Goal: Communication & Community: Answer question/provide support

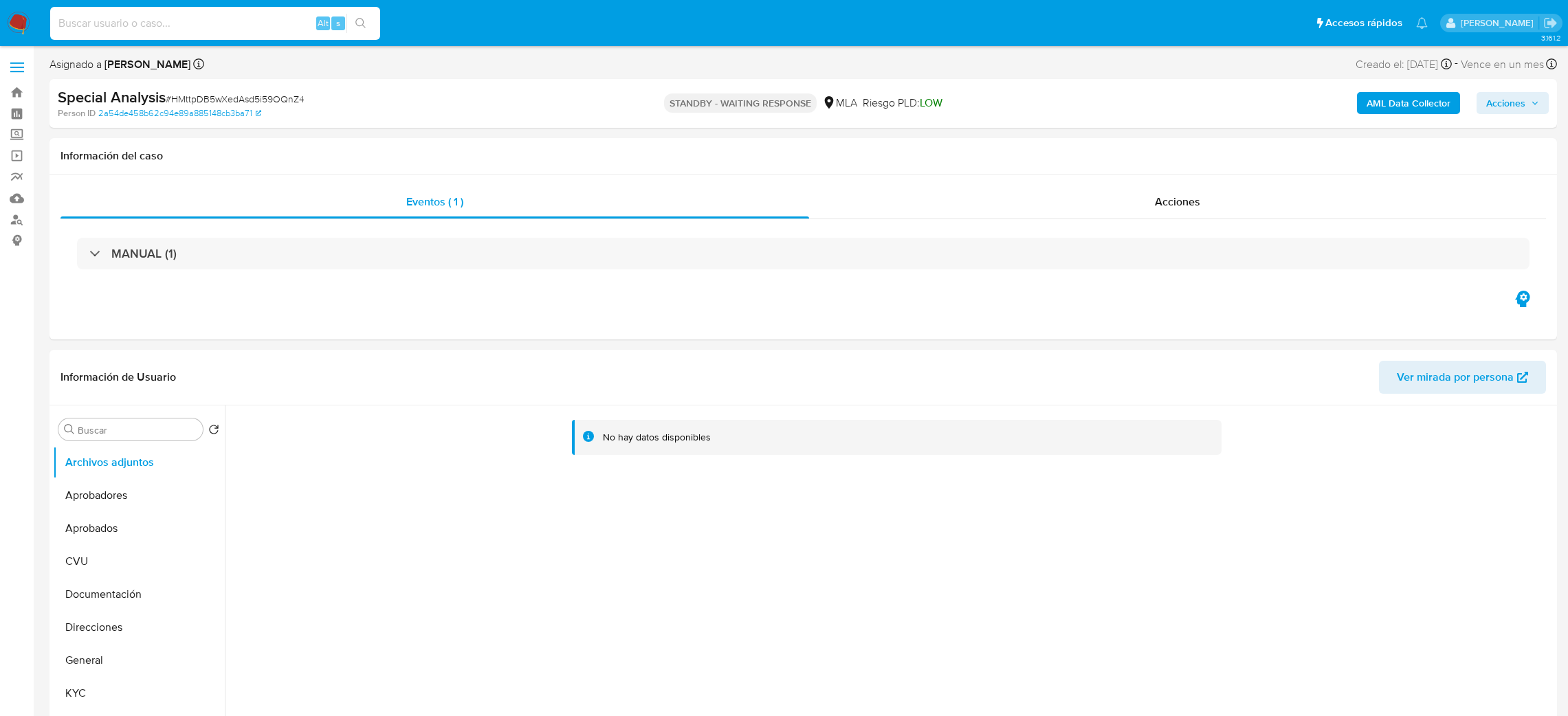
select select "10"
click at [223, 31] on input at bounding box center [215, 23] width 330 height 18
type input "3oQPnUAEwzcJL4bU06XzUon6"
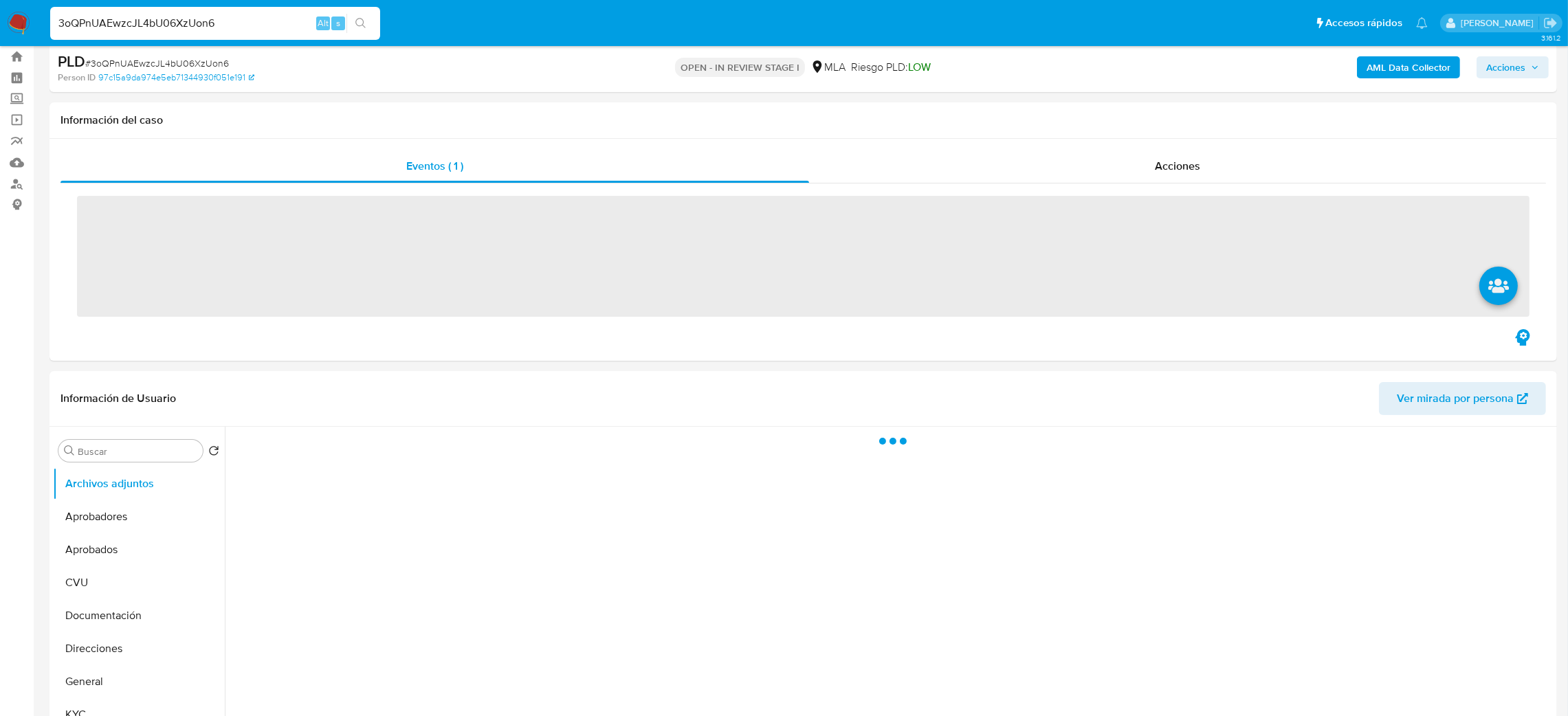
scroll to position [515, 0]
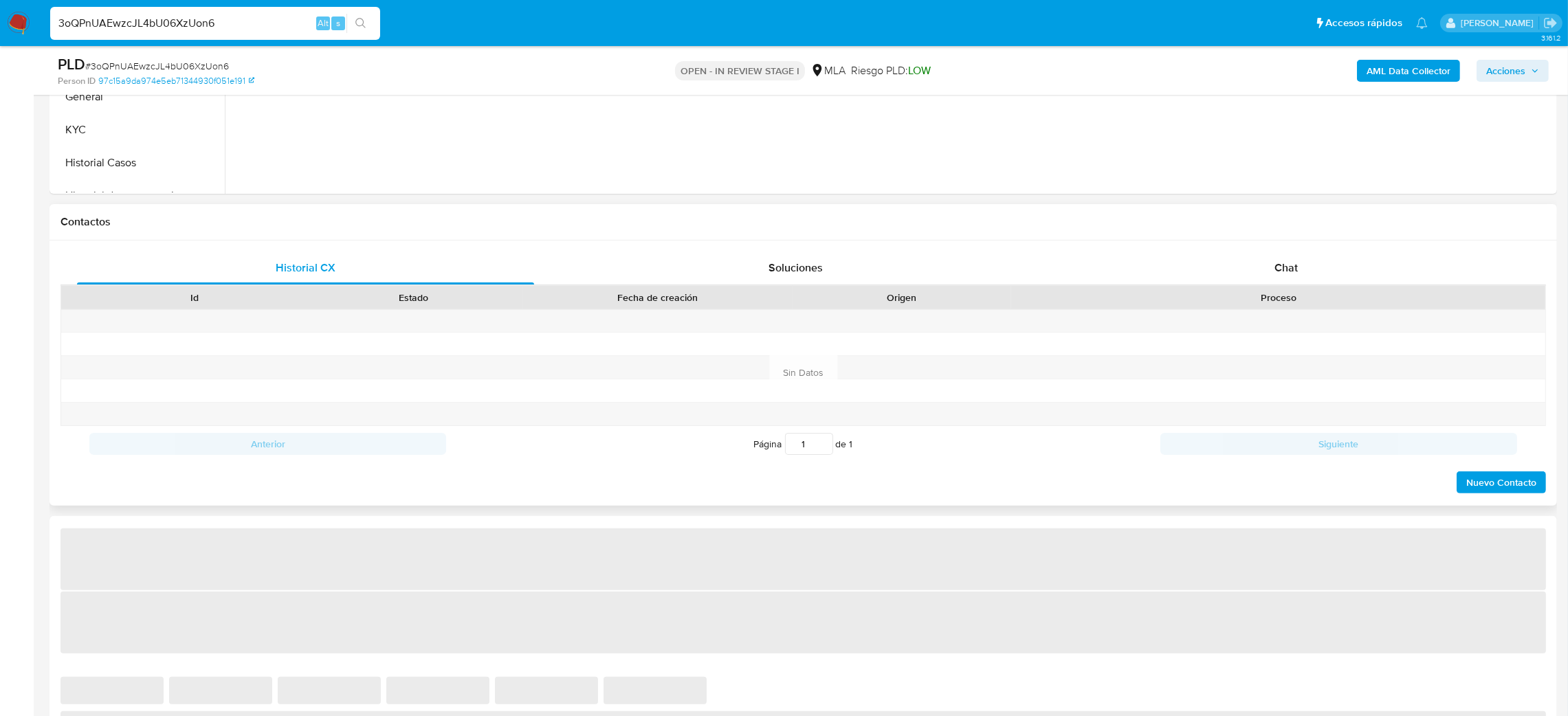
click at [1256, 311] on div at bounding box center [1278, 321] width 534 height 23
click at [1271, 271] on div "Chat" at bounding box center [1286, 268] width 457 height 33
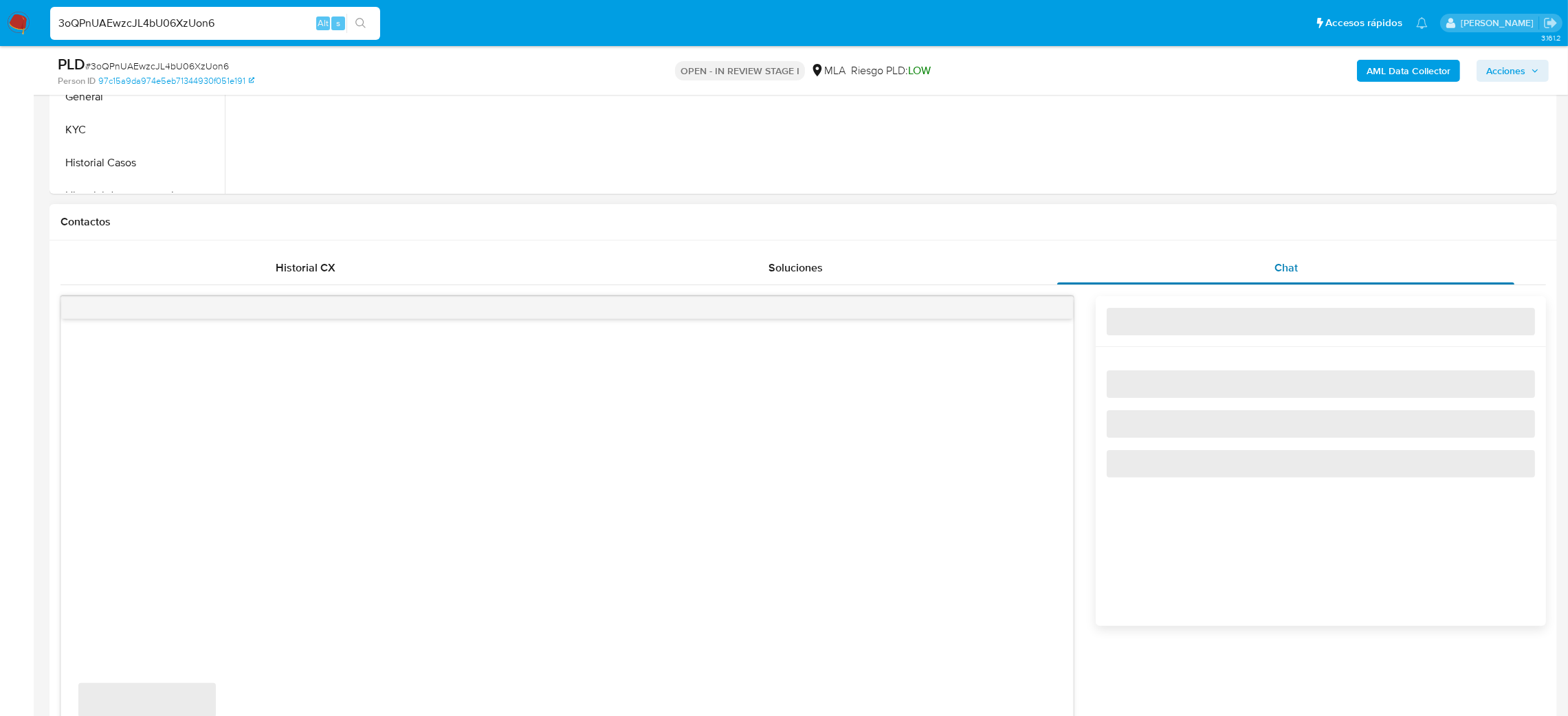
select select "10"
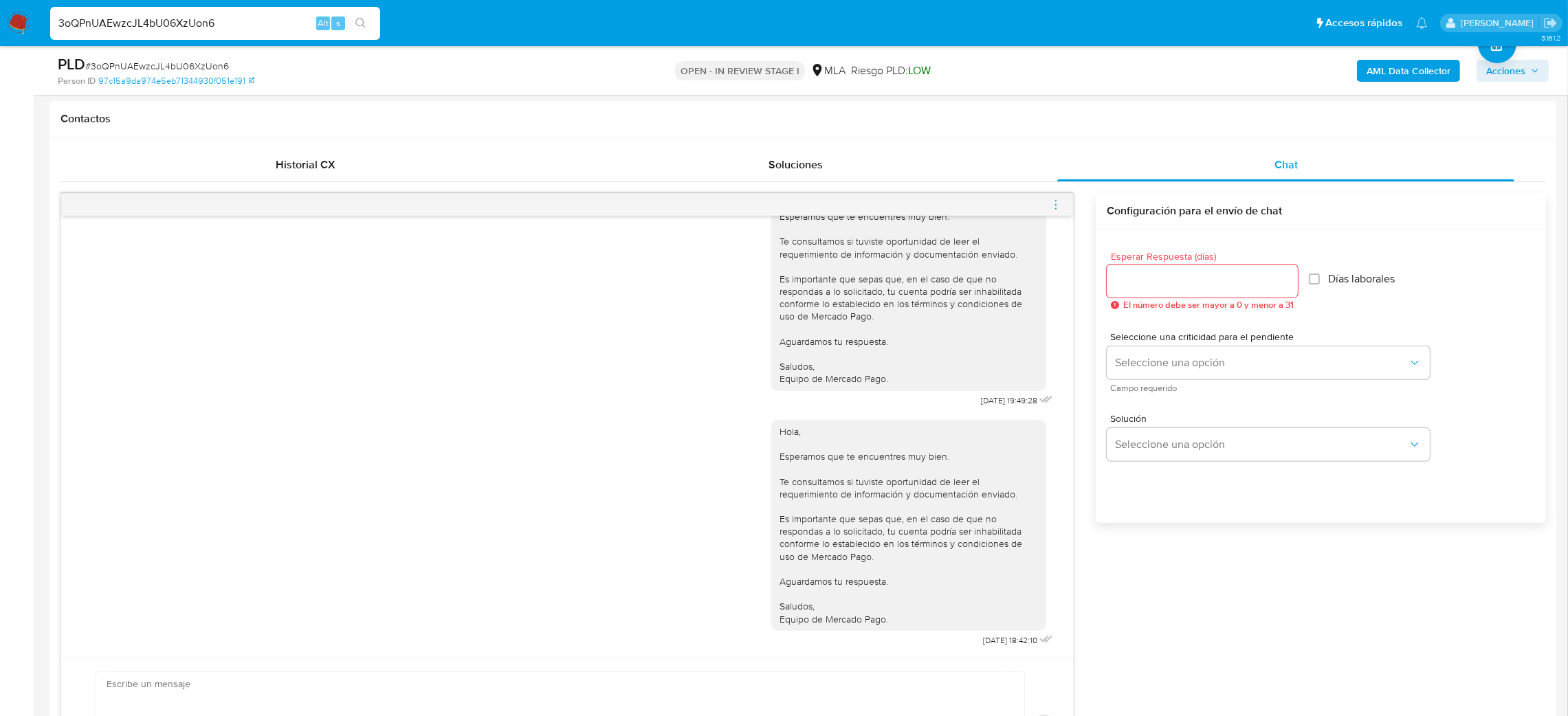
scroll to position [206, 0]
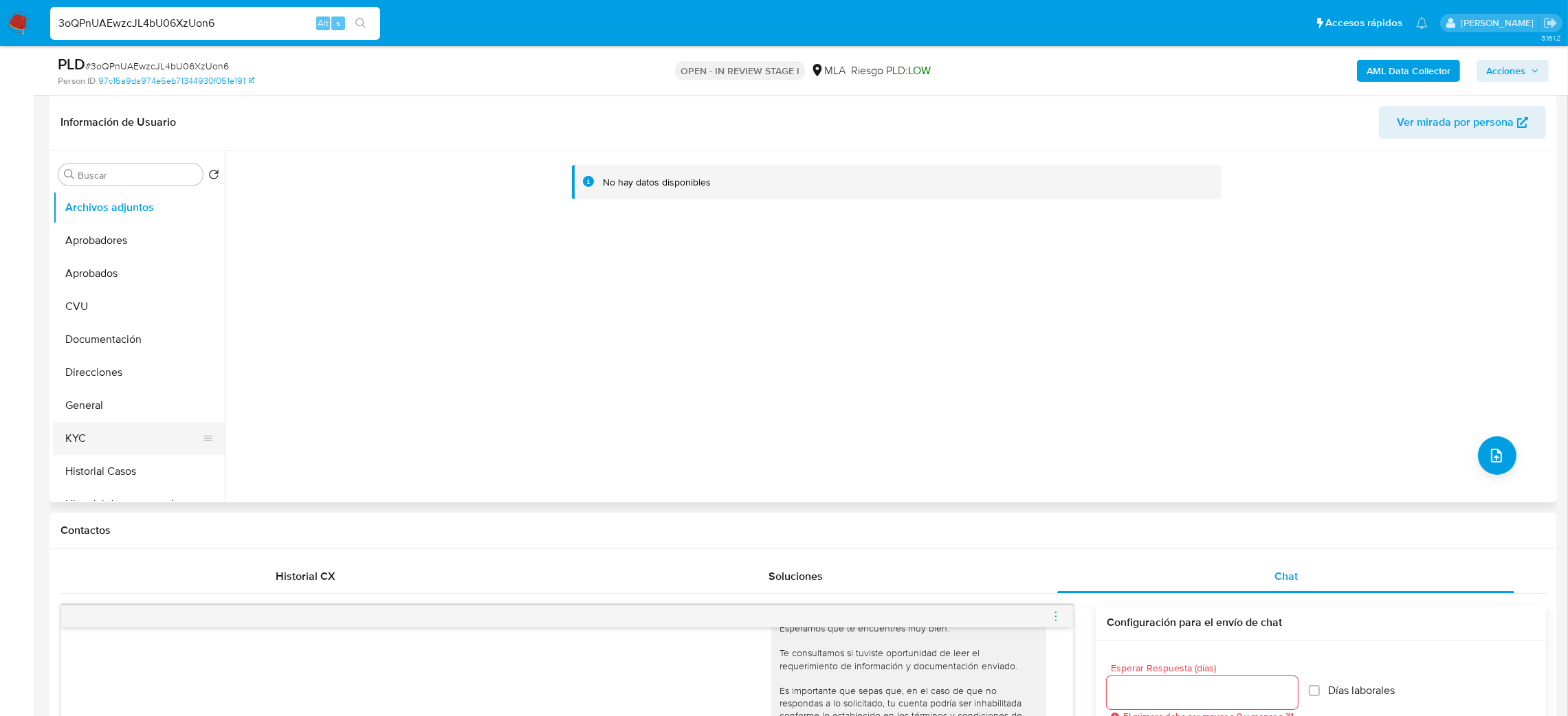
click at [123, 432] on button "KYC" at bounding box center [133, 438] width 161 height 33
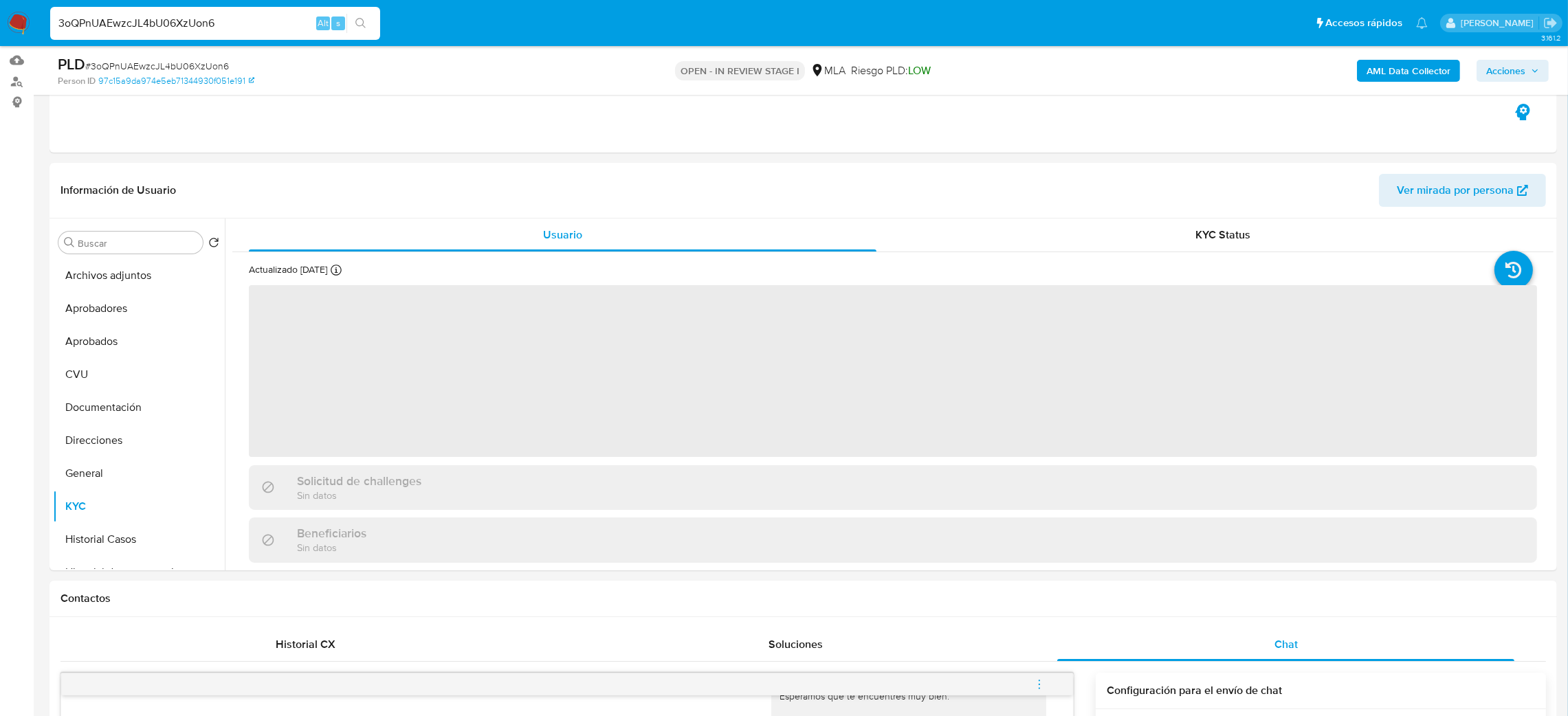
scroll to position [103, 0]
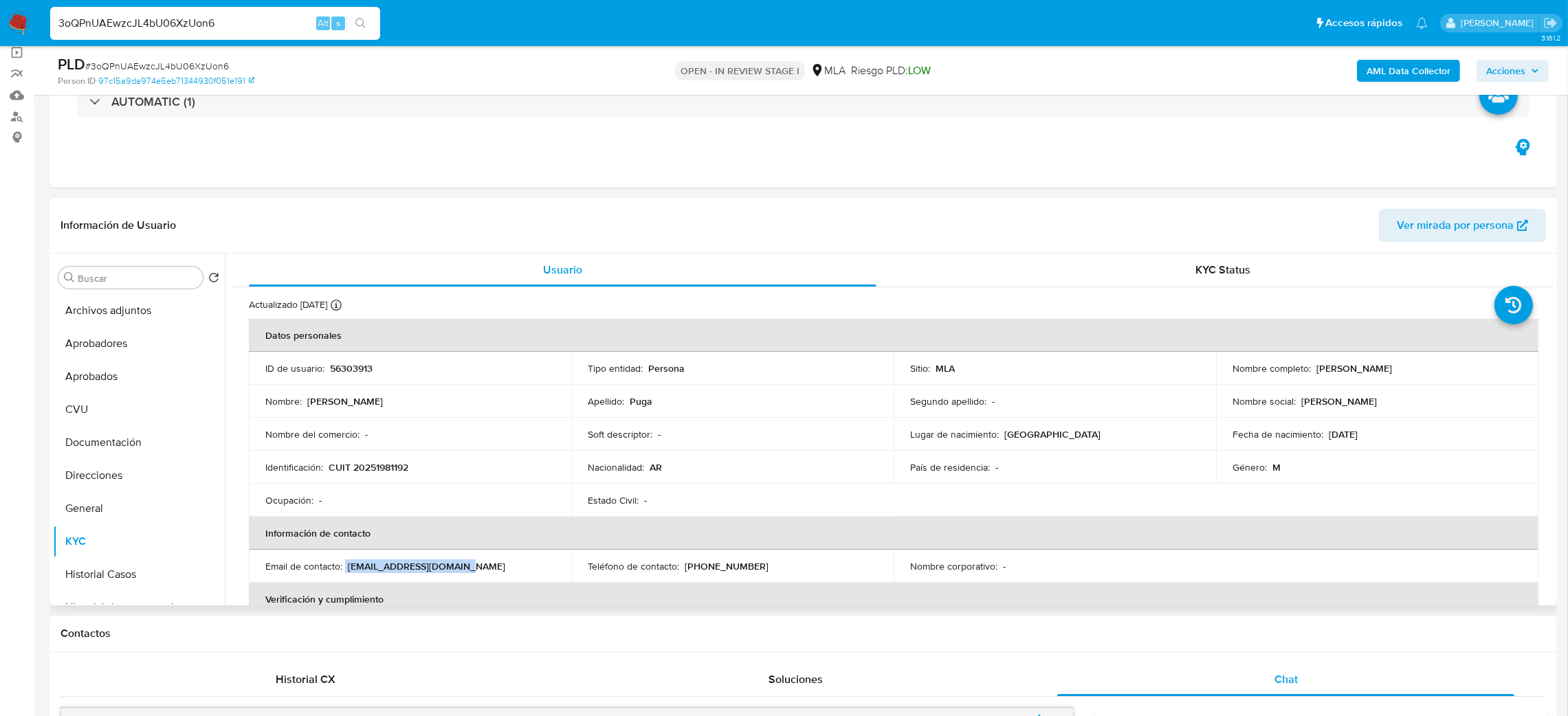
drag, startPoint x: 345, startPoint y: 567, endPoint x: 507, endPoint y: 567, distance: 162.0
click at [507, 567] on div "Email de contacto : amadorpuga@yahoo.com.ar" at bounding box center [410, 566] width 290 height 12
copy div "amadorpuga@yahoo.com.ar"
drag, startPoint x: 225, startPoint y: 24, endPoint x: 0, endPoint y: 35, distance: 225.3
click at [0, 35] on nav "Pausado Ver notificaciones 3oQPnUAEwzcJL4bU06XzUon6 Alt s Accesos rápidos Presi…" at bounding box center [784, 23] width 1568 height 46
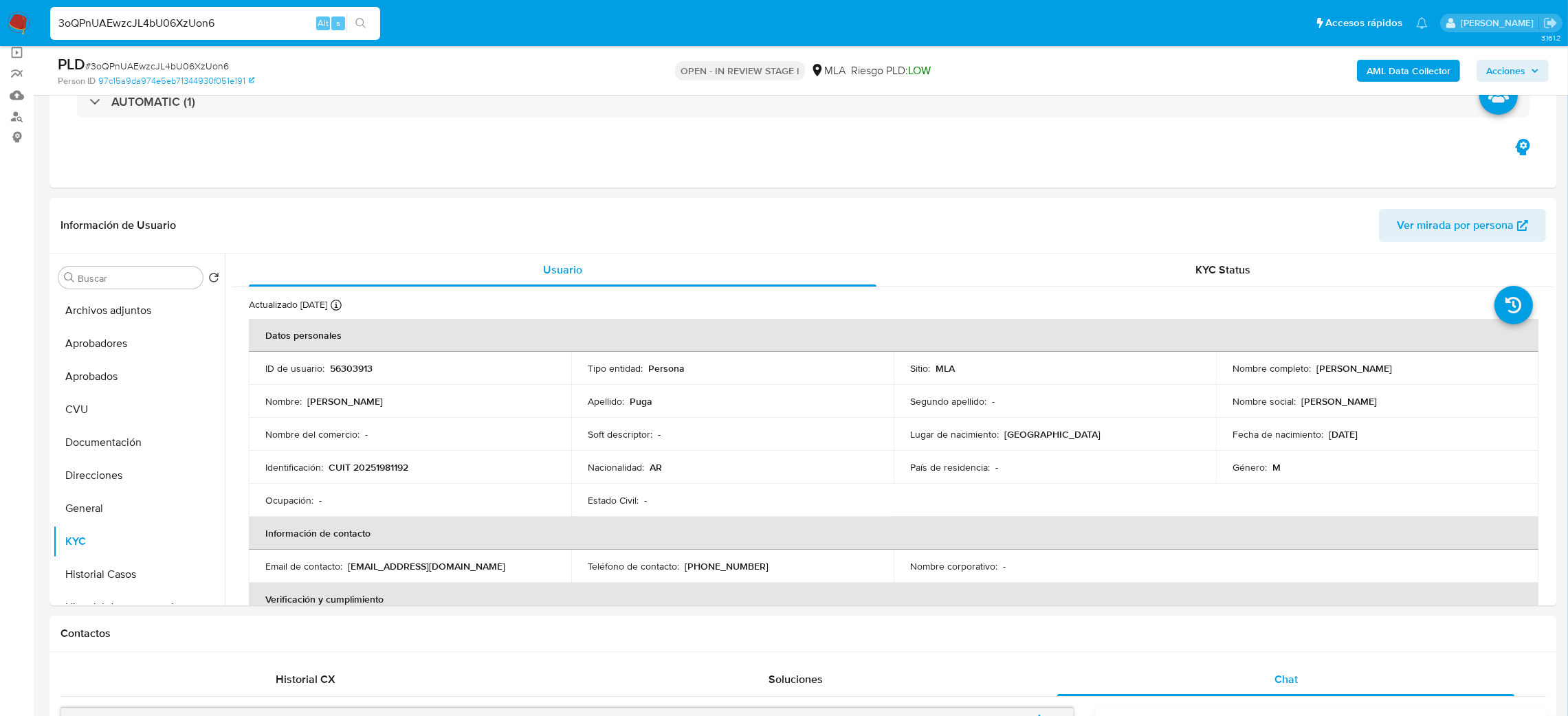
paste input "QwXeCqMUXrwiDClHckU7O3D2"
type input "QwXeCqMUXrwiDClHckU7O3D2"
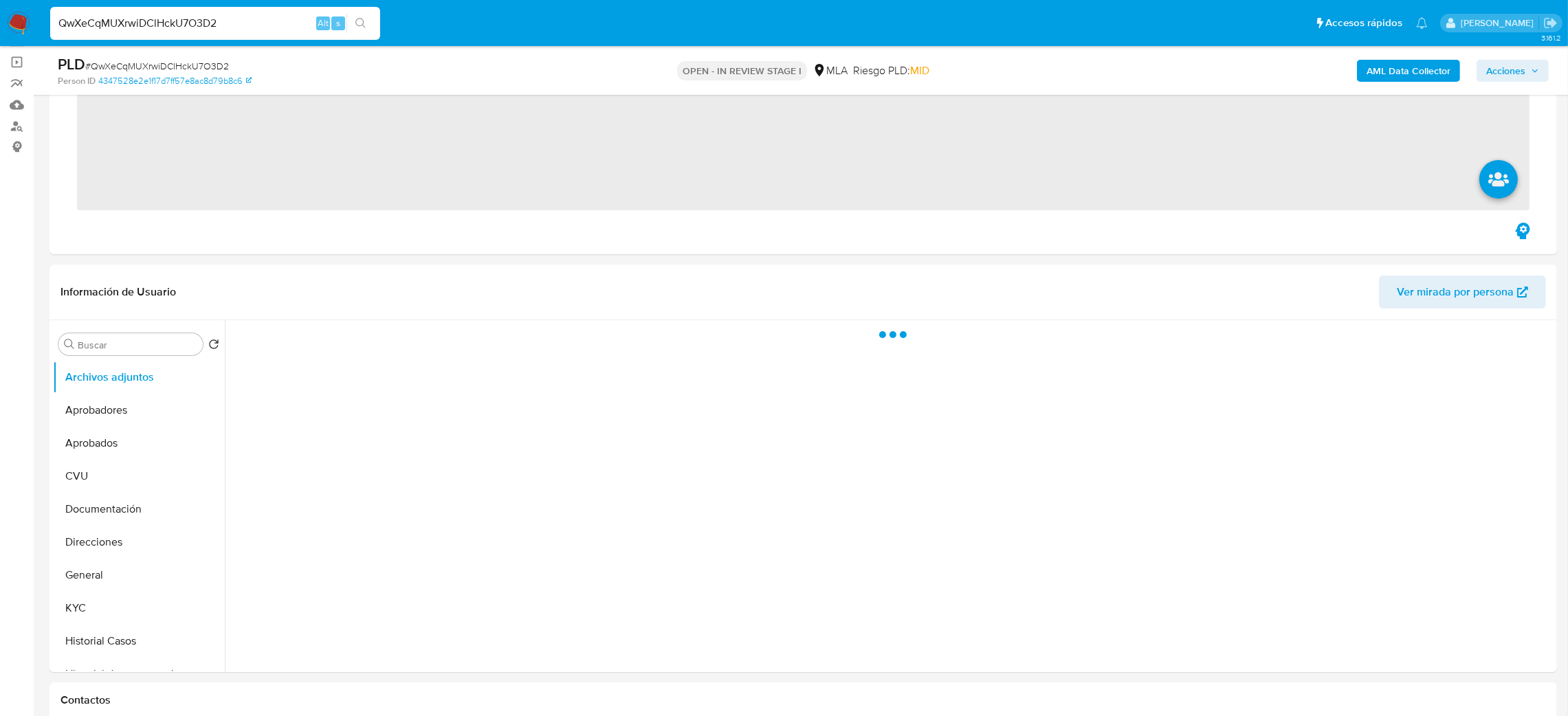
scroll to position [206, 0]
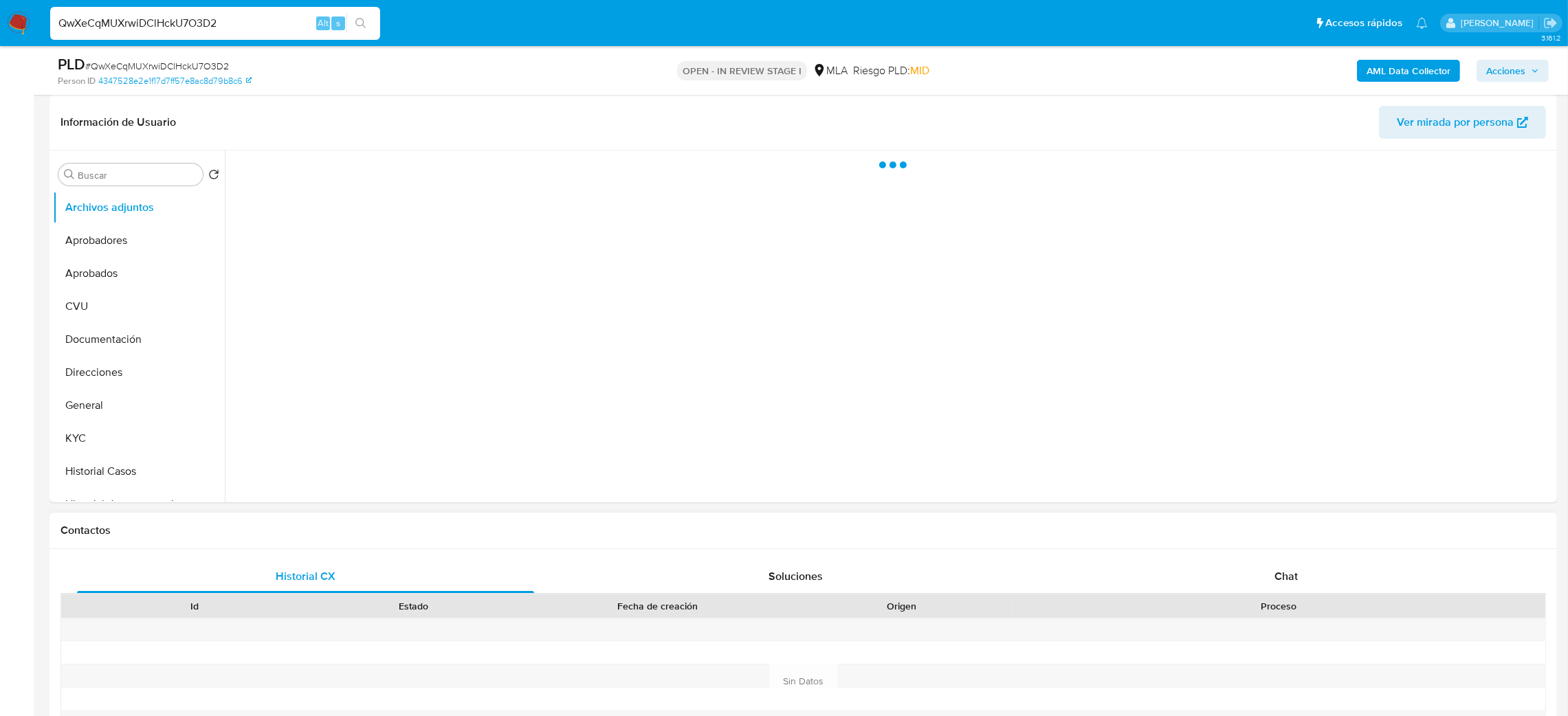
click at [1272, 558] on div "Historial CX Soluciones Chat Id Estado Fecha de creación Origen Proceso Anterio…" at bounding box center [803, 682] width 1507 height 265
select select "10"
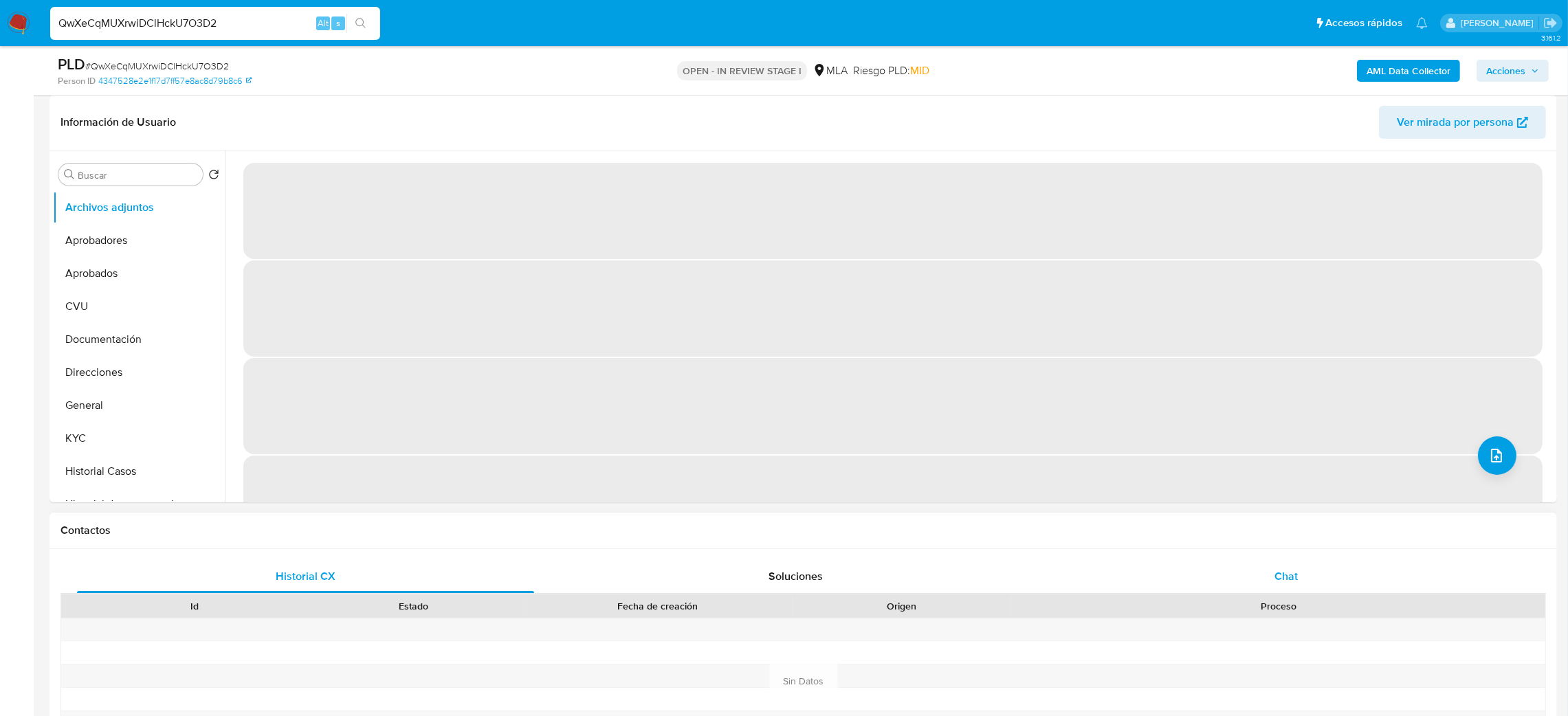
click at [1281, 579] on span "Chat" at bounding box center [1286, 576] width 23 height 16
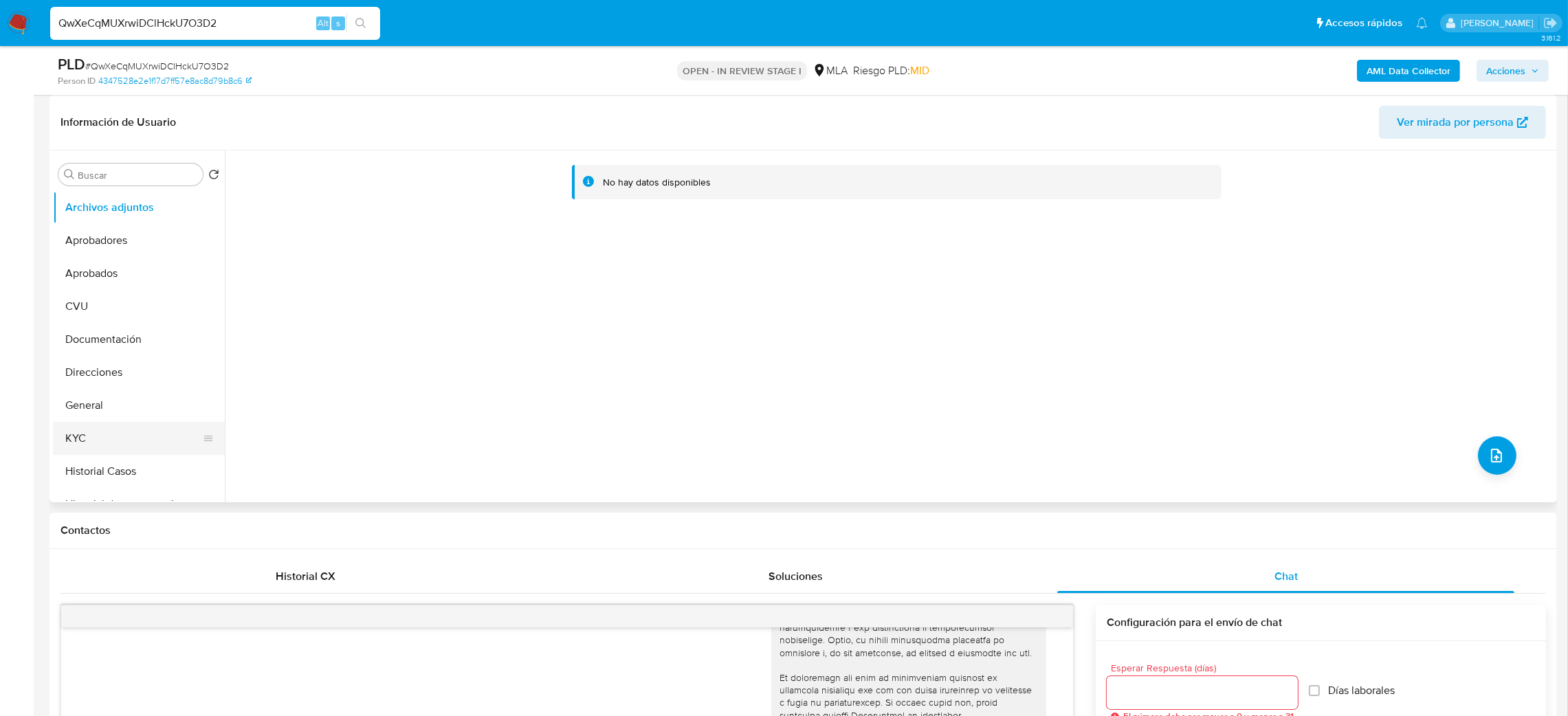
click at [97, 441] on button "KYC" at bounding box center [133, 438] width 161 height 33
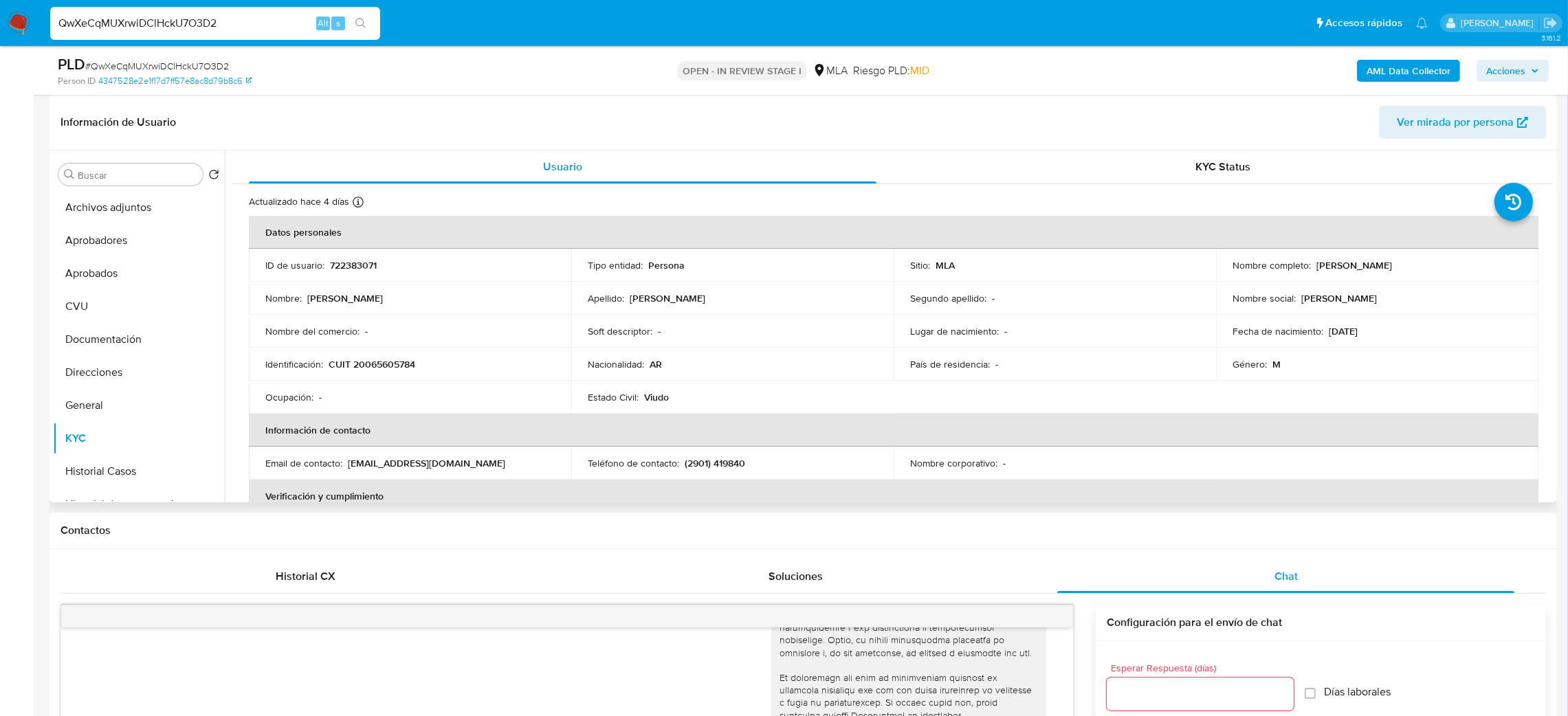
drag, startPoint x: 348, startPoint y: 465, endPoint x: 529, endPoint y: 464, distance: 181.0
click at [529, 464] on div "Email de contacto : rodolfomariosilva@hotmail.com" at bounding box center [410, 463] width 290 height 12
copy p "rodolfomariosilva@hotmail.com"
drag, startPoint x: 258, startPoint y: 23, endPoint x: 0, endPoint y: 44, distance: 258.9
click at [0, 44] on nav "Pausado Ver notificaciones QwXeCqMUXrwiDClHckU7O3D2 Alt s Accesos rápidos Presi…" at bounding box center [784, 23] width 1568 height 46
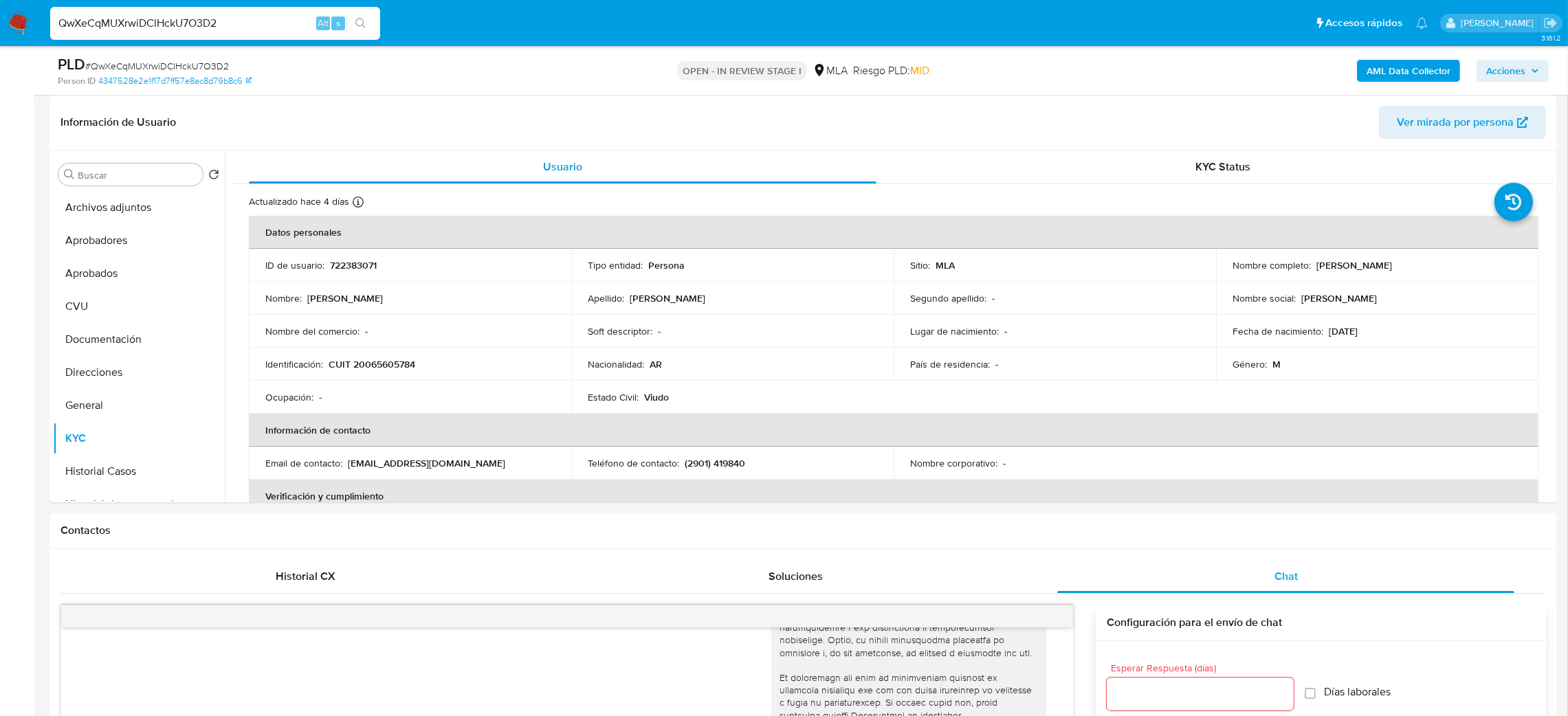
paste input "w60IzXSs0joaWRhH6GtUu5he"
type input "w60IzXSs0joaWRhH6GtUu5he"
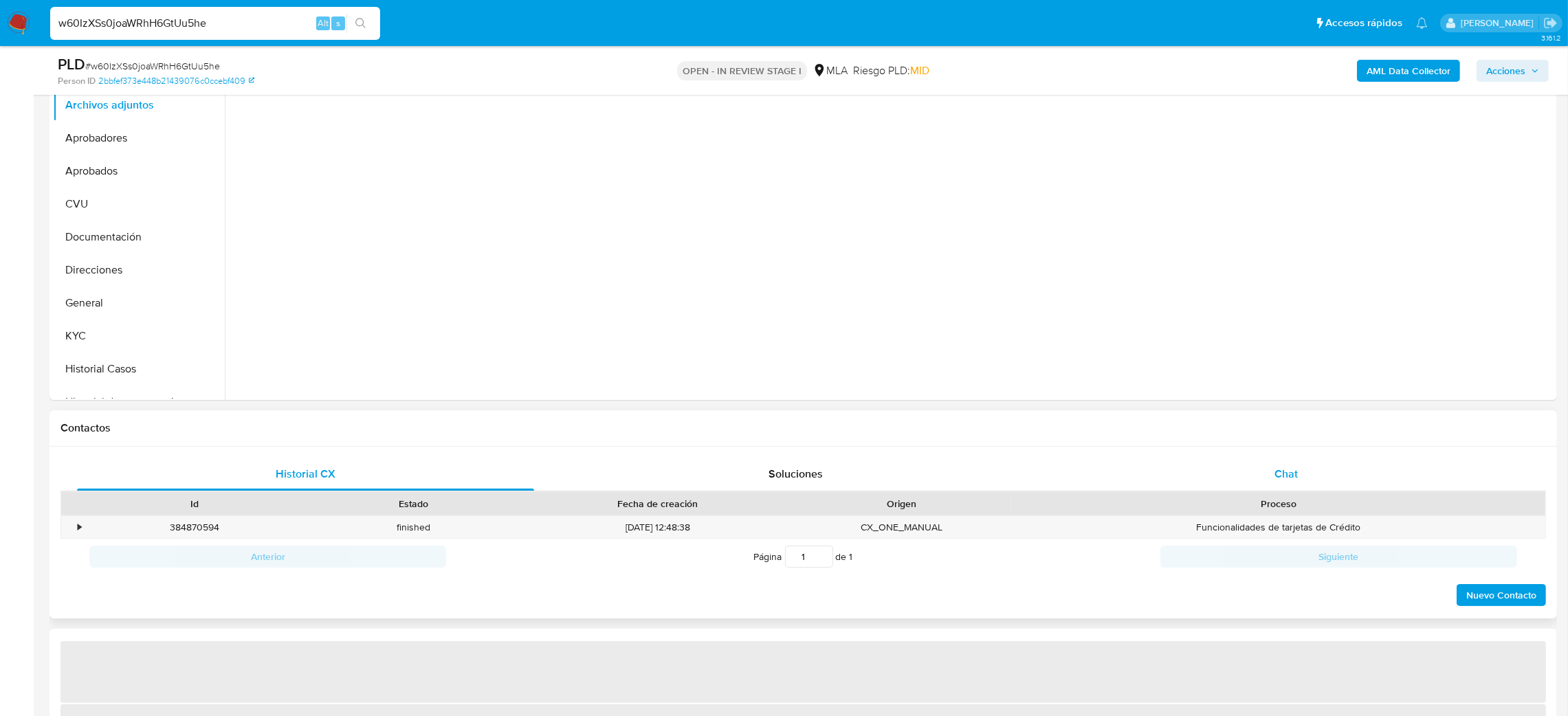
click at [1308, 464] on div "Chat" at bounding box center [1286, 474] width 457 height 33
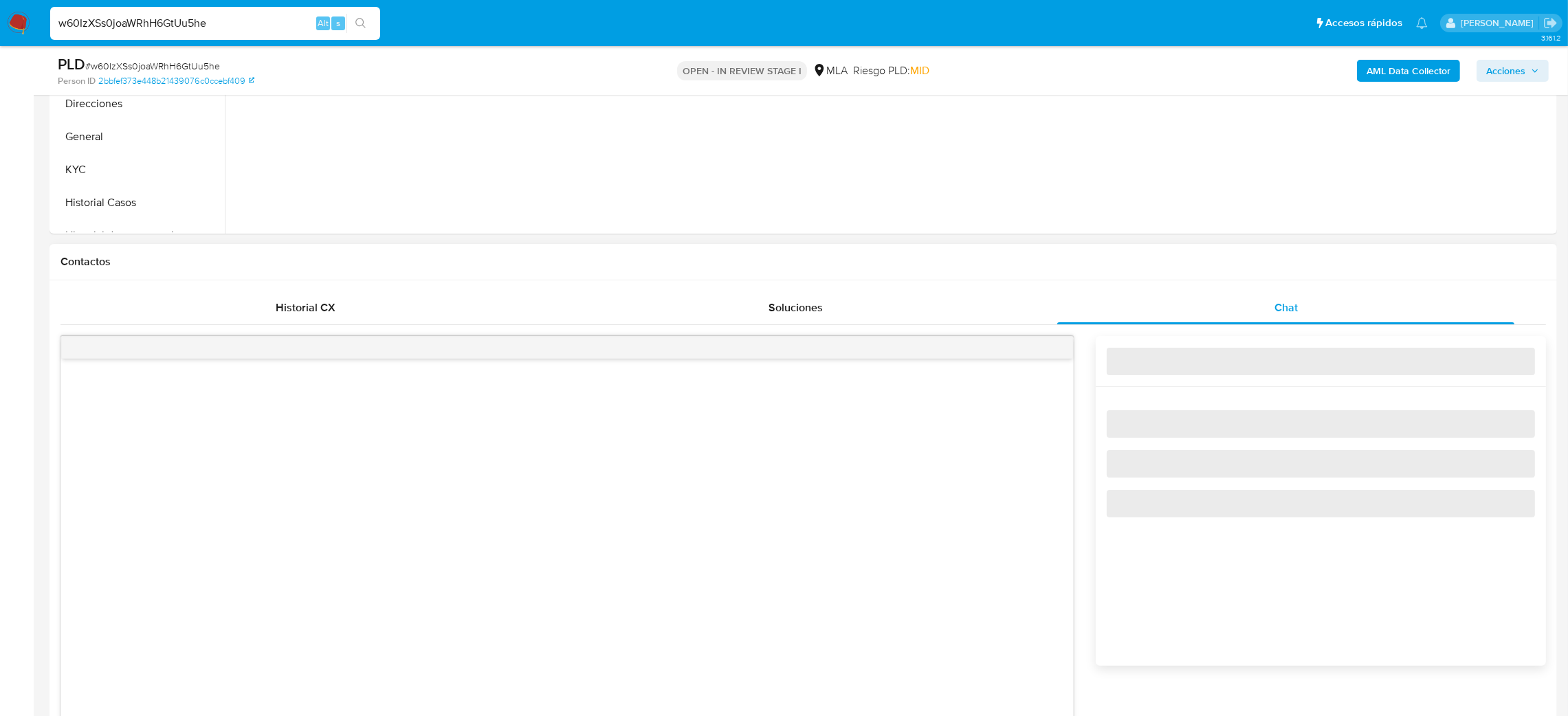
select select "10"
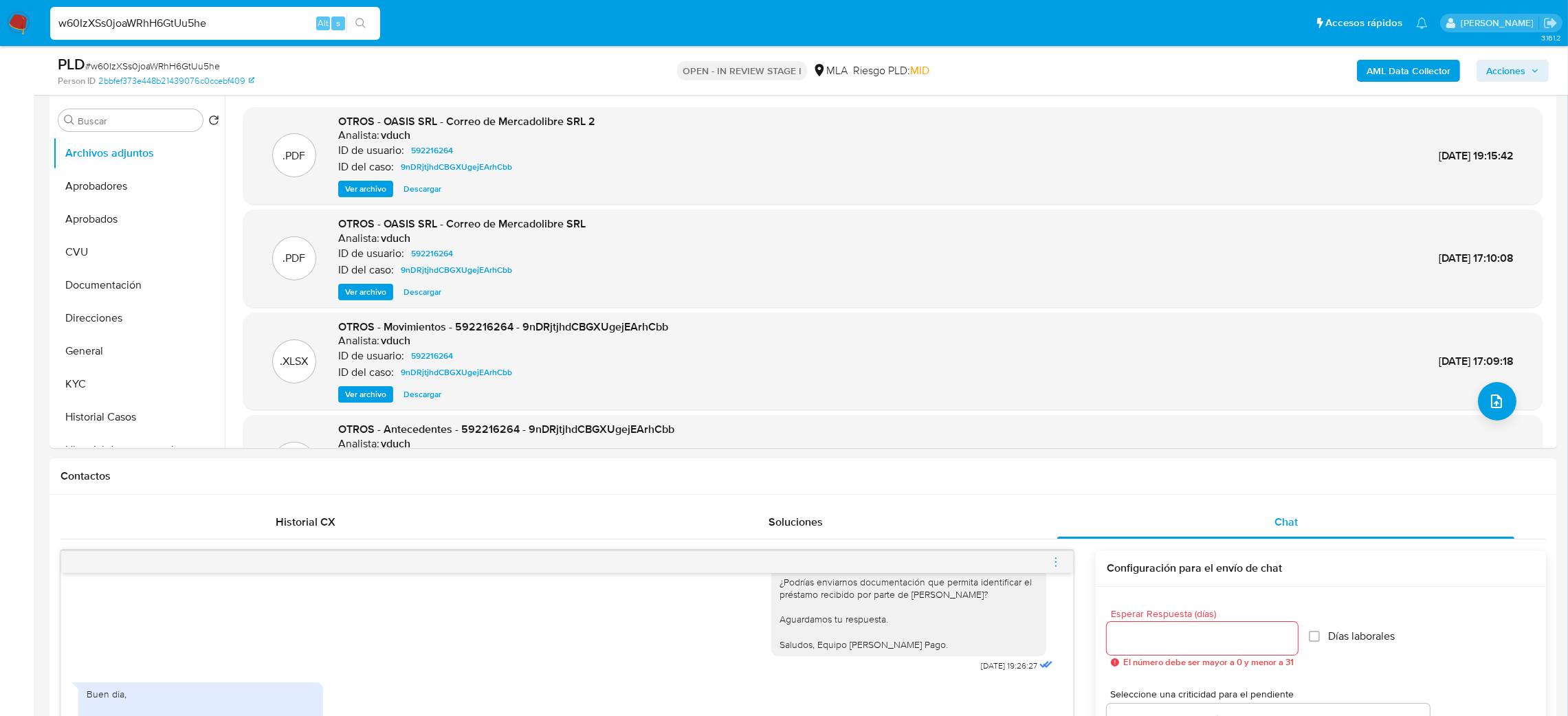
scroll to position [206, 0]
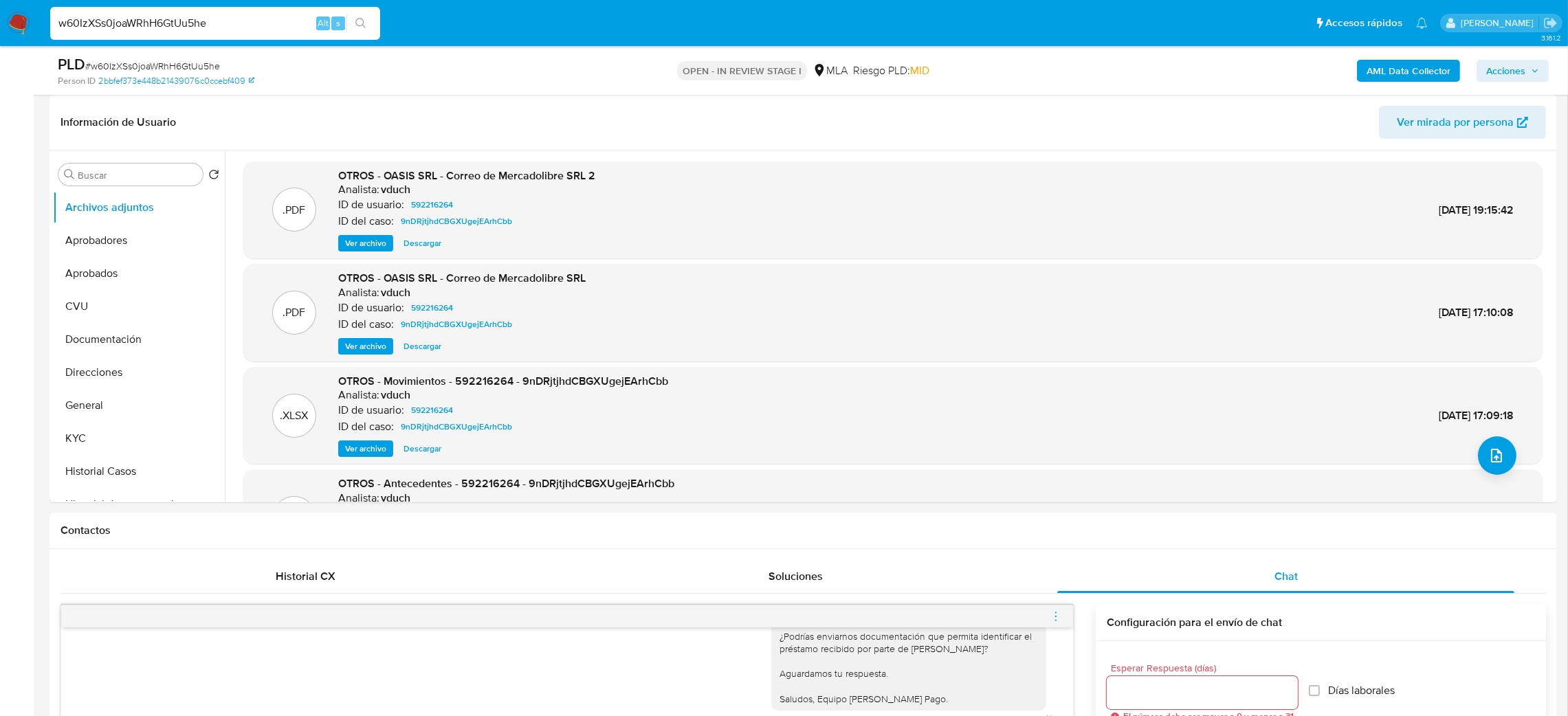
click at [17, 23] on img at bounding box center [18, 23] width 23 height 23
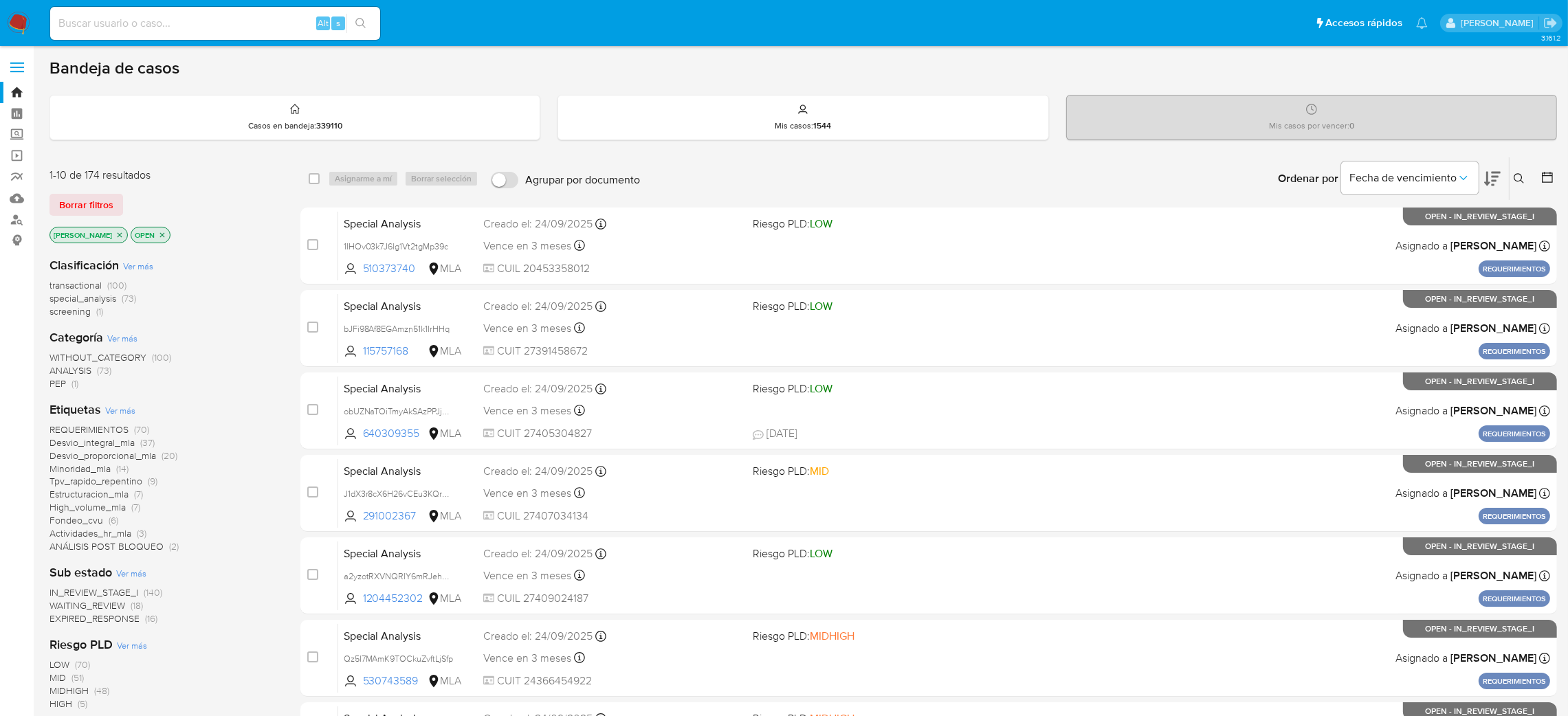
click at [245, 17] on input at bounding box center [215, 23] width 330 height 18
paste input "JZltO3UqJcwZlg7zzljYXn4I"
type input "JZltO3UqJcwZlg7zzljYXn4I"
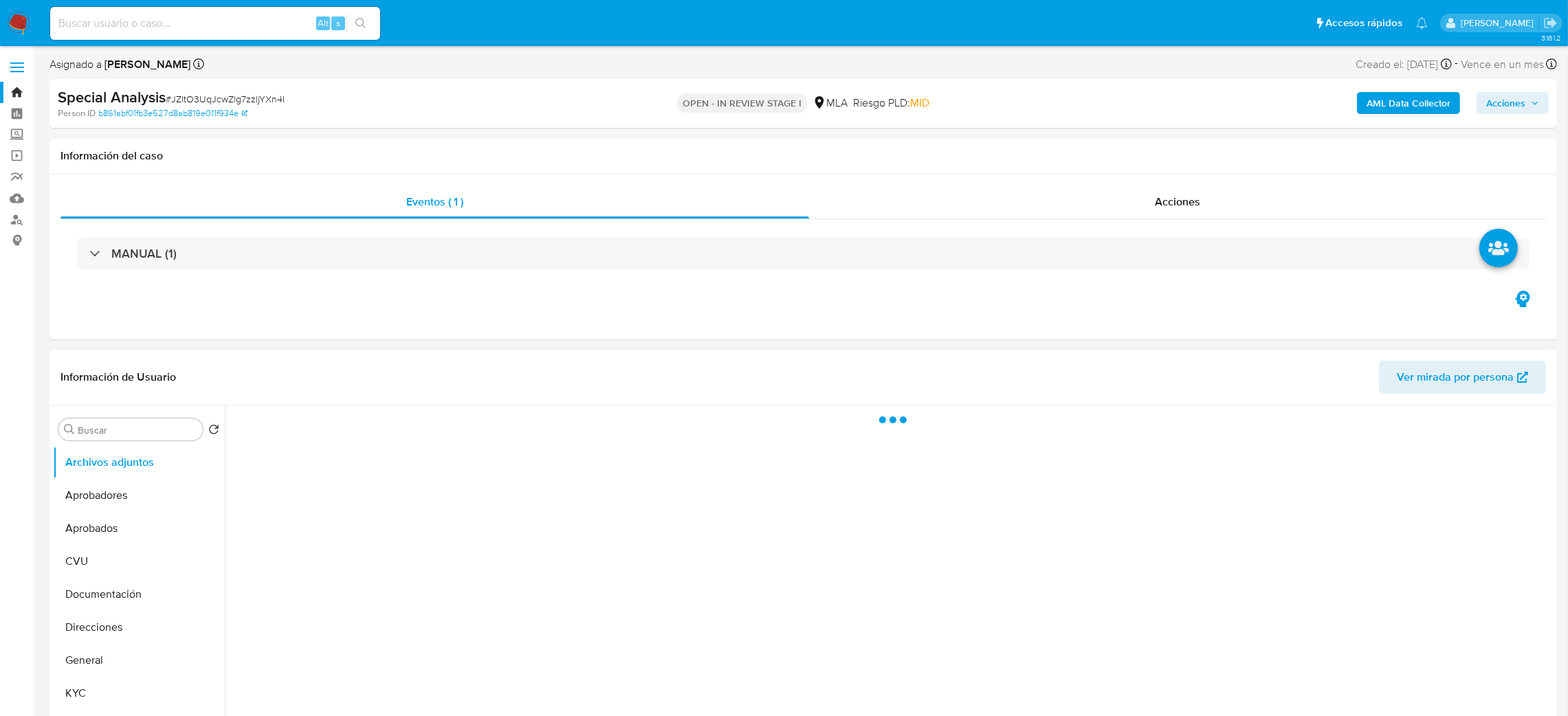
select select "10"
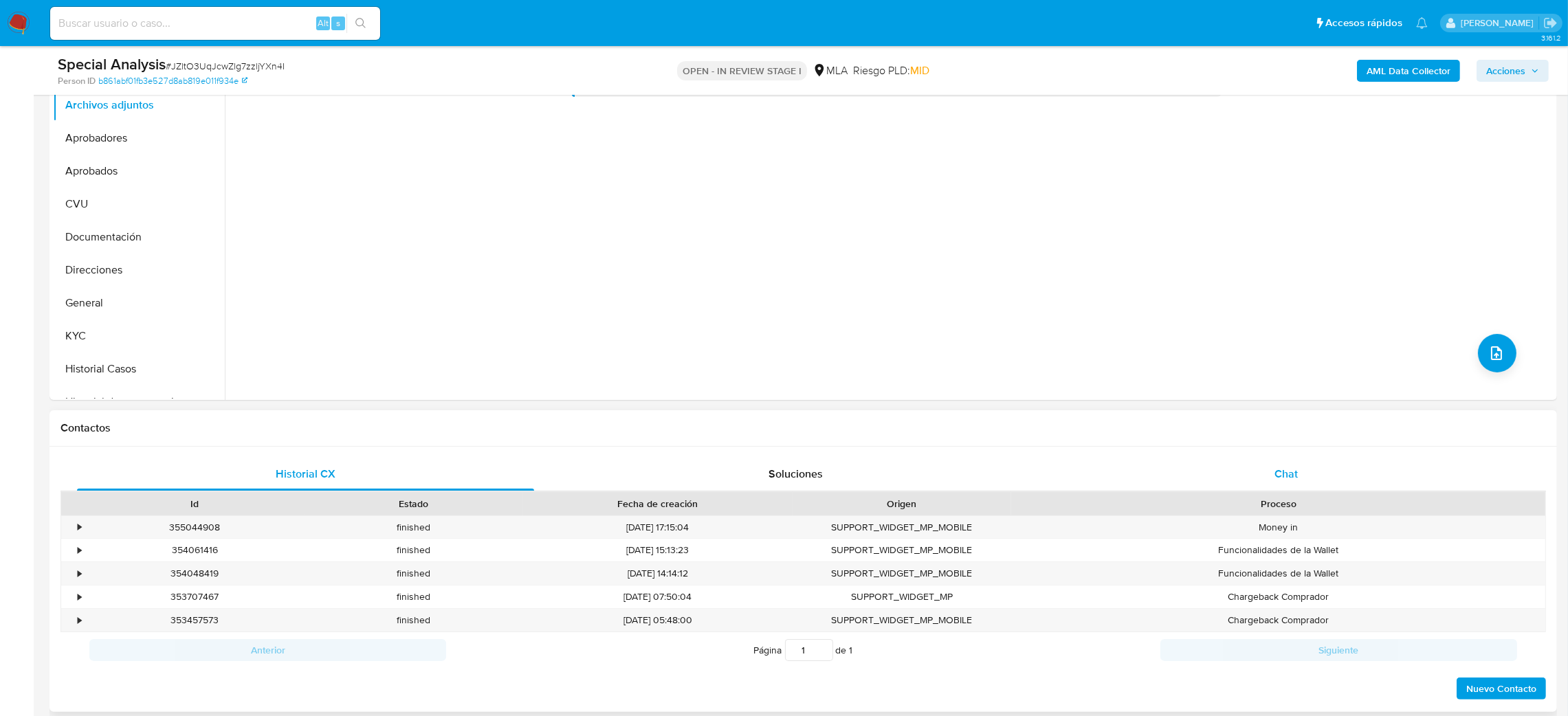
click at [1296, 461] on div "Chat" at bounding box center [1286, 474] width 457 height 33
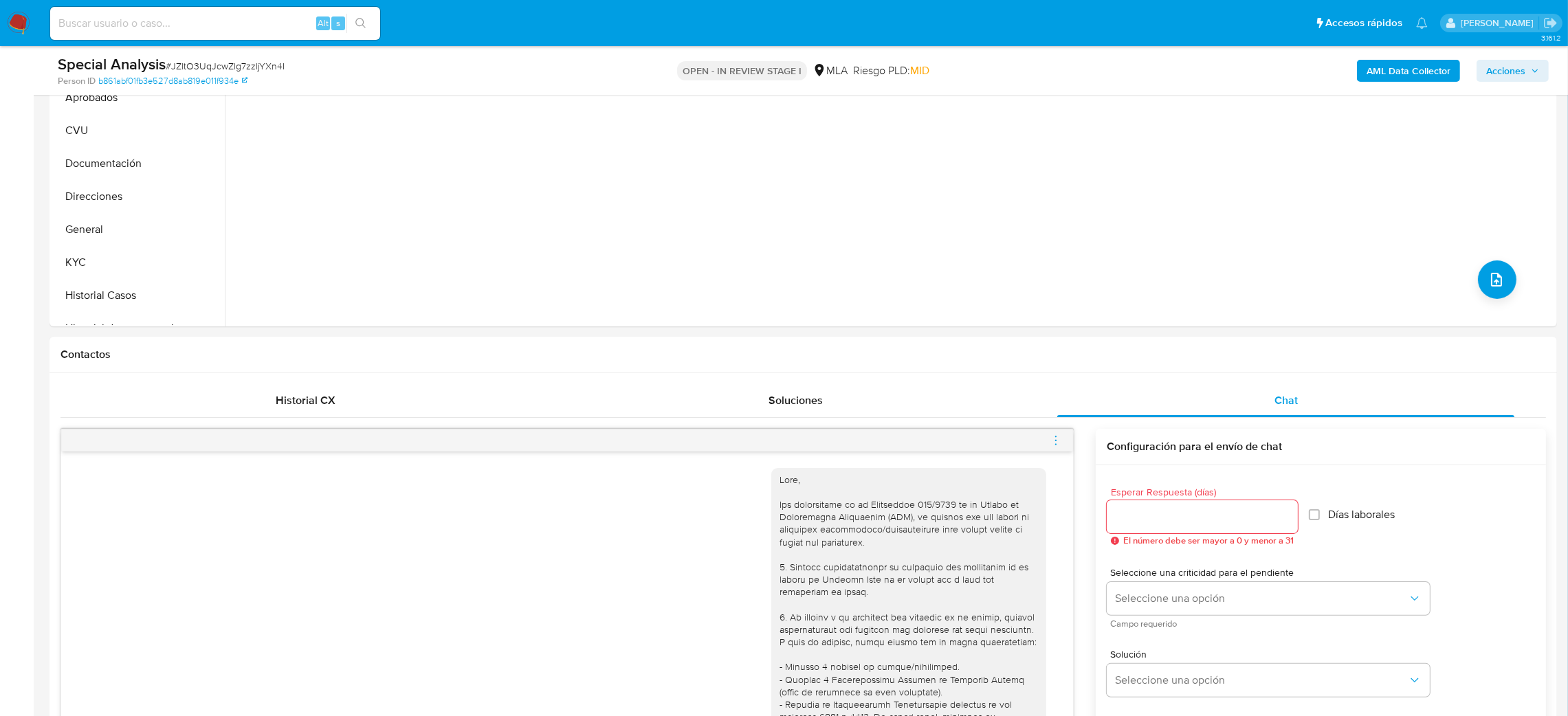
scroll to position [206, 0]
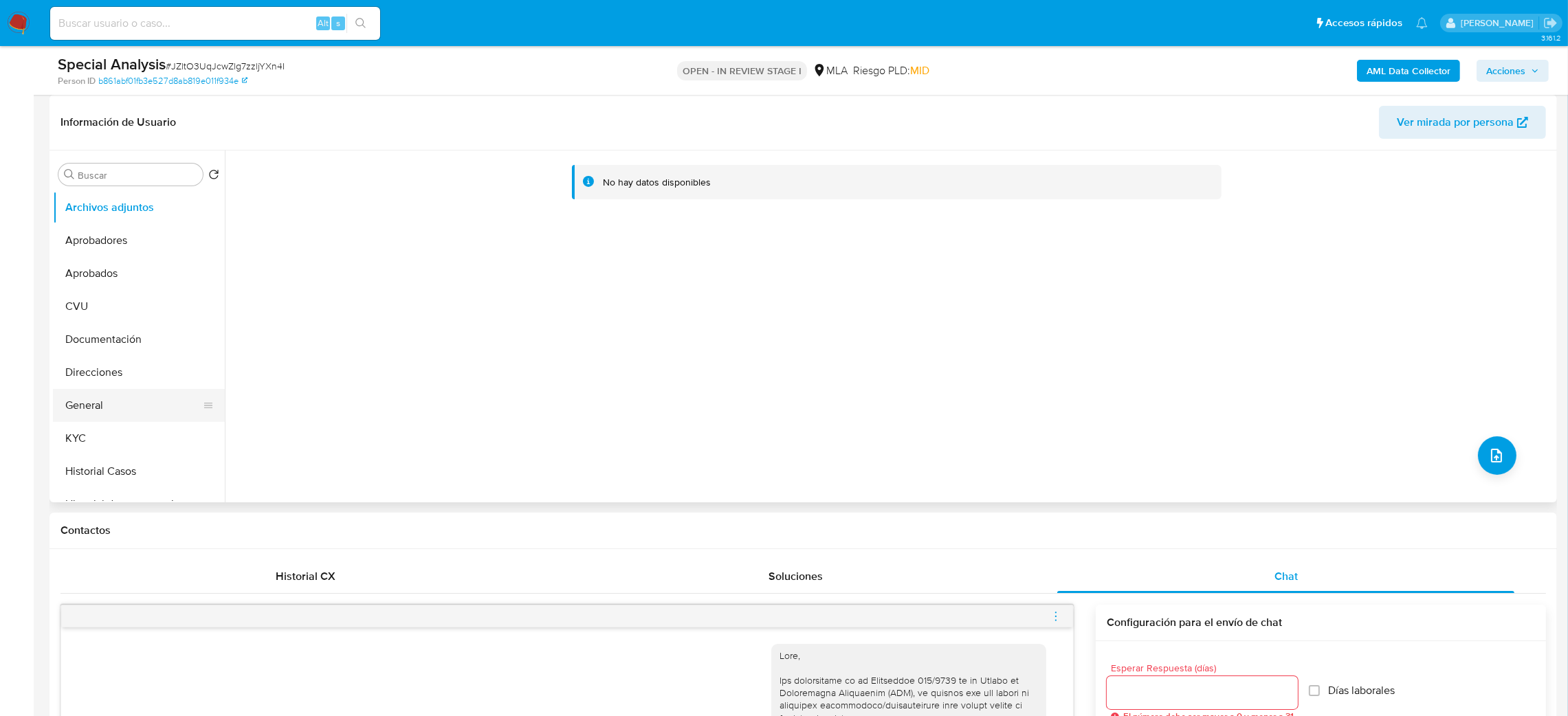
click at [106, 415] on button "General" at bounding box center [133, 405] width 161 height 33
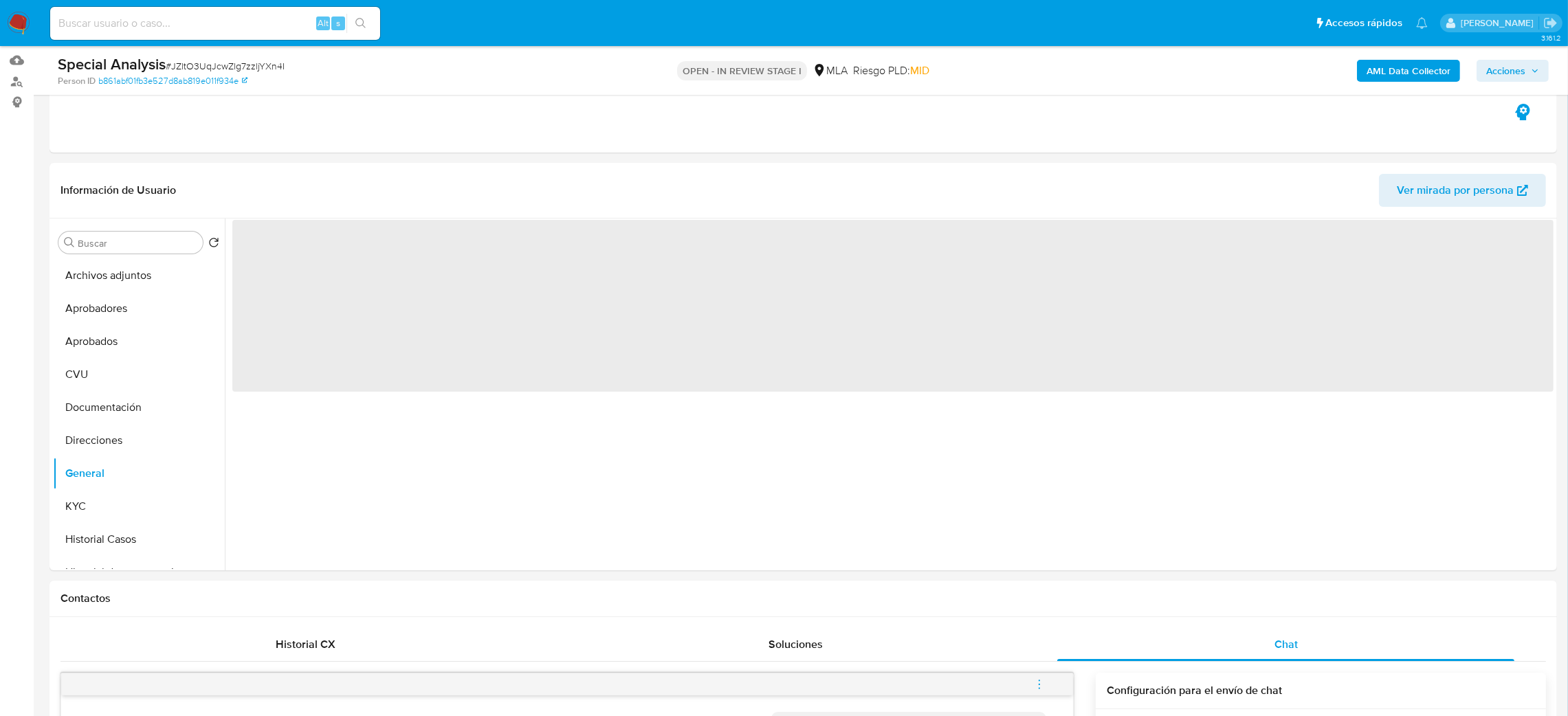
scroll to position [103, 0]
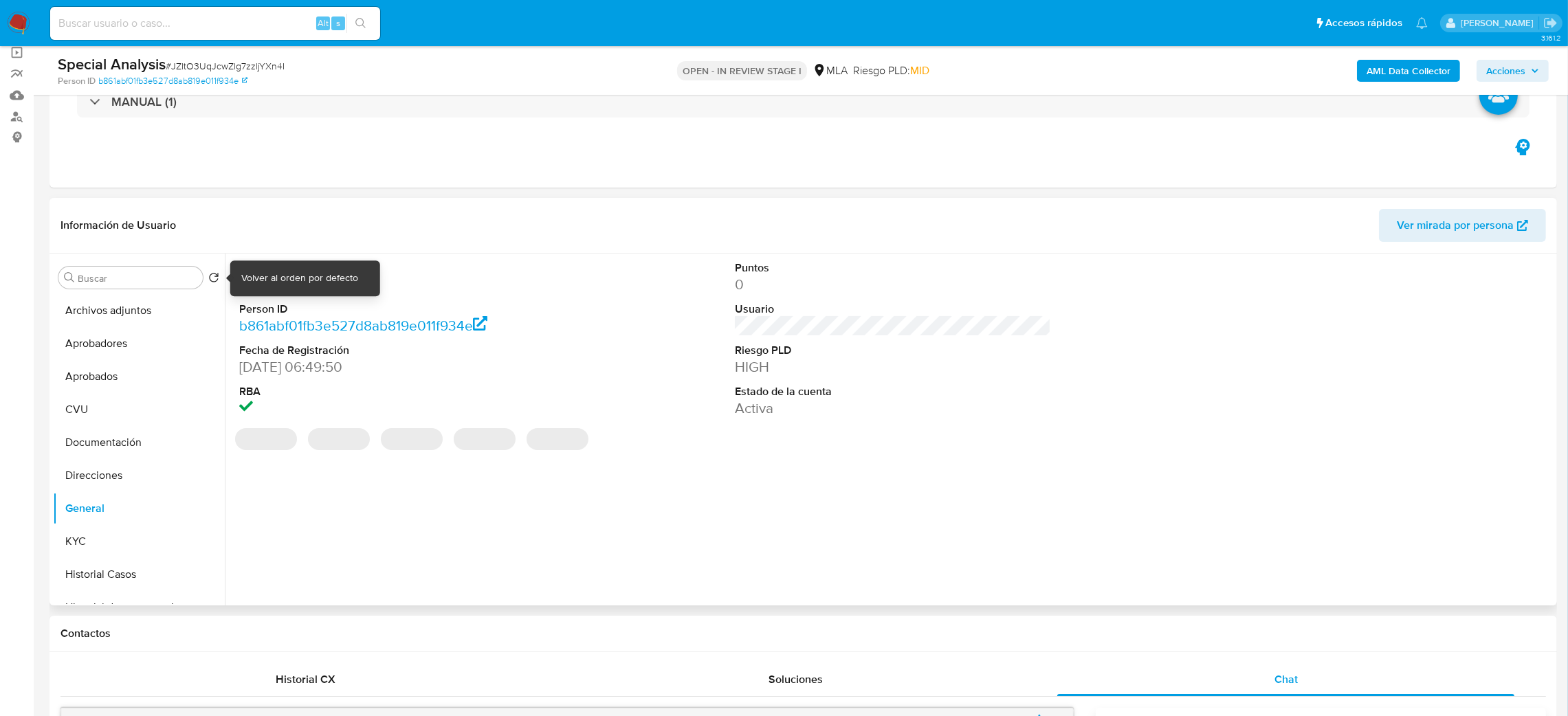
click at [282, 279] on div "Volver al orden por defecto" at bounding box center [300, 278] width 117 height 14
drag, startPoint x: 342, startPoint y: 359, endPoint x: 320, endPoint y: 326, distance: 39.7
click at [342, 359] on dd "13/03/2007 06:49:50" at bounding box center [397, 367] width 317 height 19
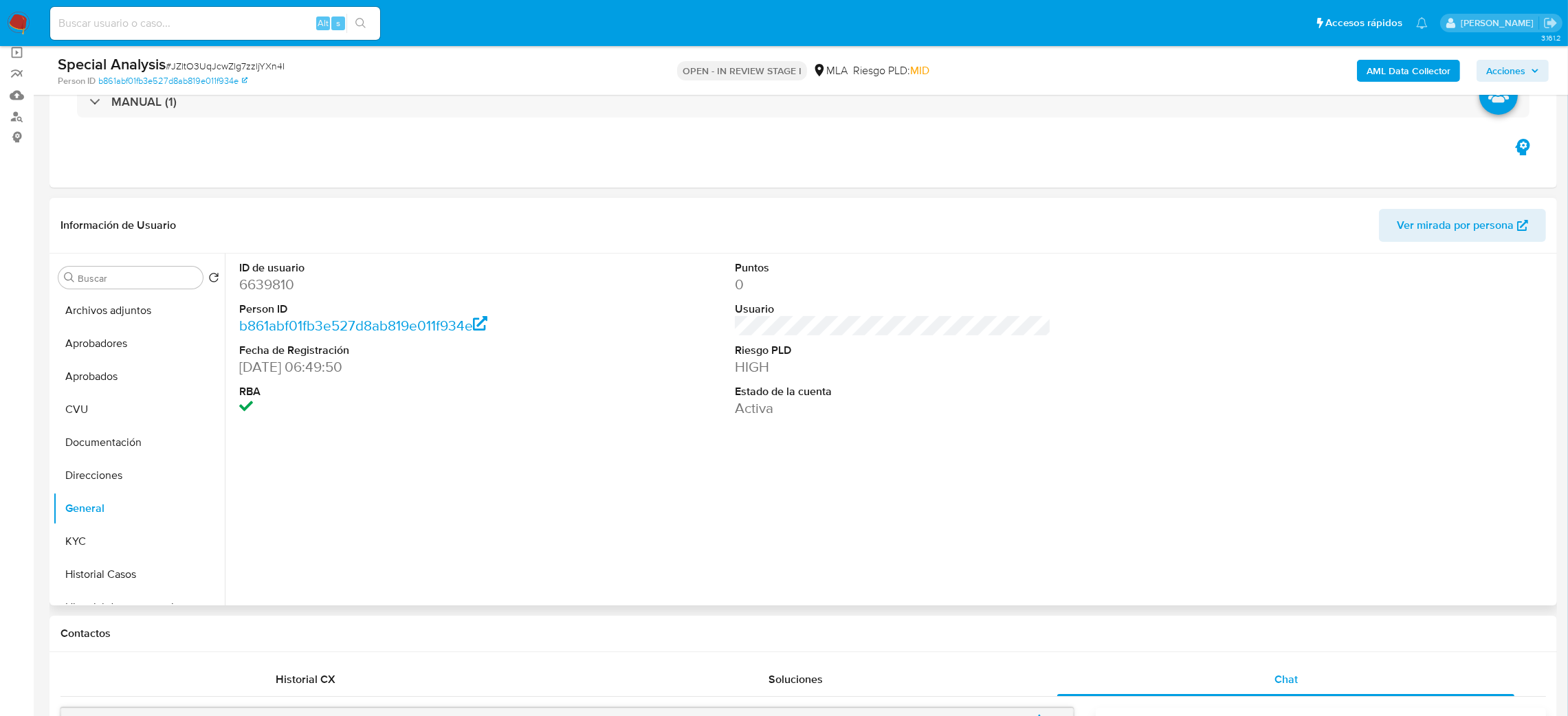
click at [276, 278] on dd "6639810" at bounding box center [397, 284] width 317 height 19
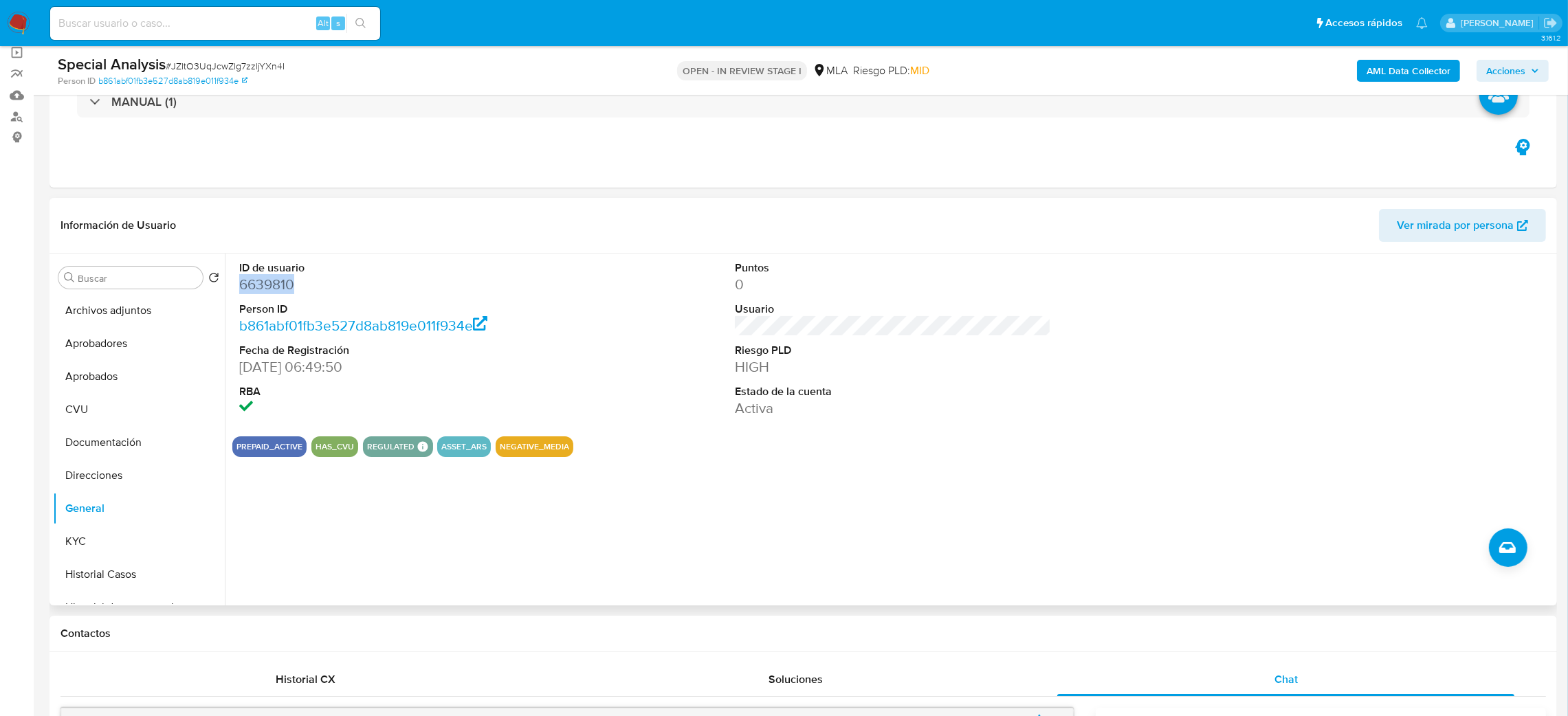
copy dd "6639810"
click at [86, 540] on button "KYC" at bounding box center [133, 541] width 161 height 33
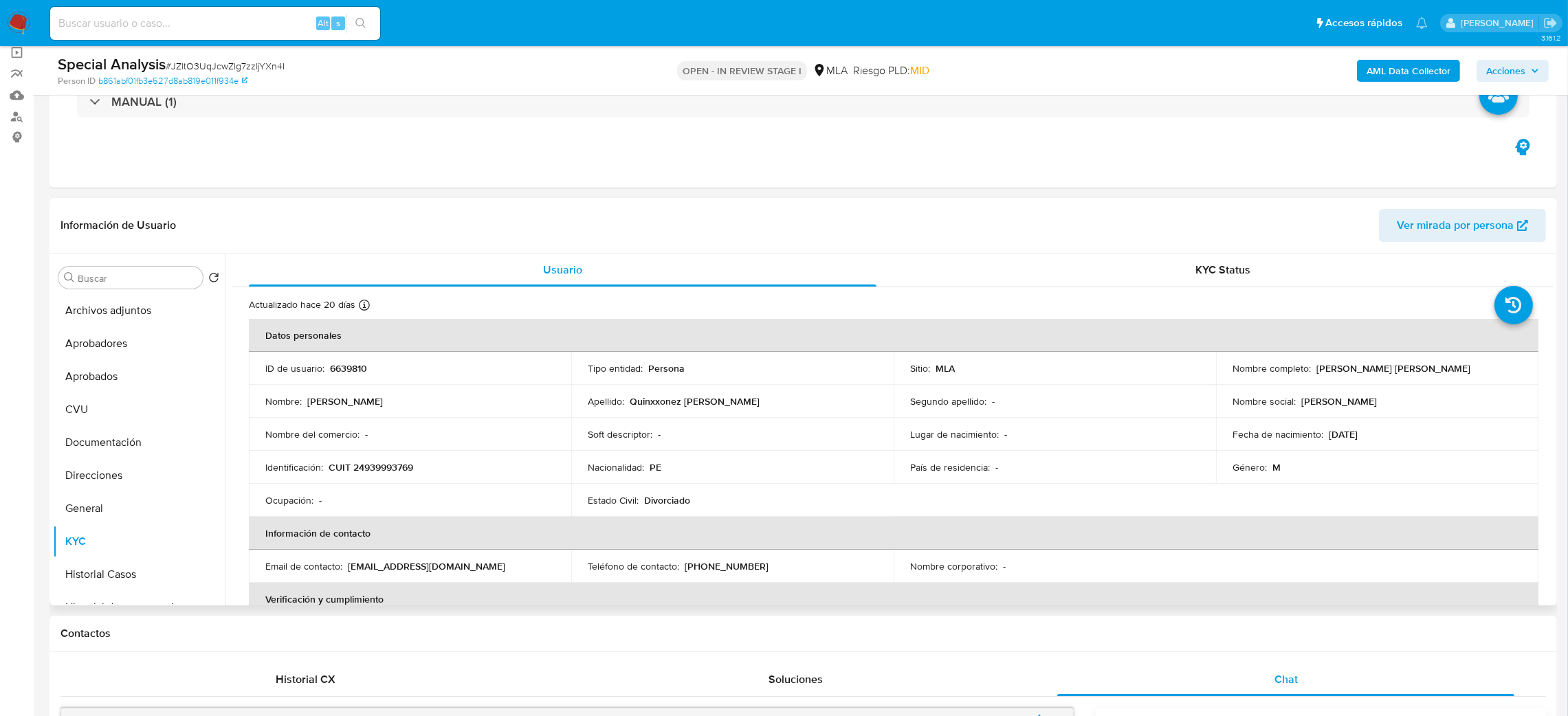
click at [361, 474] on p "CUIT 24939993769" at bounding box center [371, 467] width 85 height 12
copy p "24939993769"
click at [368, 313] on div at bounding box center [364, 307] width 11 height 15
drag, startPoint x: 361, startPoint y: 474, endPoint x: 407, endPoint y: 472, distance: 46.0
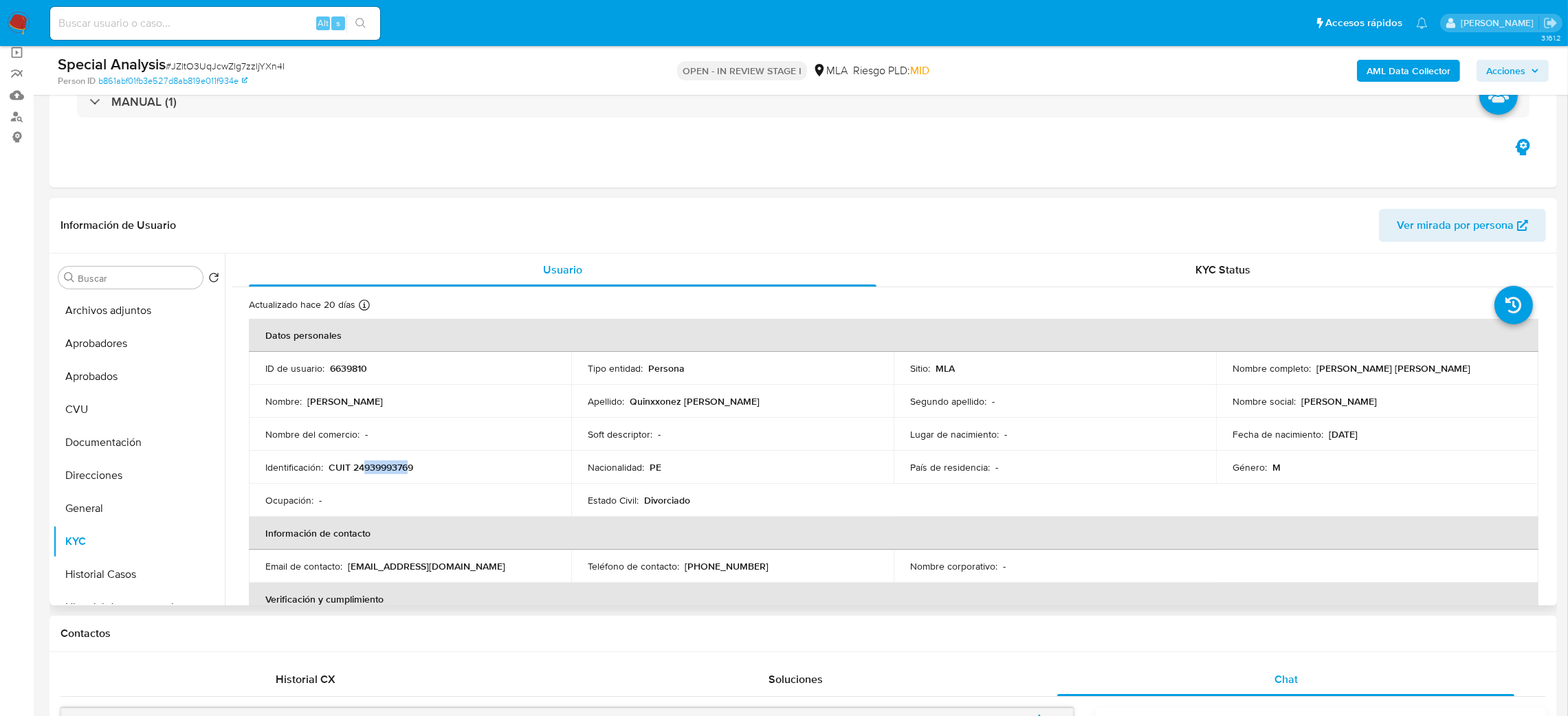
click at [407, 472] on p "CUIT 24939993769" at bounding box center [371, 467] width 85 height 12
copy p "93999376"
click at [192, 51] on div "Special Analysis # JZltO3UqJcwZlg7zzljYXn4I Person ID b861abf01fb3e527d8ab819e0…" at bounding box center [803, 70] width 1507 height 49
drag, startPoint x: 192, startPoint y: 51, endPoint x: 212, endPoint y: 69, distance: 26.9
click at [192, 51] on div "Special Analysis # JZltO3UqJcwZlg7zzljYXn4I Person ID b861abf01fb3e527d8ab819e0…" at bounding box center [803, 70] width 1507 height 49
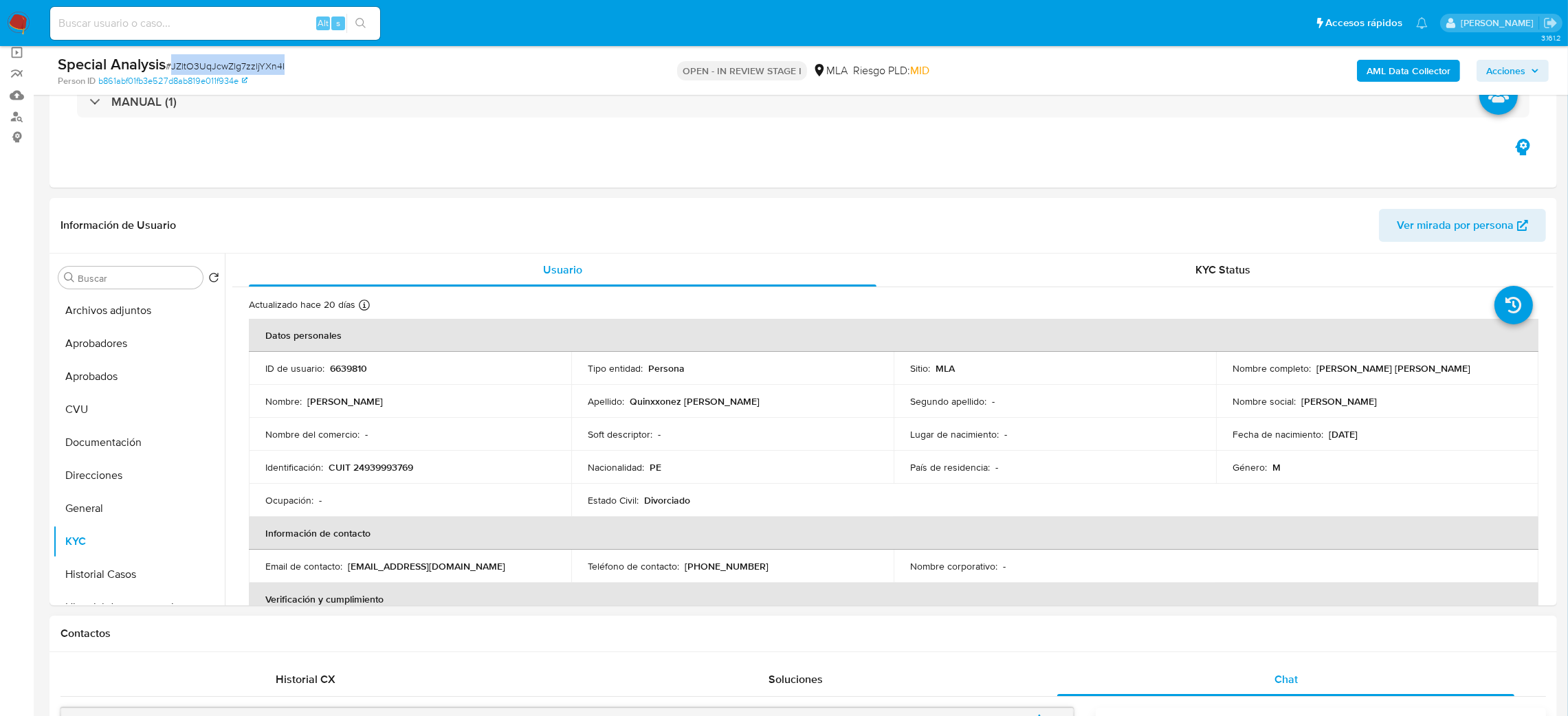
copy span "JZltO3UqJcwZlg7zzljYXn4I"
click at [535, 433] on div "Nombre del comercio : -" at bounding box center [410, 434] width 290 height 12
click at [380, 468] on p "CUIT 24939993769" at bounding box center [371, 467] width 85 height 12
copy p "24939993769"
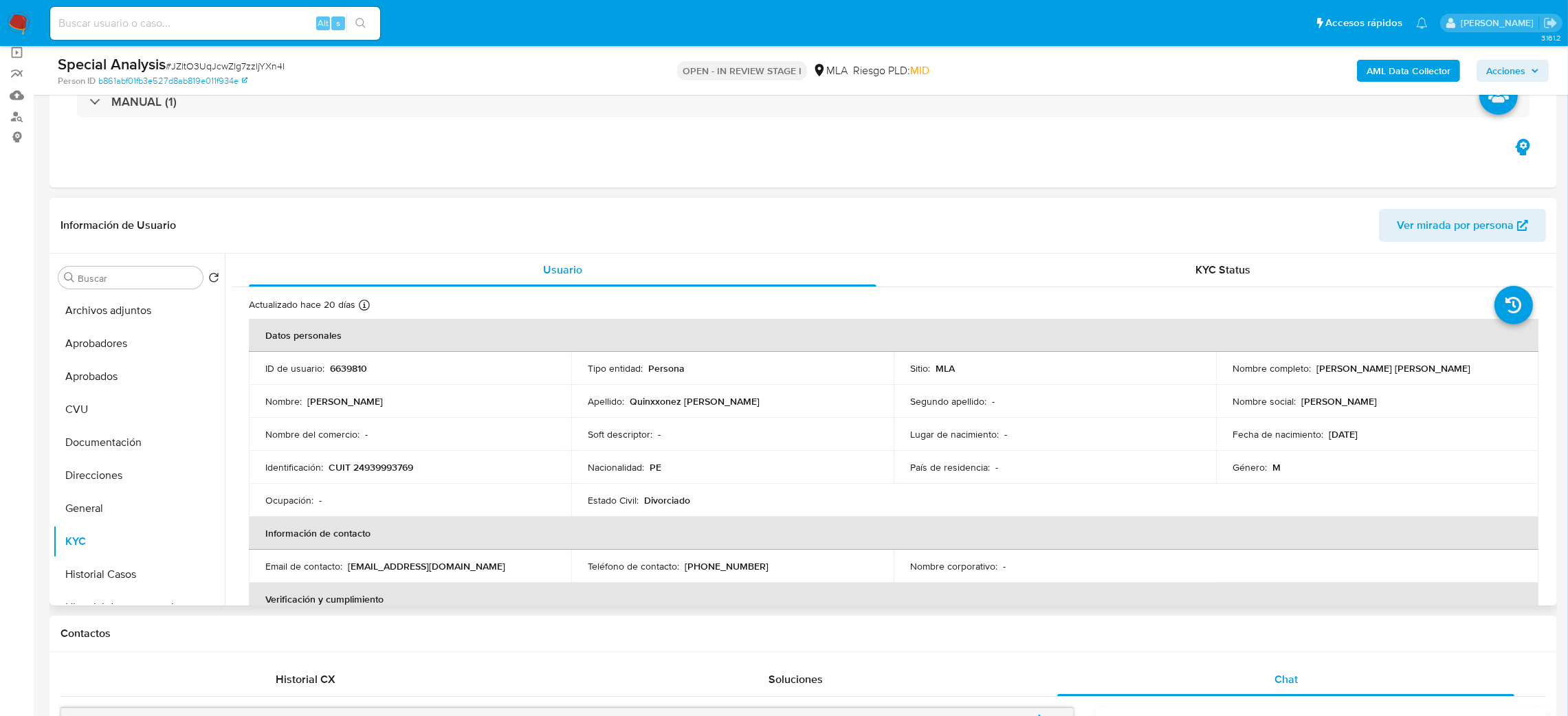
drag, startPoint x: 418, startPoint y: 501, endPoint x: 391, endPoint y: 480, distance: 34.2
click at [410, 498] on div "Ocupación : -" at bounding box center [410, 500] width 290 height 12
click at [370, 462] on p "CUIT 24939993769" at bounding box center [371, 467] width 85 height 12
copy p "24939993769"
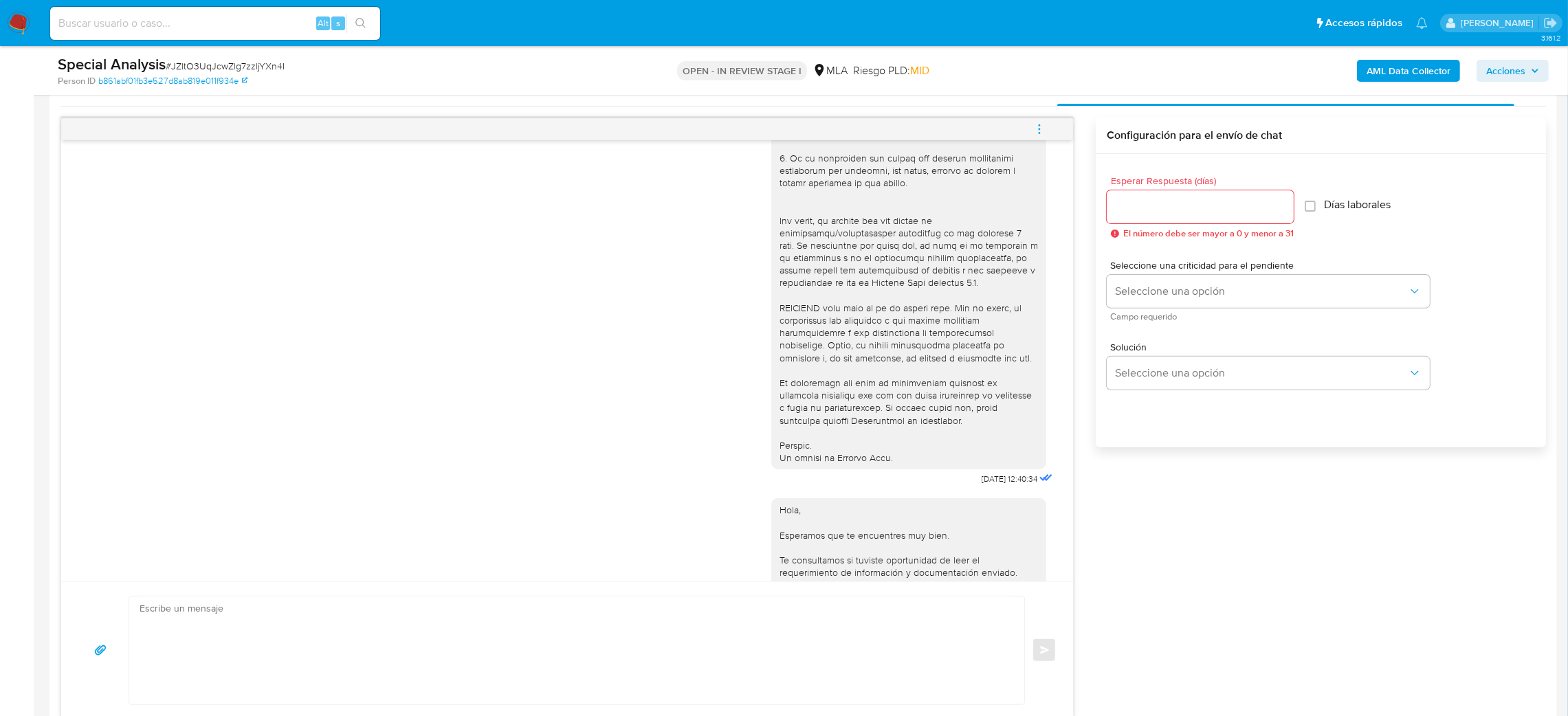
scroll to position [412, 0]
drag, startPoint x: 957, startPoint y: 511, endPoint x: 991, endPoint y: 505, distance: 34.5
click at [991, 487] on div "30/07/2025 12:40:34" at bounding box center [913, 110] width 284 height 753
copy span "30/07/2025"
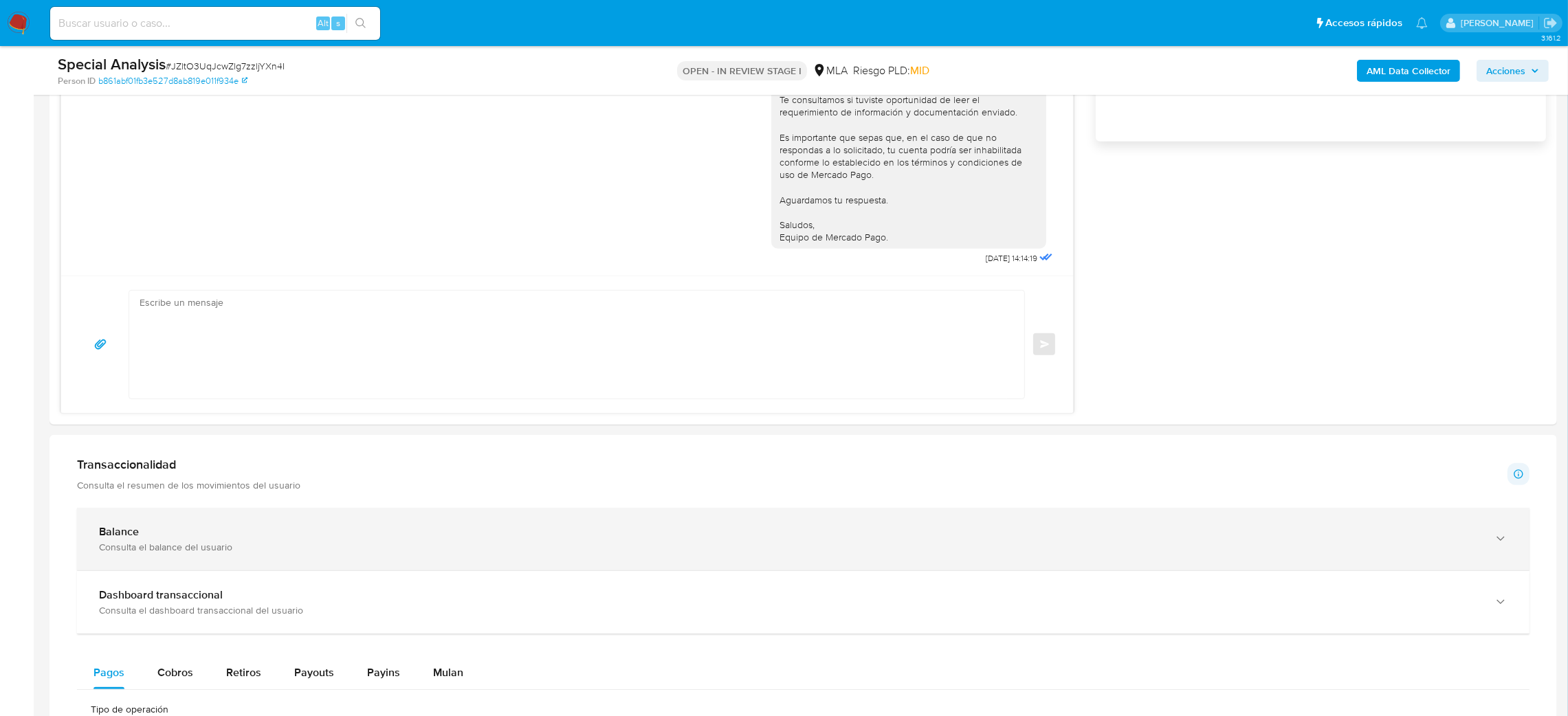
scroll to position [1003, 0]
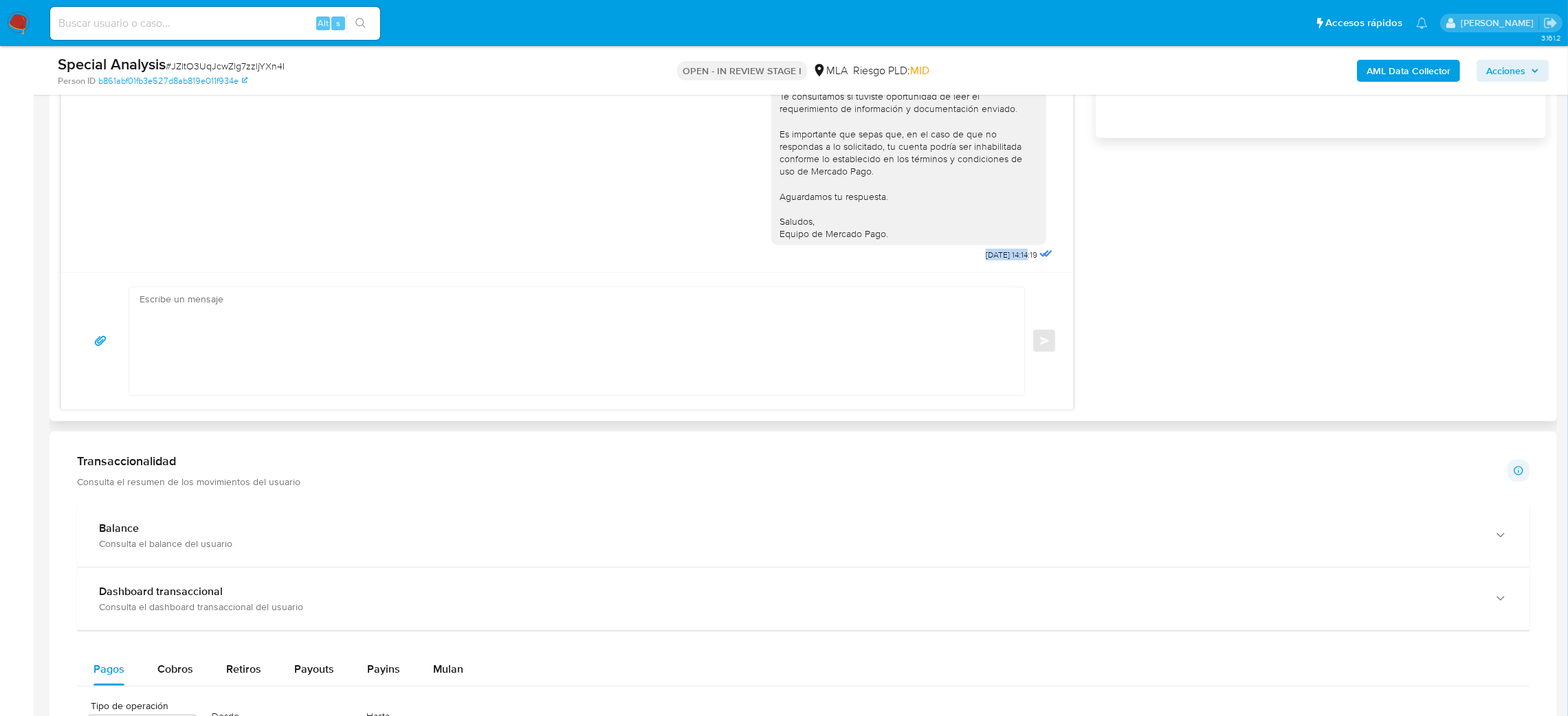
drag, startPoint x: 952, startPoint y: 265, endPoint x: 998, endPoint y: 263, distance: 46.0
click at [998, 263] on div "30/07/2025 12:40:34 Hola, Esperamos que te encuentres muy bien. Te consultamos …" at bounding box center [568, 51] width 1012 height 441
copy span "19/09/2025 1"
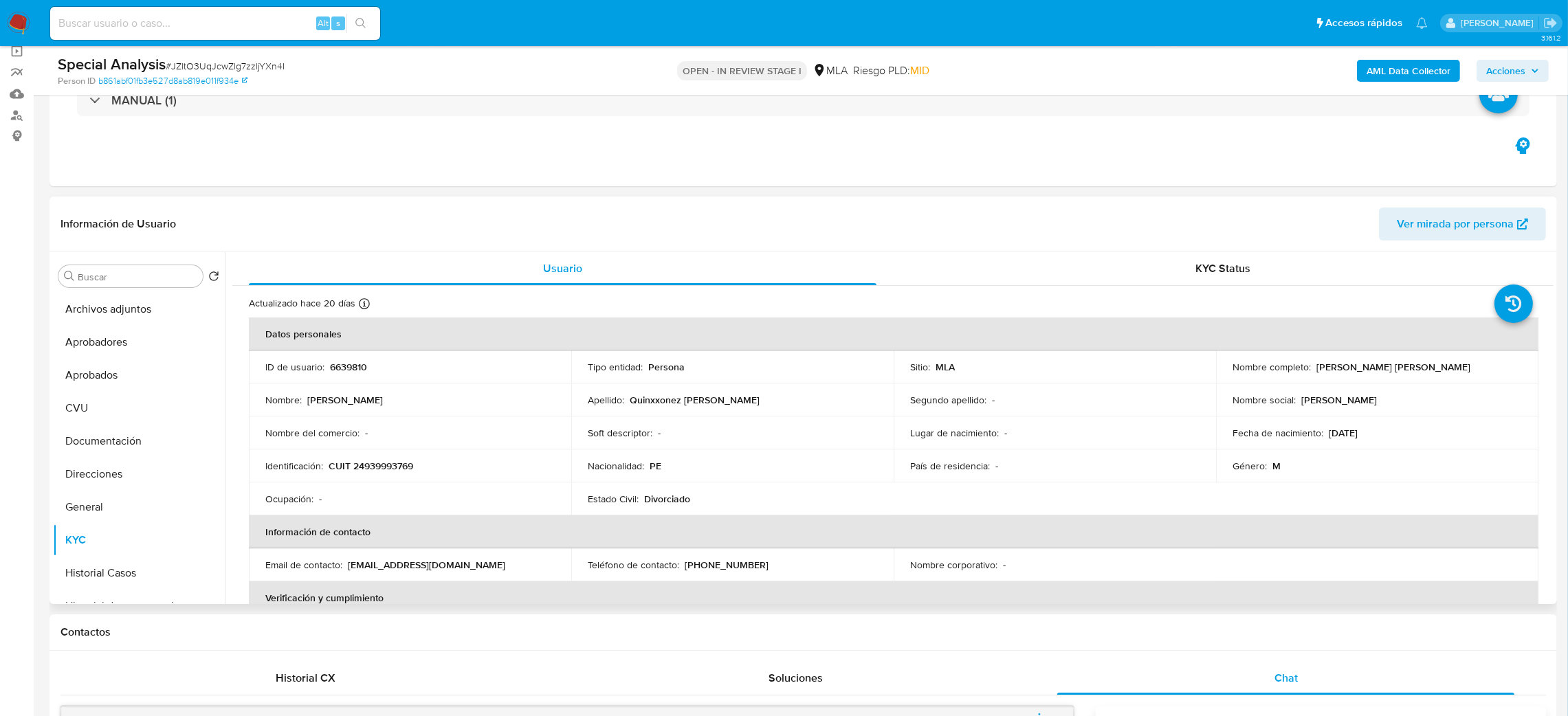
scroll to position [75, 0]
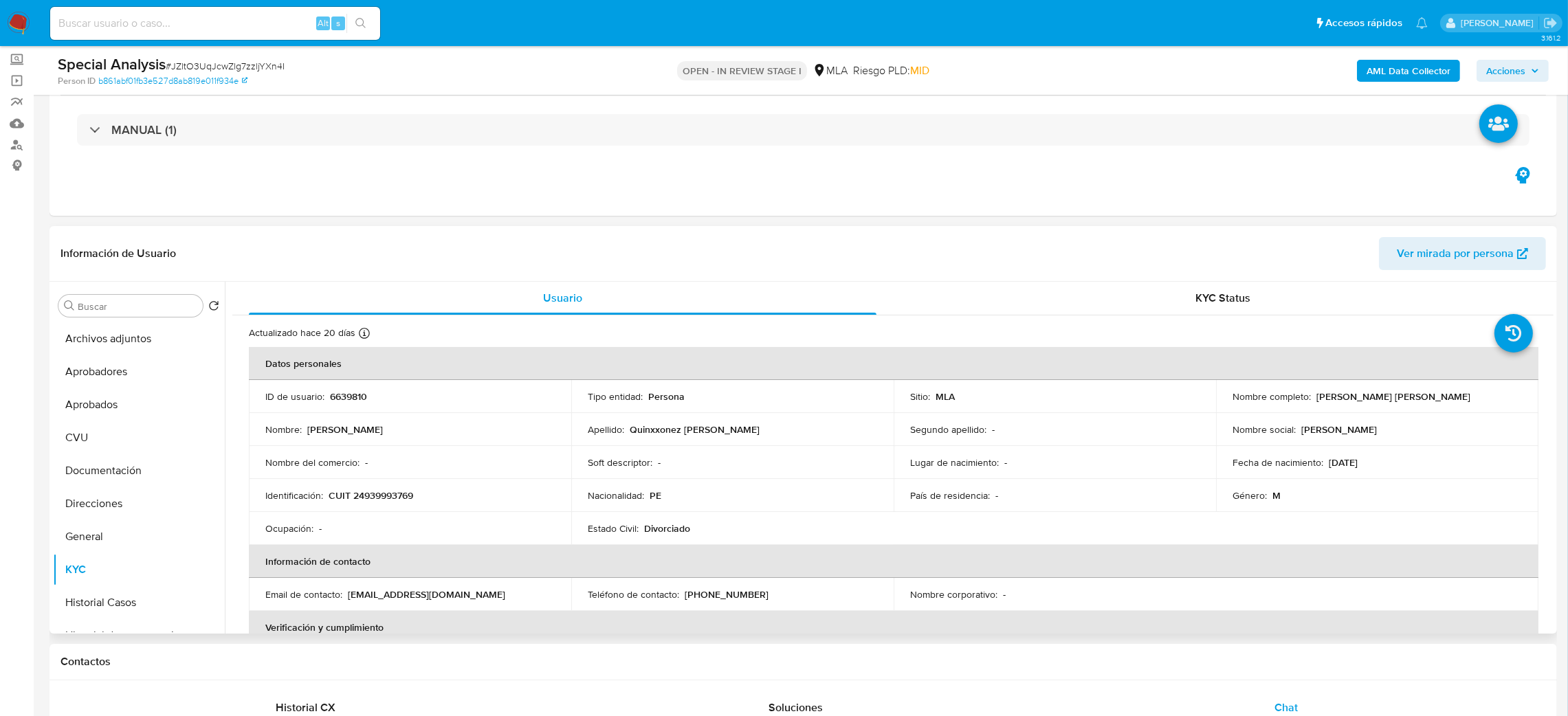
click at [1403, 246] on span "Ver mirada por persona" at bounding box center [1455, 253] width 117 height 33
drag, startPoint x: 1311, startPoint y: 397, endPoint x: 1490, endPoint y: 399, distance: 179.0
click at [1490, 399] on div "Nombre completo : Mitchel Efrain Quinxxonez Rios" at bounding box center [1377, 396] width 290 height 12
copy p "Mitchel Efrain Quinxxonez Rios"
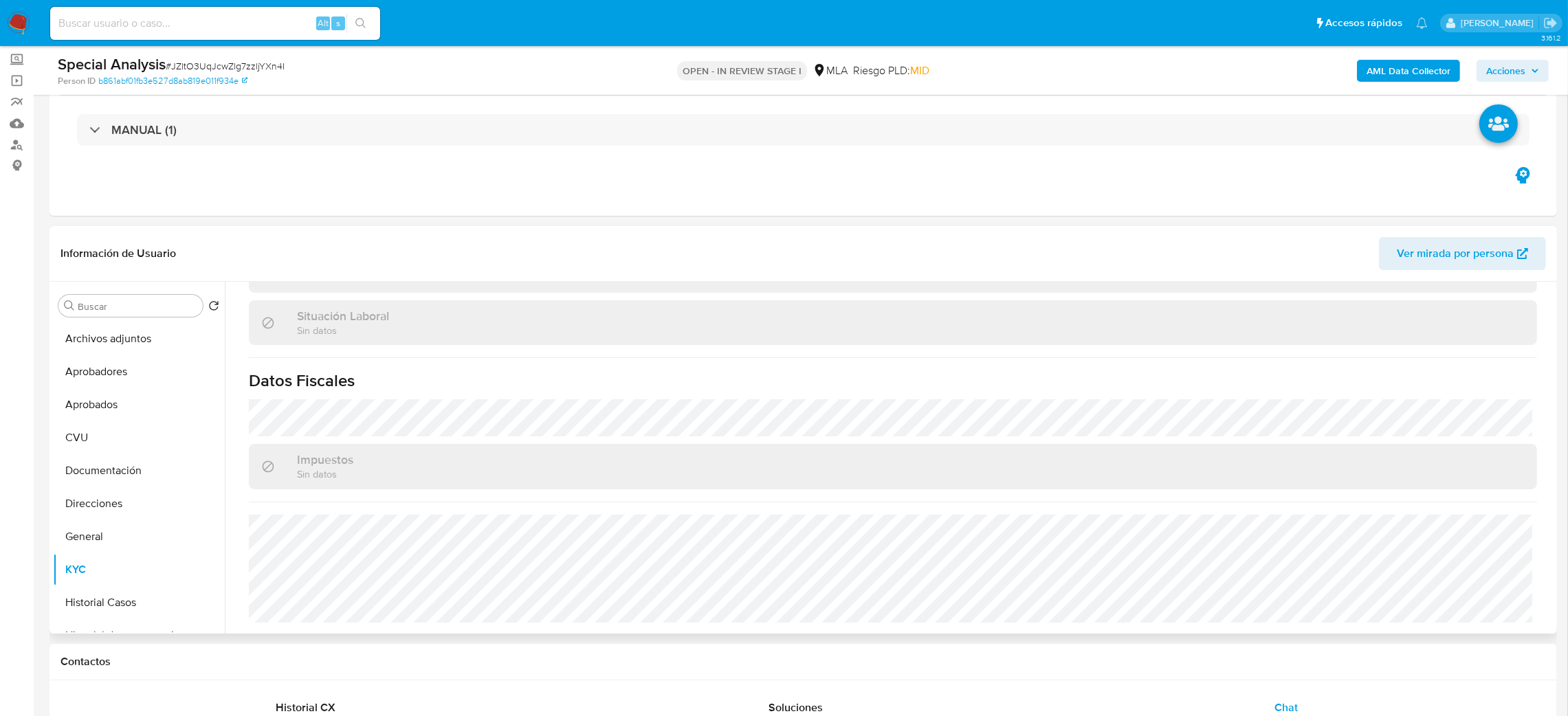
scroll to position [0, 0]
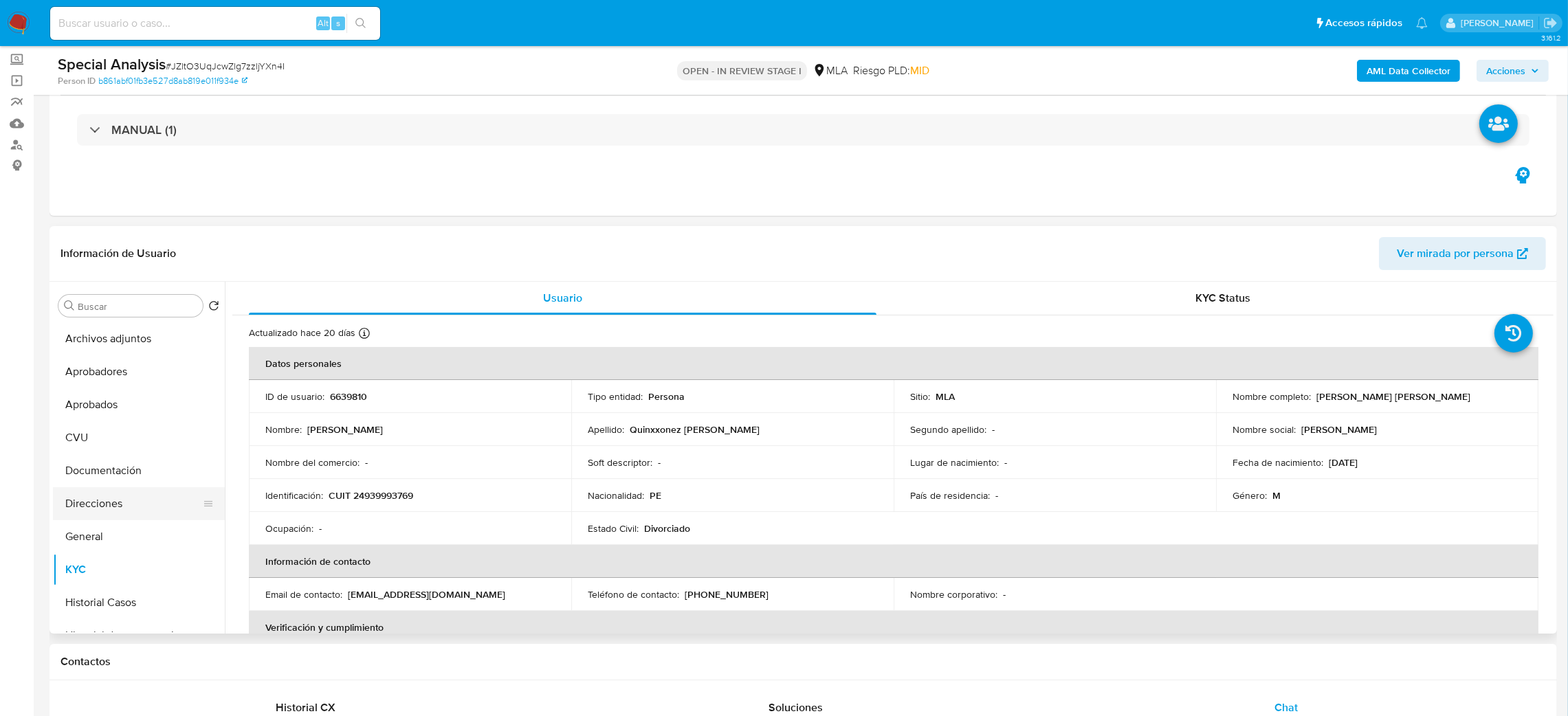
click at [135, 505] on button "Direcciones" at bounding box center [133, 503] width 161 height 33
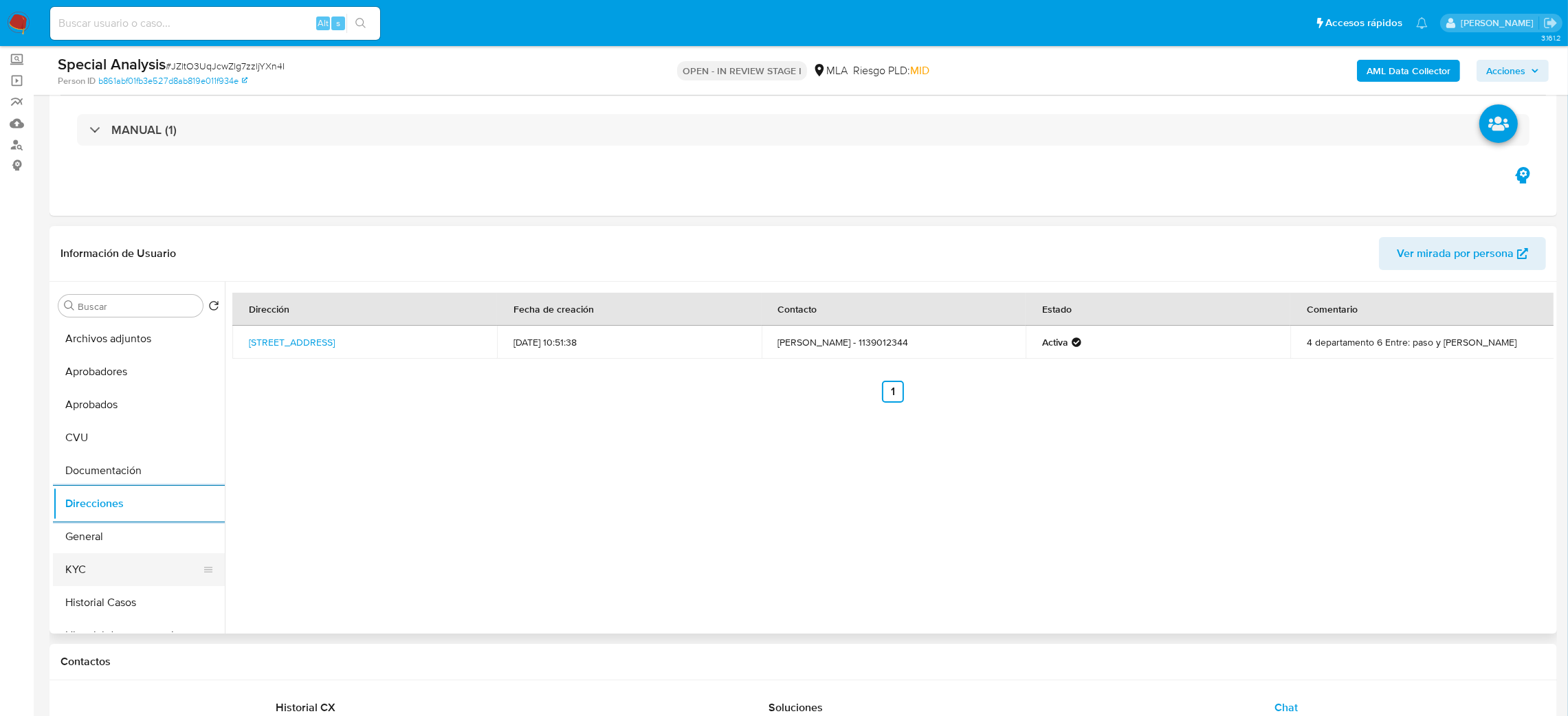
click at [119, 578] on button "KYC" at bounding box center [133, 570] width 161 height 33
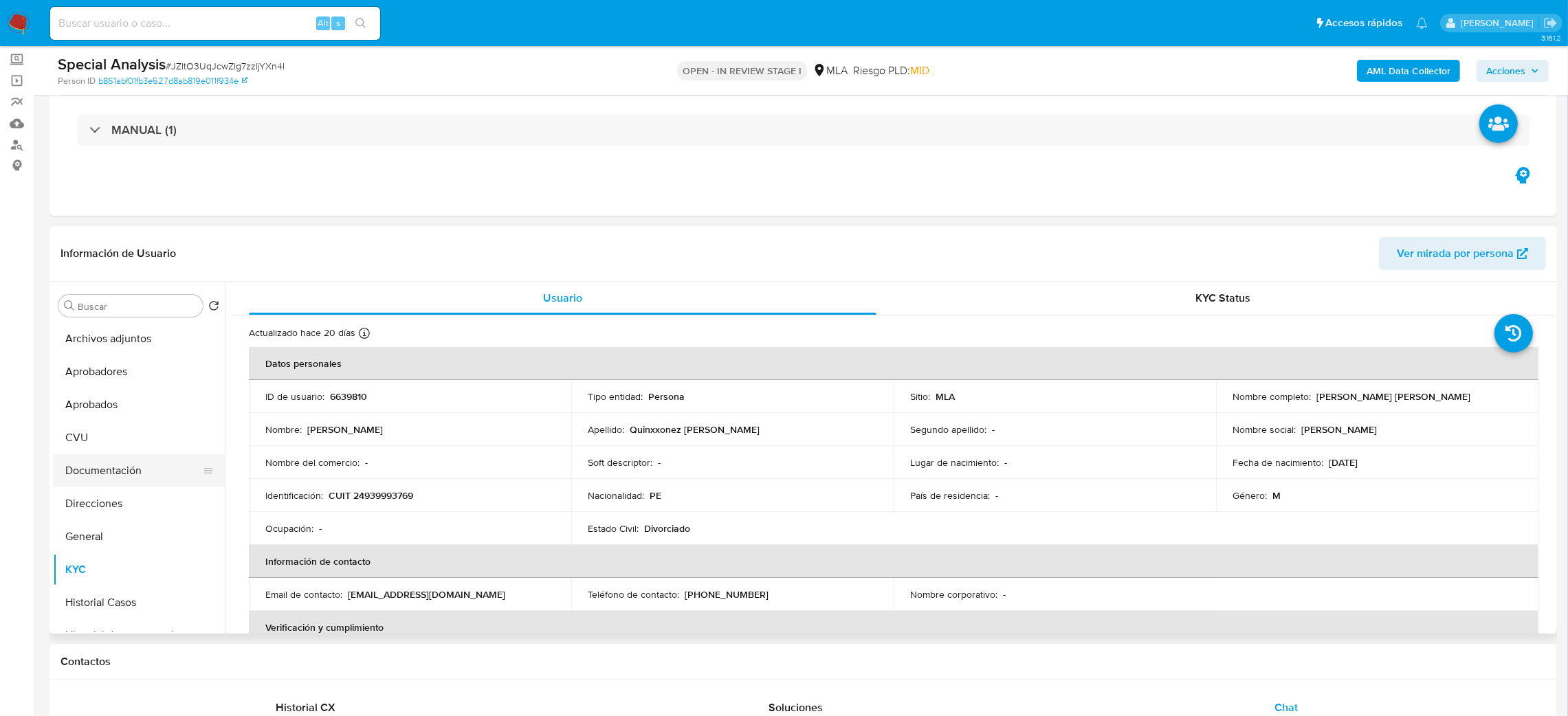
click at [137, 470] on button "Documentación" at bounding box center [133, 470] width 161 height 33
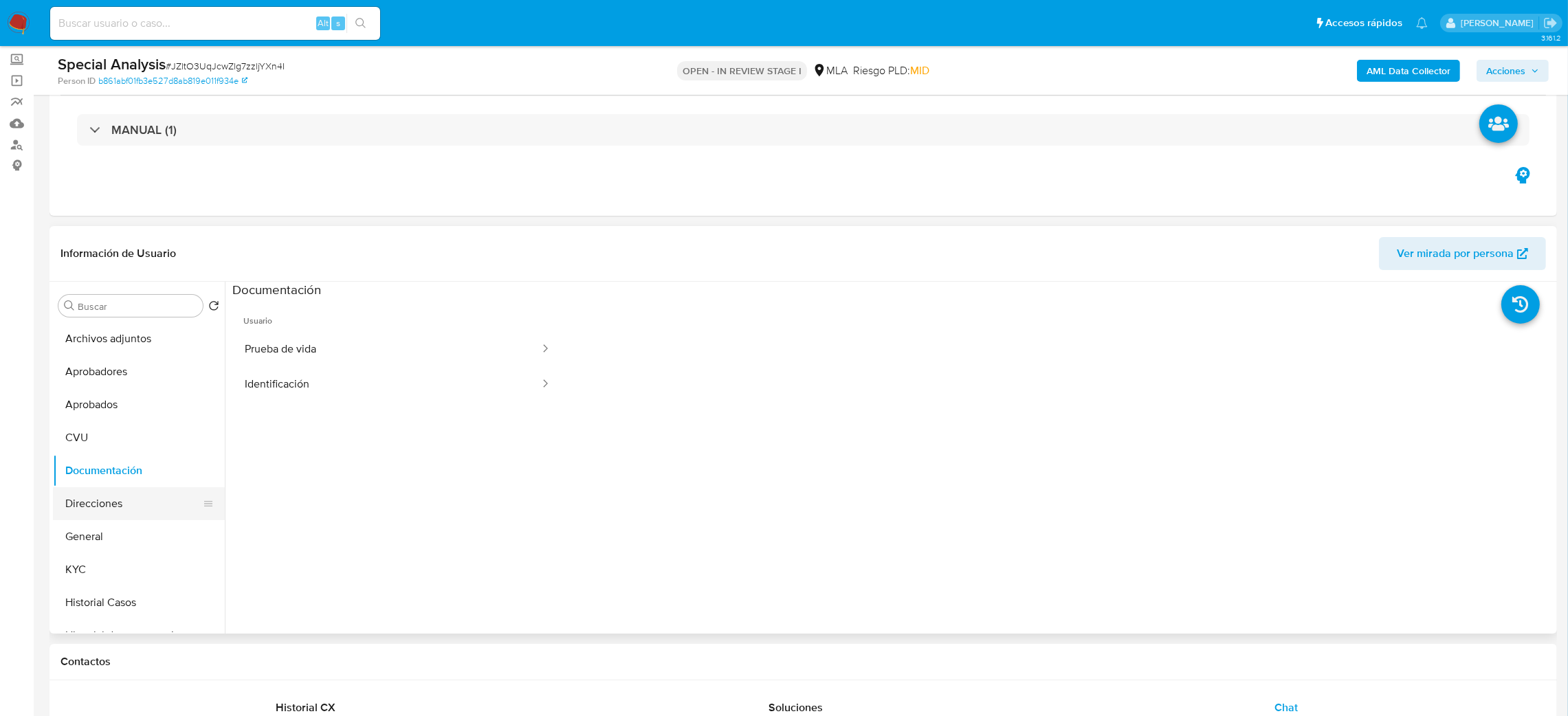
click at [150, 505] on button "Direcciones" at bounding box center [133, 503] width 161 height 33
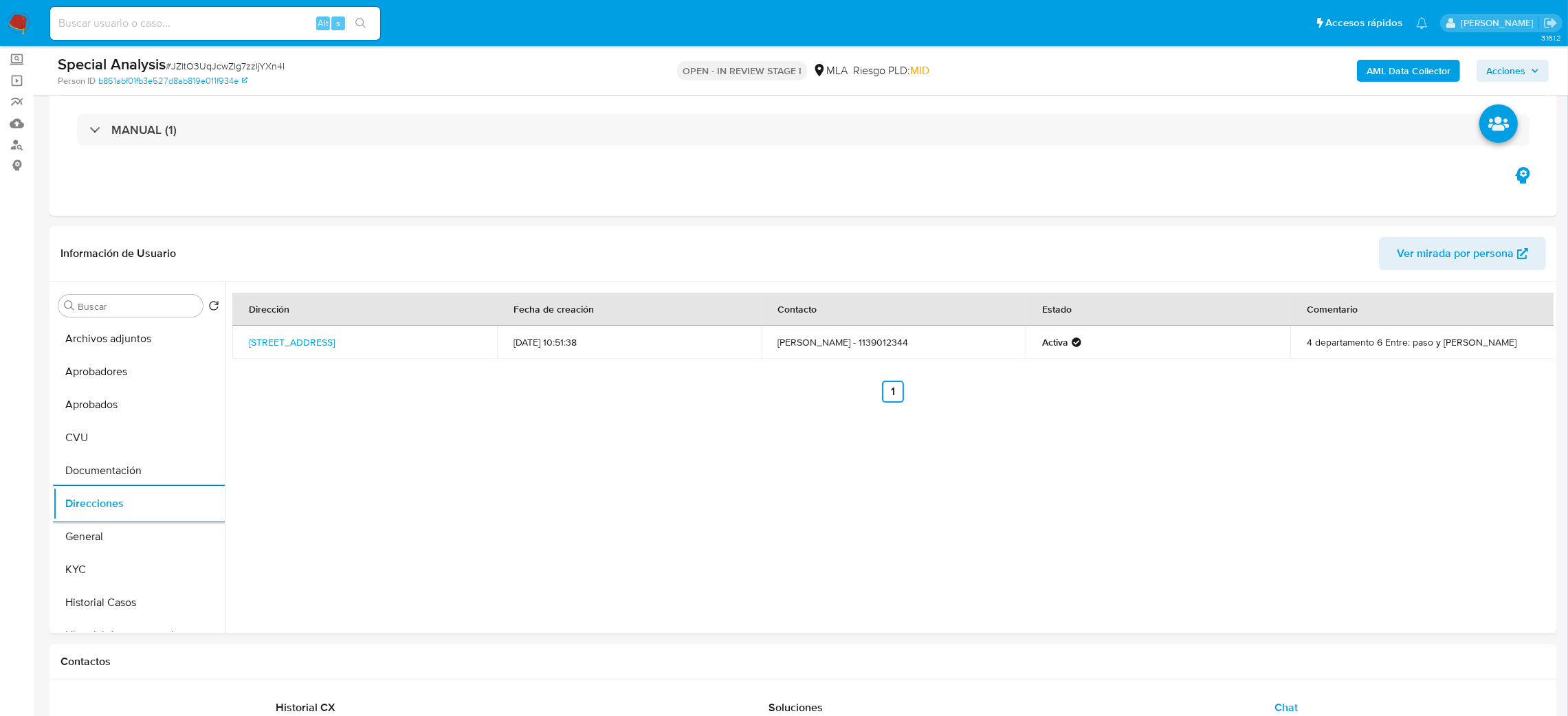
click at [263, 36] on div "Alt s" at bounding box center [215, 23] width 330 height 33
click at [263, 20] on input at bounding box center [215, 23] width 330 height 18
paste input "g3rgGWqKHSZf8au39KBr2HM7"
type input "g3rgGWqKHSZf8au39KBr2HM7"
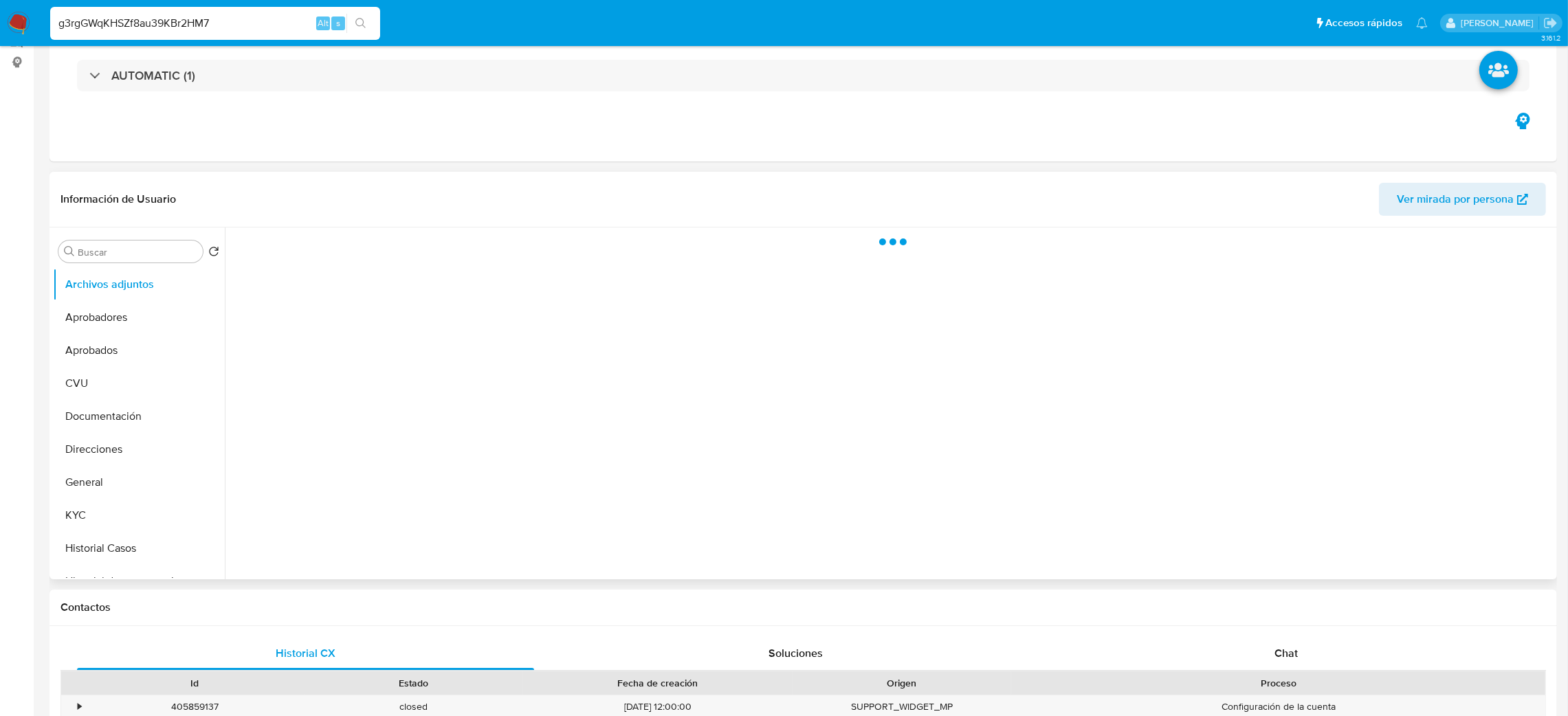
scroll to position [412, 0]
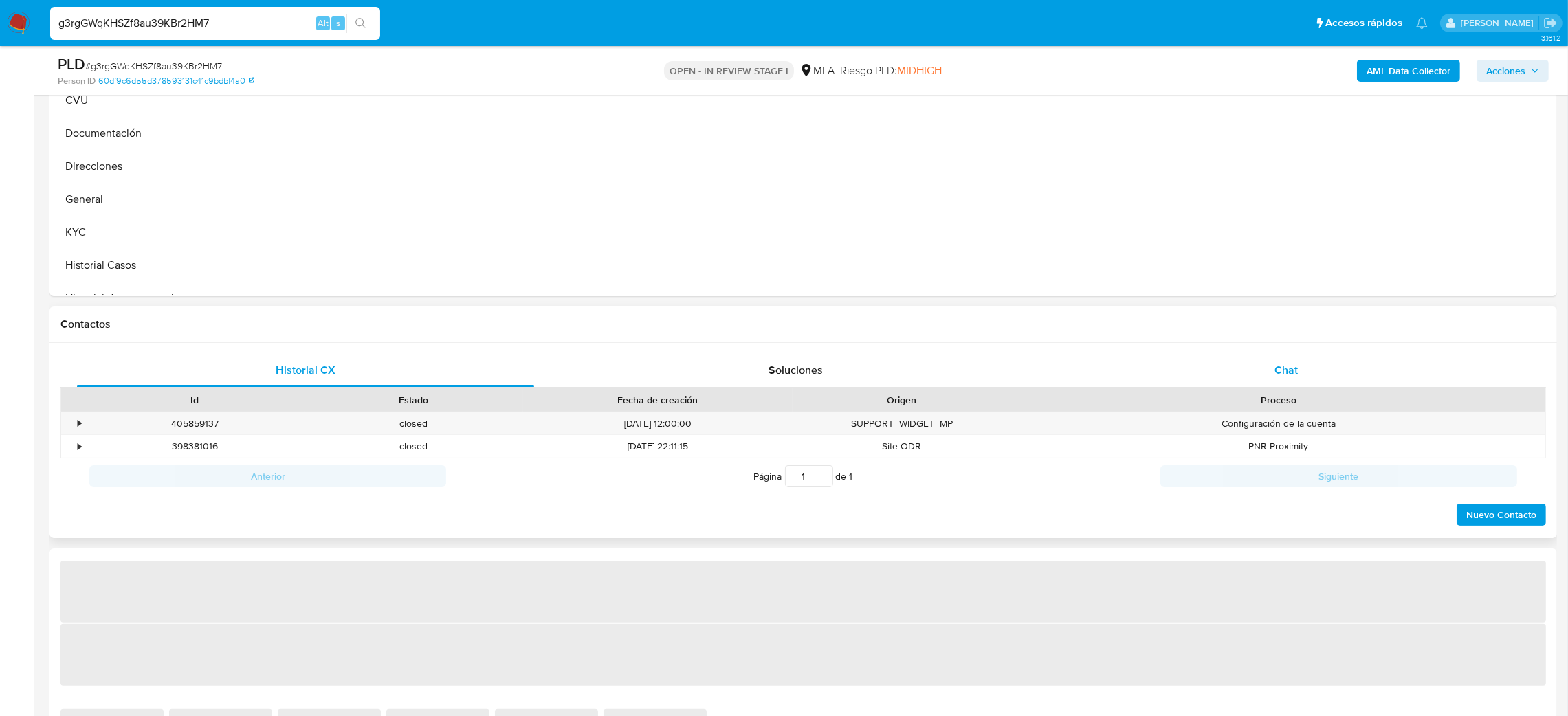
select select "10"
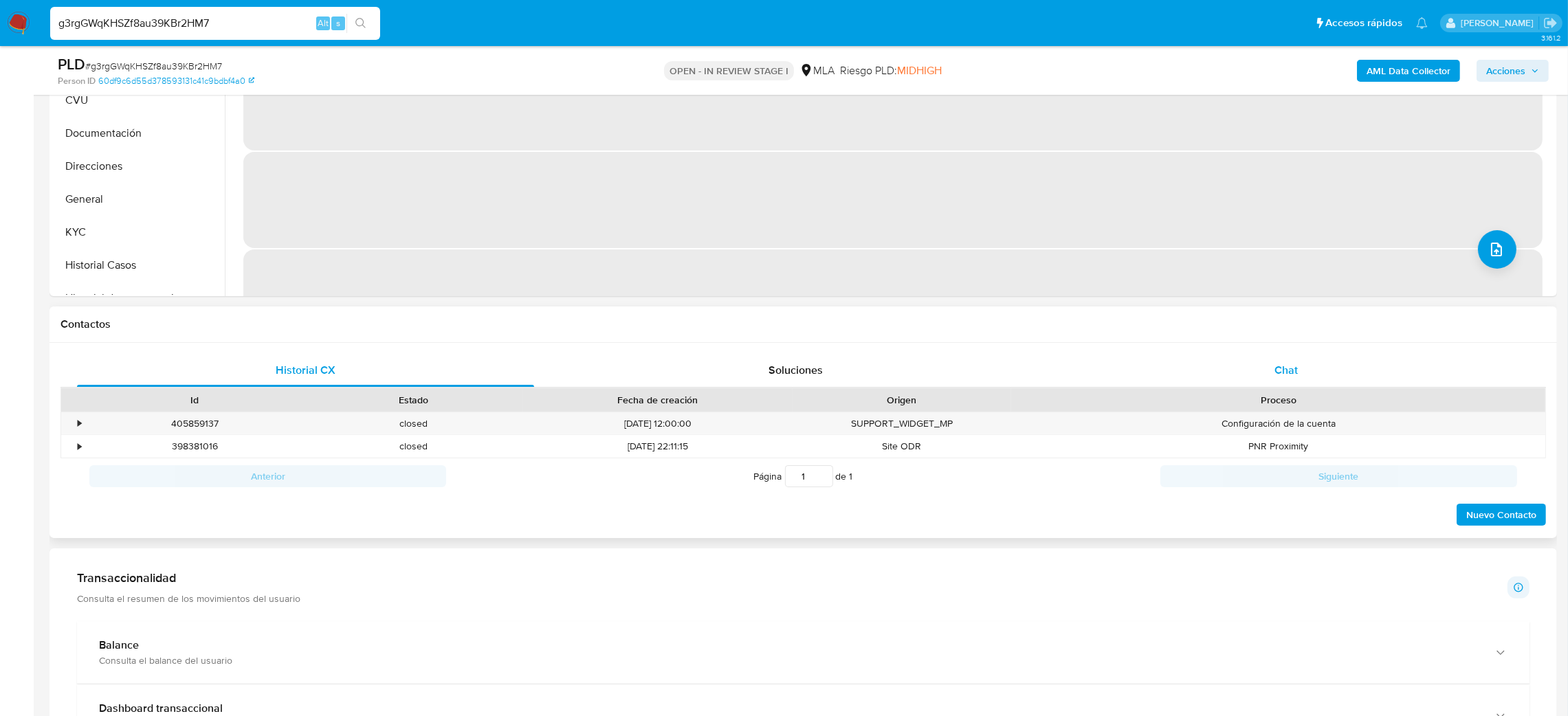
click at [1322, 373] on div "Chat" at bounding box center [1286, 370] width 457 height 33
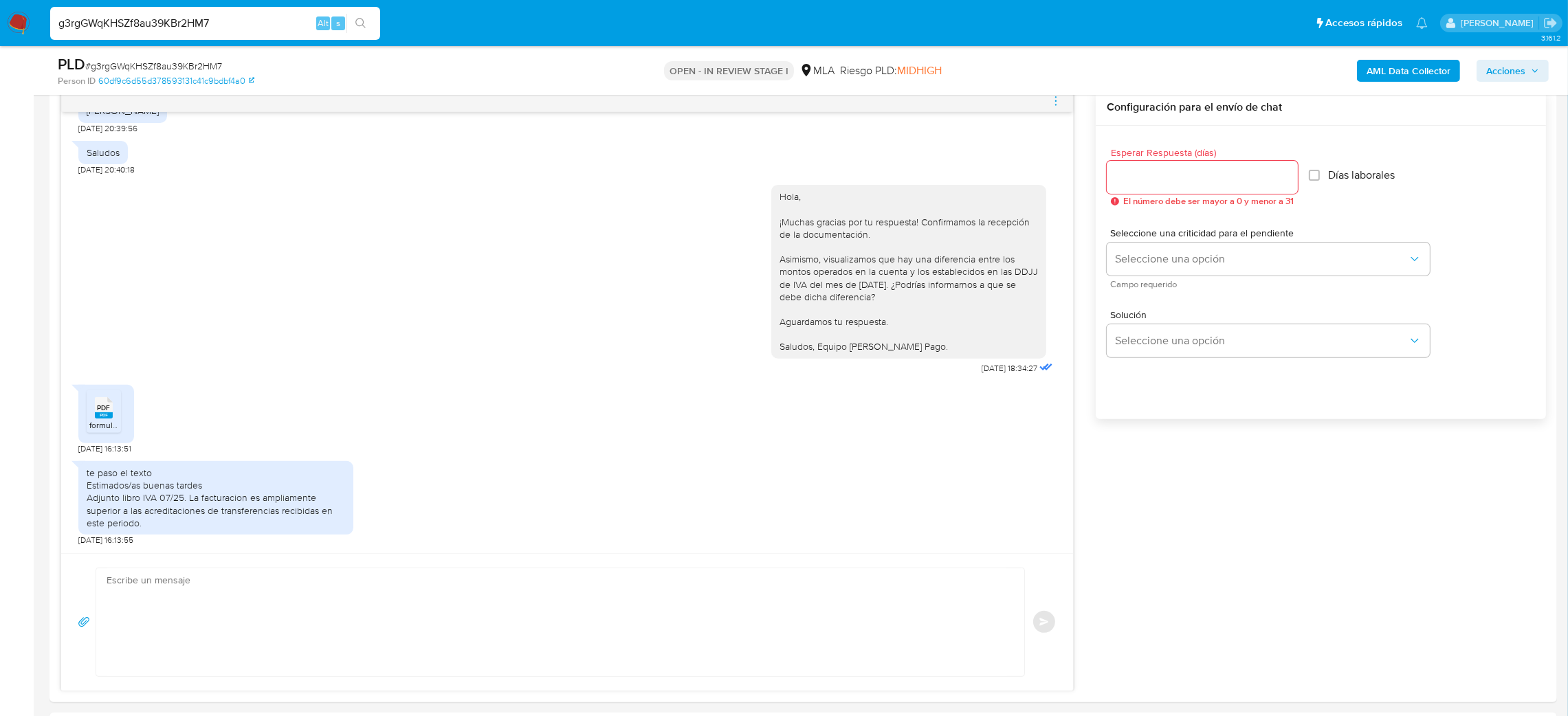
scroll to position [618, 0]
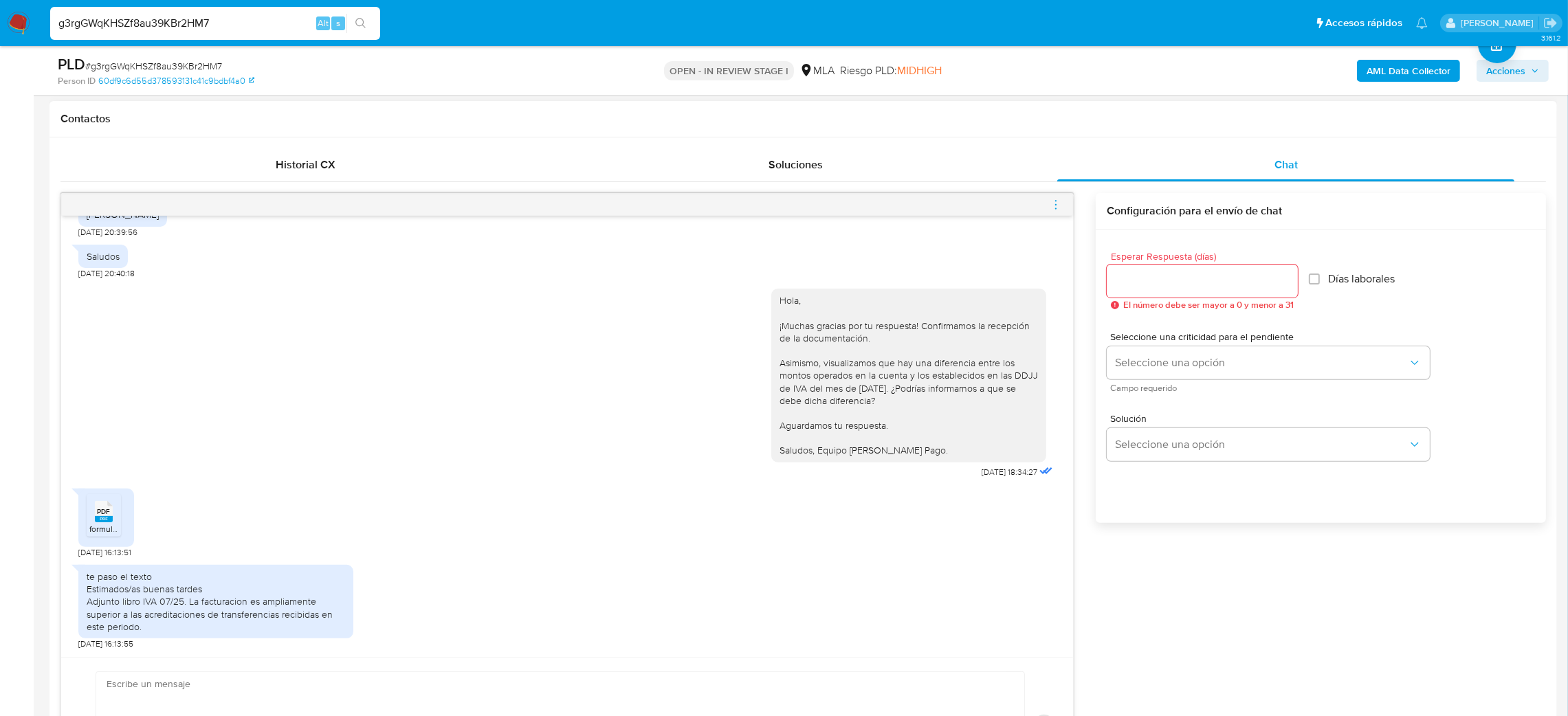
click at [94, 530] on span "formulario_2083_300_20343653469_1_1113452845.pdf" at bounding box center [192, 529] width 206 height 12
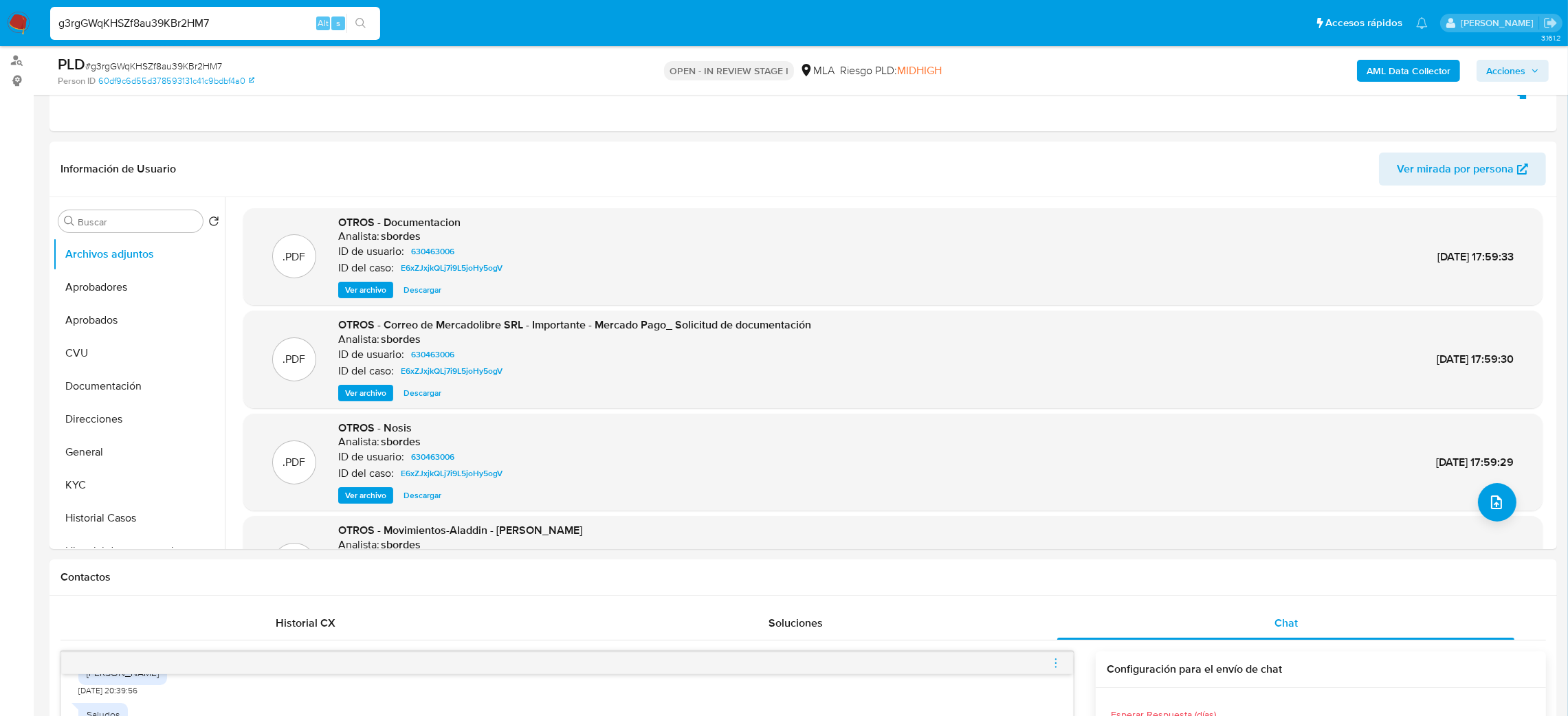
scroll to position [159, 0]
click at [126, 448] on button "General" at bounding box center [133, 453] width 161 height 33
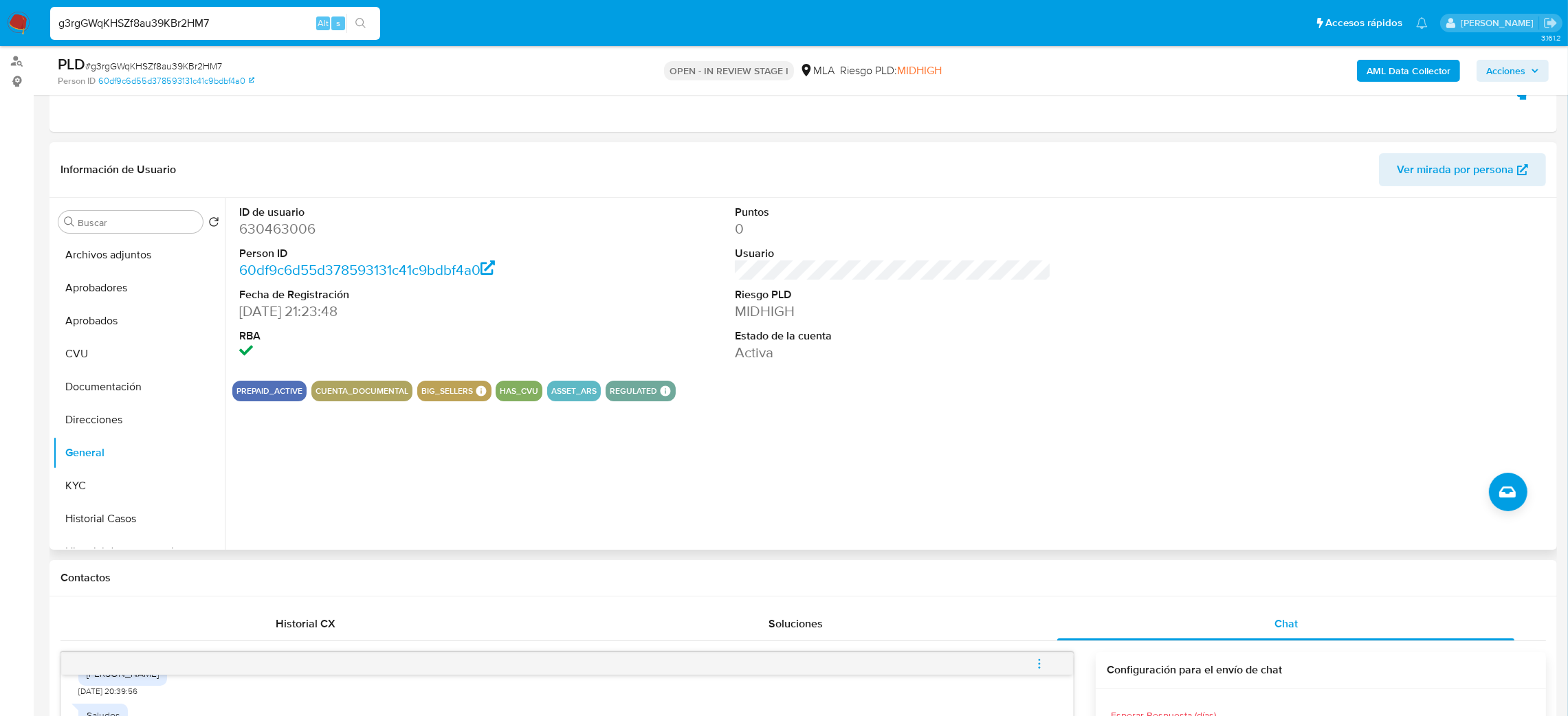
click at [292, 236] on dd "630463006" at bounding box center [397, 229] width 317 height 19
copy dd "630463006"
click at [118, 505] on button "Historial Casos" at bounding box center [133, 519] width 161 height 33
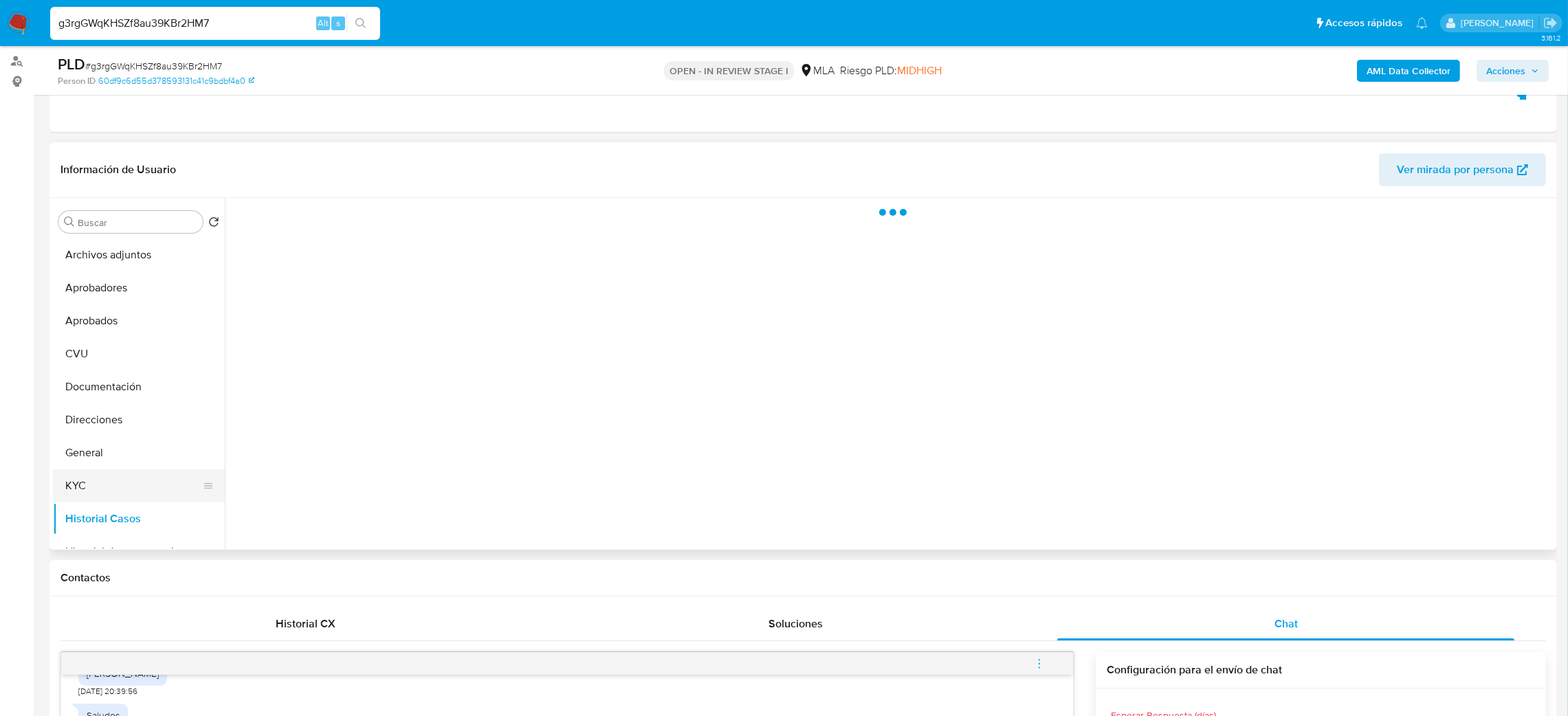
click at [102, 487] on button "KYC" at bounding box center [133, 486] width 161 height 33
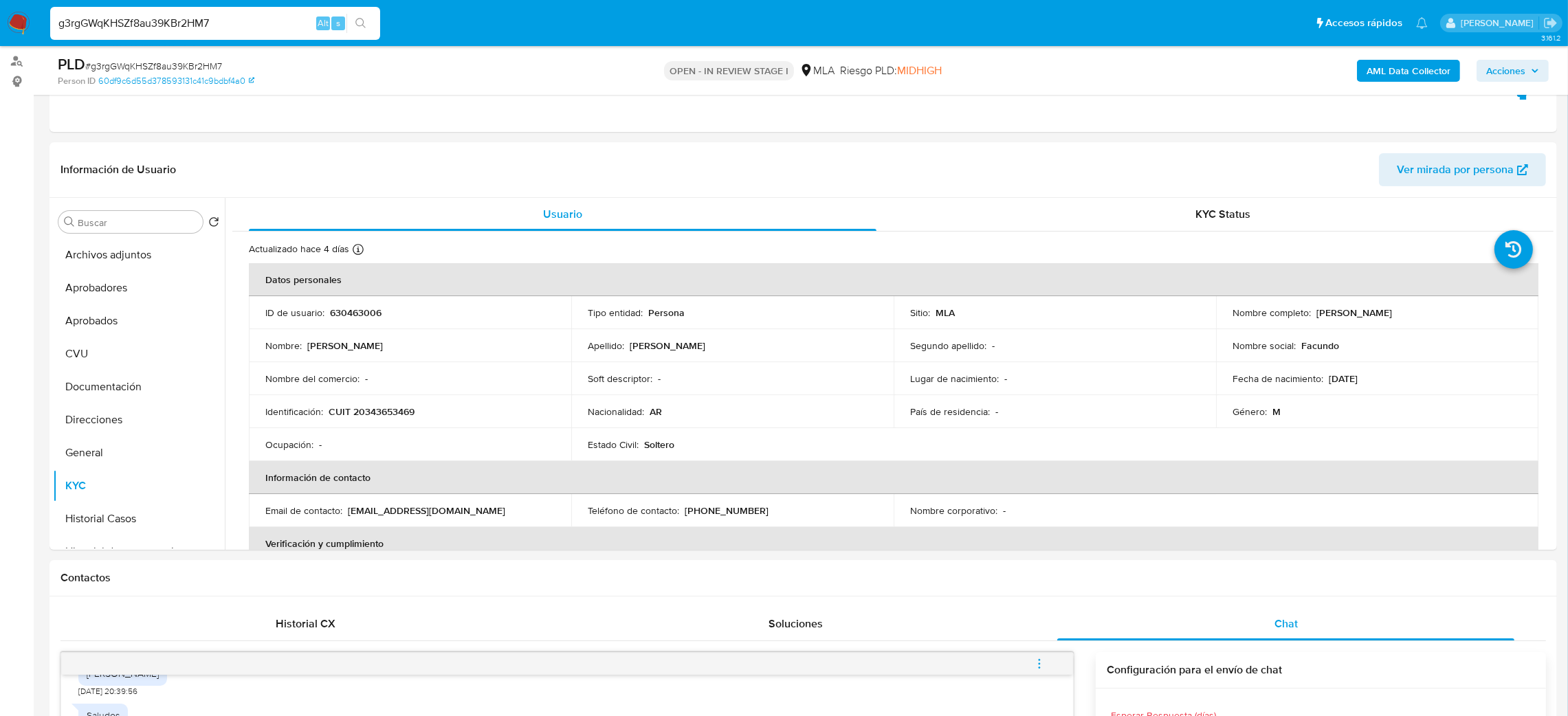
click at [120, 524] on button "Historial Casos" at bounding box center [138, 519] width 172 height 33
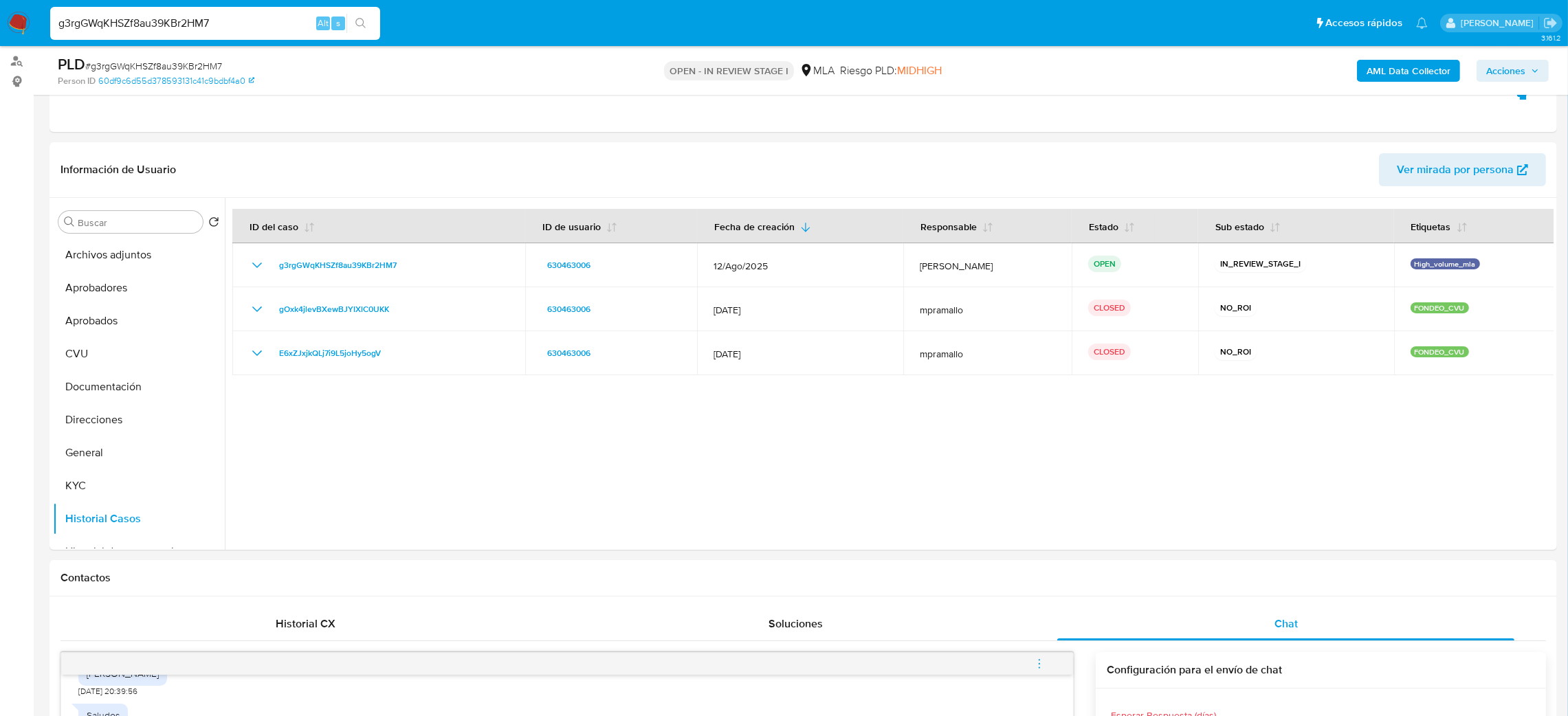
click at [176, 65] on span "# g3rgGWqKHSZf8au39KBr2HM7" at bounding box center [154, 66] width 137 height 14
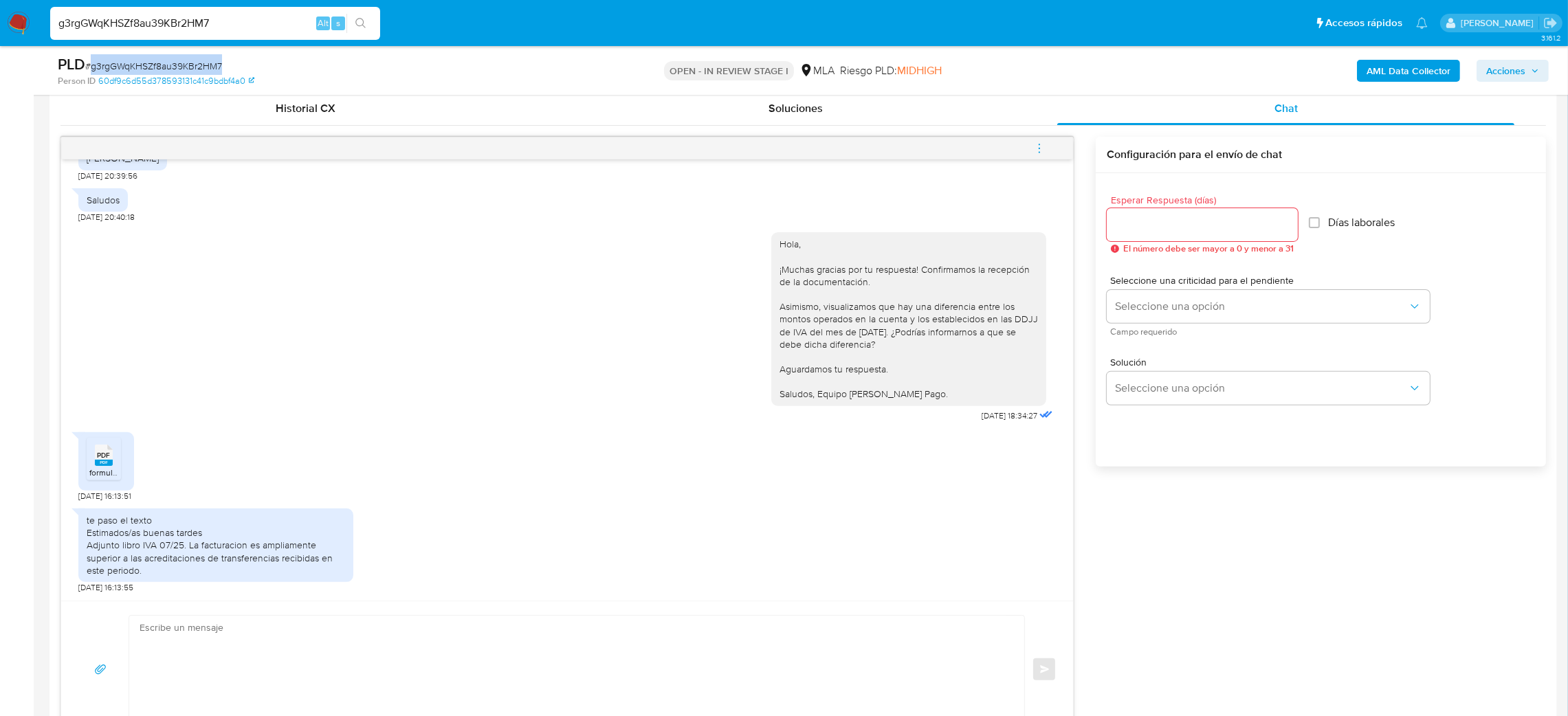
click at [152, 655] on textarea at bounding box center [573, 670] width 867 height 108
paste textarea "Hola, ¡Muchas gracias por tu respuesta! Confirmamos la recepción de la document…"
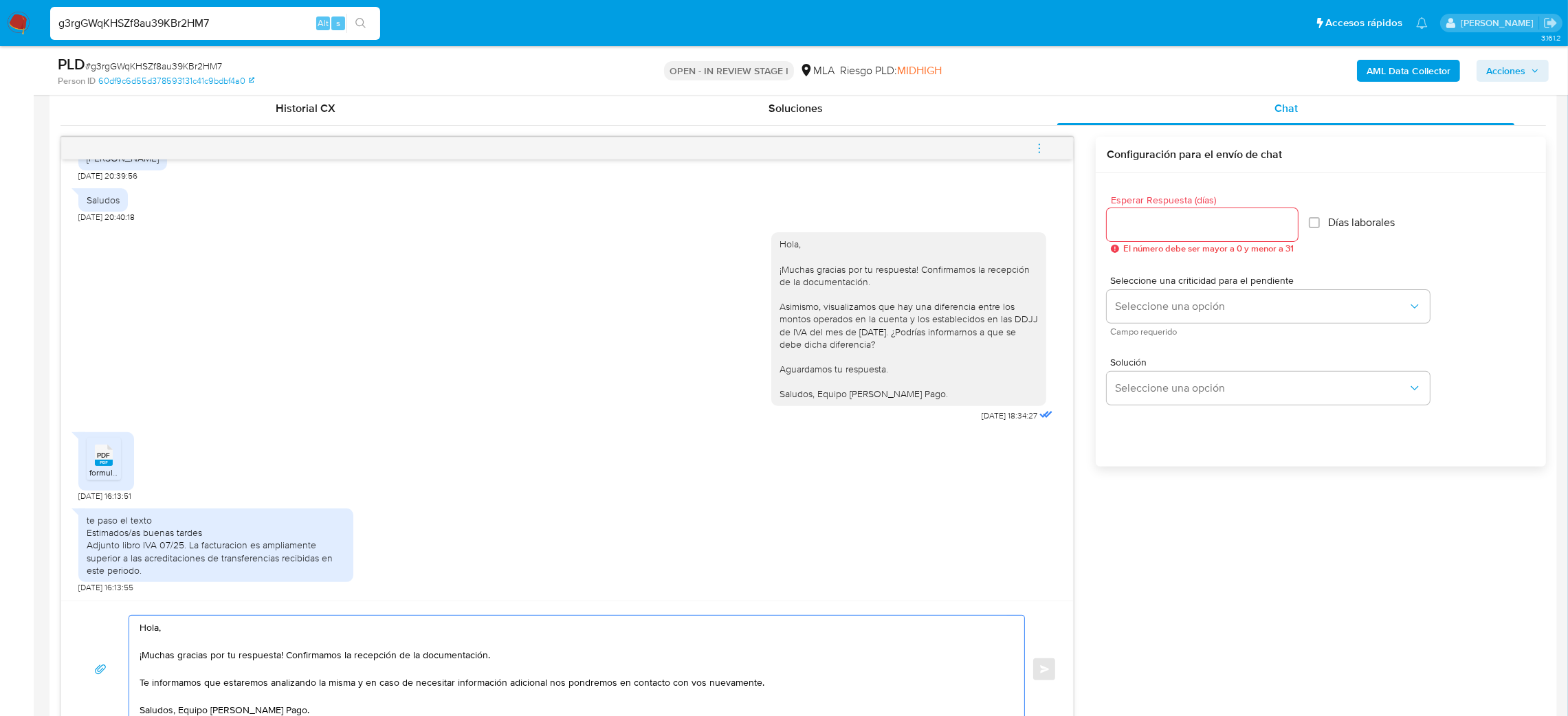
scroll to position [692, 0]
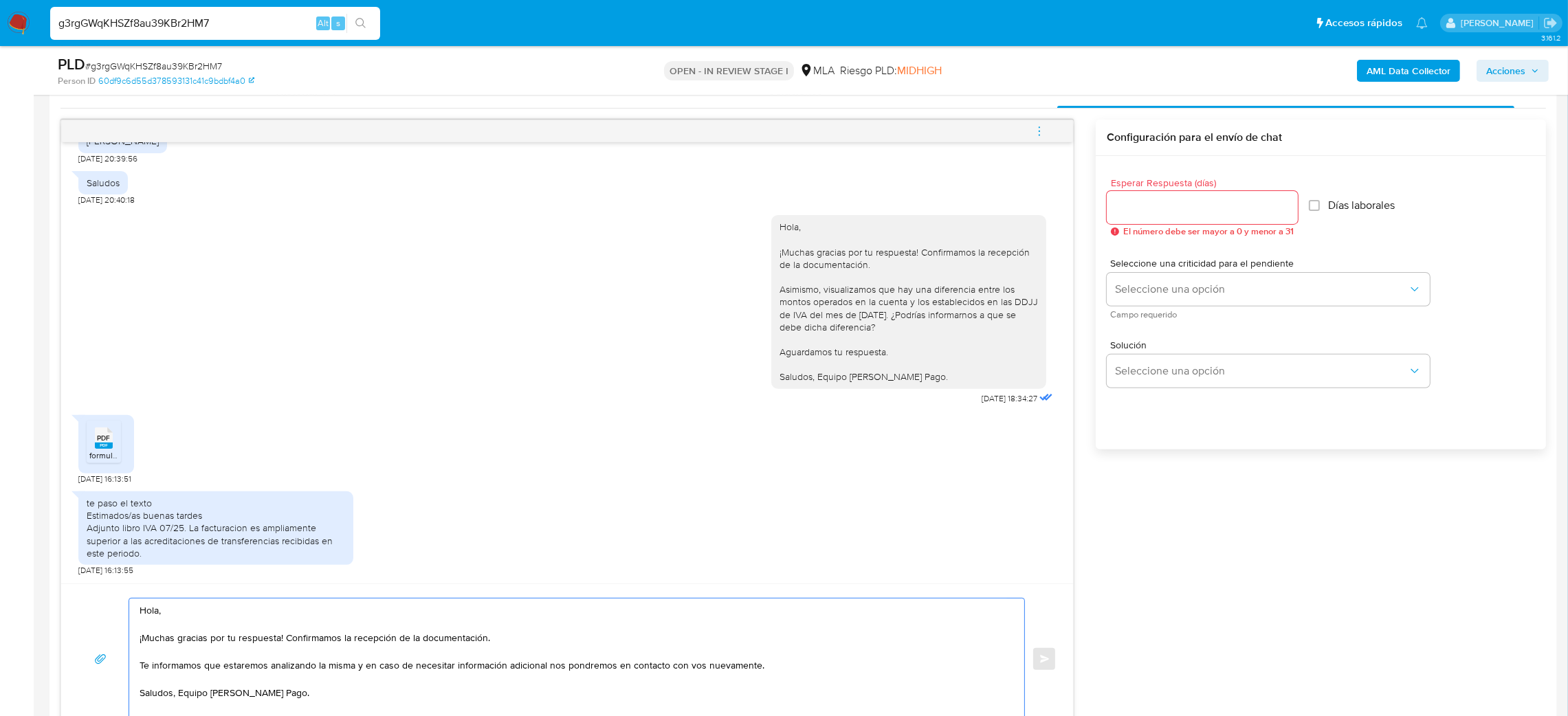
type textarea "Hola, ¡Muchas gracias por tu respuesta! Confirmamos la recepción de la document…"
click at [1175, 208] on input "Esperar Respuesta (días)" at bounding box center [1202, 208] width 191 height 18
type input "0"
click at [1038, 658] on button "Enviar" at bounding box center [1044, 660] width 25 height 25
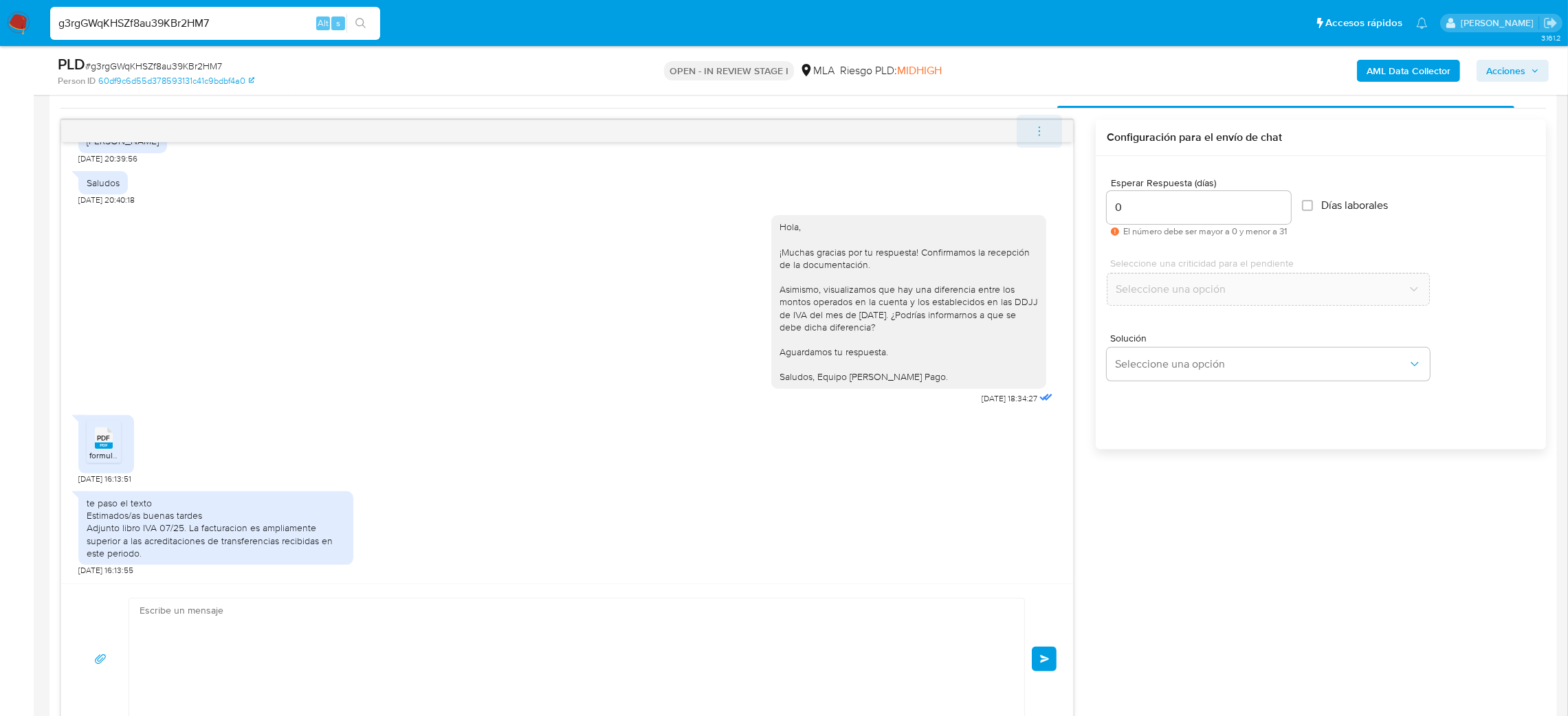
scroll to position [410, 0]
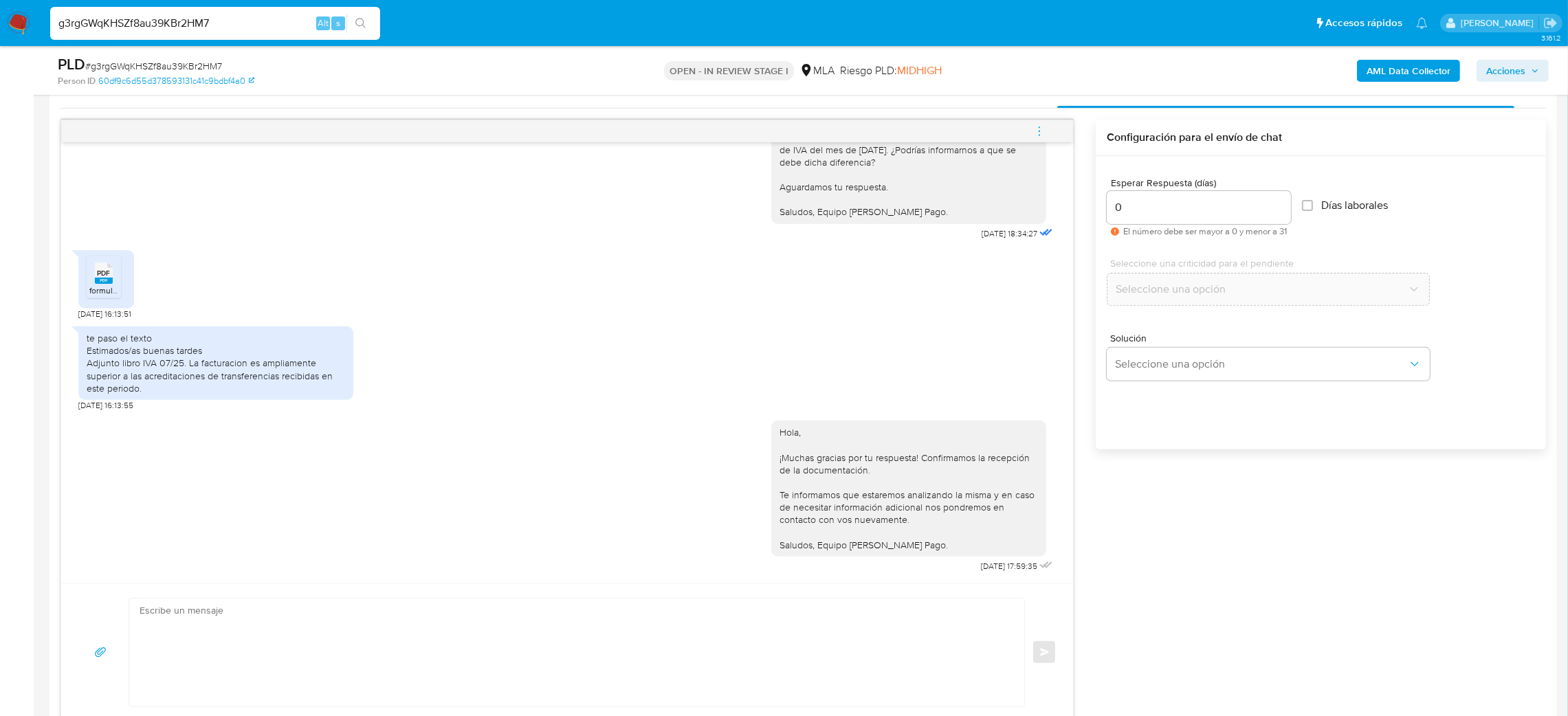
click at [1038, 131] on icon "menu-action" at bounding box center [1039, 131] width 12 height 12
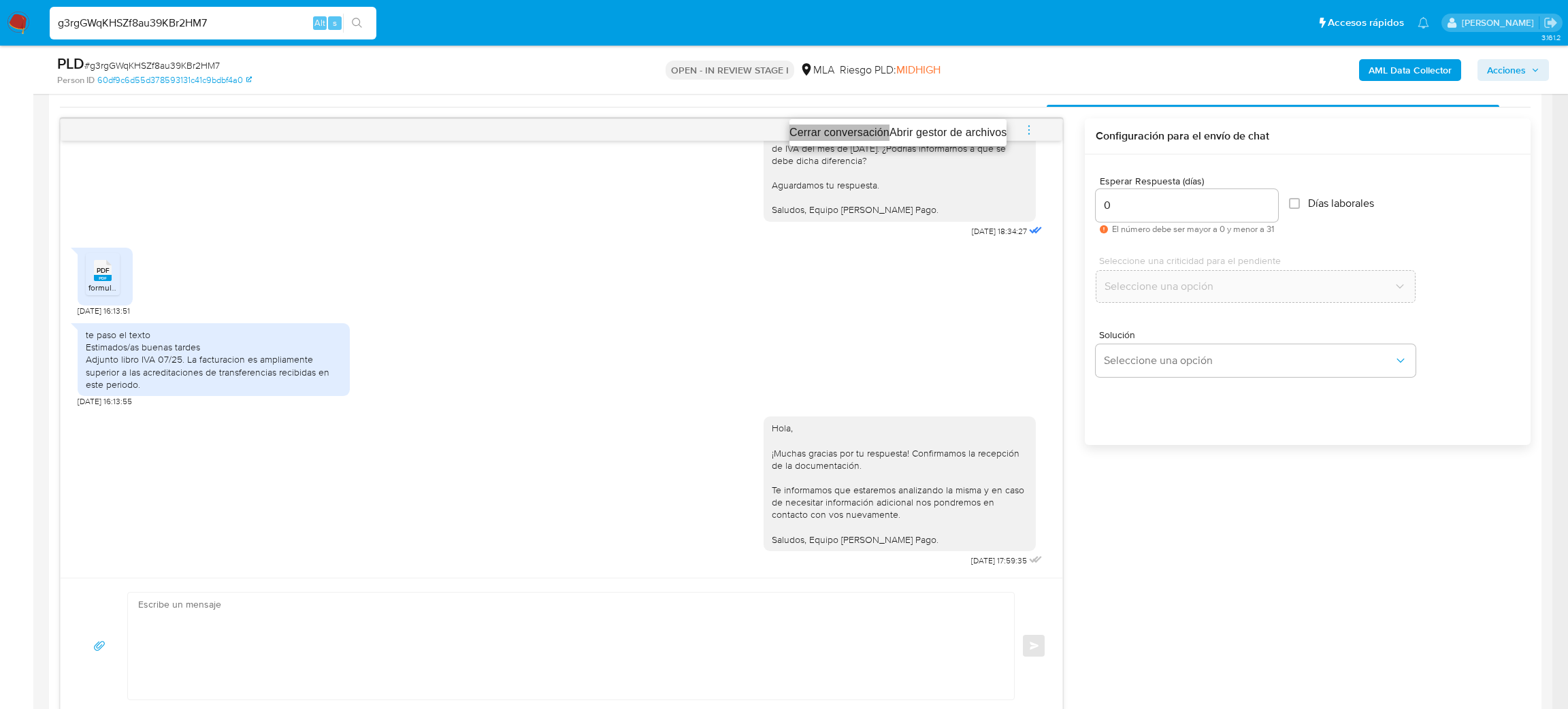
click at [824, 125] on li "Cerrar conversación" at bounding box center [839, 133] width 100 height 17
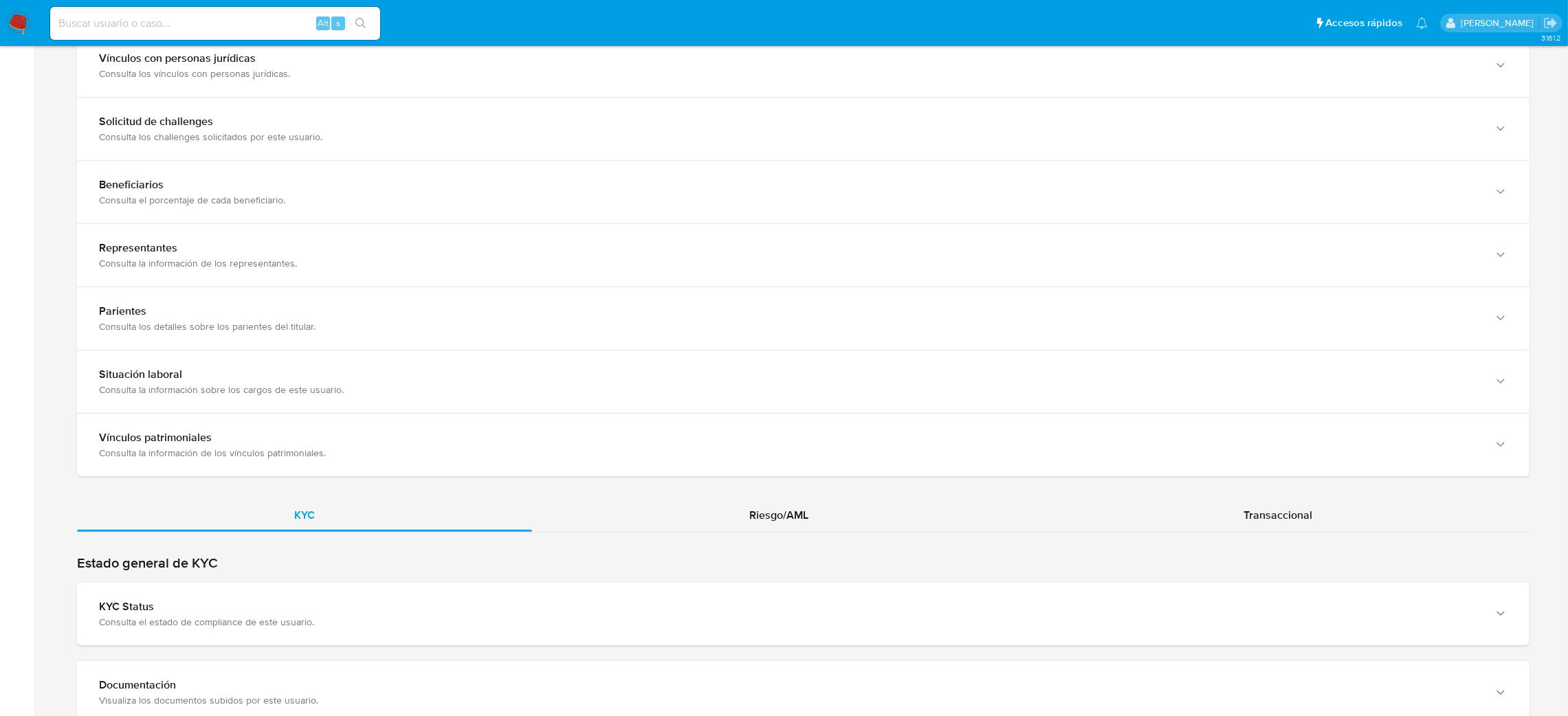
scroll to position [1134, 0]
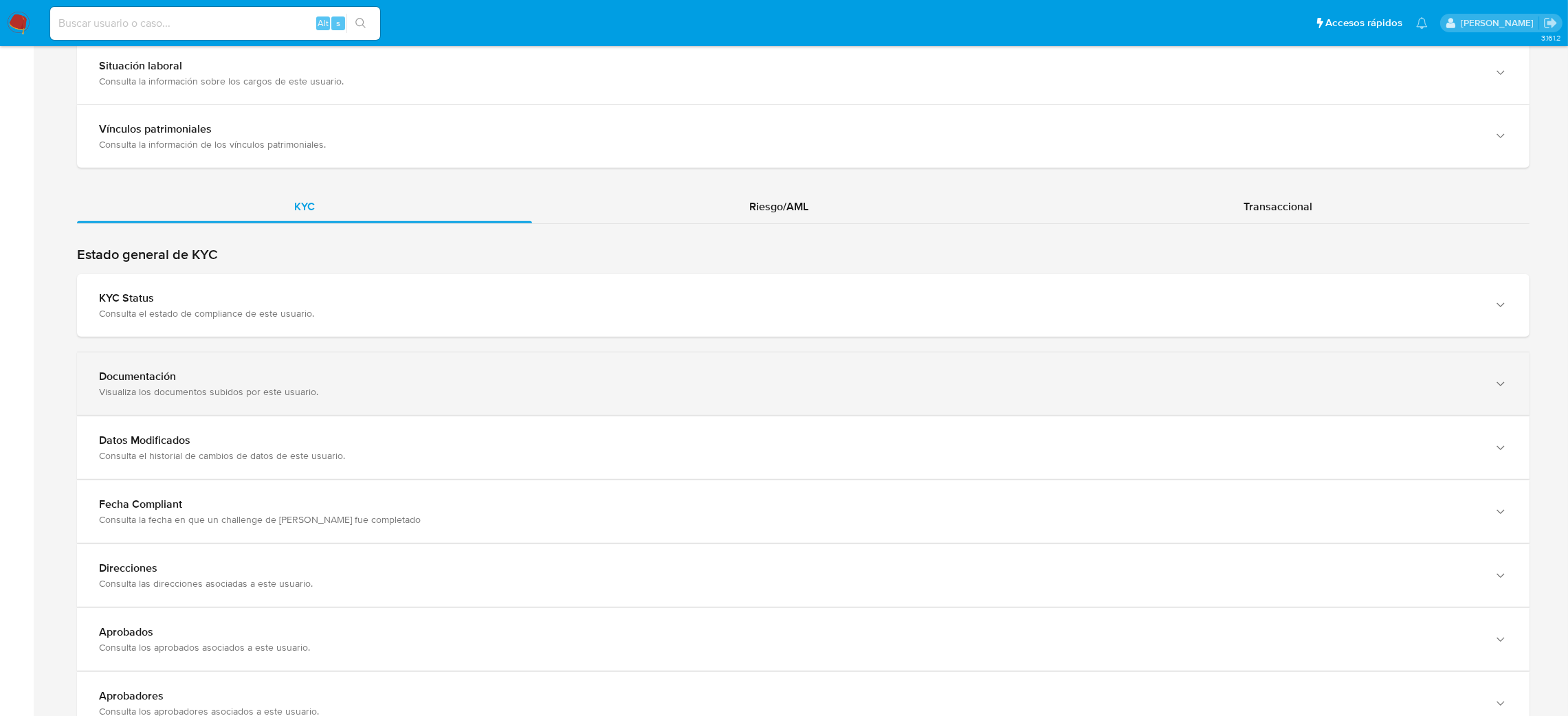
click at [174, 378] on div "Documentación" at bounding box center [789, 377] width 1381 height 14
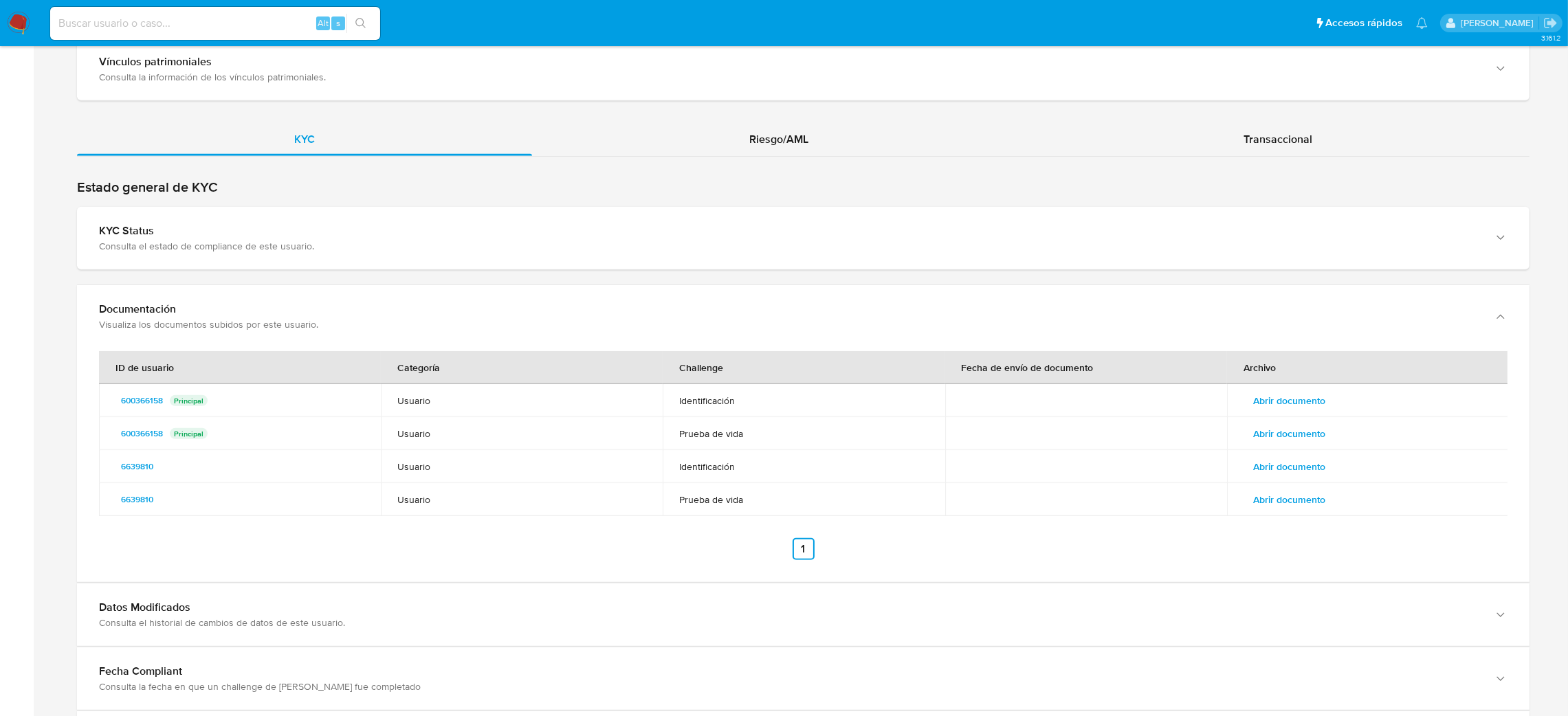
scroll to position [1237, 0]
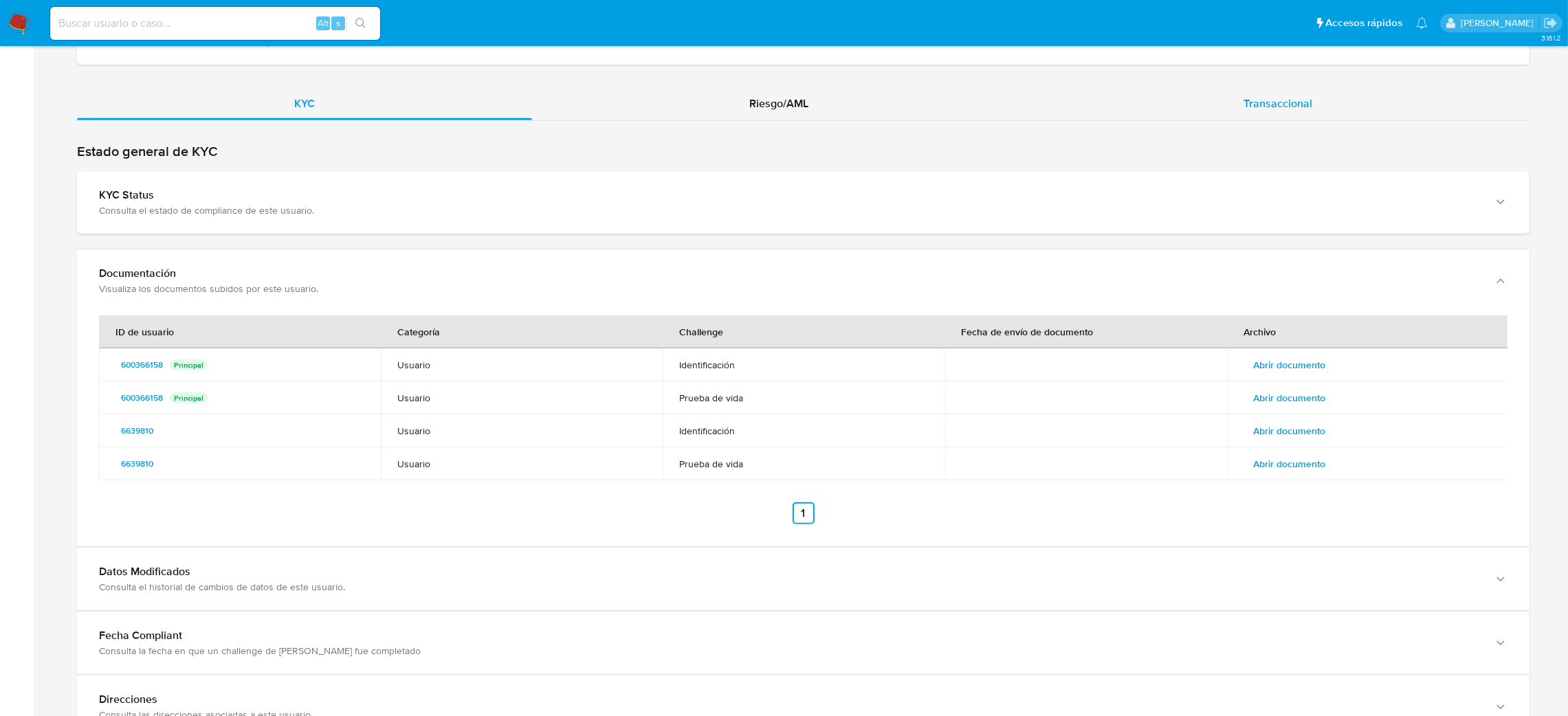
click at [1255, 102] on span "Transaccional" at bounding box center [1278, 104] width 69 height 16
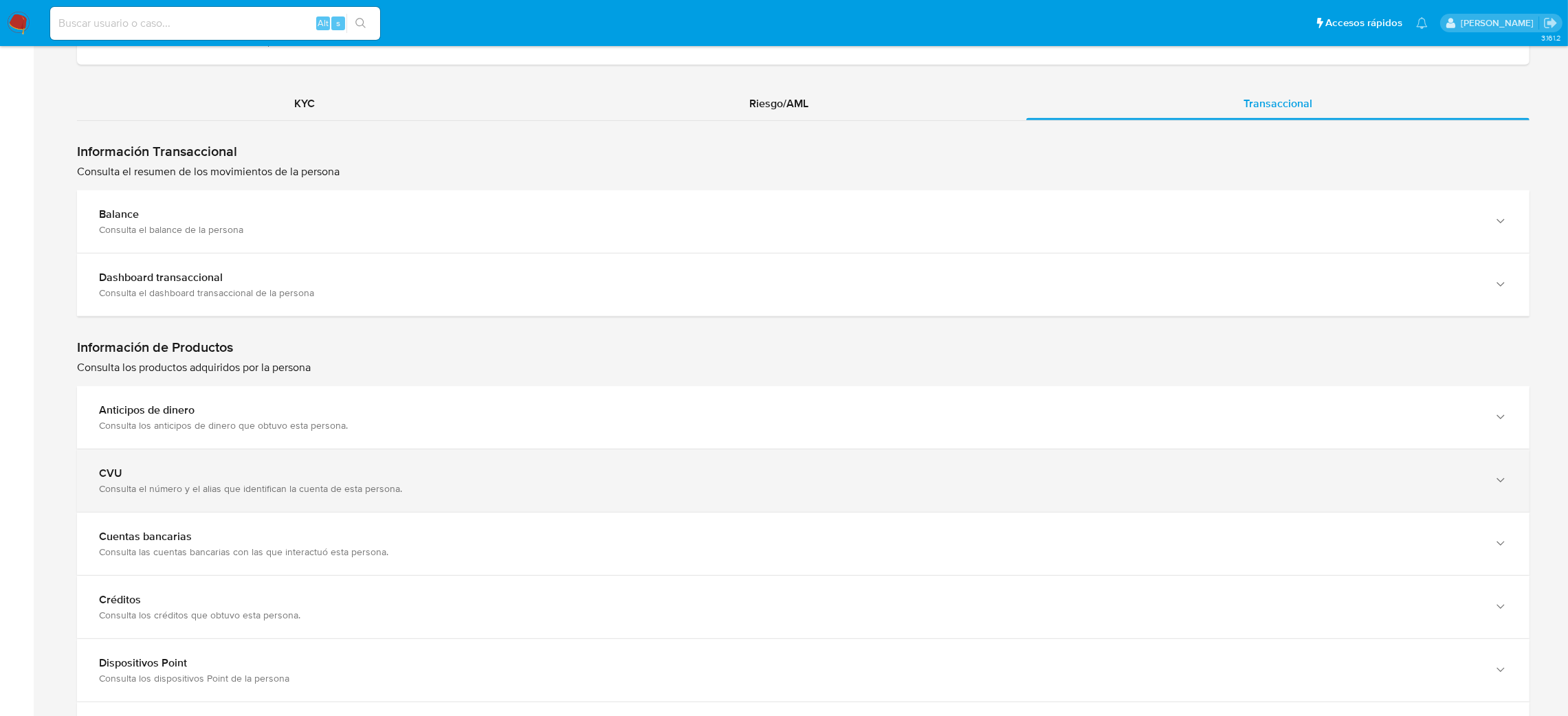
drag, startPoint x: 221, startPoint y: 481, endPoint x: 223, endPoint y: 470, distance: 11.2
click at [221, 478] on div "CVU" at bounding box center [789, 473] width 1381 height 14
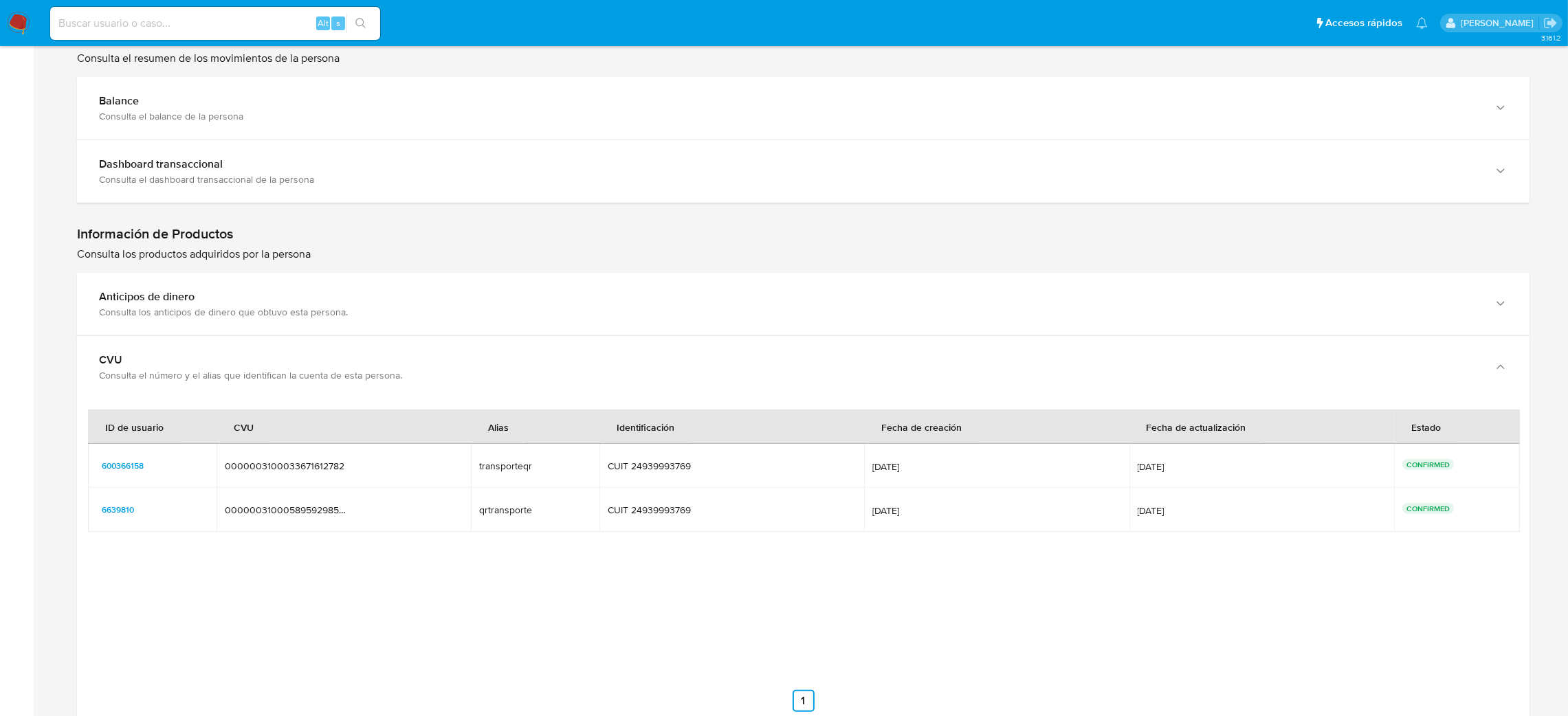
scroll to position [1444, 0]
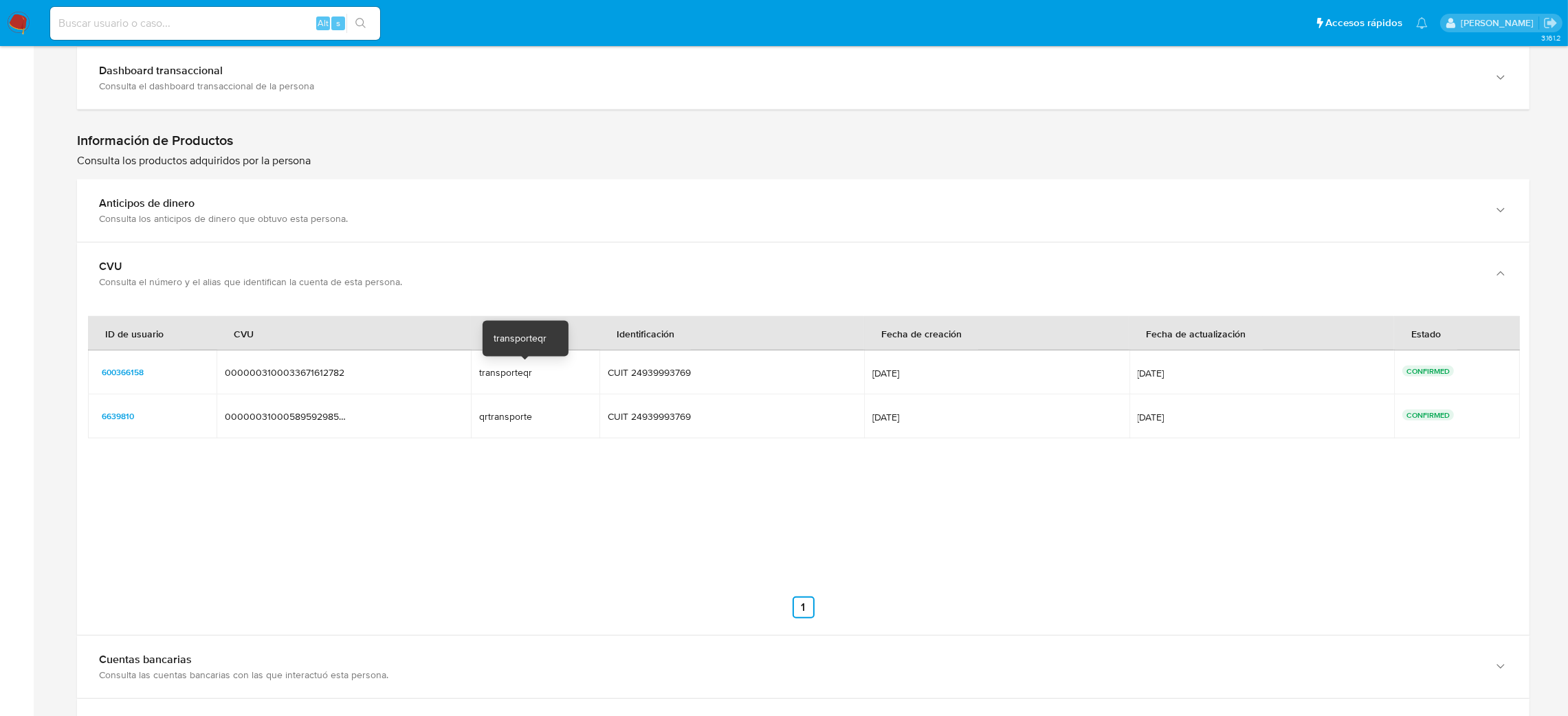
click at [524, 378] on div "transporteqr" at bounding box center [523, 372] width 88 height 12
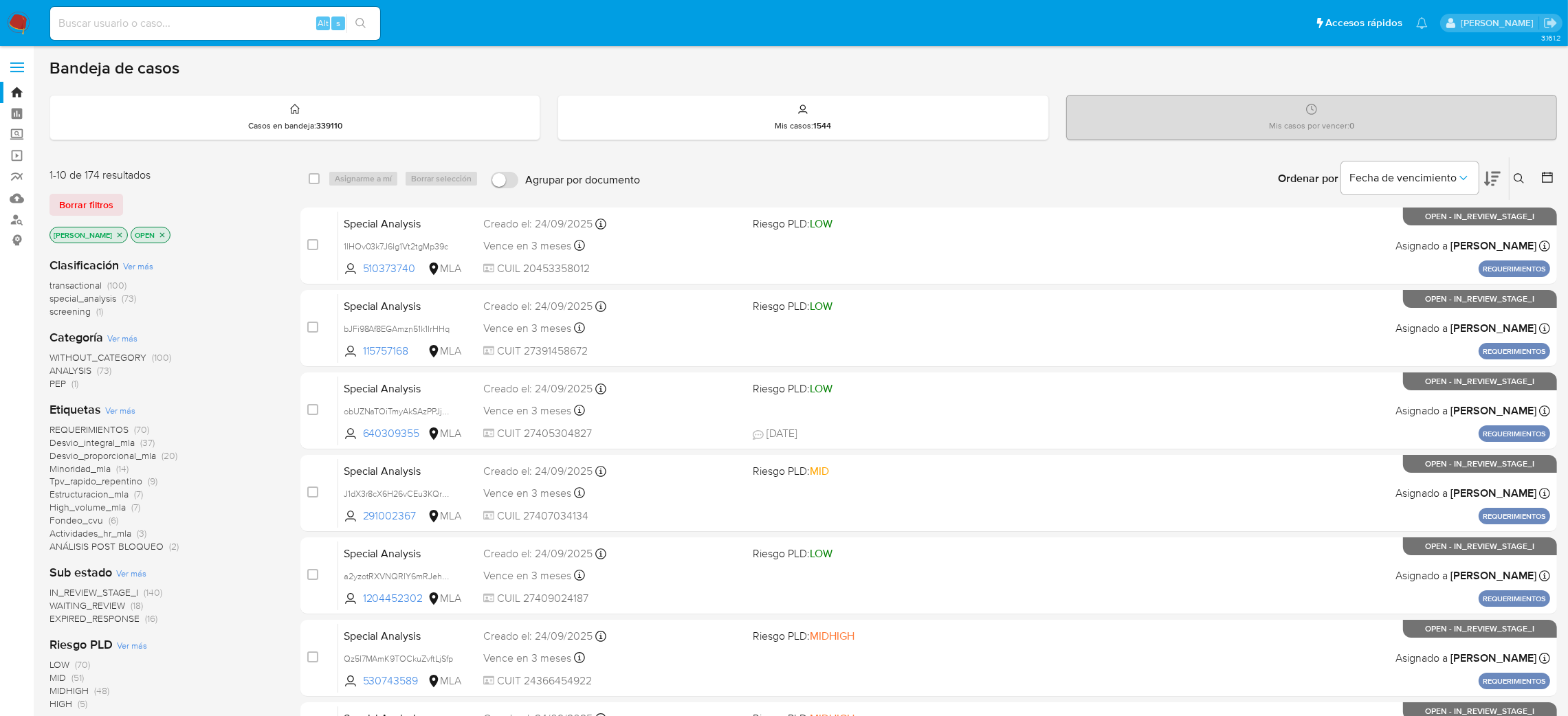
click at [1525, 181] on button at bounding box center [1520, 178] width 23 height 17
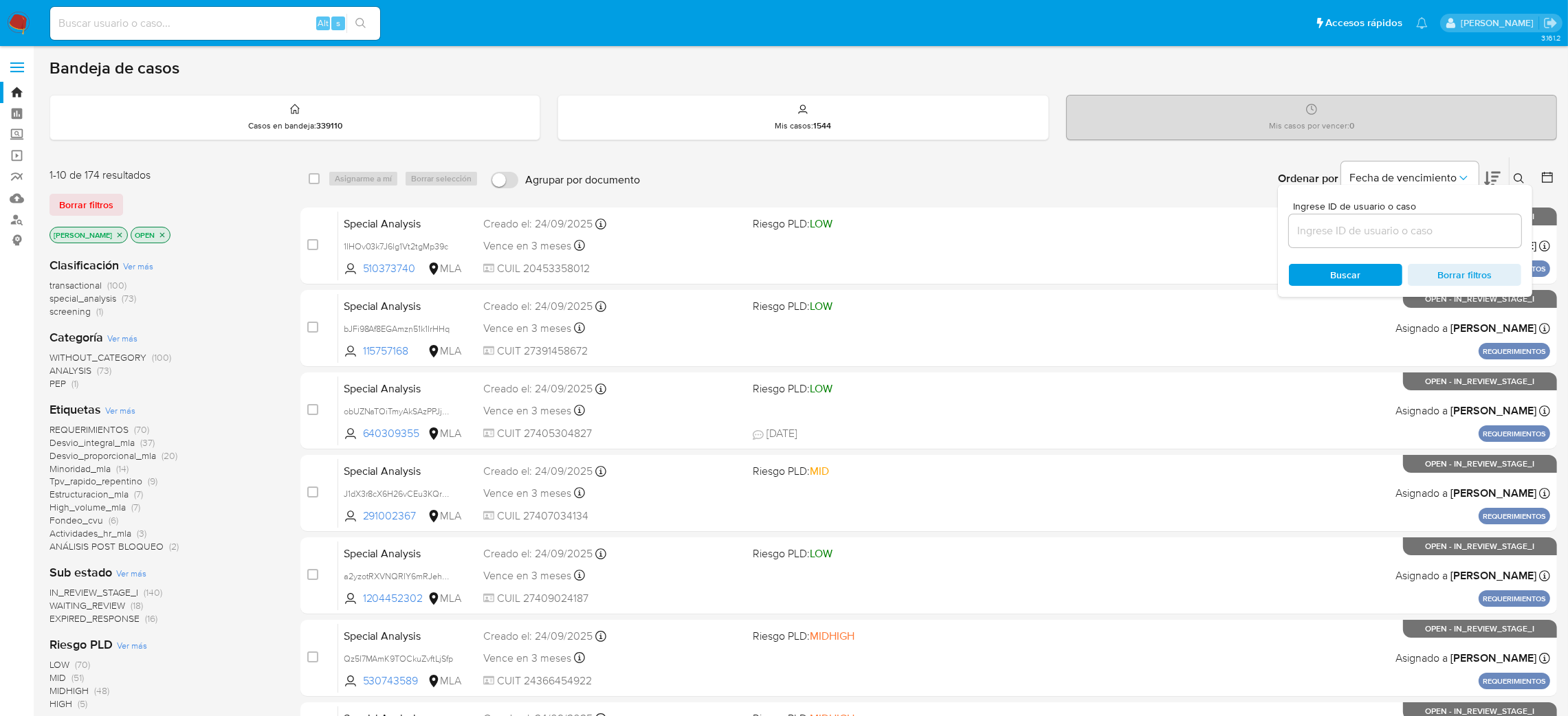
click at [1426, 235] on input at bounding box center [1405, 231] width 233 height 18
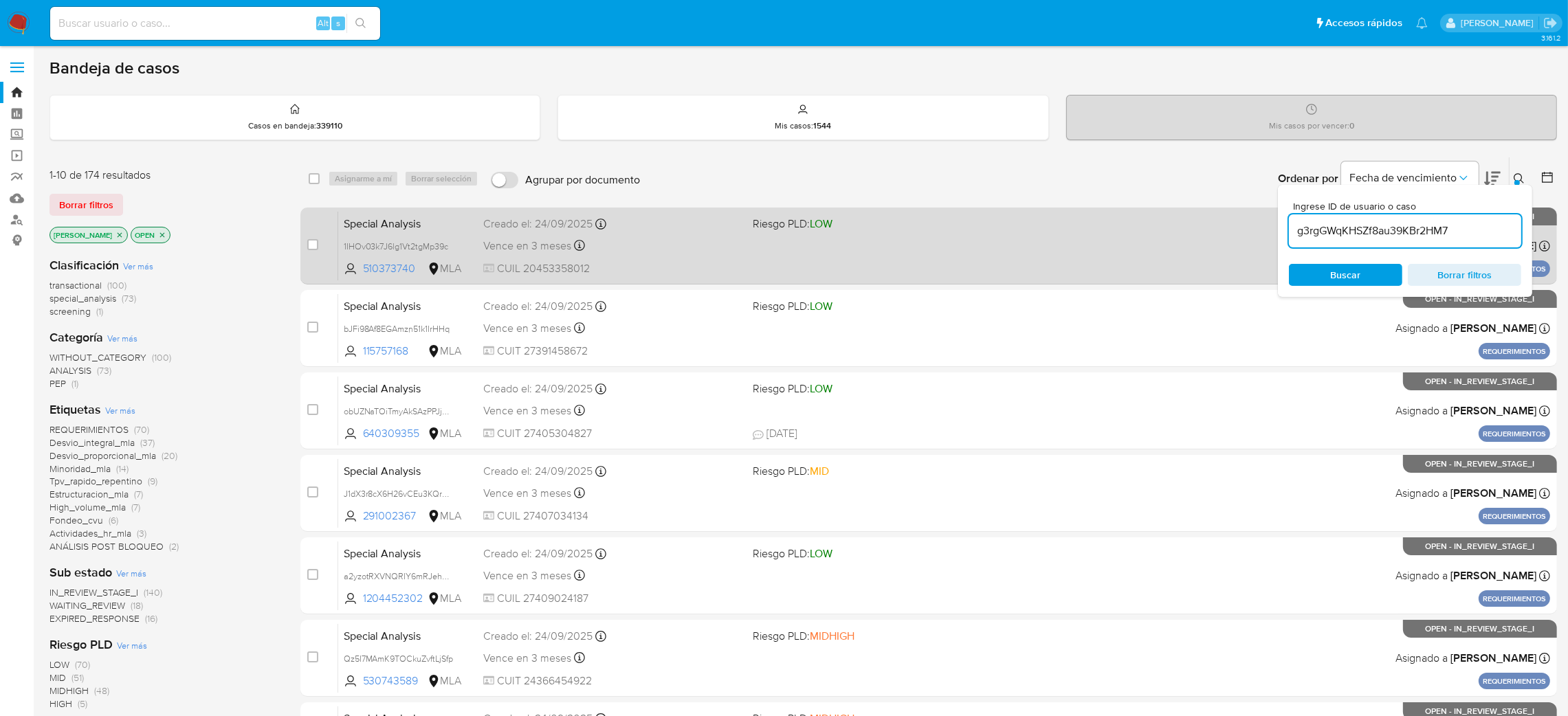
type input "g3rgGWqKHSZf8au39KBr2HM7"
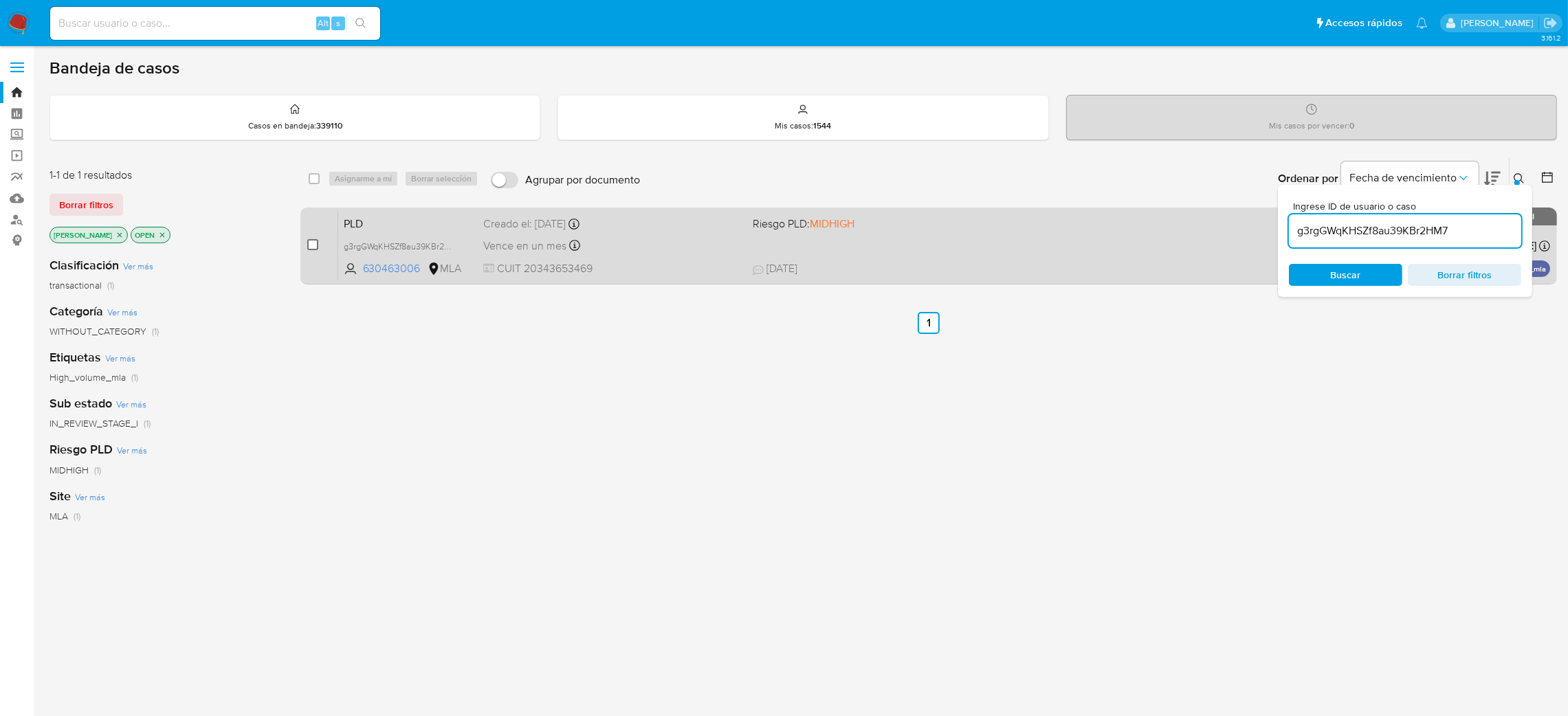
click at [310, 243] on input "checkbox" at bounding box center [312, 244] width 11 height 11
checkbox input "true"
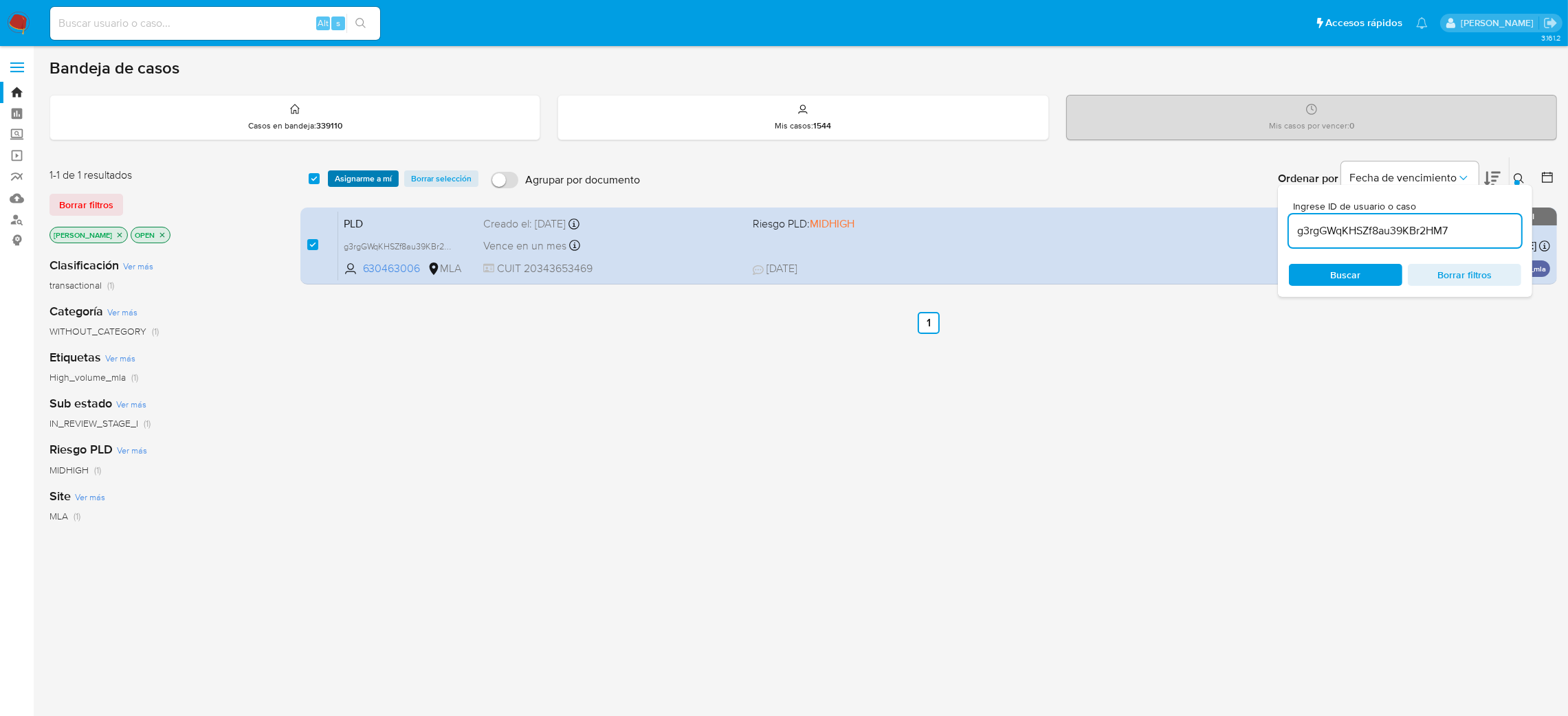
click at [357, 175] on span "Asignarme a mí" at bounding box center [363, 178] width 57 height 14
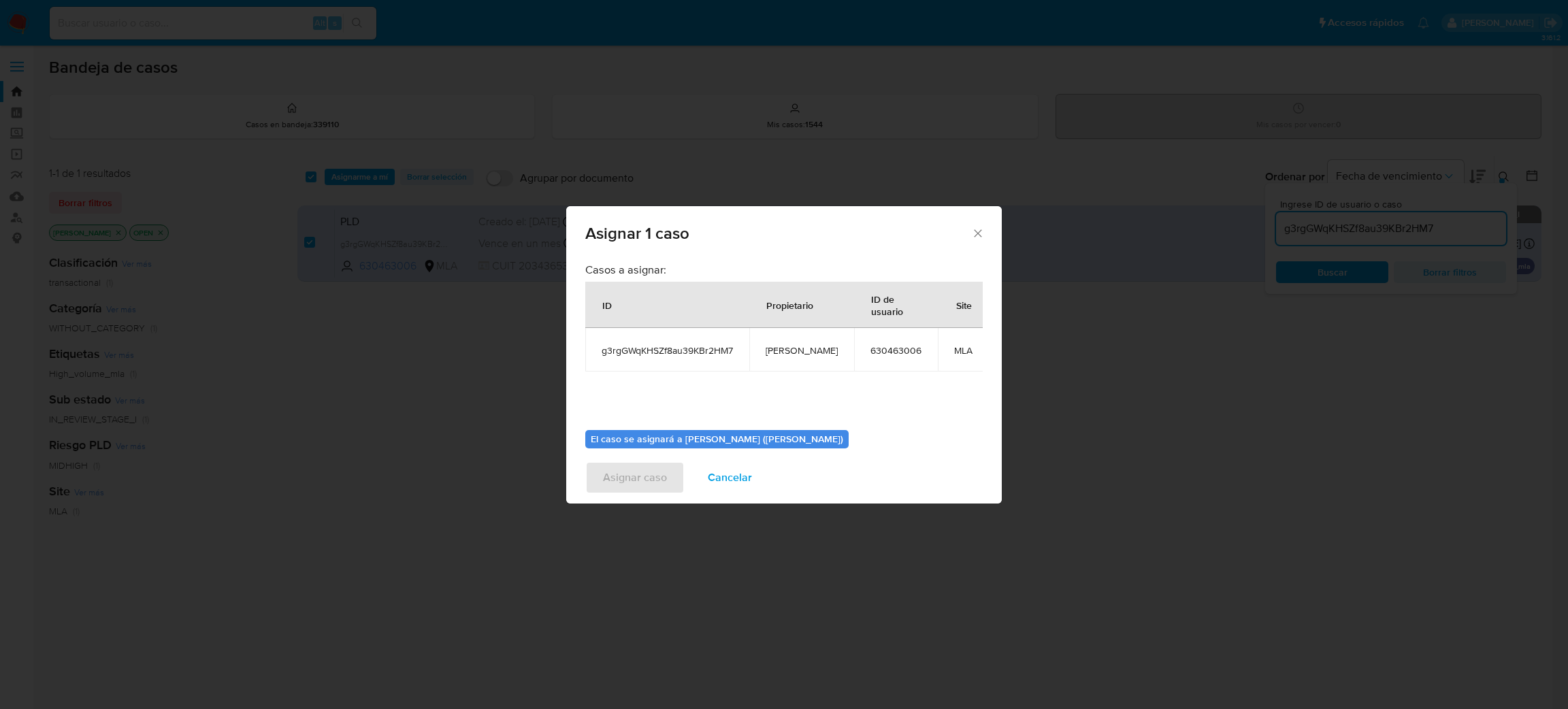
click at [783, 349] on span "[PERSON_NAME]" at bounding box center [801, 351] width 72 height 12
copy span "[PERSON_NAME]"
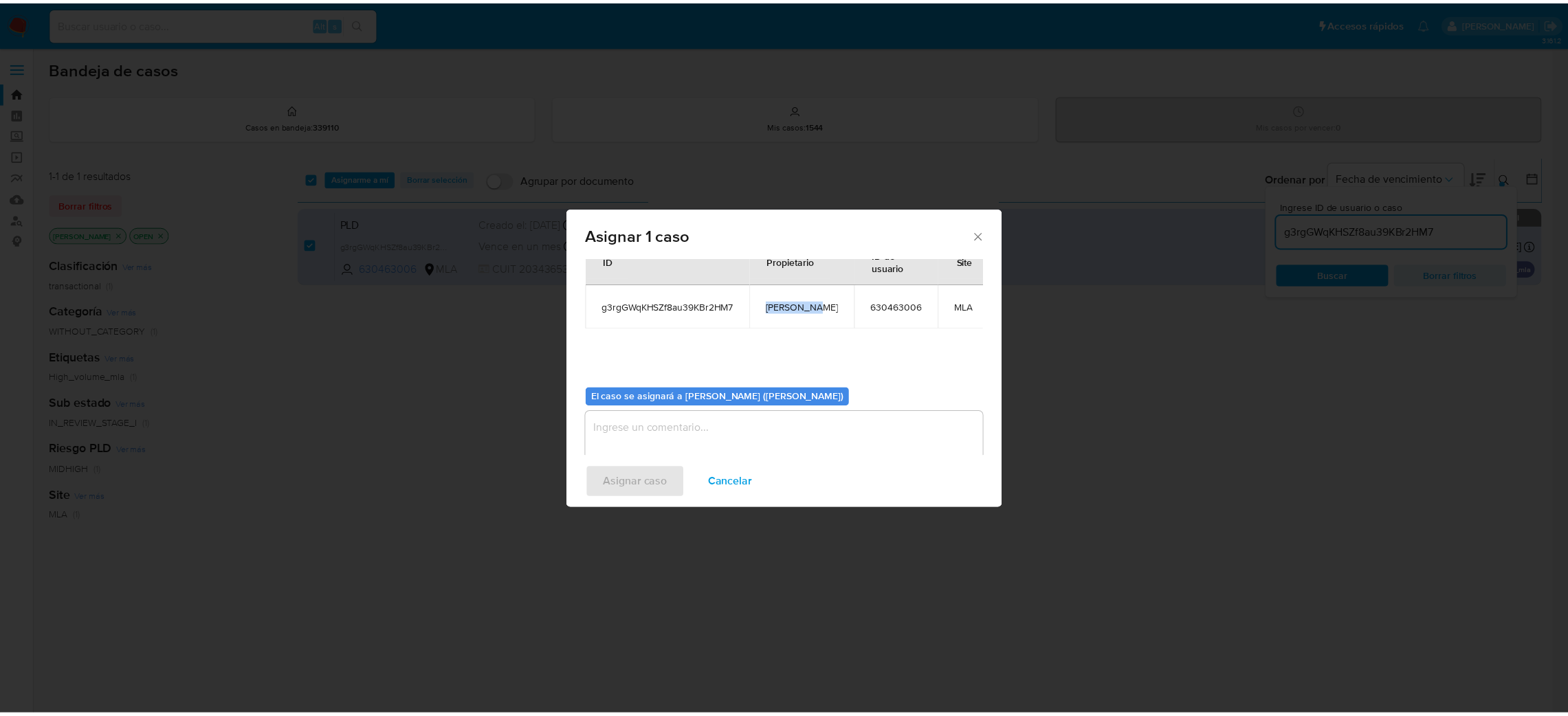
scroll to position [71, 0]
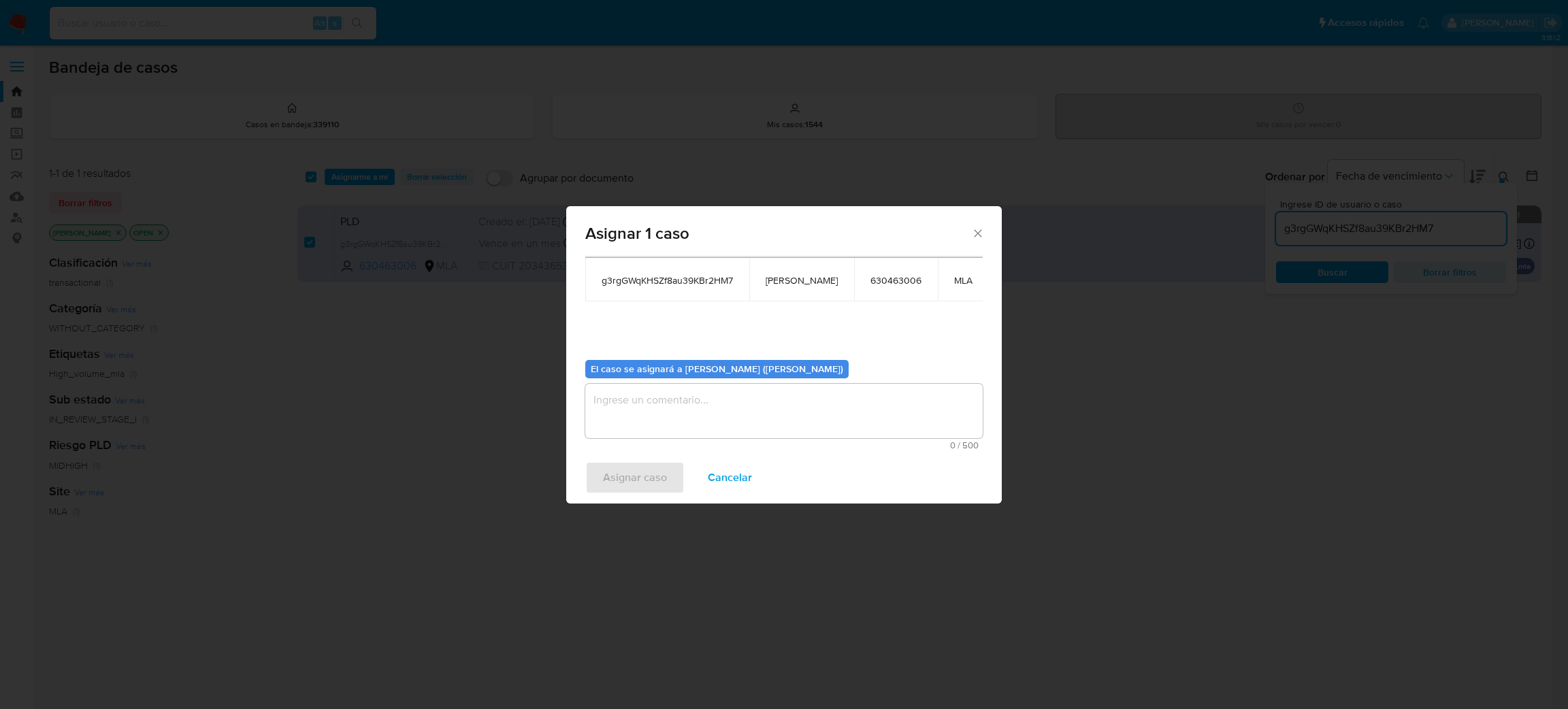
click at [691, 411] on textarea "assign-modal" at bounding box center [783, 411] width 397 height 54
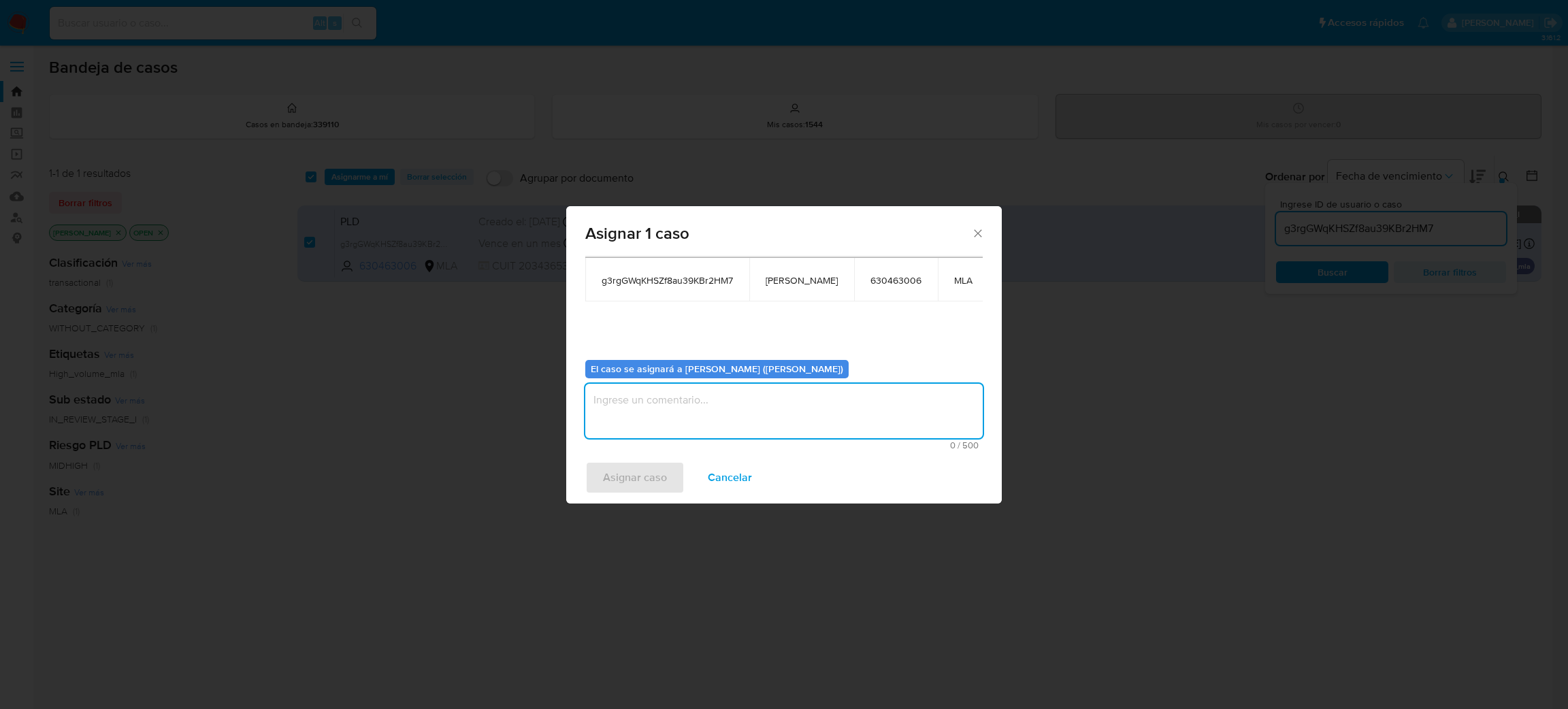
paste textarea "[PERSON_NAME]"
type textarea "[PERSON_NAME]"
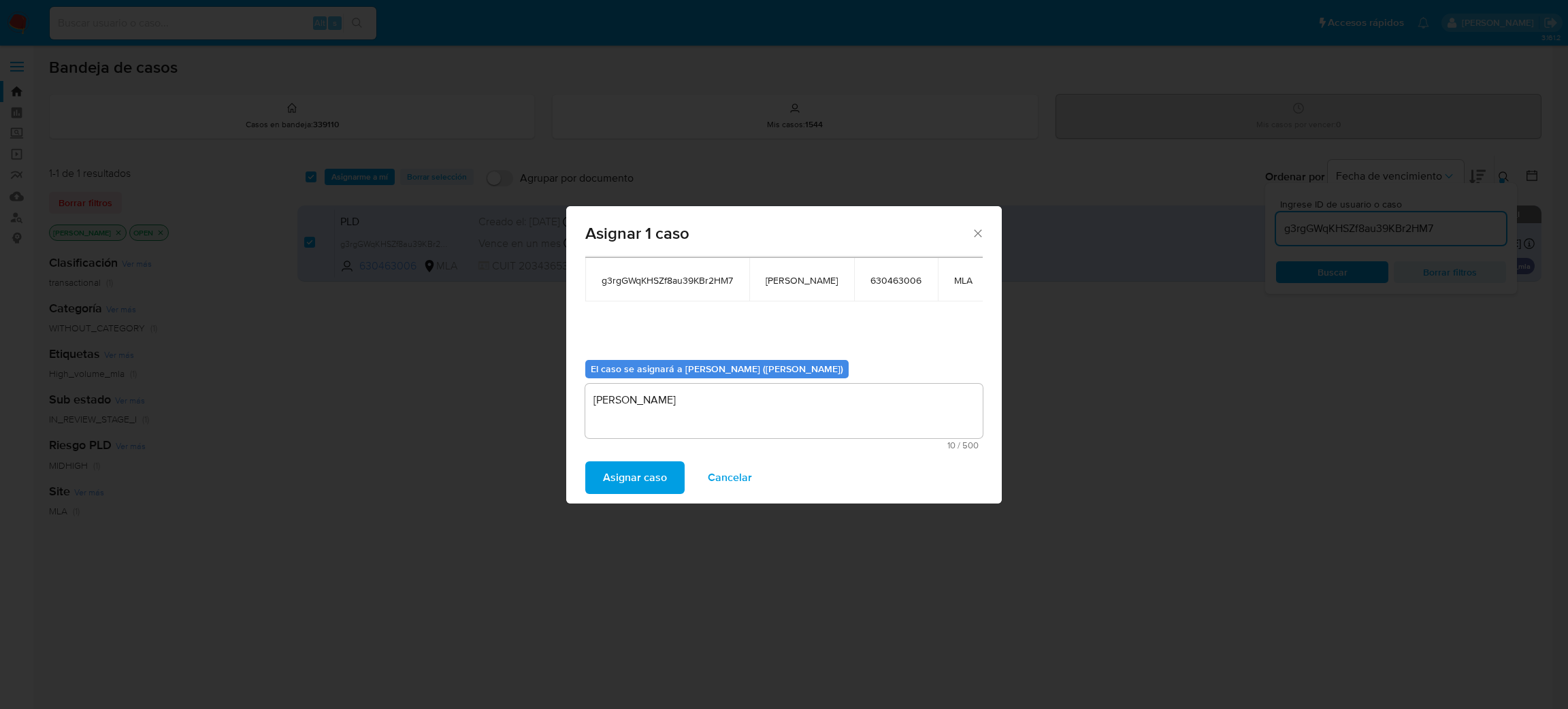
click at [652, 473] on span "Asignar caso" at bounding box center [635, 477] width 64 height 30
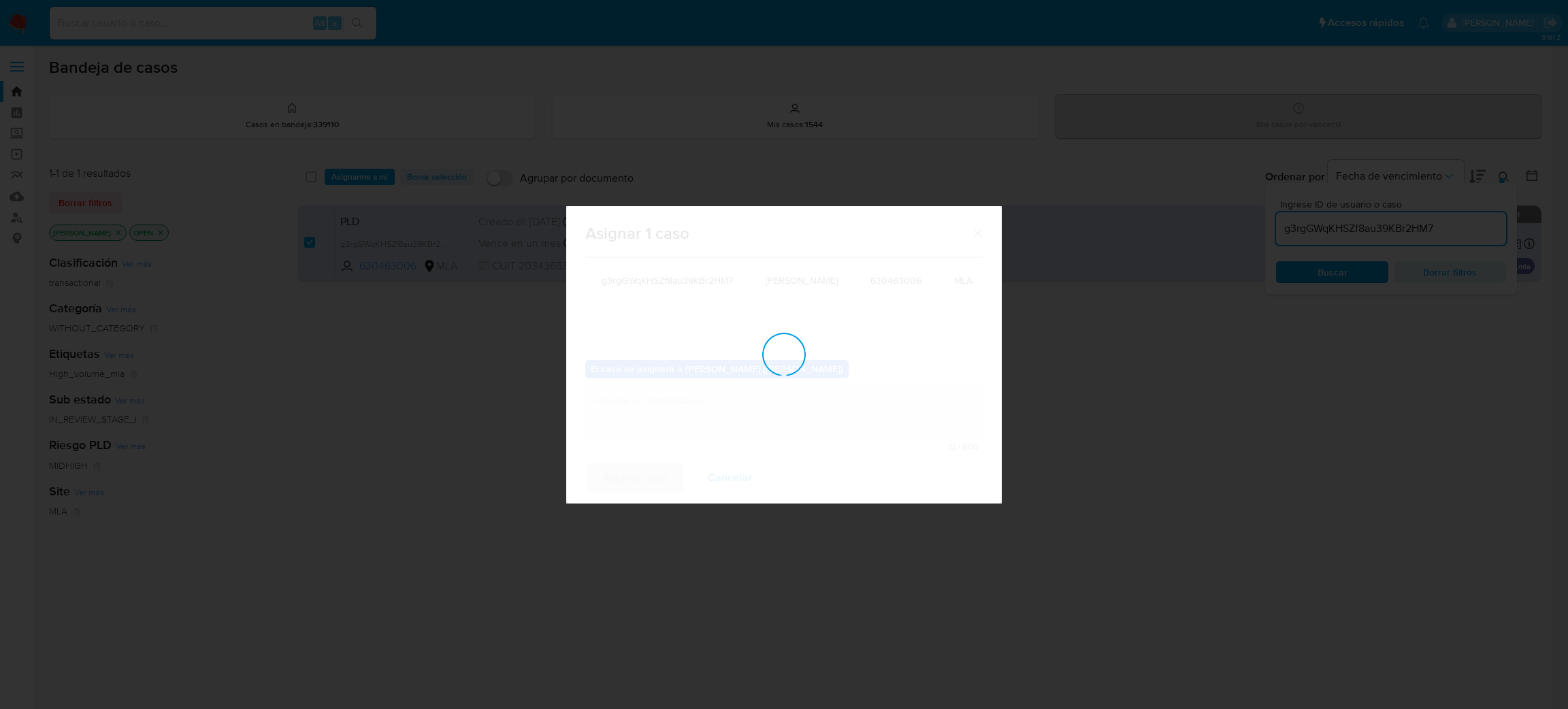
checkbox input "false"
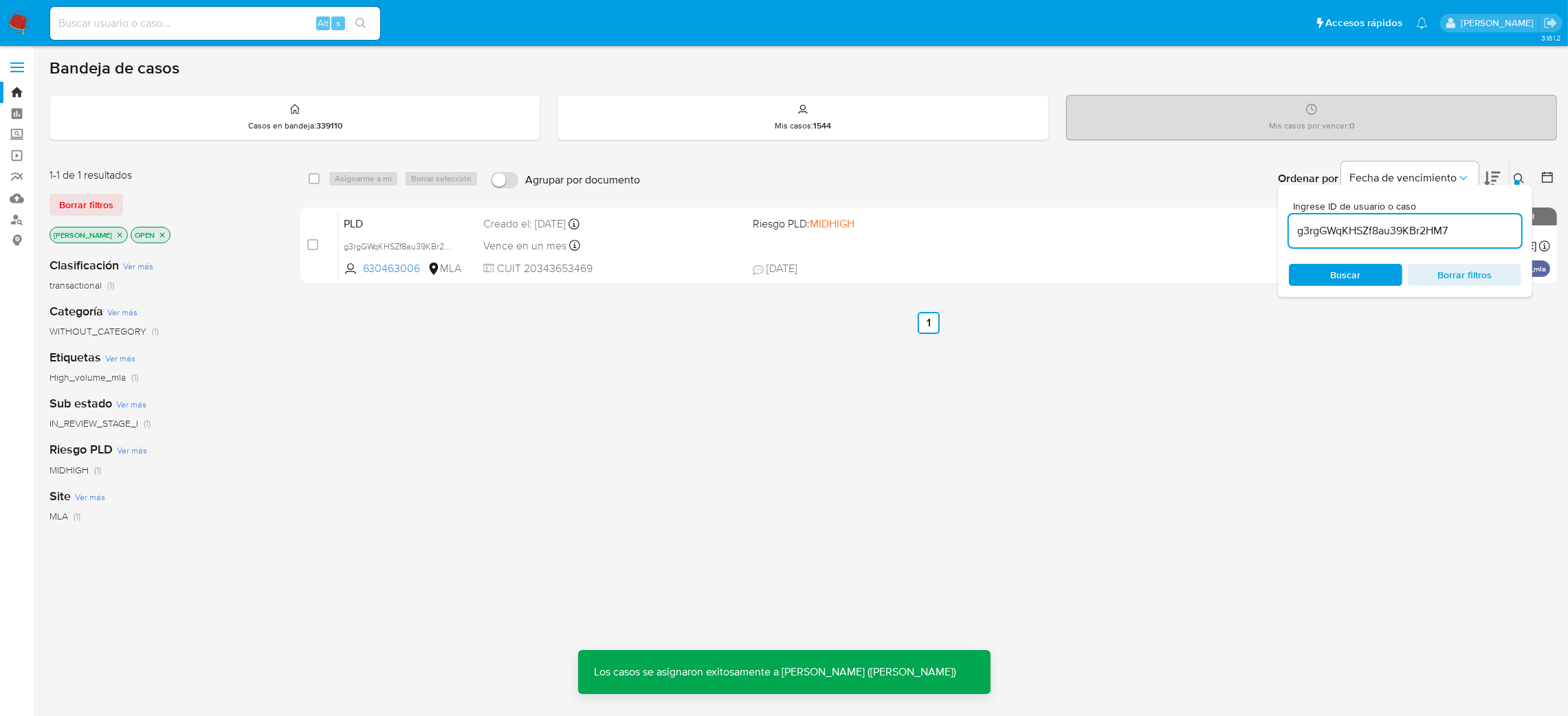
click at [542, 220] on div "Creado el: 12/08/2025 Creado el: 12/08/2025 12:31:00" at bounding box center [612, 224] width 258 height 15
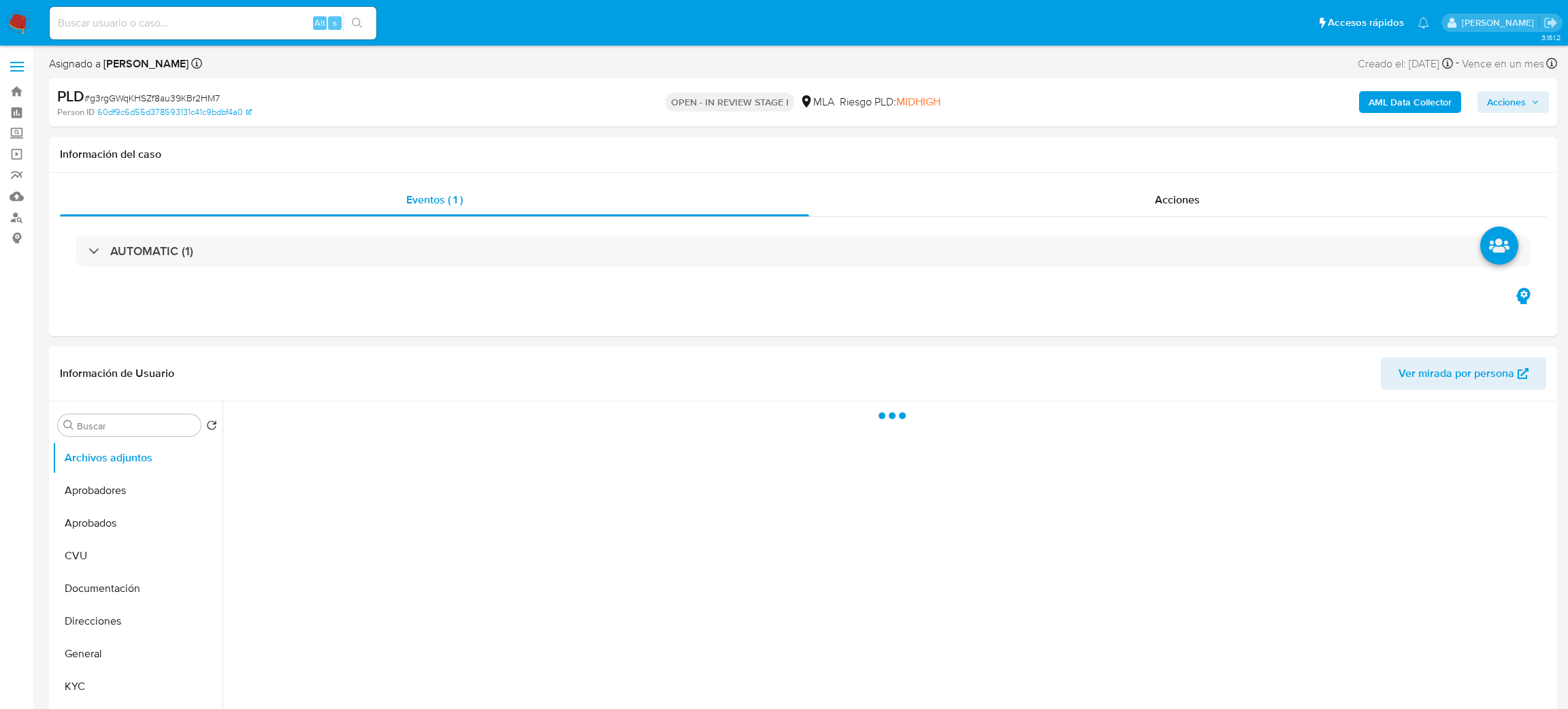
select select "10"
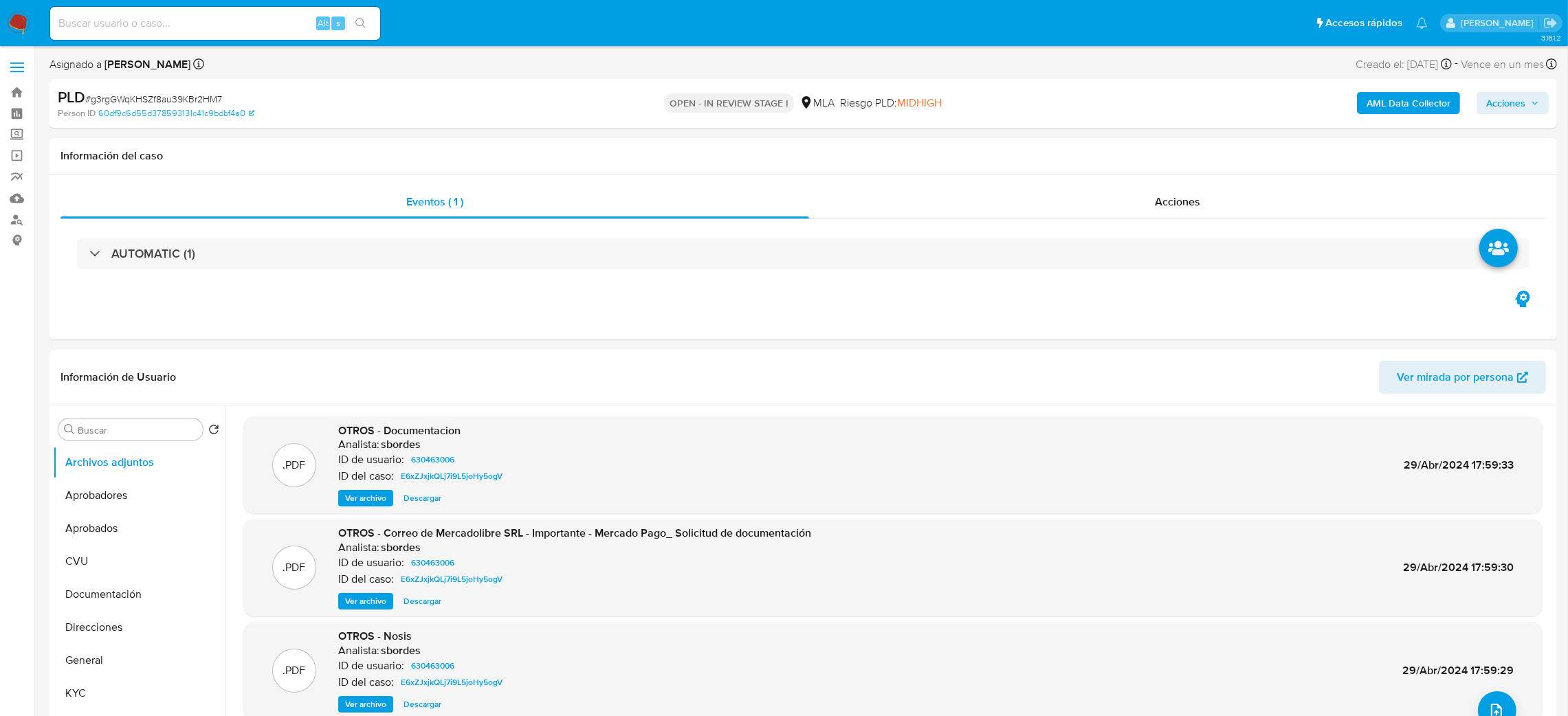
click at [1414, 102] on b "AML Data Collector" at bounding box center [1409, 103] width 84 height 22
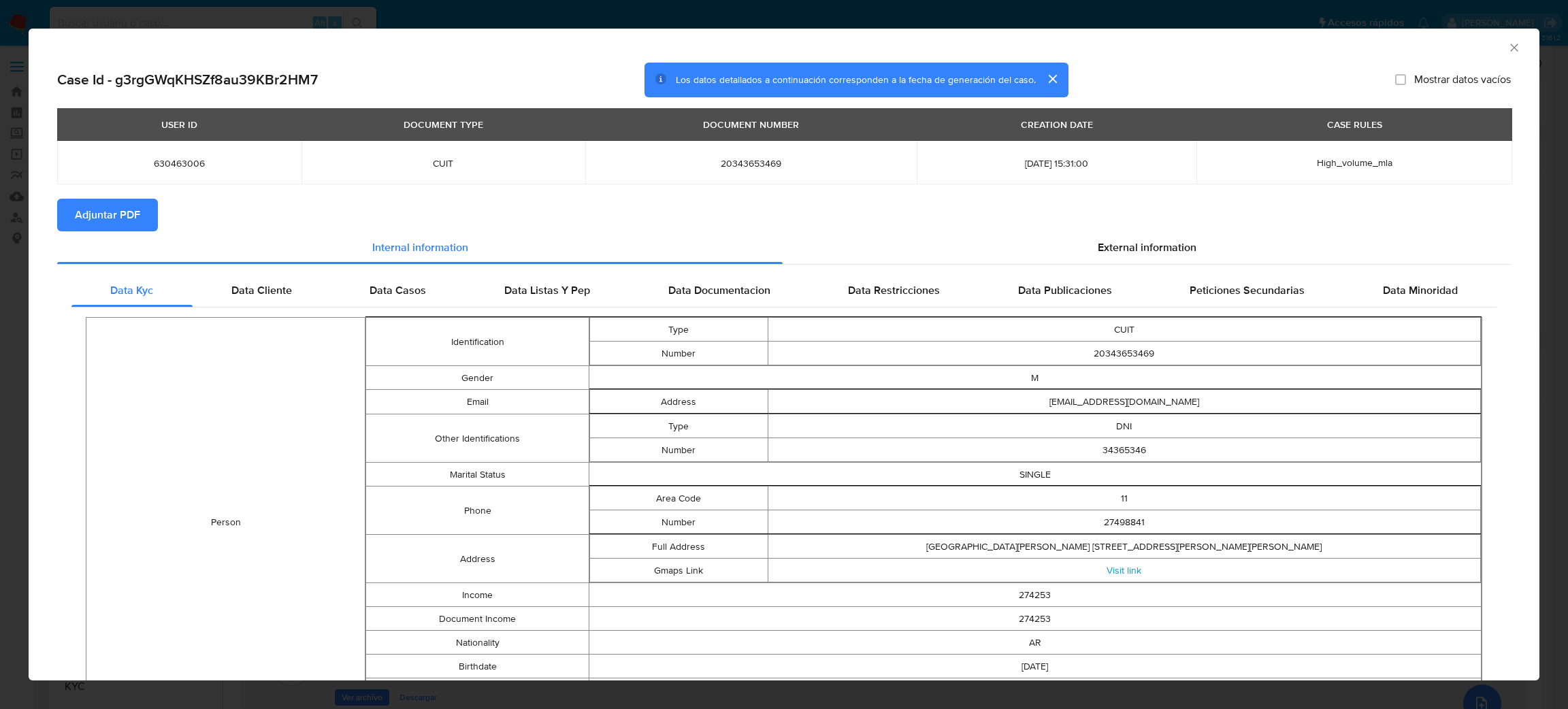
click at [83, 219] on span "Adjuntar PDF" at bounding box center [107, 214] width 65 height 30
click at [1507, 41] on icon "Cerrar ventana" at bounding box center [1514, 47] width 14 height 14
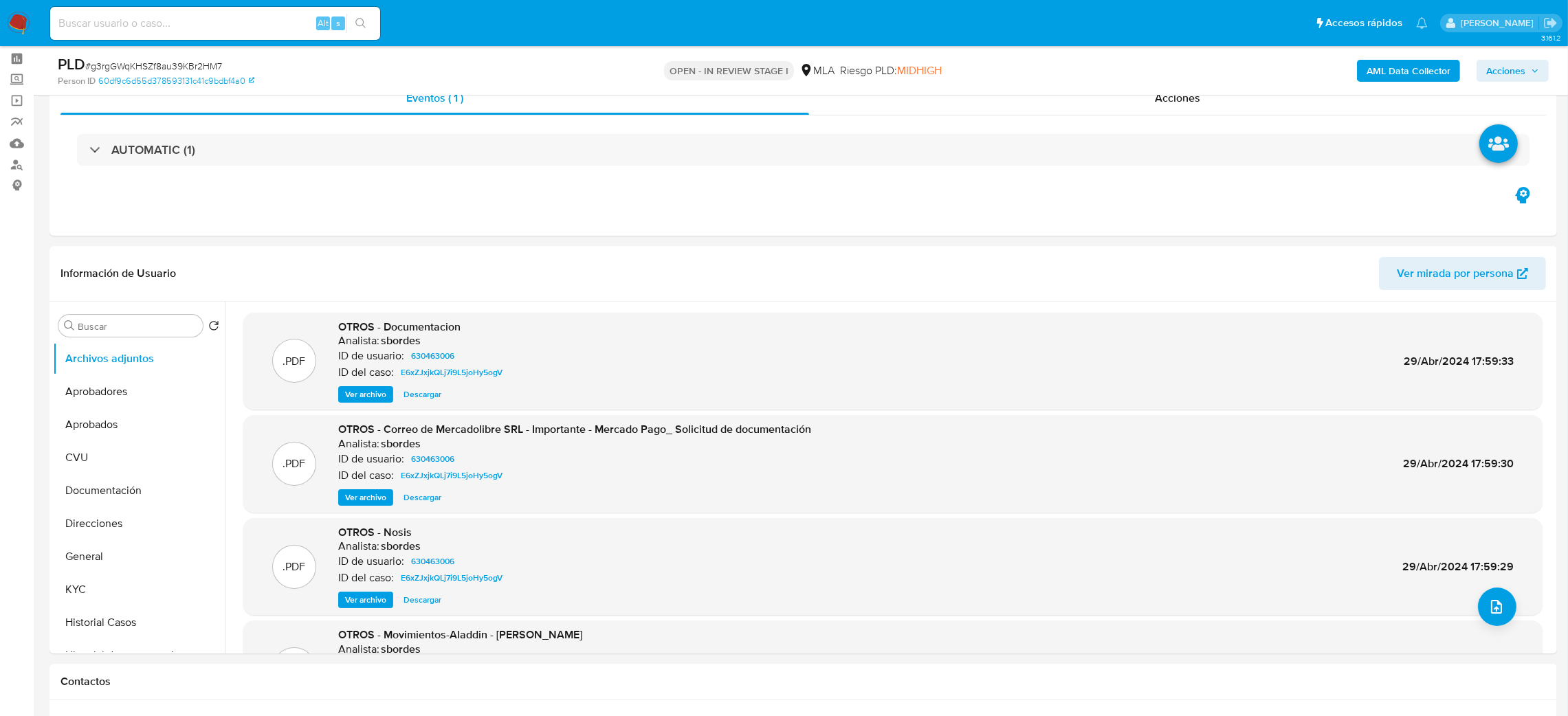
scroll to position [103, 0]
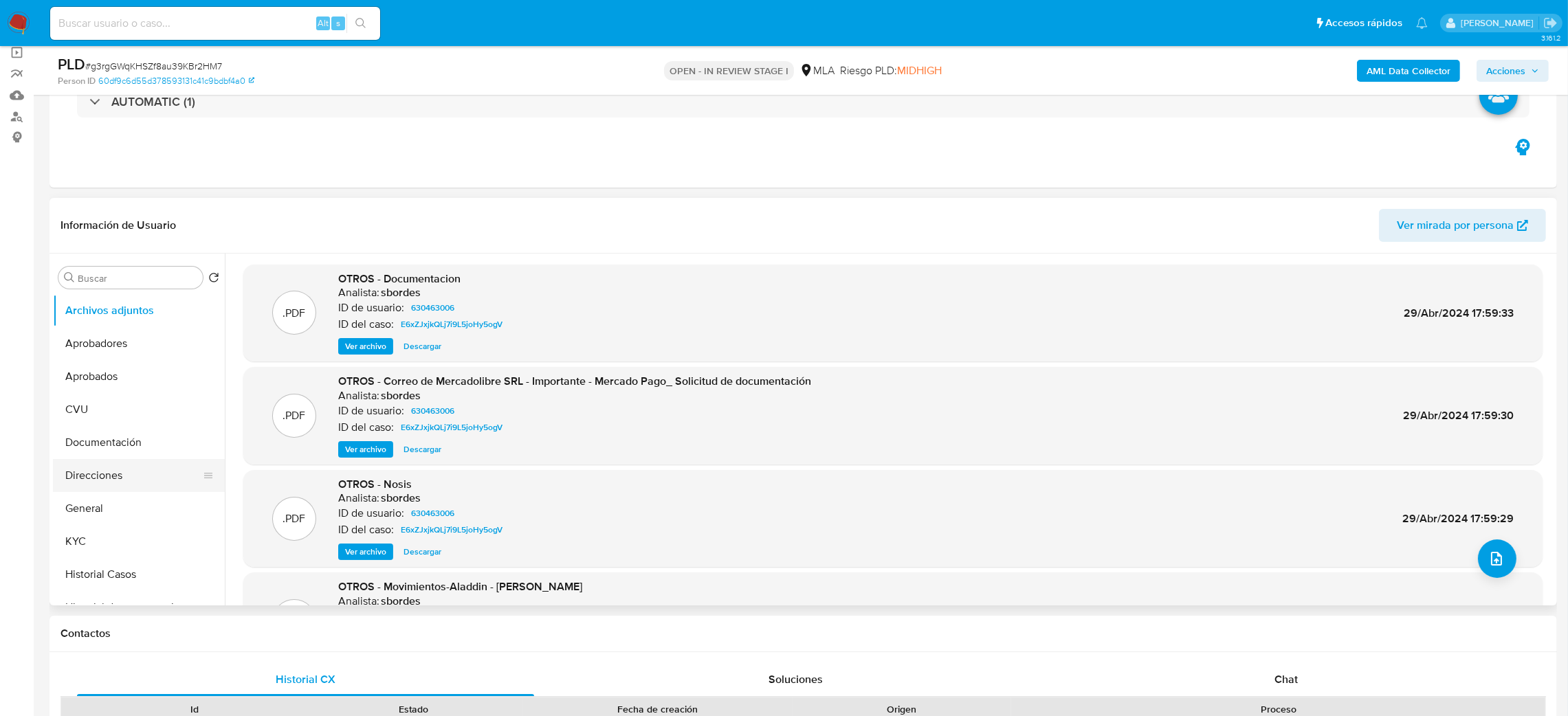
drag, startPoint x: 110, startPoint y: 513, endPoint x: 183, endPoint y: 467, distance: 86.3
click at [110, 513] on button "General" at bounding box center [138, 508] width 172 height 33
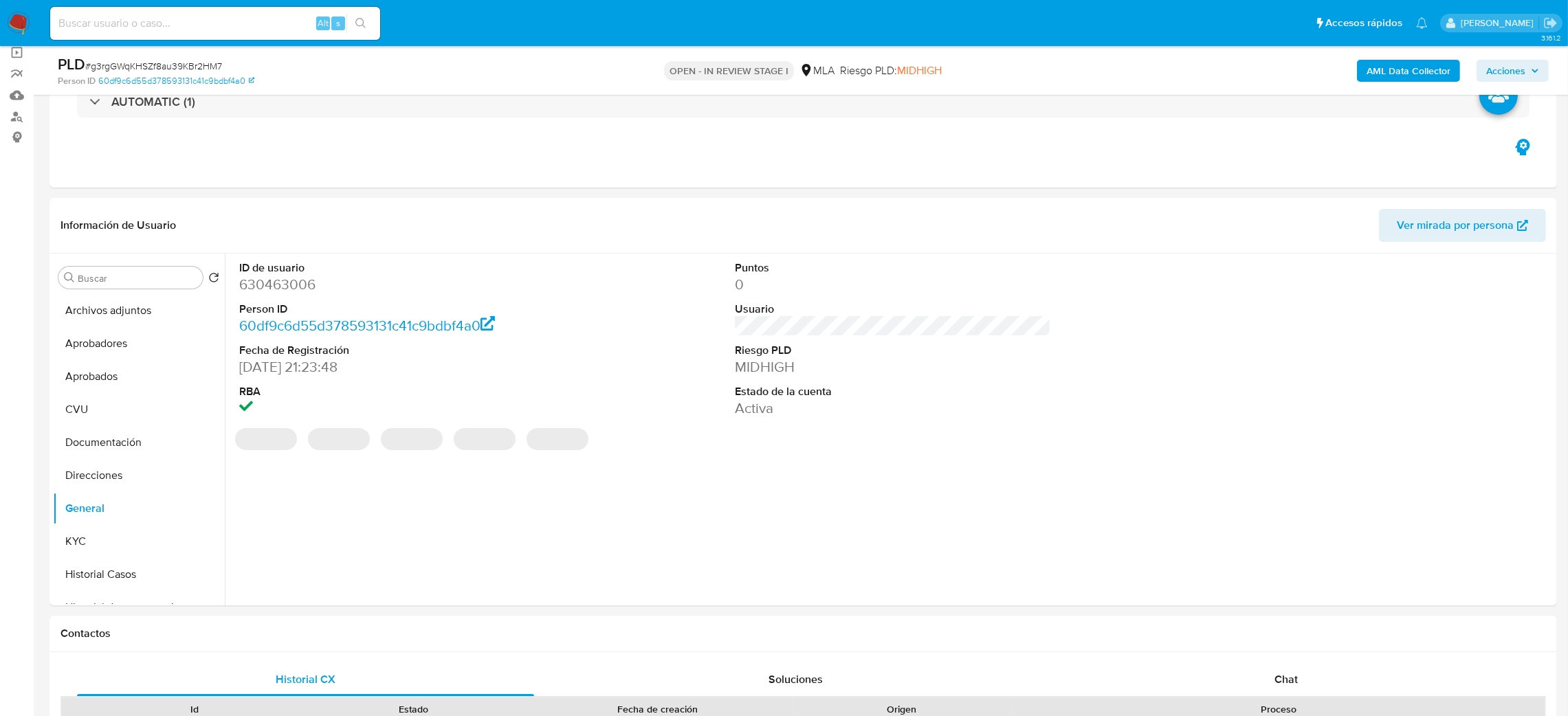
click at [273, 287] on dd "630463006" at bounding box center [397, 284] width 317 height 19
copy dd "630463006"
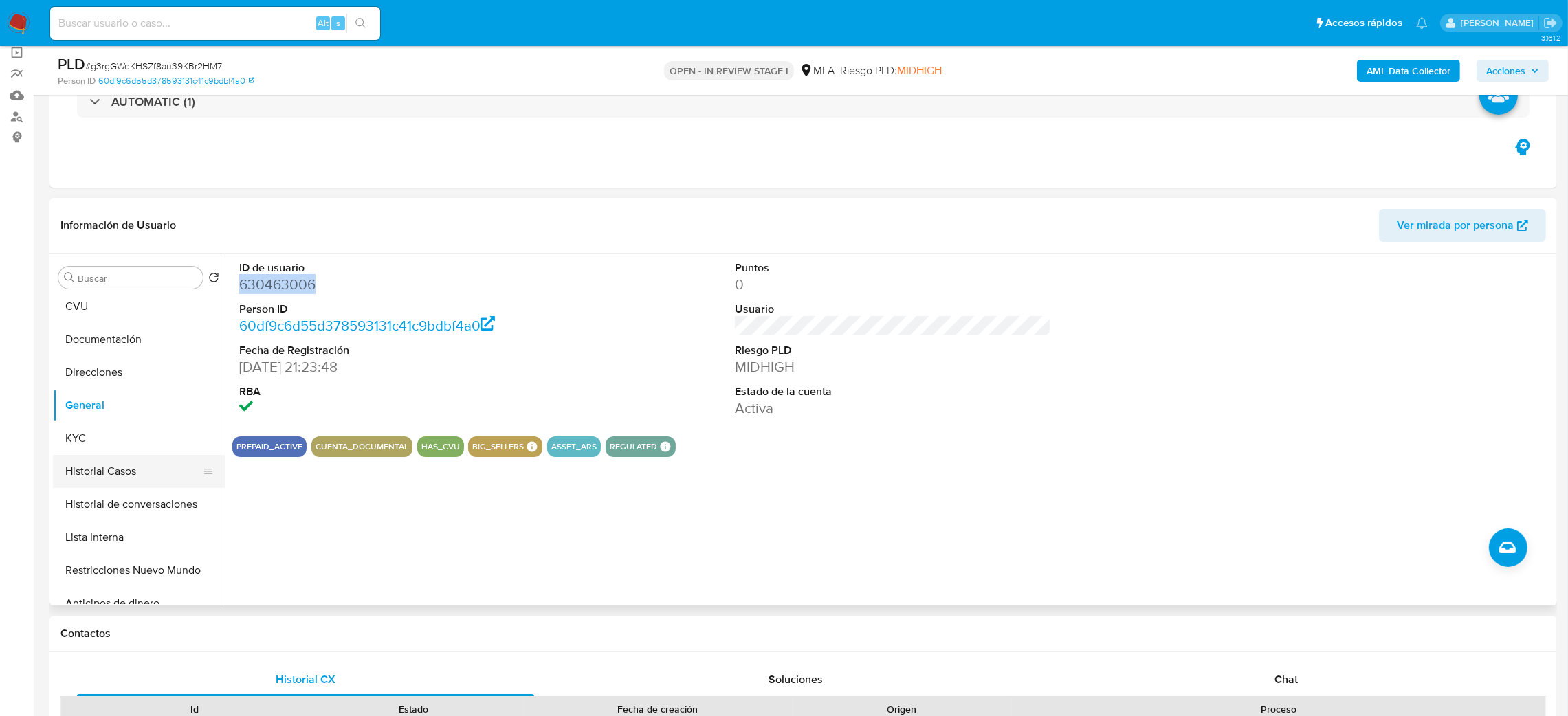
click at [129, 464] on button "Historial Casos" at bounding box center [133, 471] width 161 height 33
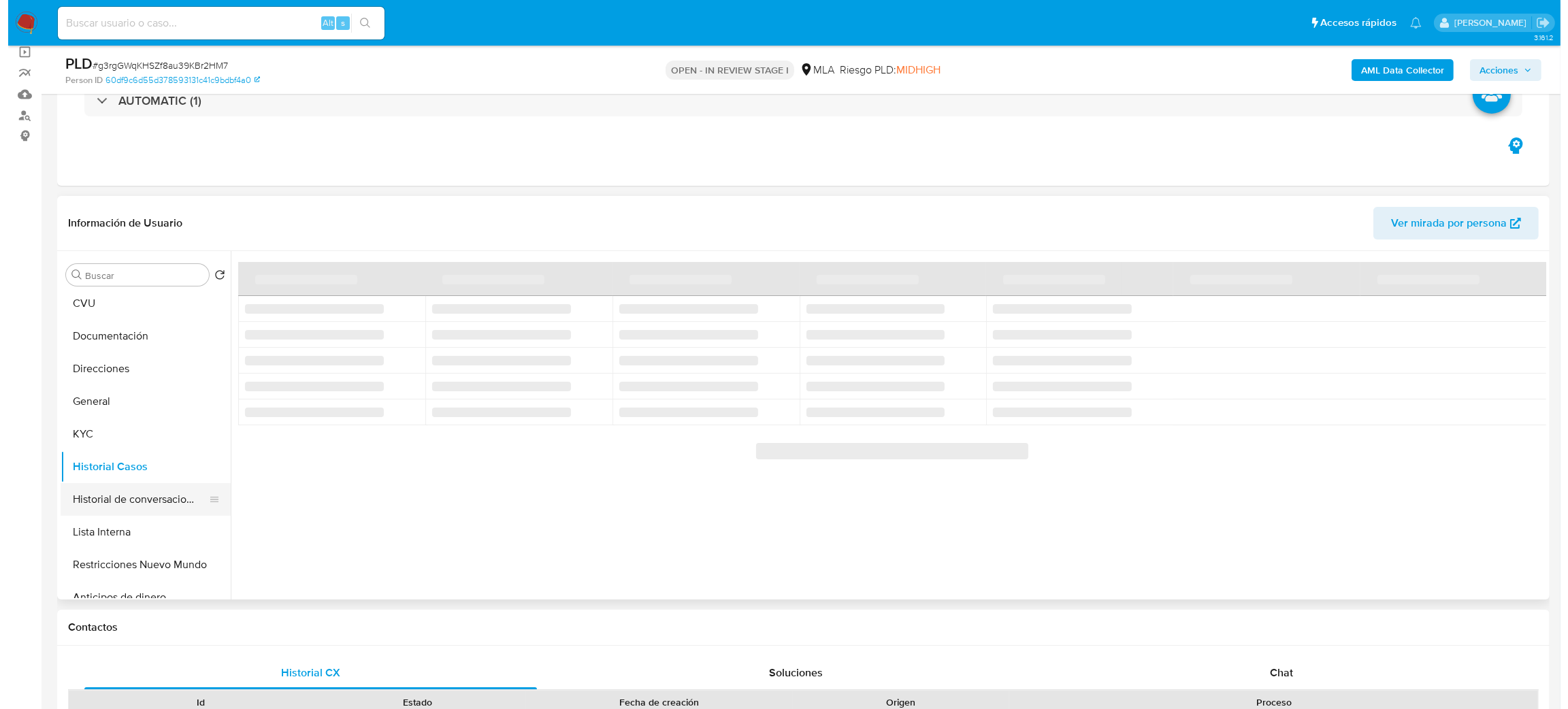
scroll to position [0, 0]
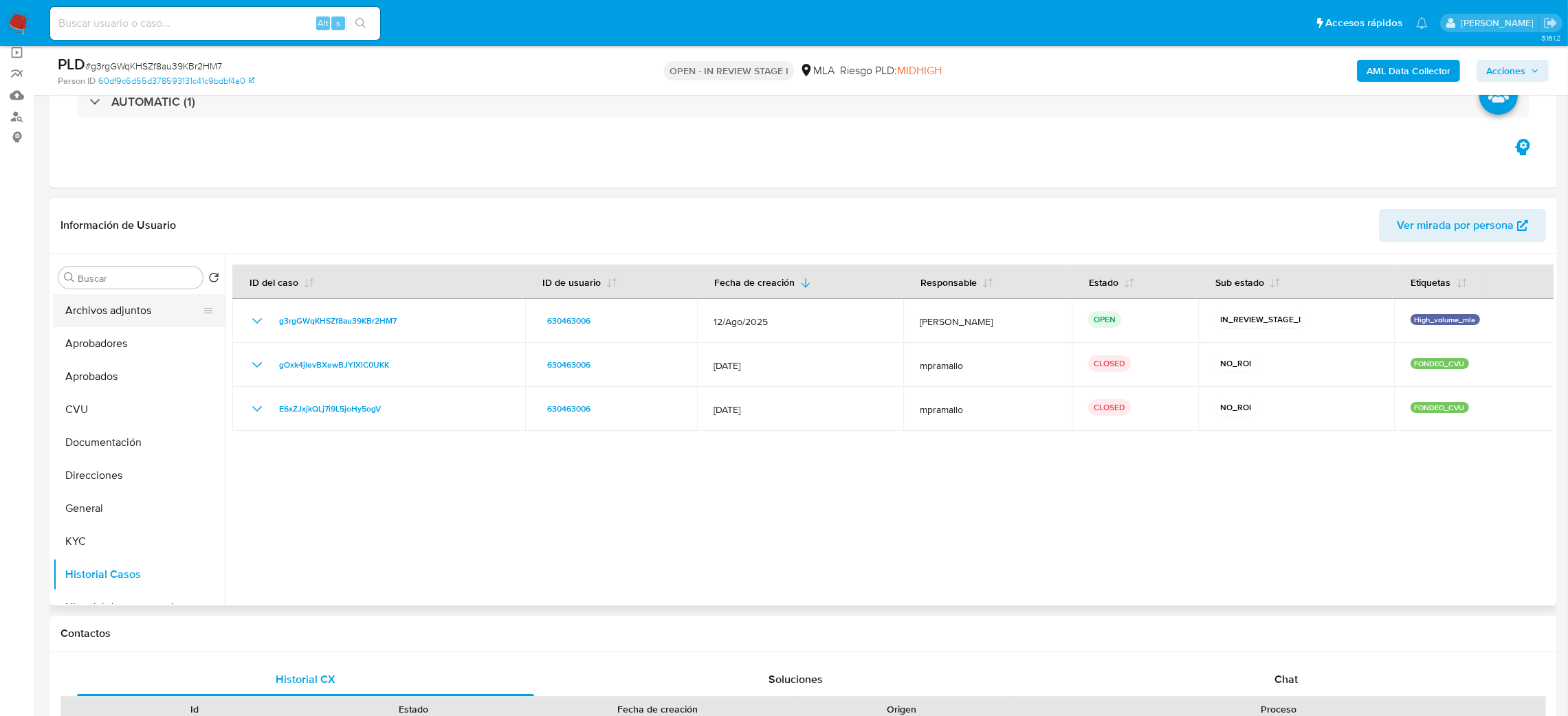
click at [124, 319] on button "Archivos adjuntos" at bounding box center [133, 310] width 161 height 33
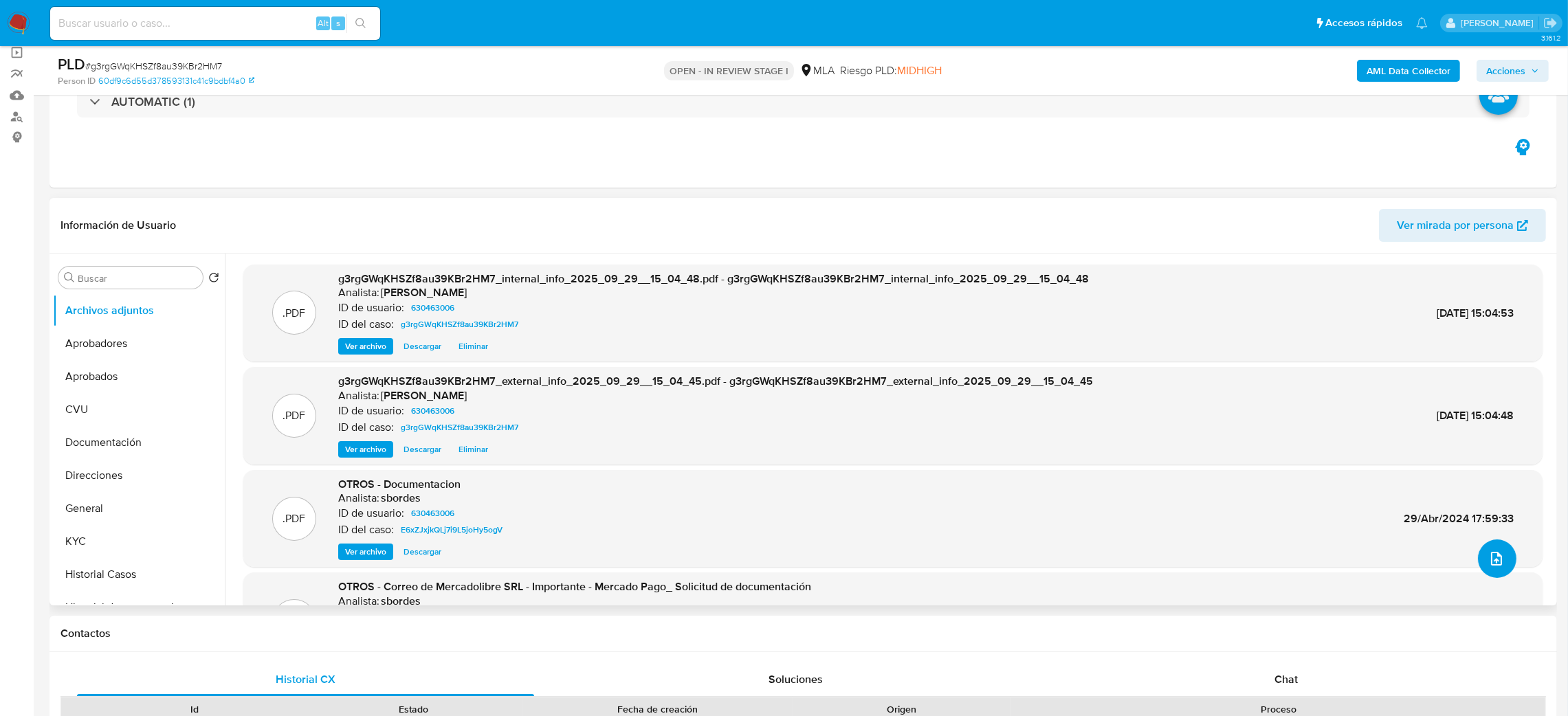
click at [1484, 549] on button "upload-file" at bounding box center [1497, 559] width 39 height 39
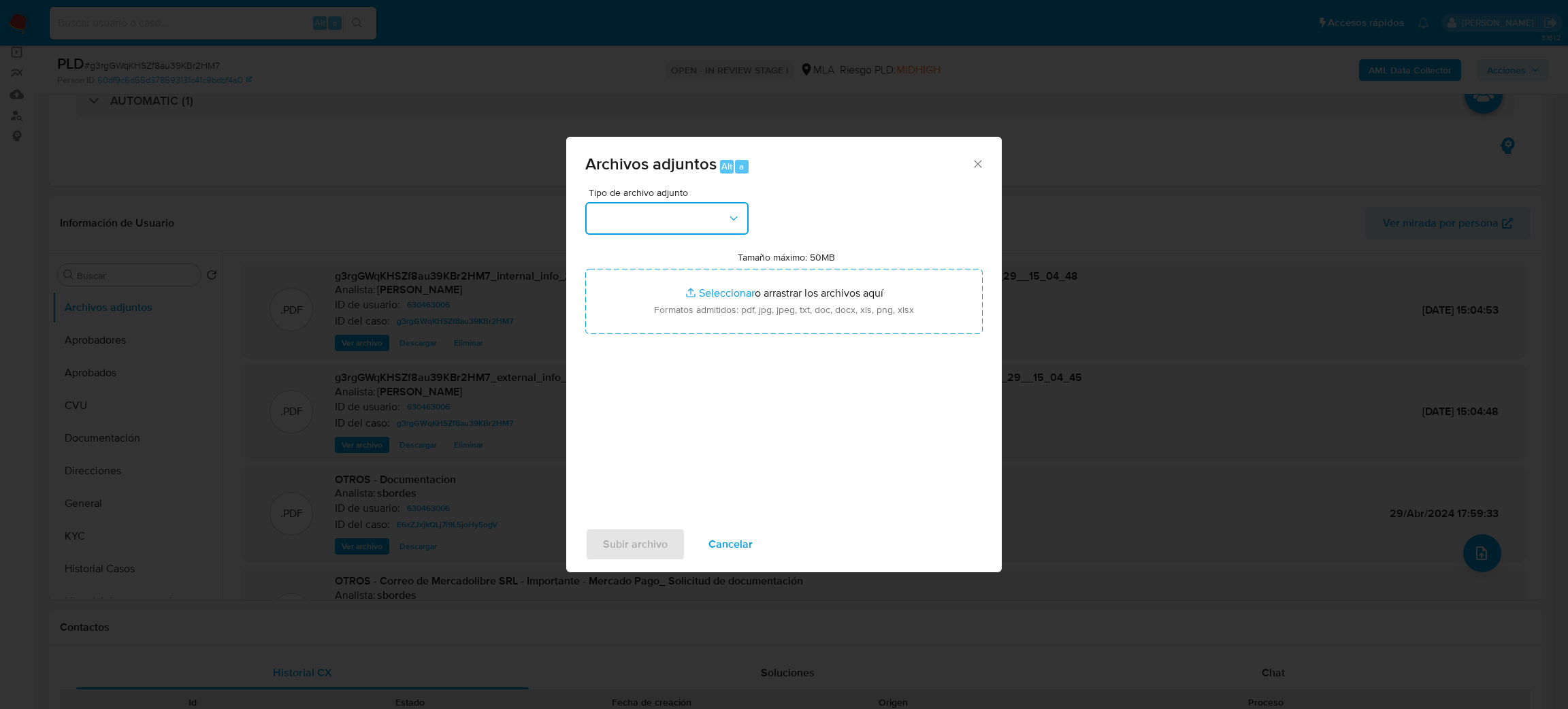
click at [617, 218] on button "button" at bounding box center [667, 218] width 164 height 33
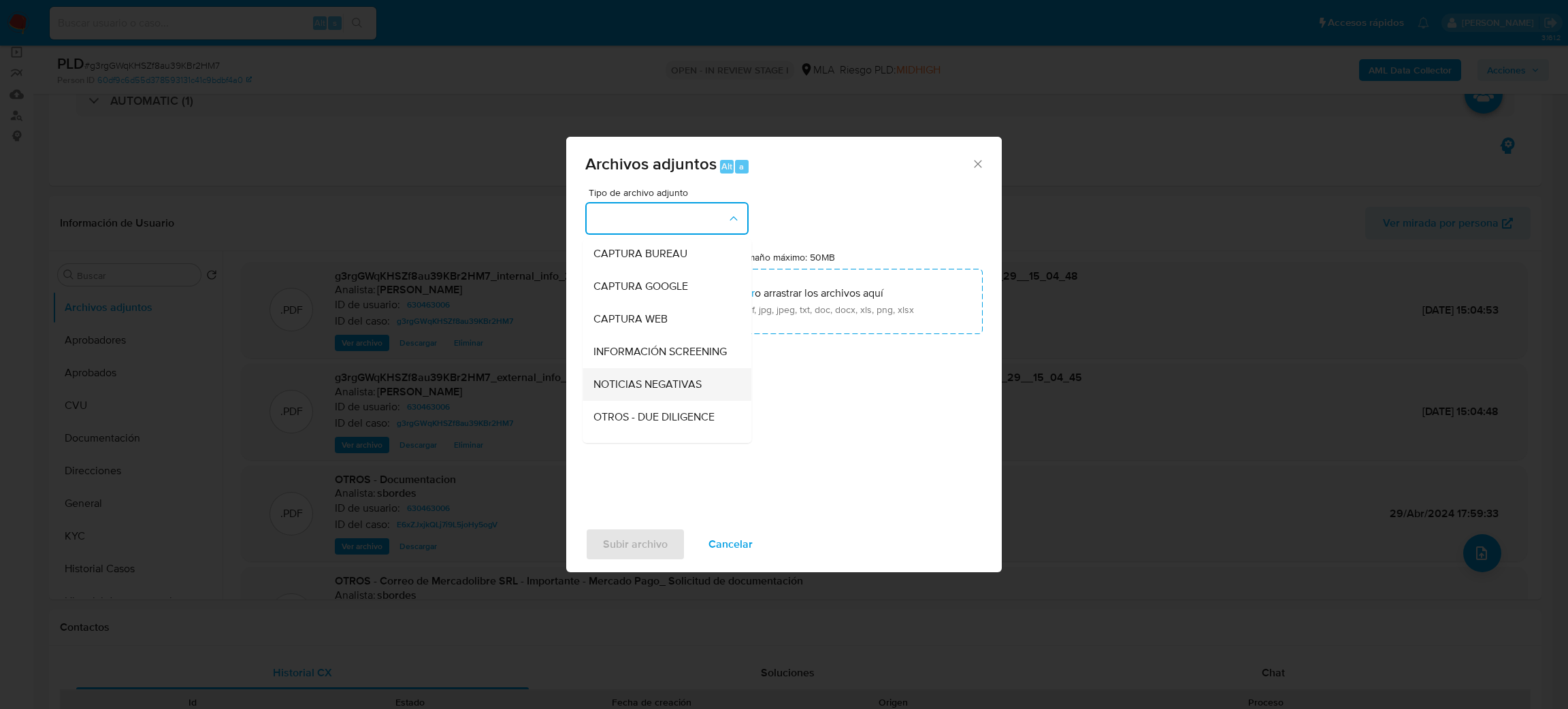
scroll to position [102, 0]
click at [625, 421] on span "OTROS" at bounding box center [611, 414] width 35 height 14
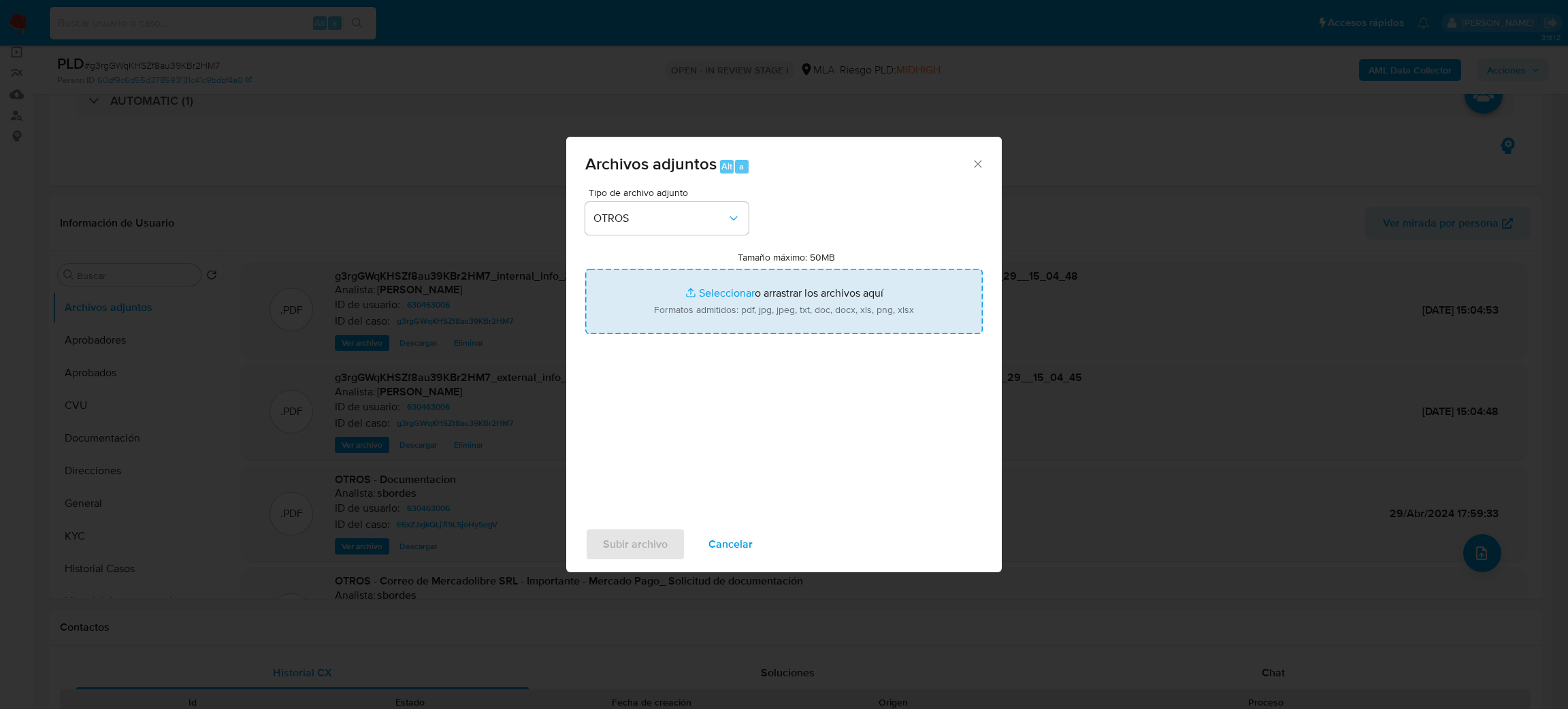
click at [737, 301] on input "Tamaño máximo: 50MB Seleccionar archivos" at bounding box center [783, 301] width 397 height 65
type input "C:\fakepath\Calculador IVA.xlsx"
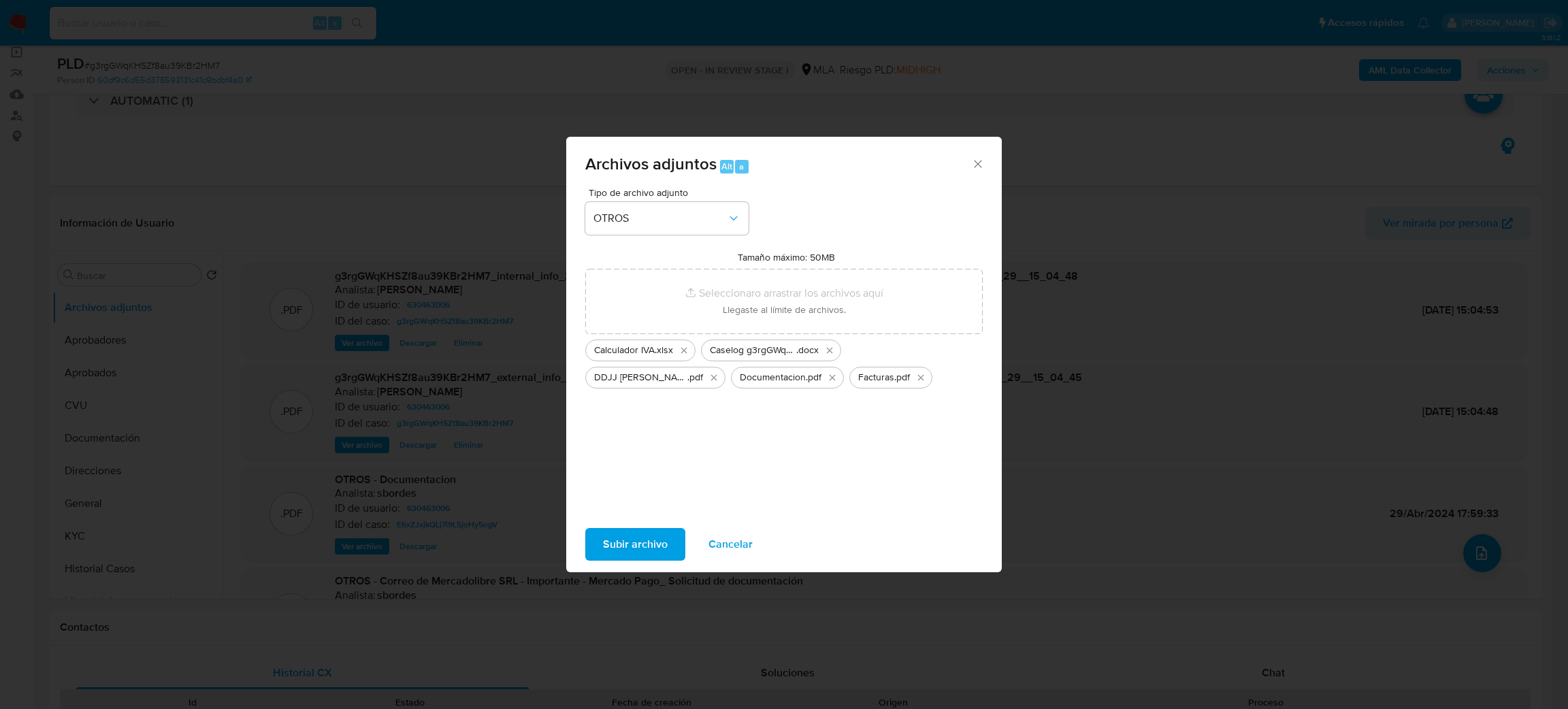
drag, startPoint x: 737, startPoint y: 301, endPoint x: 618, endPoint y: 532, distance: 259.8
click at [618, 532] on span "Subir archivo" at bounding box center [635, 544] width 64 height 30
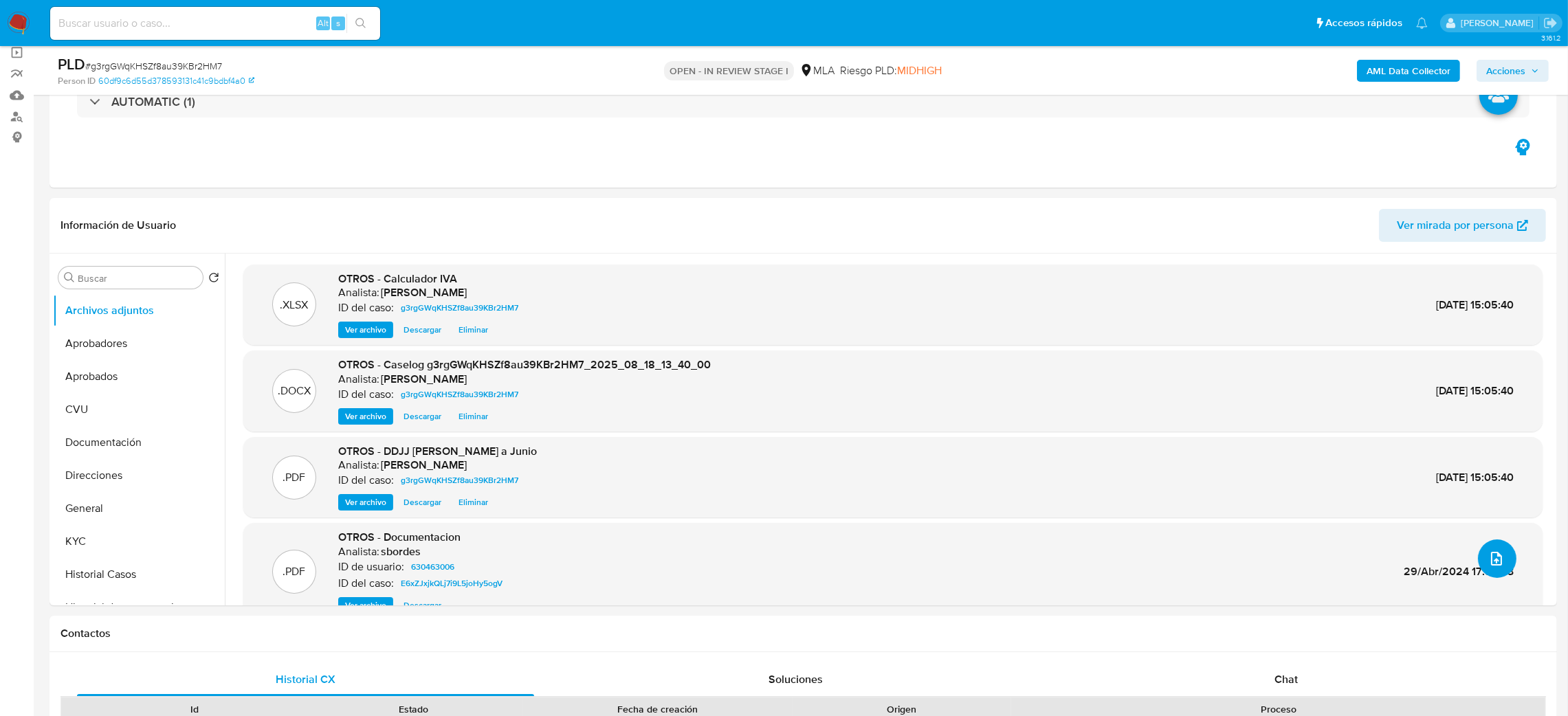
click at [1484, 571] on button "upload-file" at bounding box center [1497, 559] width 39 height 39
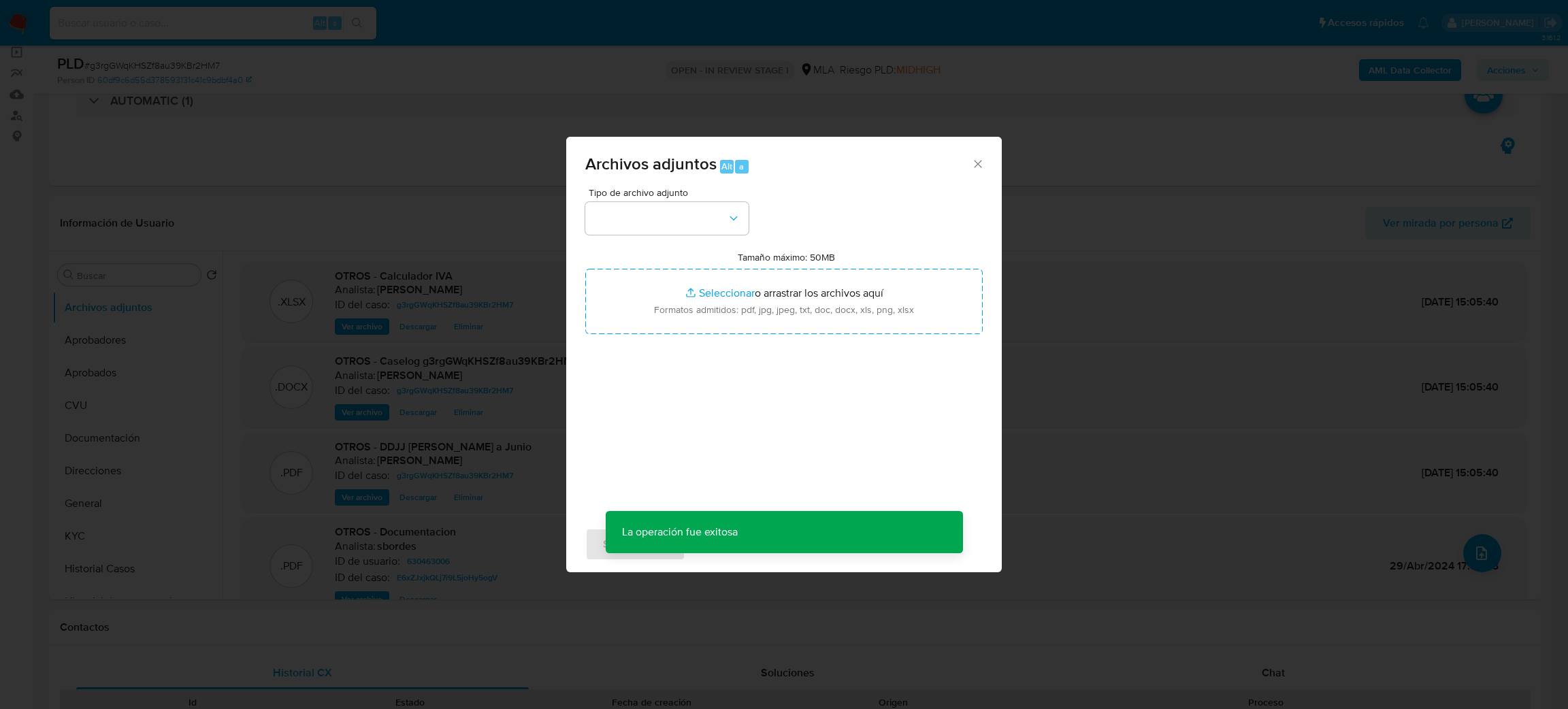
click at [689, 240] on div "Tipo de archivo adjunto Tamaño máximo: 50MB Seleccionar archivos Seleccionar o …" at bounding box center [783, 348] width 397 height 322
click at [678, 217] on button "button" at bounding box center [667, 218] width 164 height 33
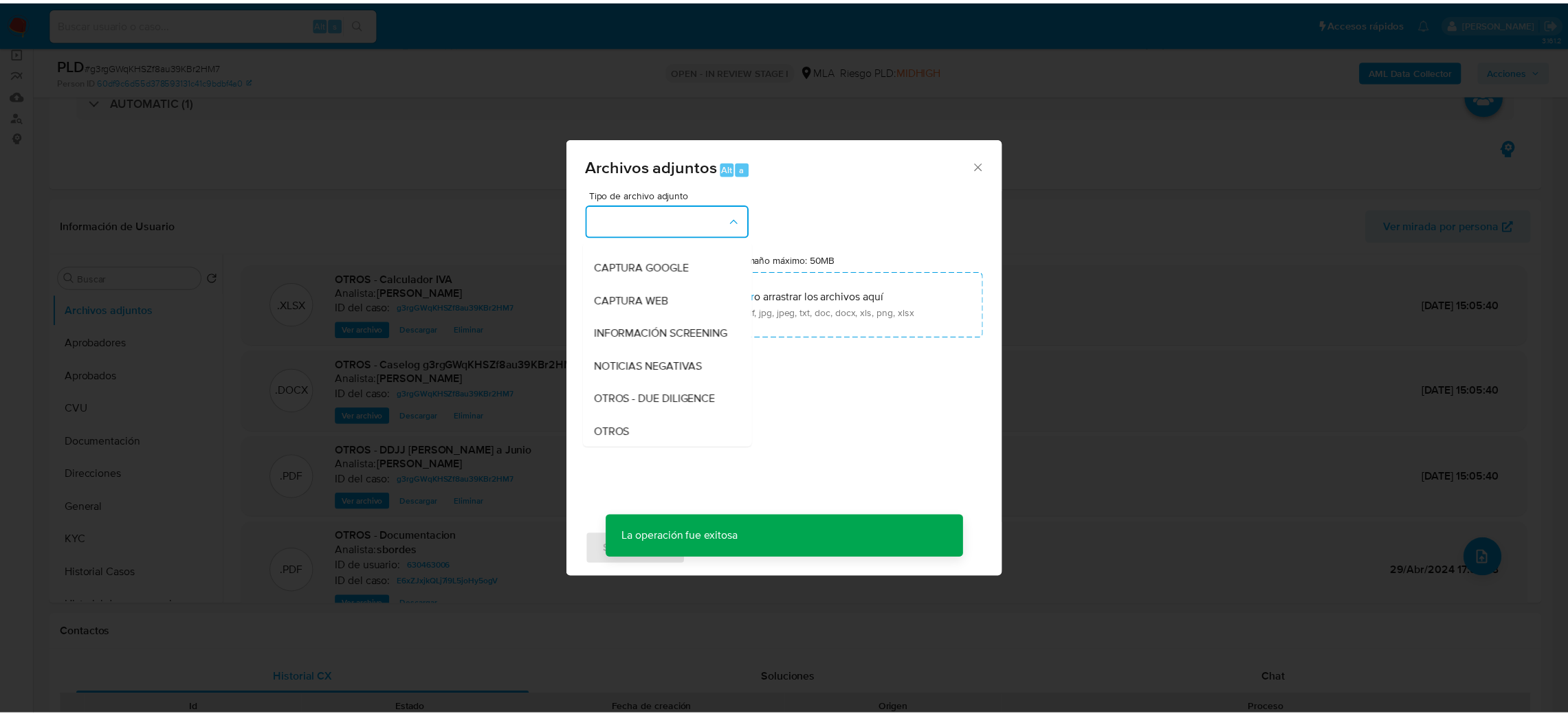
scroll to position [206, 0]
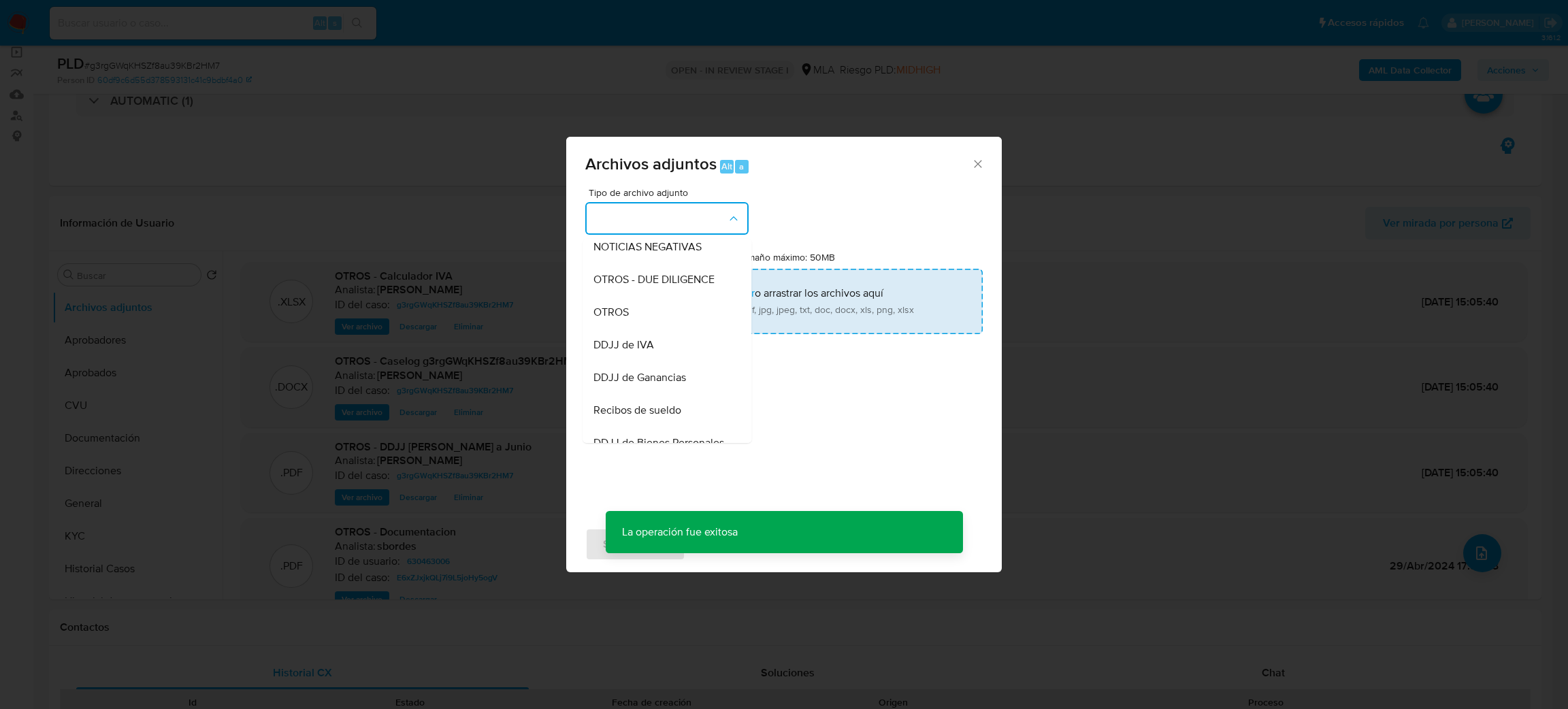
click at [631, 323] on div "OTROS" at bounding box center [663, 312] width 139 height 33
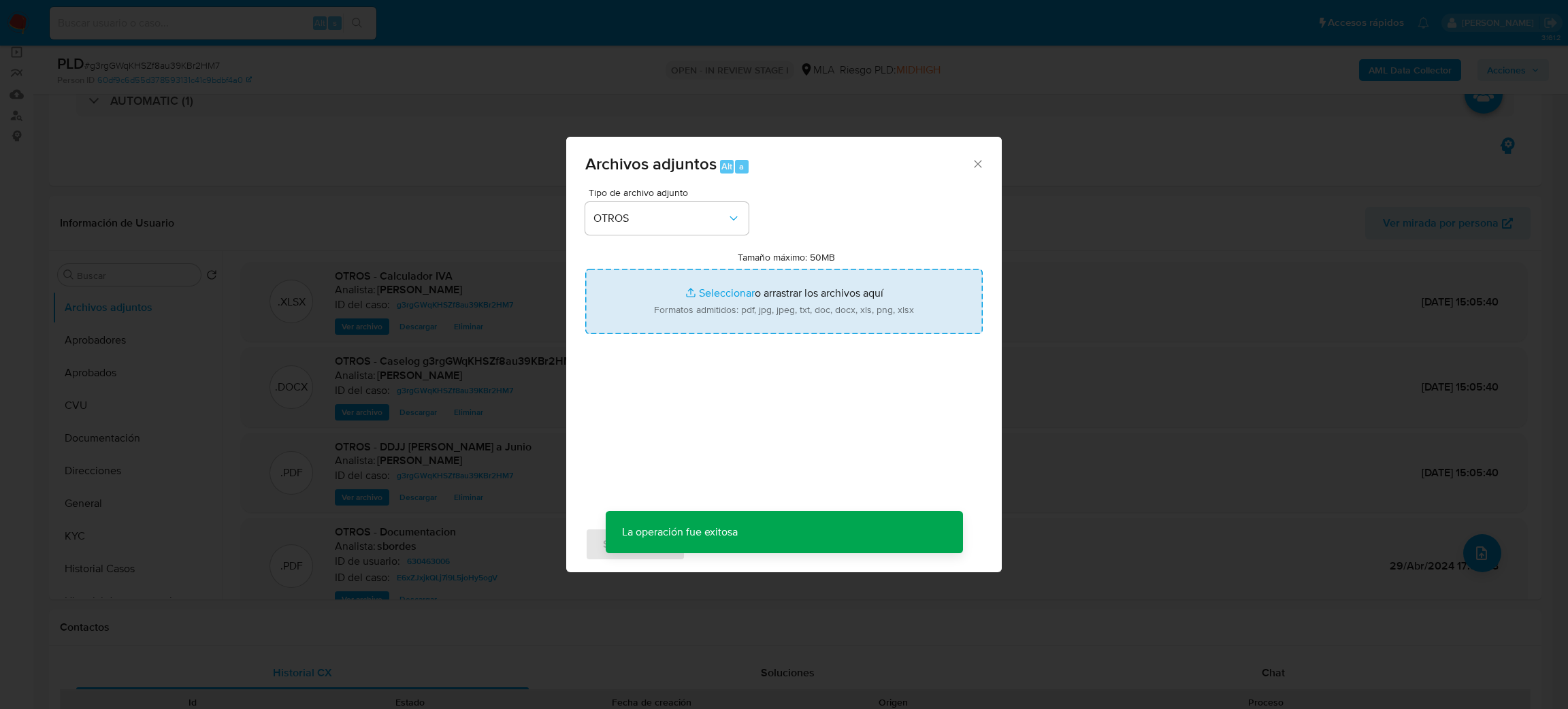
click at [850, 296] on input "Tamaño máximo: 50MB Seleccionar archivos" at bounding box center [783, 301] width 397 height 65
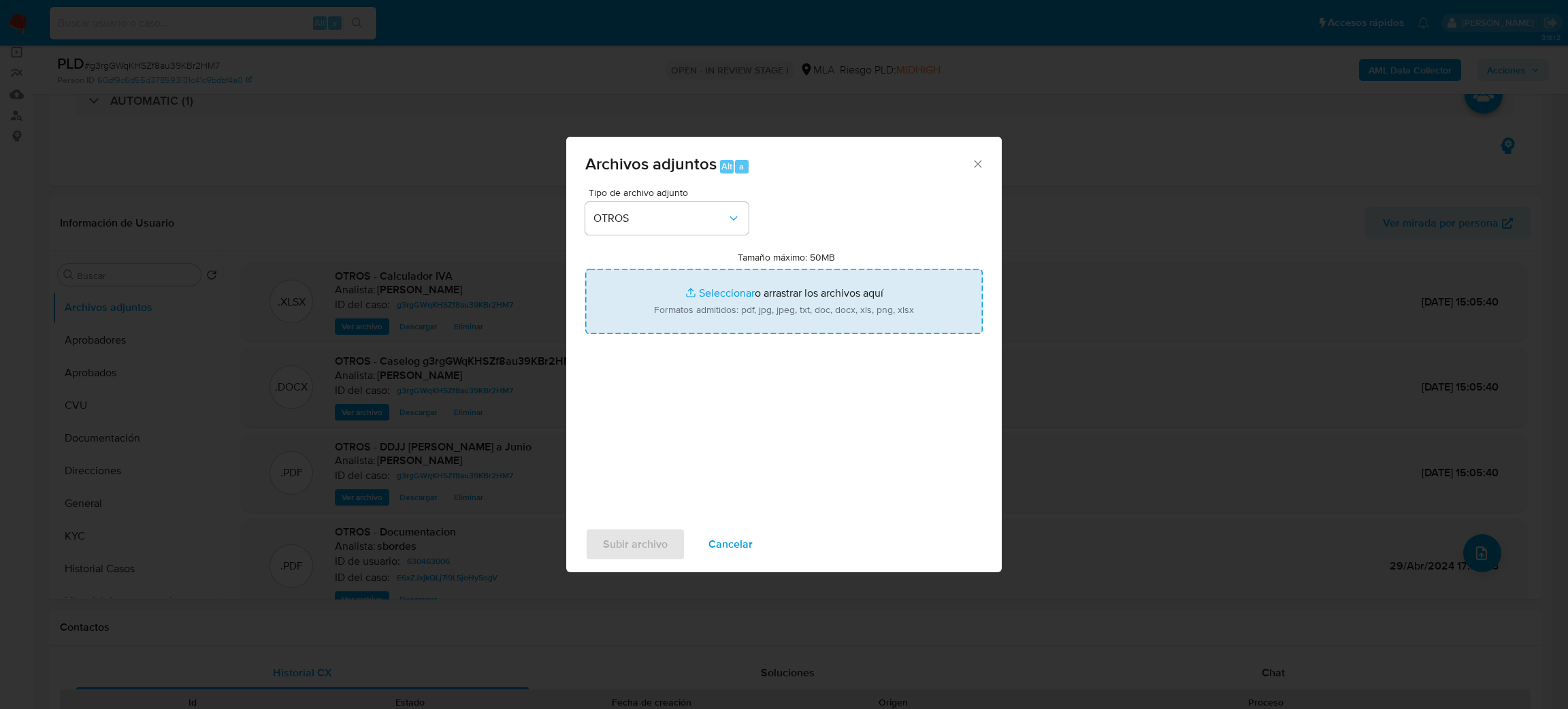
type input "C:\fakepath\Libro IVA Julio 2025.pdf"
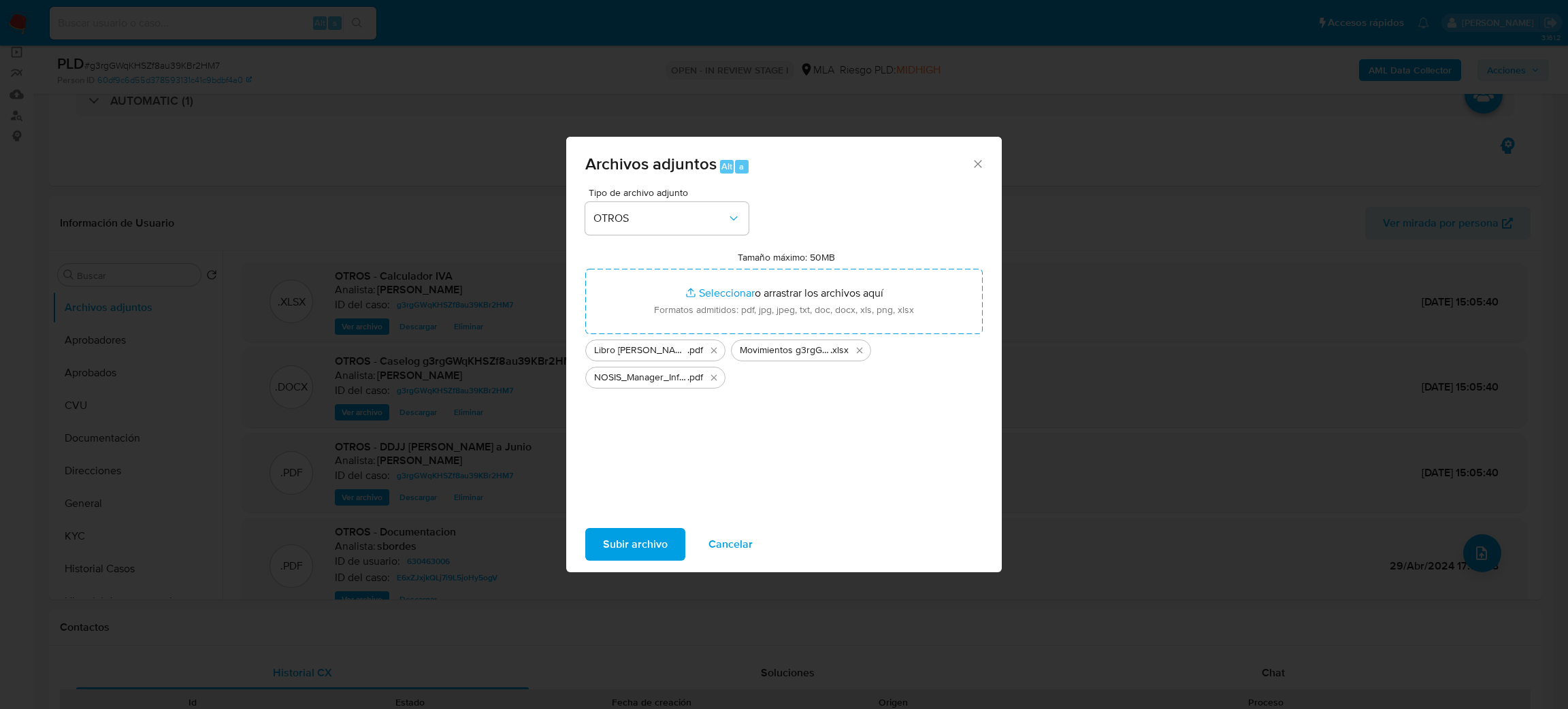
click at [627, 533] on span "Subir archivo" at bounding box center [635, 544] width 64 height 30
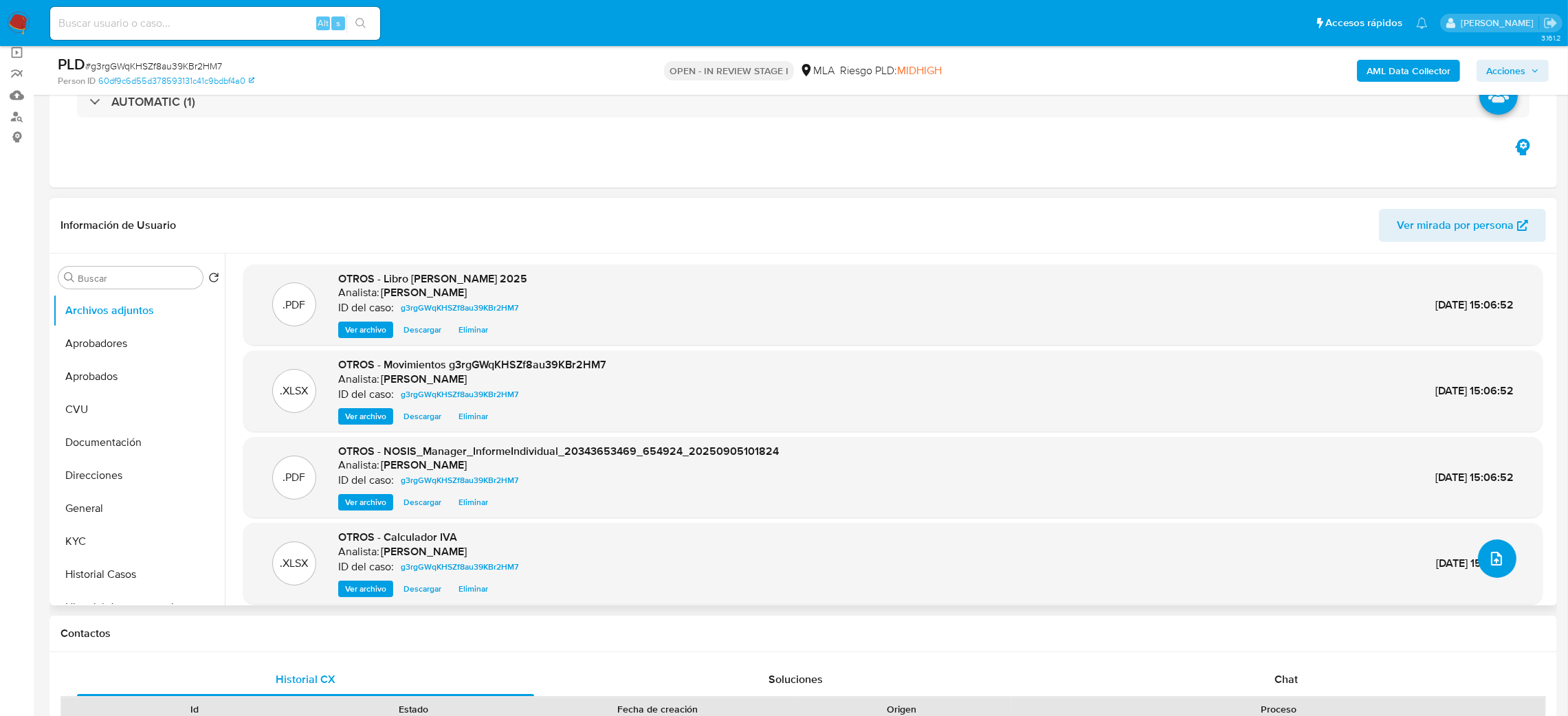
scroll to position [50, 0]
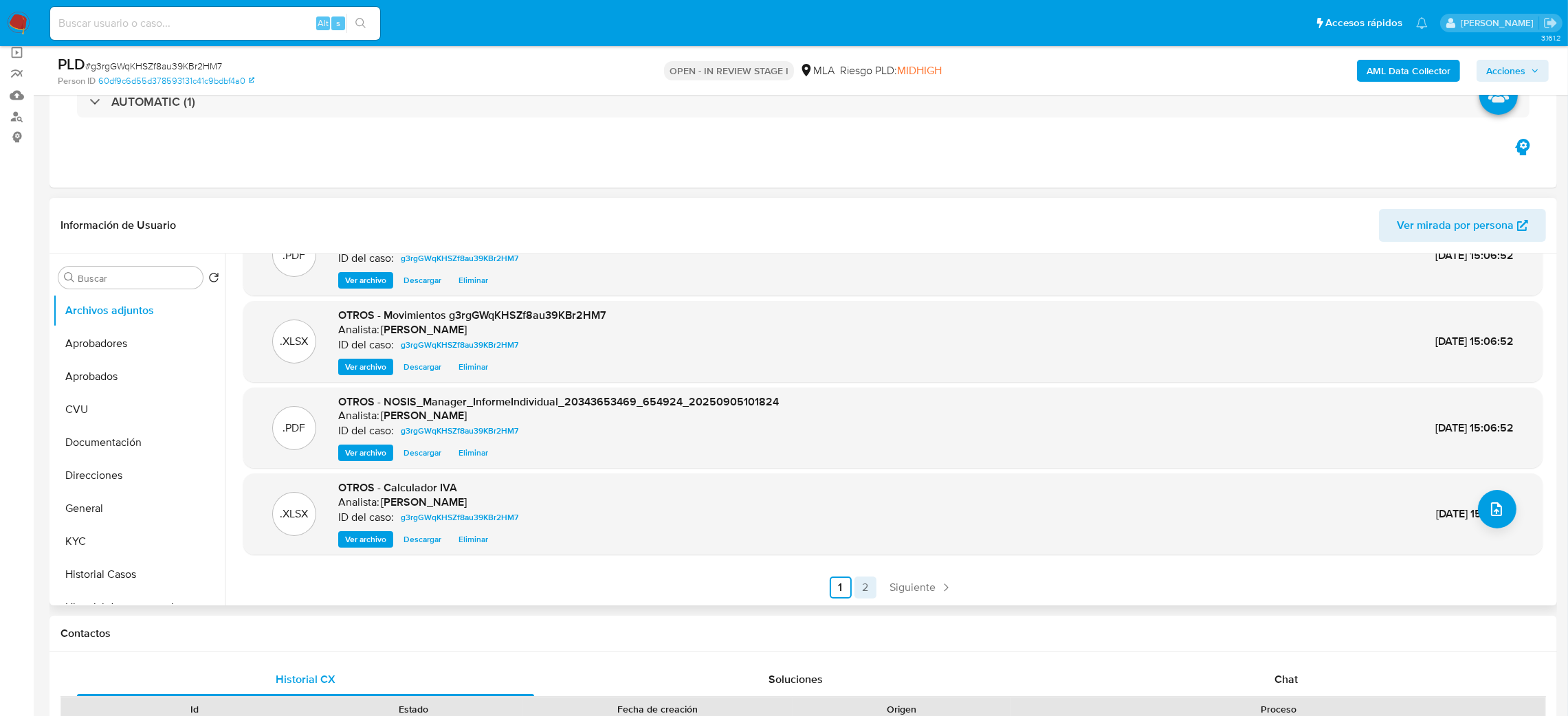
click at [859, 584] on link "2" at bounding box center [865, 588] width 22 height 22
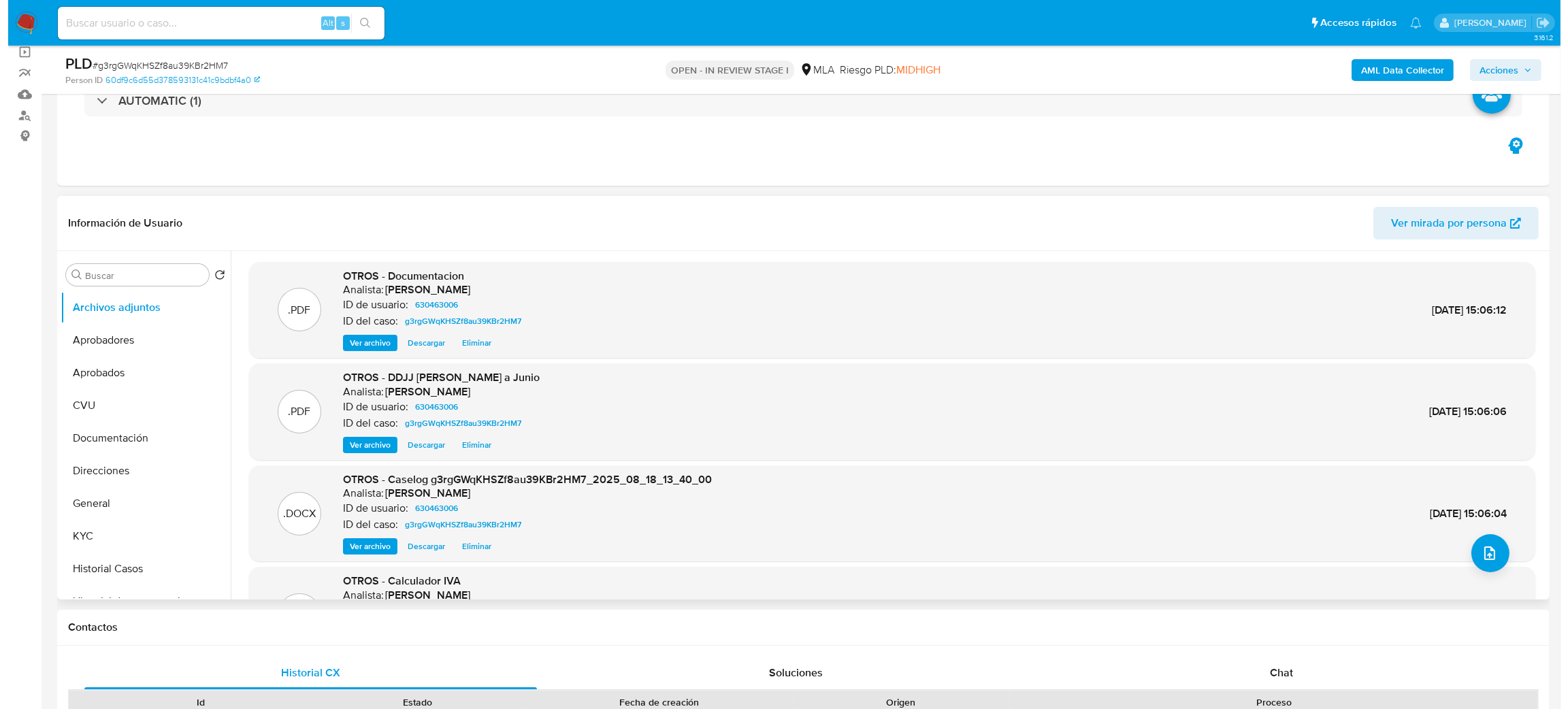
scroll to position [102, 0]
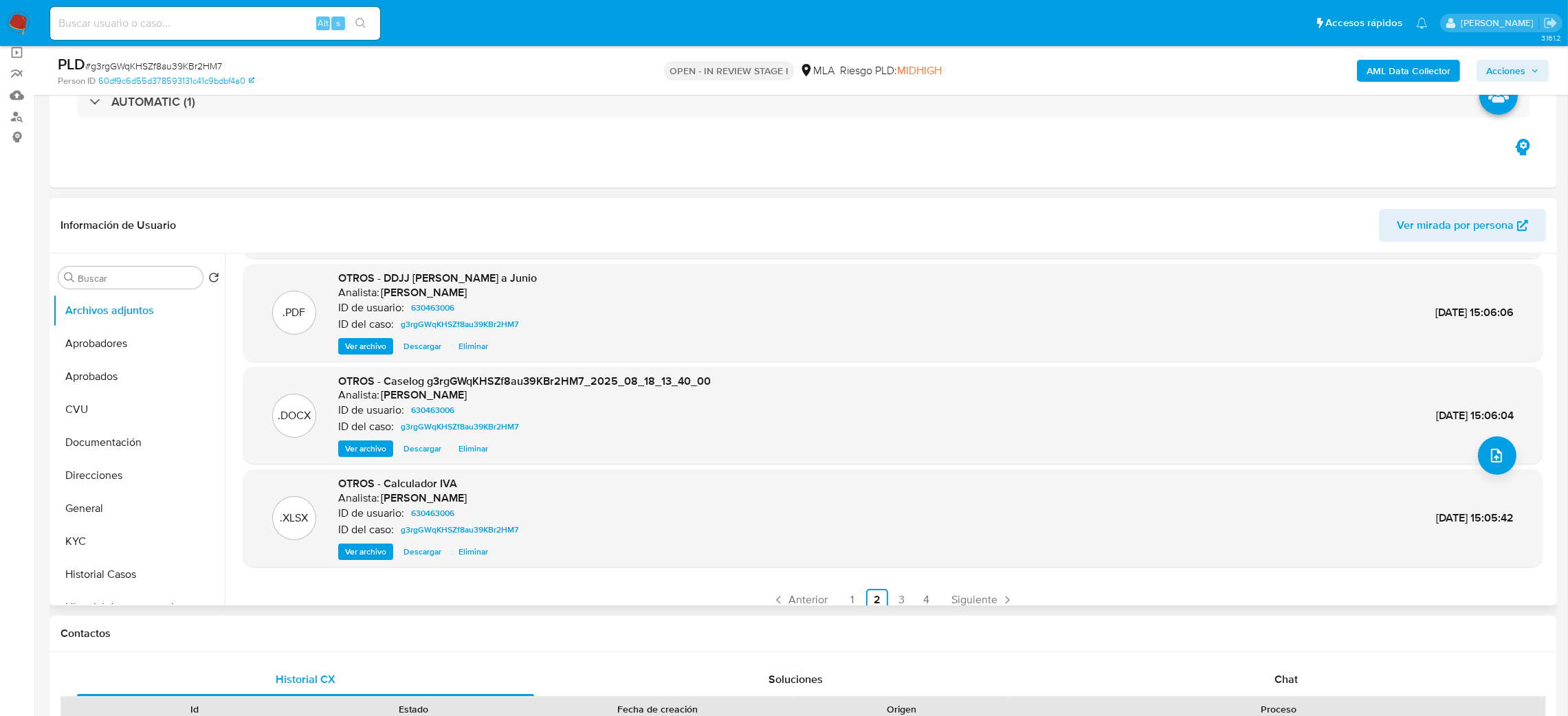
click at [351, 448] on span "Ver archivo" at bounding box center [366, 448] width 41 height 14
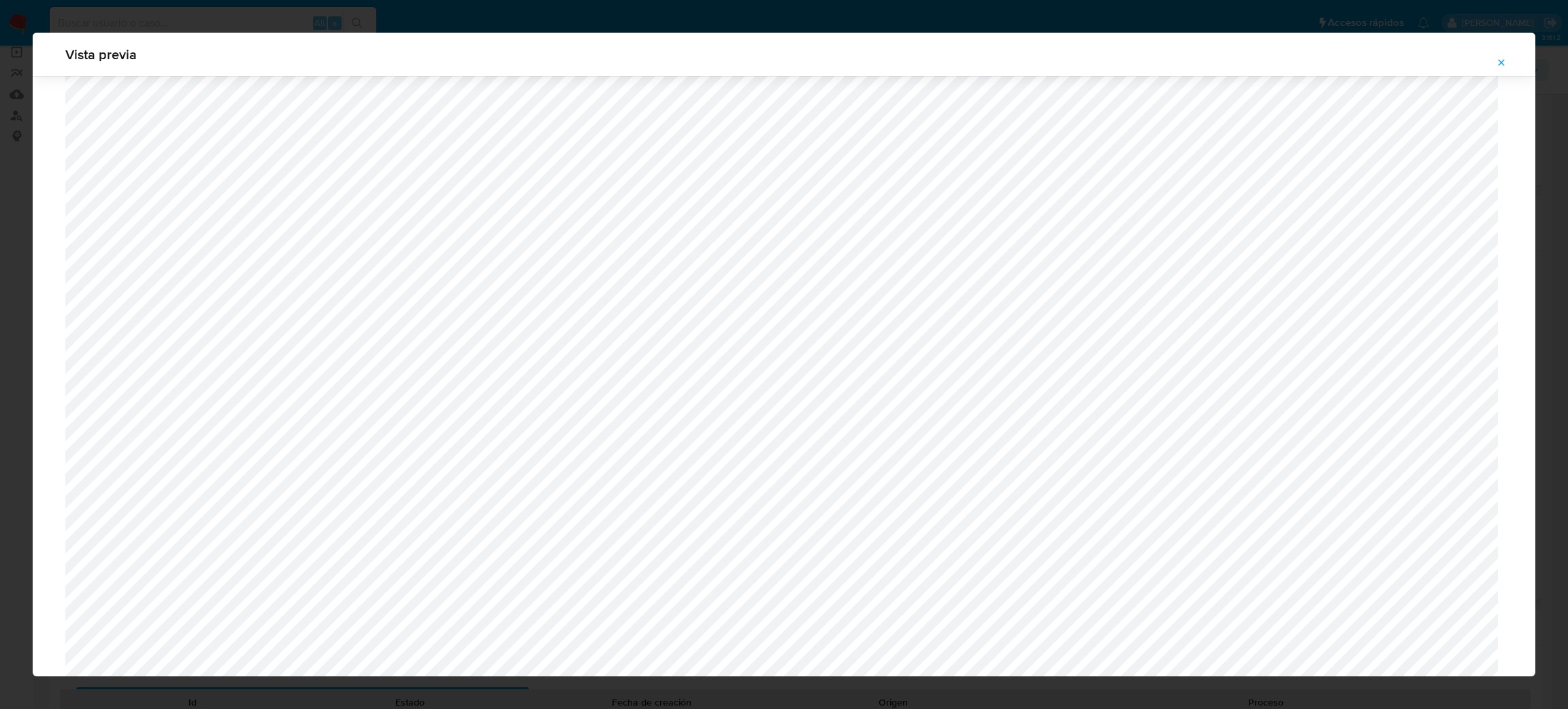
scroll to position [970, 0]
click at [1506, 59] on icon "Attachment preview" at bounding box center [1501, 62] width 11 height 11
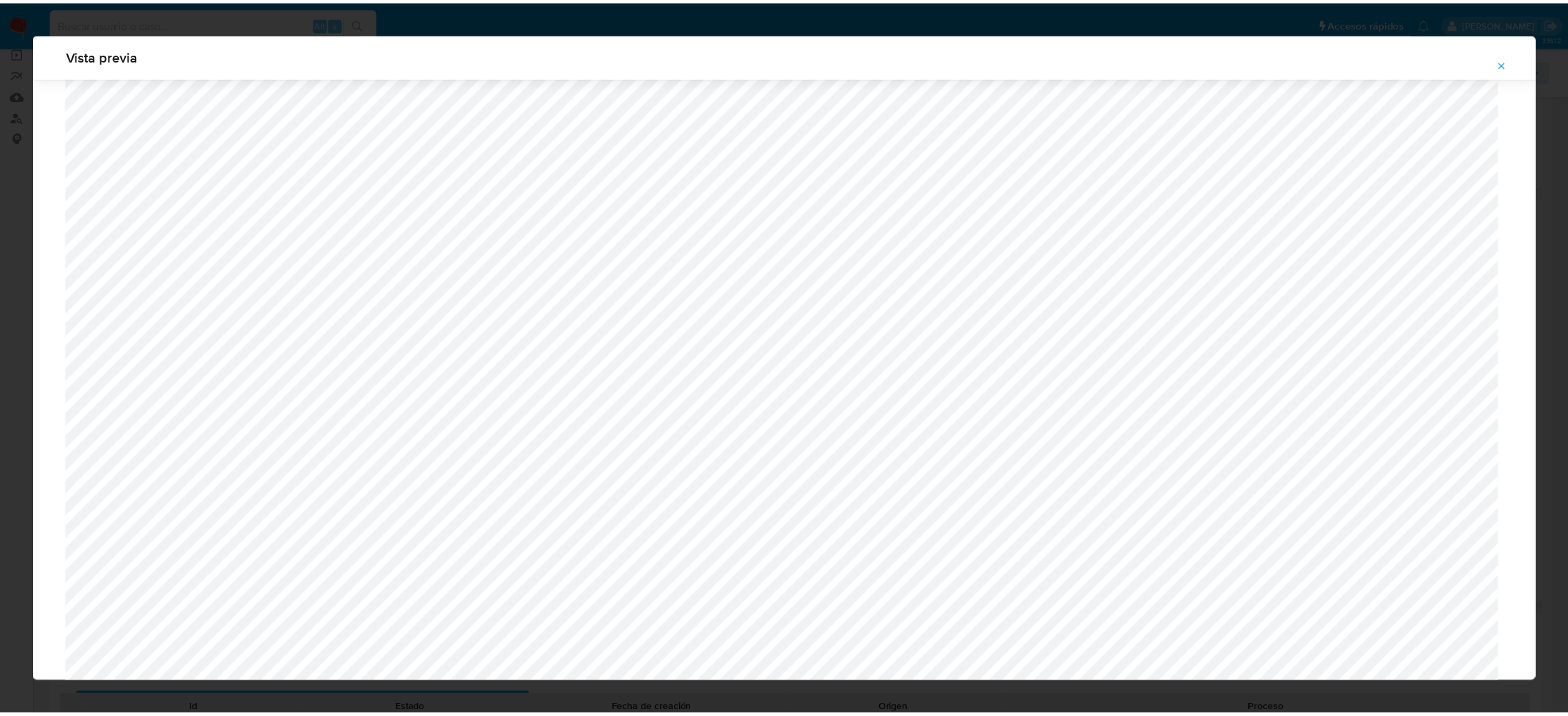
scroll to position [0, 0]
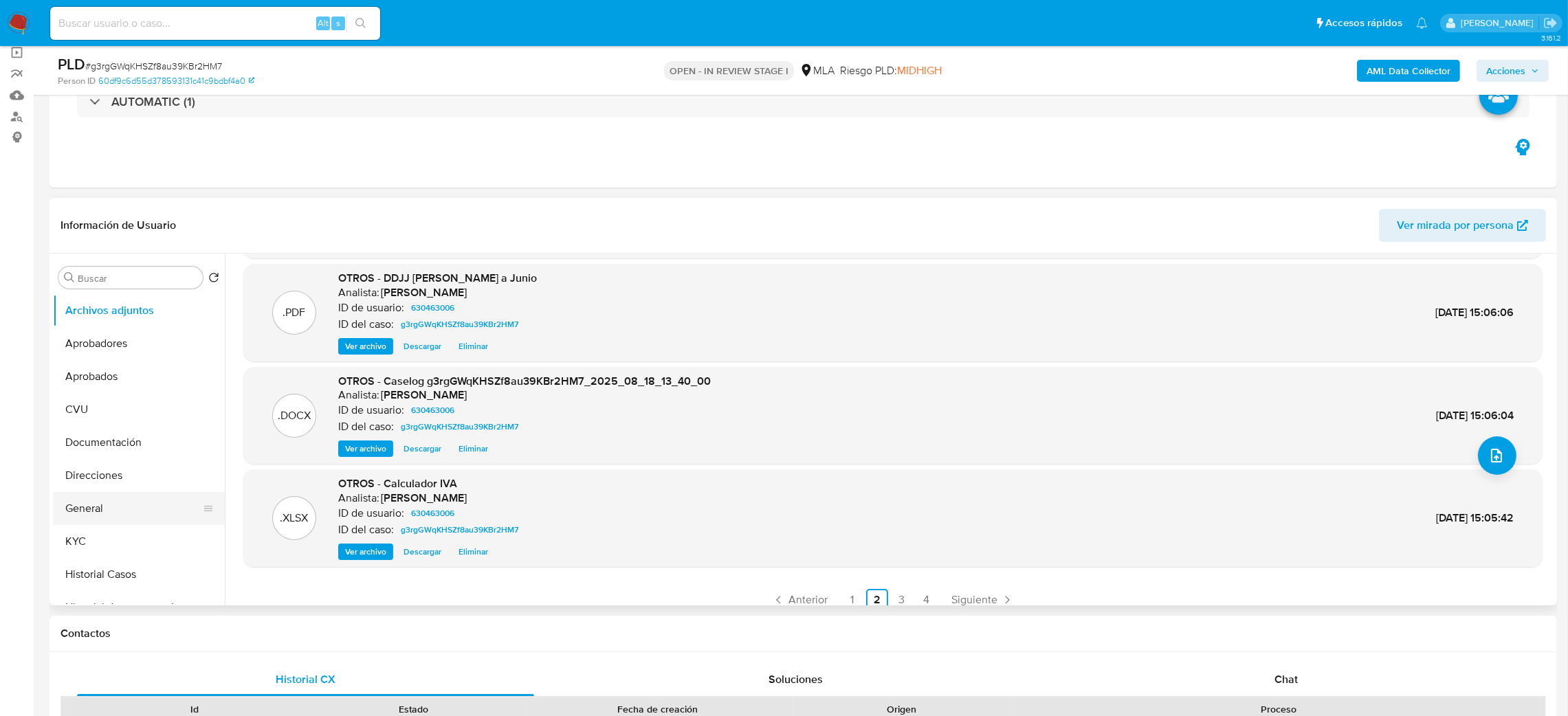
drag, startPoint x: 125, startPoint y: 510, endPoint x: 57, endPoint y: 522, distance: 69.1
click at [121, 516] on button "General" at bounding box center [133, 508] width 161 height 33
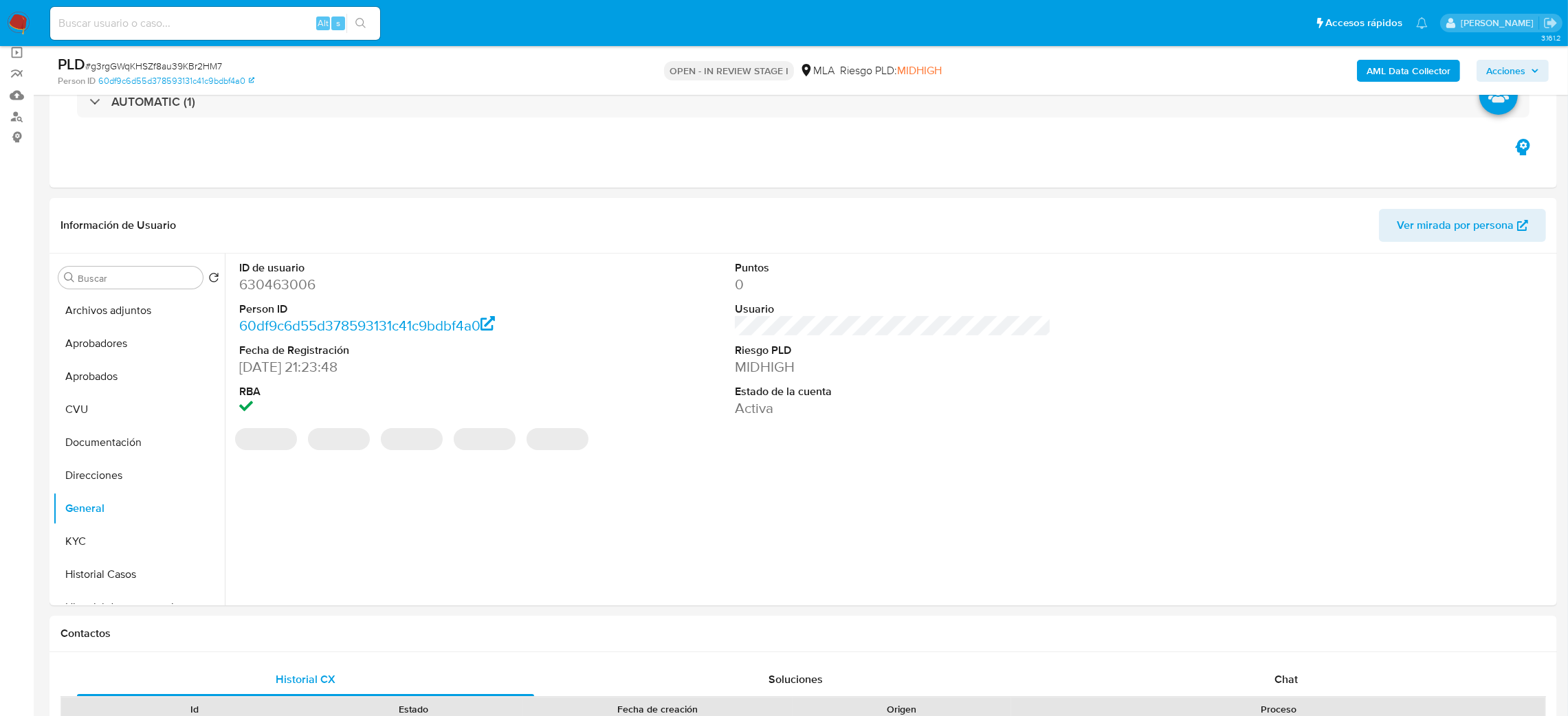
click at [276, 282] on dd "630463006" at bounding box center [397, 284] width 317 height 19
copy dd "630463006"
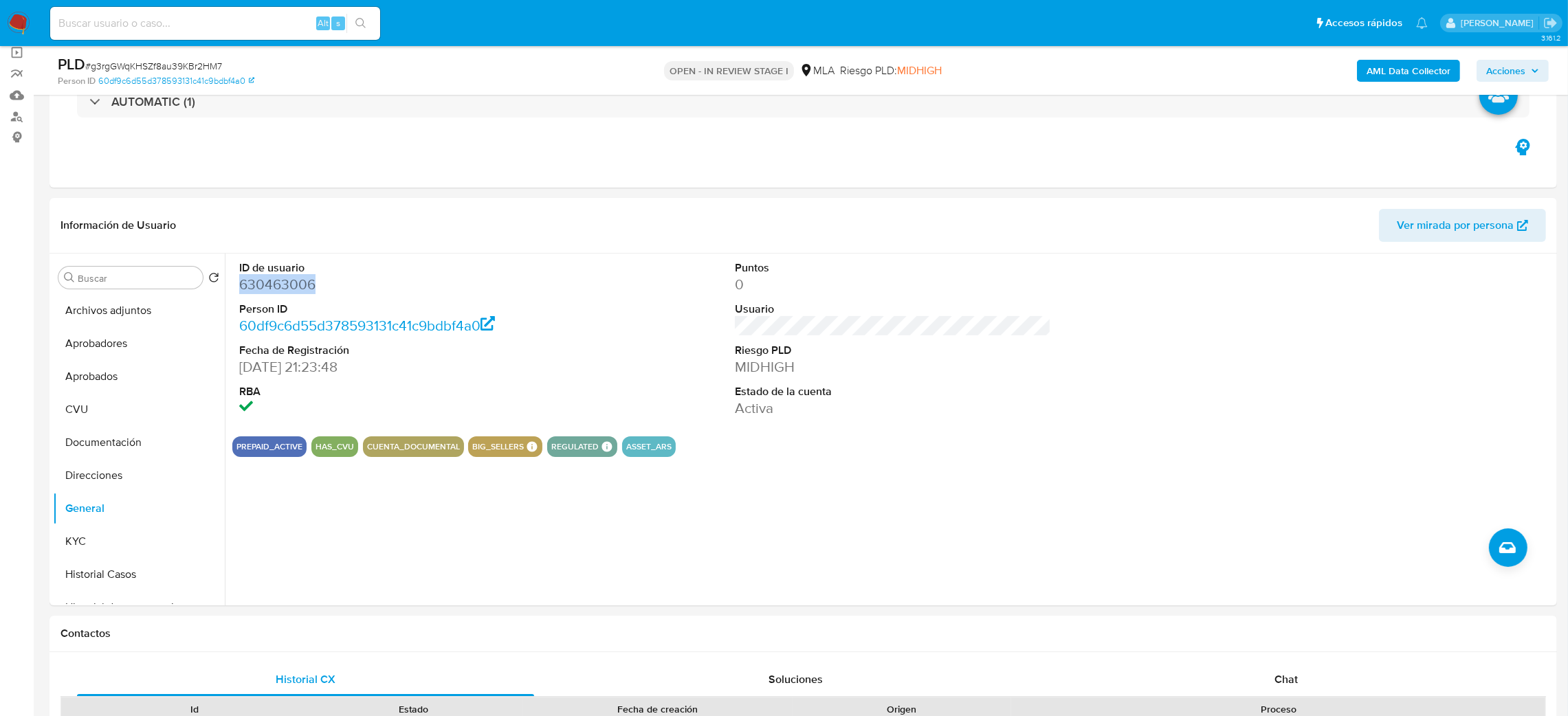
click at [1517, 64] on span "Acciones" at bounding box center [1506, 71] width 39 height 22
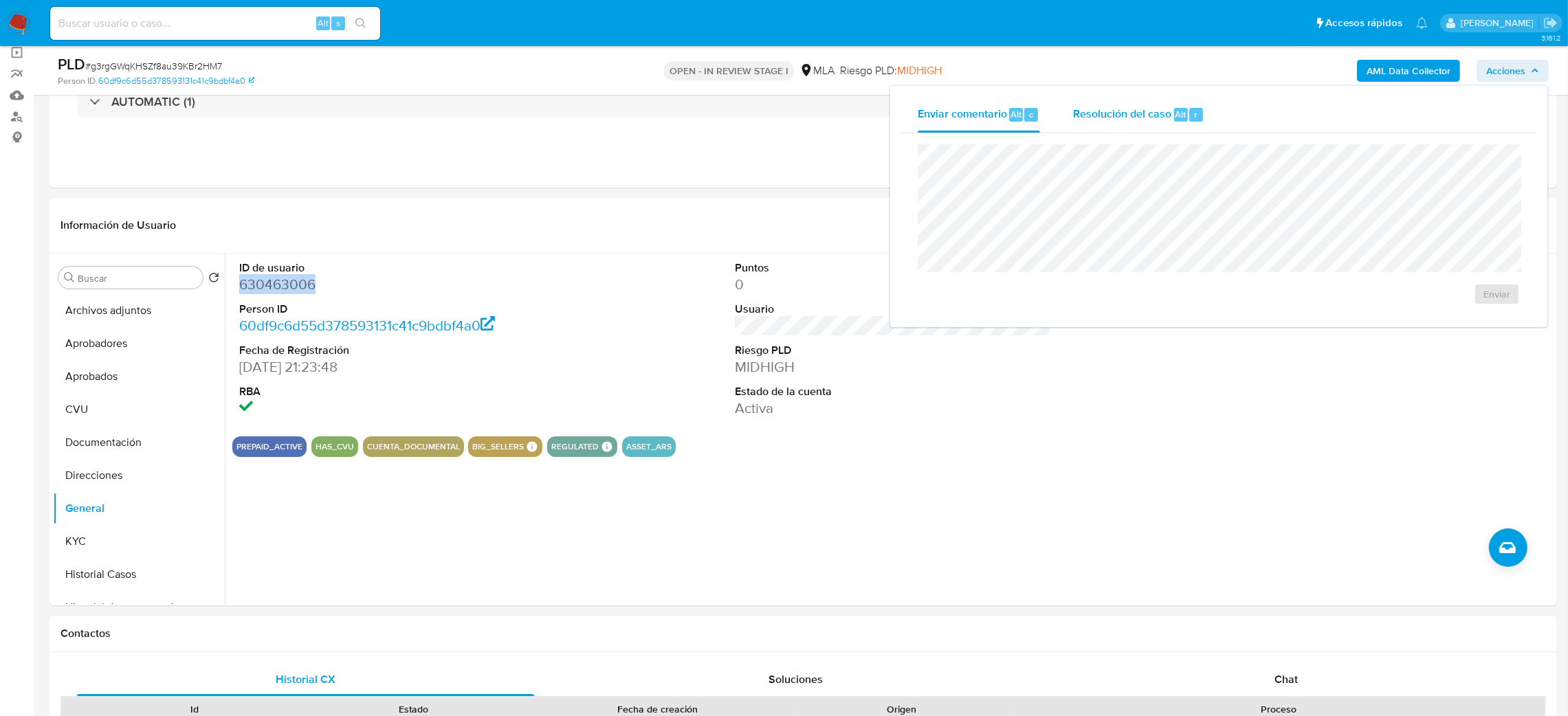
click at [1131, 109] on span "Resolución del caso" at bounding box center [1122, 114] width 98 height 16
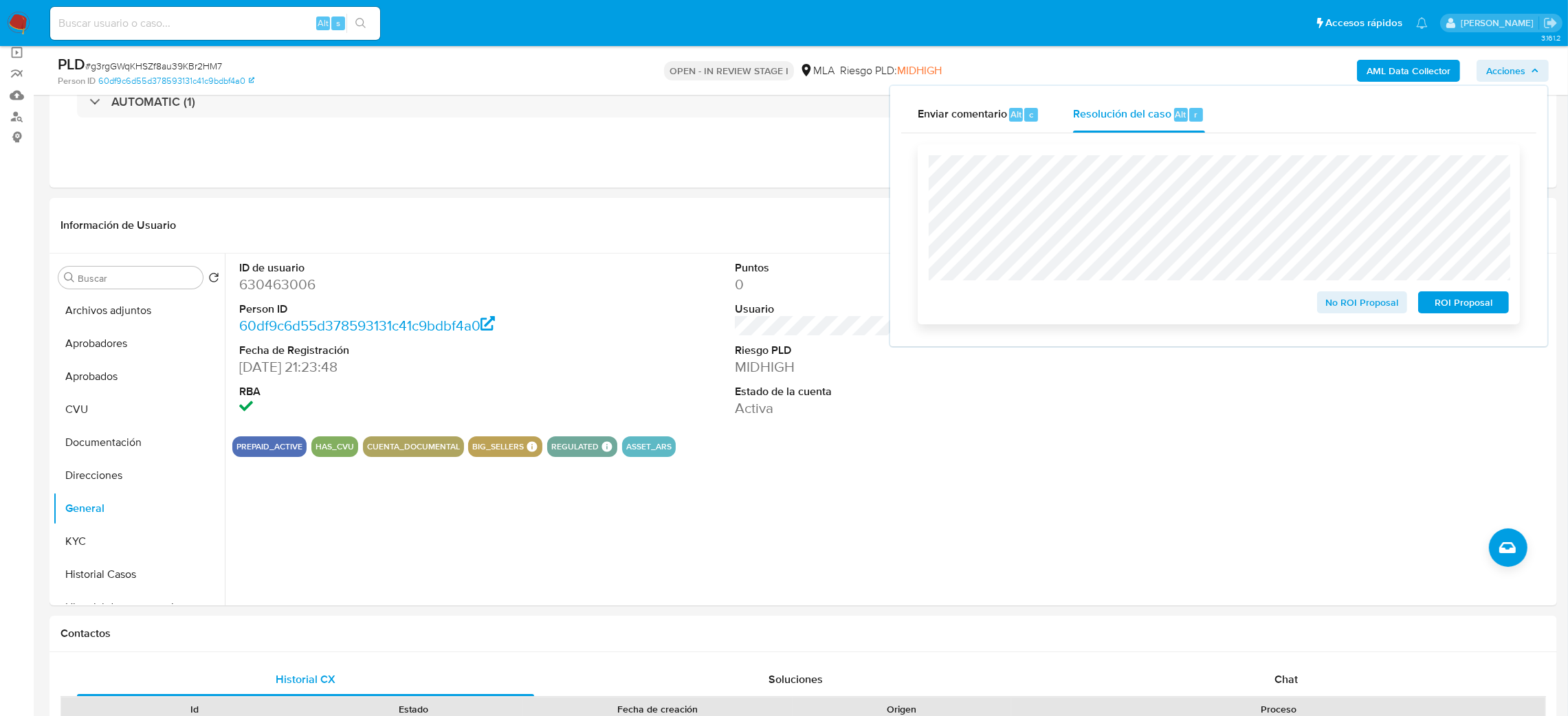
click at [1321, 307] on button "No ROI Proposal" at bounding box center [1362, 303] width 91 height 22
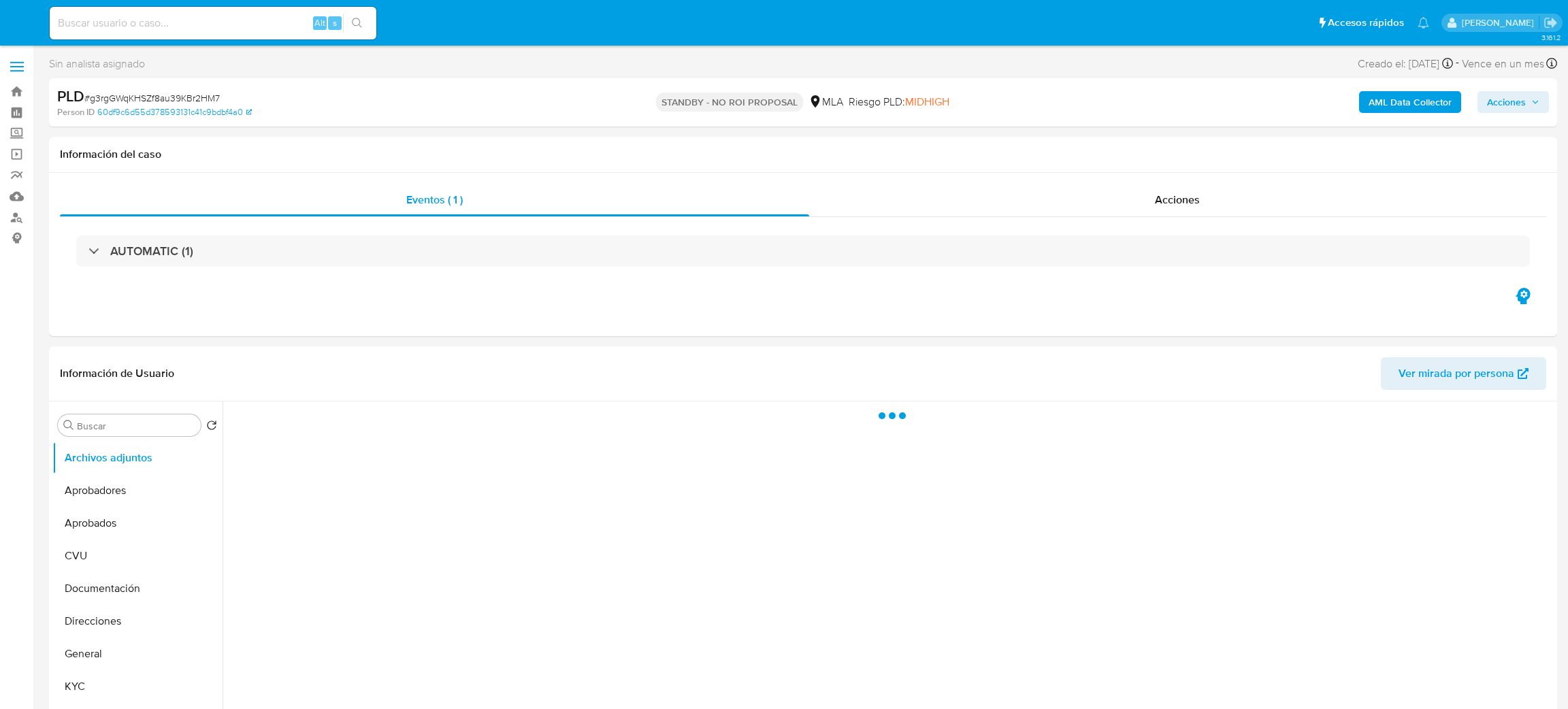
select select "10"
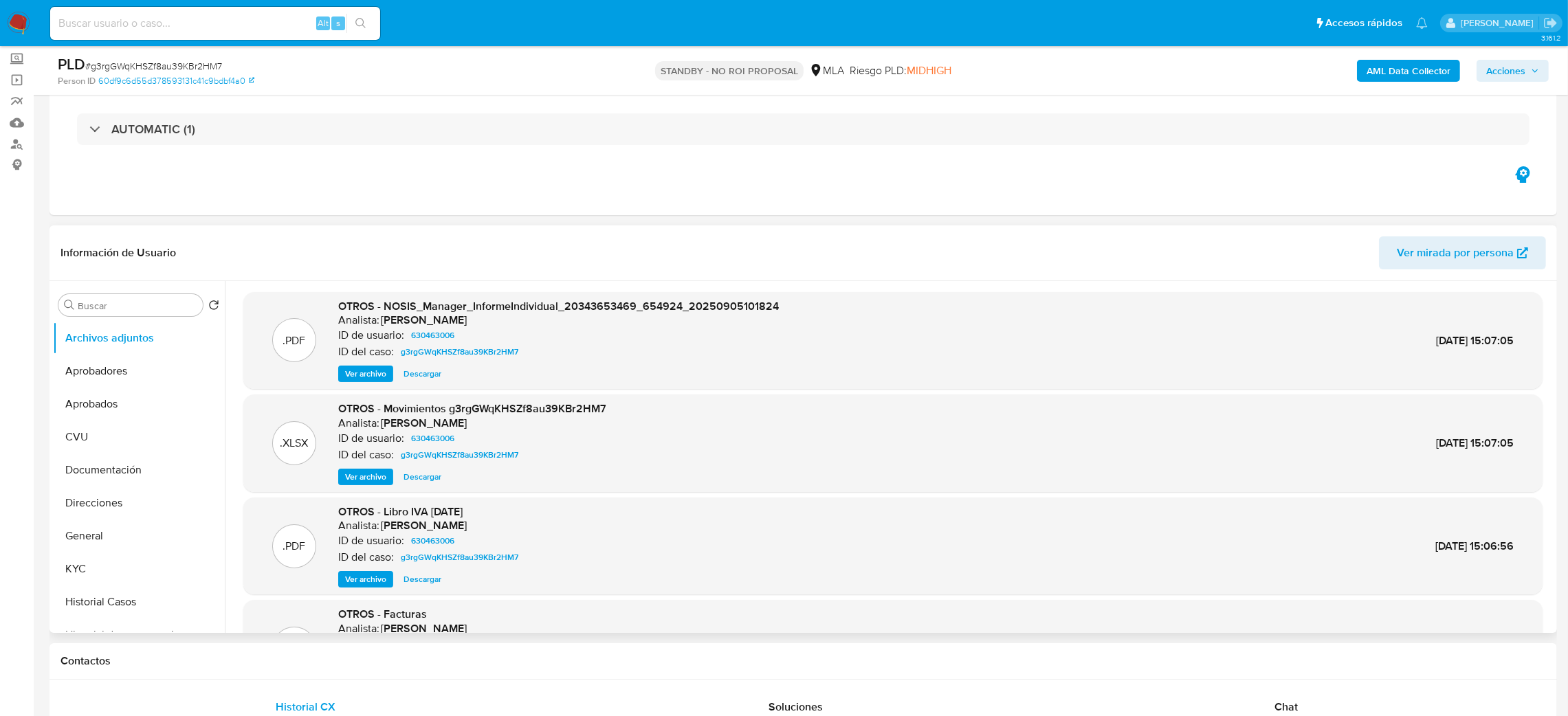
scroll to position [206, 0]
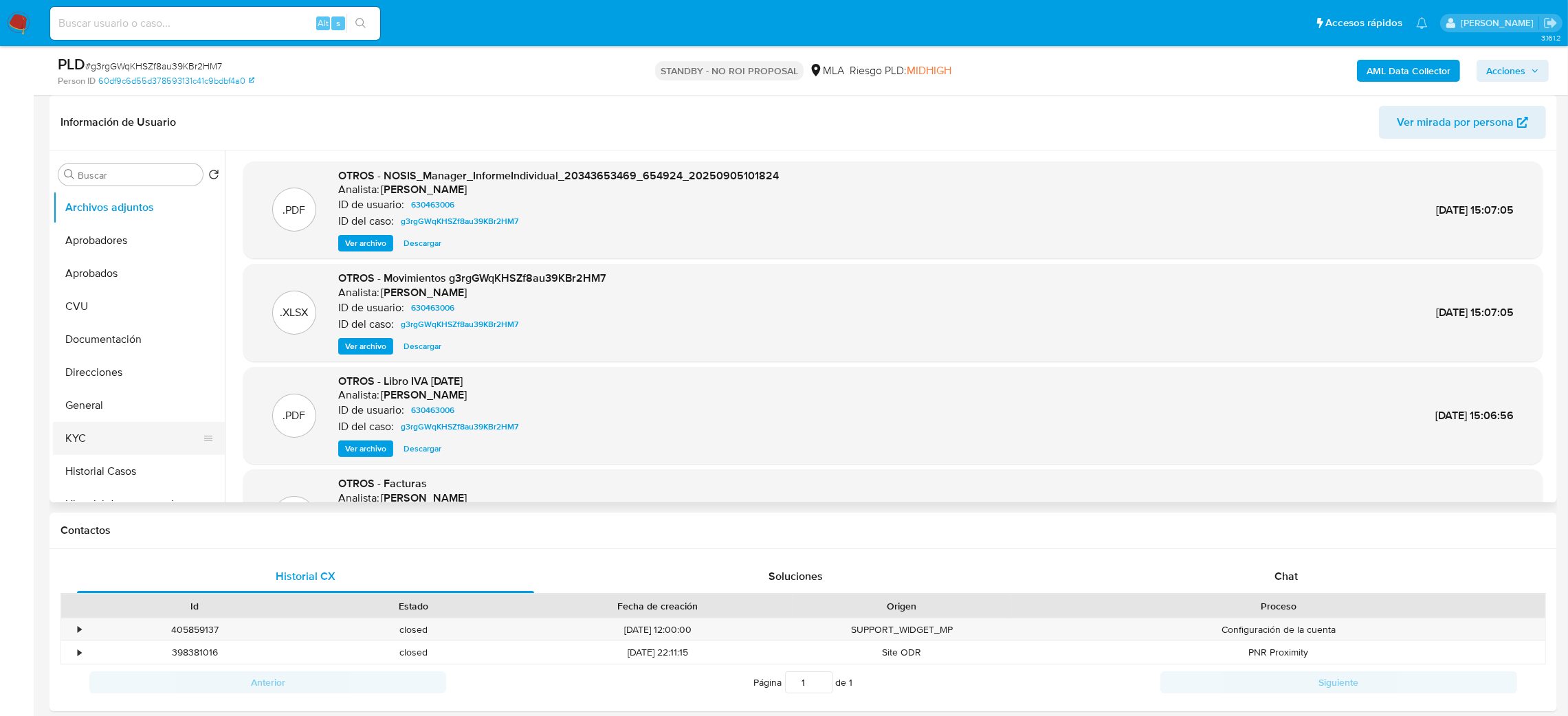
click at [113, 448] on button "KYC" at bounding box center [133, 438] width 161 height 33
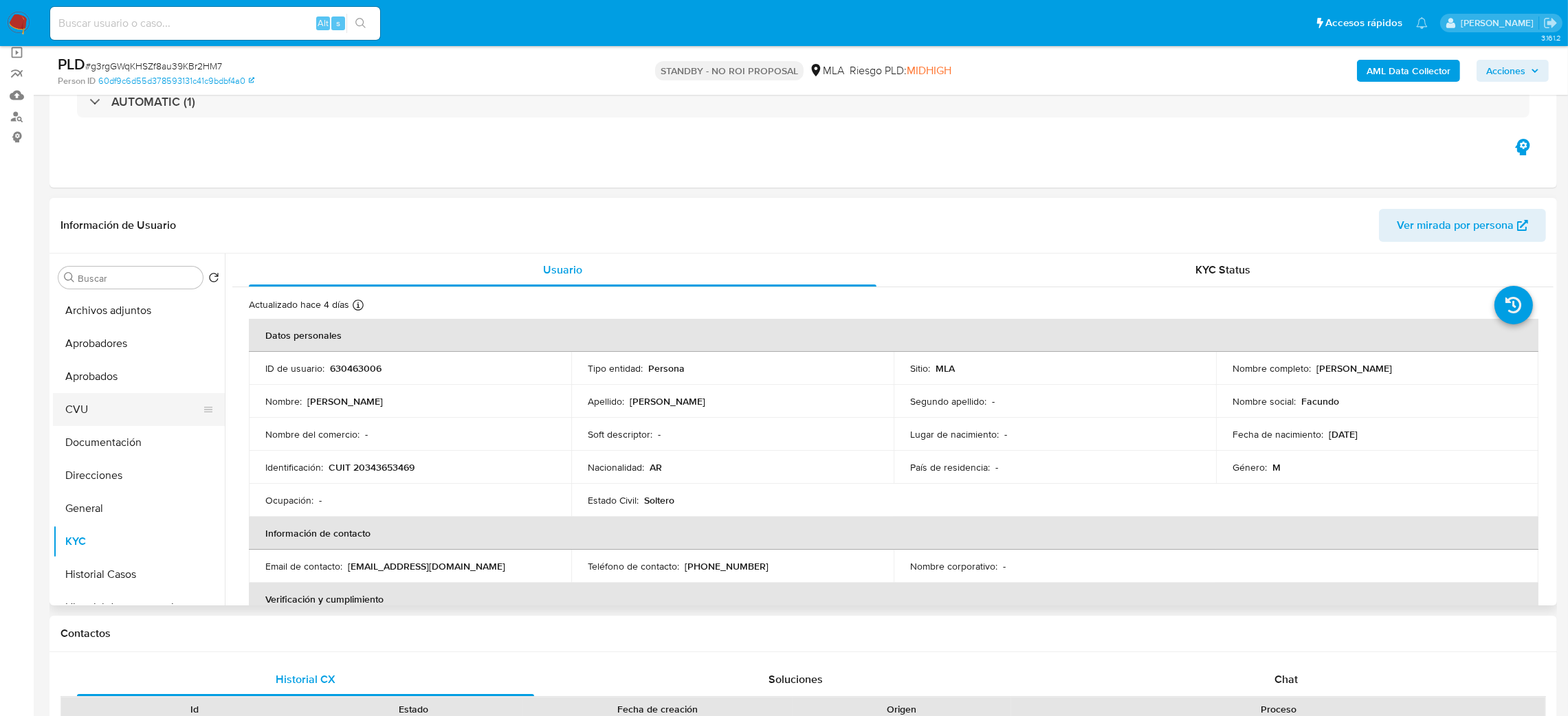
scroll to position [103, 0]
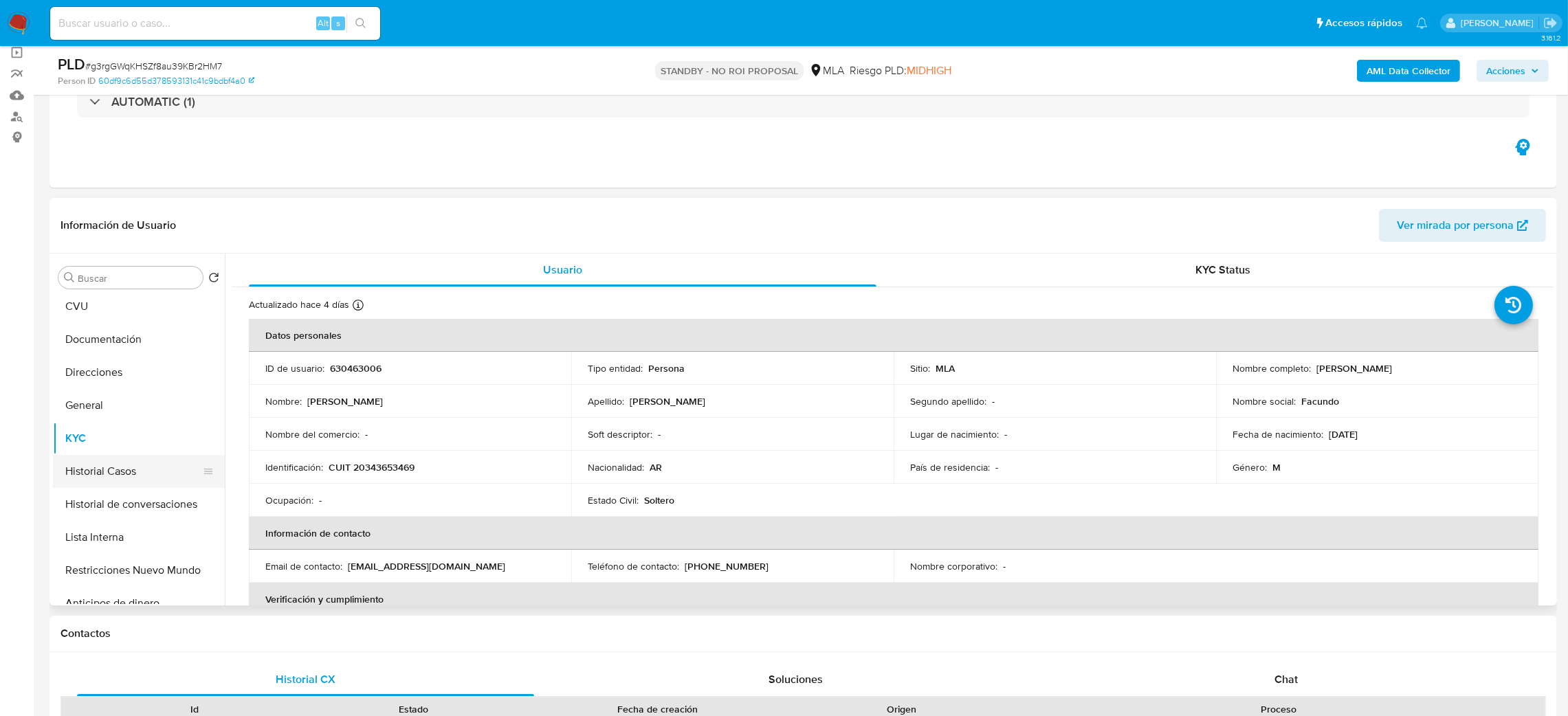
click at [135, 477] on button "Historial Casos" at bounding box center [133, 471] width 161 height 33
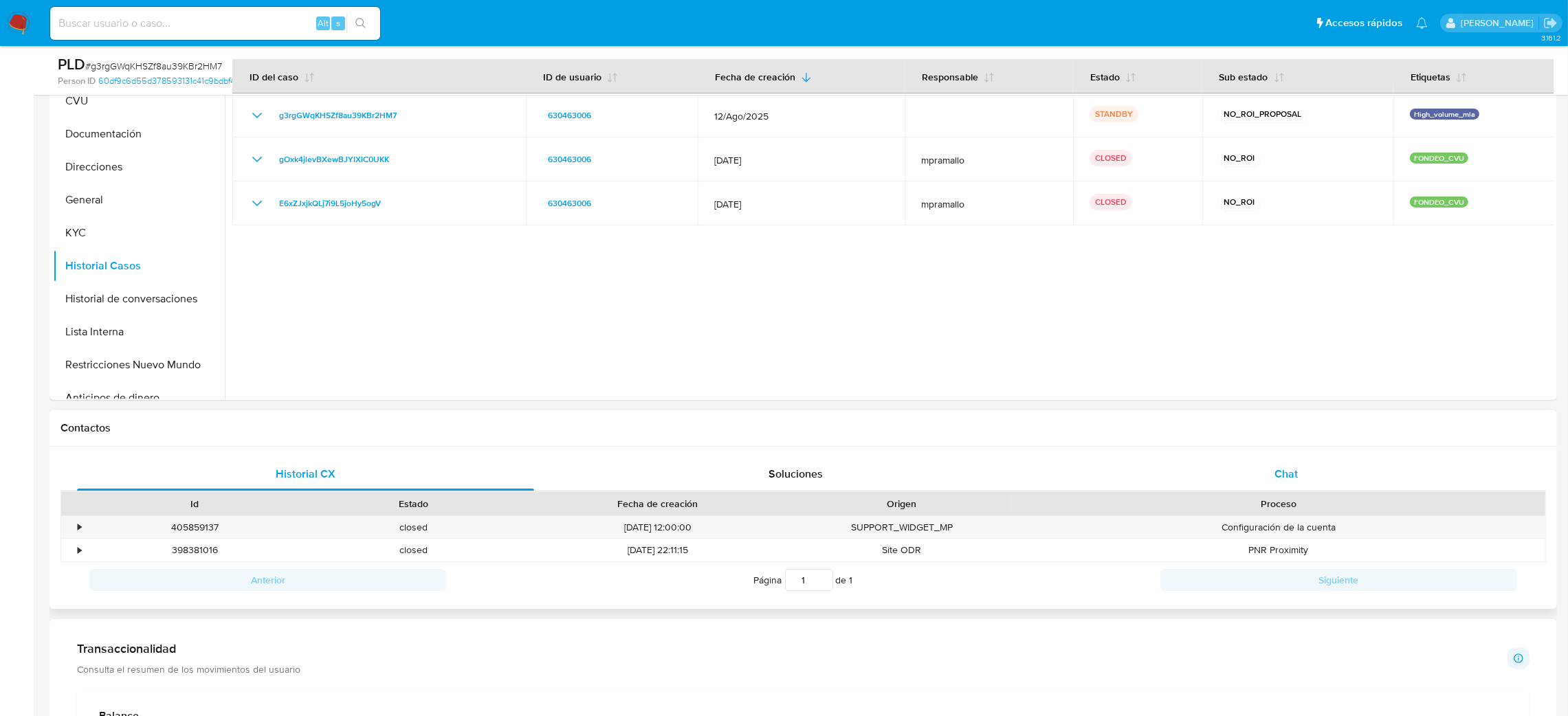
click at [1301, 472] on div "Chat" at bounding box center [1286, 474] width 457 height 33
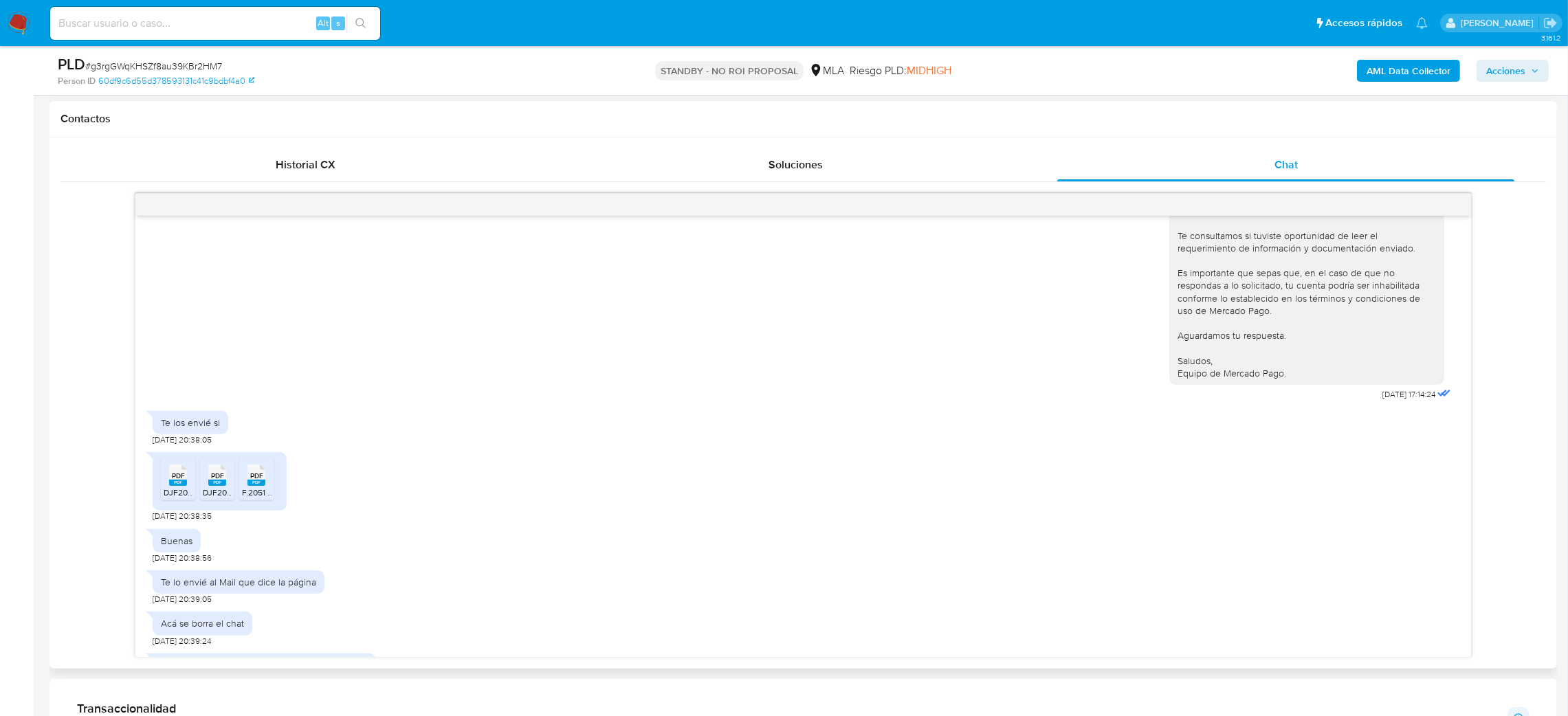
scroll to position [0, 0]
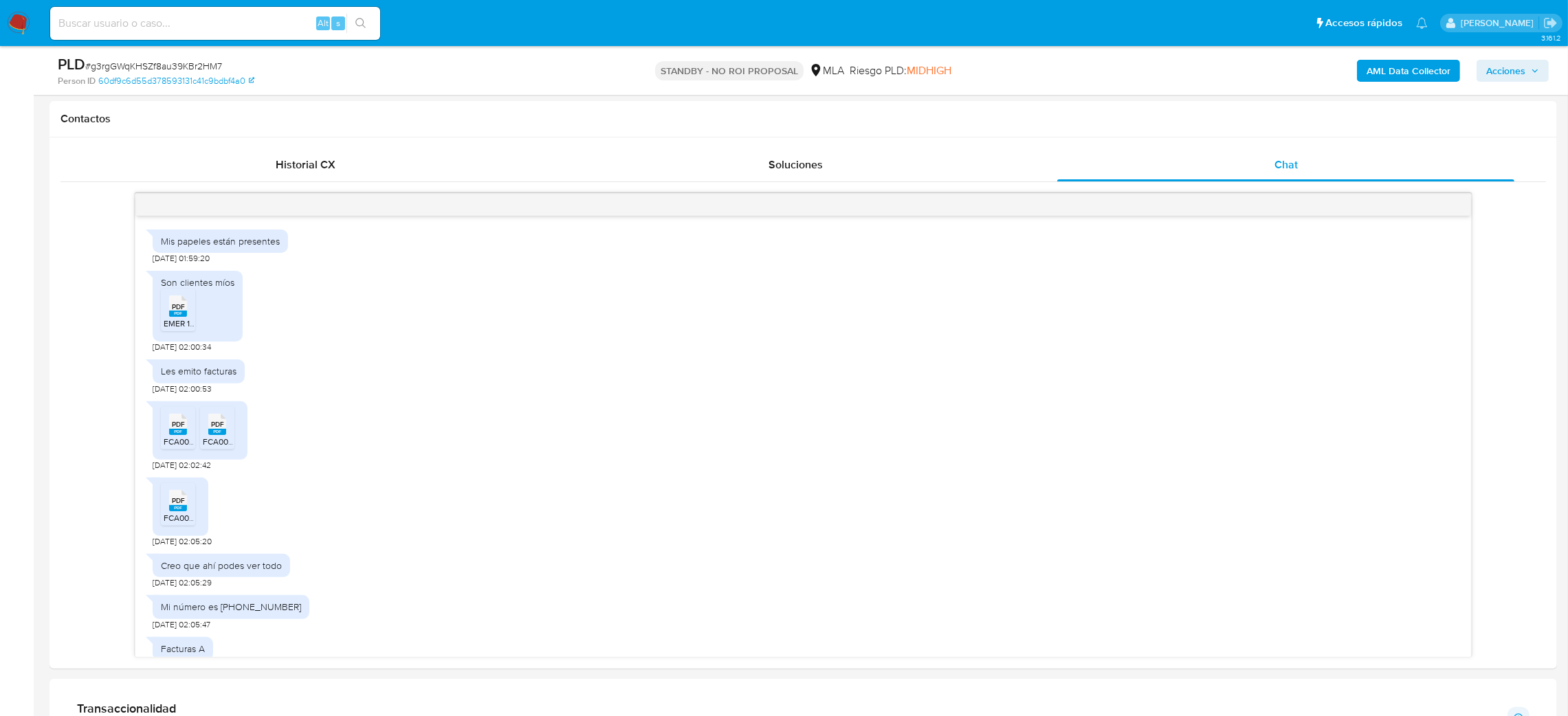
click at [17, 22] on img at bounding box center [18, 23] width 23 height 23
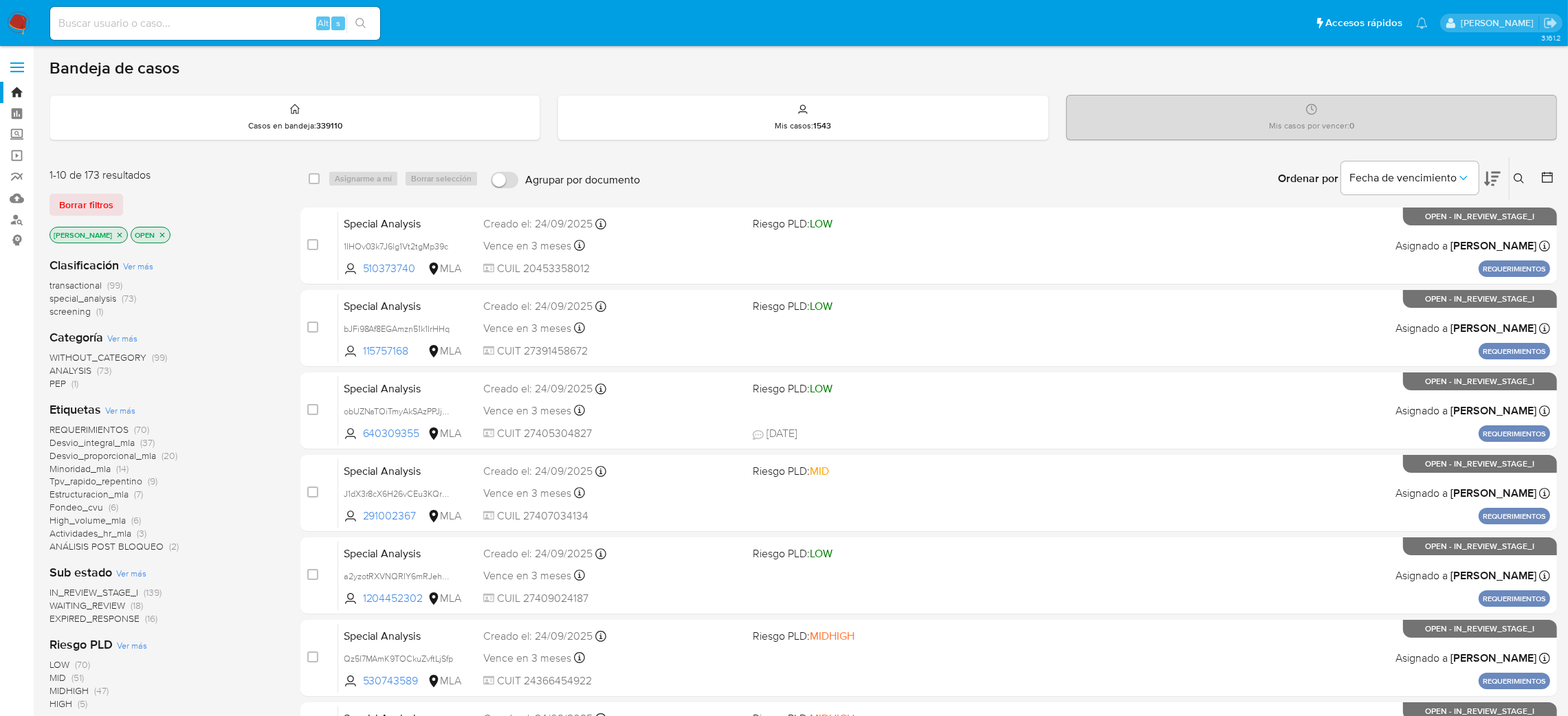
click at [183, 31] on input at bounding box center [215, 23] width 330 height 18
paste input "g3rgGWqKHSZf8au39KBr2HM7"
type input "g3rgGWqKHSZf8au39KBr2HM7"
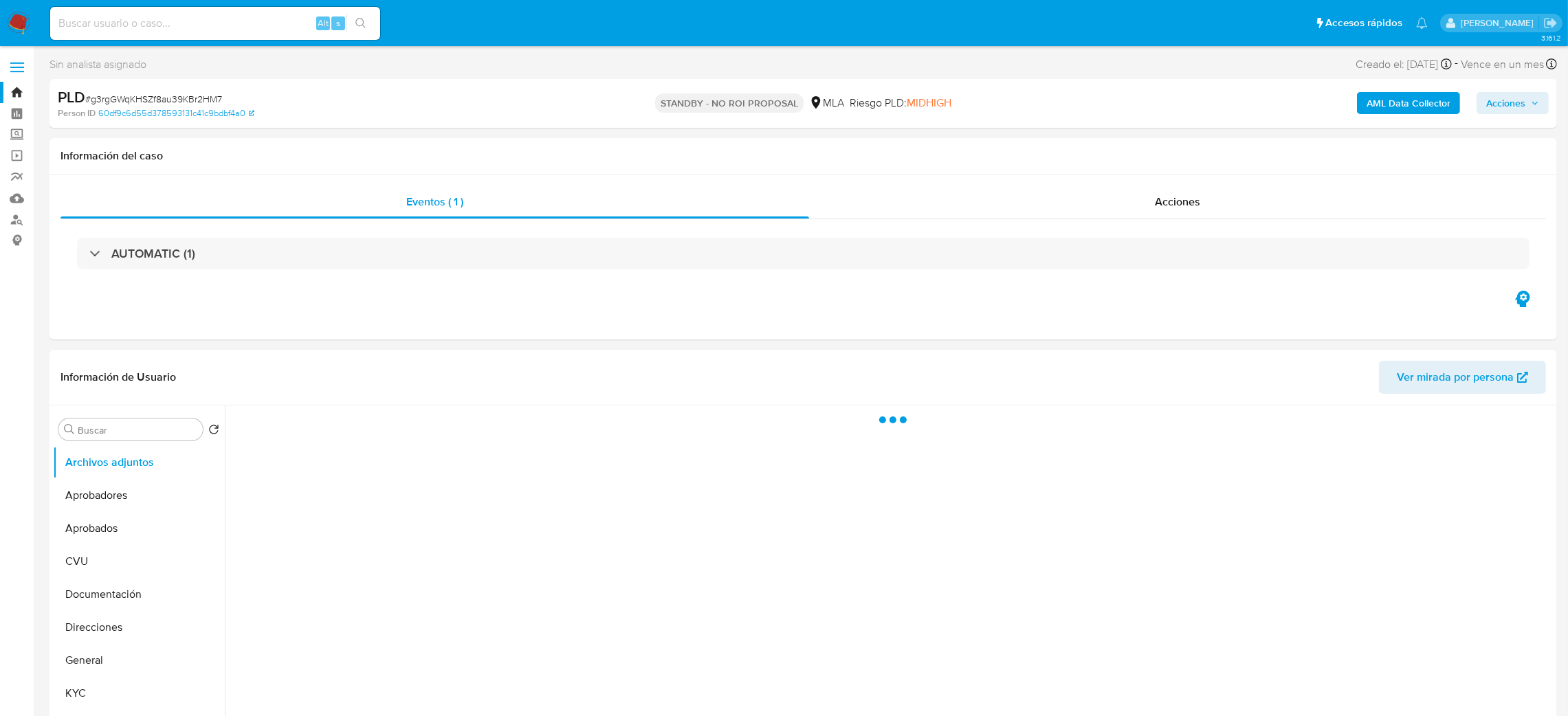
click at [18, 25] on img at bounding box center [18, 23] width 23 height 23
select select "10"
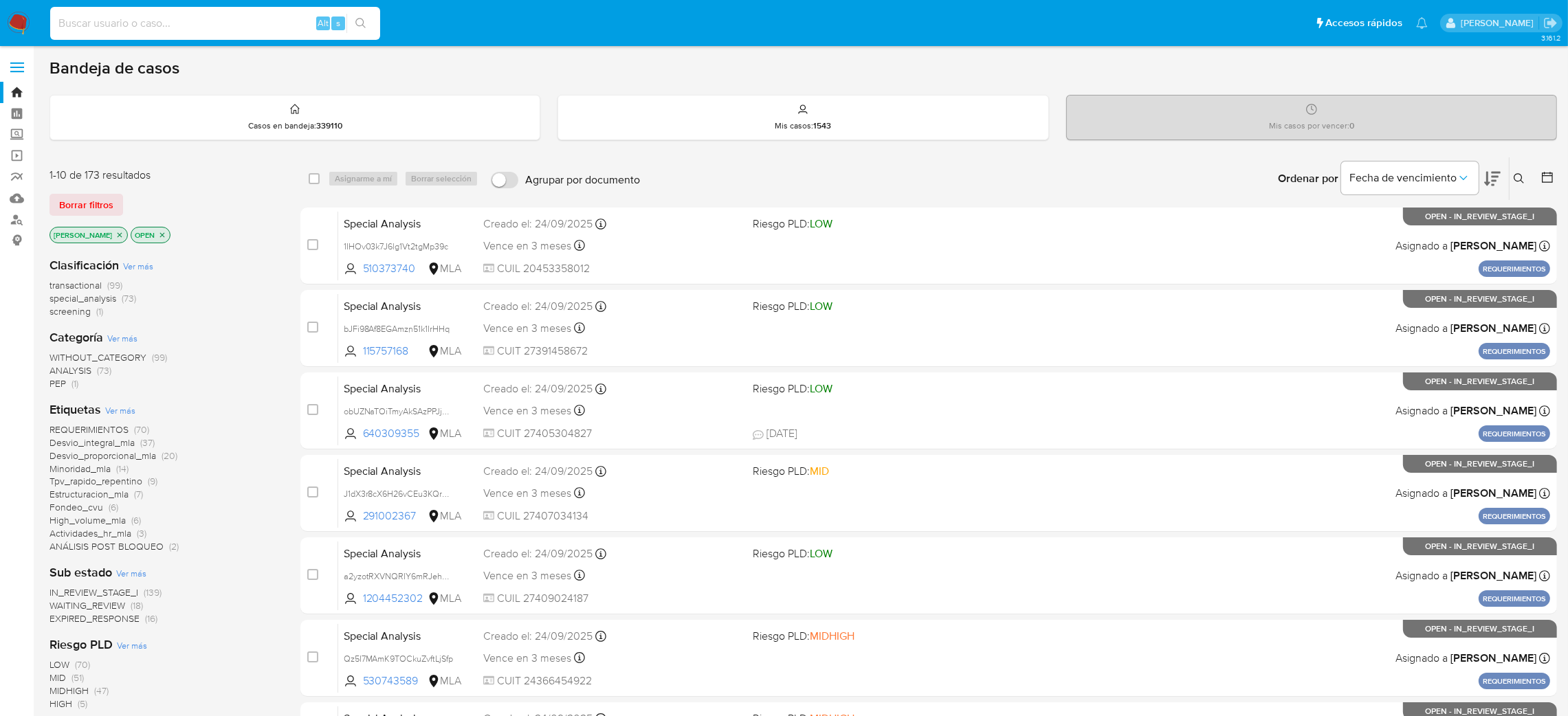
click at [192, 29] on input at bounding box center [215, 23] width 330 height 18
paste input "dSdmpnkSPoQXHAh6YNOrSRo9"
type input "dSdmpnkSPoQXHAh6YNOrSRo9"
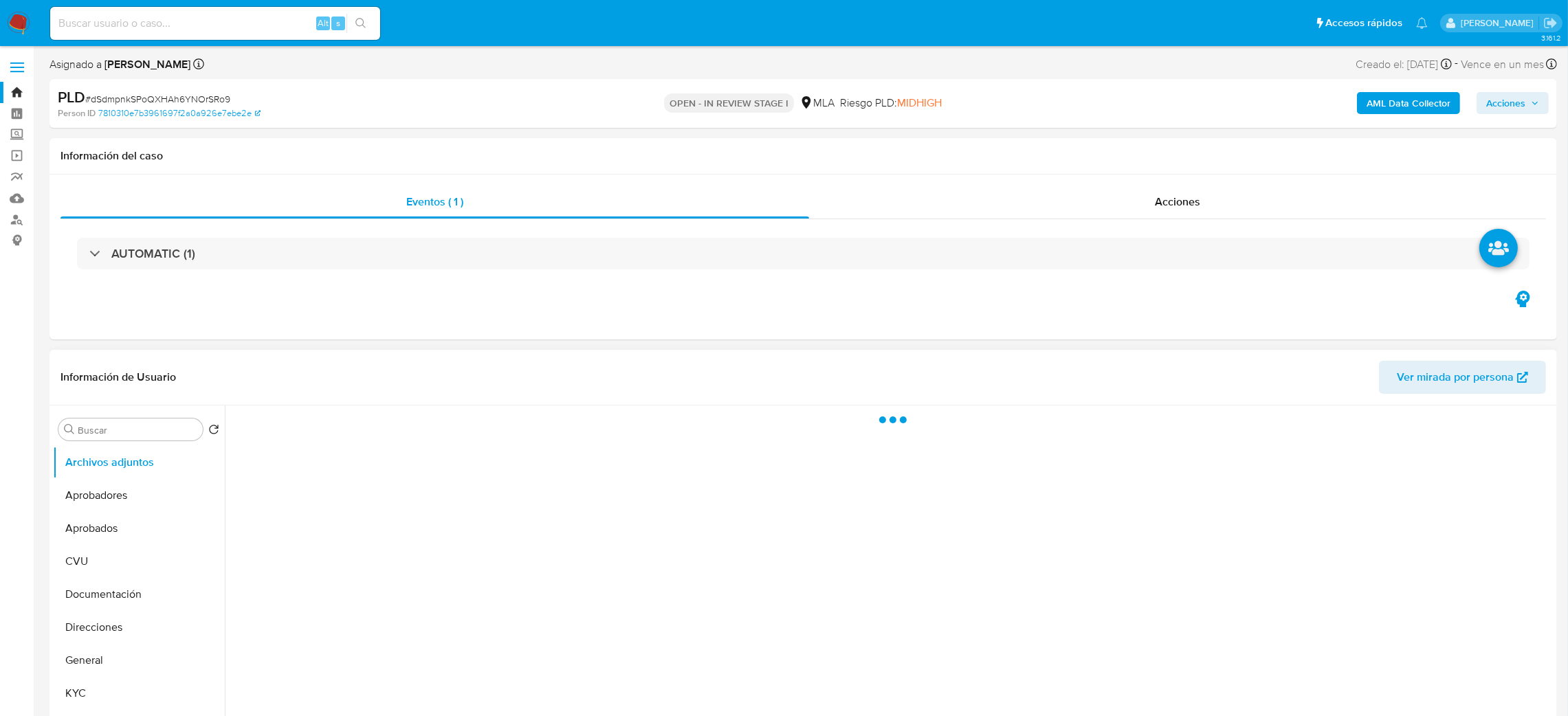
select select "10"
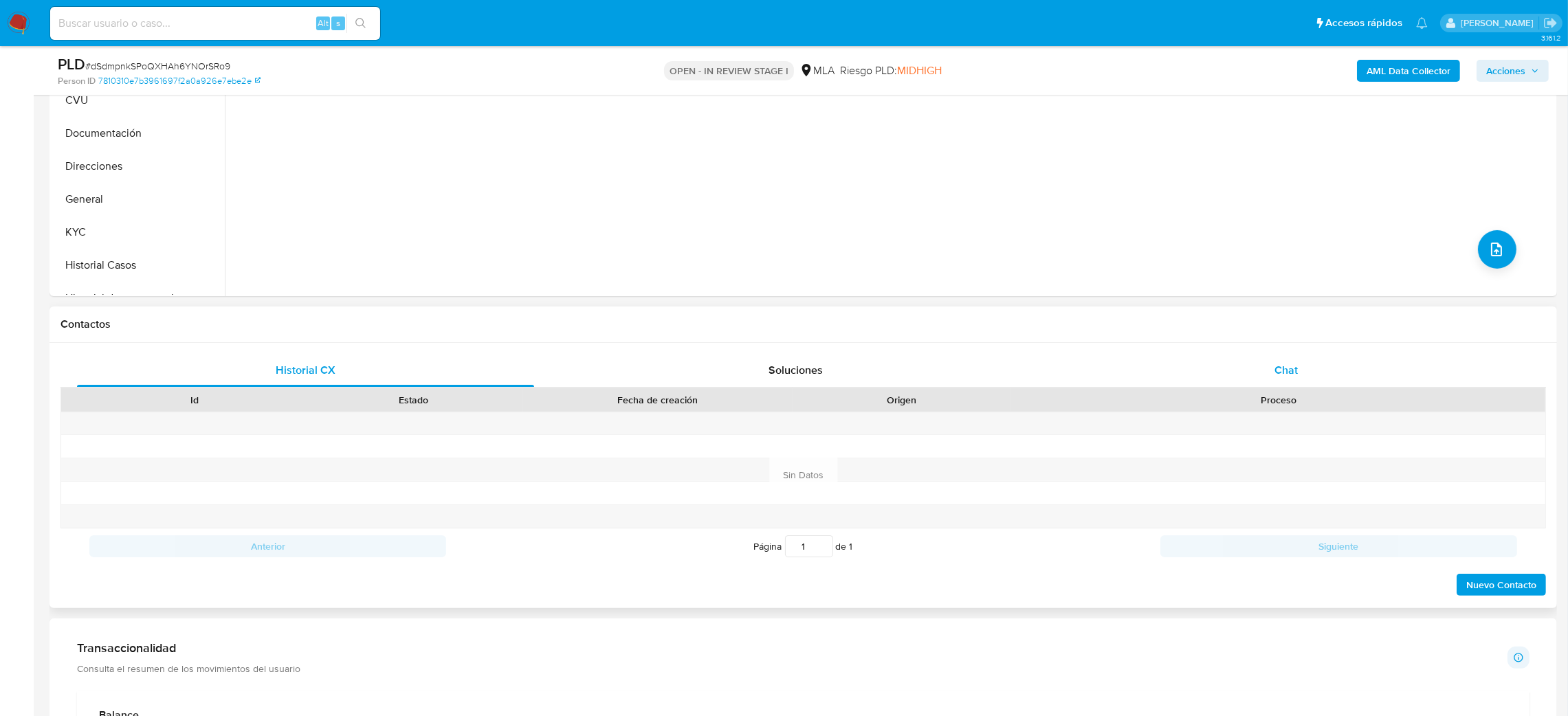
click at [1292, 363] on span "Chat" at bounding box center [1286, 370] width 23 height 16
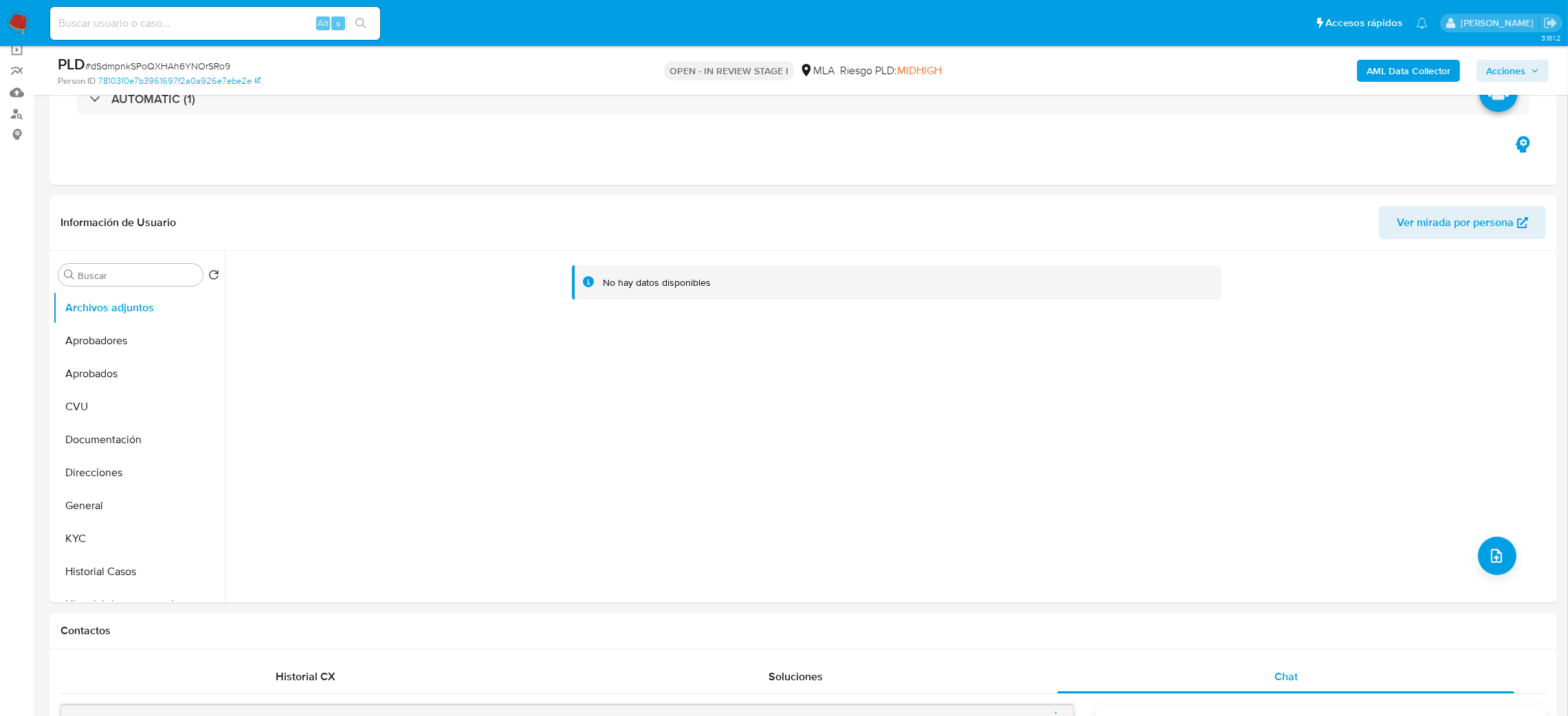
scroll to position [103, 0]
click at [162, 33] on div "Alt s" at bounding box center [215, 23] width 330 height 33
click at [154, 25] on input at bounding box center [215, 23] width 330 height 18
paste input "Ht4DYGqDxTe0cF4I4pmvHaLb"
type input "Ht4DYGqDxTe0cF4I4pmvHaLb"
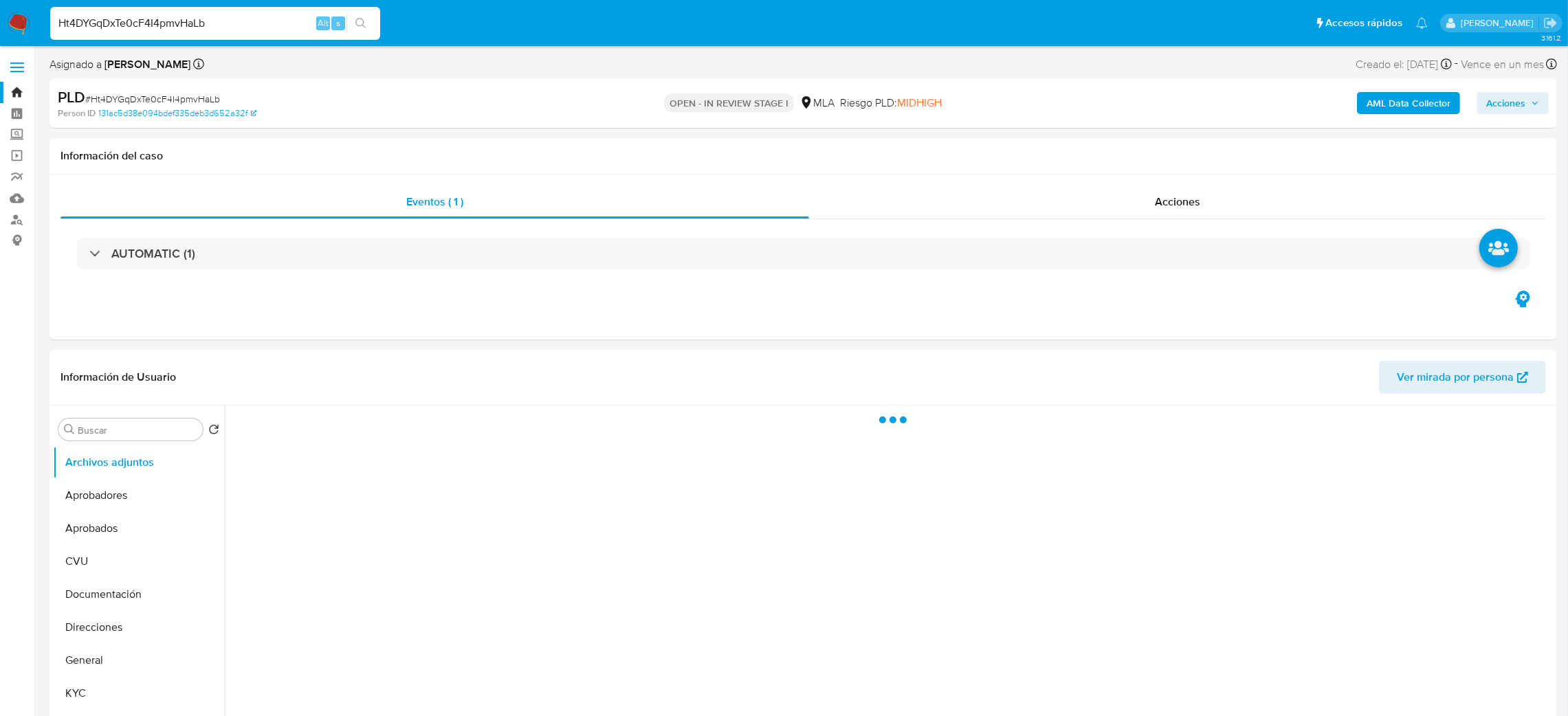
select select "10"
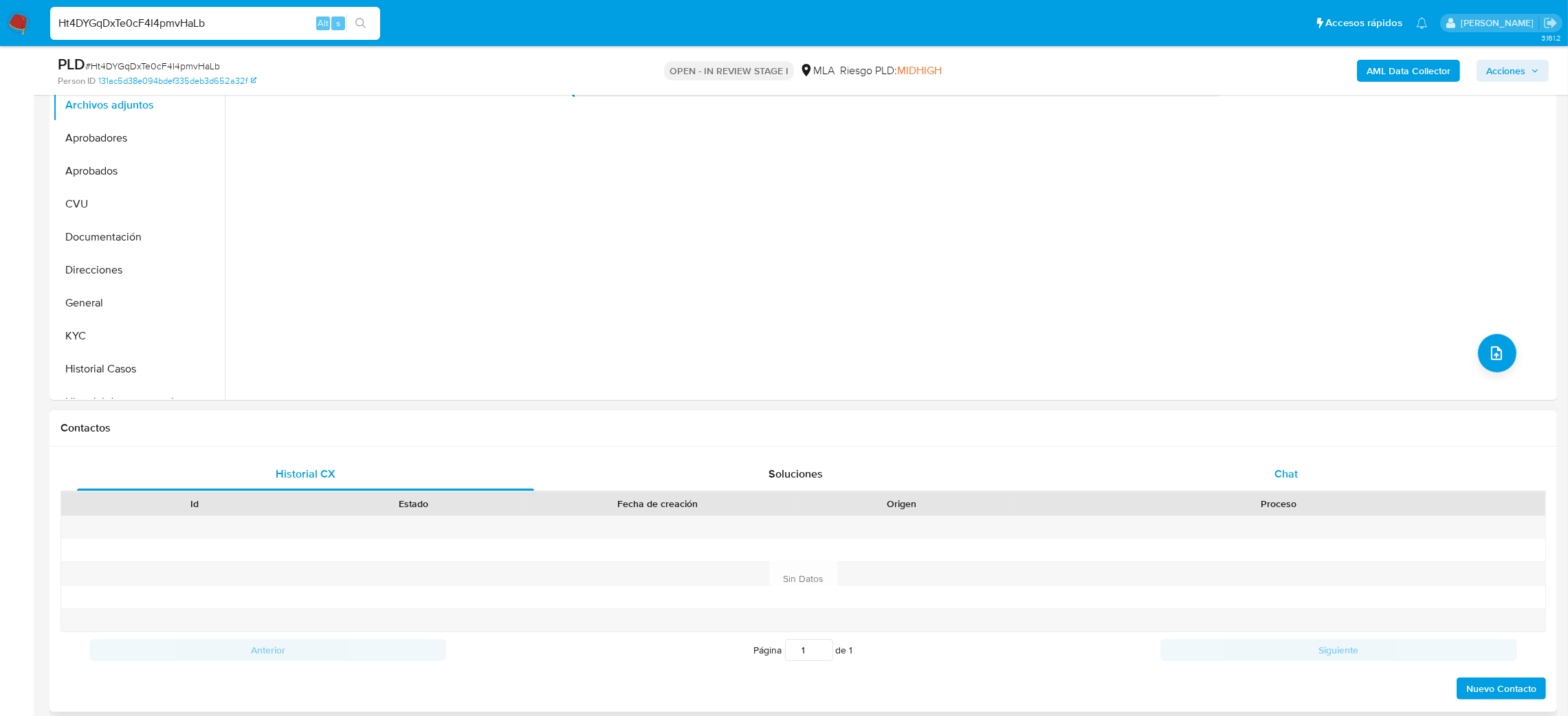
click at [1300, 480] on div "Chat" at bounding box center [1286, 474] width 457 height 33
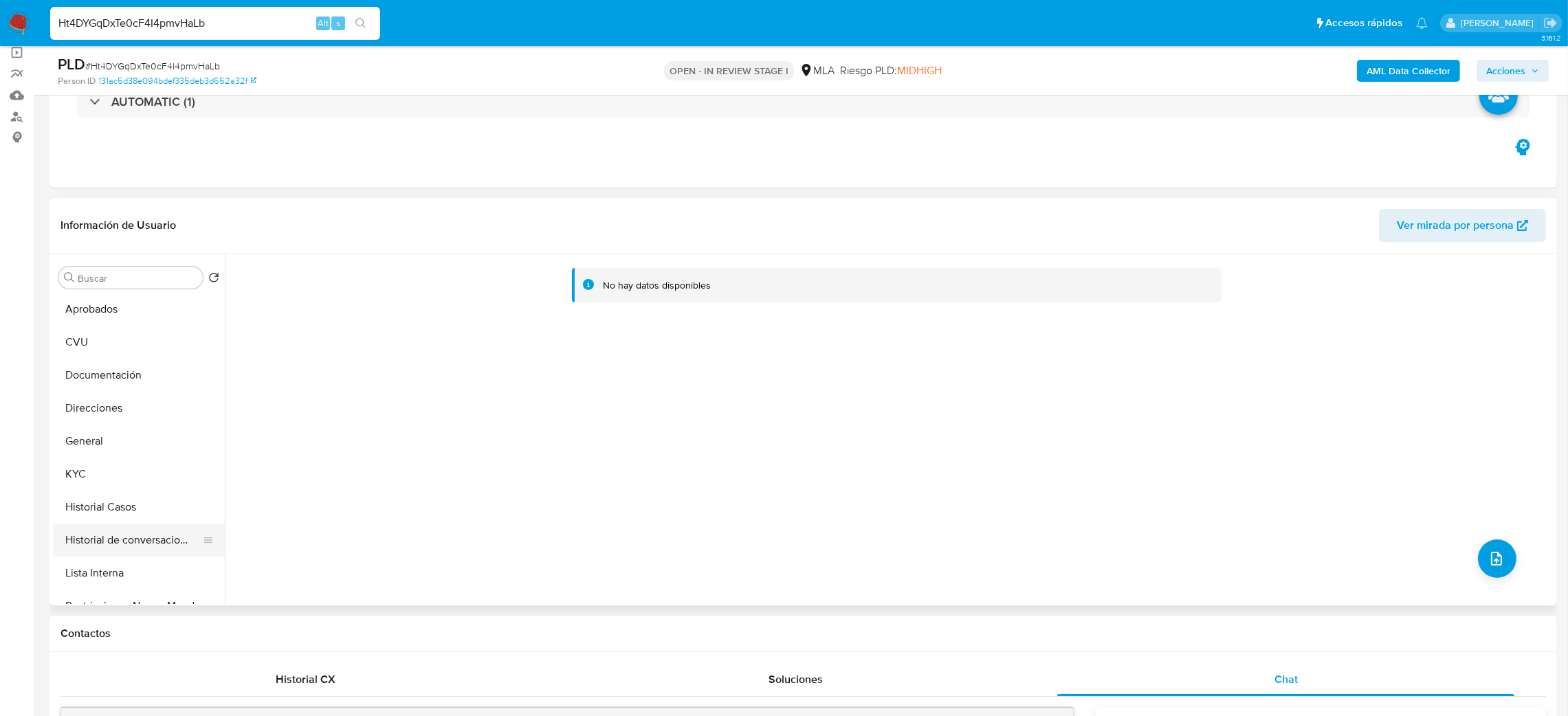
scroll to position [103, 0]
click at [107, 464] on button "Historial Casos" at bounding box center [133, 471] width 161 height 33
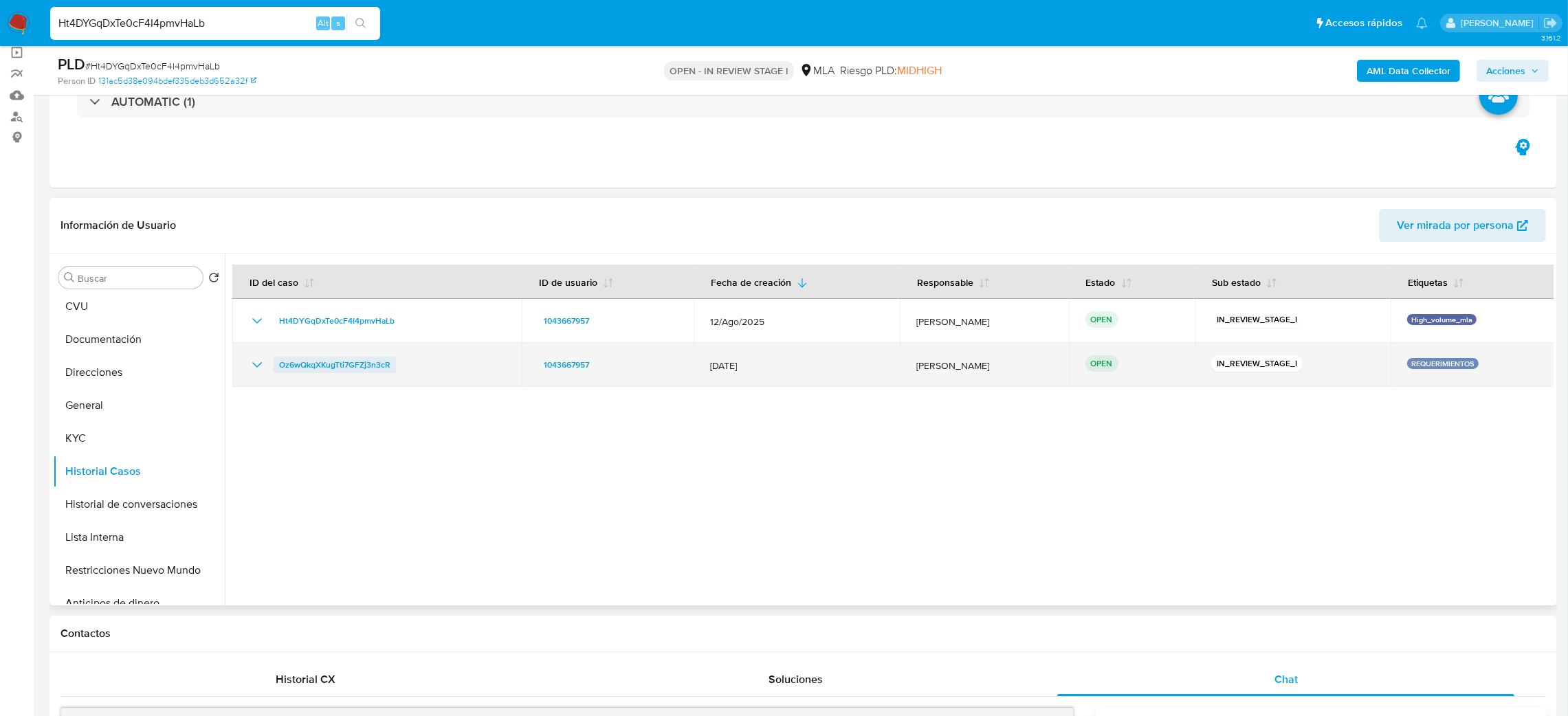
click at [326, 365] on span "Oz6wQkqXKugTti7GFZj3n3cR" at bounding box center [335, 365] width 111 height 17
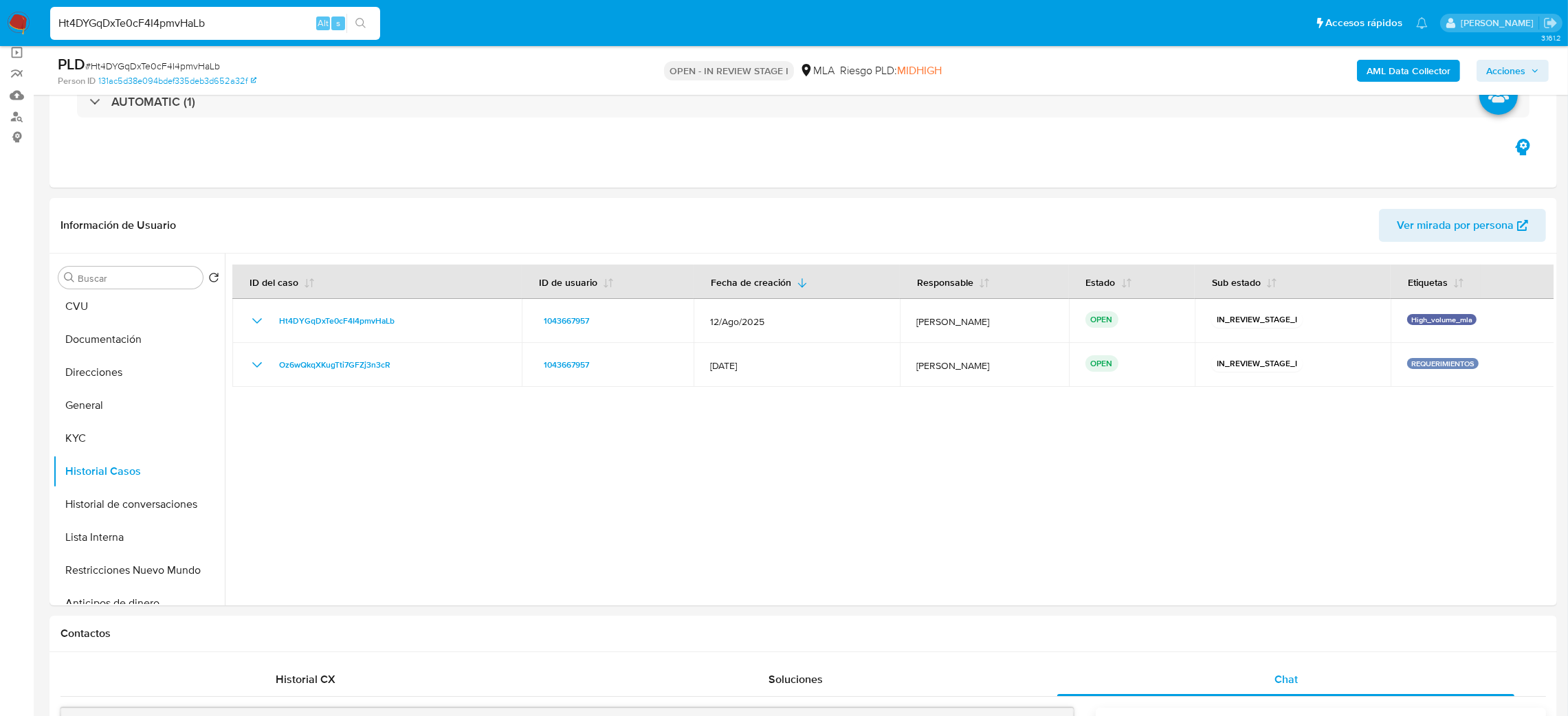
drag, startPoint x: 9, startPoint y: 18, endPoint x: 59, endPoint y: 23, distance: 50.2
click at [10, 18] on img at bounding box center [18, 23] width 23 height 23
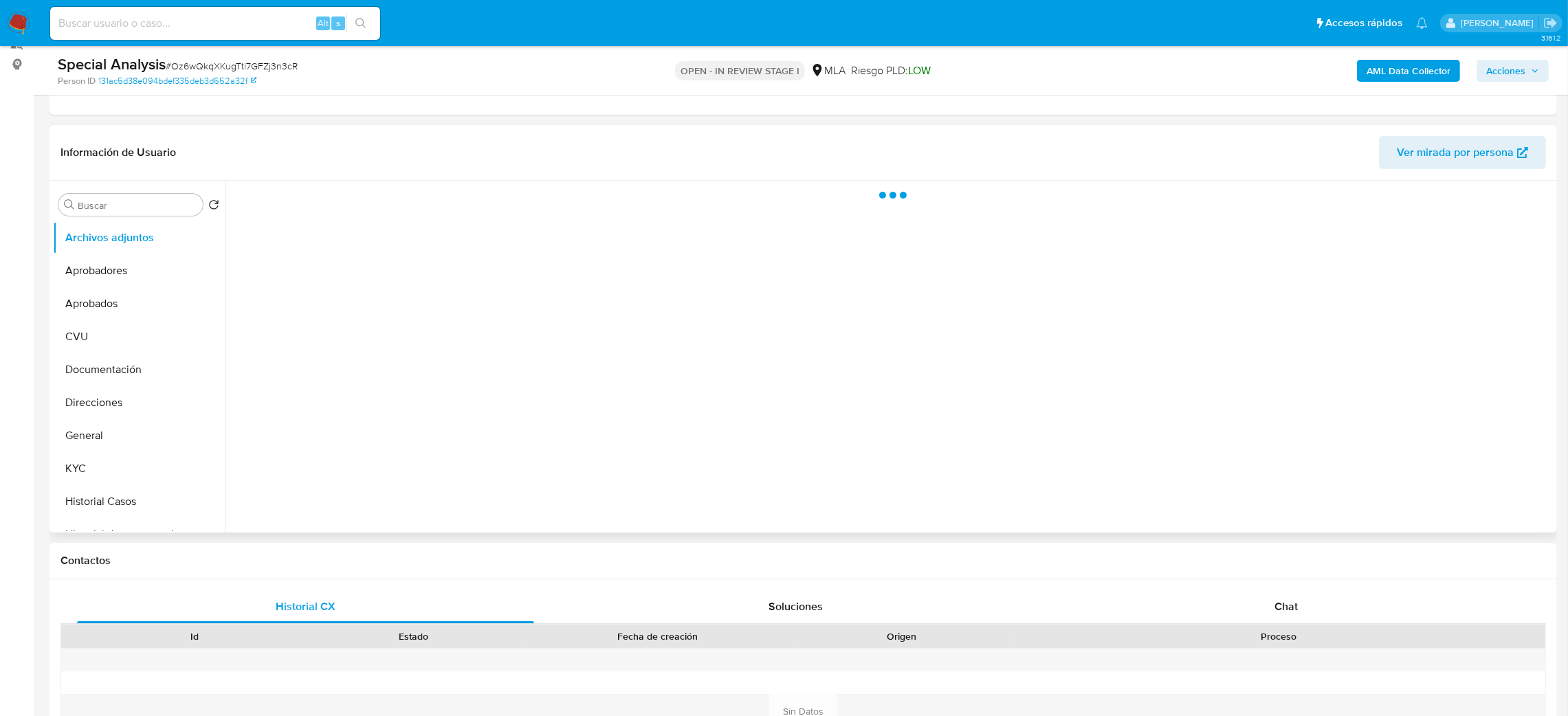
scroll to position [515, 0]
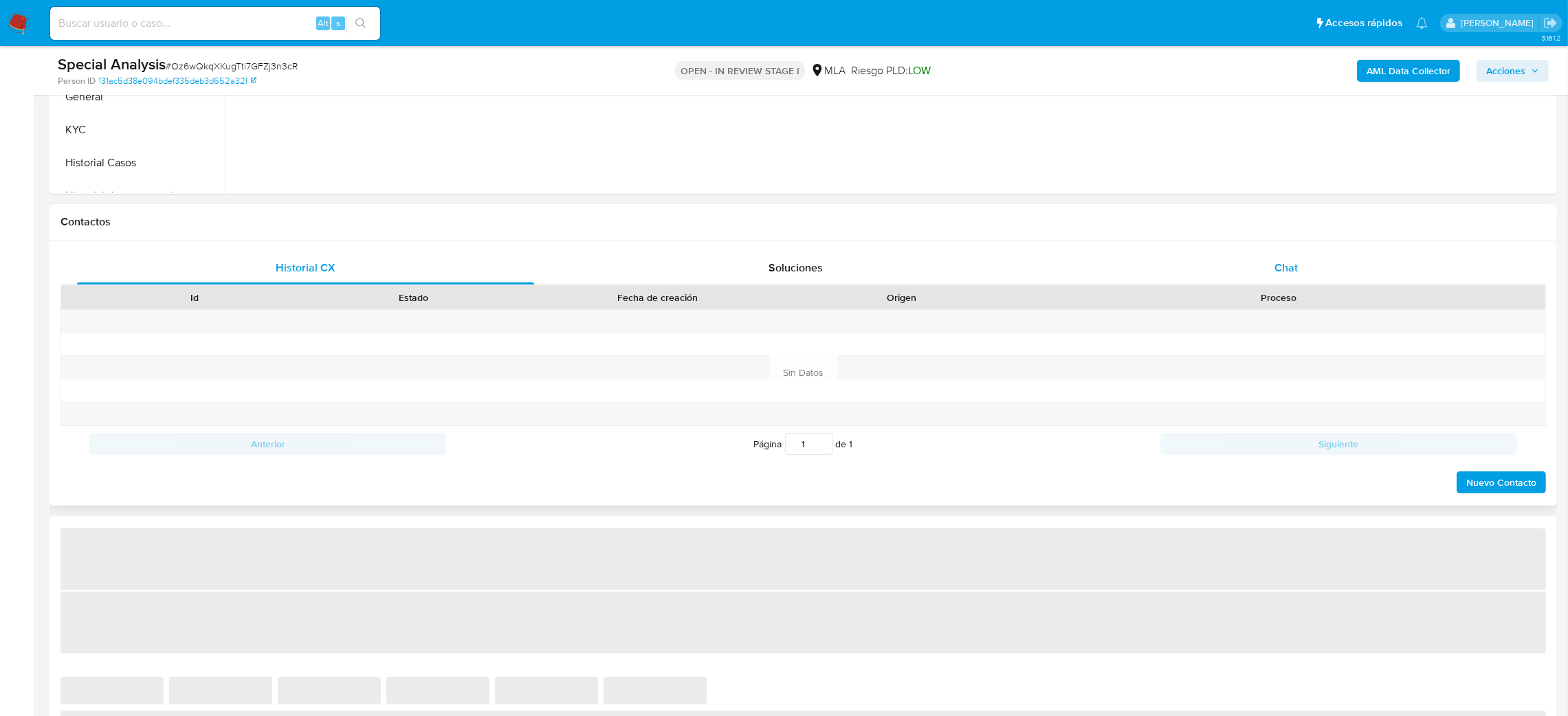
select select "10"
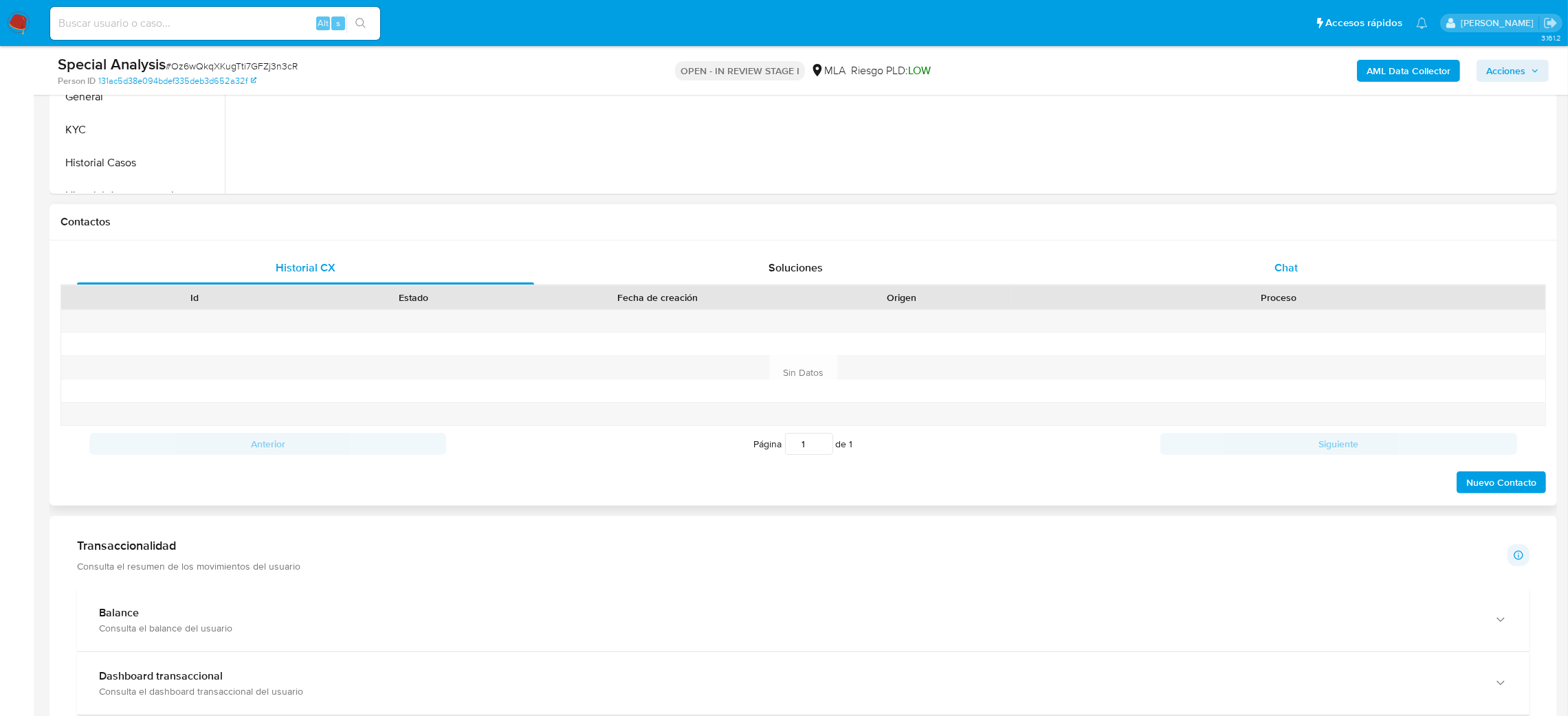
click at [1284, 257] on div "Chat" at bounding box center [1286, 268] width 457 height 33
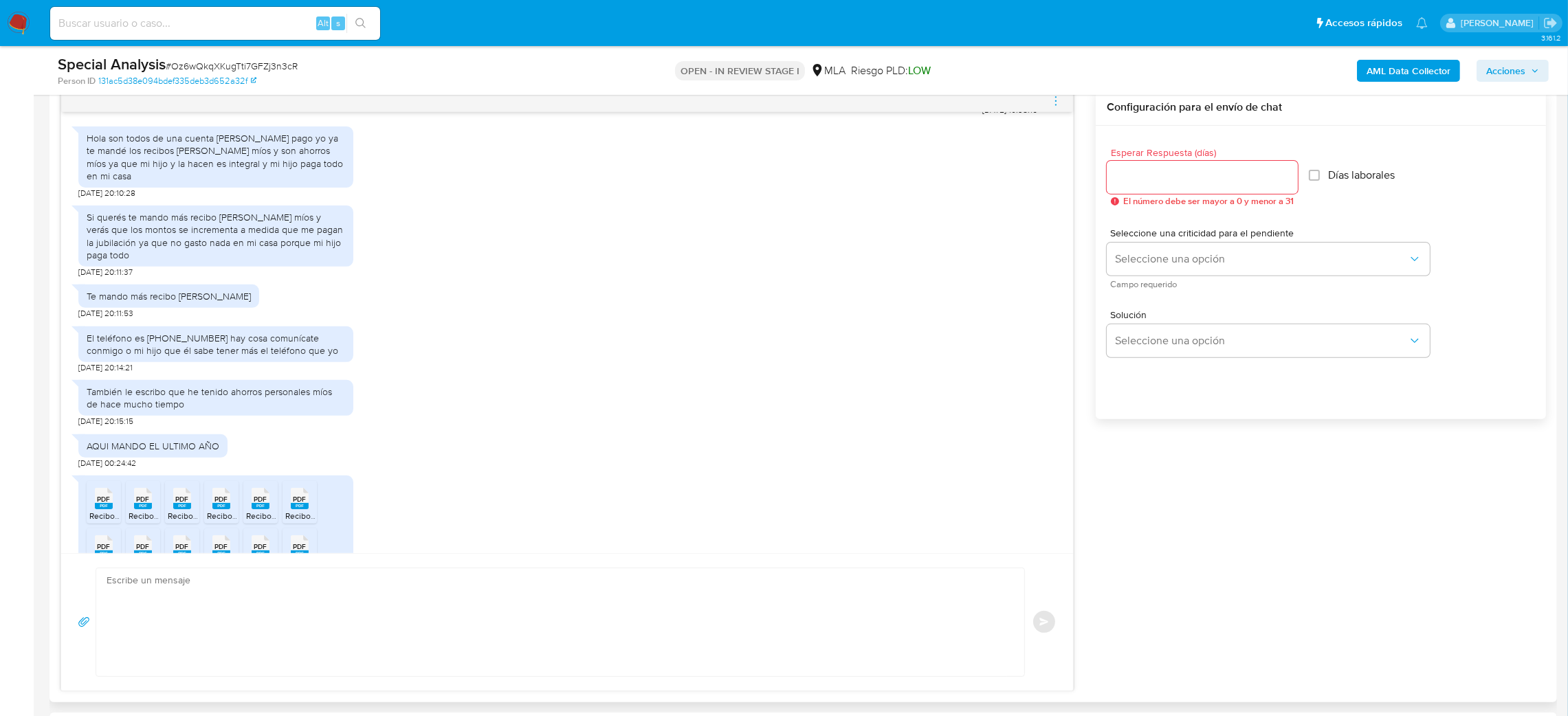
scroll to position [611, 0]
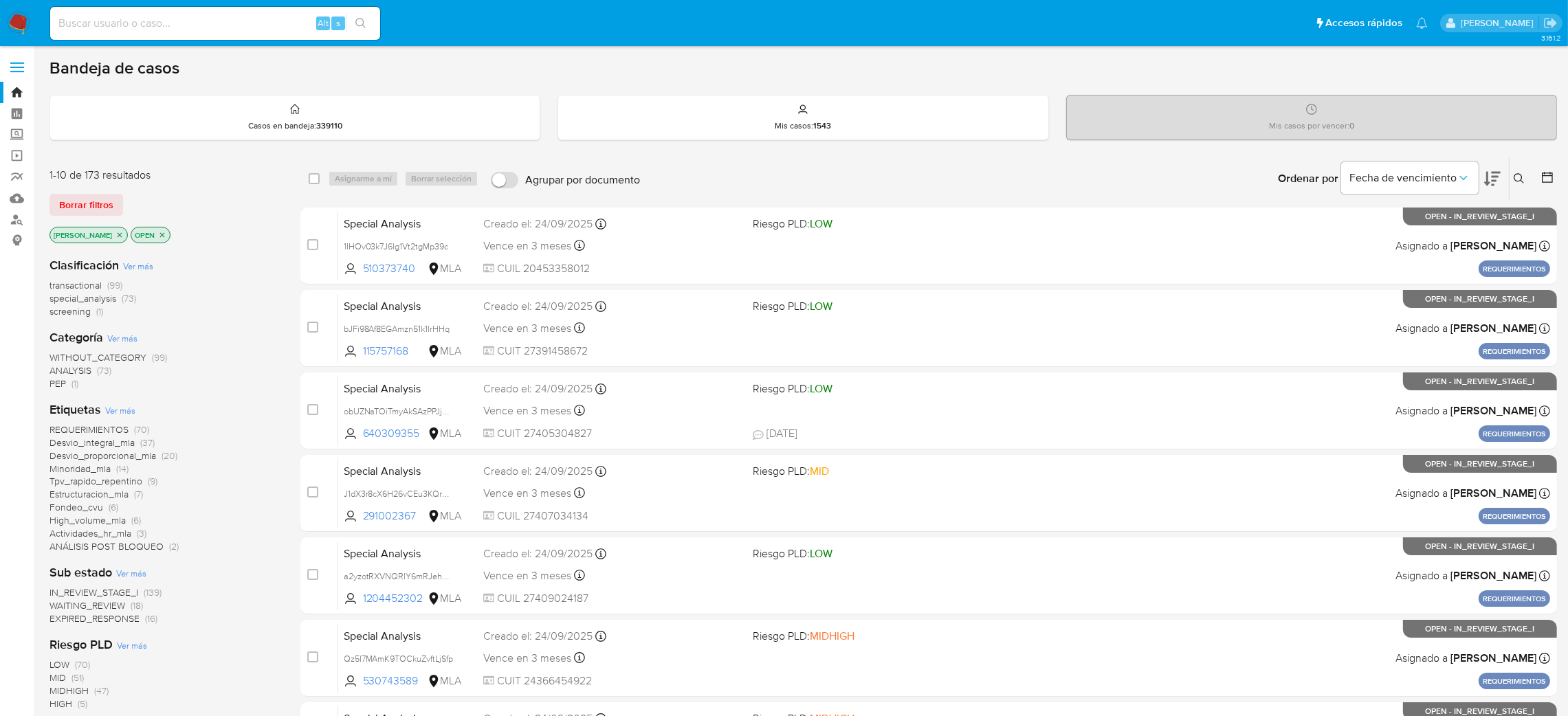
click at [253, 18] on input at bounding box center [215, 23] width 330 height 18
paste input "PCXM1RHtNh0Cr1ct2xuIgs7q"
type input "PCXM1RHtNh0Cr1ct2xuIgs7q"
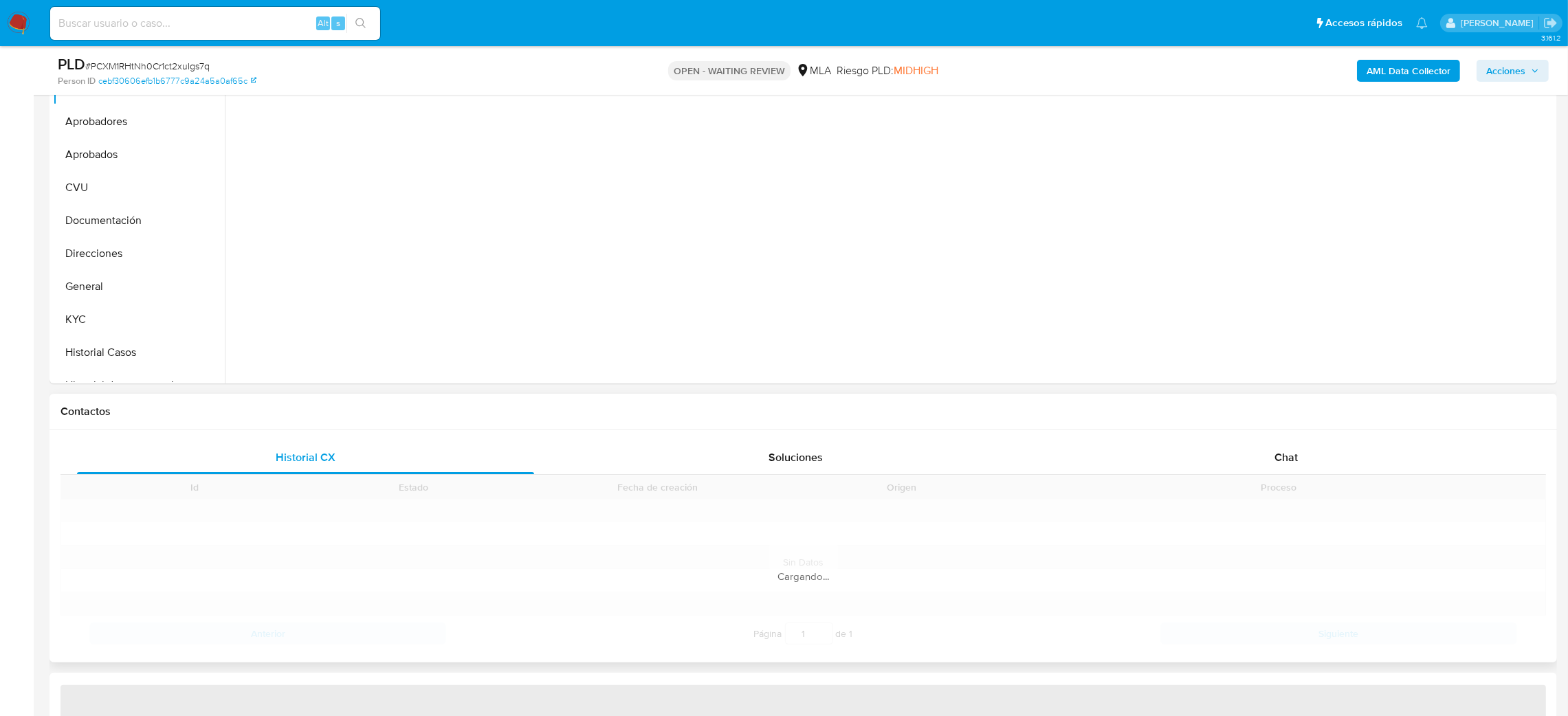
scroll to position [412, 0]
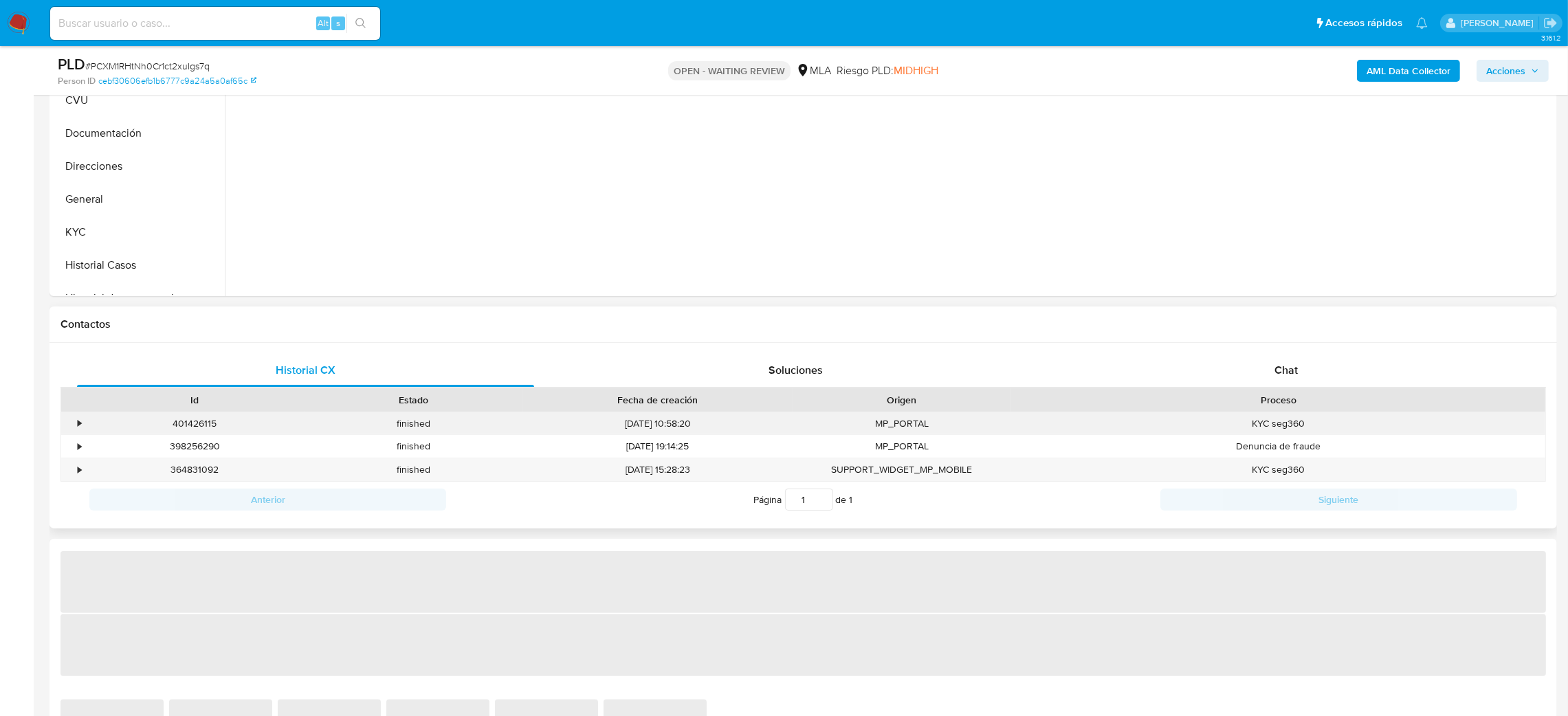
drag, startPoint x: 1303, startPoint y: 415, endPoint x: 1294, endPoint y: 380, distance: 36.1
click at [1303, 415] on div "KYC seg360" at bounding box center [1278, 423] width 534 height 23
click at [1294, 380] on div "Chat" at bounding box center [1286, 370] width 457 height 33
select select "10"
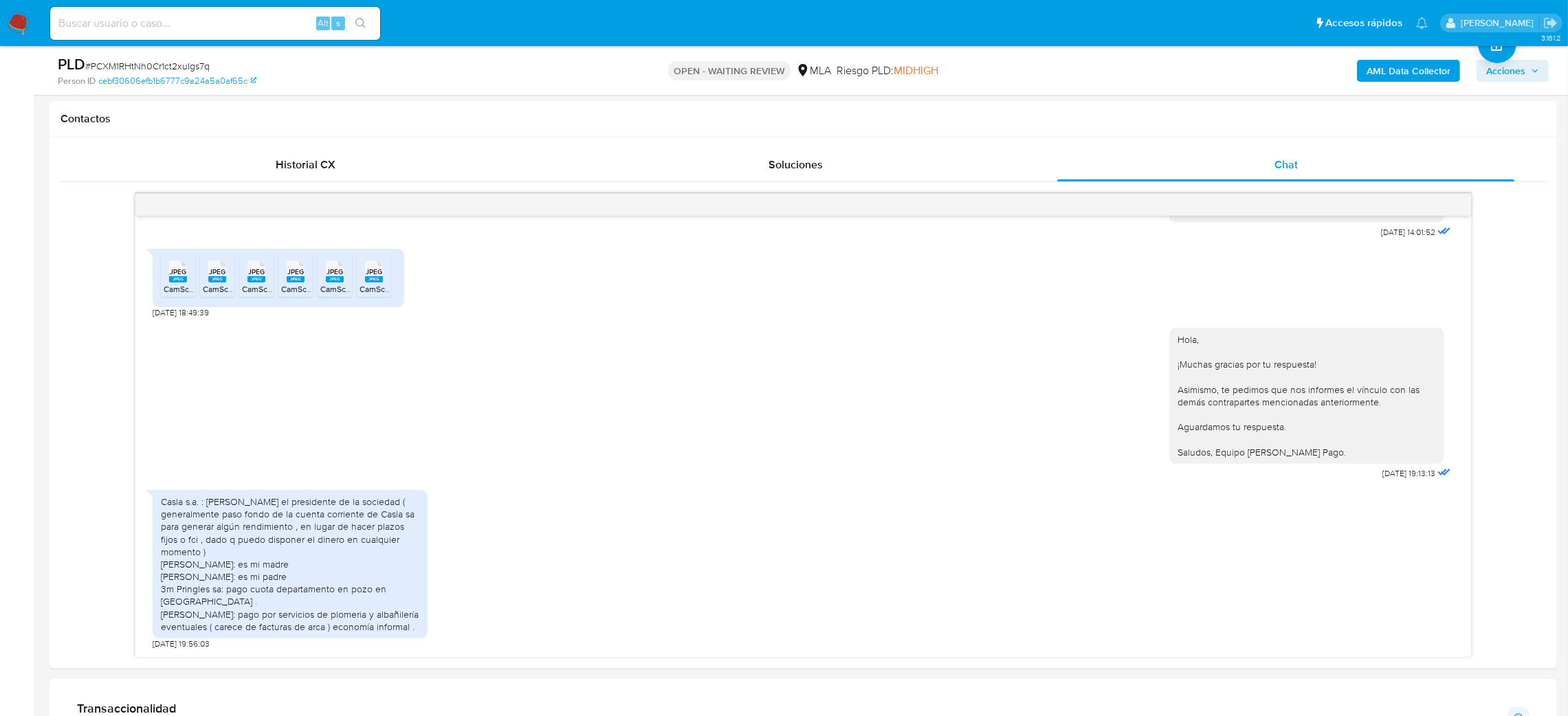
scroll to position [722, 0]
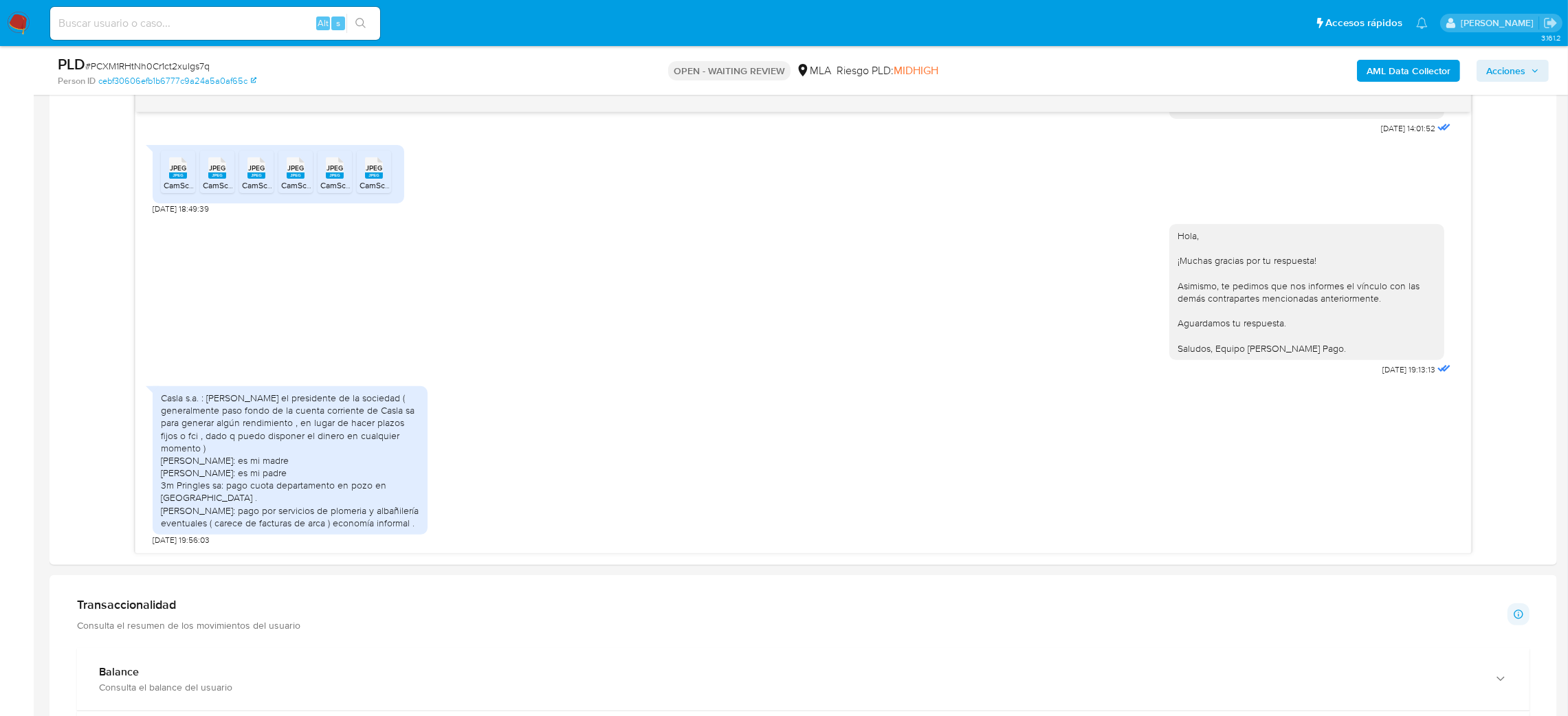
drag, startPoint x: 23, startPoint y: 16, endPoint x: 26, endPoint y: 0, distance: 16.3
click at [23, 16] on img at bounding box center [18, 23] width 23 height 23
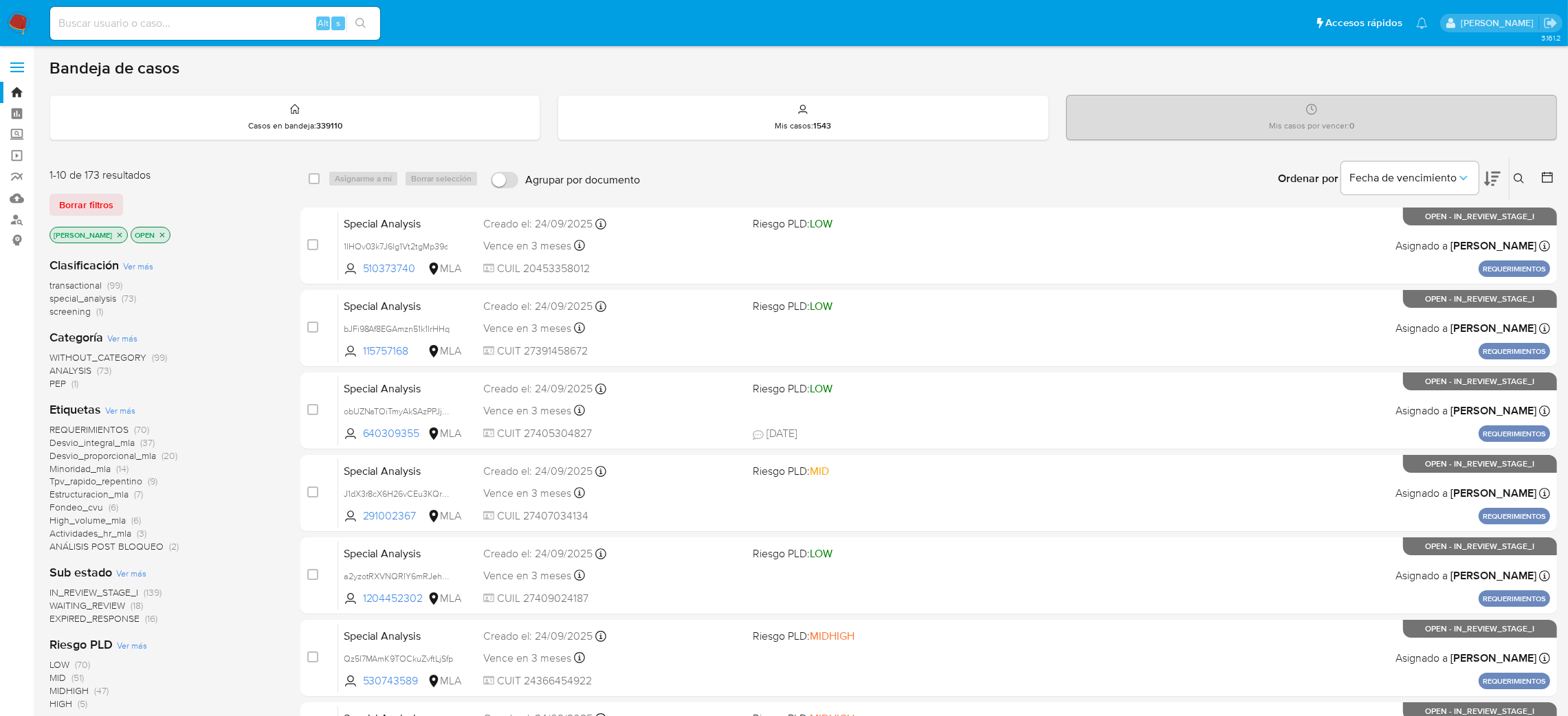
click at [233, 19] on input at bounding box center [215, 23] width 330 height 18
paste input "jktfimgneenQbni3NRlgKqOS"
type input "jktfimgneenQbni3NRlgKqOS"
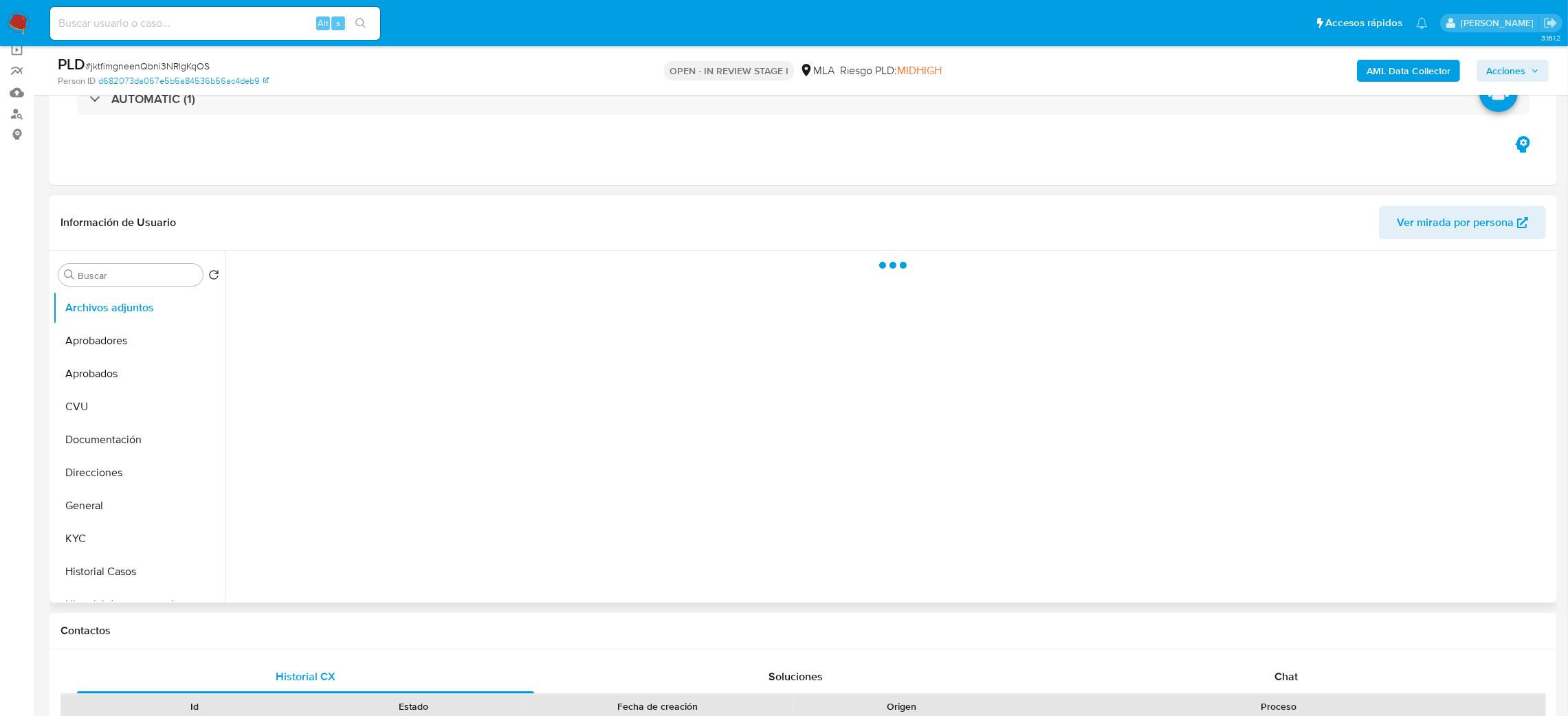
scroll to position [206, 0]
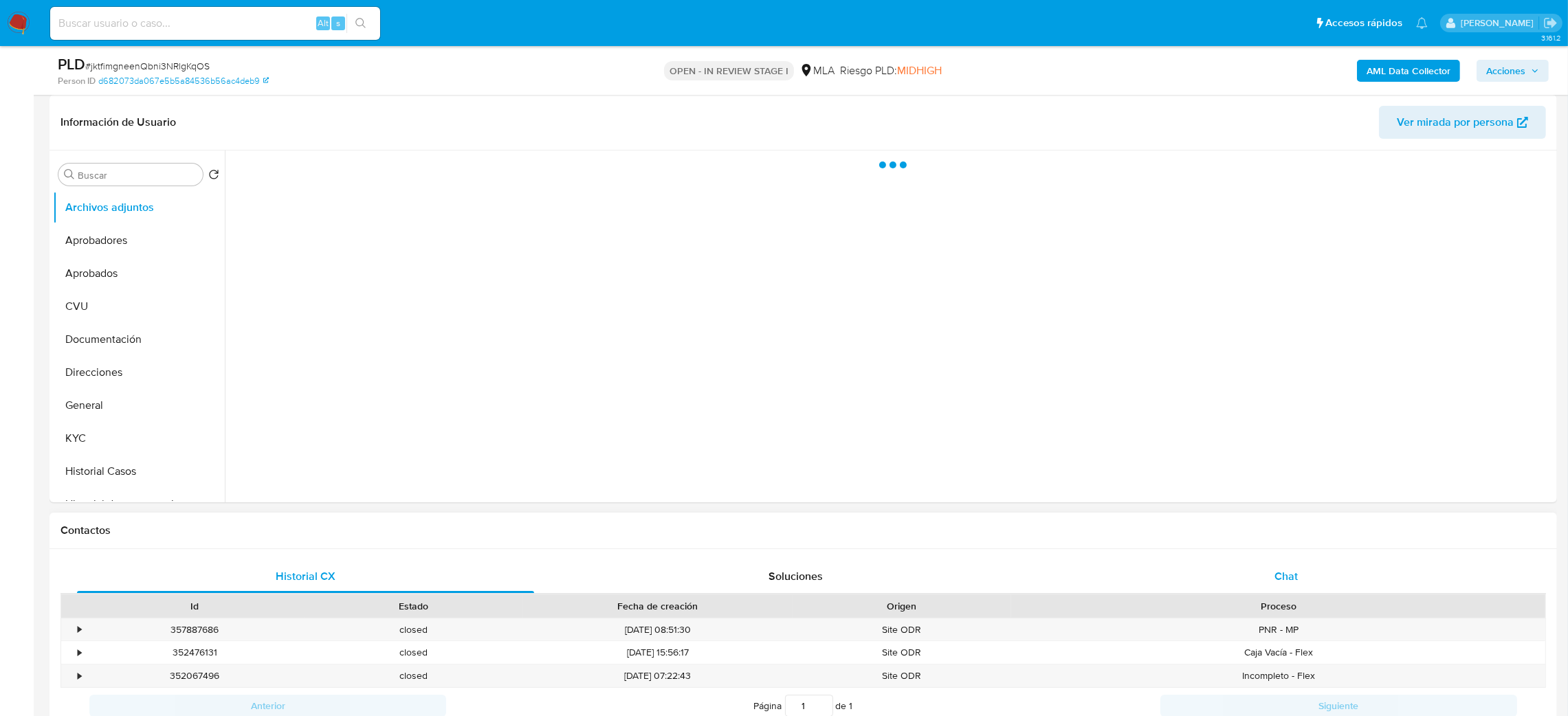
click at [1317, 581] on div "Chat" at bounding box center [1286, 576] width 457 height 33
select select "10"
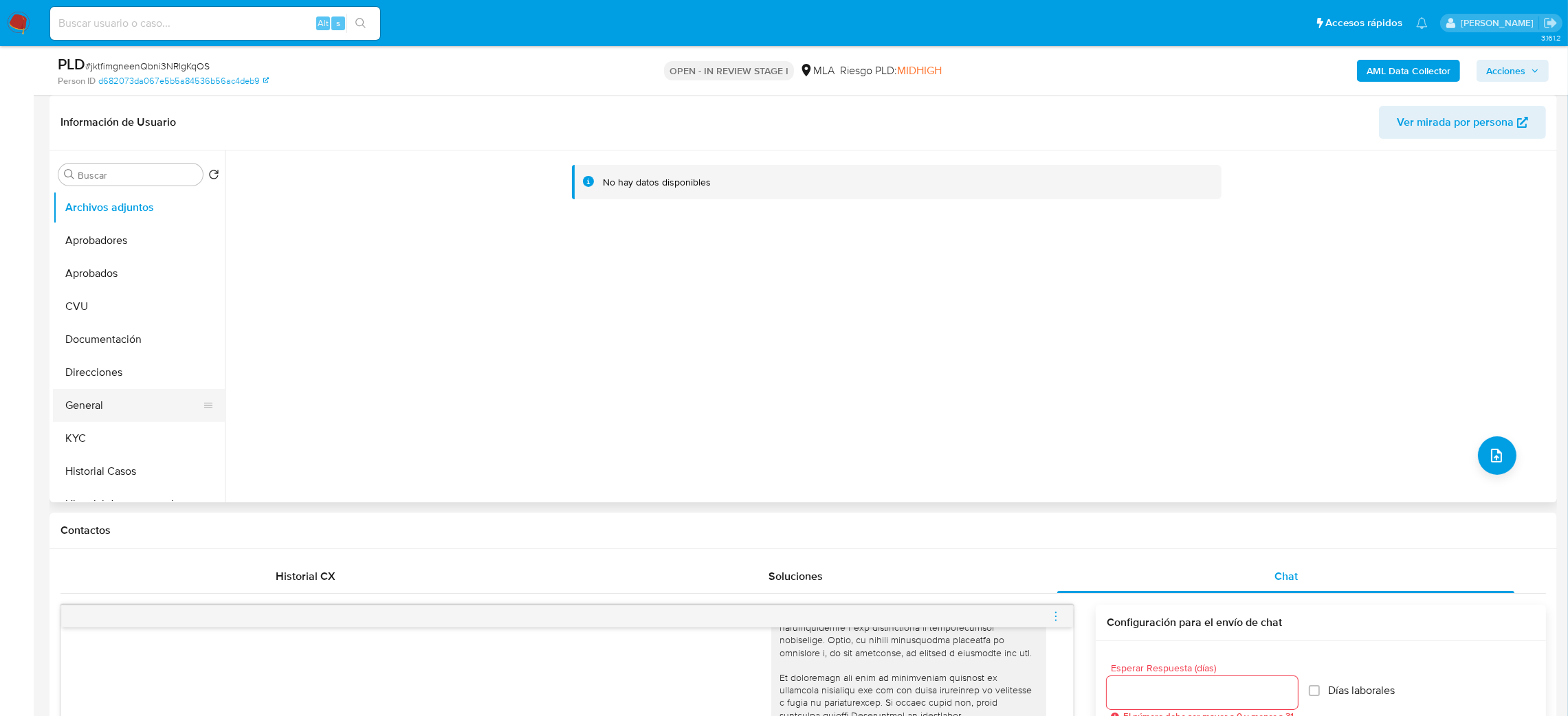
click at [112, 399] on button "General" at bounding box center [133, 405] width 161 height 33
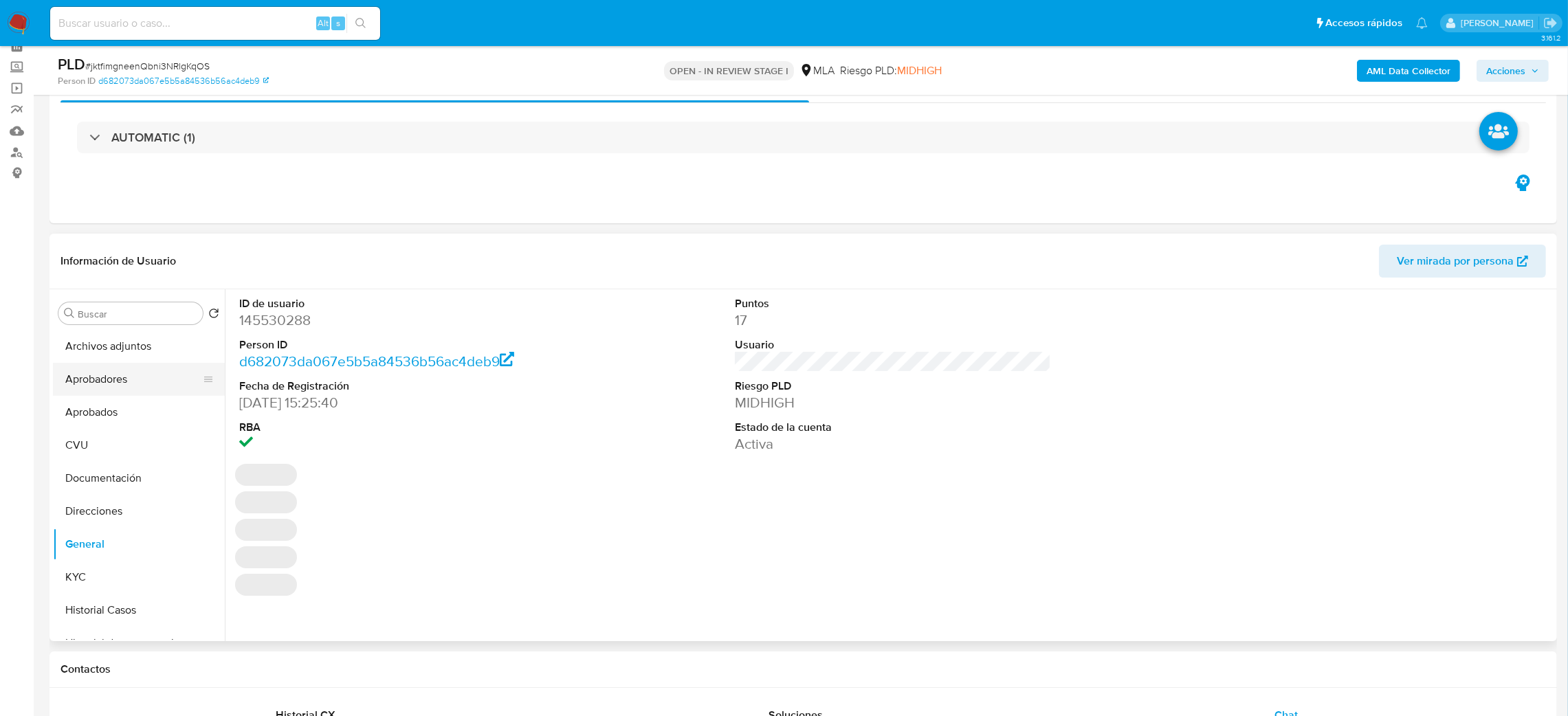
scroll to position [103, 0]
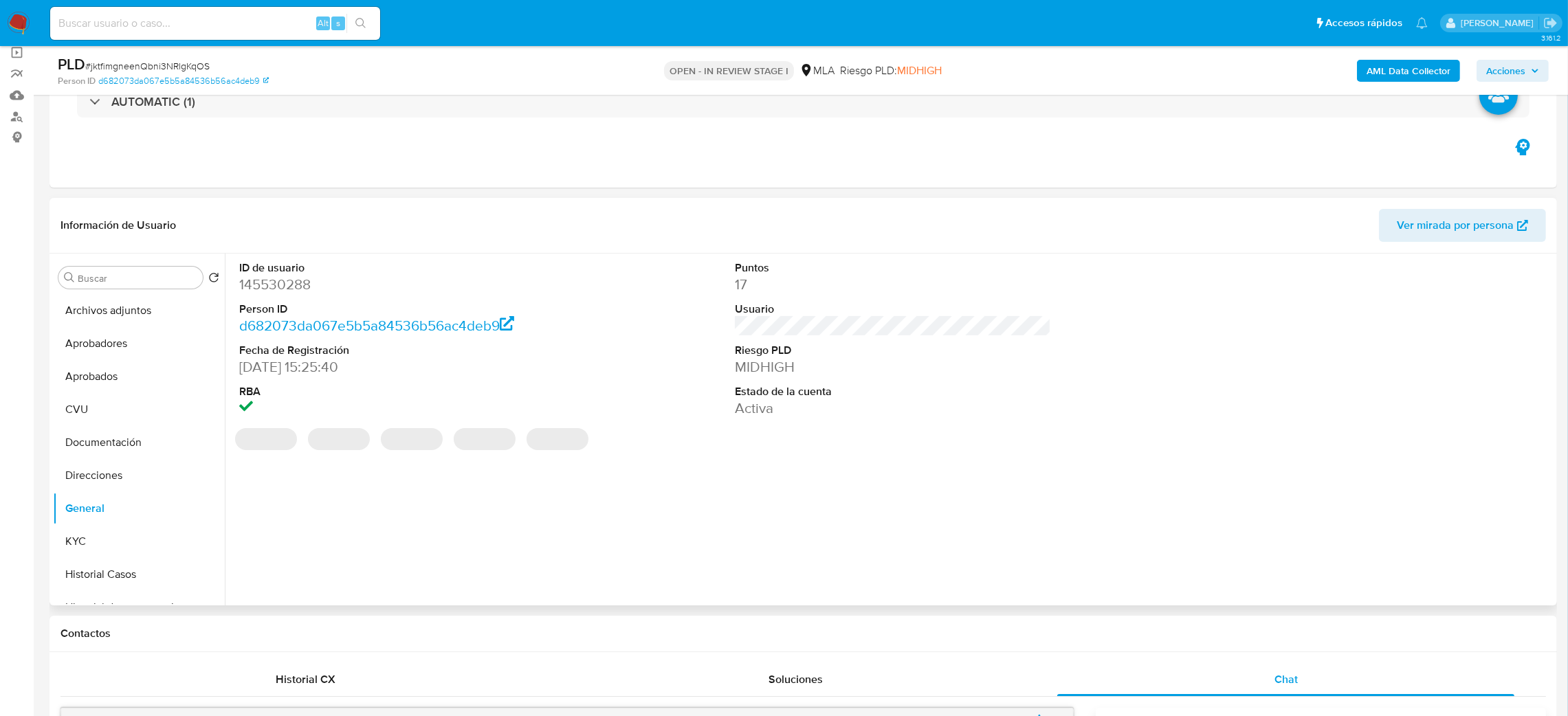
click at [249, 290] on dd "145530288" at bounding box center [397, 284] width 317 height 19
copy dd "145530288"
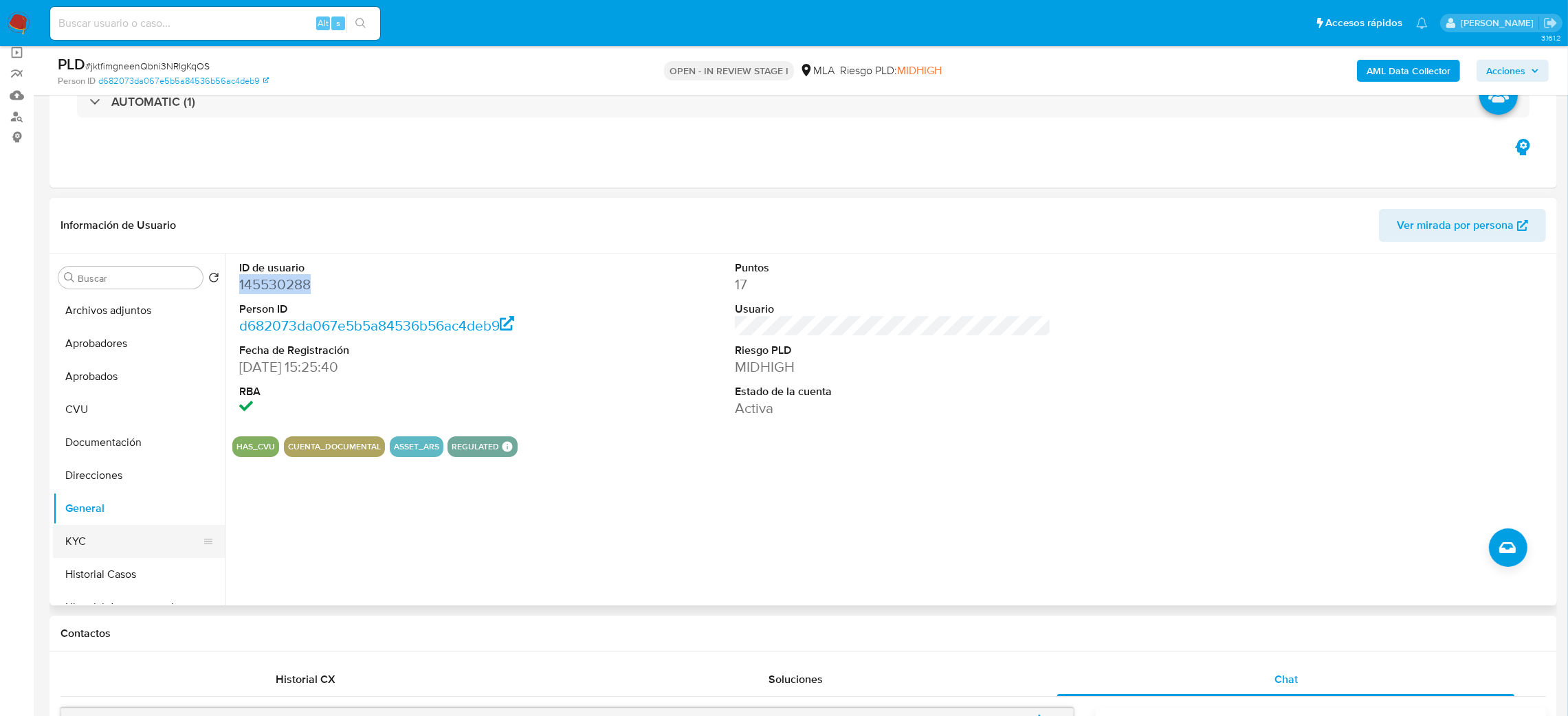
click at [108, 543] on button "KYC" at bounding box center [133, 541] width 161 height 33
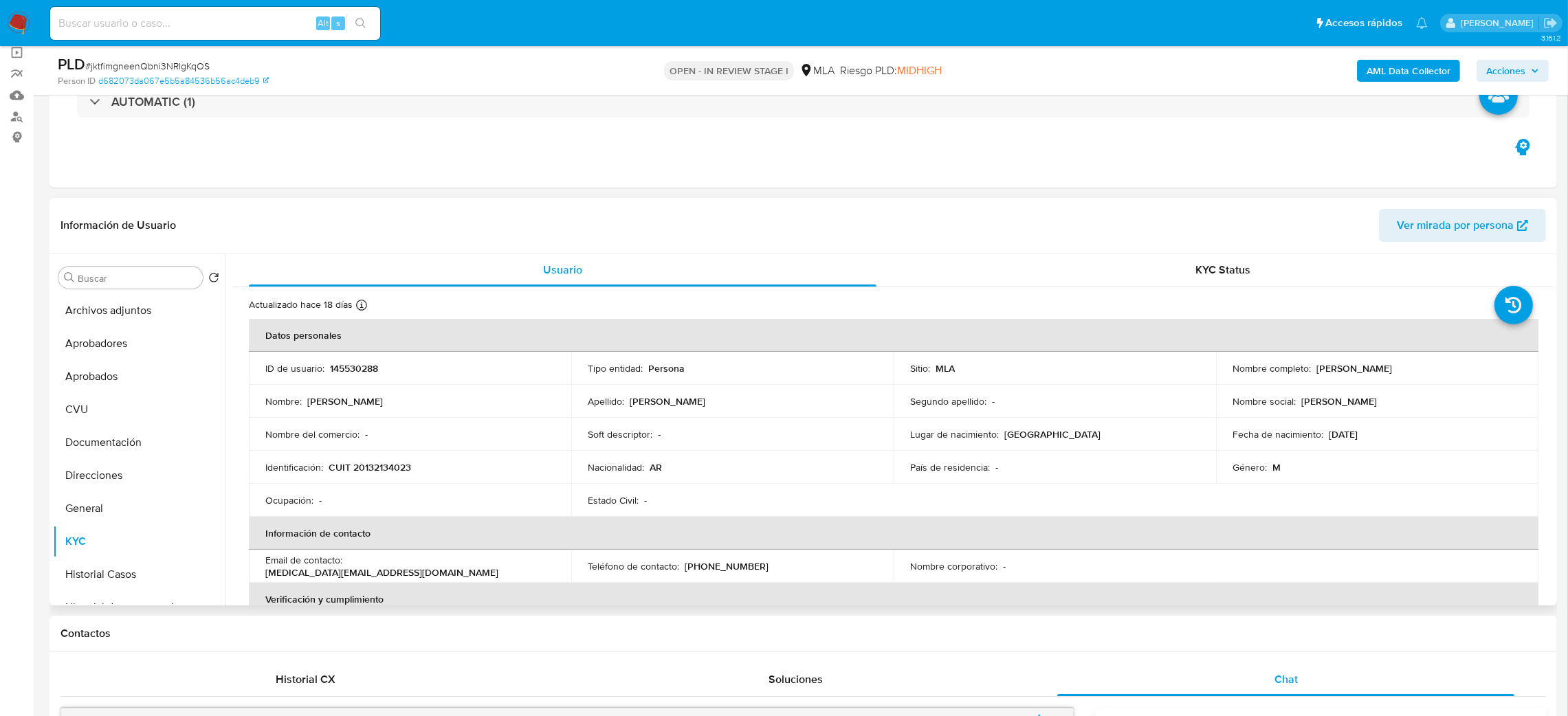
click at [366, 467] on p "CUIT 20132134023" at bounding box center [369, 467] width 83 height 12
click at [366, 466] on p "CUIT 20132134023" at bounding box center [369, 467] width 83 height 12
copy p "20132134023"
click at [410, 492] on td "Ocupación : -" at bounding box center [410, 500] width 323 height 33
drag, startPoint x: 362, startPoint y: 472, endPoint x: 407, endPoint y: 474, distance: 45.0
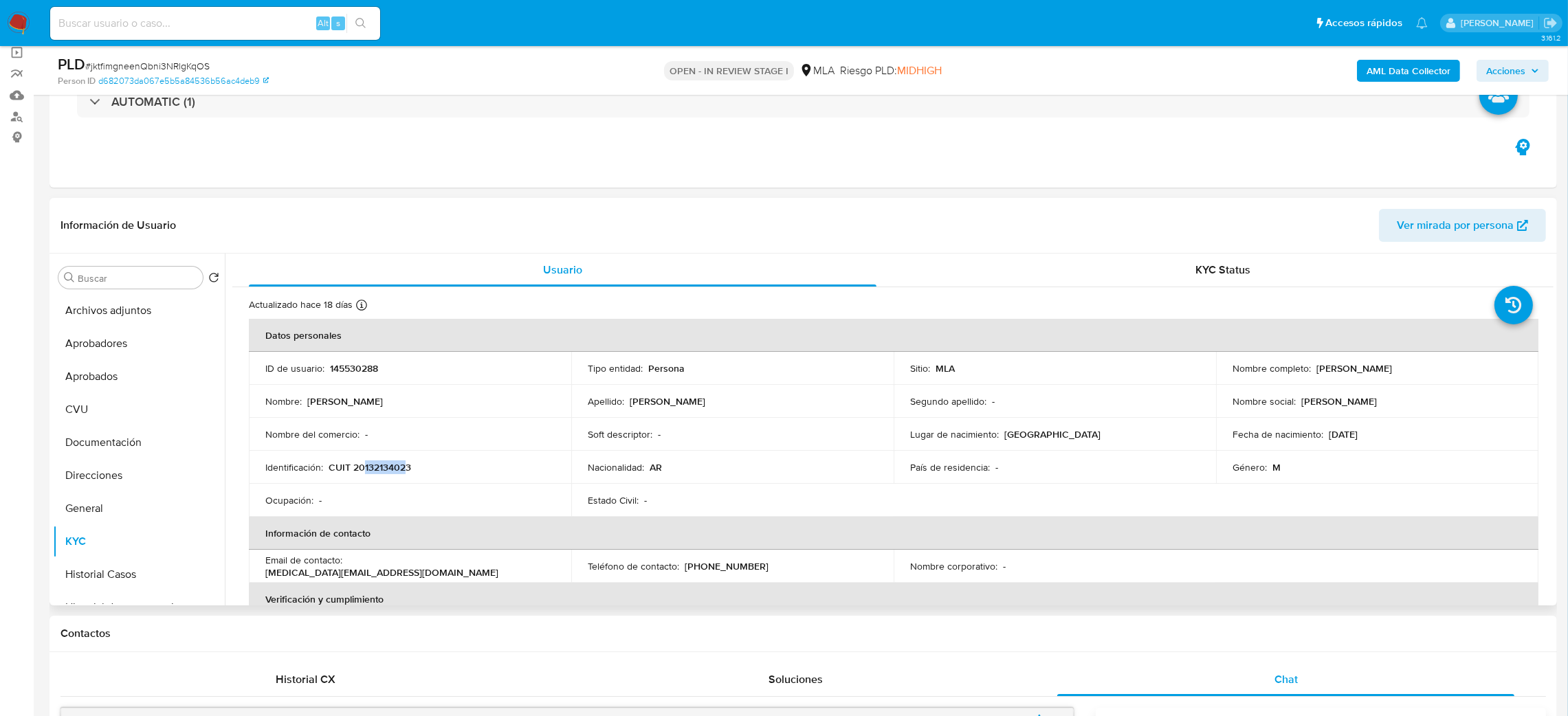
click at [407, 474] on p "CUIT 20132134023" at bounding box center [369, 467] width 83 height 12
copy p "13213402"
drag, startPoint x: 1313, startPoint y: 369, endPoint x: 1471, endPoint y: 361, distance: 158.2
click at [1471, 361] on td "Nombre completo : Alejandro Roberto Frezza" at bounding box center [1377, 368] width 323 height 33
copy p "Alejandro Roberto Frezza"
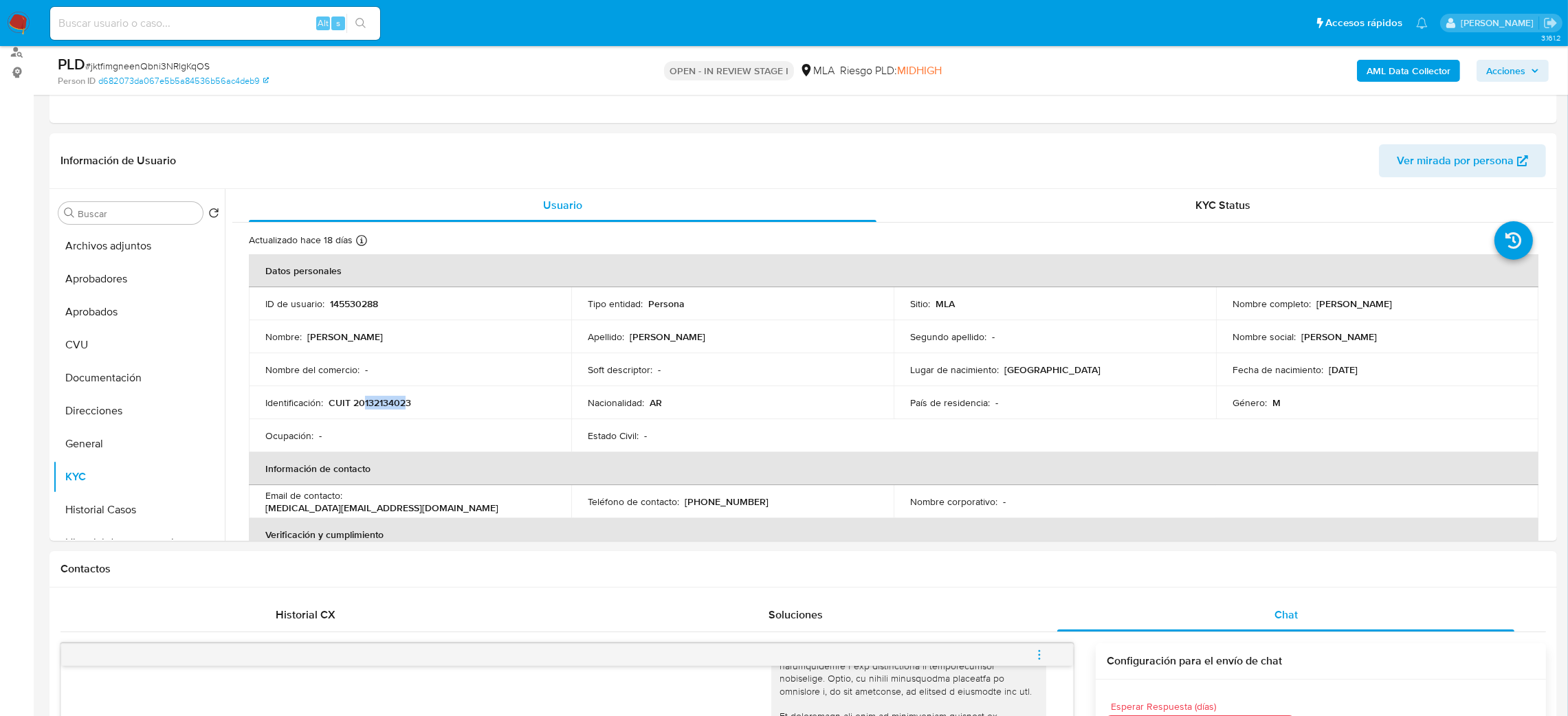
scroll to position [46, 0]
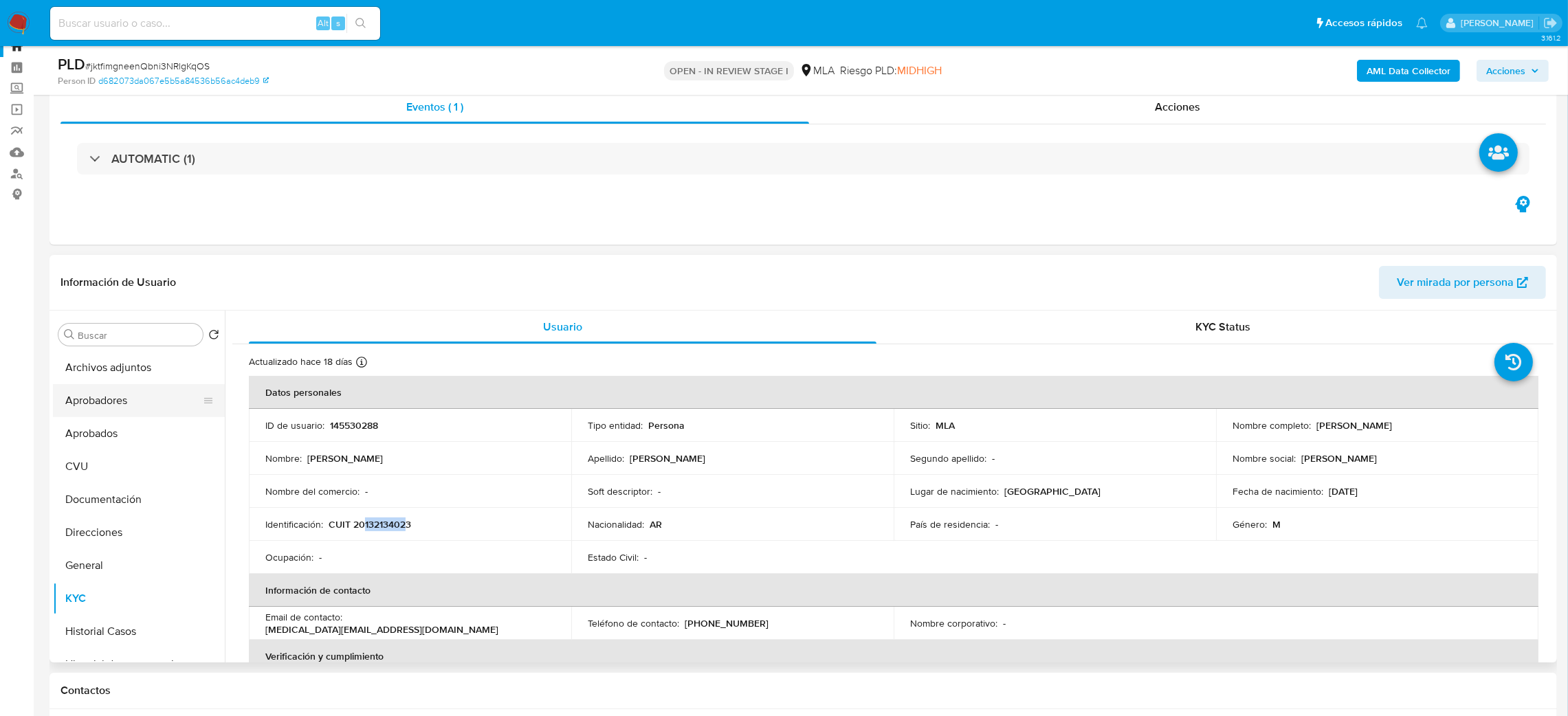
click at [105, 402] on button "Aprobadores" at bounding box center [133, 400] width 161 height 33
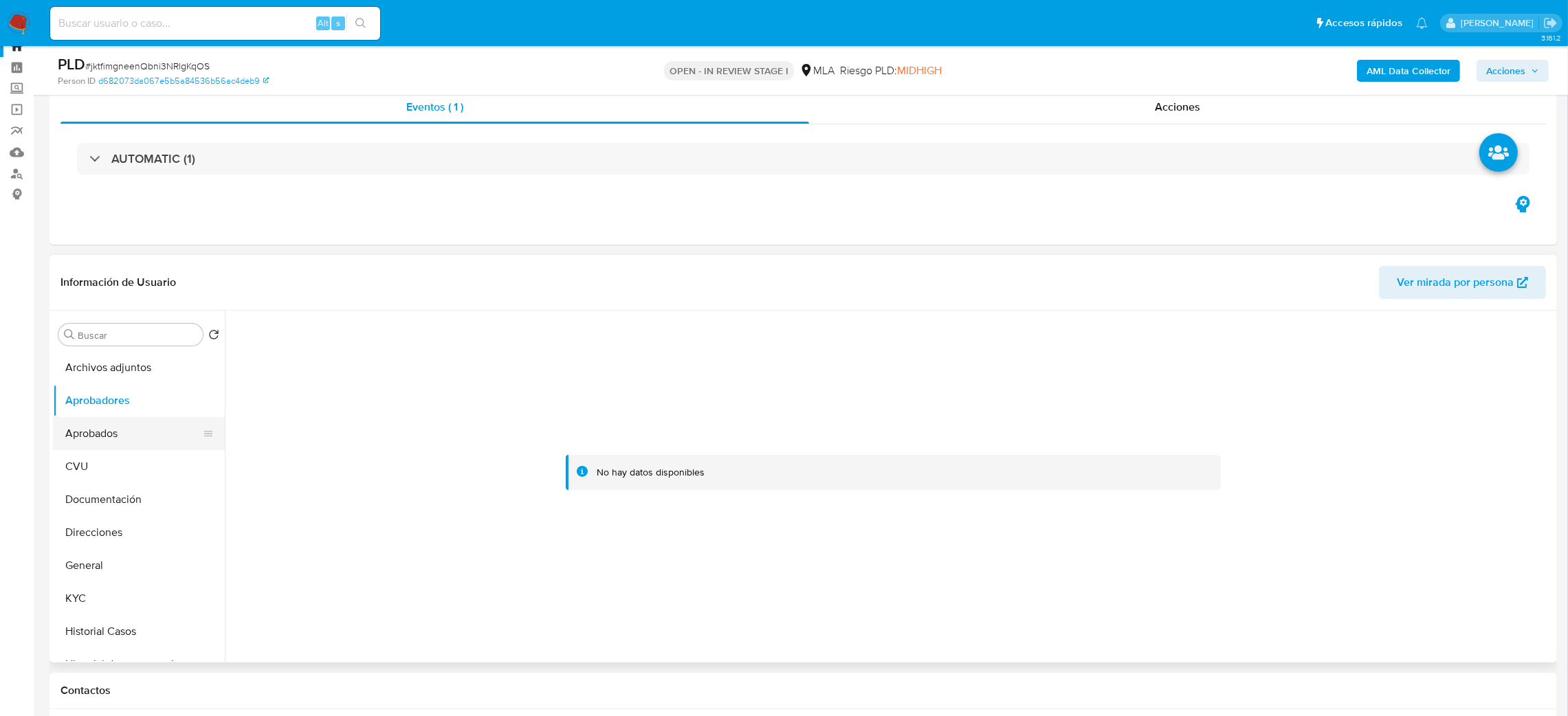
click at [118, 443] on button "Aprobados" at bounding box center [133, 434] width 161 height 33
click at [117, 475] on button "CVU" at bounding box center [133, 467] width 161 height 33
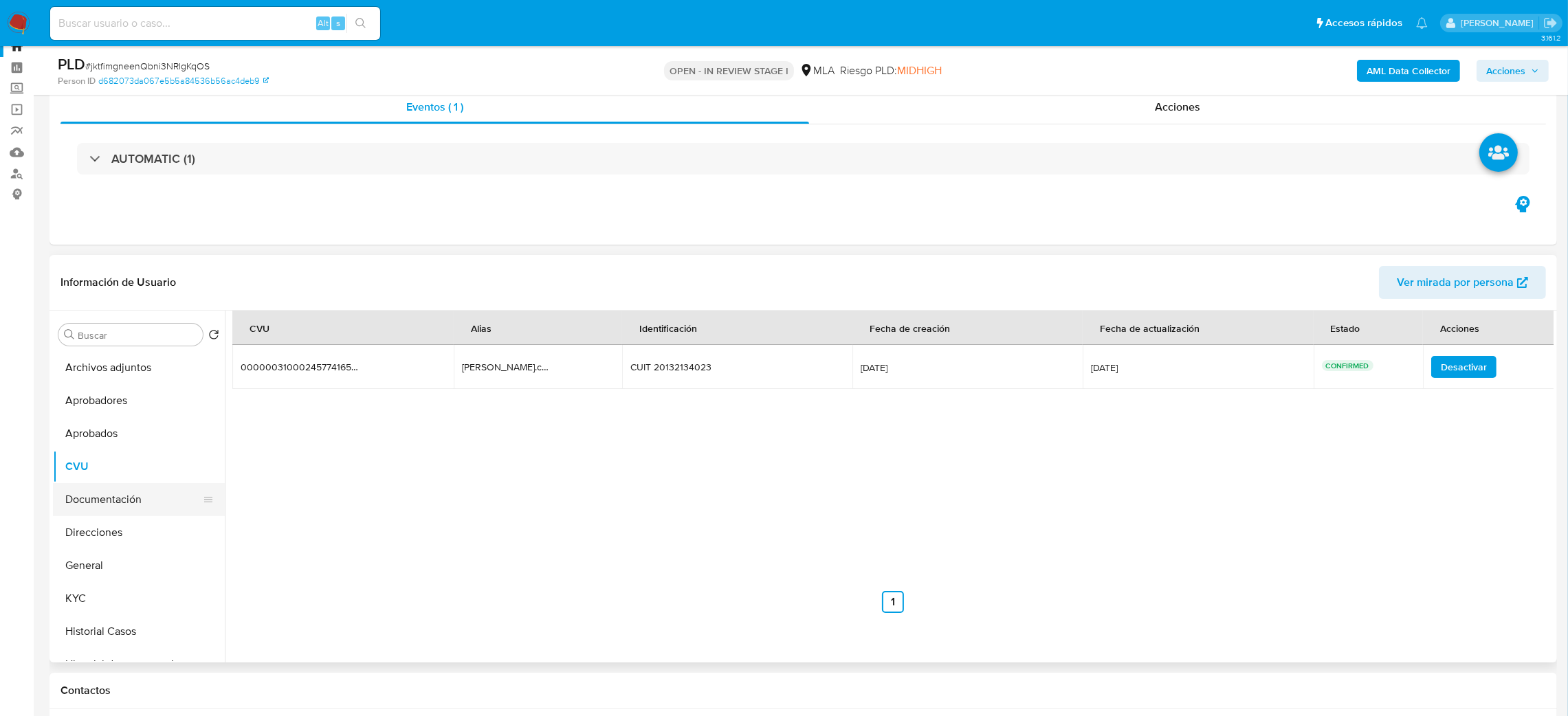
click at [117, 502] on button "Documentación" at bounding box center [133, 500] width 161 height 33
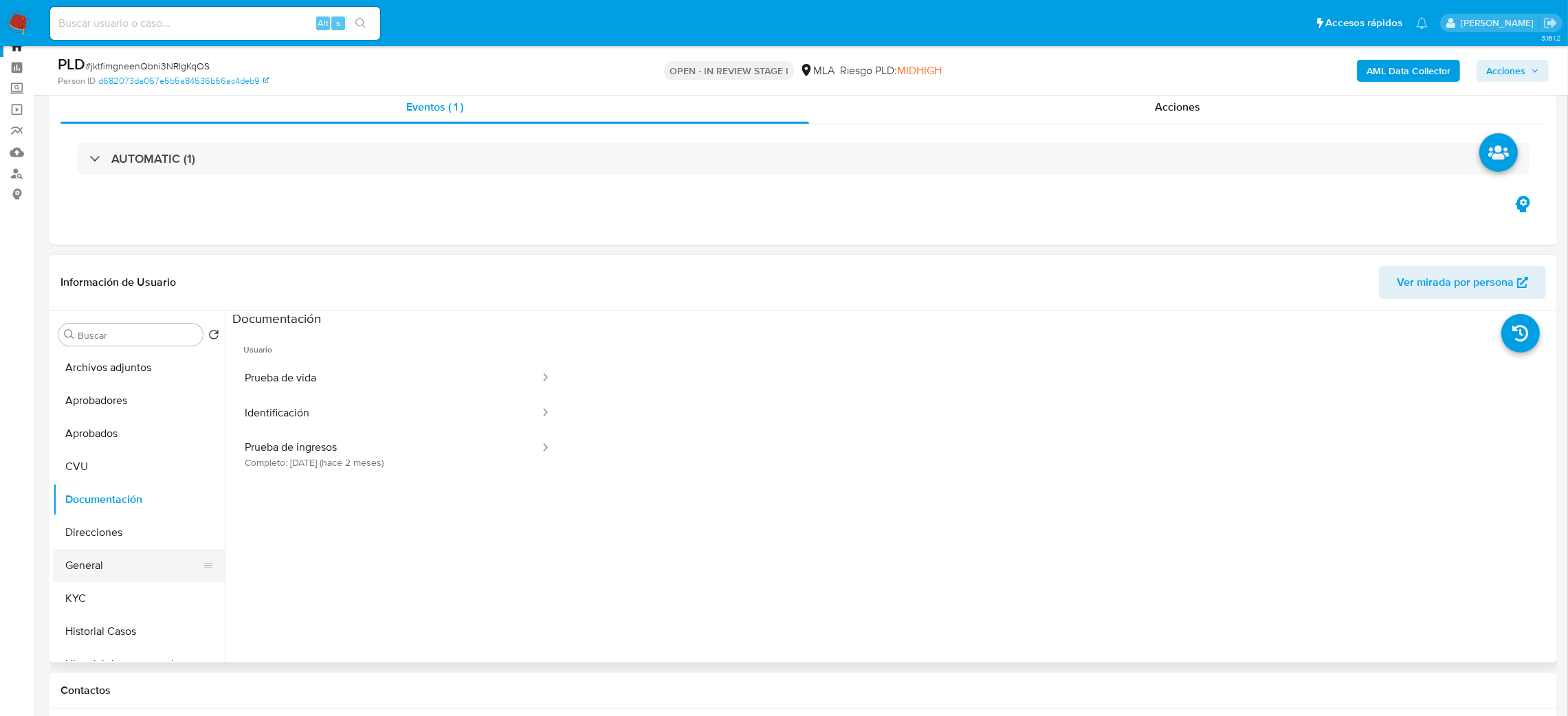
click at [113, 575] on button "General" at bounding box center [133, 565] width 161 height 33
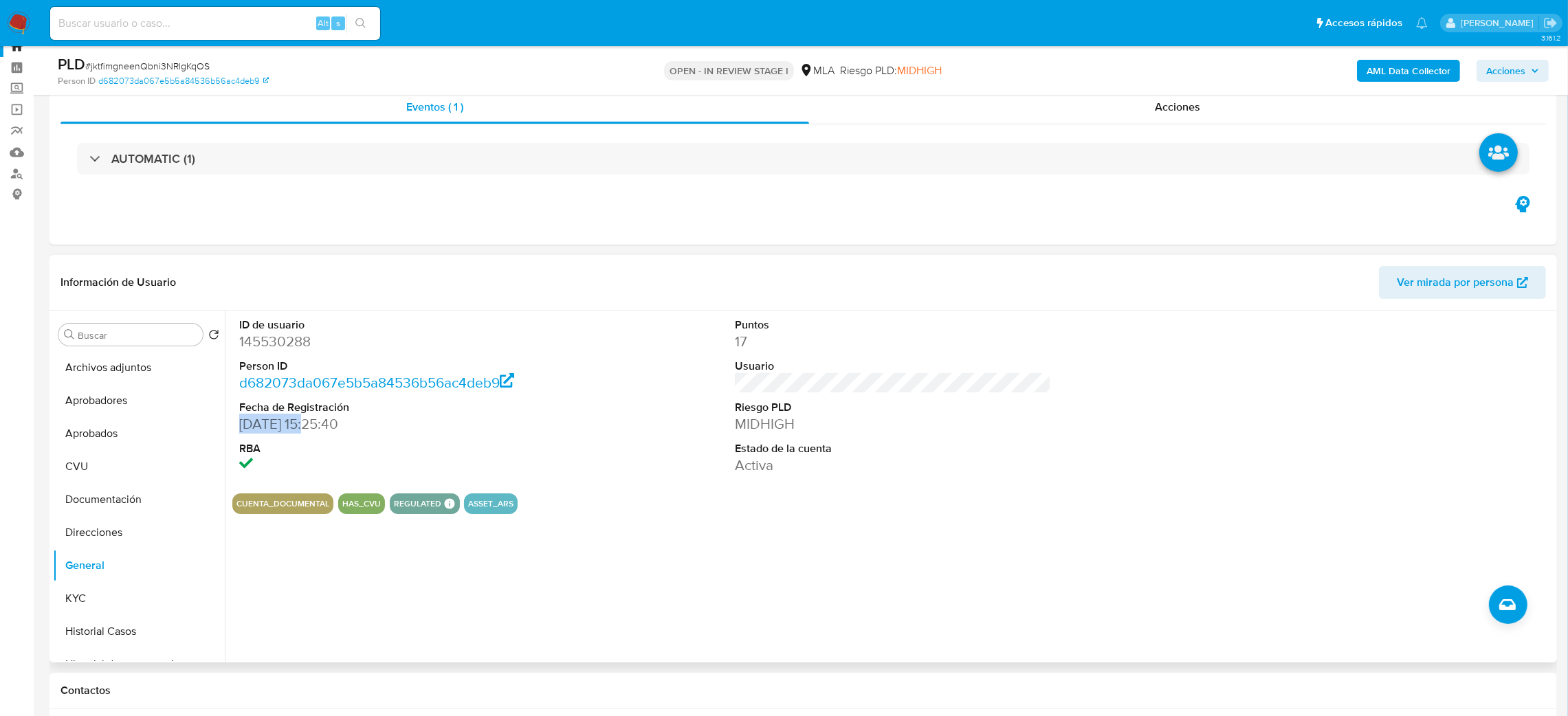
drag, startPoint x: 241, startPoint y: 427, endPoint x: 311, endPoint y: 429, distance: 70.0
click at [311, 429] on dd "25/06/2014 15:25:40" at bounding box center [397, 424] width 317 height 19
copy dd "25/06/2014"
click at [104, 486] on button "Documentación" at bounding box center [133, 500] width 161 height 33
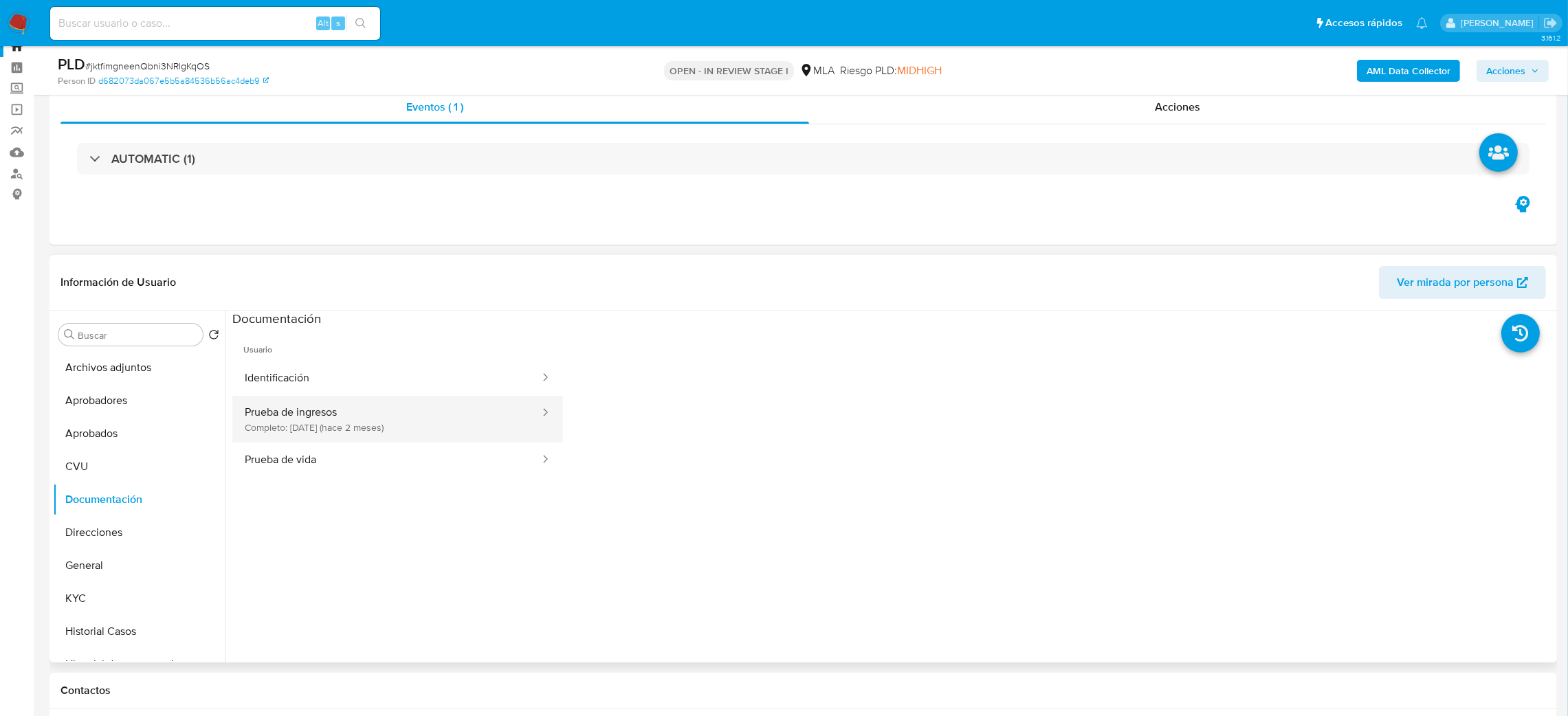
click at [314, 420] on button "Prueba de ingresos Completo: 05/08/2025 (hace 2 meses)" at bounding box center [387, 419] width 309 height 47
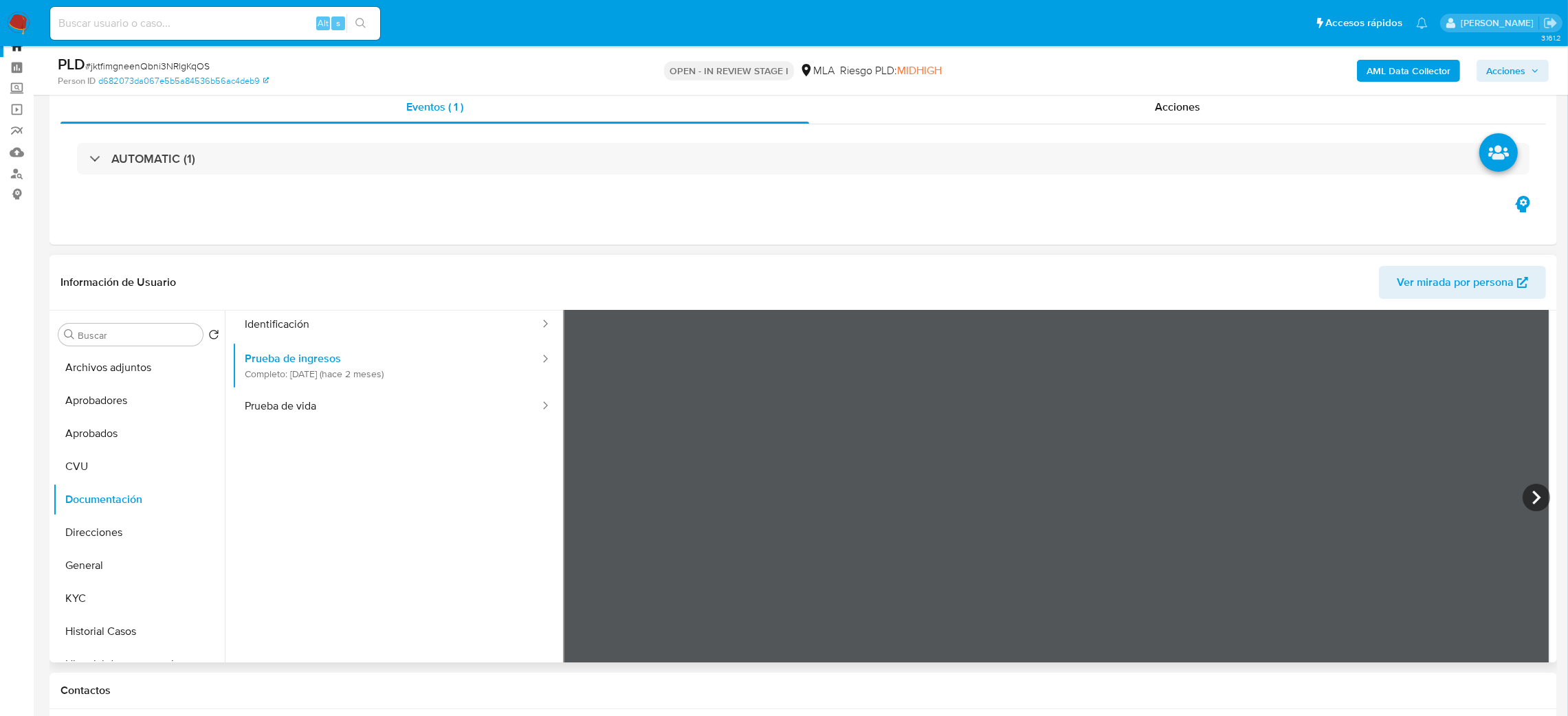
scroll to position [103, 0]
click at [64, 597] on button "KYC" at bounding box center [133, 598] width 161 height 33
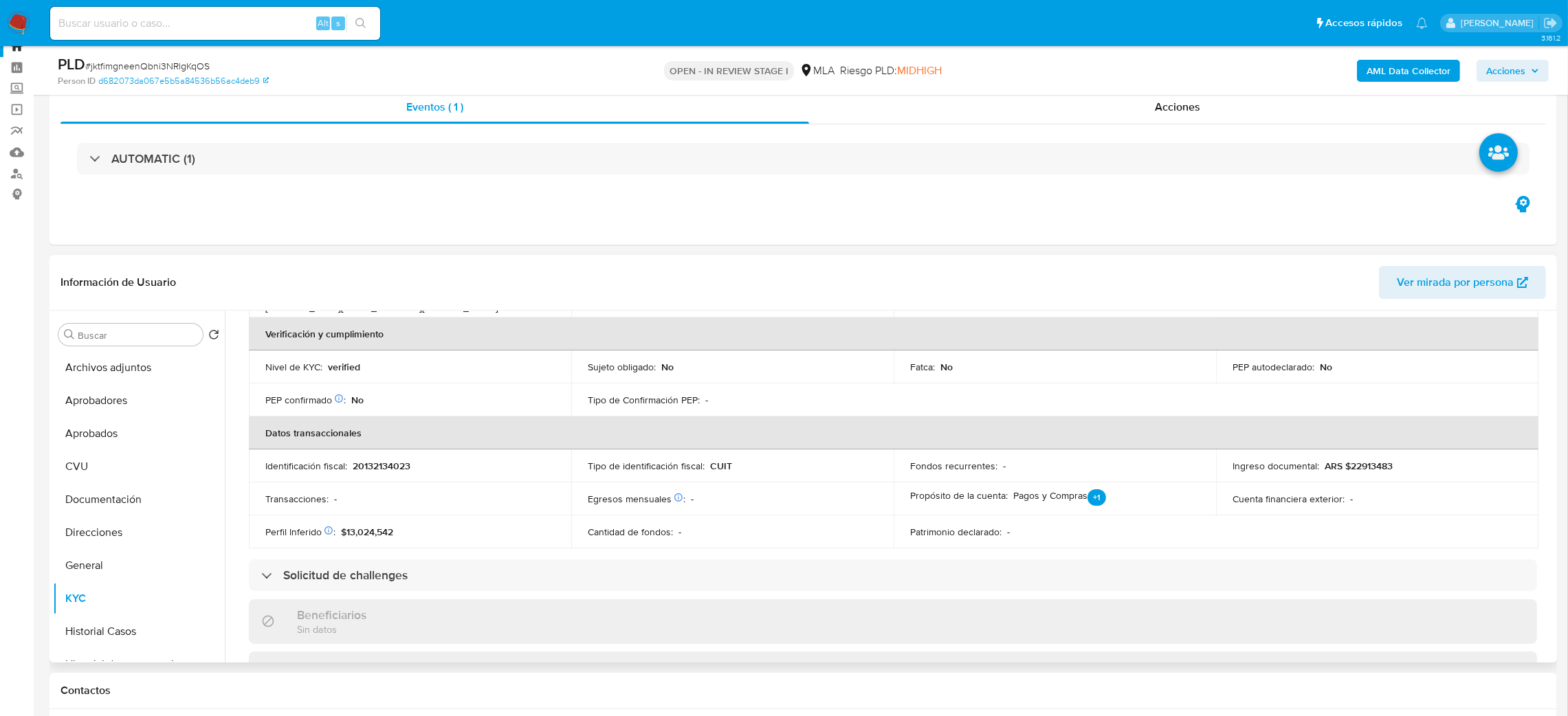
scroll to position [0, 0]
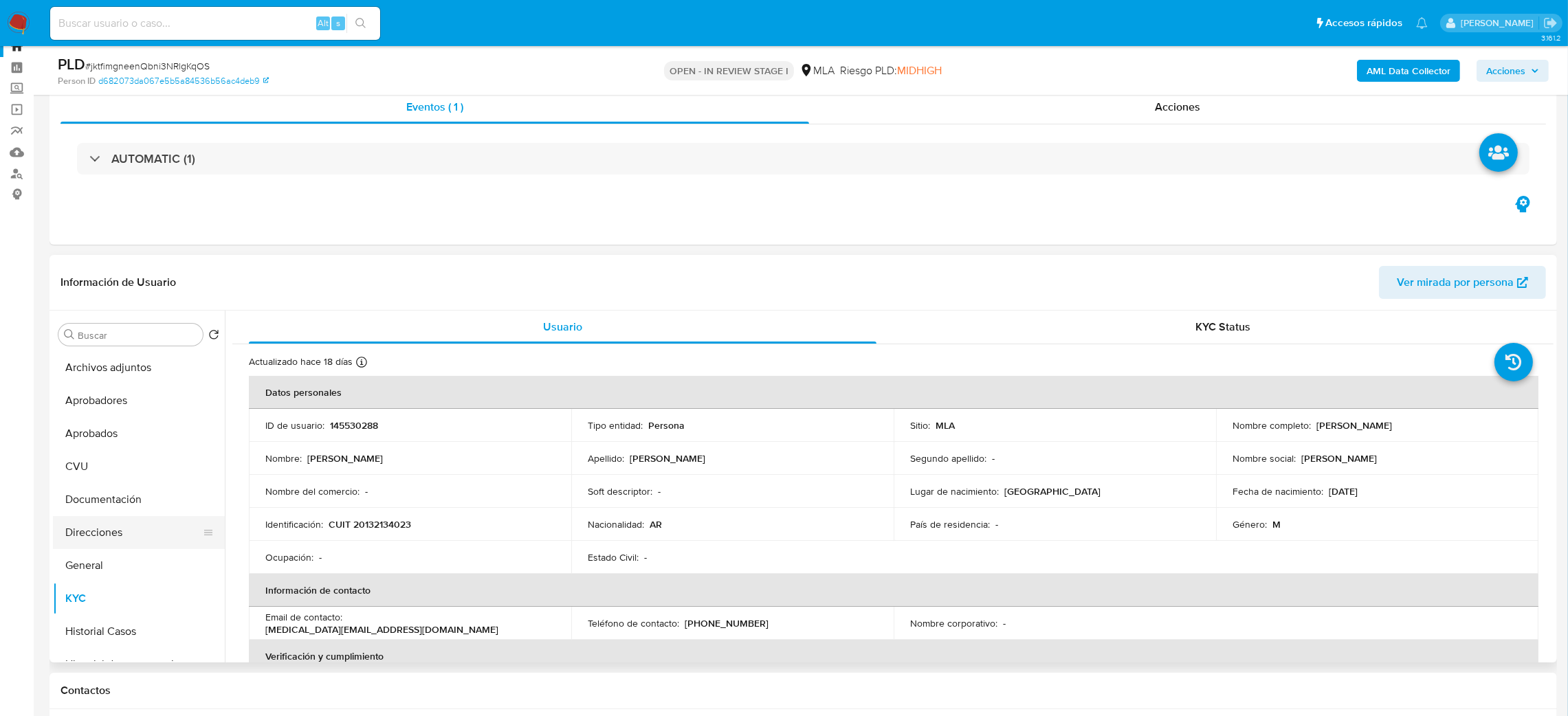
click at [99, 530] on button "Direcciones" at bounding box center [133, 532] width 161 height 33
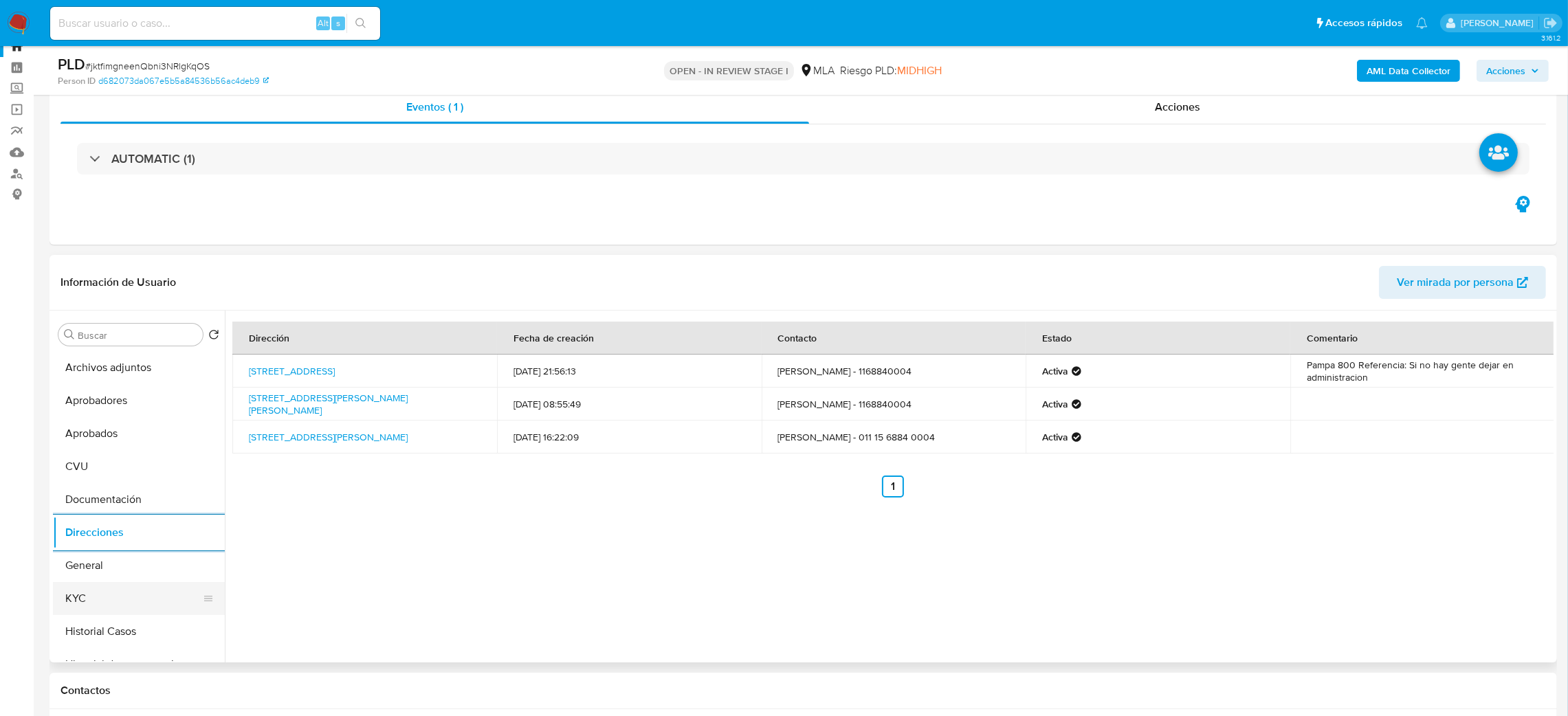
click at [80, 600] on button "KYC" at bounding box center [133, 598] width 161 height 33
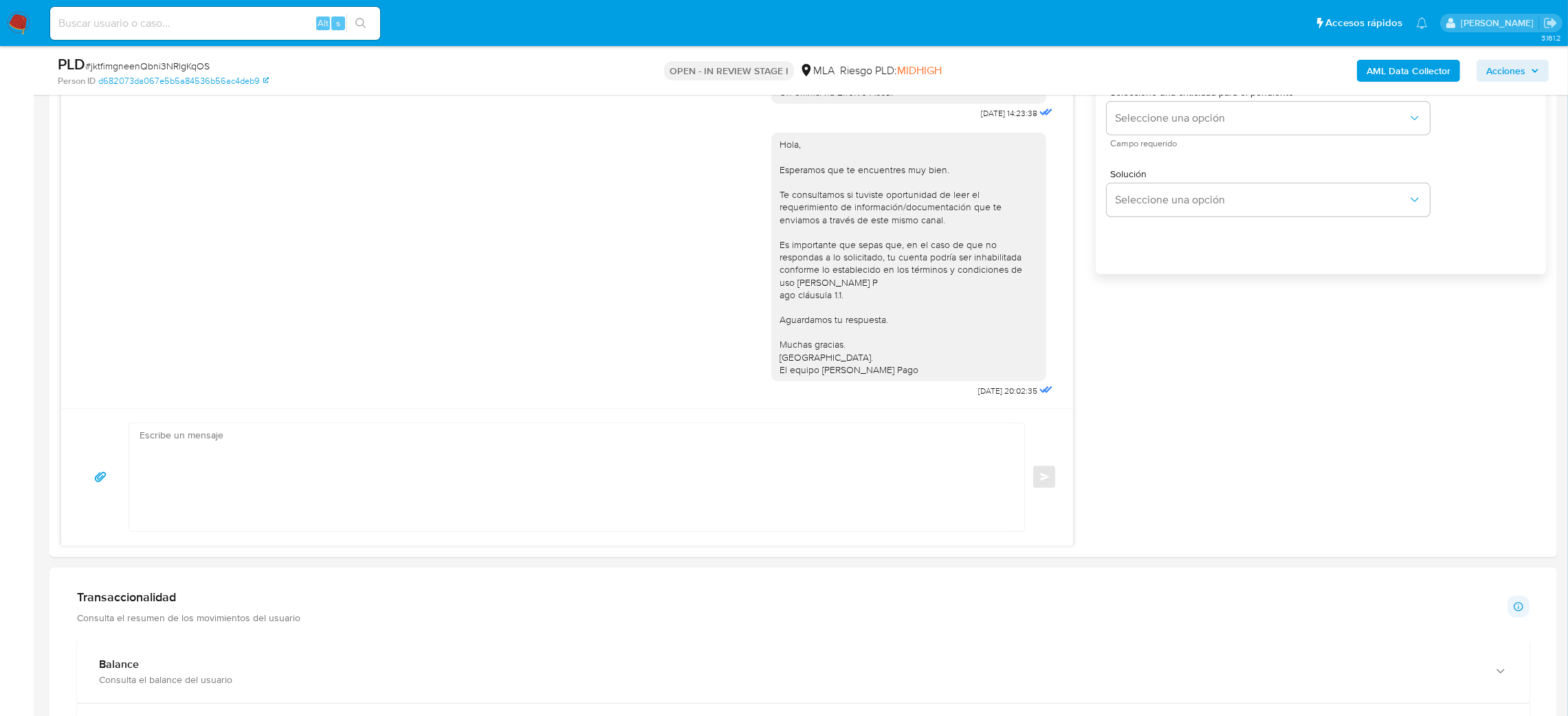
scroll to position [974, 0]
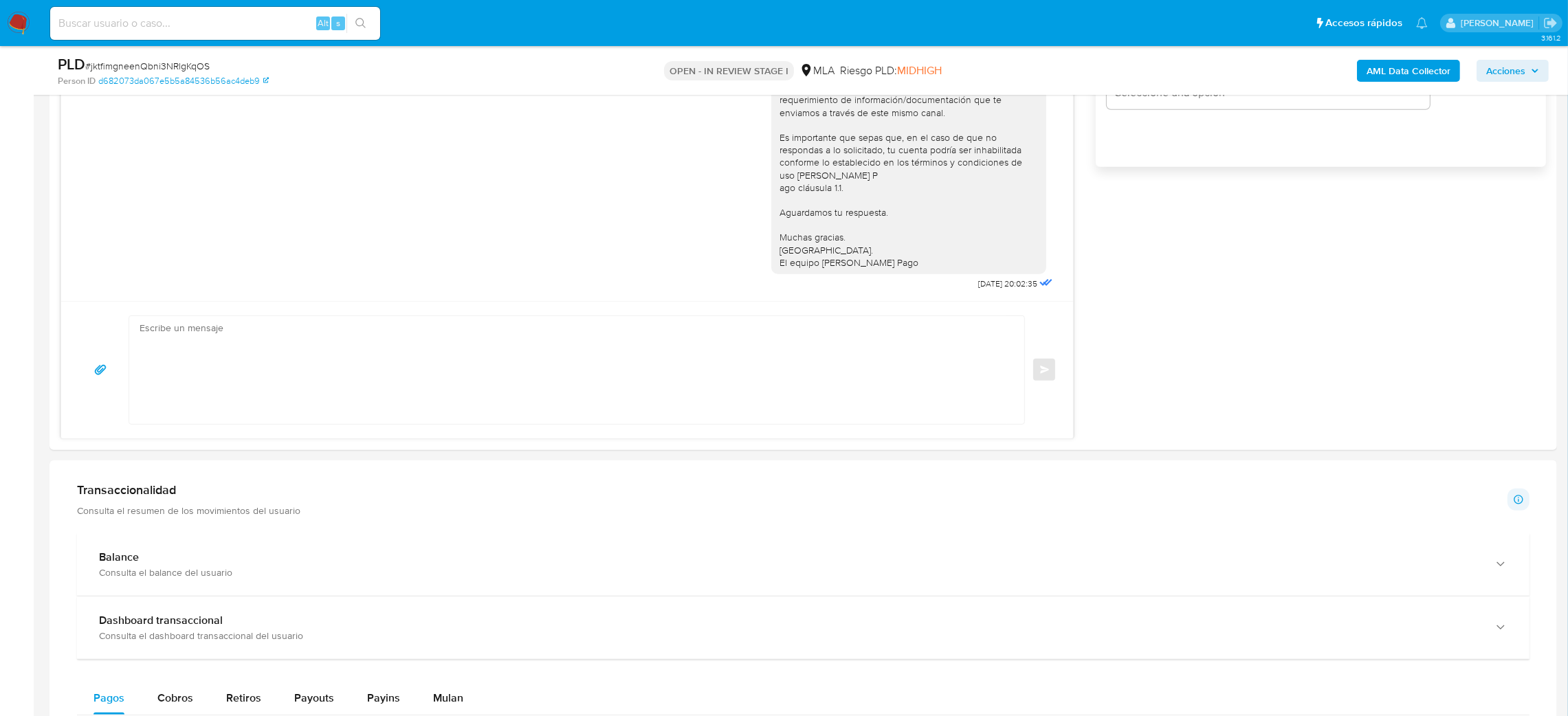
click at [201, 453] on div "Información de Usuario Ver mirada por persona Buscar Volver al orden por defect…" at bounding box center [803, 554] width 1507 height 2453
click at [227, 359] on textarea at bounding box center [573, 370] width 867 height 108
paste textarea "Hola, Esperamos que te encuentres muy bien. Te consultamos si tuviste oportunid…"
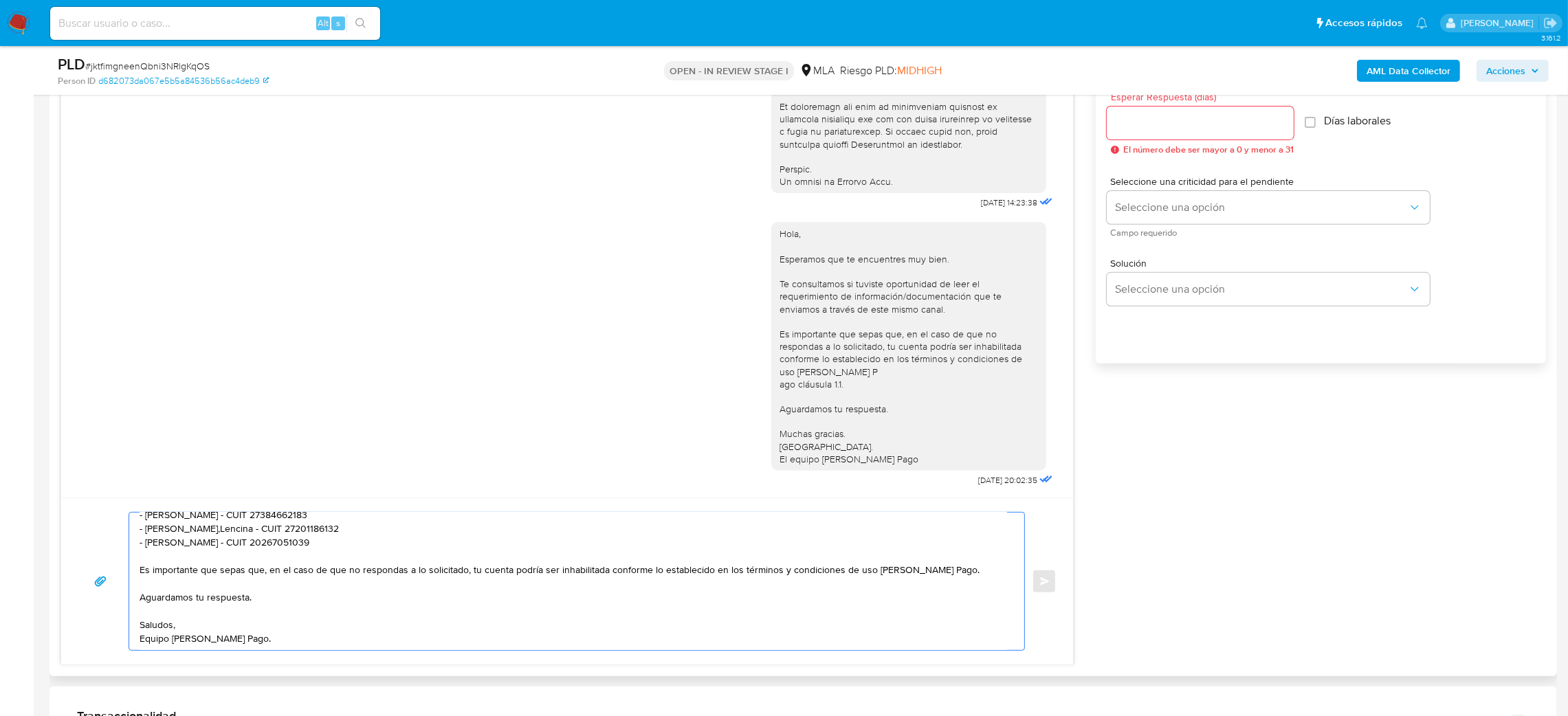
scroll to position [768, 0]
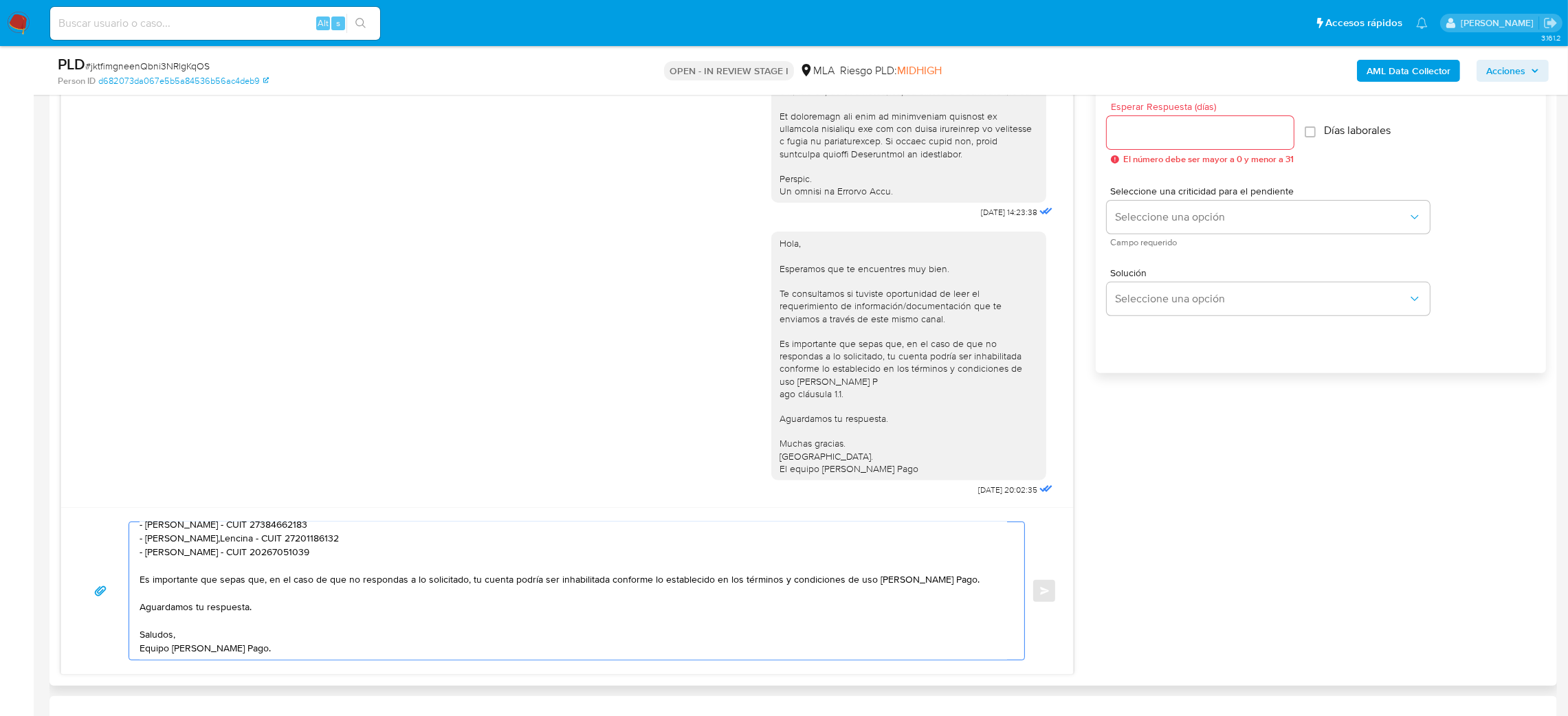
type textarea "Hola, Esperamos que te encuentres muy bien. Te consultamos si tuviste oportunid…"
click at [1156, 129] on input "Esperar Respuesta (días)" at bounding box center [1200, 132] width 187 height 18
type input "2"
click at [1145, 239] on span "Campo requerido" at bounding box center [1272, 242] width 323 height 7
click at [1135, 225] on button "Seleccione una opción" at bounding box center [1268, 216] width 323 height 33
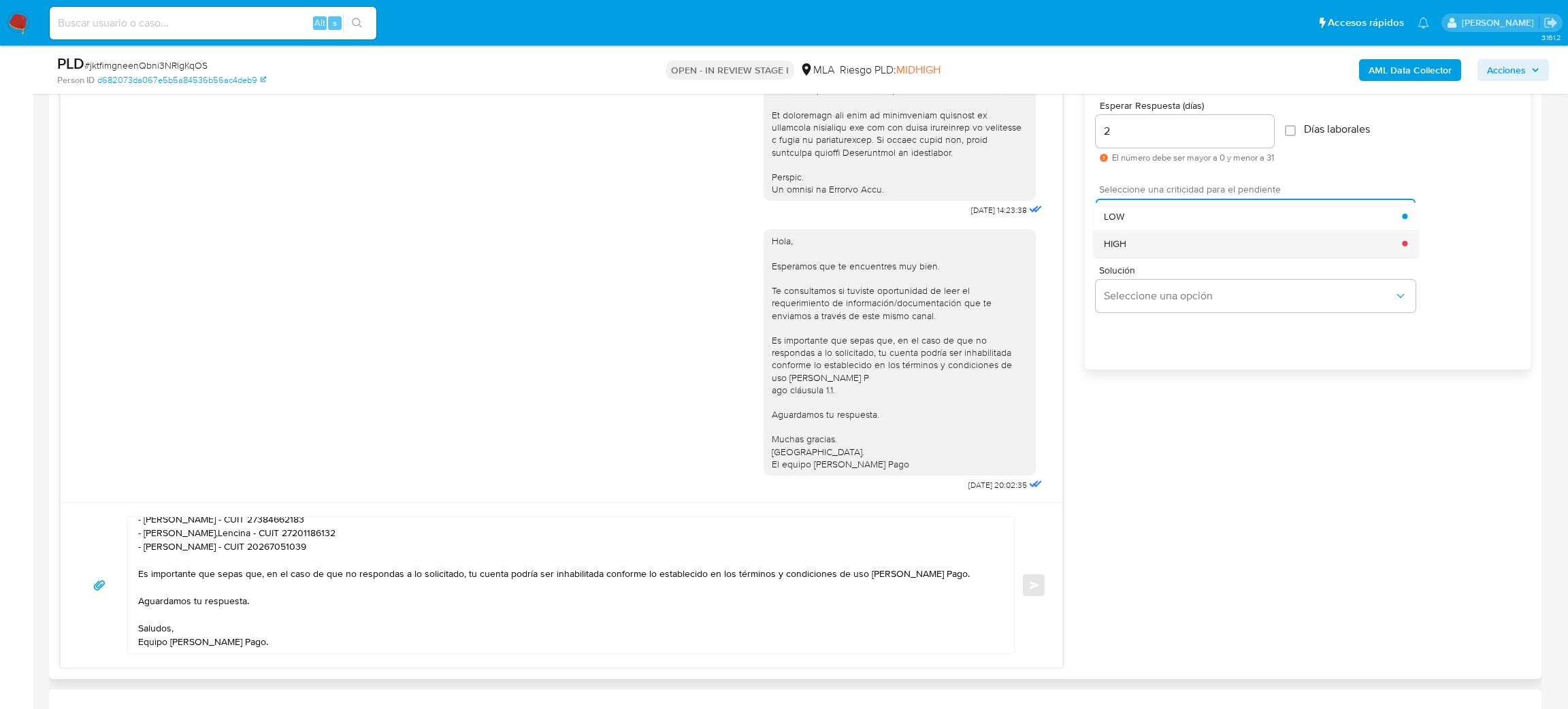
click at [1120, 255] on div "HIGH" at bounding box center [1253, 244] width 298 height 28
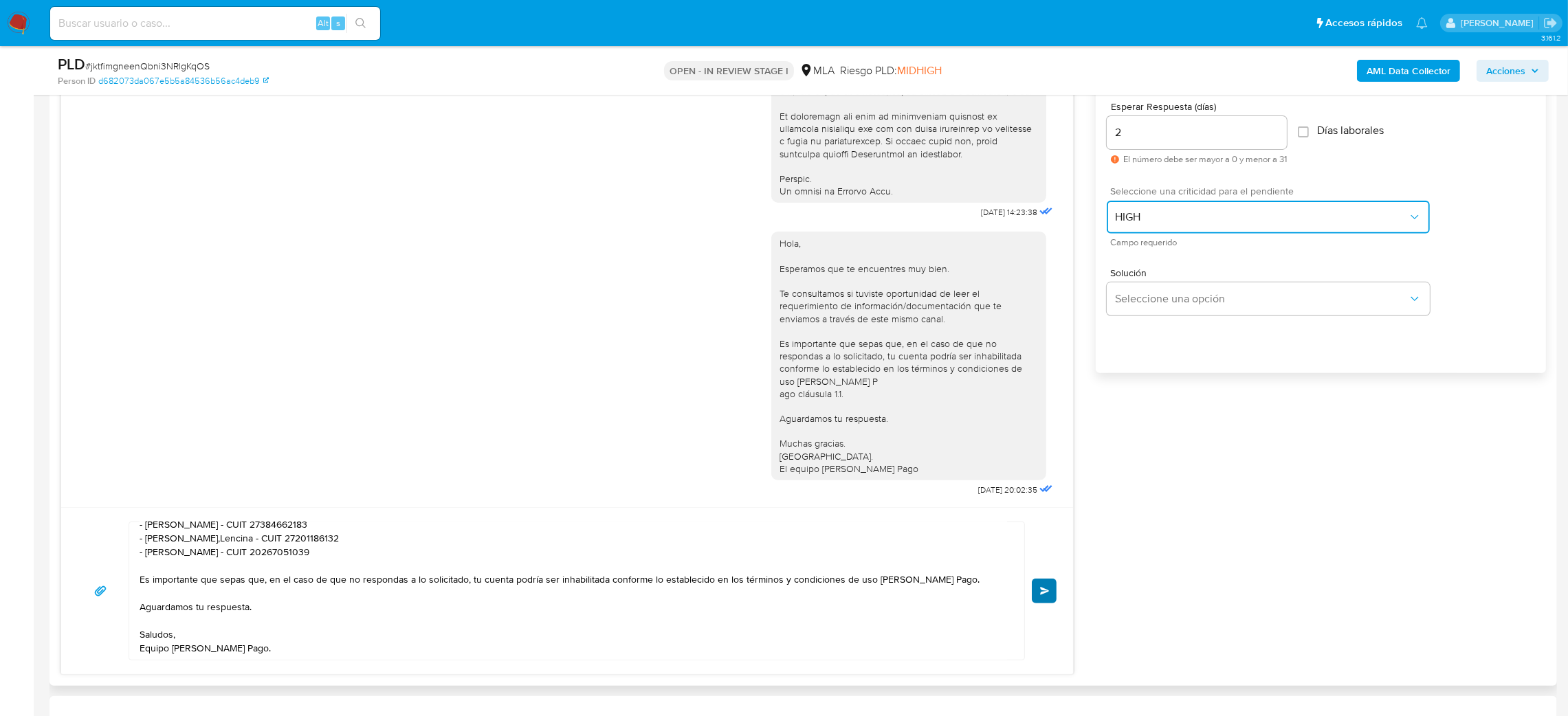
scroll to position [665, 0]
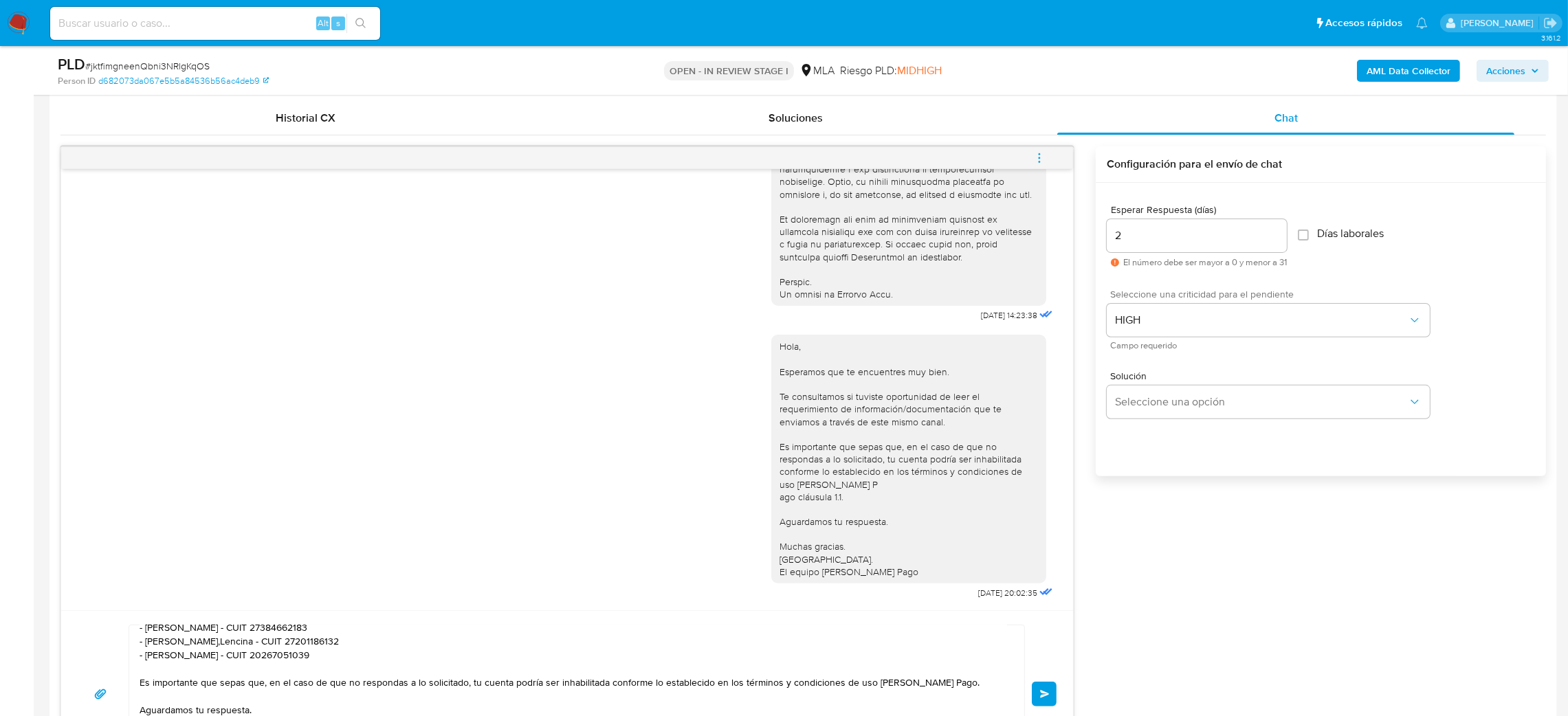
click at [1042, 687] on button "Enviar" at bounding box center [1044, 694] width 25 height 25
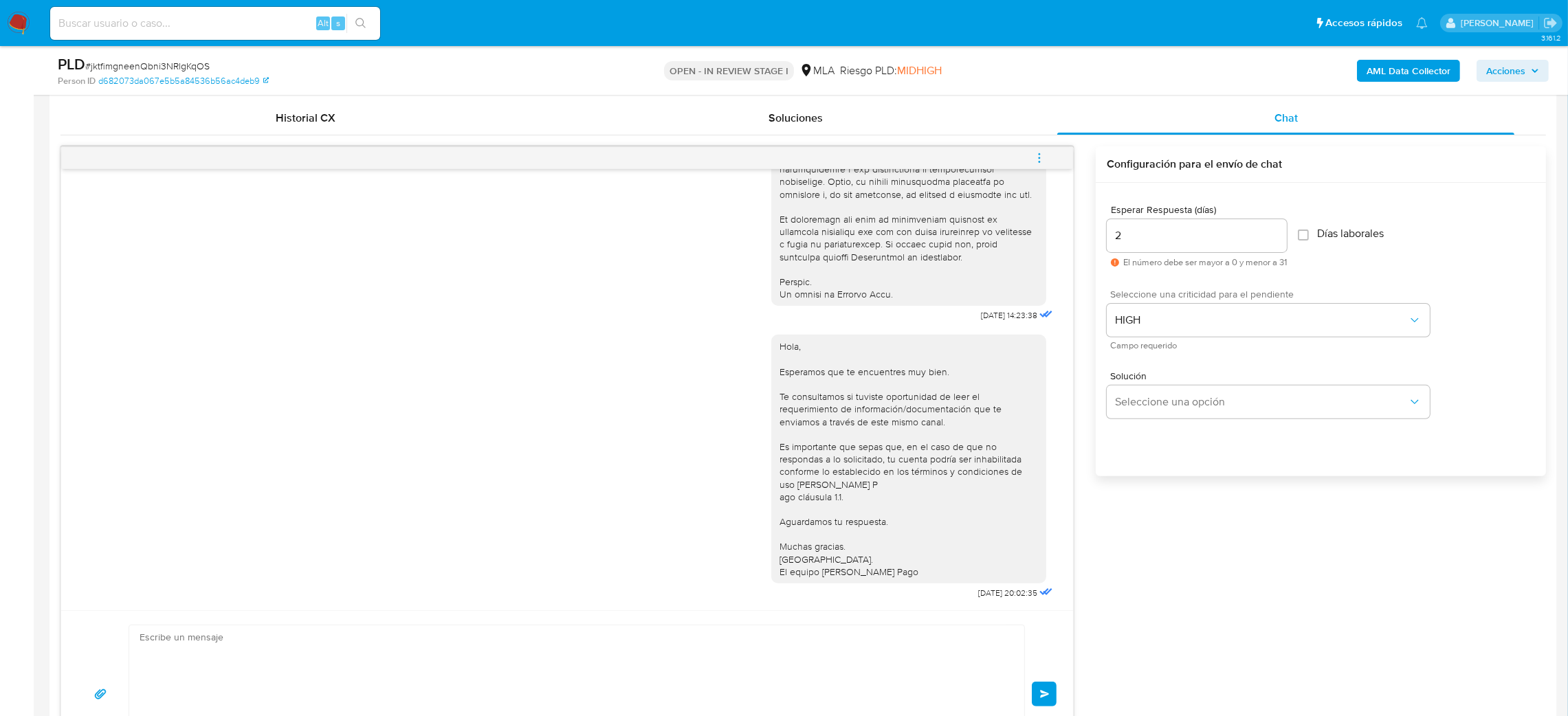
scroll to position [1030, 0]
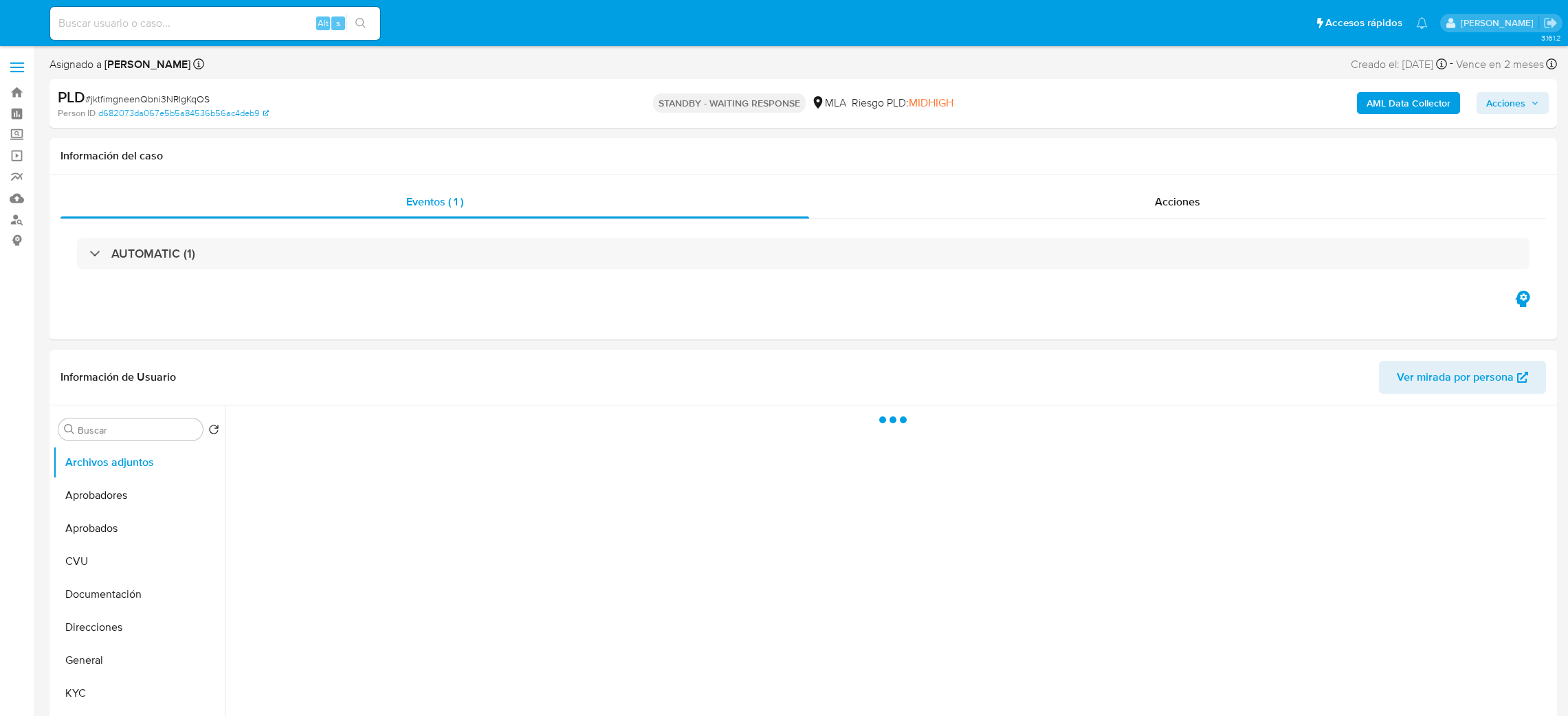
select select "10"
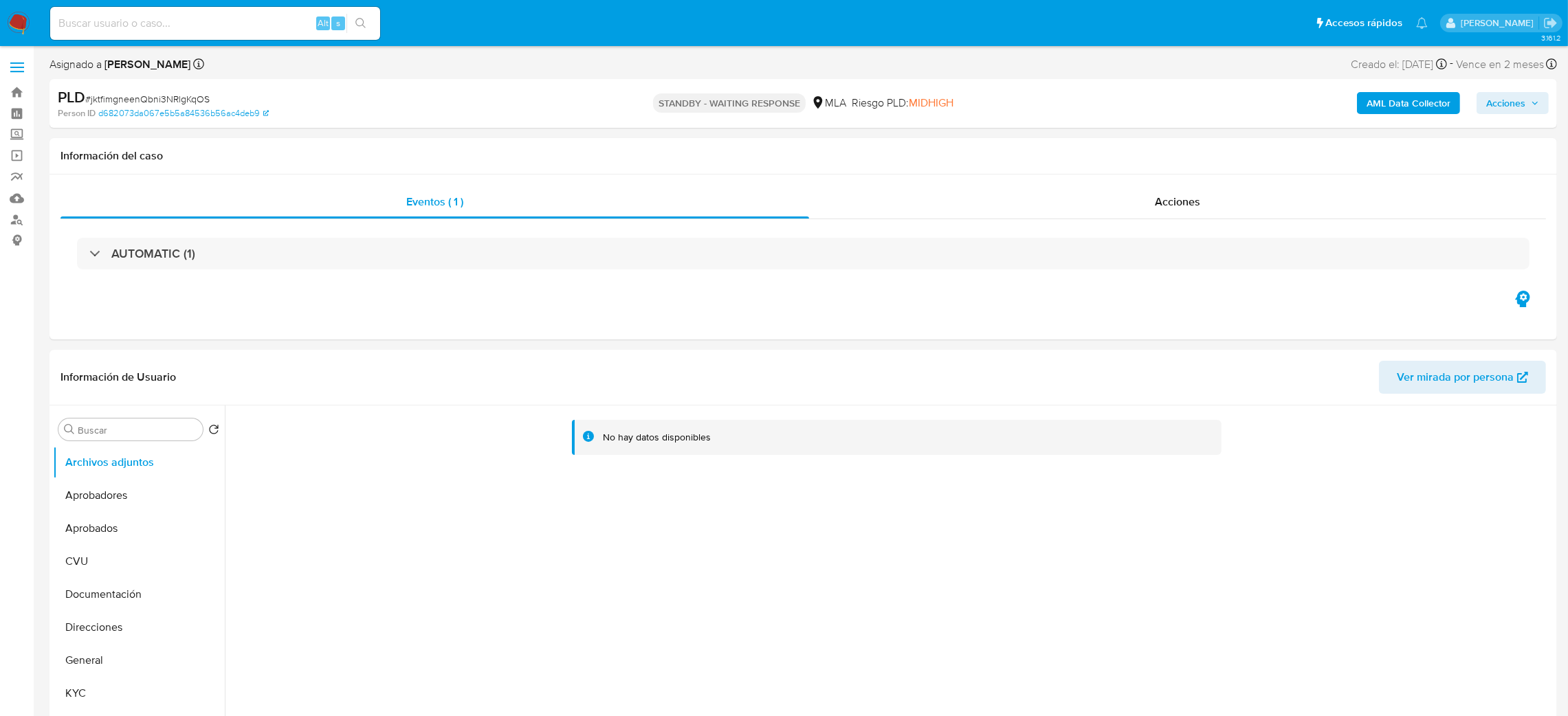
click at [145, 20] on input at bounding box center [215, 23] width 330 height 18
paste input "NULInpvkVCZh3t85cPUWF27H"
type input "NULInpvkVCZh3t85cPUWF27H"
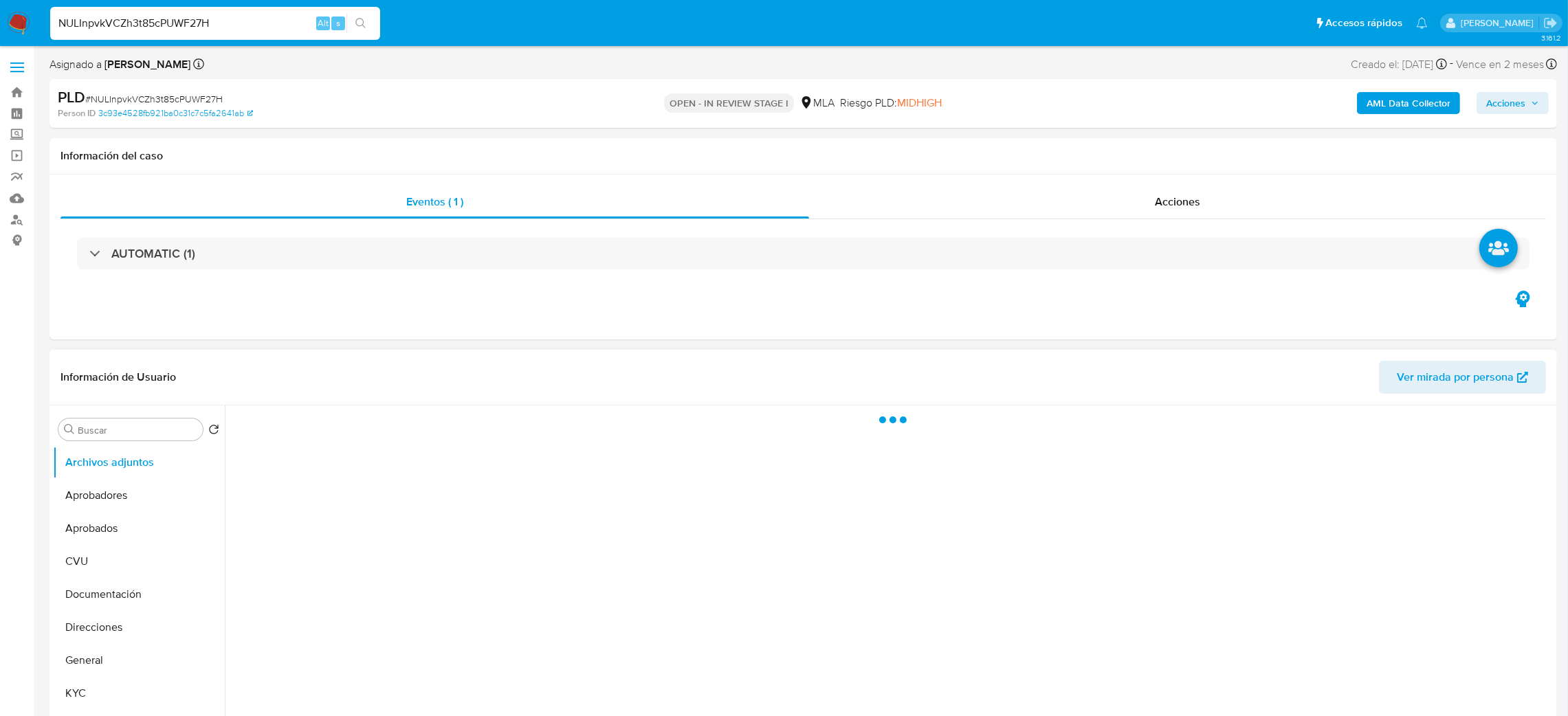
select select "10"
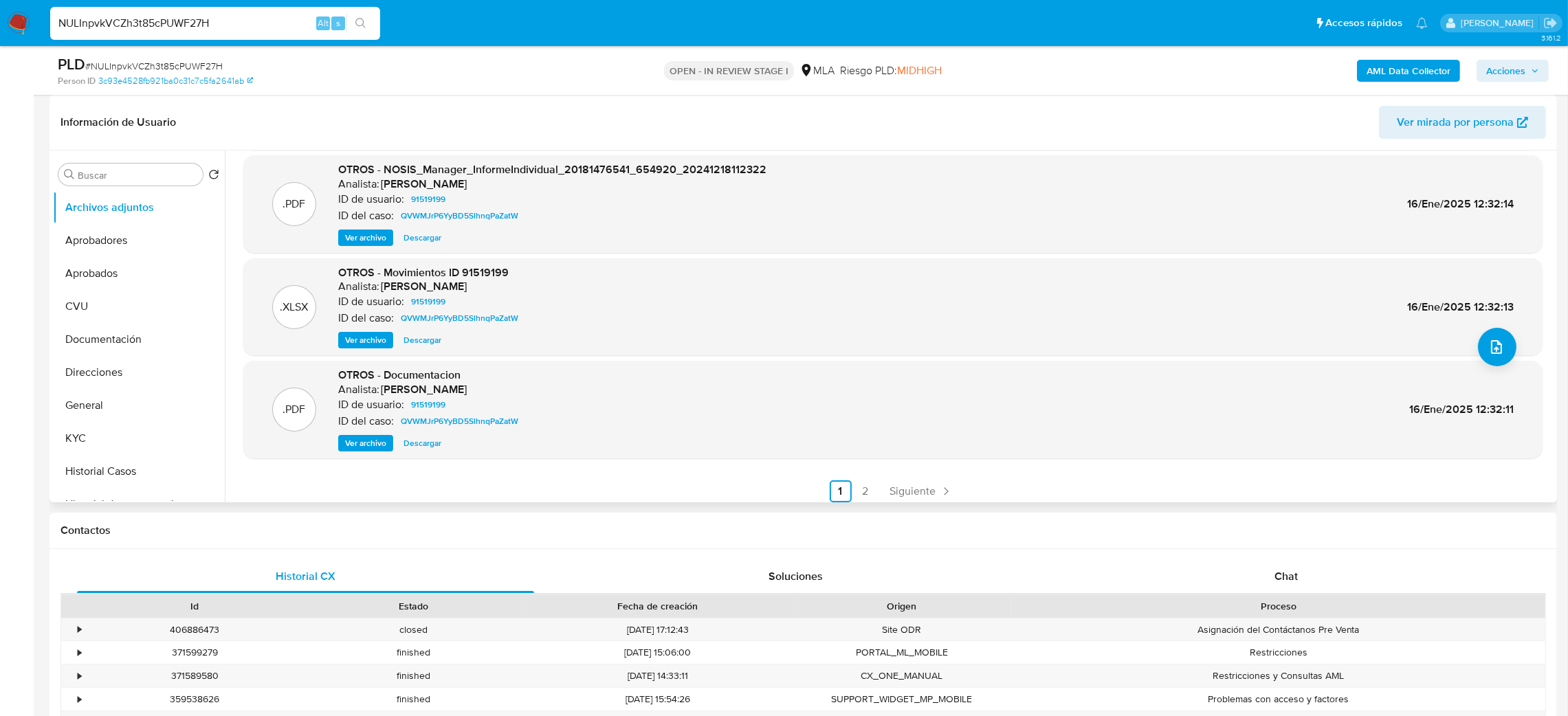
scroll to position [115, 0]
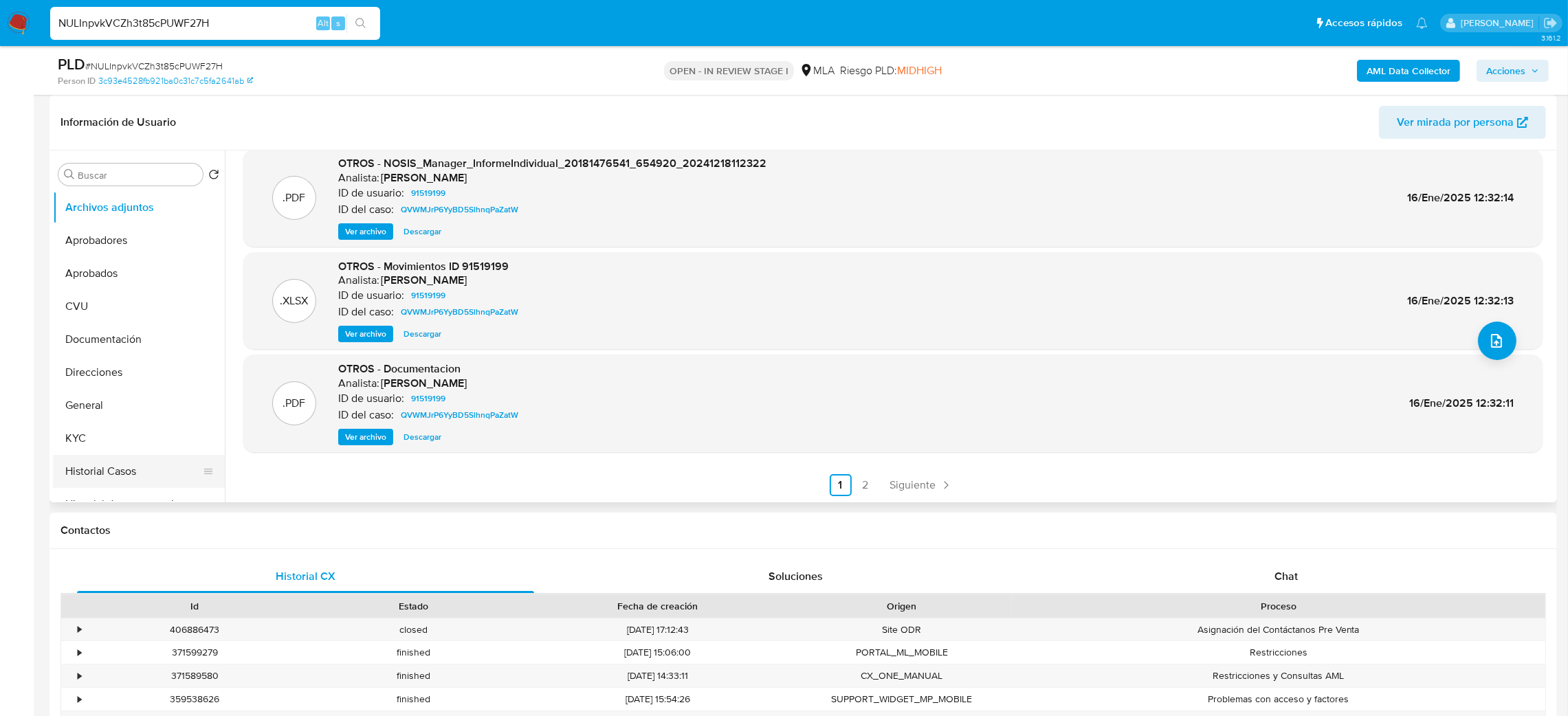
click at [119, 478] on button "Historial Casos" at bounding box center [133, 471] width 161 height 33
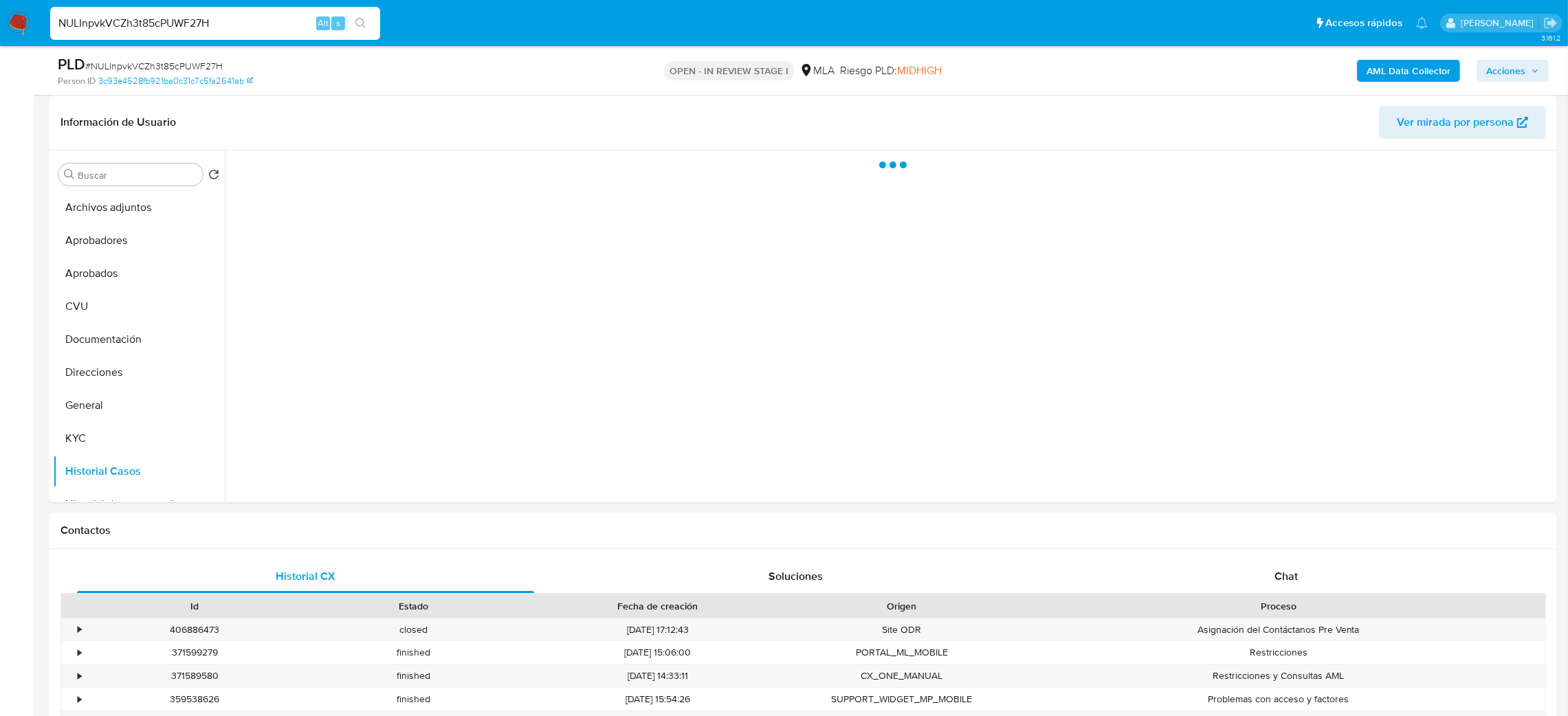
scroll to position [103, 0]
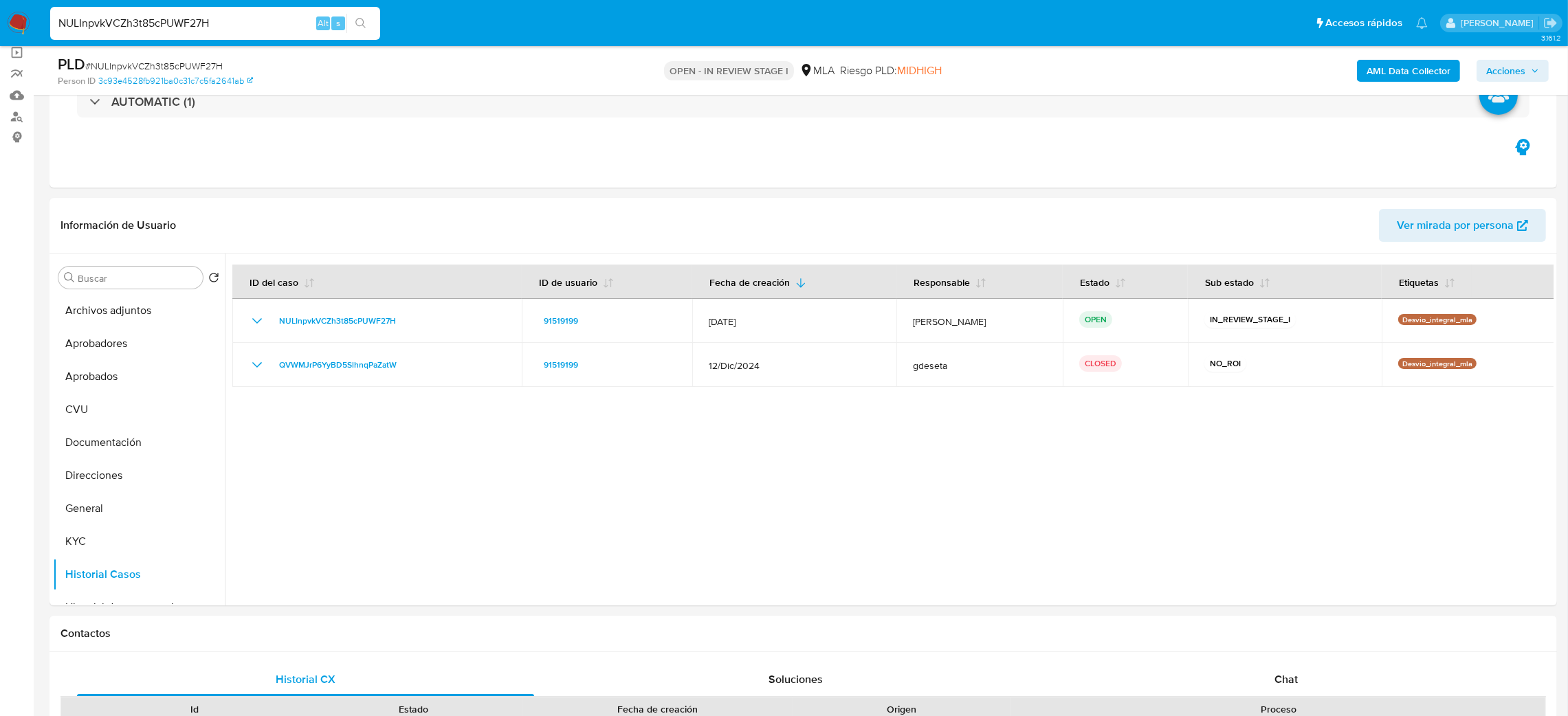
drag, startPoint x: 222, startPoint y: 25, endPoint x: 0, endPoint y: 37, distance: 222.3
click at [0, 37] on nav "Pausado Ver notificaciones NULInpvkVCZh3t85cPUWF27H Alt s Accesos rápidos Presi…" at bounding box center [784, 23] width 1568 height 46
paste input "SM4QQvgu4lpxfXN91uztbbHg"
type input "SM4QQvgu4lpxfXN91uztbbHg"
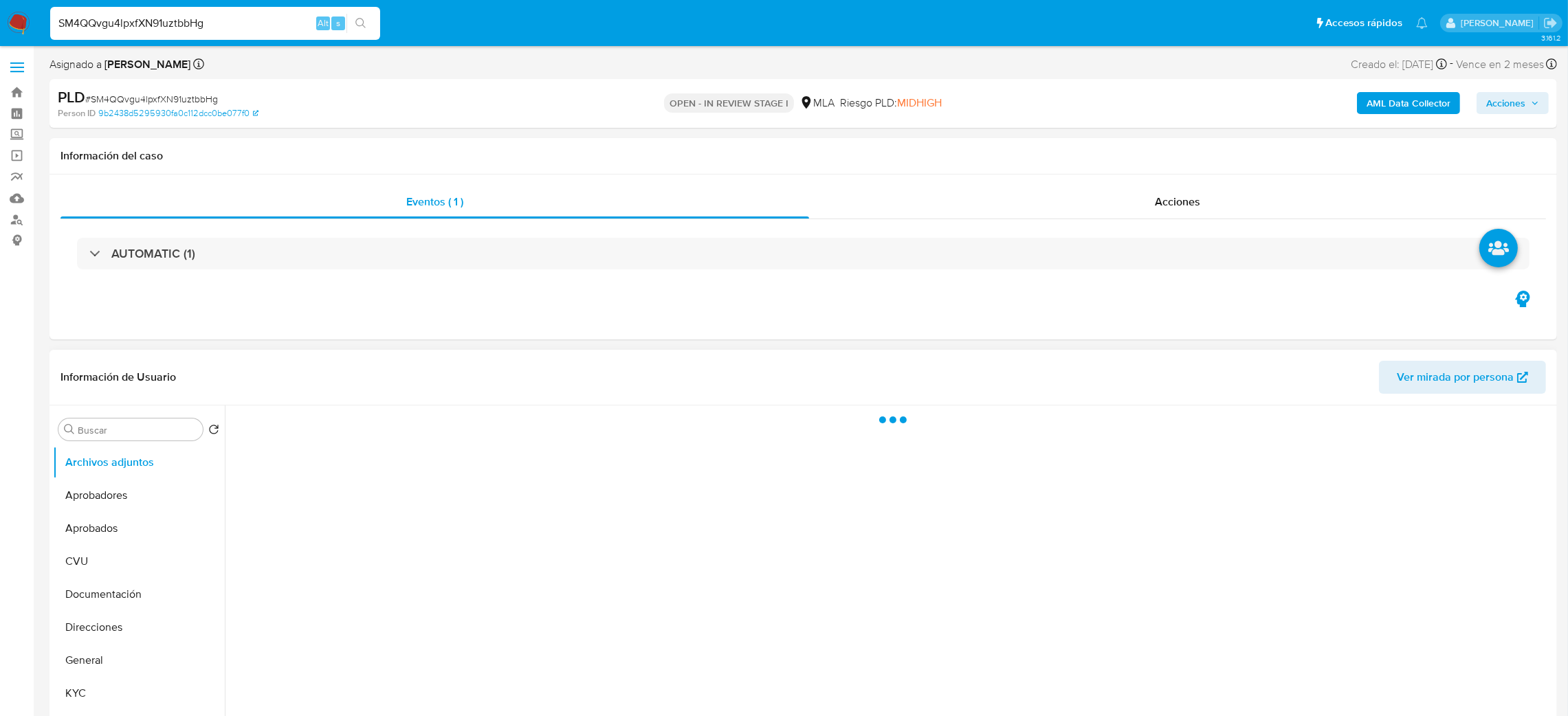
select select "10"
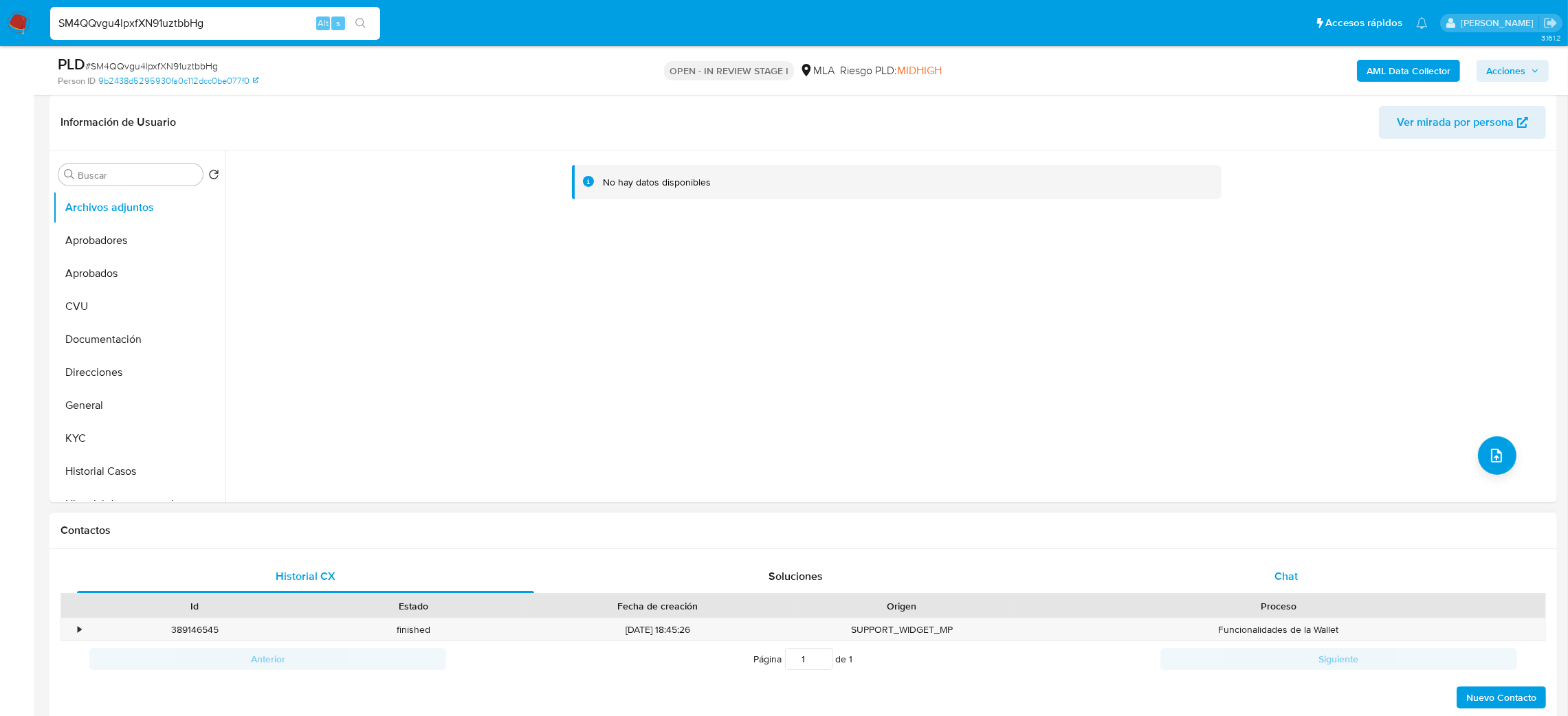
click at [1254, 570] on div "Chat" at bounding box center [1286, 576] width 457 height 33
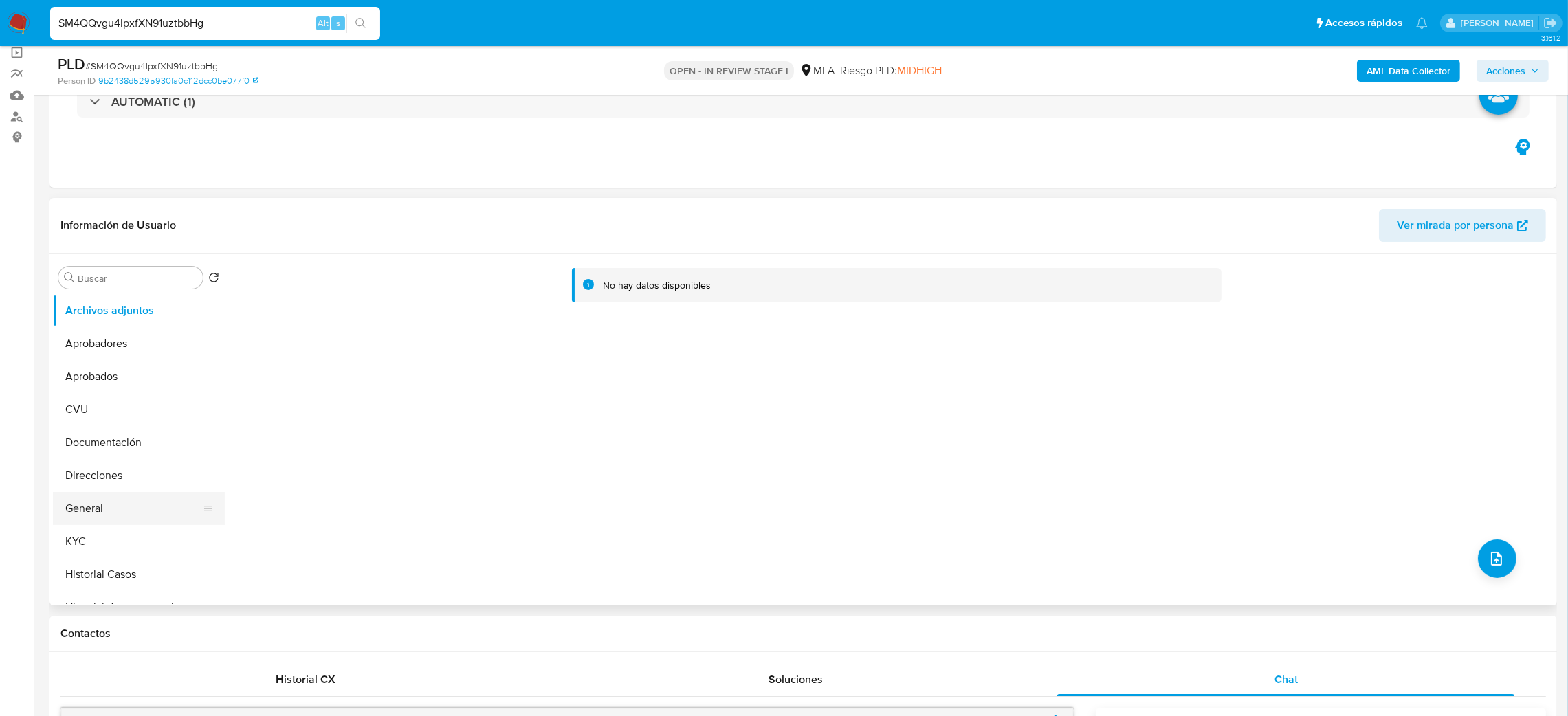
click at [149, 519] on button "General" at bounding box center [133, 508] width 161 height 33
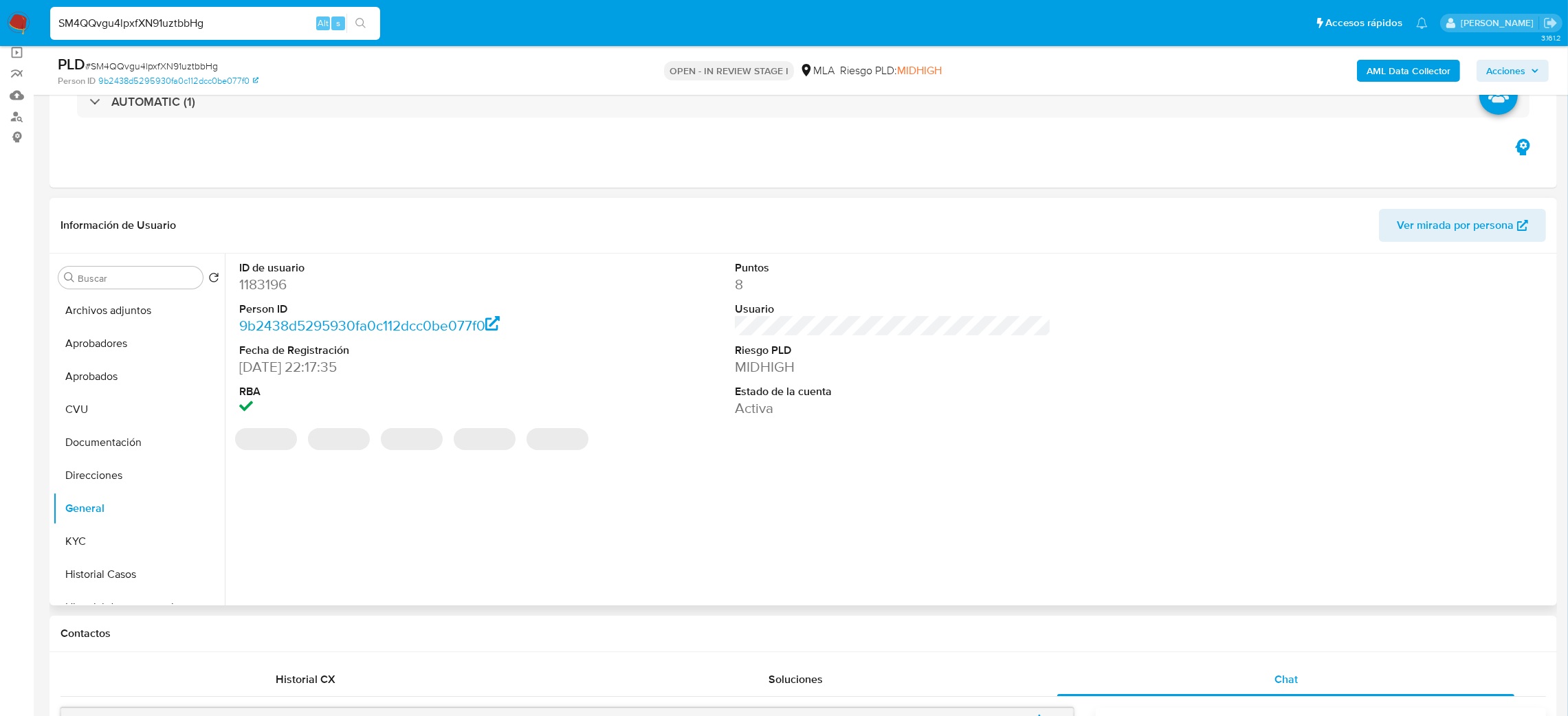
click at [265, 281] on dd "1183196" at bounding box center [397, 284] width 317 height 19
copy dd "1183196"
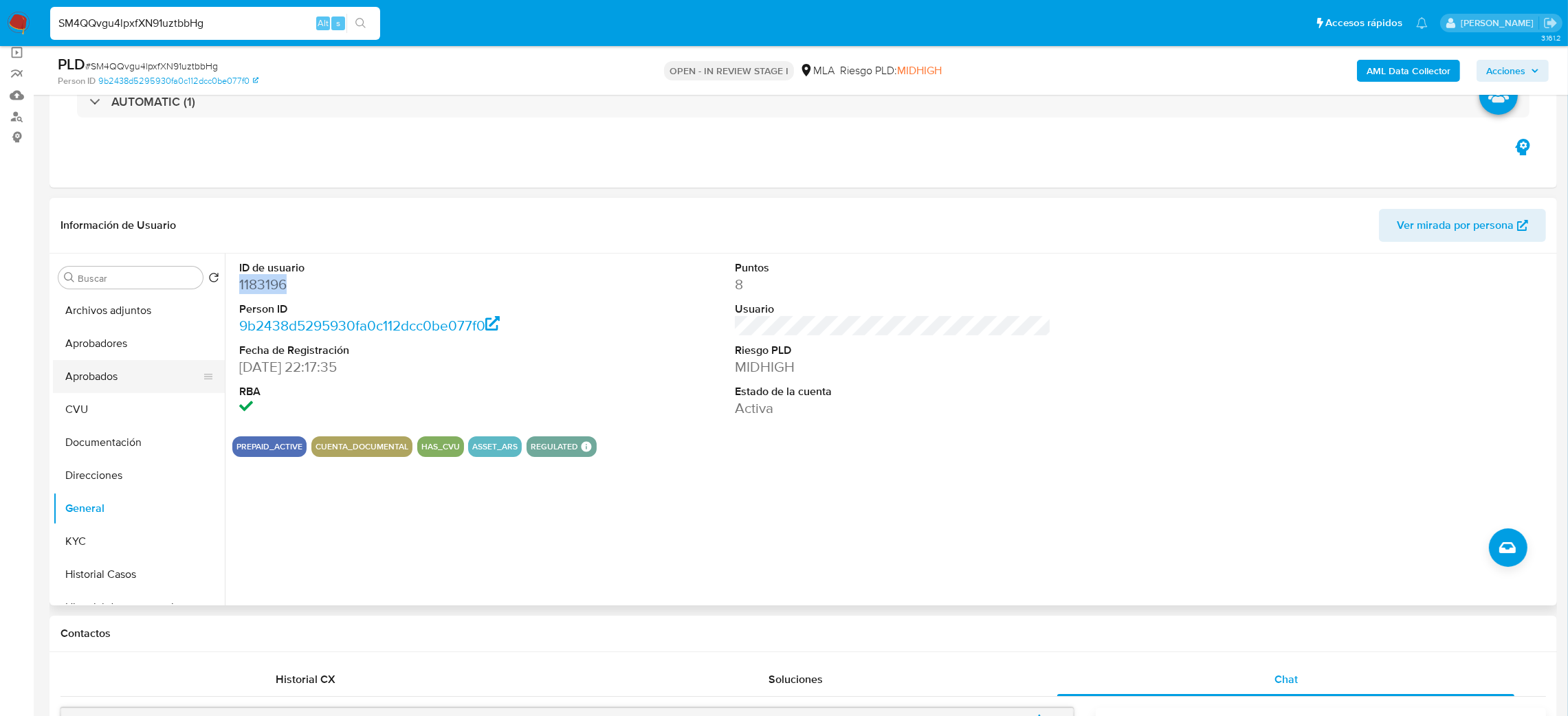
click at [88, 366] on button "Aprobados" at bounding box center [133, 377] width 161 height 33
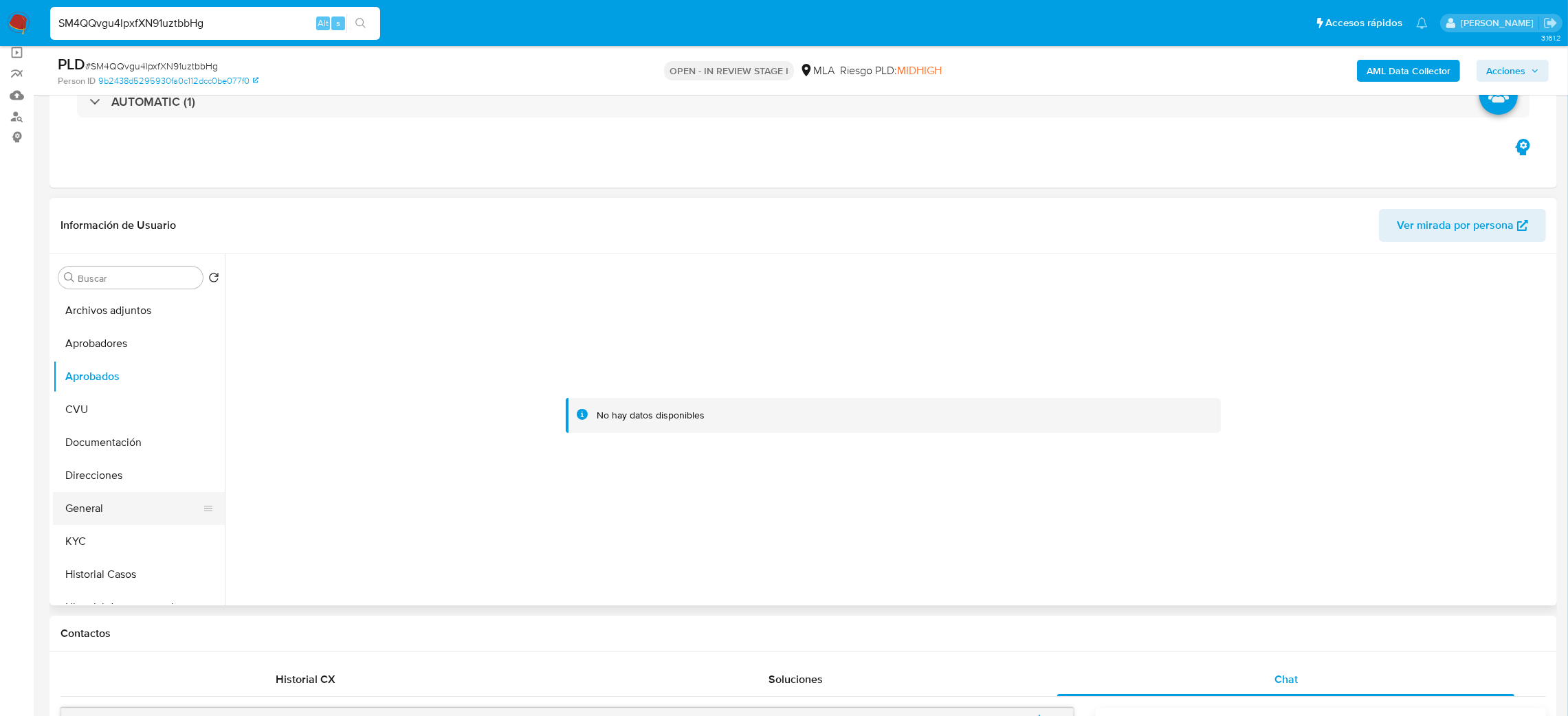
drag, startPoint x: 110, startPoint y: 511, endPoint x: 115, endPoint y: 502, distance: 10.3
click at [112, 511] on button "General" at bounding box center [133, 508] width 161 height 33
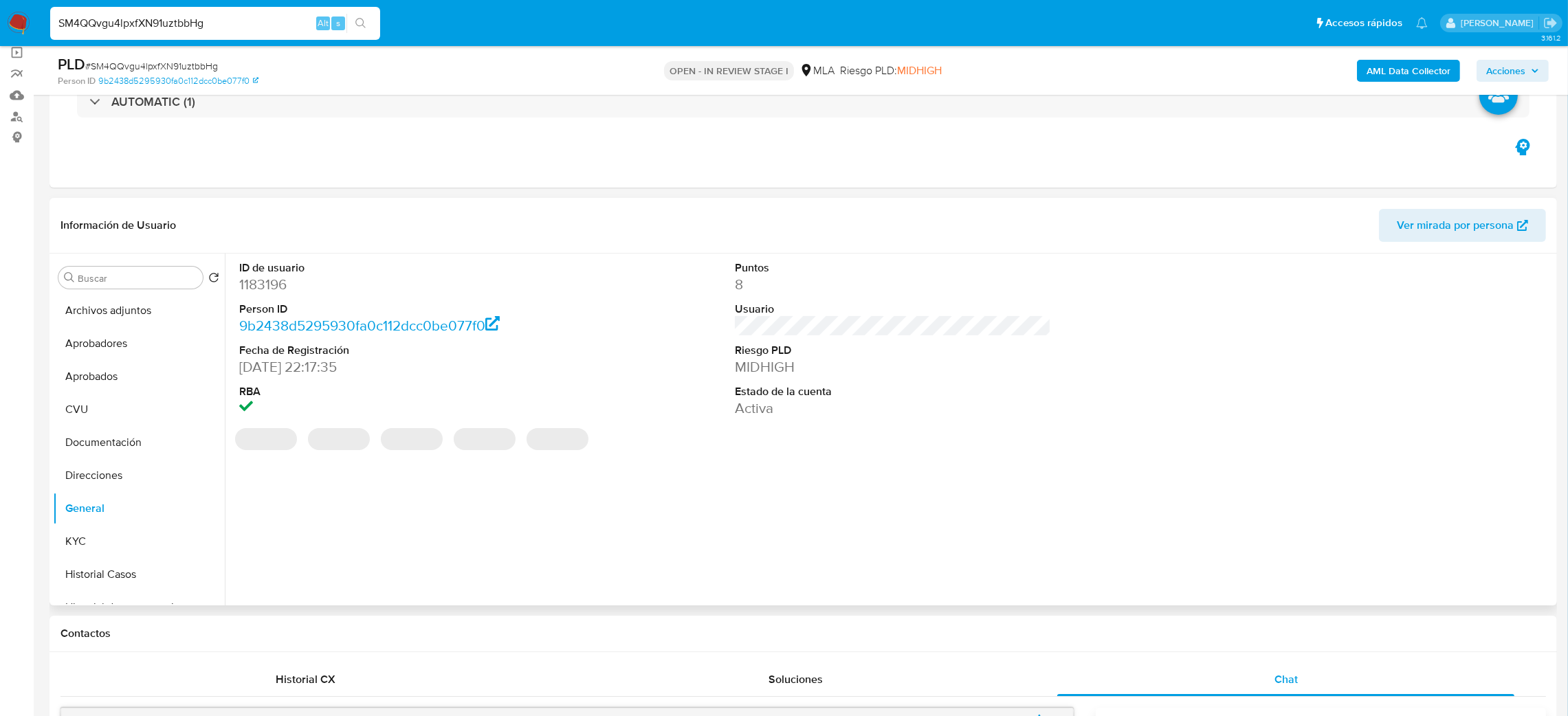
click at [267, 289] on dd "1183196" at bounding box center [397, 284] width 317 height 19
copy dd "1183196"
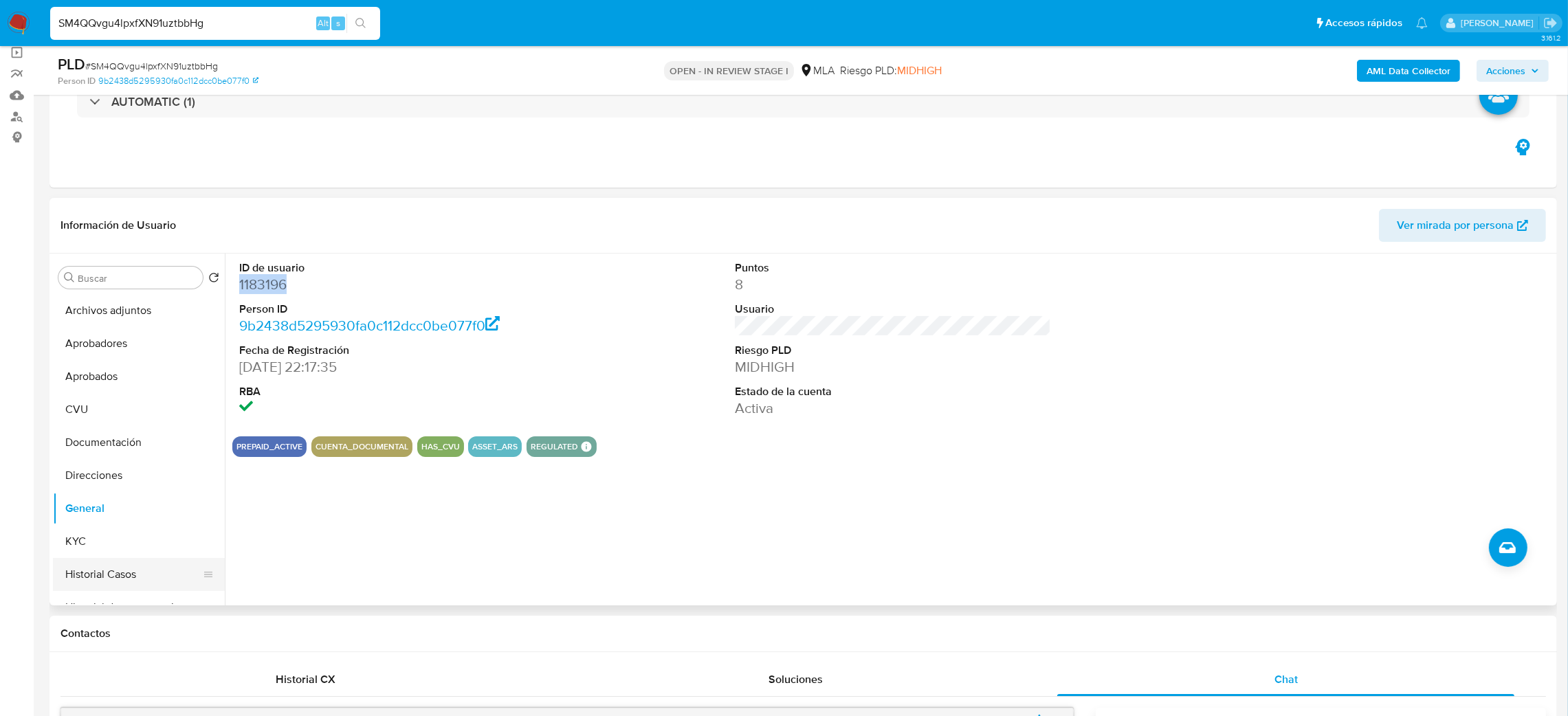
click at [116, 559] on button "Historial Casos" at bounding box center [133, 574] width 161 height 33
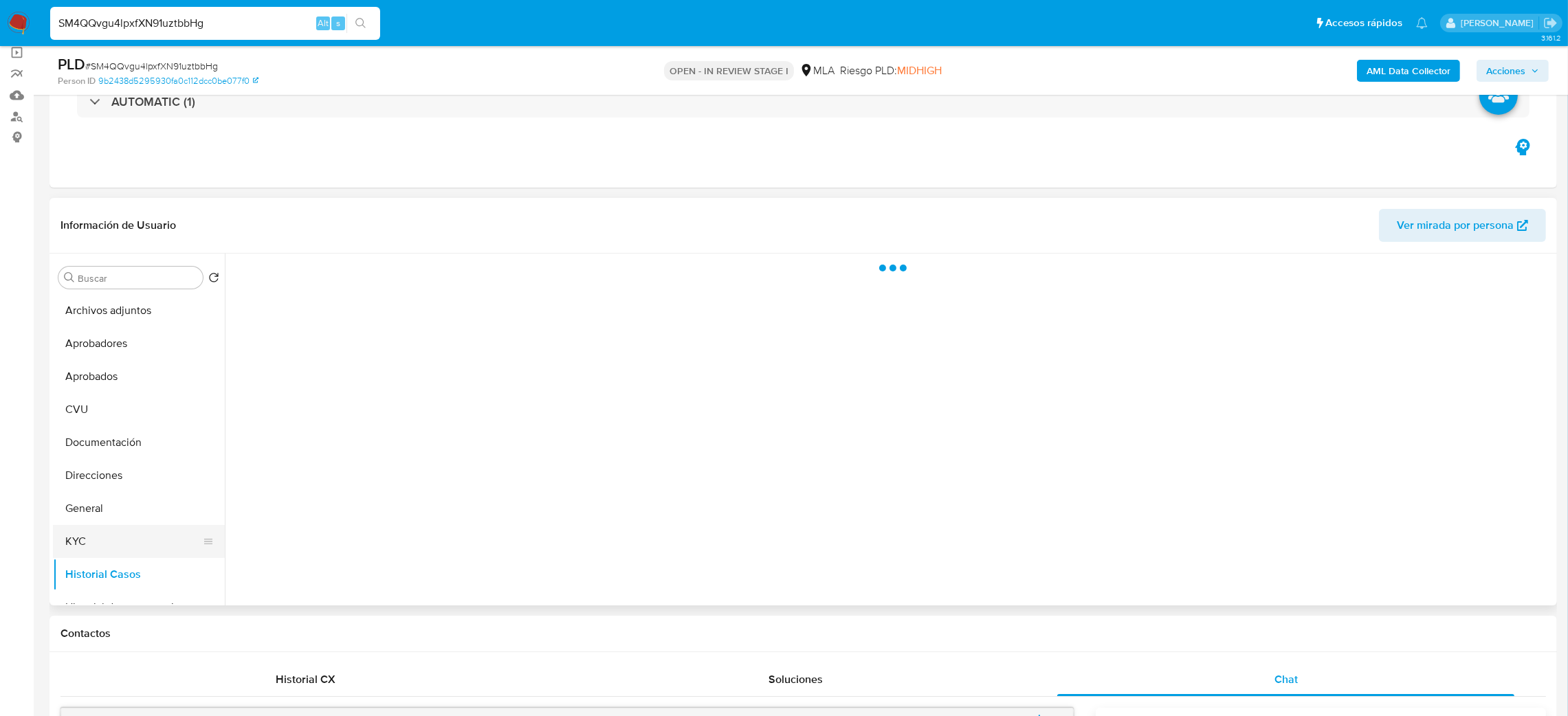
click at [114, 546] on button "KYC" at bounding box center [133, 541] width 161 height 33
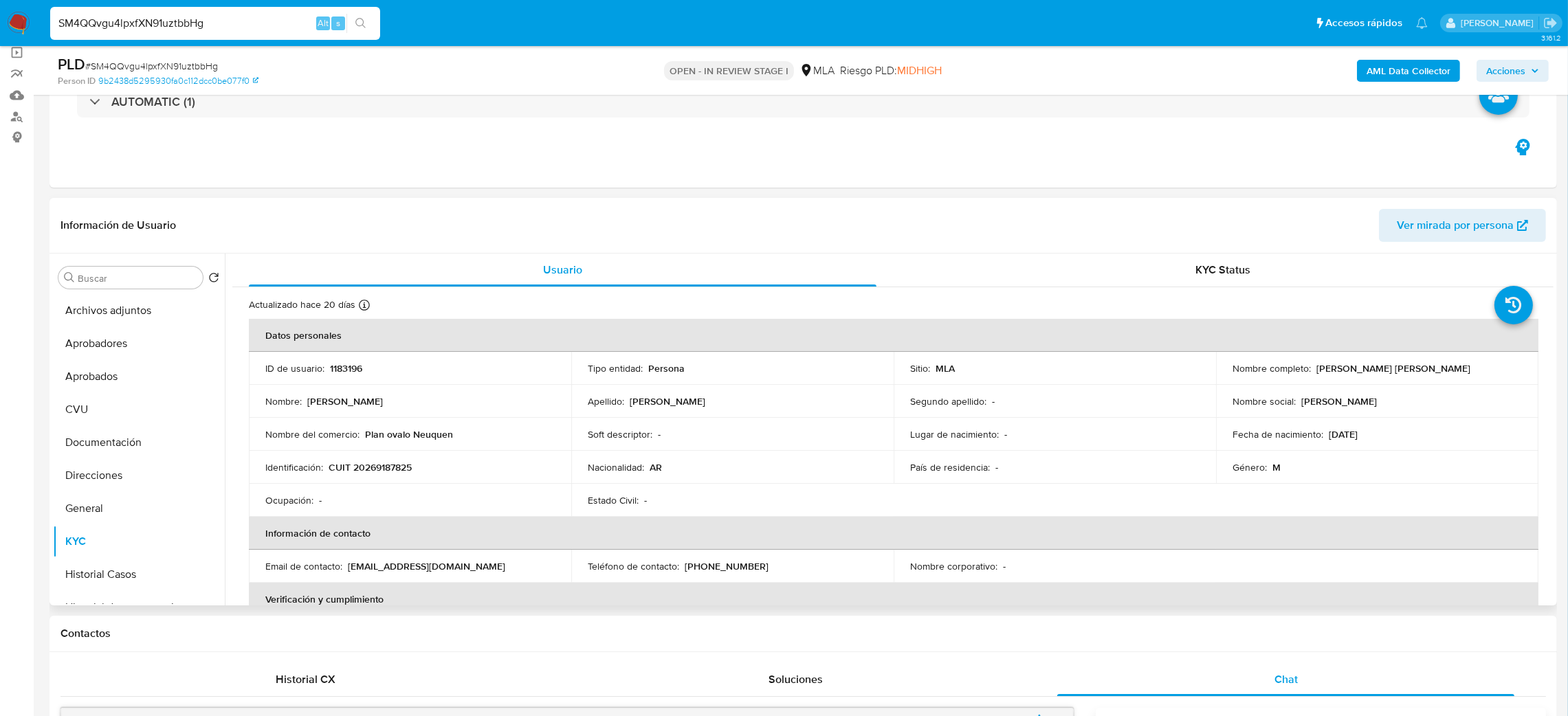
click at [377, 475] on td "Identificación : CUIT 20269187825" at bounding box center [410, 467] width 323 height 33
click at [376, 472] on p "CUIT 20269187825" at bounding box center [370, 467] width 83 height 12
copy p "20269187825"
click at [379, 481] on td "Identificación : CUIT 20269187825" at bounding box center [410, 467] width 323 height 33
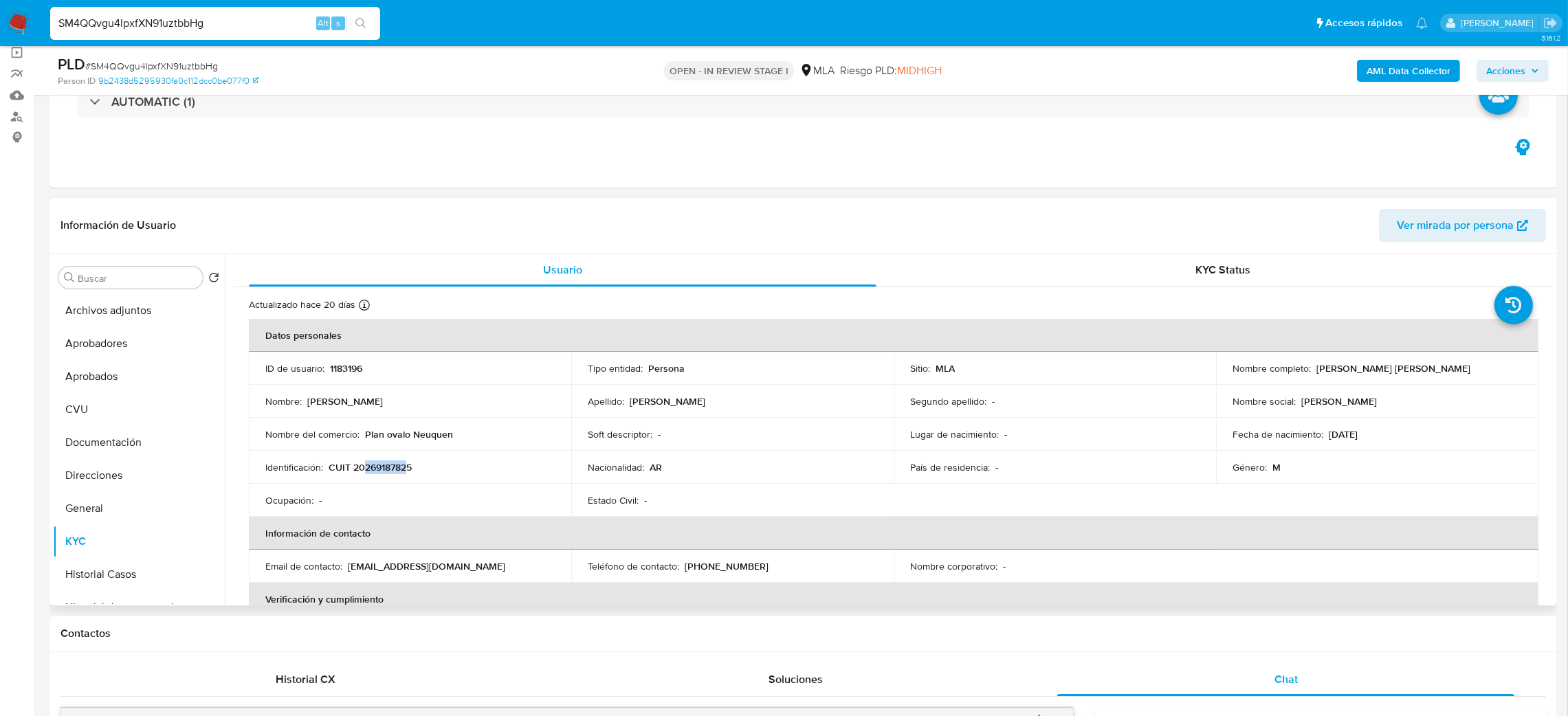
drag, startPoint x: 368, startPoint y: 472, endPoint x: 407, endPoint y: 470, distance: 39.1
click at [407, 470] on p "CUIT 20269187825" at bounding box center [370, 467] width 83 height 12
copy p "26918782"
drag, startPoint x: 1313, startPoint y: 367, endPoint x: 1465, endPoint y: 373, distance: 152.1
click at [1465, 373] on div "Nombre completo : Leonardo David Rodriguez" at bounding box center [1377, 368] width 290 height 12
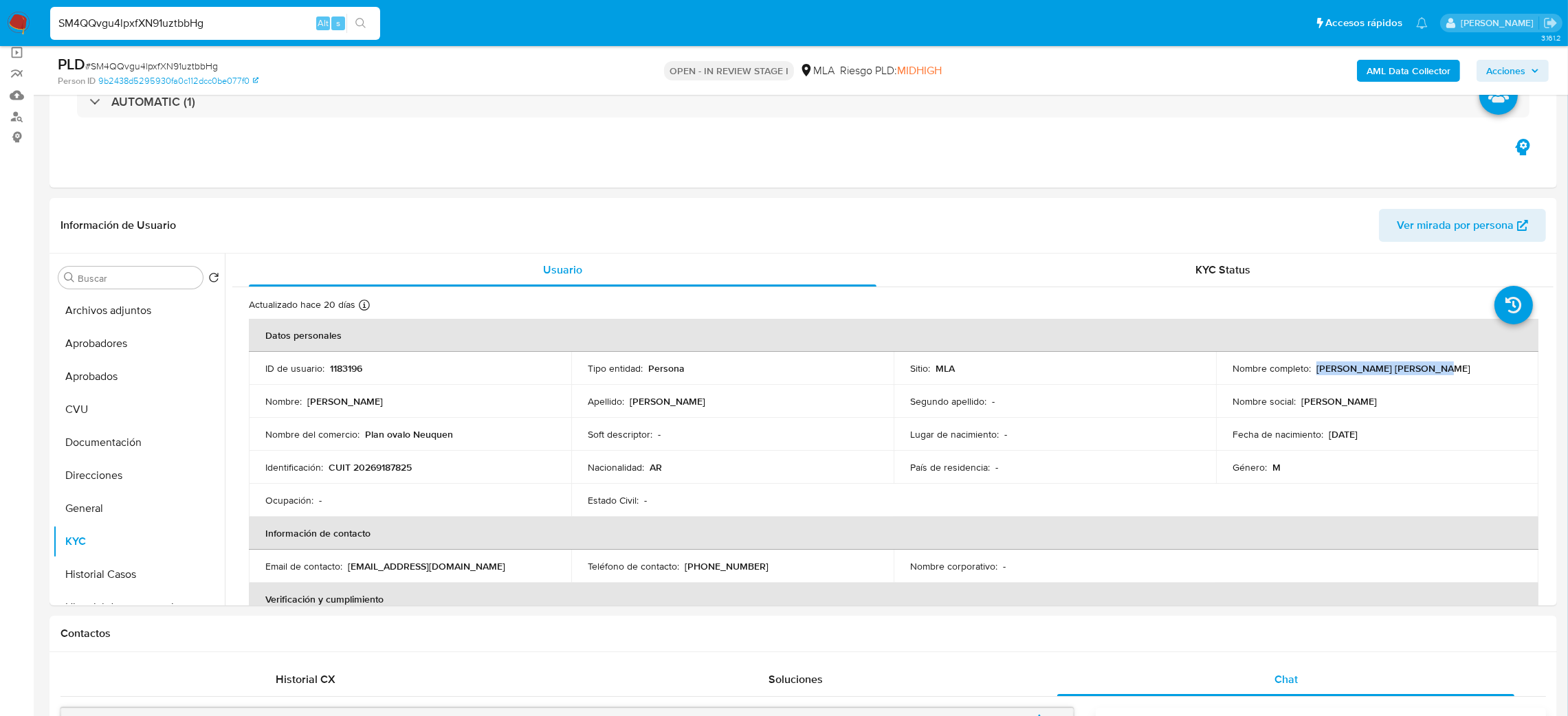
copy p "[PERSON_NAME] [PERSON_NAME]"
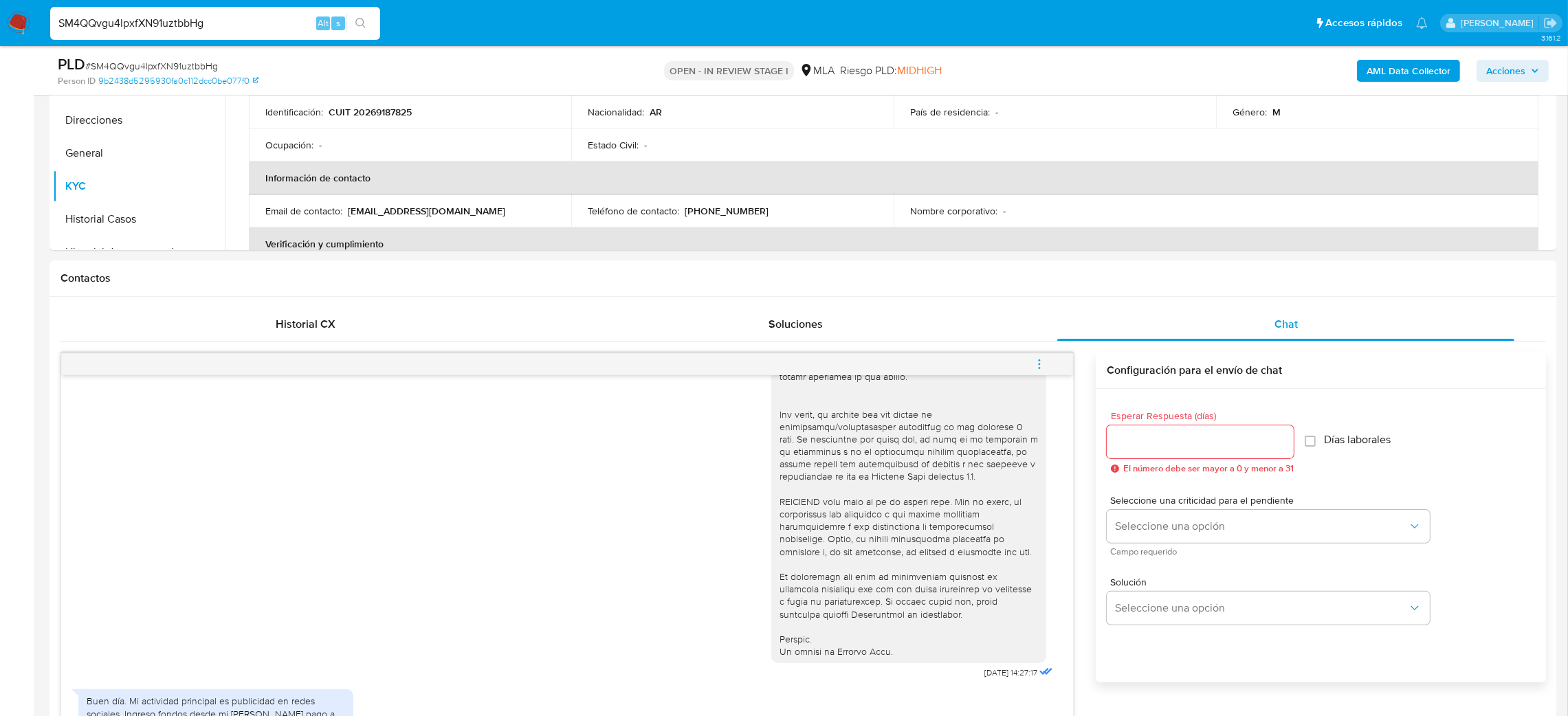
scroll to position [149, 0]
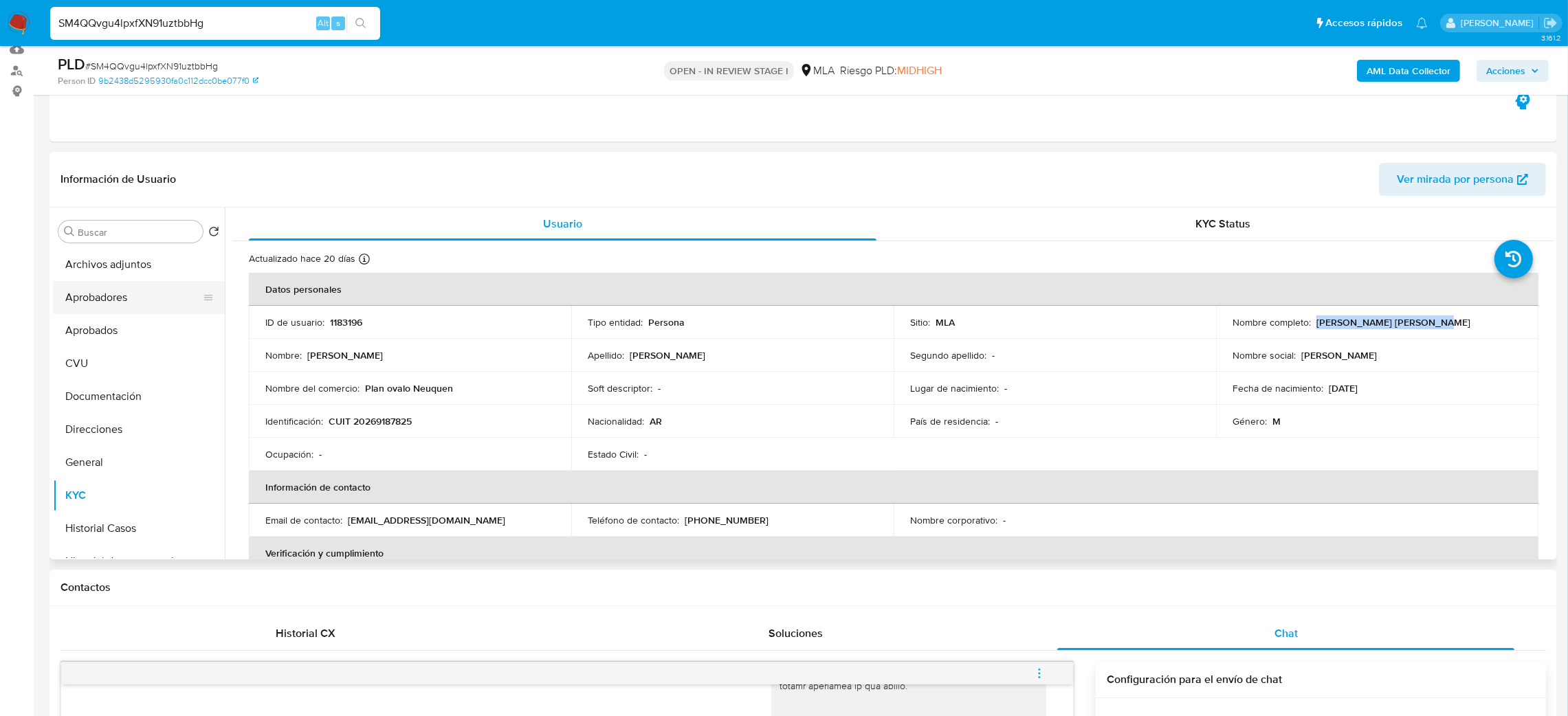
click at [110, 309] on button "Aprobadores" at bounding box center [133, 297] width 161 height 33
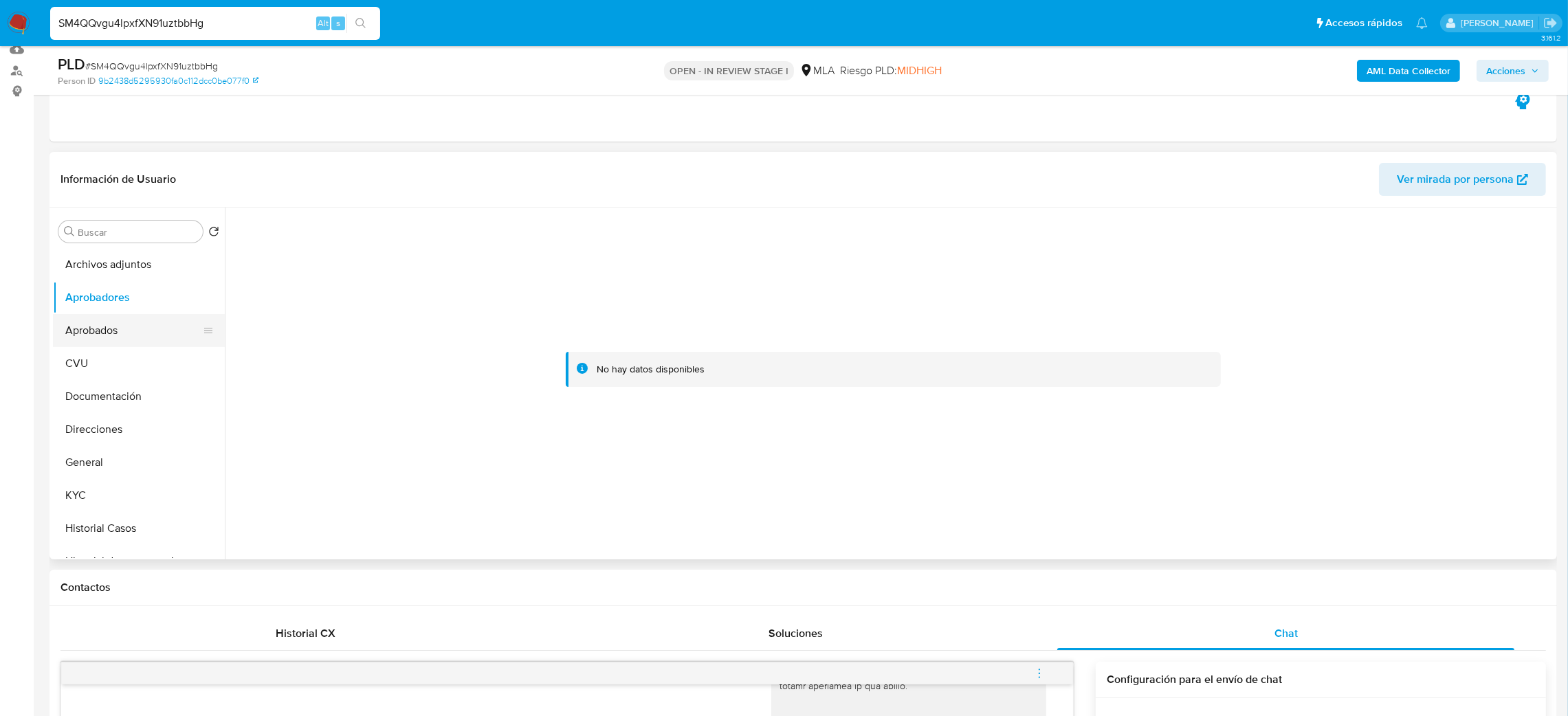
click at [112, 325] on button "Aprobados" at bounding box center [133, 331] width 161 height 33
click at [121, 367] on button "CVU" at bounding box center [133, 363] width 161 height 33
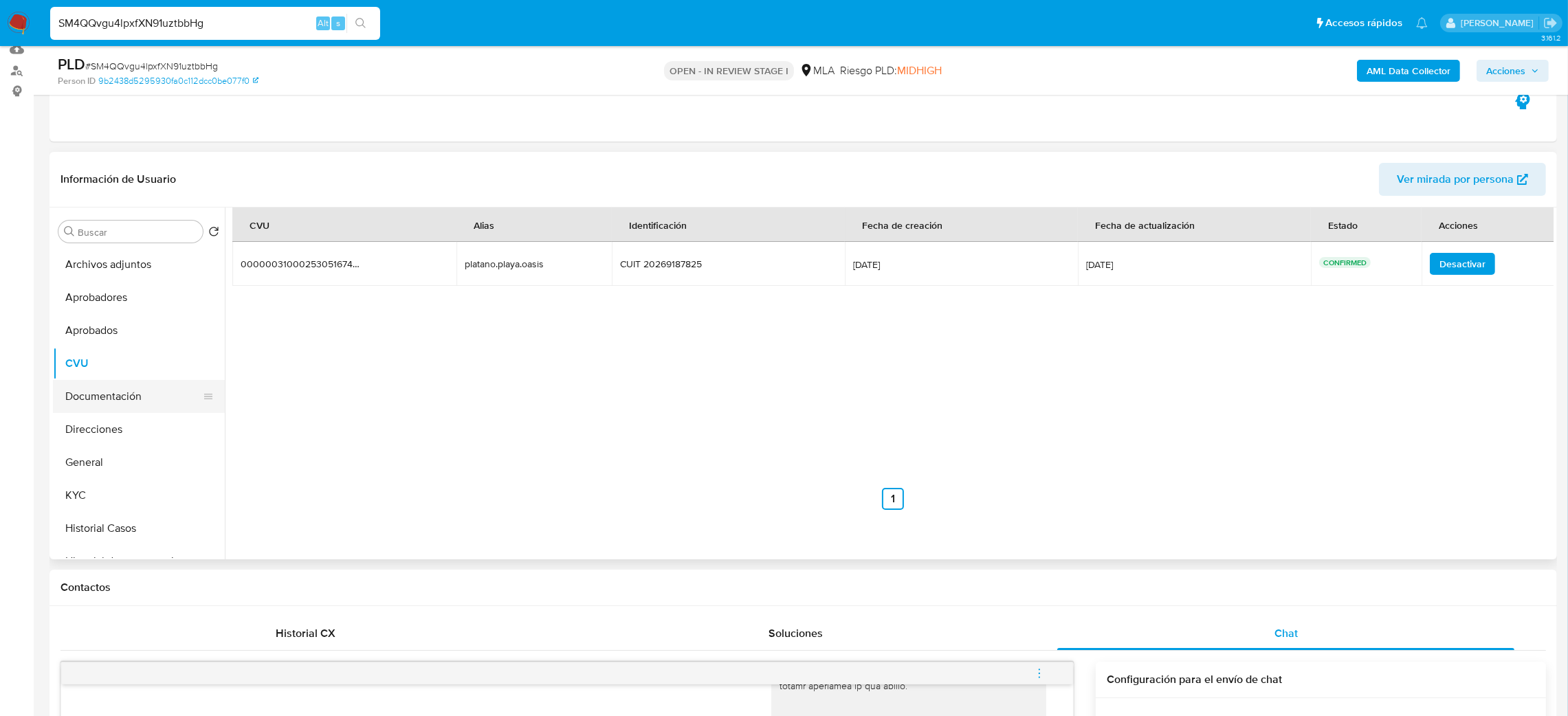
click at [125, 391] on button "Documentación" at bounding box center [133, 396] width 161 height 33
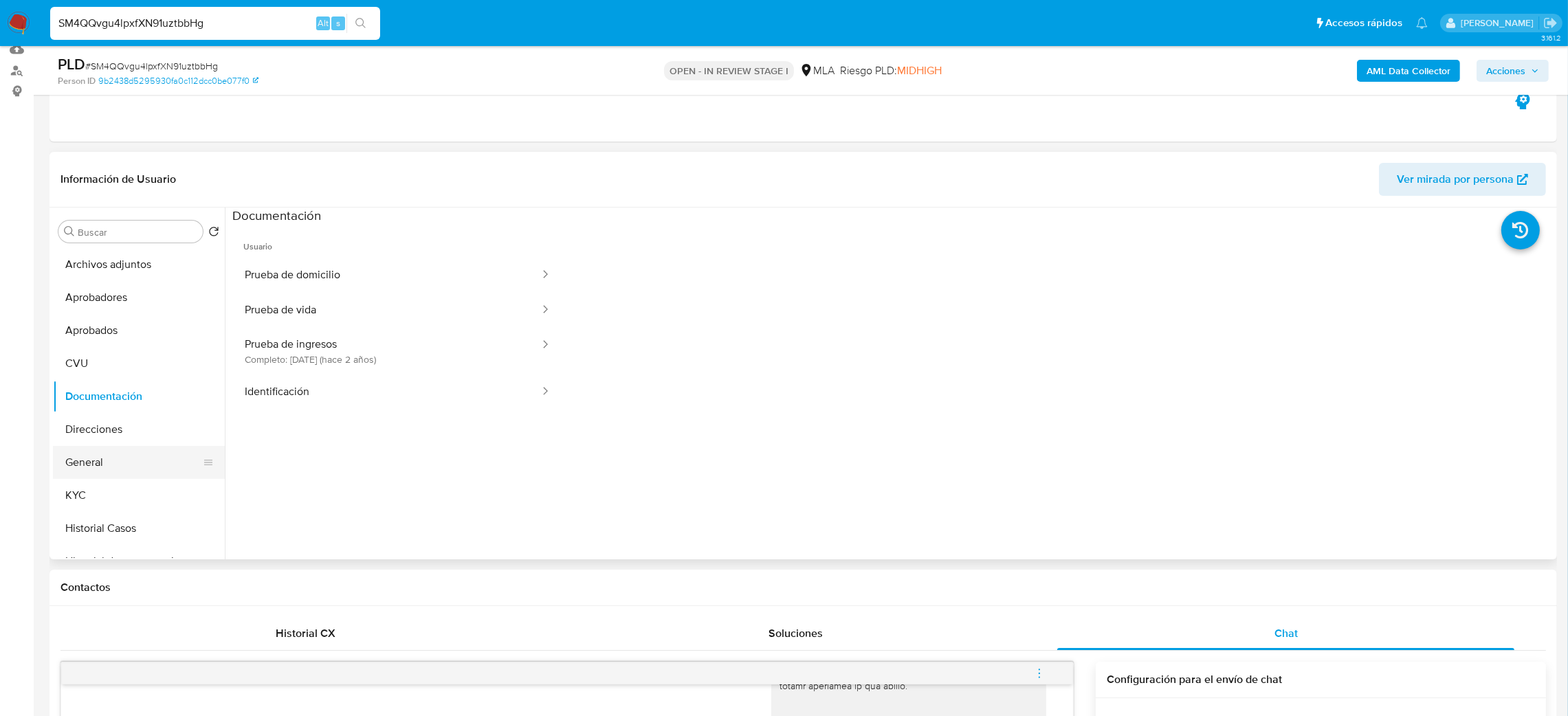
click at [113, 456] on button "General" at bounding box center [133, 462] width 161 height 33
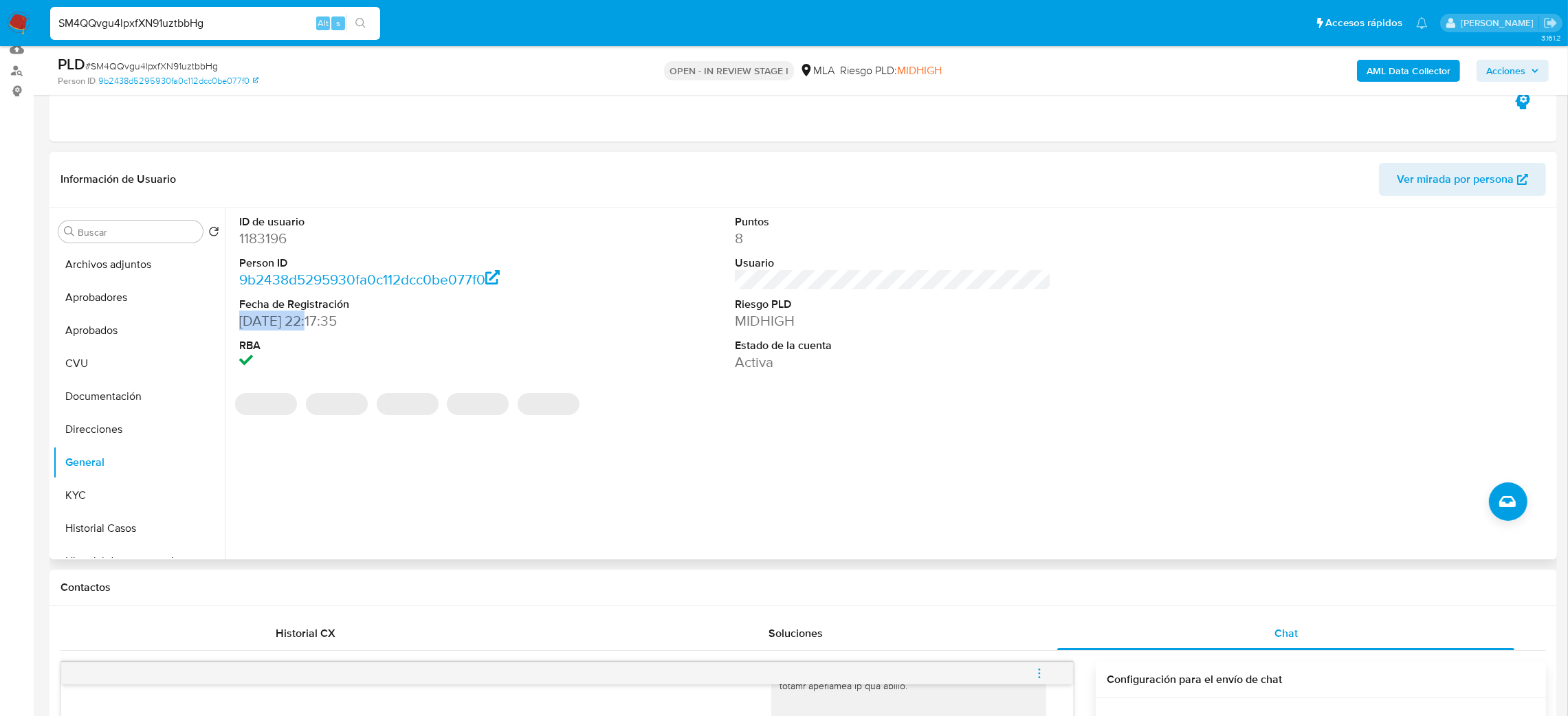
drag, startPoint x: 310, startPoint y: 320, endPoint x: 238, endPoint y: 321, distance: 72.0
click at [238, 321] on div "ID de usuario 1183196 Person ID 9b2438d5295930fa0c112dcc0be077f0 Fecha de Regis…" at bounding box center [398, 293] width 331 height 172
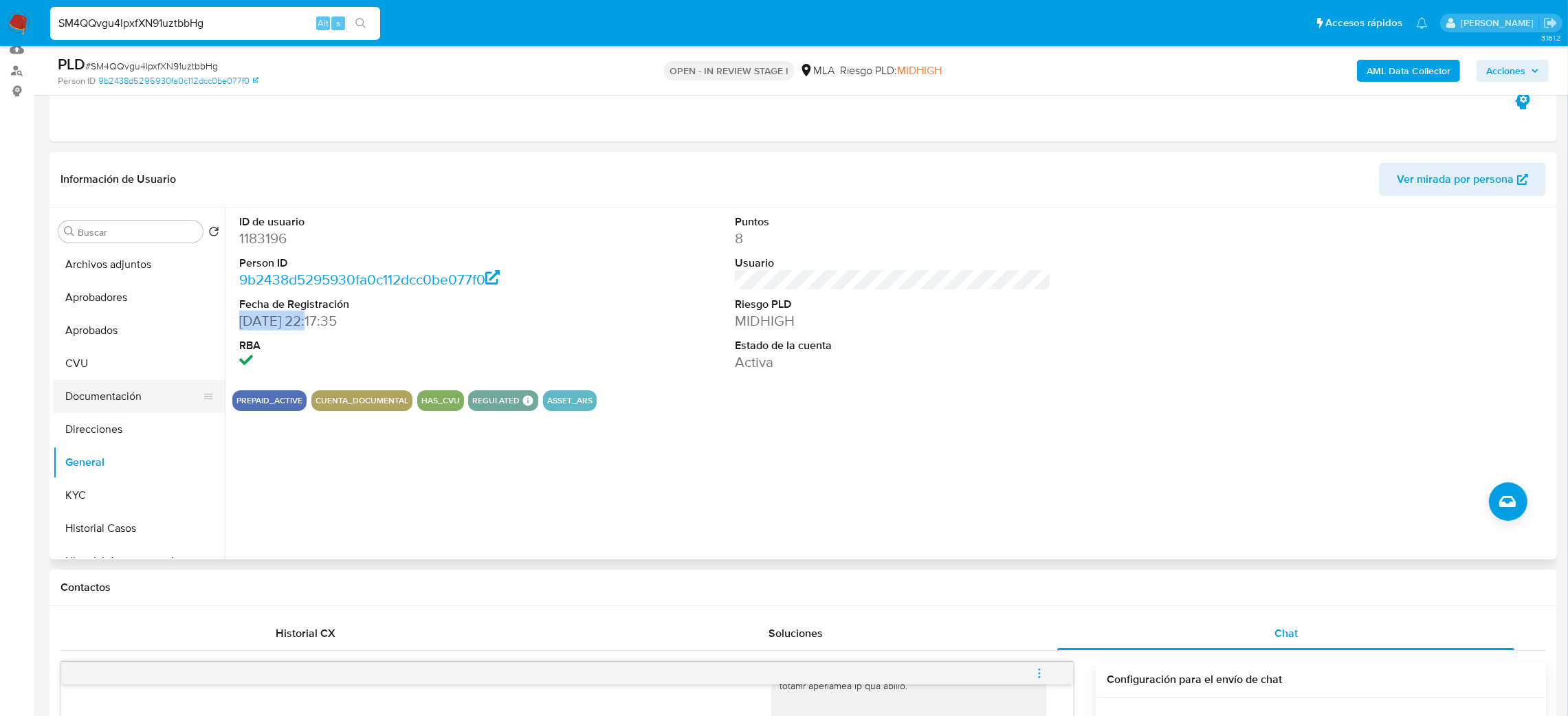
copy dd "31/10/2006"
click at [127, 498] on button "KYC" at bounding box center [133, 495] width 161 height 33
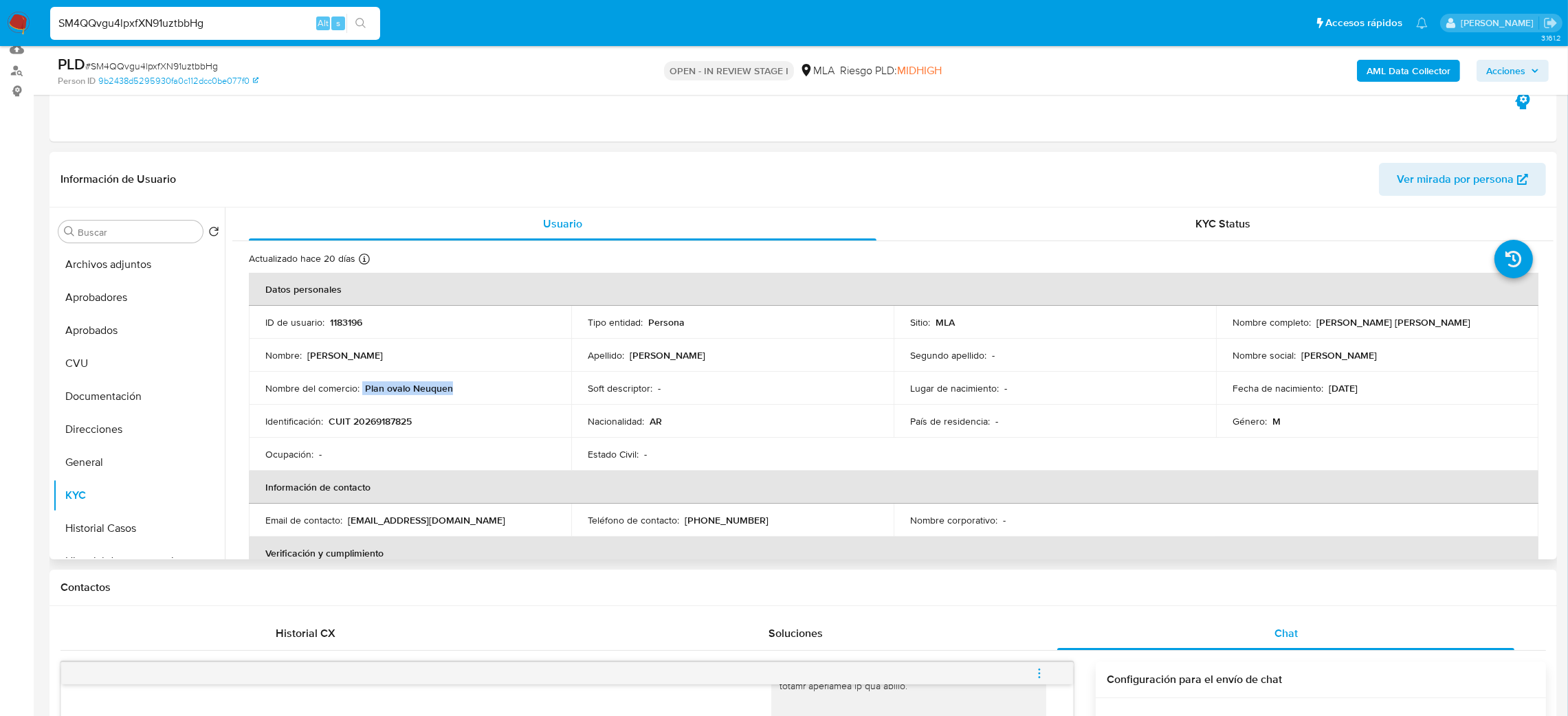
drag, startPoint x: 361, startPoint y: 391, endPoint x: 485, endPoint y: 391, distance: 124.0
click at [485, 391] on div "Nombre del comercio : Plan ovalo Neuquen" at bounding box center [410, 388] width 290 height 12
copy div "Plan ovalo Neuquen"
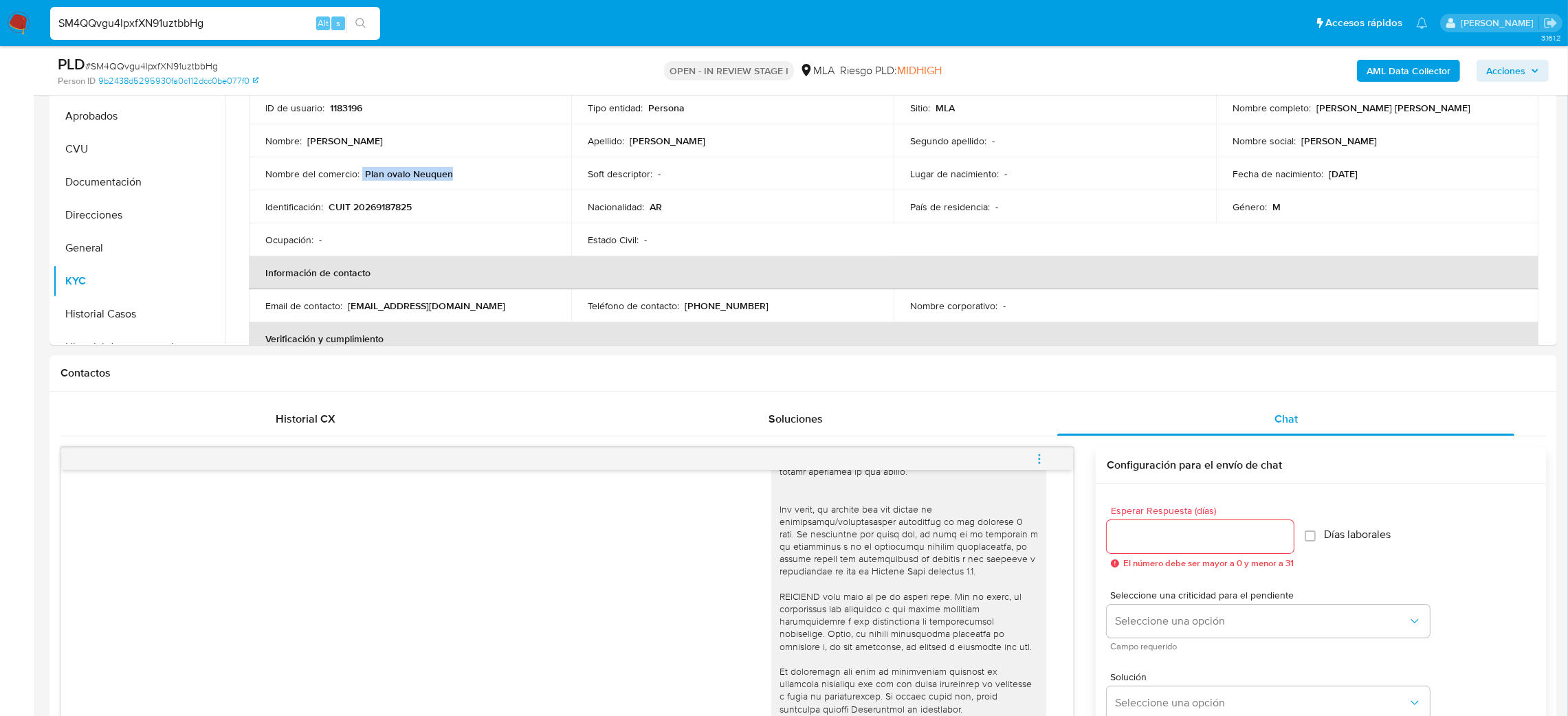
scroll to position [355, 0]
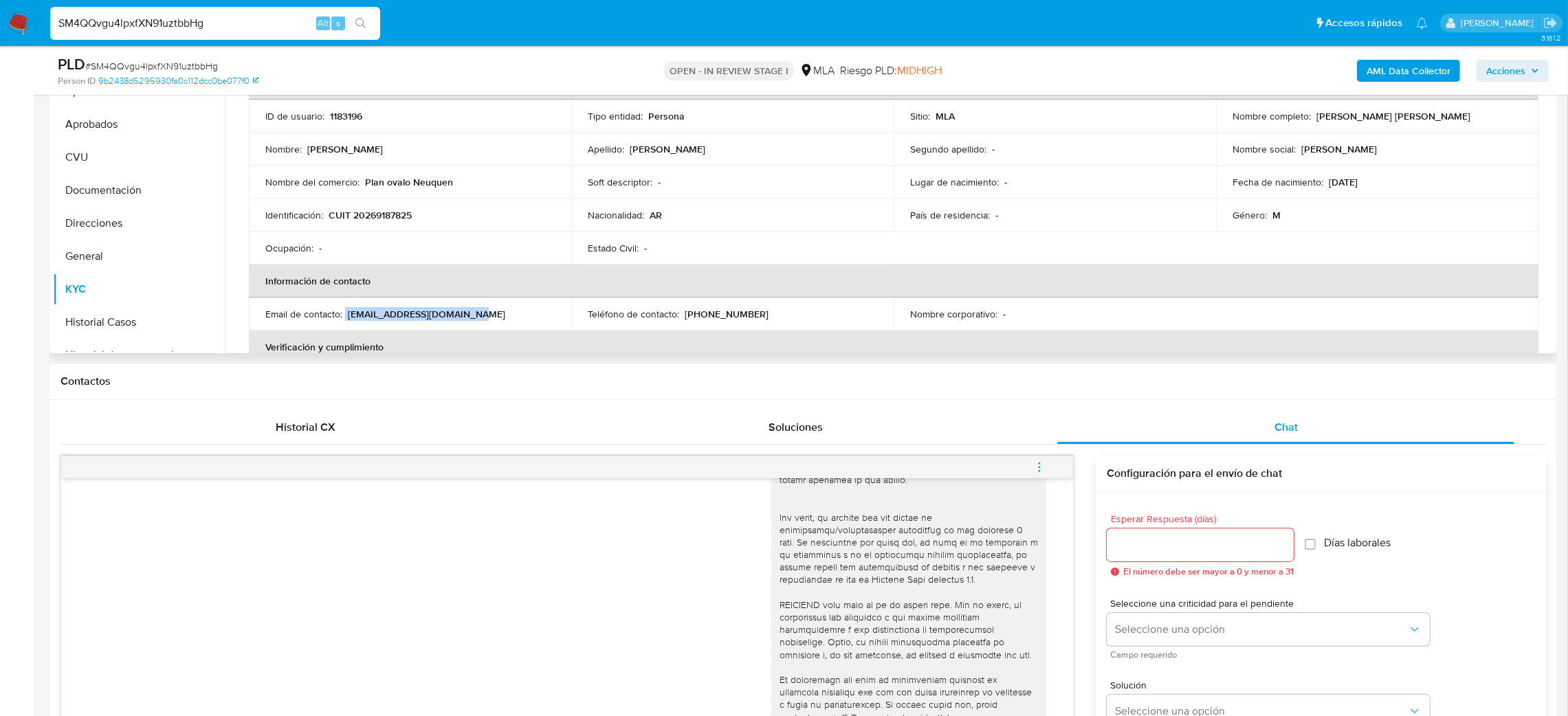
drag, startPoint x: 345, startPoint y: 319, endPoint x: 521, endPoint y: 301, distance: 176.9
click at [521, 301] on td "Email de contacto : planesfordsapac@gmail.com" at bounding box center [410, 314] width 323 height 33
copy div "planesfordsapac@gmail.com"
click at [492, 317] on div "Email de contacto : planesfordsapac@gmail.com" at bounding box center [410, 314] width 290 height 12
click at [418, 315] on p "planesfordsapac@gmail.com" at bounding box center [426, 314] width 157 height 12
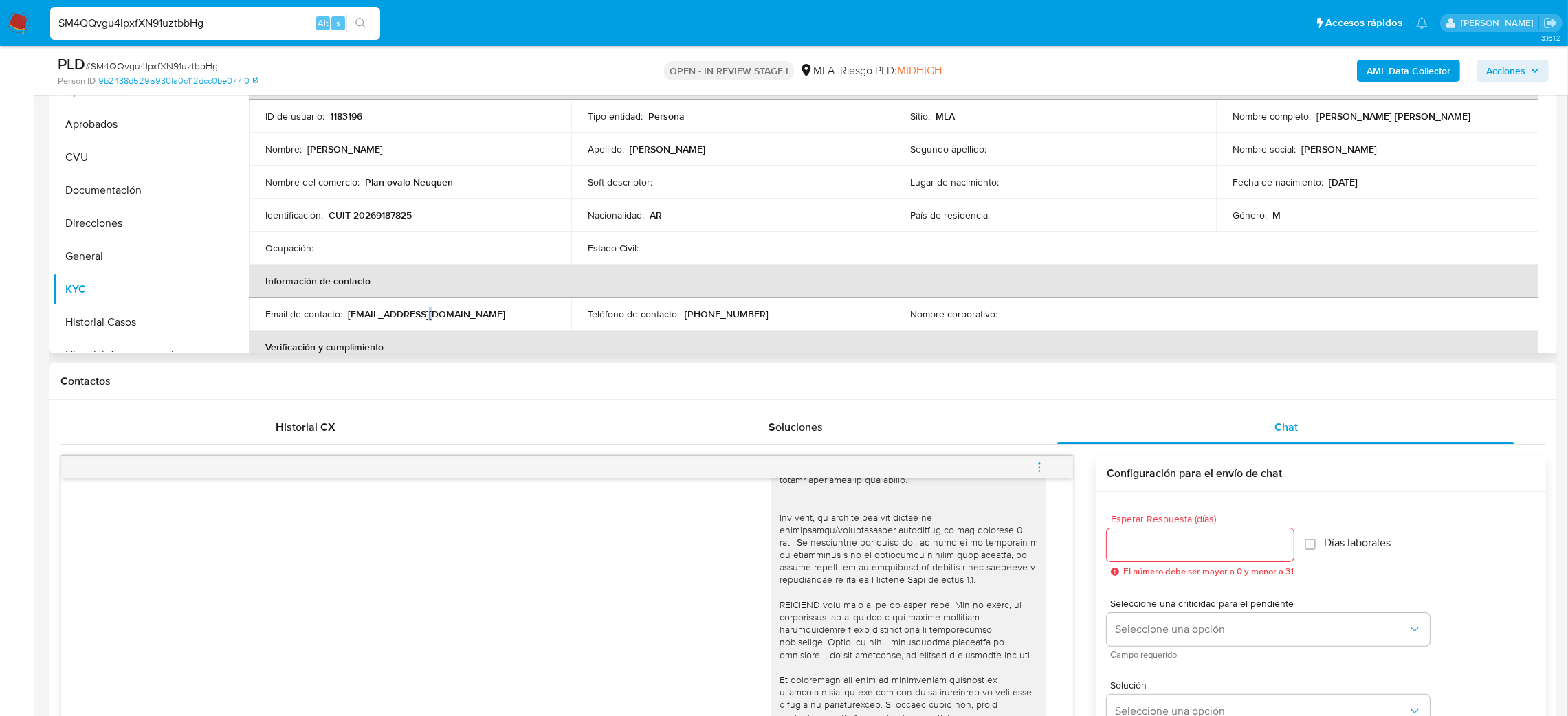
click at [418, 315] on p "planesfordsapac@gmail.com" at bounding box center [426, 314] width 157 height 12
copy div "Email de contacto : planesfordsapac@gmail.com"
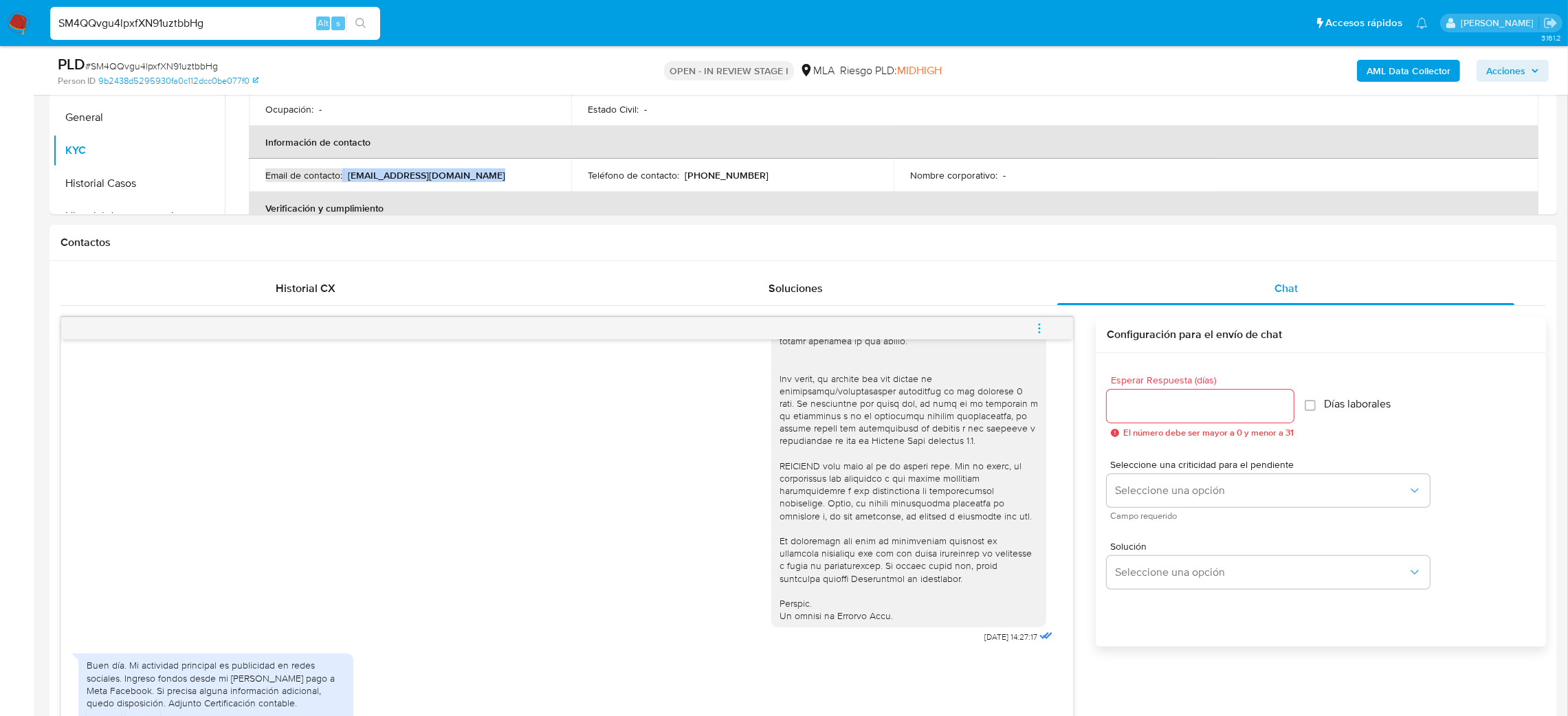
scroll to position [768, 0]
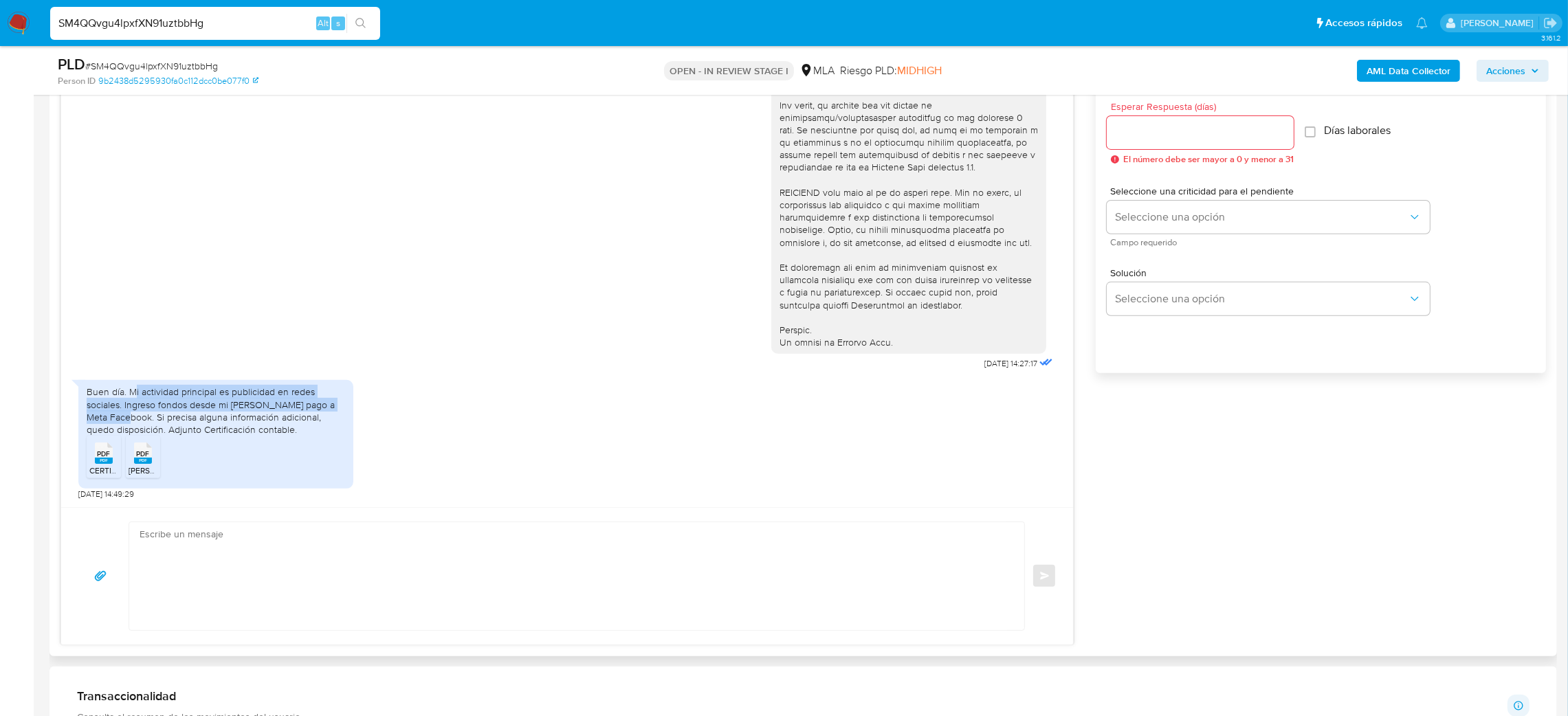
drag, startPoint x: 133, startPoint y: 392, endPoint x: 134, endPoint y: 421, distance: 29.0
click at [134, 421] on div "Buen día. Mi actividad principal es publicidad en redes sociales. Ingreso fondo…" at bounding box center [215, 410] width 258 height 50
drag, startPoint x: 127, startPoint y: 393, endPoint x: 133, endPoint y: 417, distance: 24.7
click at [133, 417] on div "Buen día. Mi actividad principal es publicidad en redes sociales. Ingreso fondo…" at bounding box center [215, 410] width 258 height 50
copy div "Mi actividad principal es publicidad en redes sociales. Ingreso fondos desde mi…"
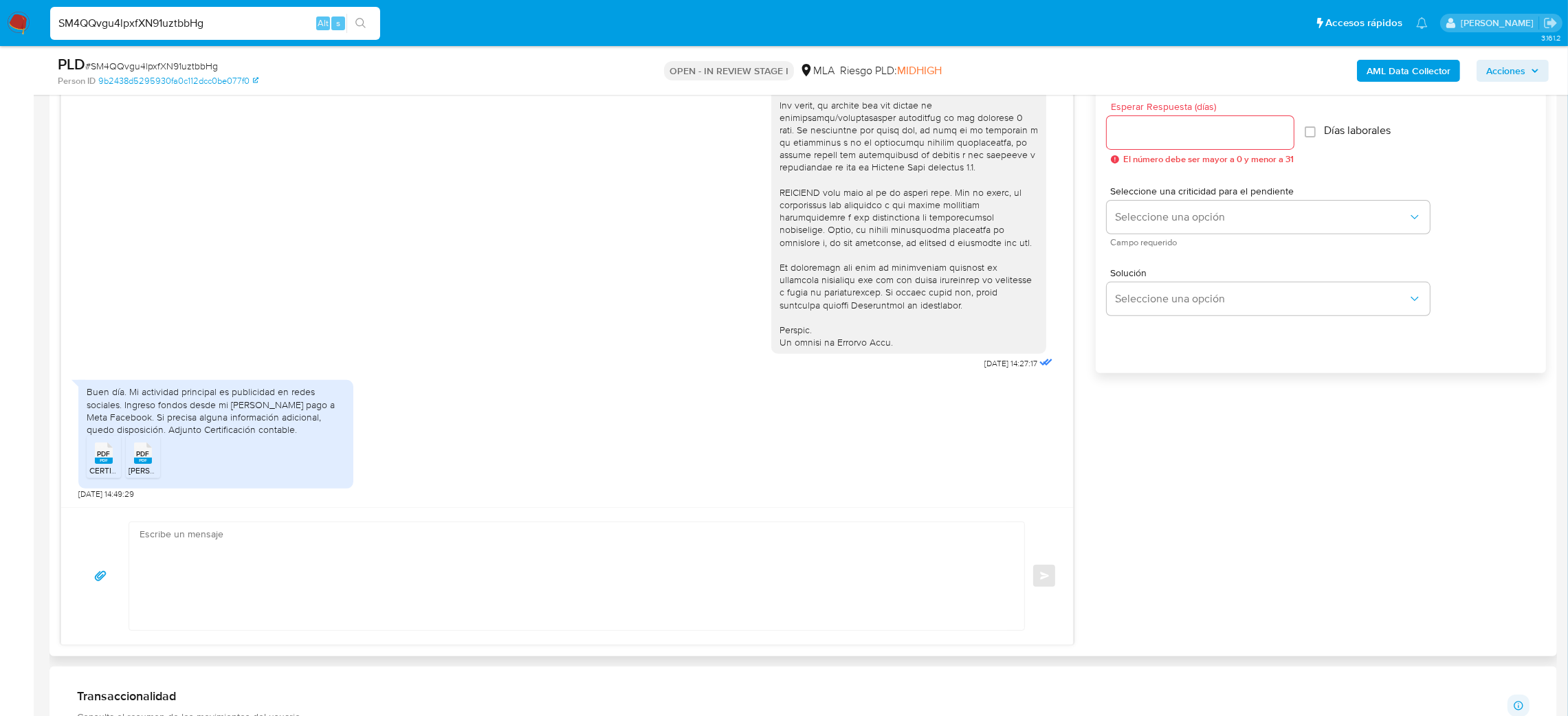
click at [102, 472] on span "CERTIFICACIÓN INGRESOS LEONARDO RODRIGUEZ.pdf" at bounding box center [180, 470] width 181 height 12
click at [143, 473] on span "OBLEA LEGALIZACIÓN LEONARDO RODRIGUEZ.pdf" at bounding box center [230, 470] width 203 height 12
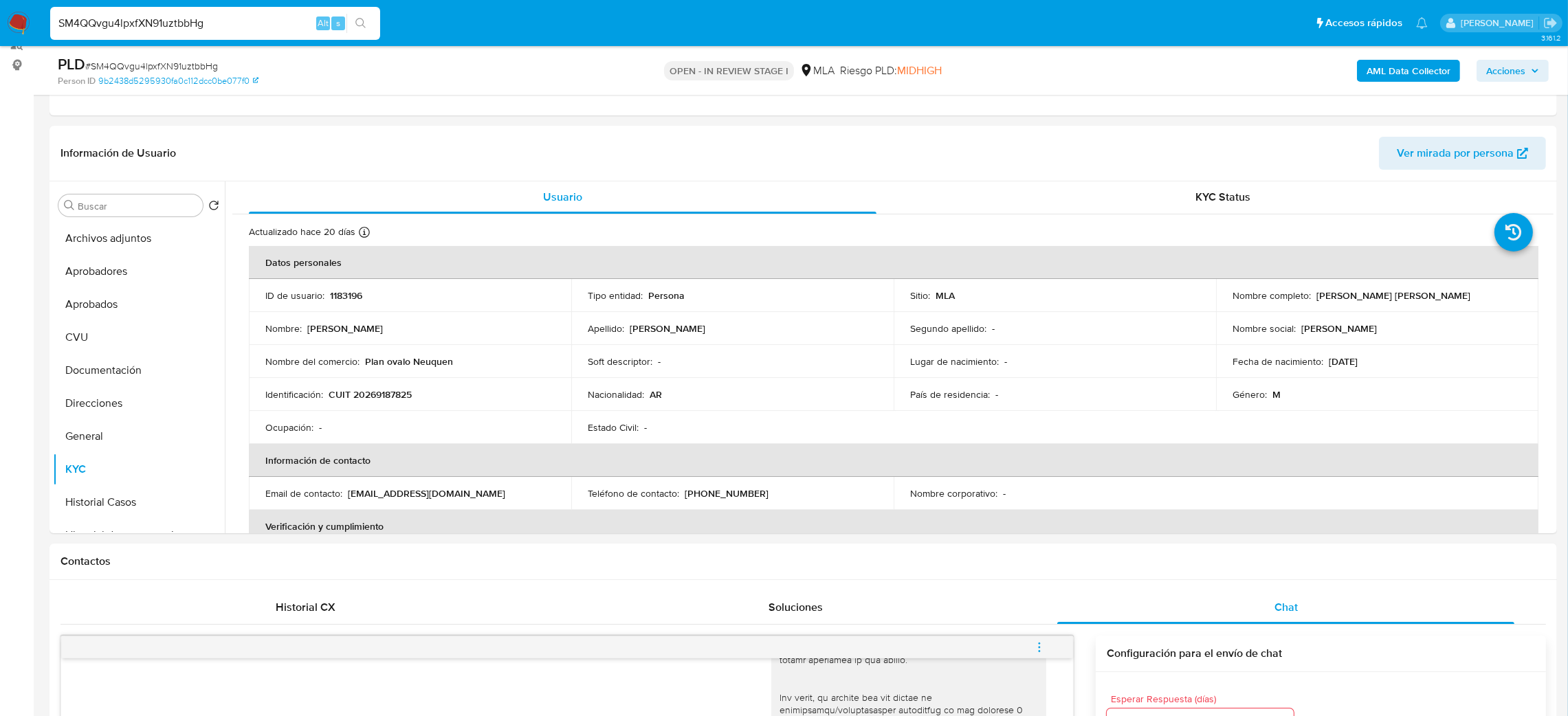
scroll to position [149, 0]
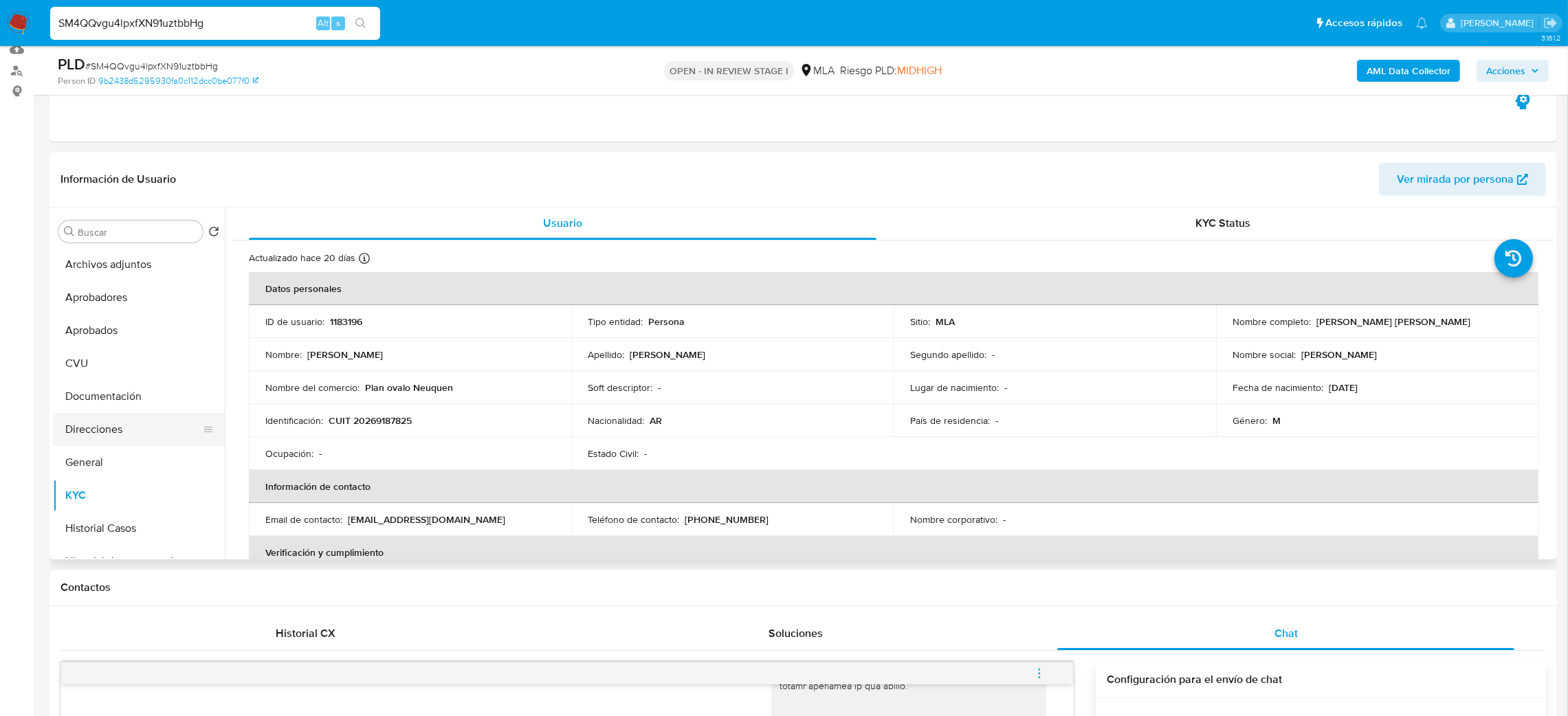
click at [127, 425] on button "Direcciones" at bounding box center [133, 429] width 161 height 33
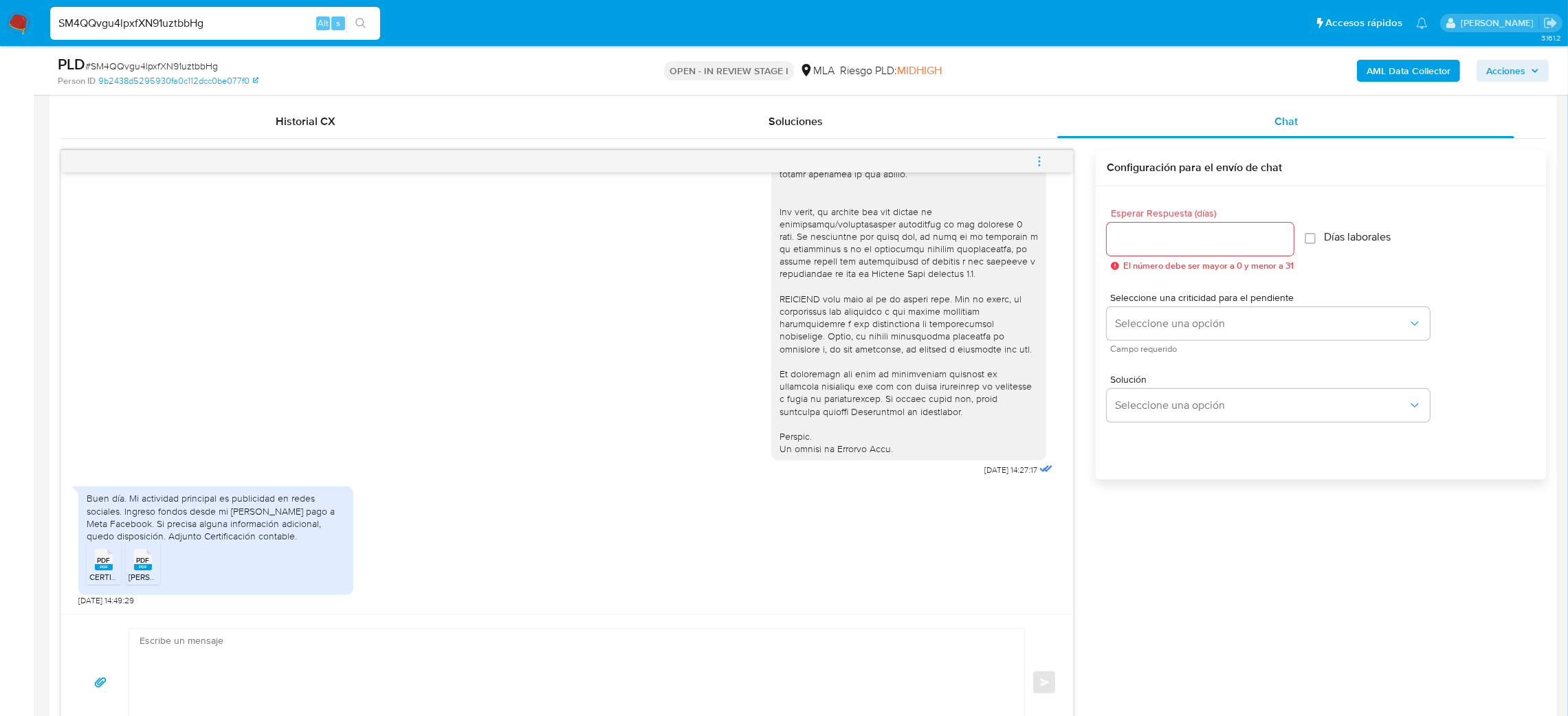
scroll to position [768, 0]
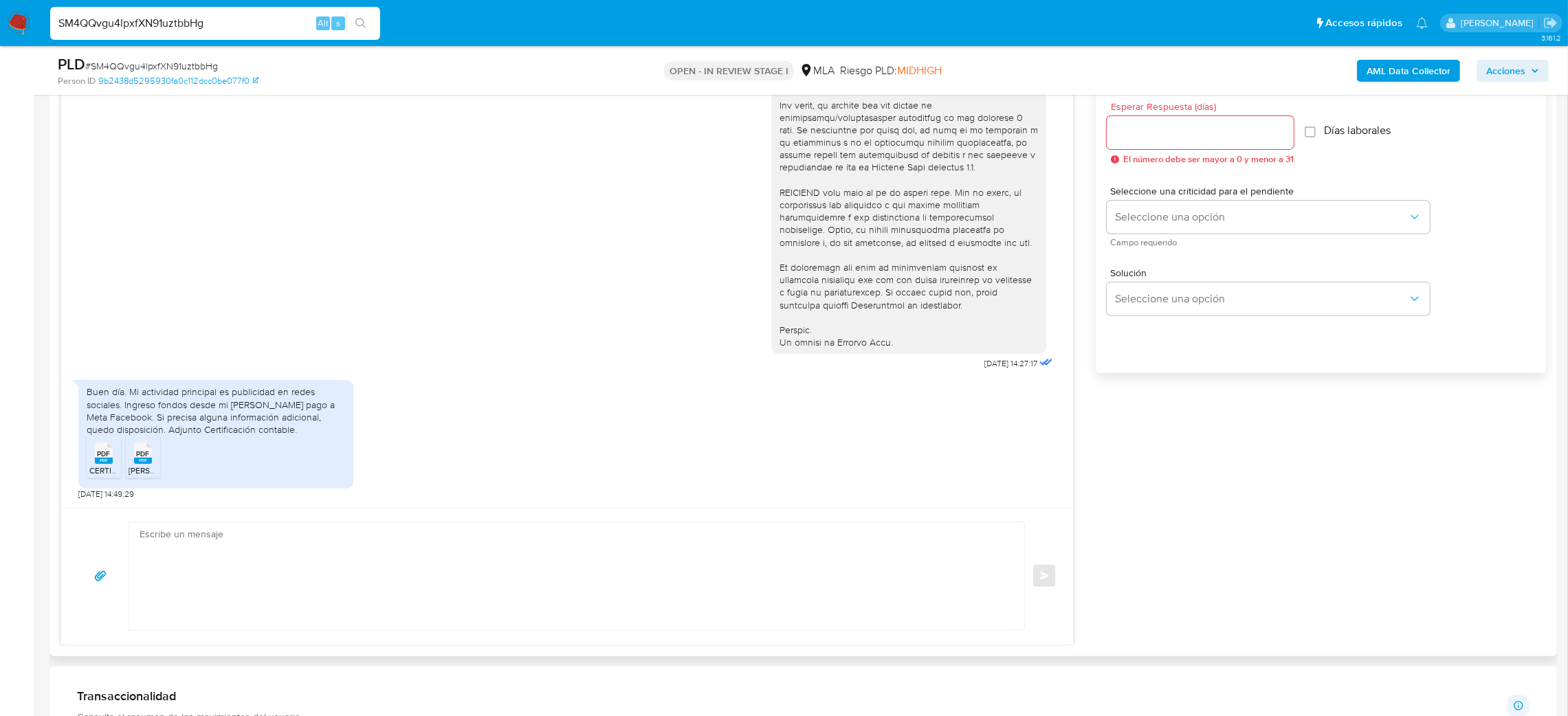
click at [181, 507] on div "17/09/2025 14:27:17 Buen día. Mi actividad principal es publicidad en redes soc…" at bounding box center [568, 286] width 1012 height 441
click at [192, 535] on textarea at bounding box center [573, 576] width 867 height 108
paste textarea "Hola, ¡Muchas gracias por tu respuesta! Confirmamos la recepción de la document…"
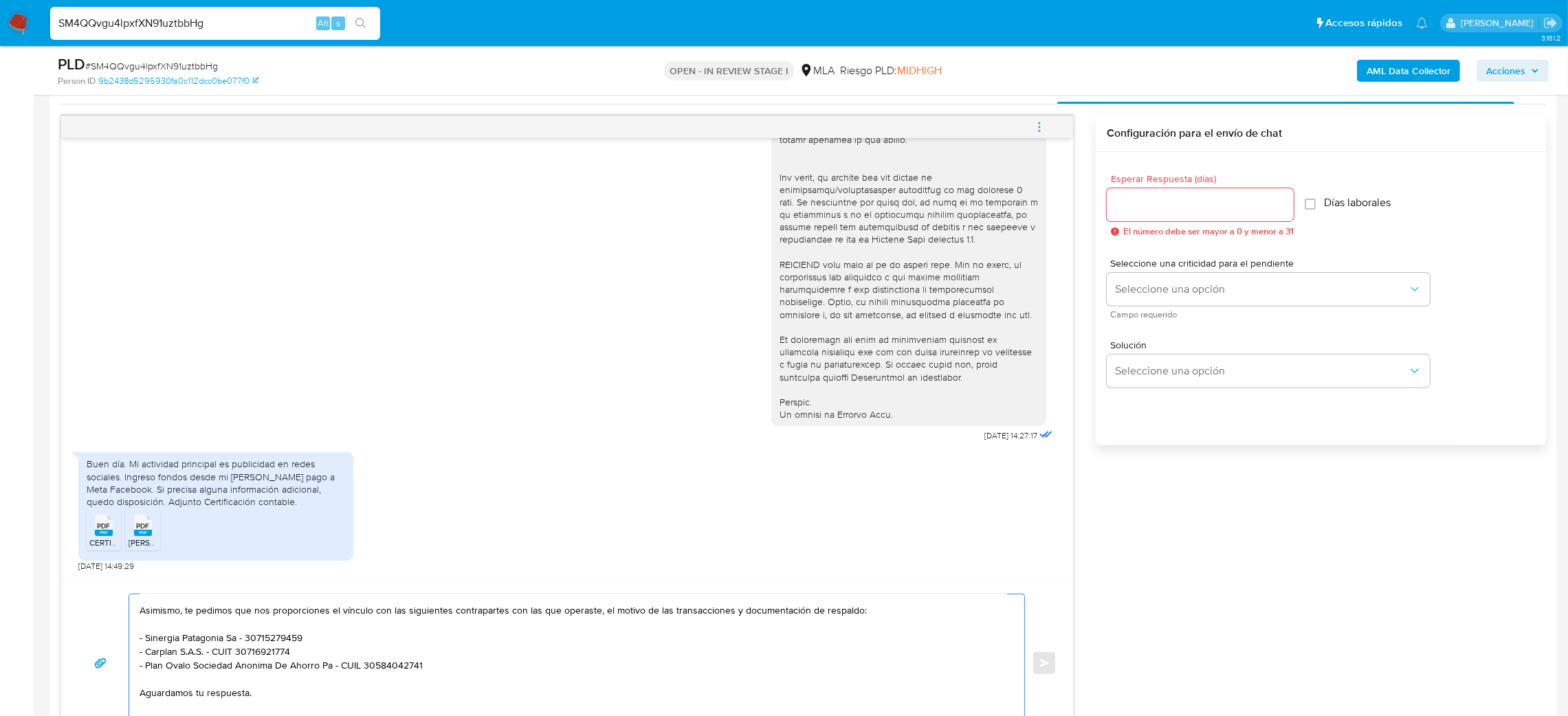
scroll to position [665, 0]
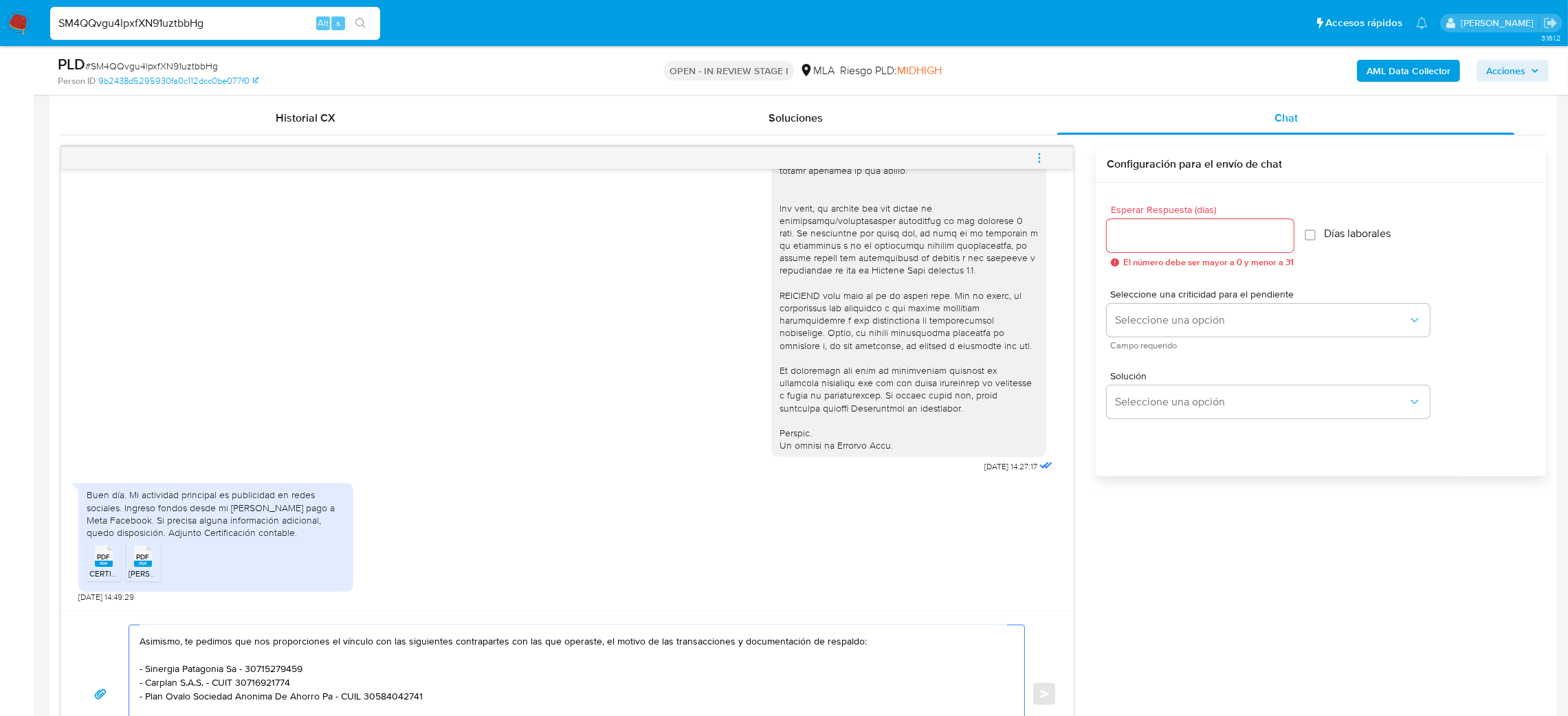
type textarea "Hola, ¡Muchas gracias por tu respuesta! Confirmamos la recepción de la document…"
click at [1115, 230] on input "Esperar Respuesta (días)" at bounding box center [1200, 235] width 187 height 18
type input "2"
click at [1126, 299] on span "Seleccione una criticidad para el pendiente" at bounding box center [1272, 294] width 323 height 10
click at [1132, 336] on button "Seleccione una opción" at bounding box center [1268, 320] width 323 height 33
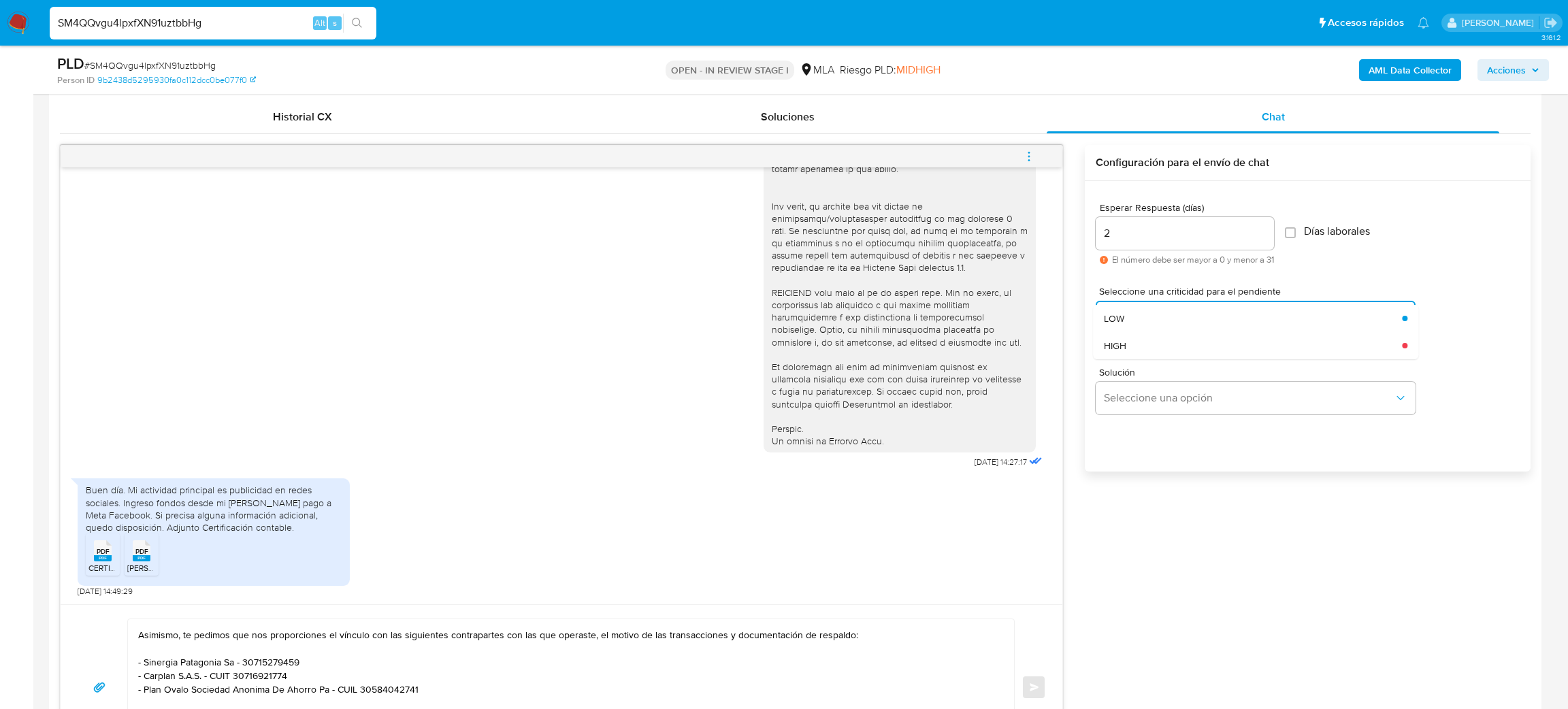
click at [1119, 359] on div "Solución Seleccione una opción" at bounding box center [1307, 394] width 424 height 74
click at [1112, 354] on div "HIGH" at bounding box center [1253, 346] width 298 height 28
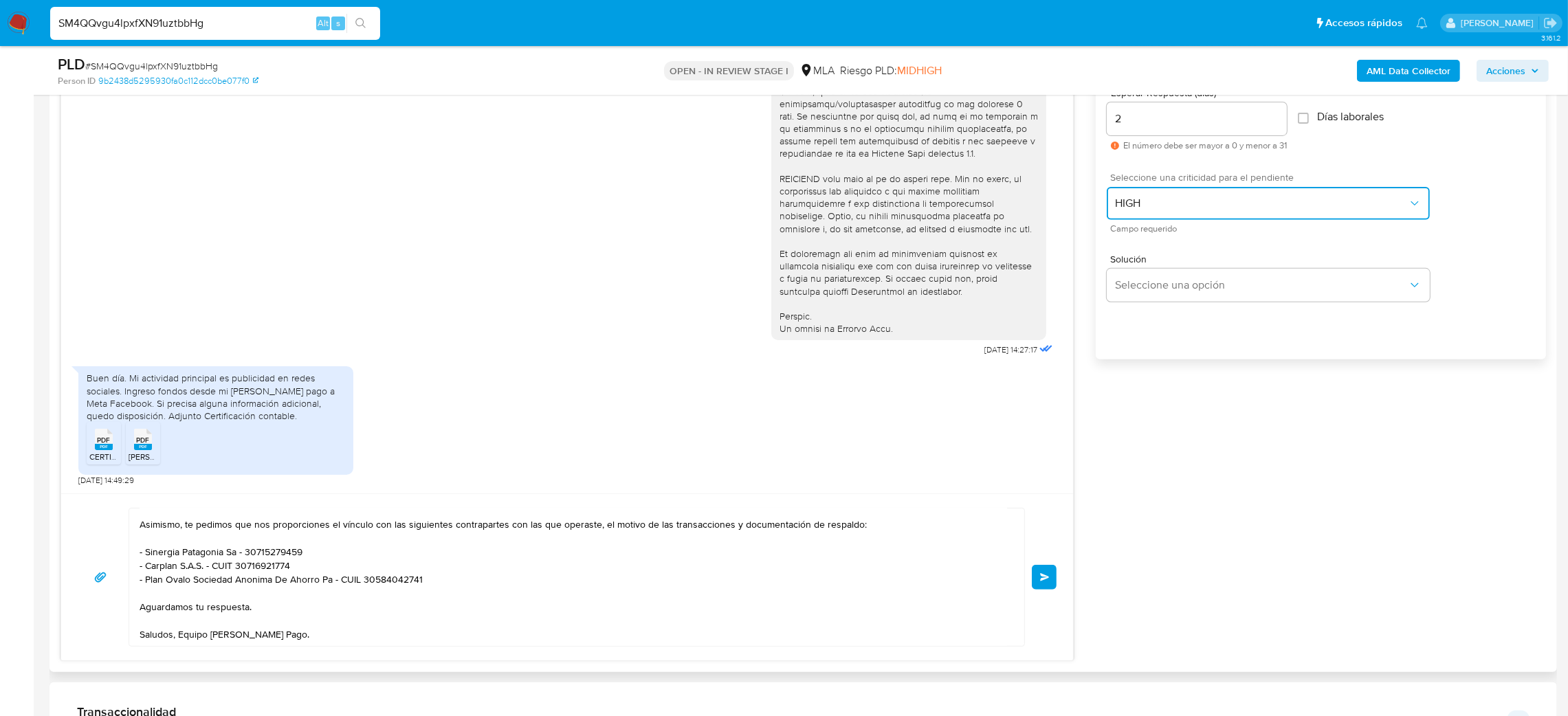
scroll to position [871, 0]
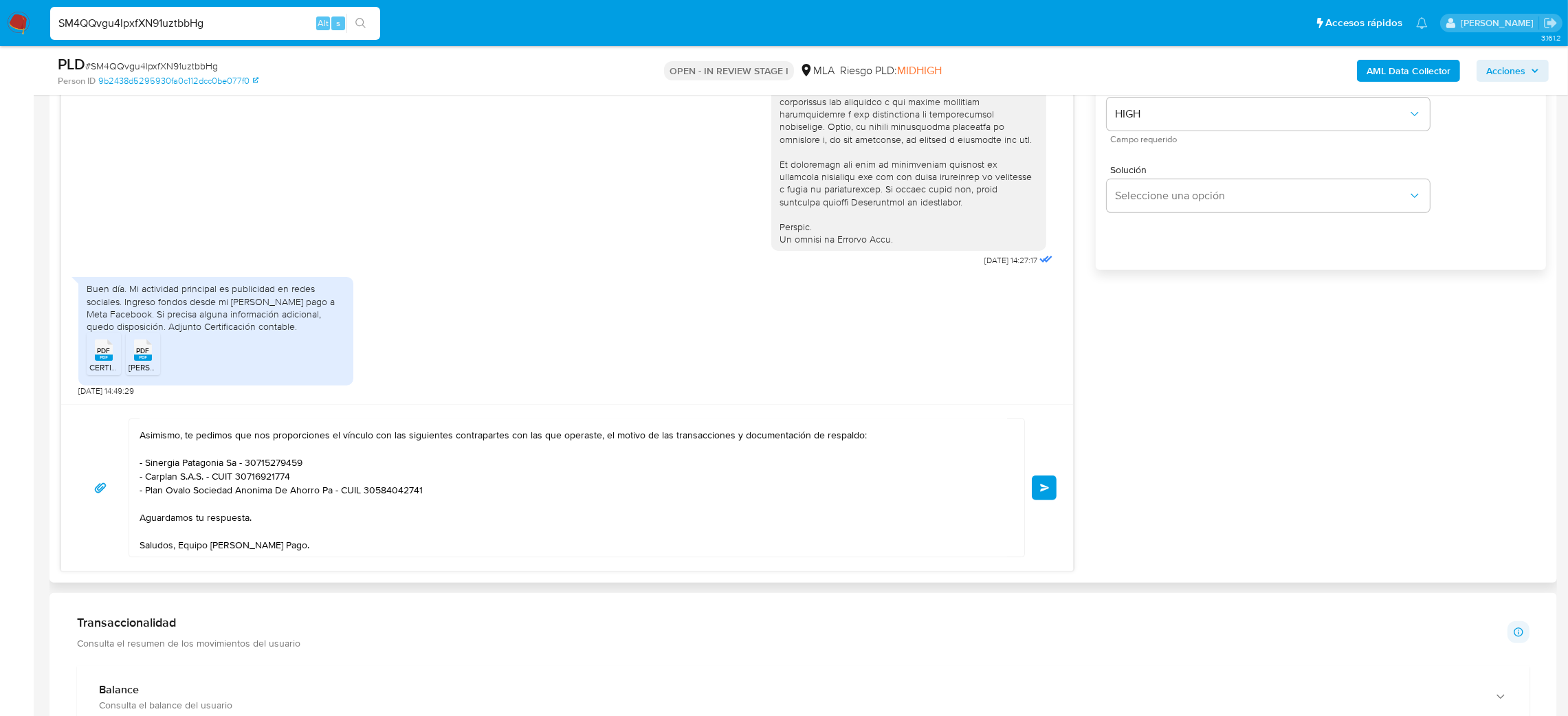
click at [1057, 497] on div "Hola, ¡Muchas gracias por tu respuesta! Confirmamos la recepción de la document…" at bounding box center [568, 488] width 1012 height 167
click at [1052, 493] on button "Enviar" at bounding box center [1044, 488] width 25 height 25
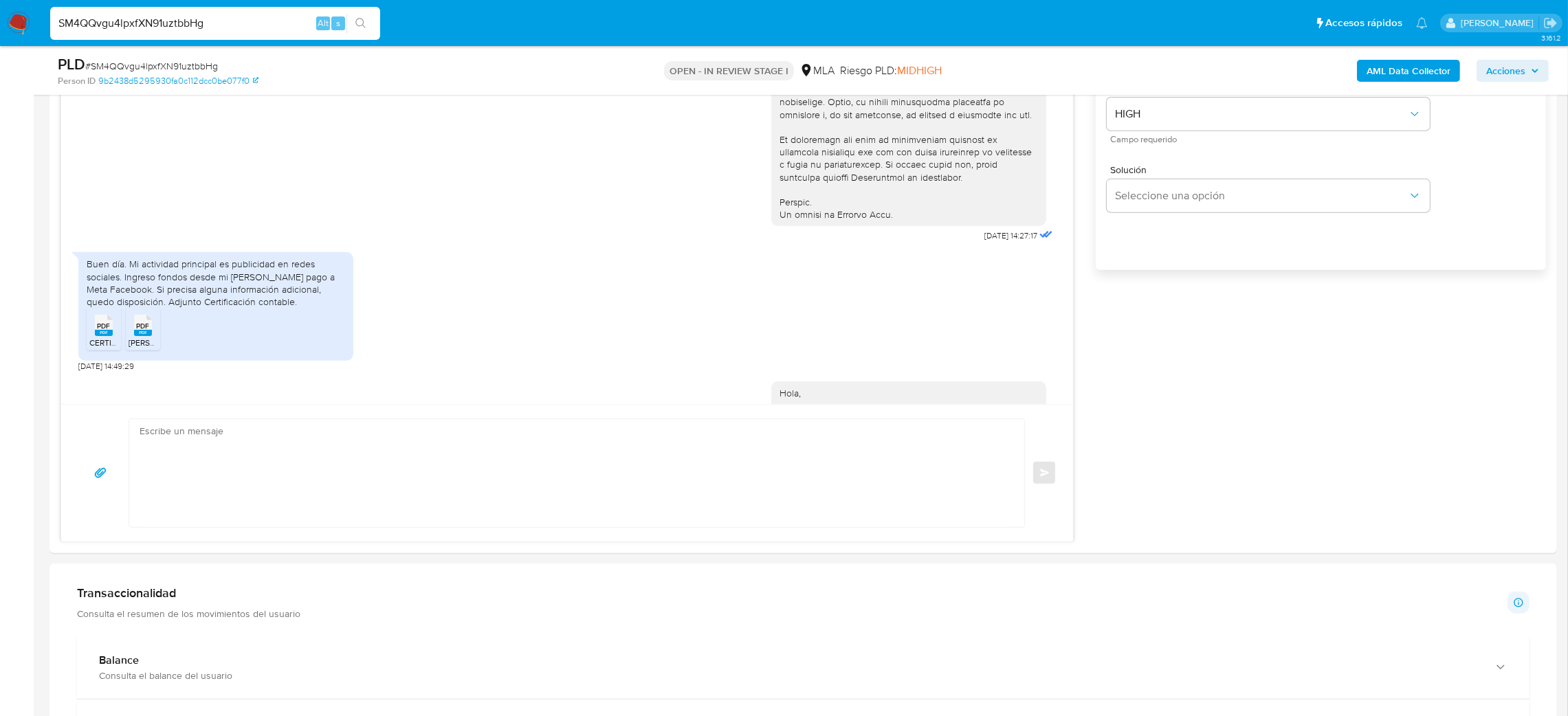
scroll to position [792, 0]
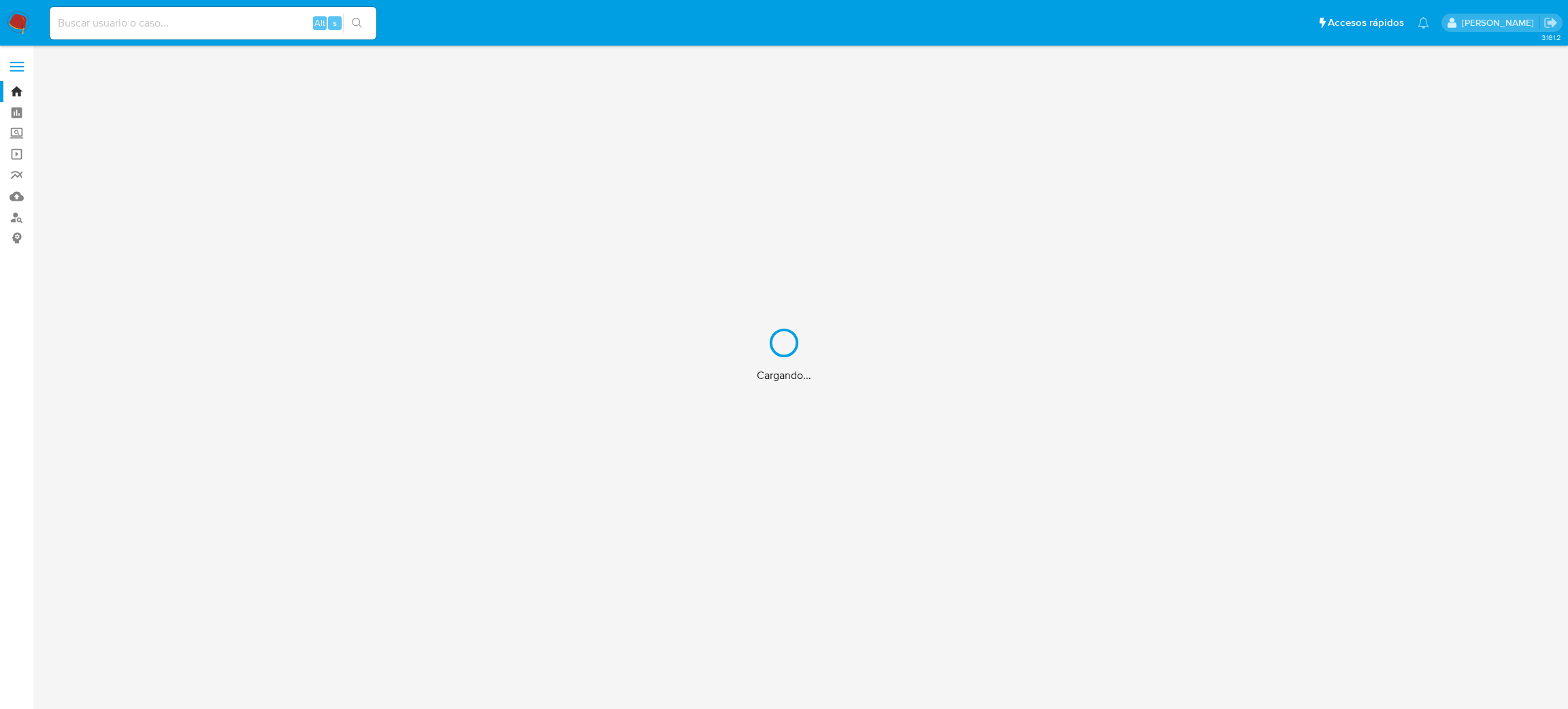
click at [158, 17] on div "Cargando..." at bounding box center [784, 354] width 1568 height 709
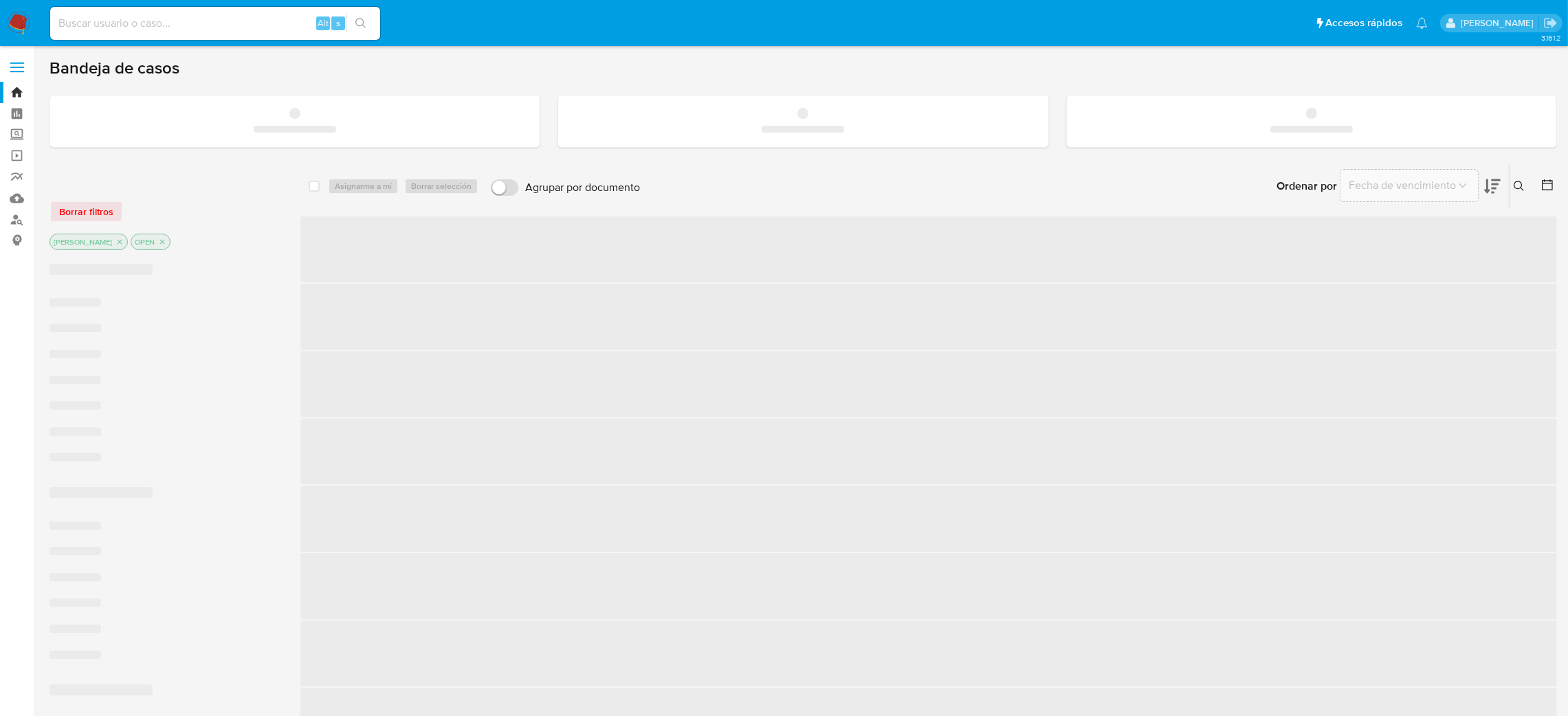
click at [154, 26] on input at bounding box center [215, 23] width 330 height 18
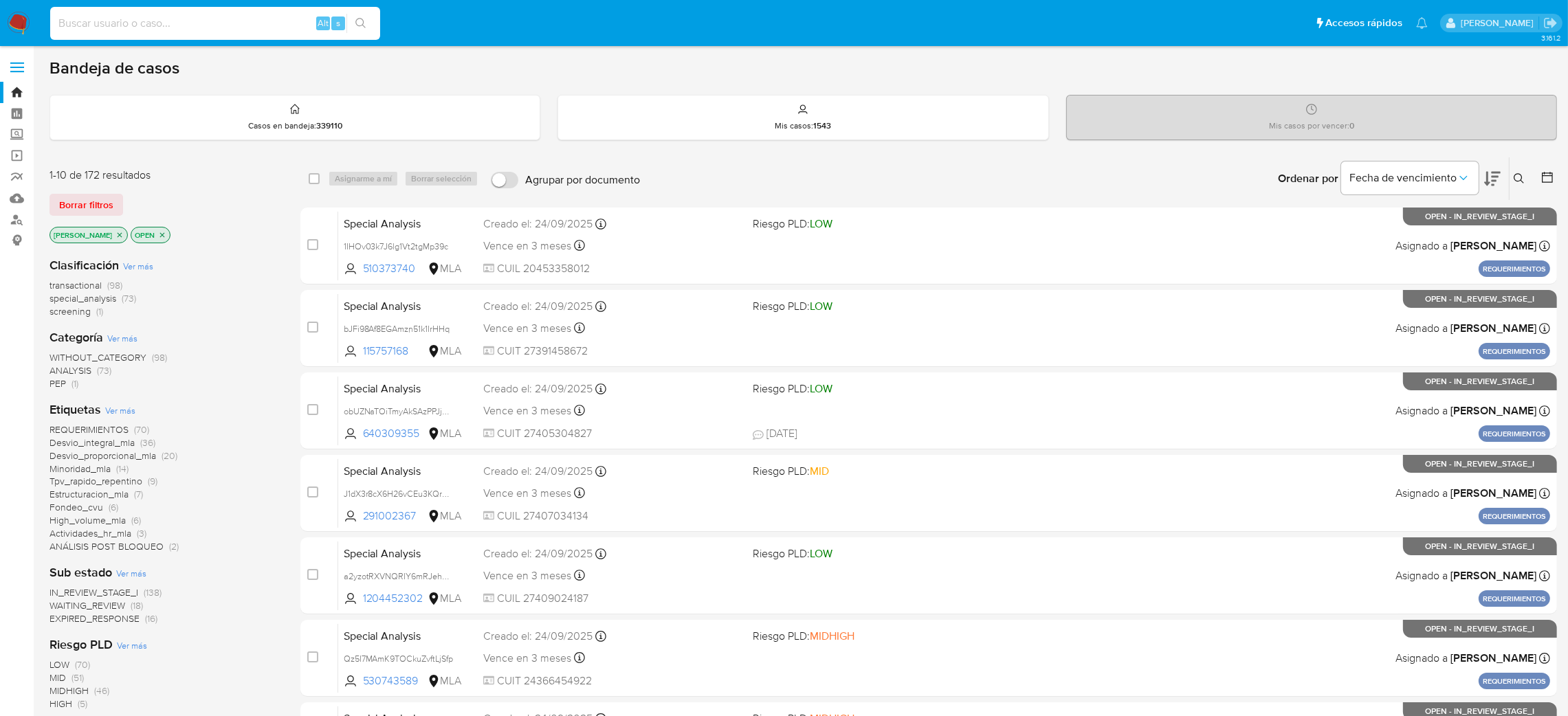
paste input "GwLIZI4cLJoZ7btwgx9JGg7p"
type input "GwLIZI4cLJoZ7btwgx9JGg7p"
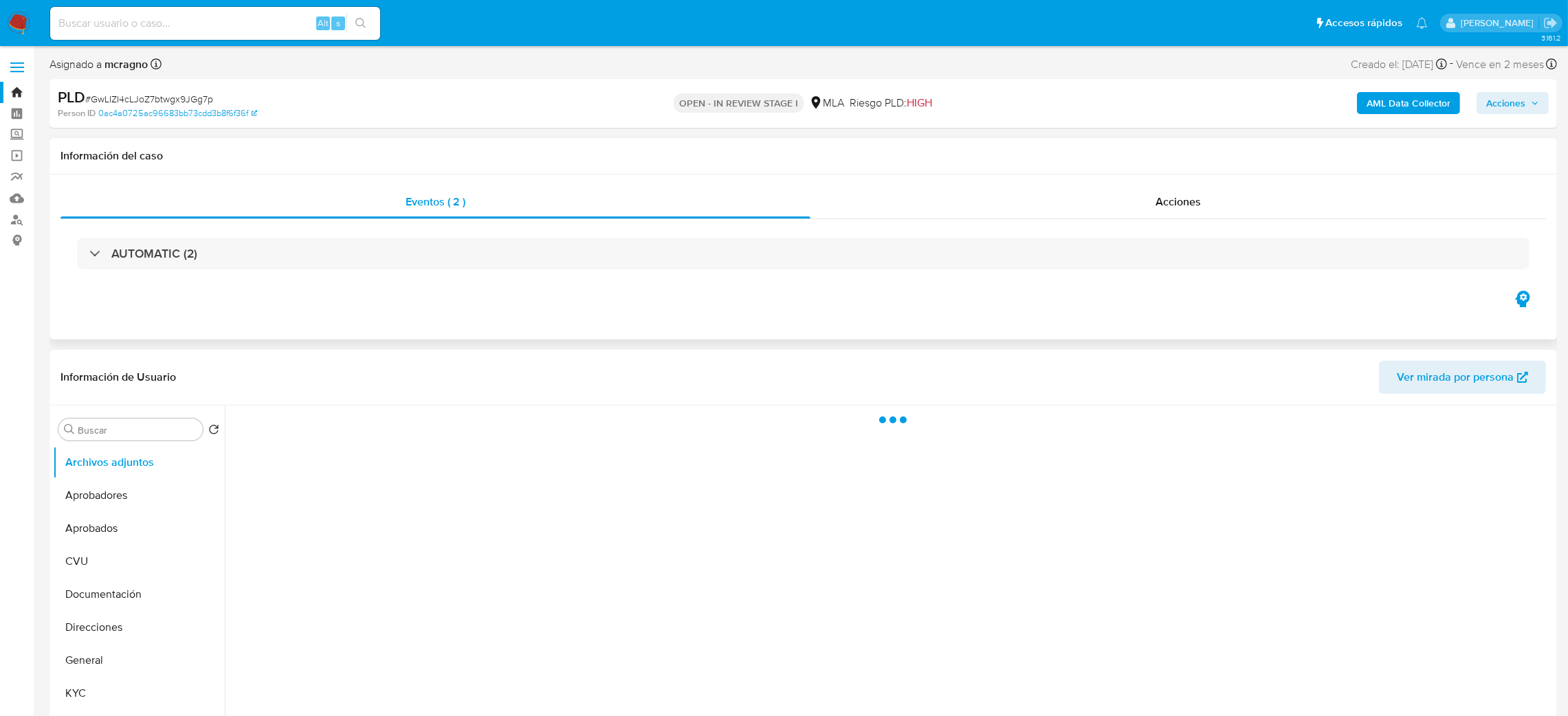
scroll to position [103, 0]
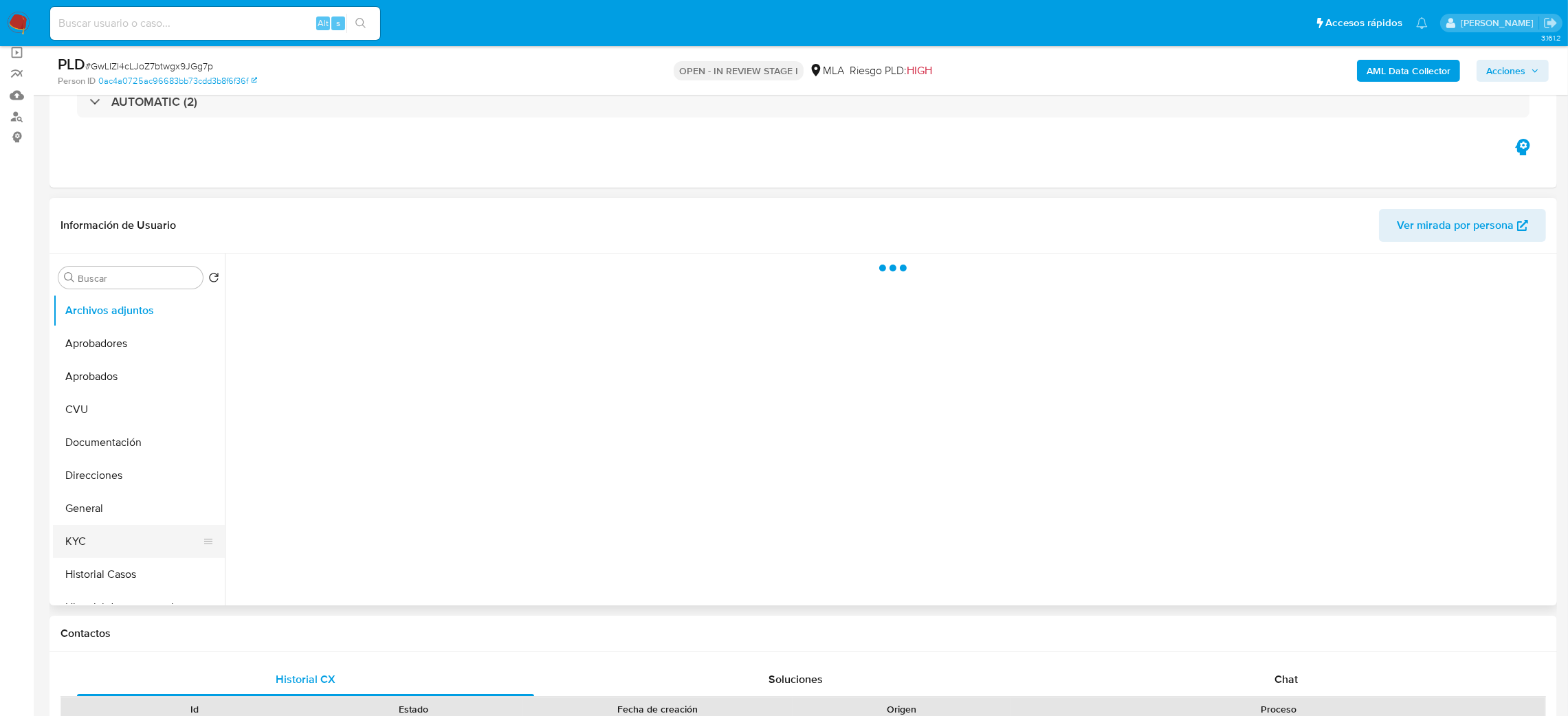
select select "10"
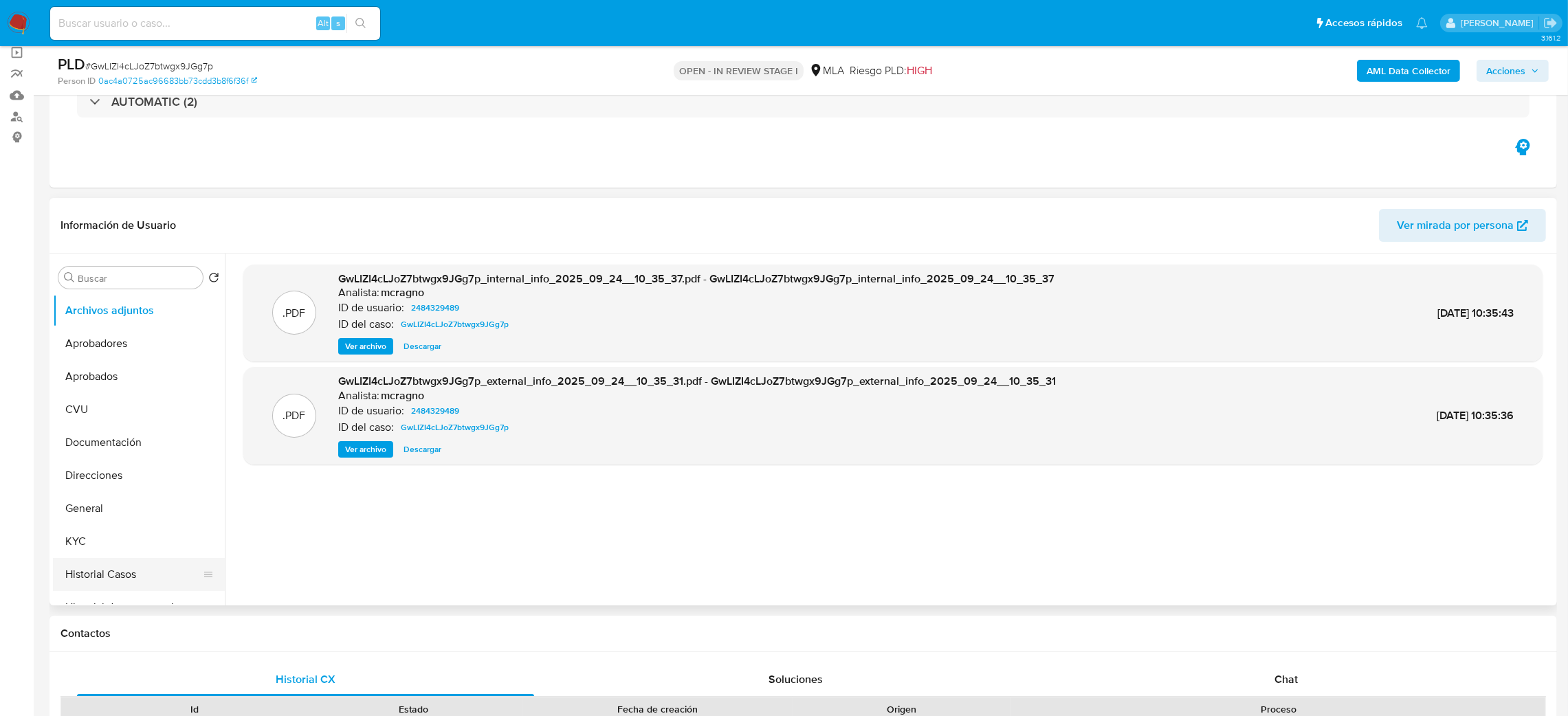
click at [84, 578] on button "Historial Casos" at bounding box center [133, 574] width 161 height 33
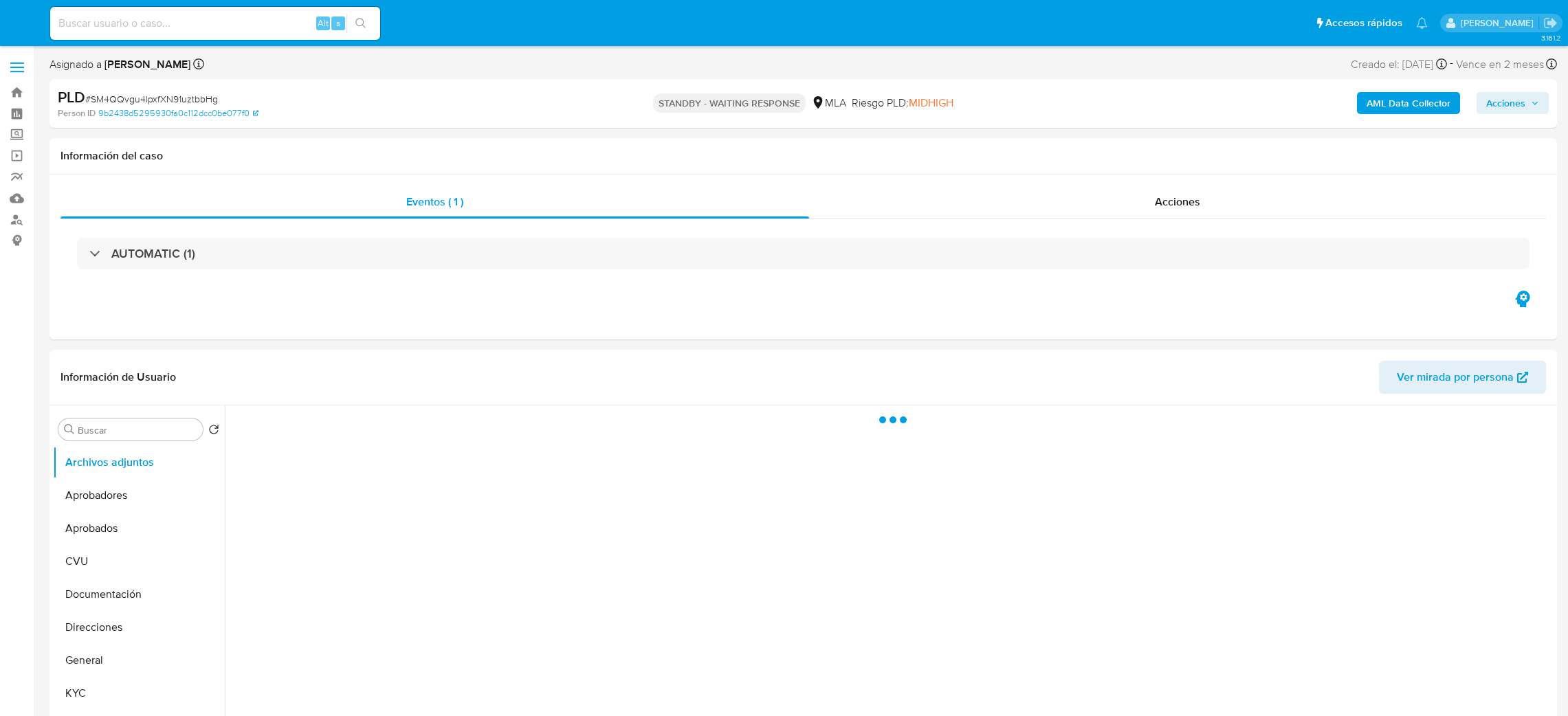
select select "10"
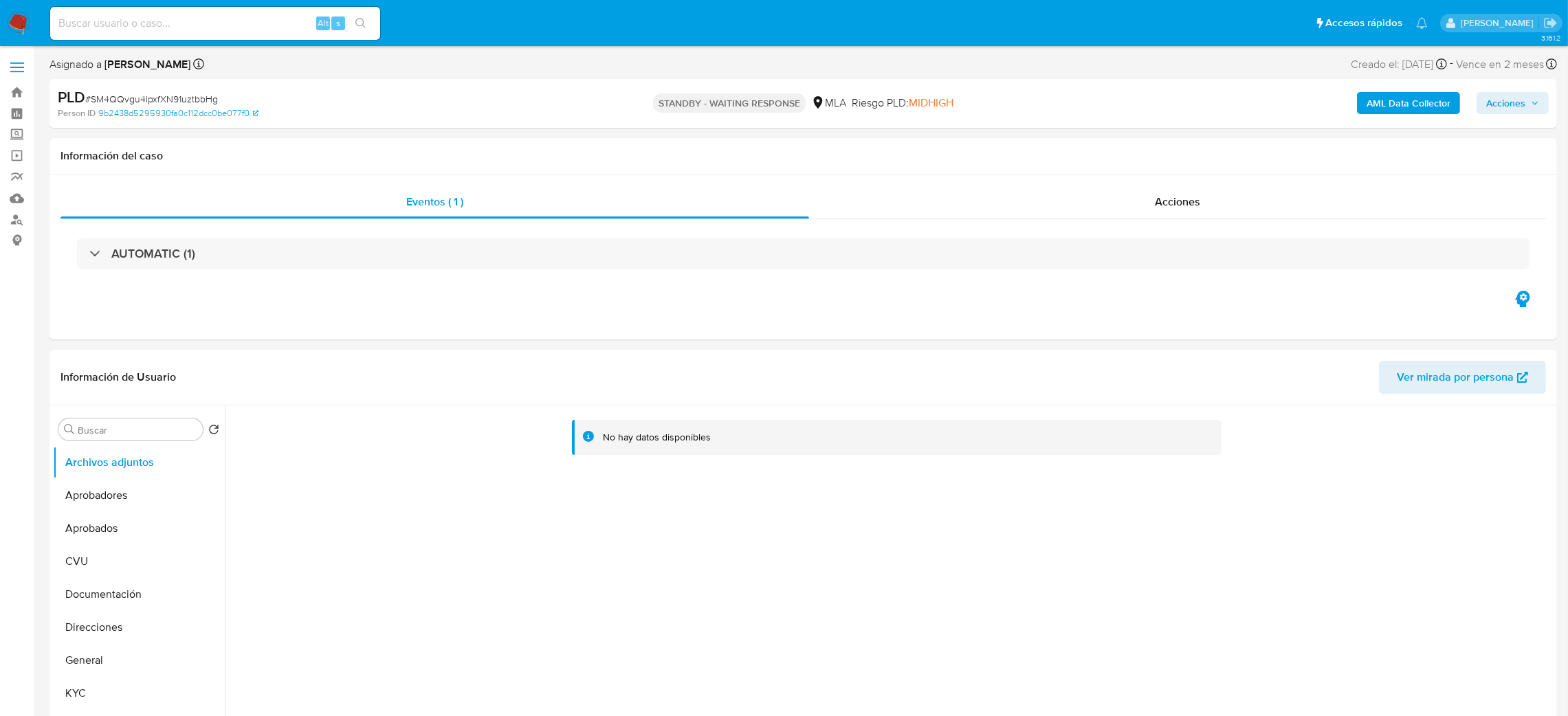
click at [154, 92] on span "# SM4QQvgu4lpxfXN91uztbbHg" at bounding box center [151, 99] width 132 height 14
copy span "SM4QQvgu4lpxfXN91uztbbHg"
click at [192, 27] on input at bounding box center [215, 23] width 330 height 18
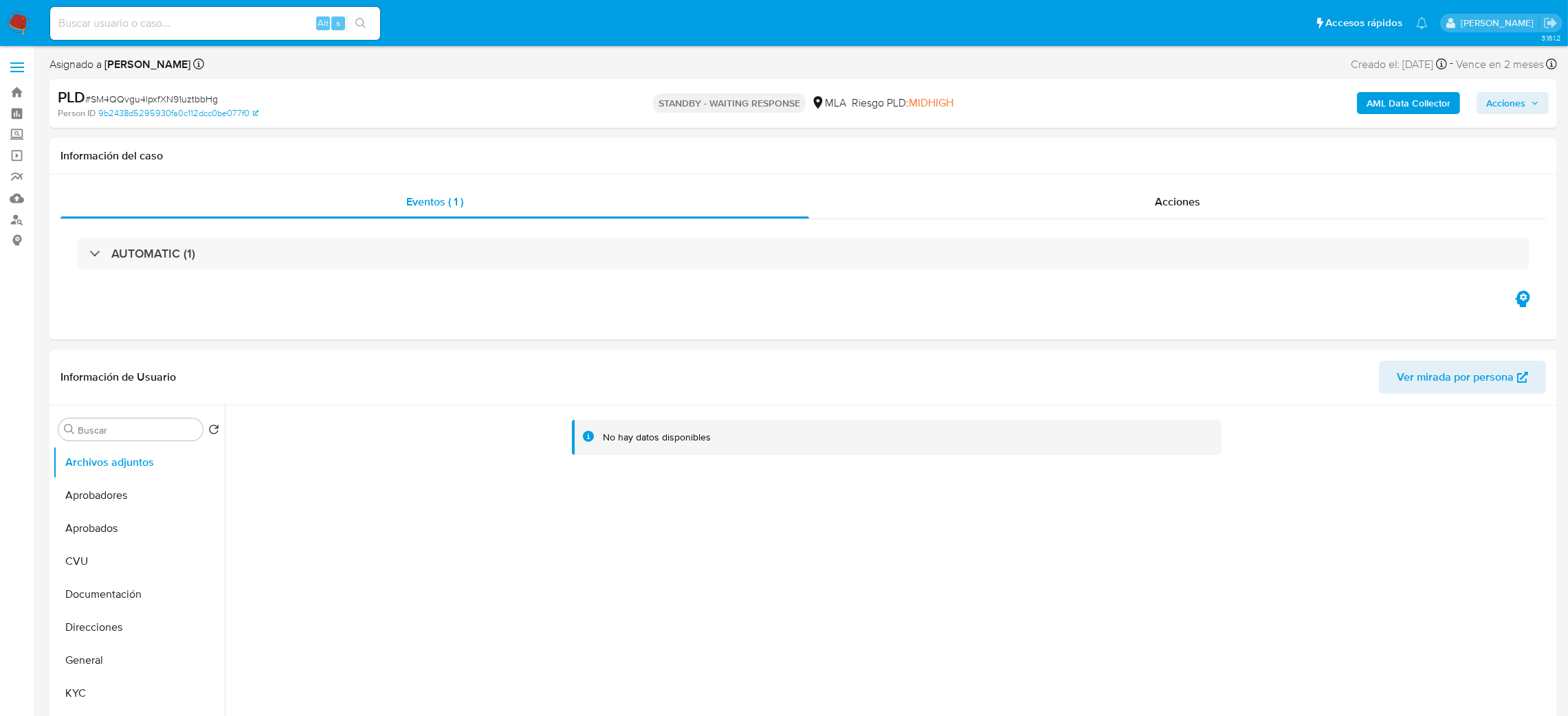
paste input "YsRoESP2umQAQMQRYtmLreRc"
type input "YsRoESP2umQAQMQRYtmLreRc"
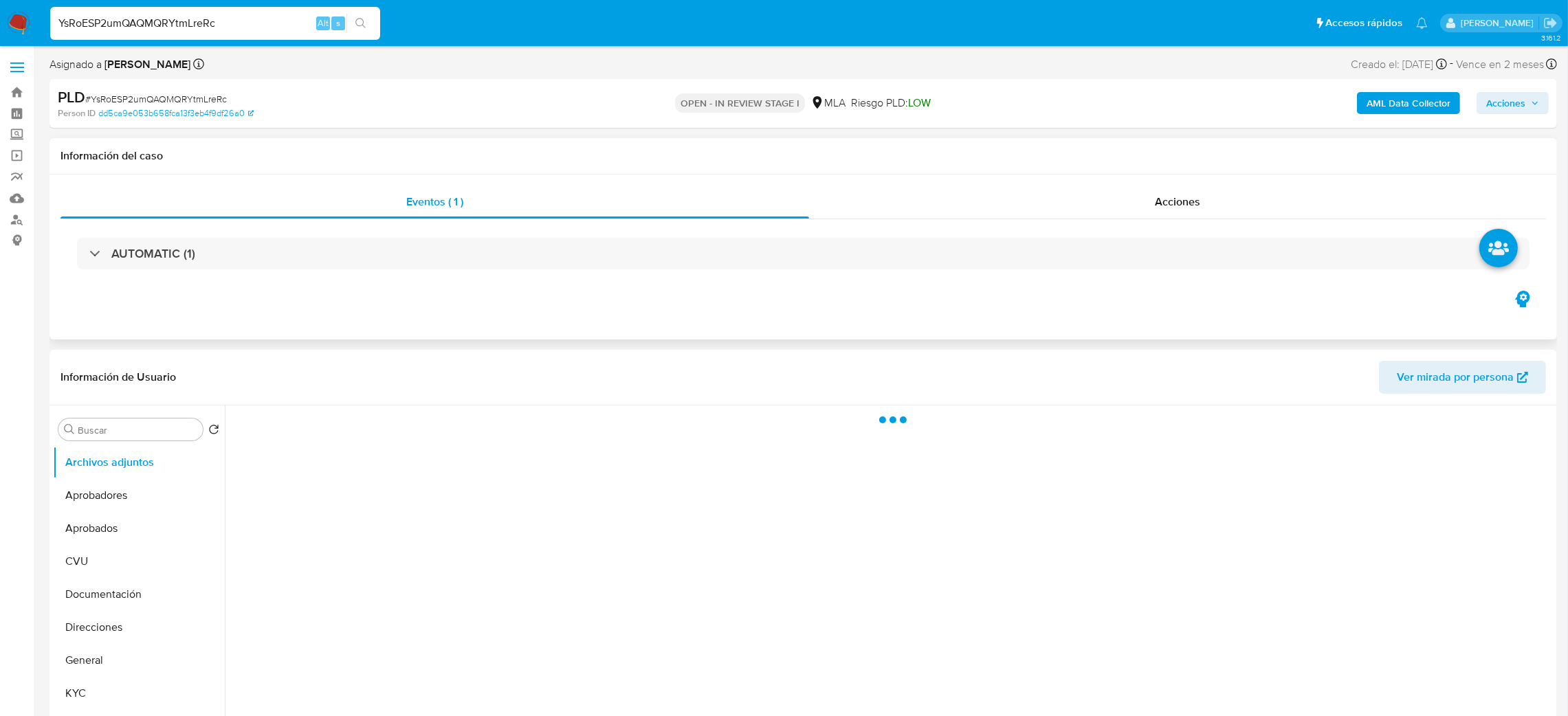
select select "10"
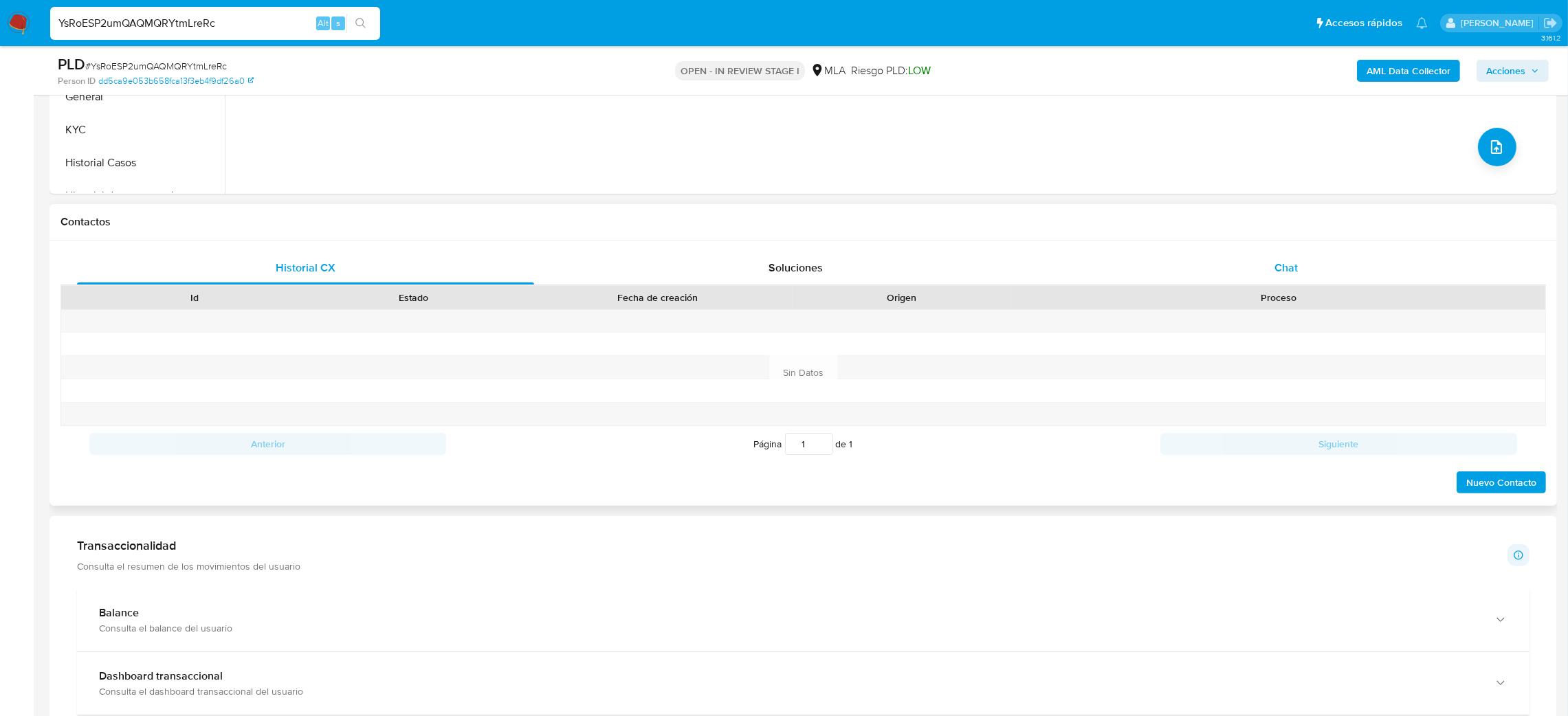
click at [1311, 280] on div "Chat" at bounding box center [1286, 268] width 457 height 33
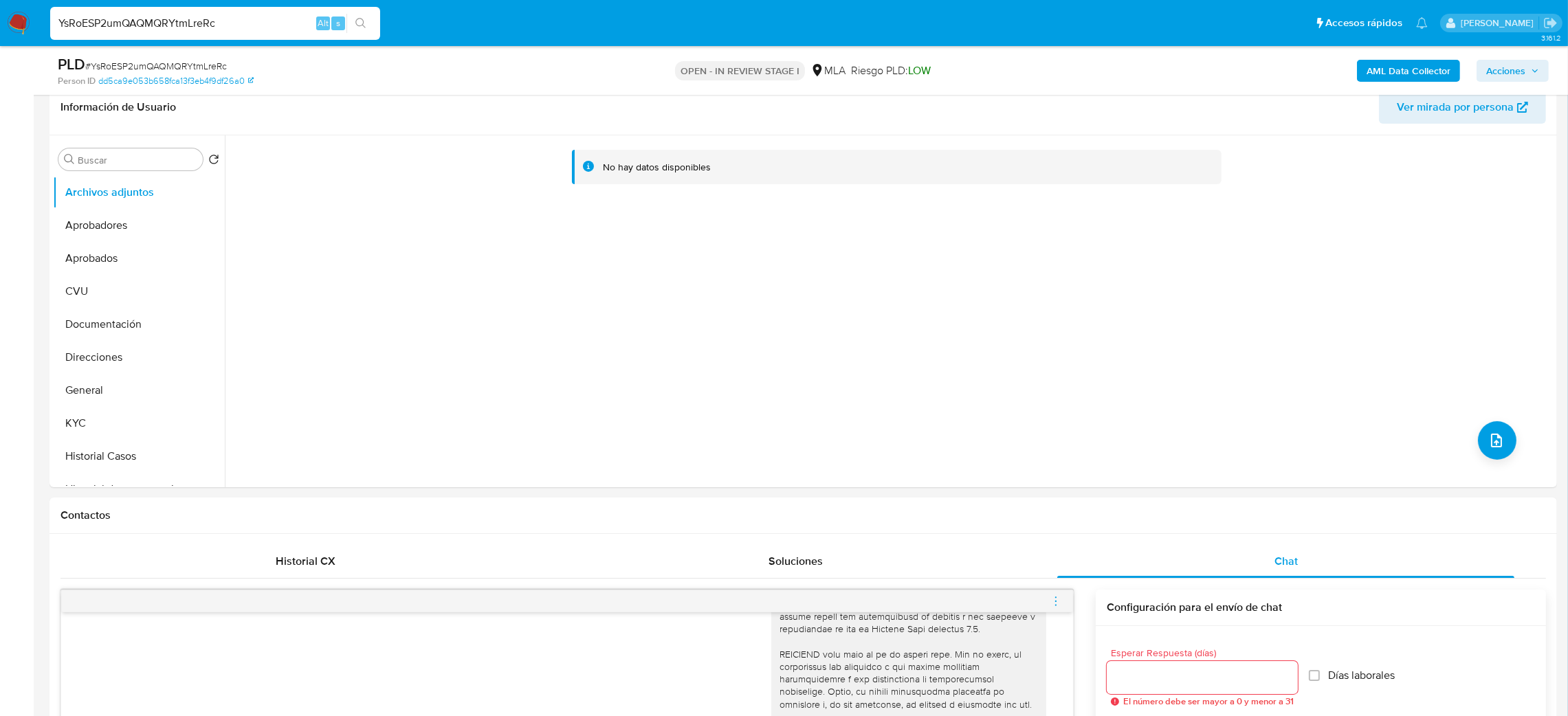
scroll to position [206, 0]
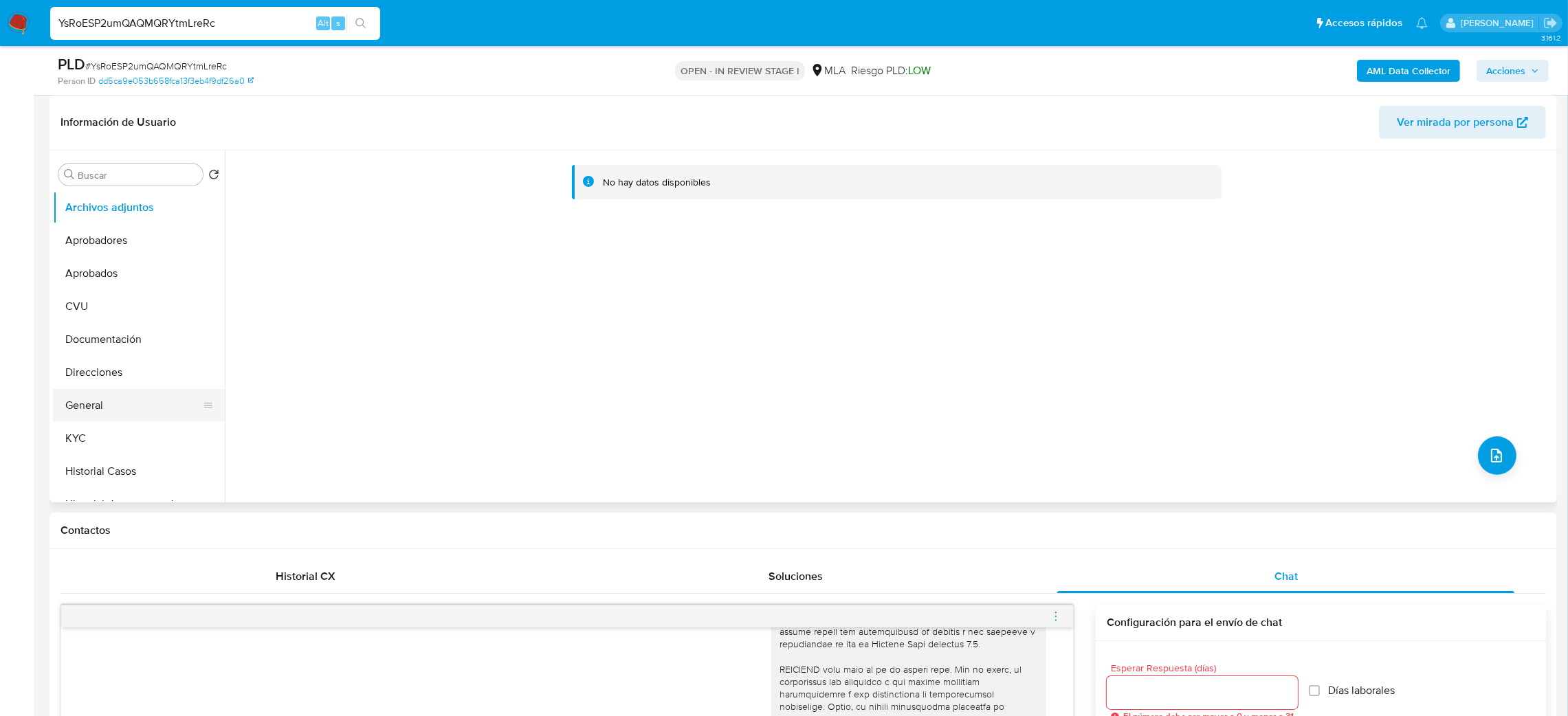
click at [121, 399] on button "General" at bounding box center [133, 405] width 161 height 33
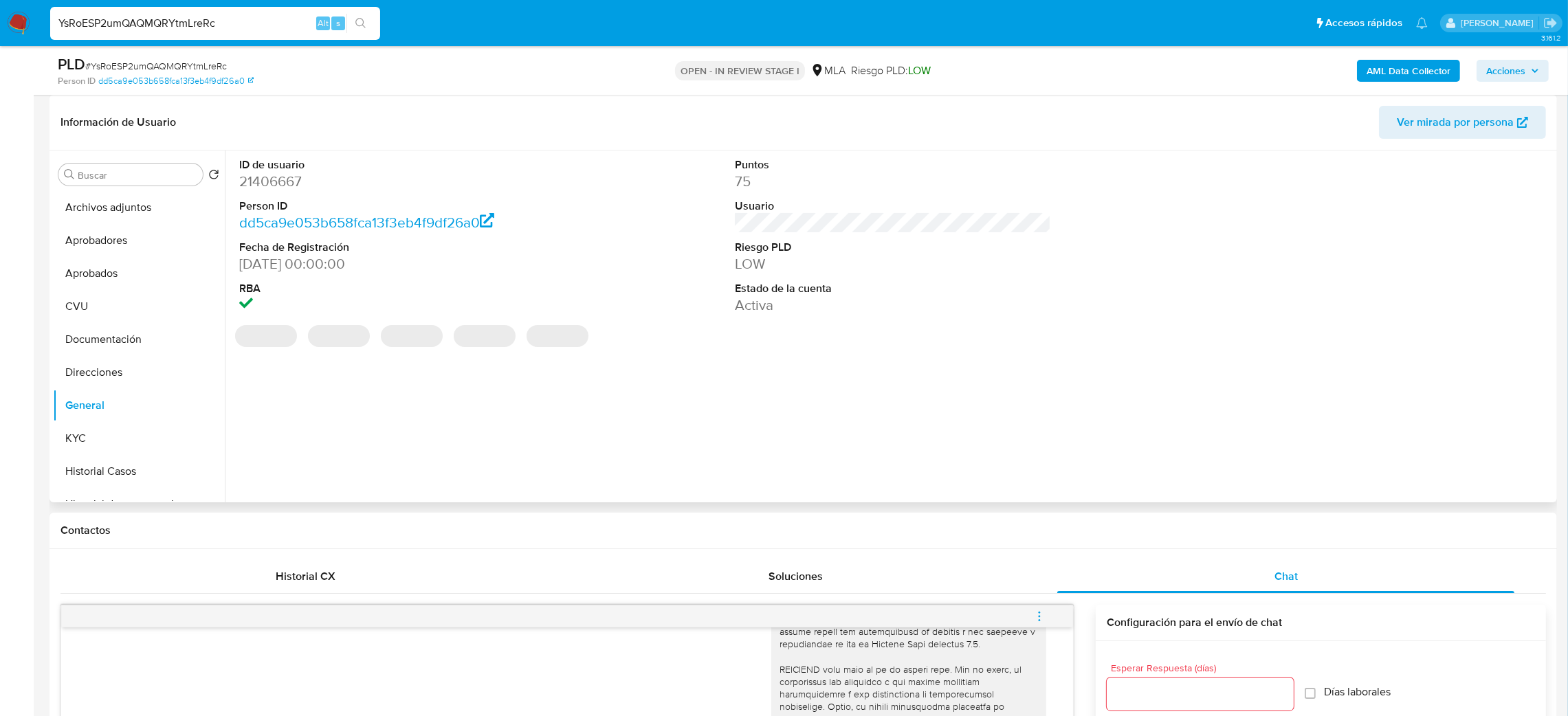
click at [287, 181] on dd "21406667" at bounding box center [397, 181] width 317 height 19
copy dd "21406667"
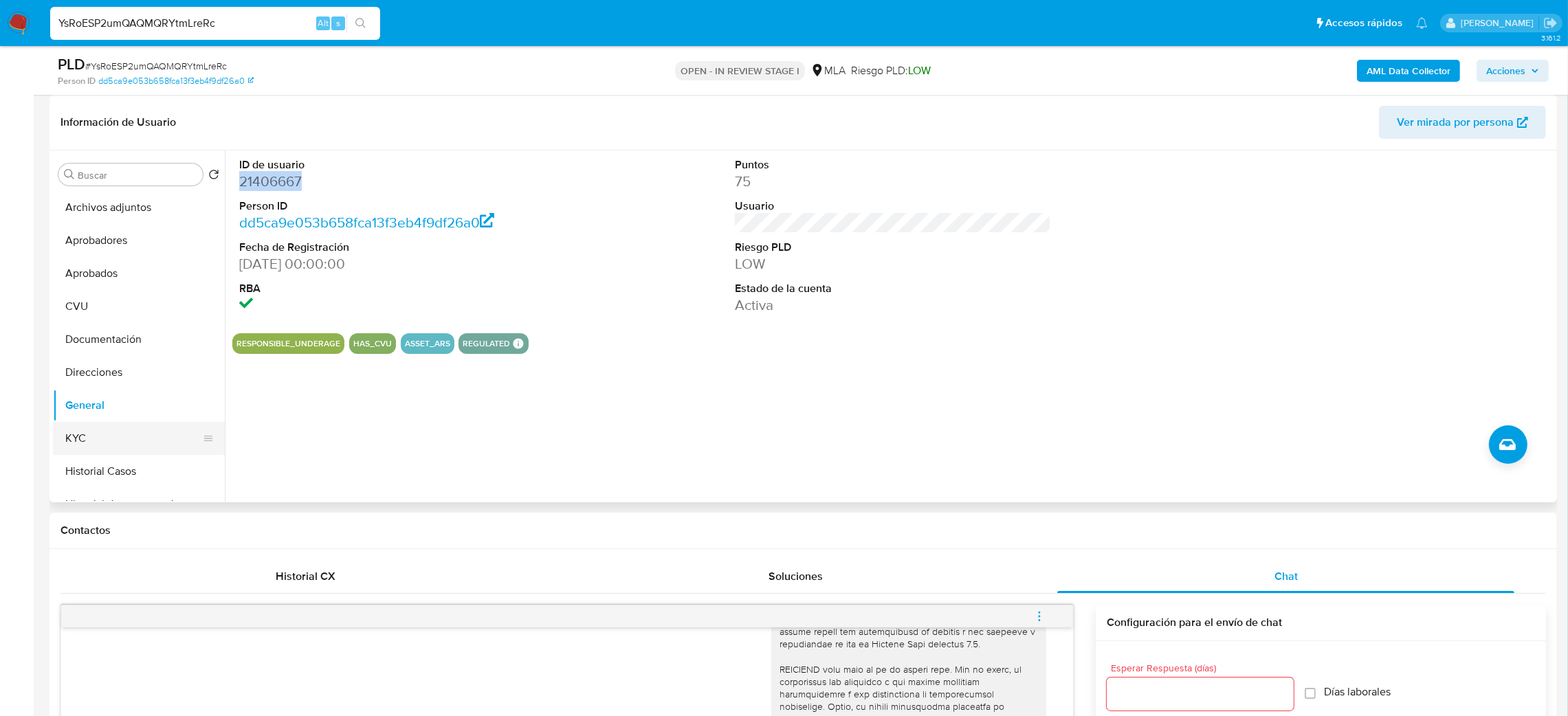
click at [85, 437] on button "KYC" at bounding box center [133, 438] width 161 height 33
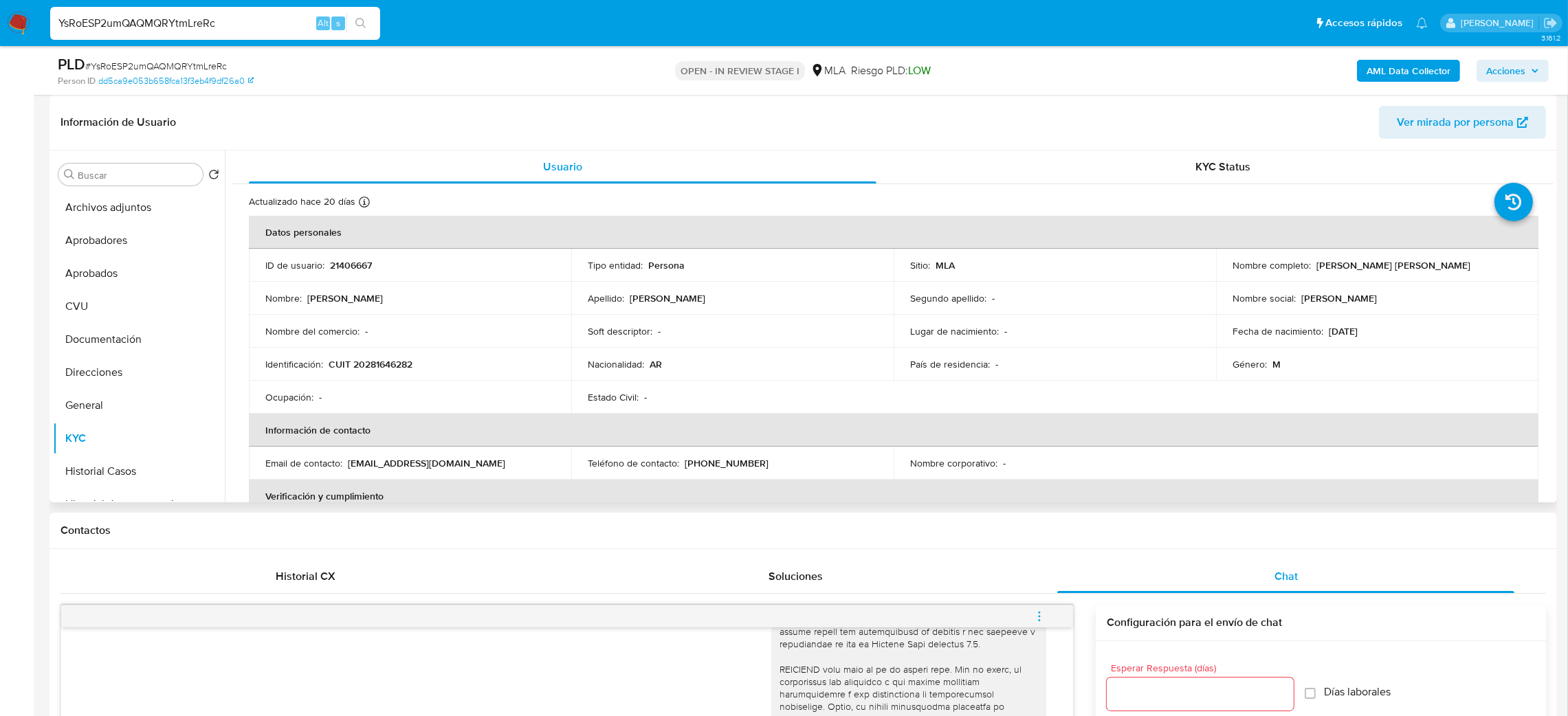
click at [388, 364] on p "CUIT 20281646282" at bounding box center [370, 364] width 84 height 12
drag, startPoint x: 388, startPoint y: 364, endPoint x: 388, endPoint y: 380, distance: 16.0
click at [388, 365] on p "CUIT 20281646282" at bounding box center [370, 364] width 84 height 12
copy p "20281646282"
click at [365, 382] on td "Ocupación : -" at bounding box center [410, 397] width 323 height 33
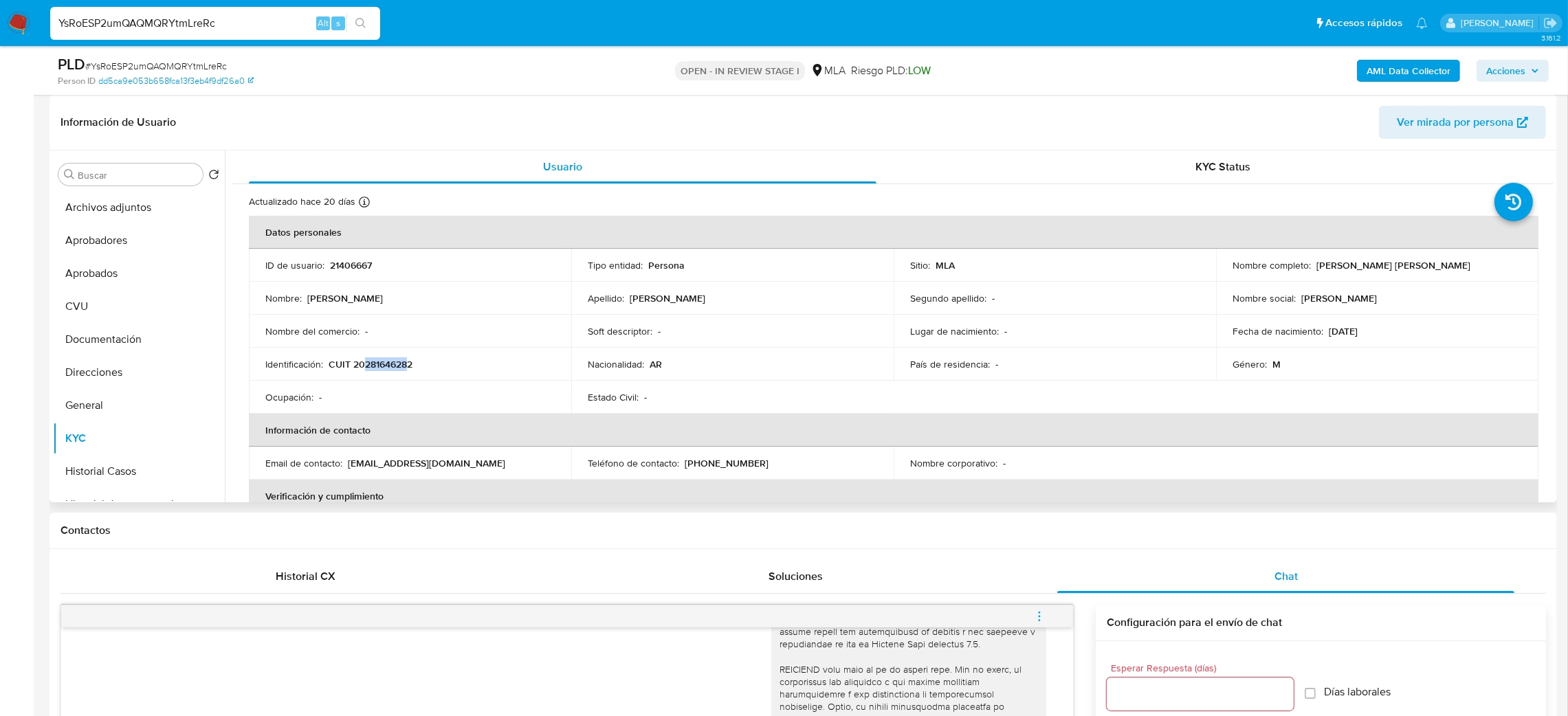
drag, startPoint x: 365, startPoint y: 369, endPoint x: 410, endPoint y: 372, distance: 45.1
click at [410, 371] on p "CUIT 20281646282" at bounding box center [370, 364] width 84 height 12
copy p "28164628"
click at [205, 59] on span "# YsRoESP2umQAQMQRYtmLreRc" at bounding box center [157, 66] width 142 height 14
click at [204, 59] on span "# YsRoESP2umQAQMQRYtmLreRc" at bounding box center [157, 66] width 142 height 14
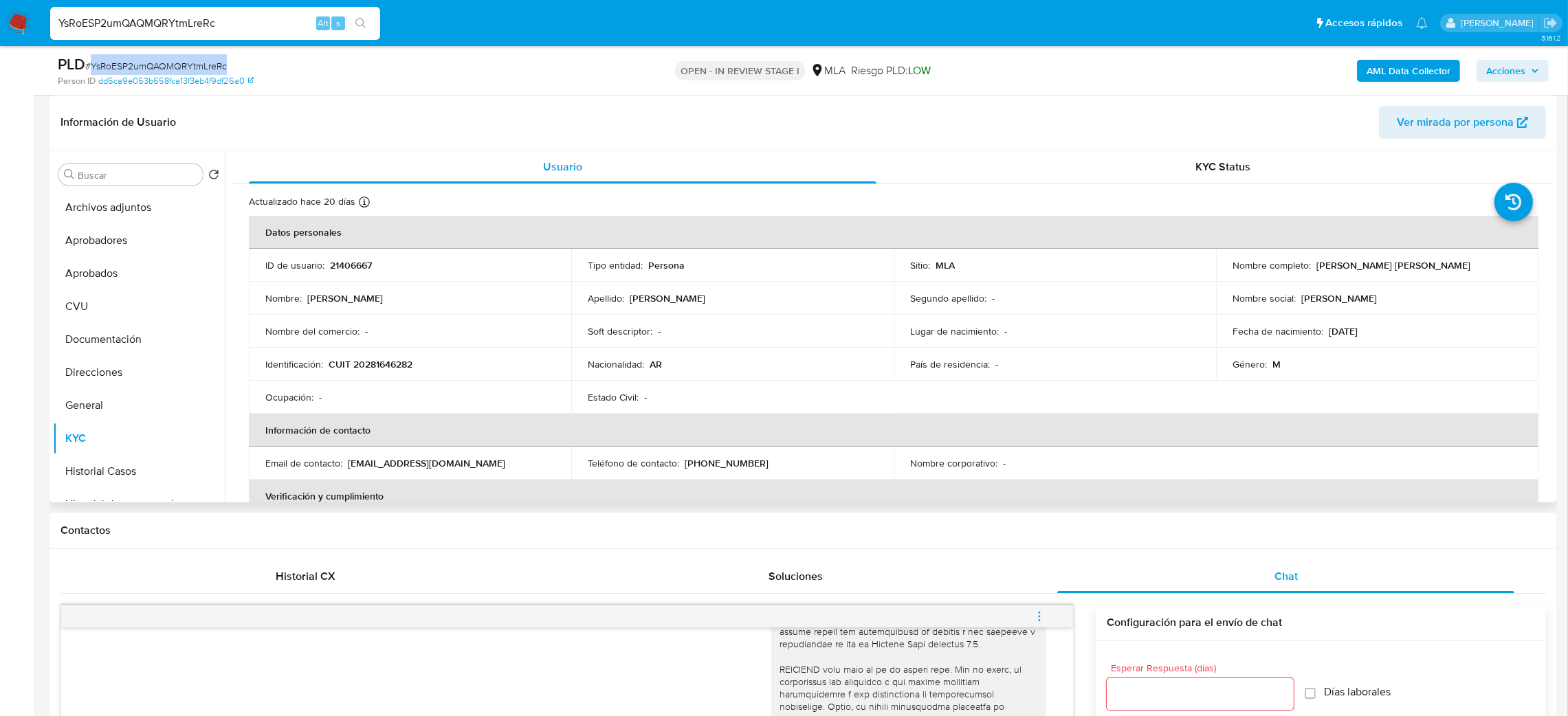
copy span "YsRoESP2umQAQMQRYtmLreRc"
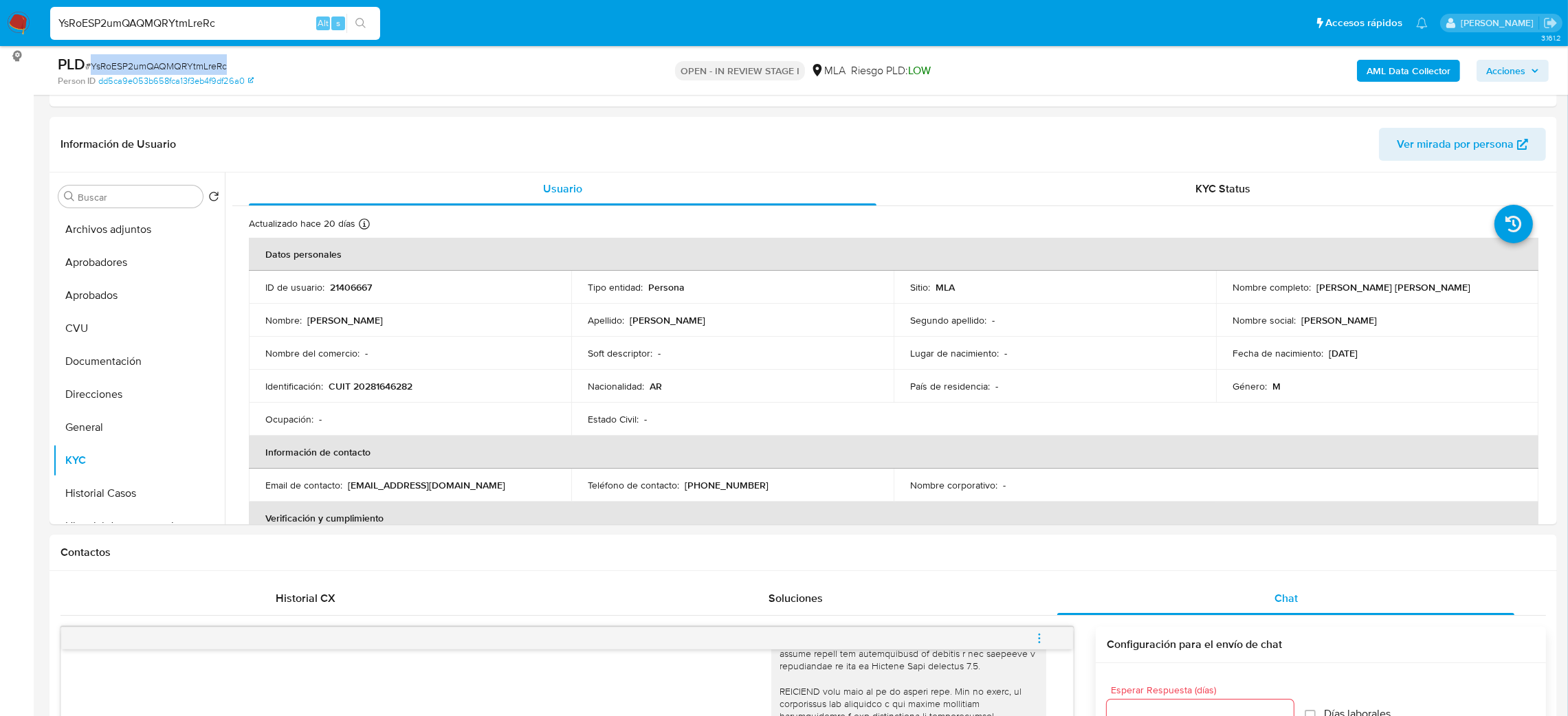
scroll to position [149, 0]
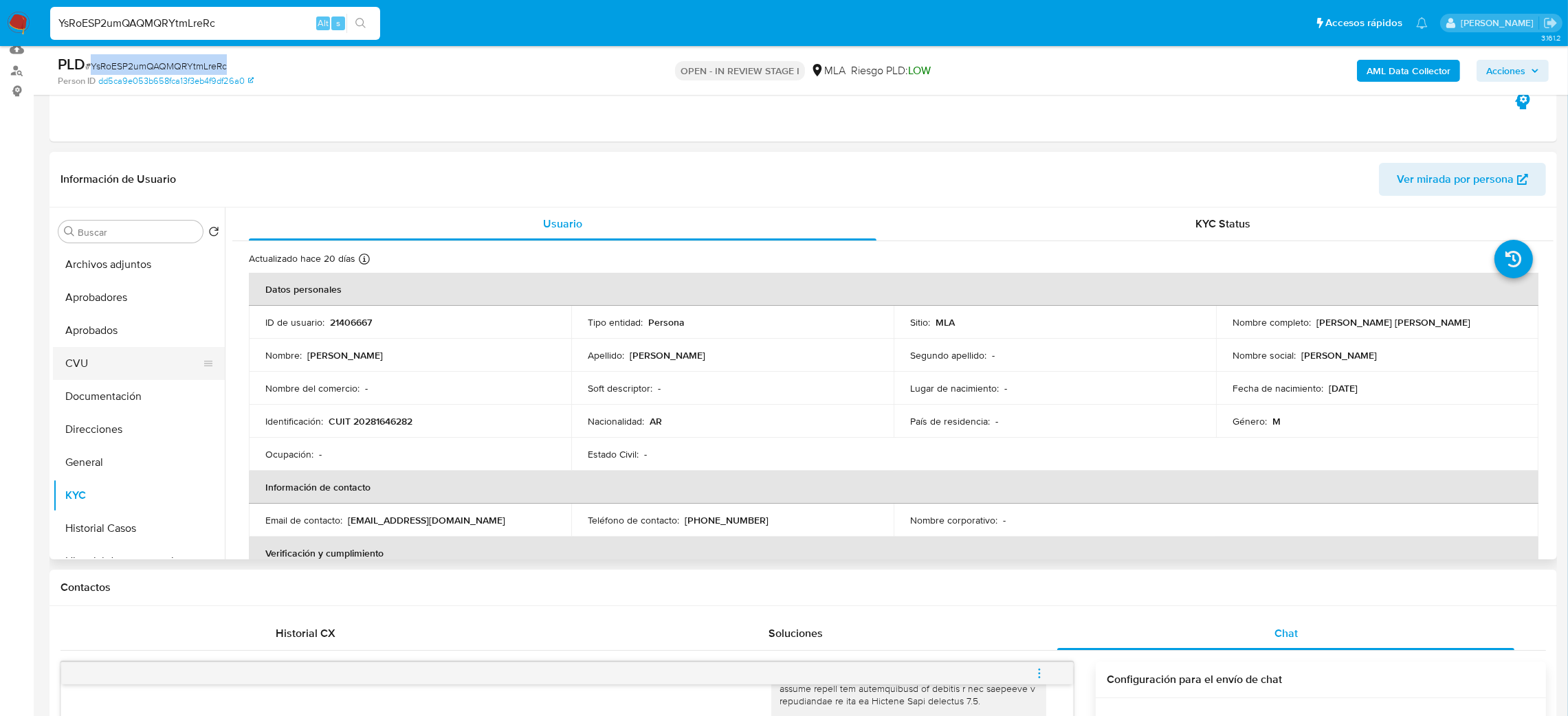
click at [102, 395] on button "Documentación" at bounding box center [138, 396] width 172 height 33
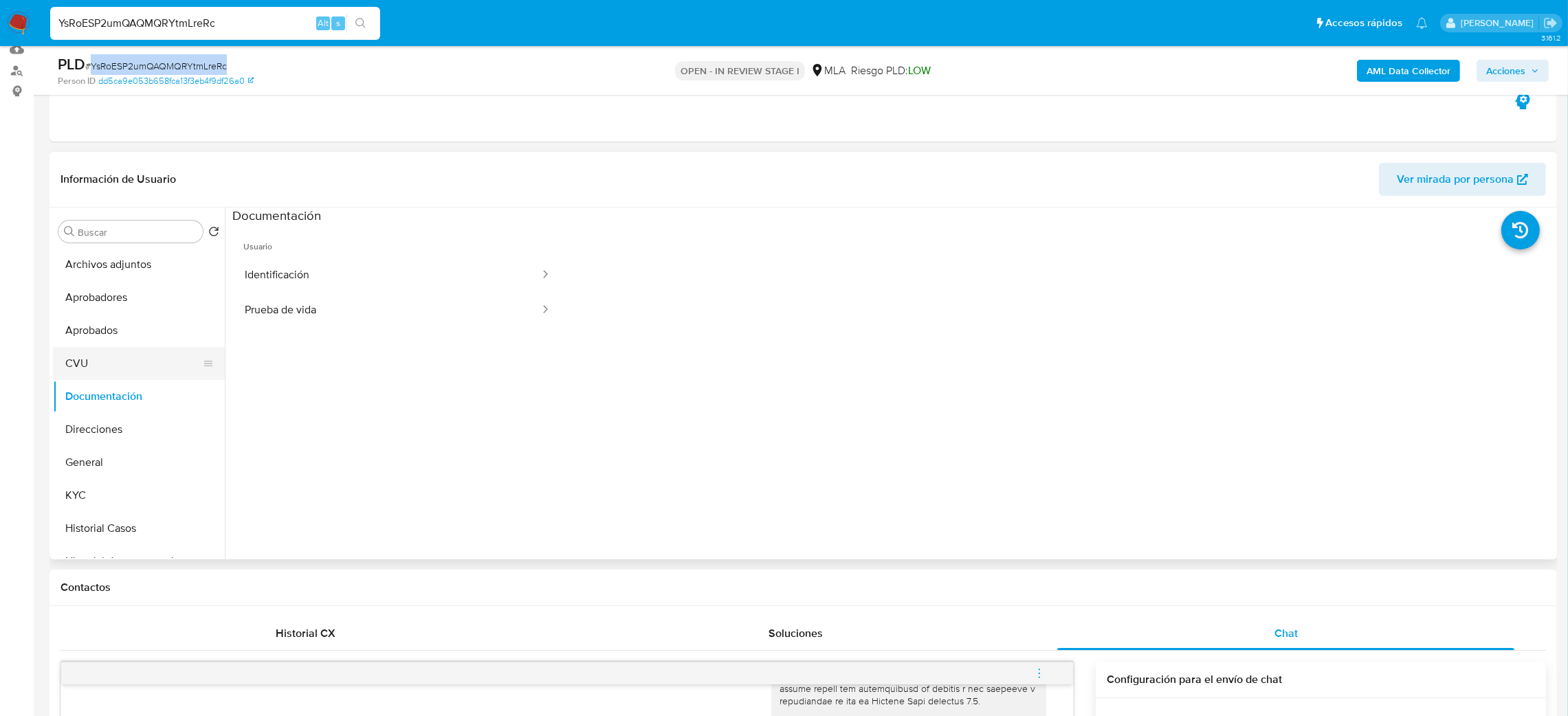
click at [113, 356] on button "CVU" at bounding box center [133, 363] width 161 height 33
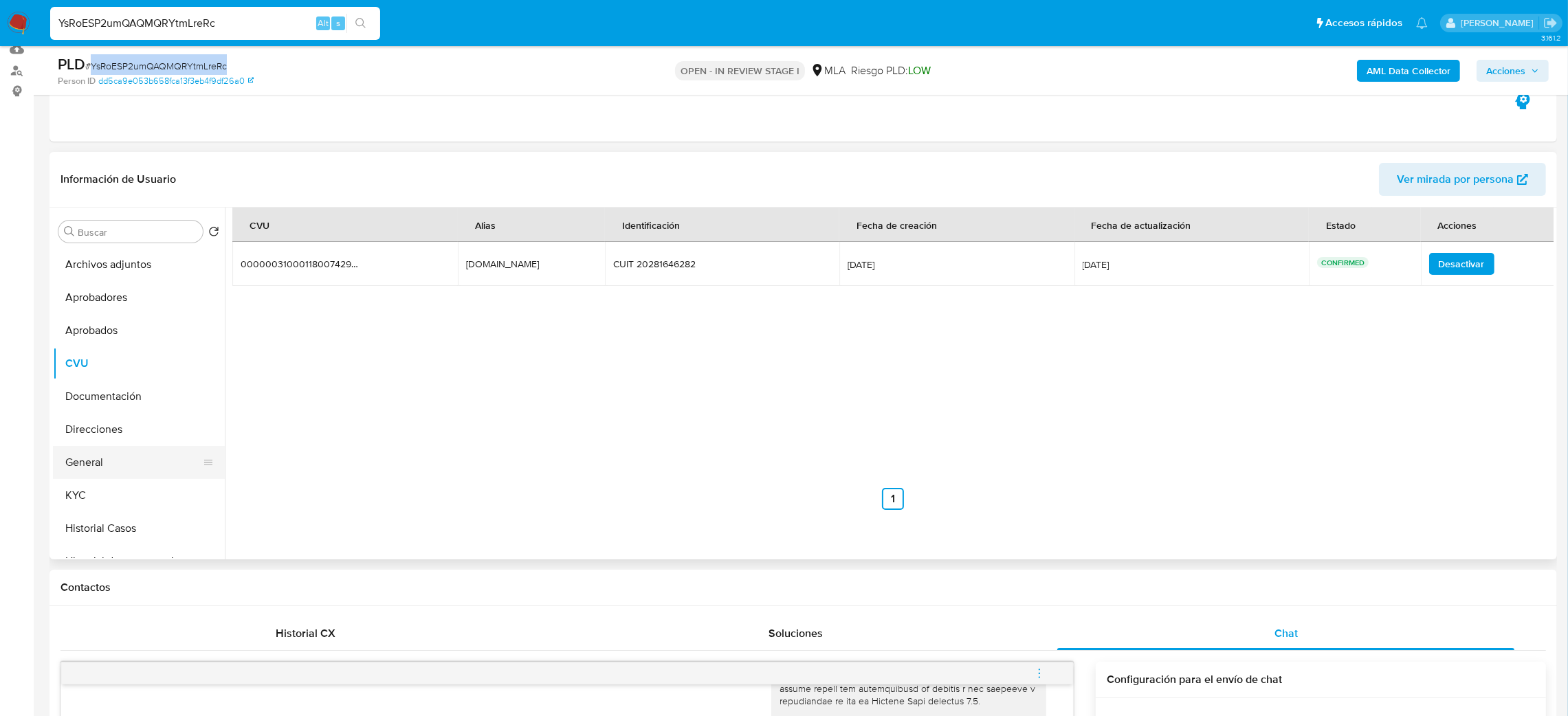
click at [147, 450] on button "General" at bounding box center [133, 462] width 161 height 33
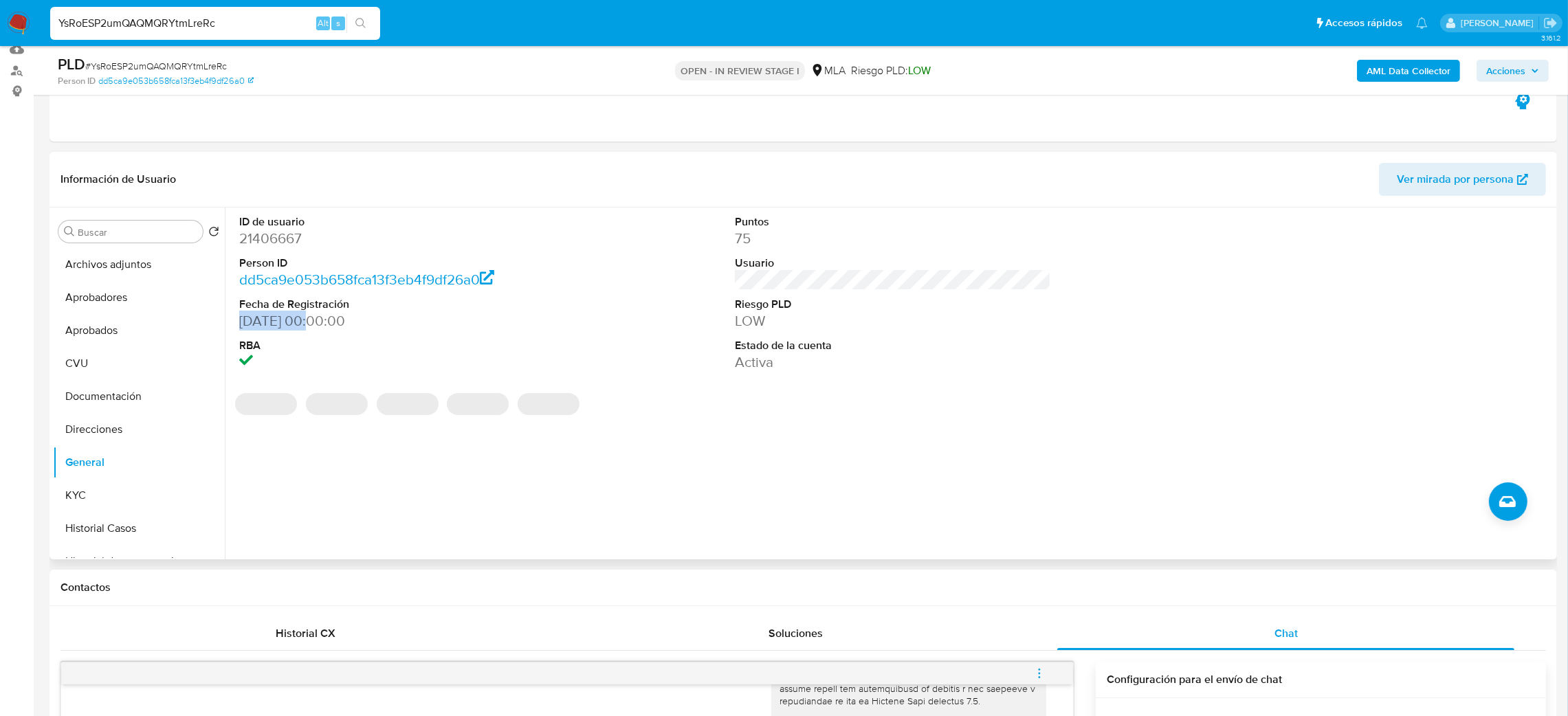
drag, startPoint x: 241, startPoint y: 324, endPoint x: 315, endPoint y: 328, distance: 74.1
click at [315, 328] on dd "25/04/2003 00:00:00" at bounding box center [397, 321] width 317 height 19
copy dd "25/04/2003"
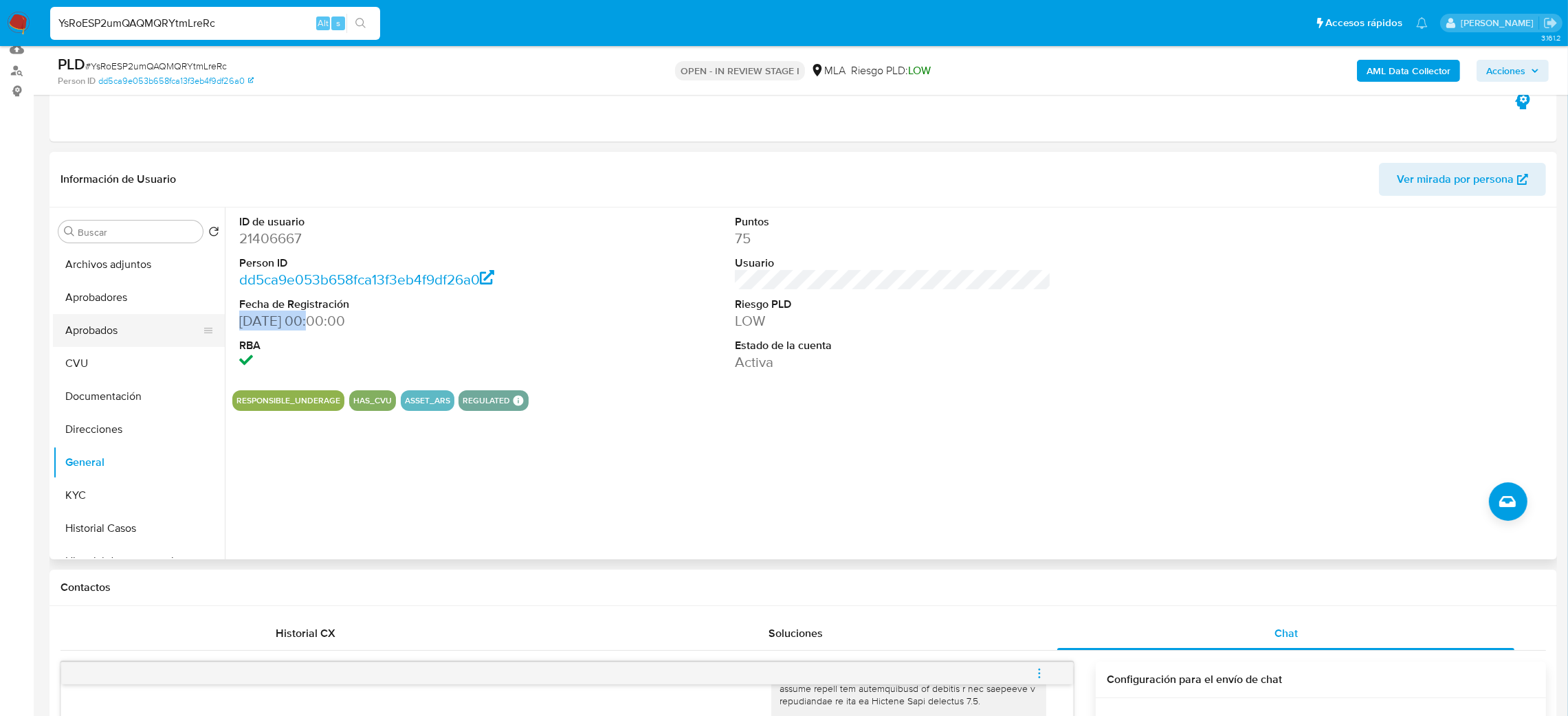
click at [124, 334] on button "Aprobados" at bounding box center [133, 331] width 161 height 33
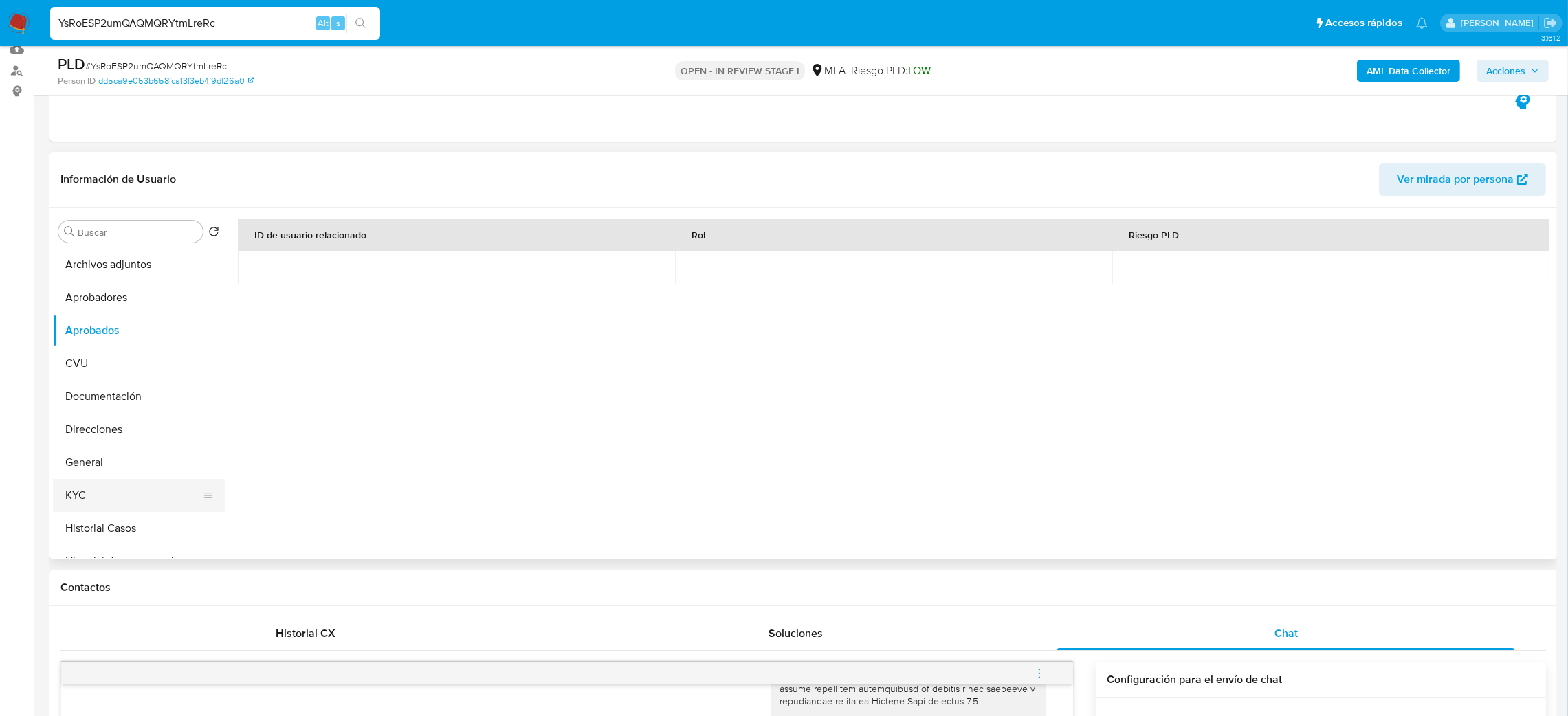
click at [120, 505] on button "KYC" at bounding box center [133, 495] width 161 height 33
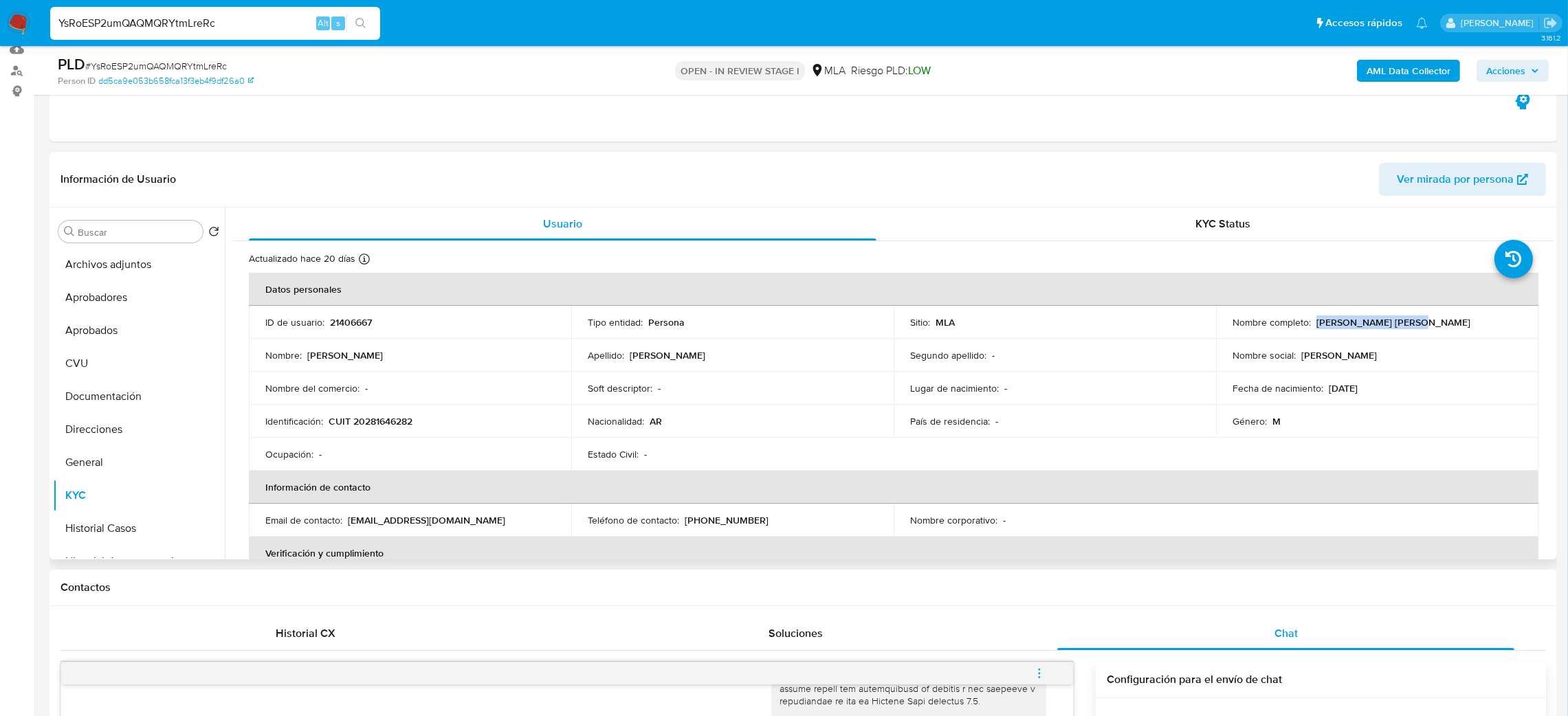
drag, startPoint x: 1312, startPoint y: 326, endPoint x: 1447, endPoint y: 317, distance: 135.3
click at [1447, 317] on div "Nombre completo : Claudio Omar Sanchez" at bounding box center [1377, 322] width 290 height 12
copy p "Claudio Omar Sanchez"
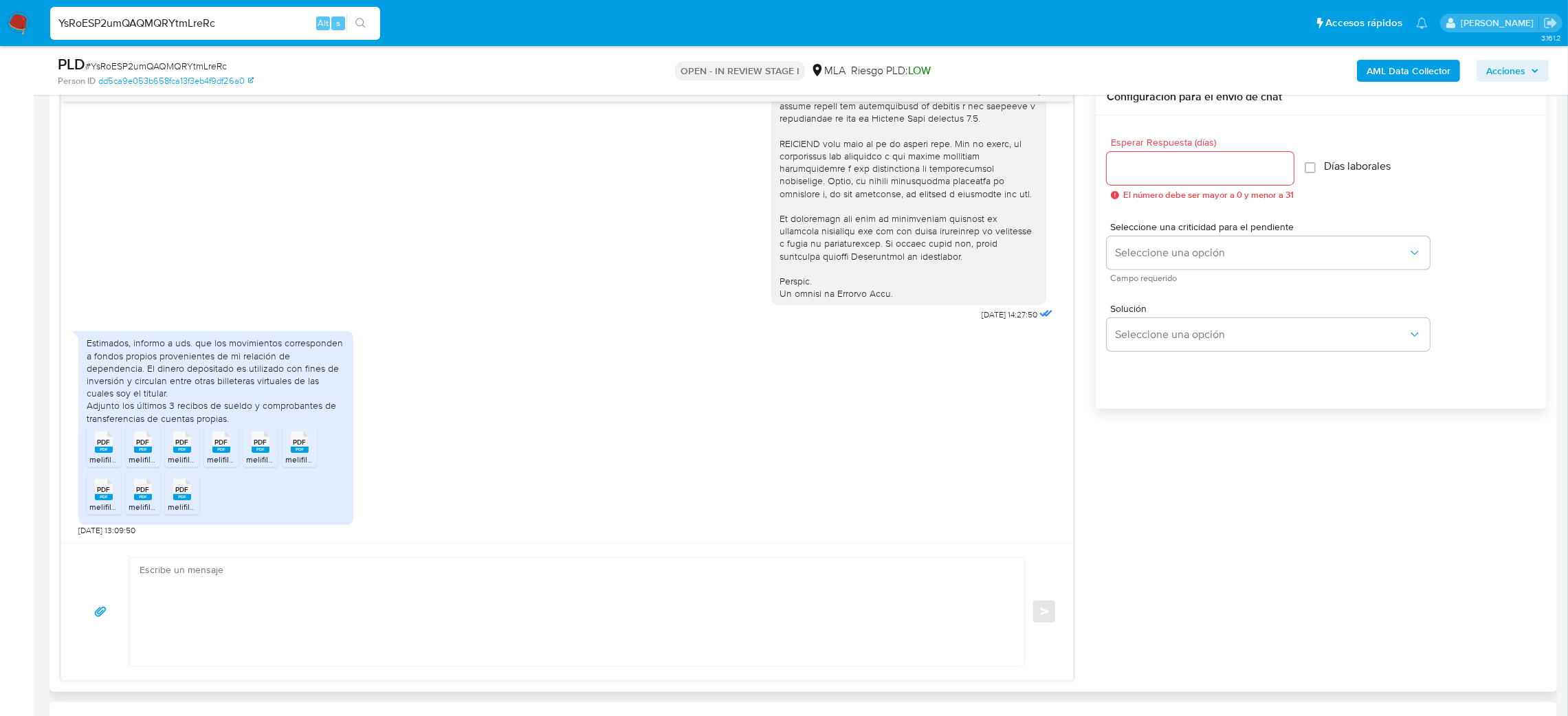
scroll to position [768, 0]
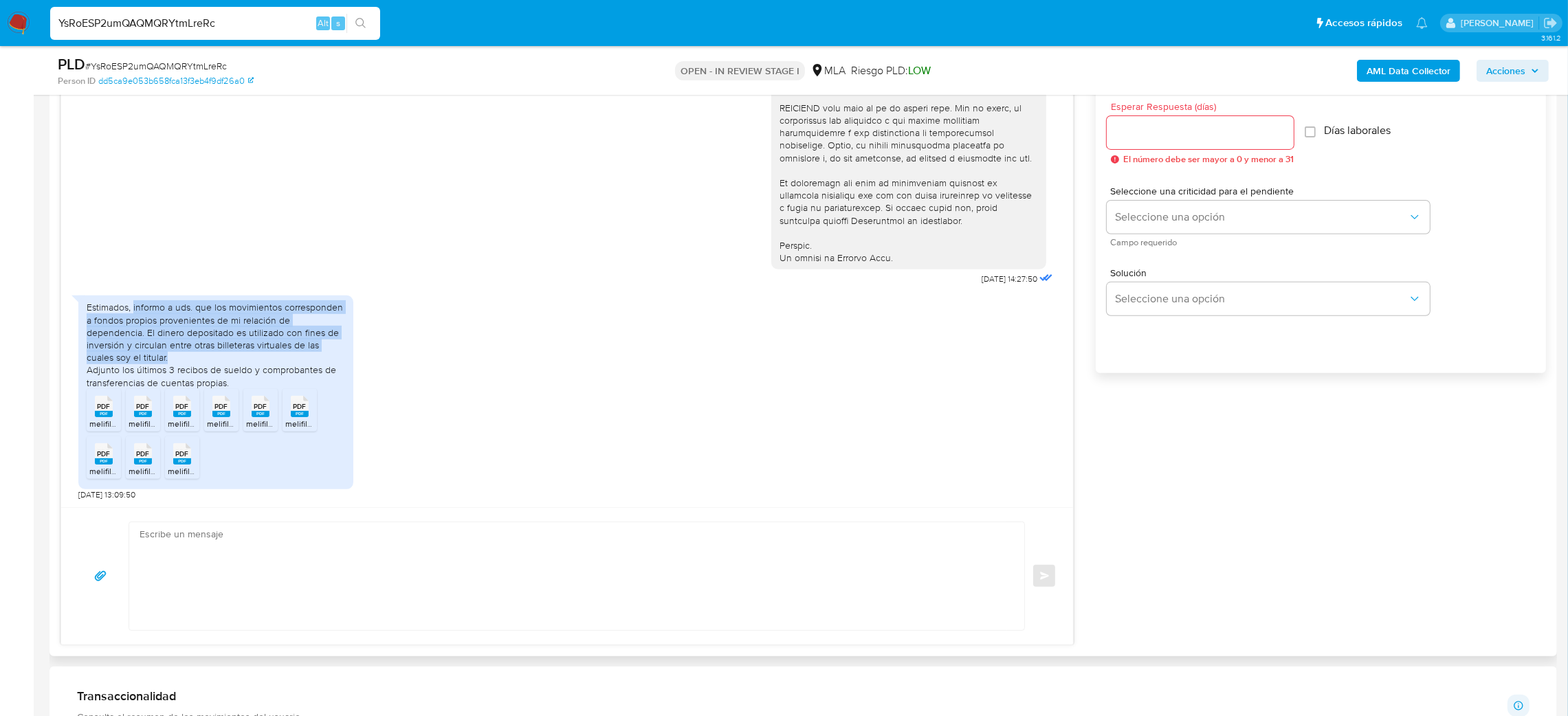
drag, startPoint x: 133, startPoint y: 311, endPoint x: 189, endPoint y: 355, distance: 71.2
click at [189, 355] on div "Estimados, informo a uds. que los movimientos corresponden a fondos propios pro…" at bounding box center [215, 344] width 258 height 87
copy div "informo a uds. que los movimientos corresponden a fondos propios provenientes d…"
click at [189, 355] on div "Estimados, informo a uds. que los movimientos corresponden a fondos propios pro…" at bounding box center [215, 344] width 258 height 87
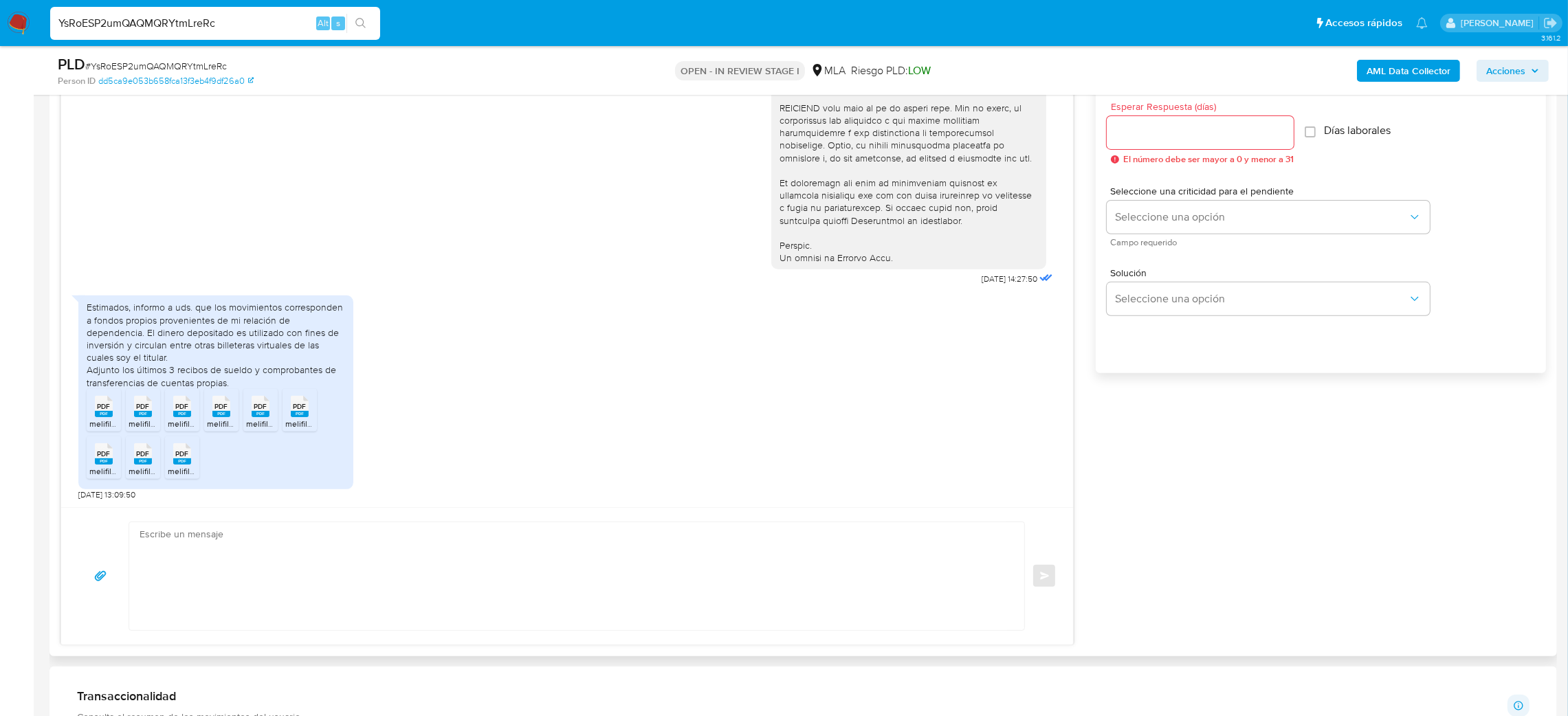
click at [99, 415] on rect at bounding box center [104, 414] width 18 height 6
click at [139, 411] on span "PDF" at bounding box center [143, 407] width 13 height 9
drag, startPoint x: 189, startPoint y: 412, endPoint x: 225, endPoint y: 412, distance: 36.0
click at [189, 412] on rect at bounding box center [182, 414] width 18 height 6
click at [230, 412] on rect at bounding box center [221, 414] width 18 height 6
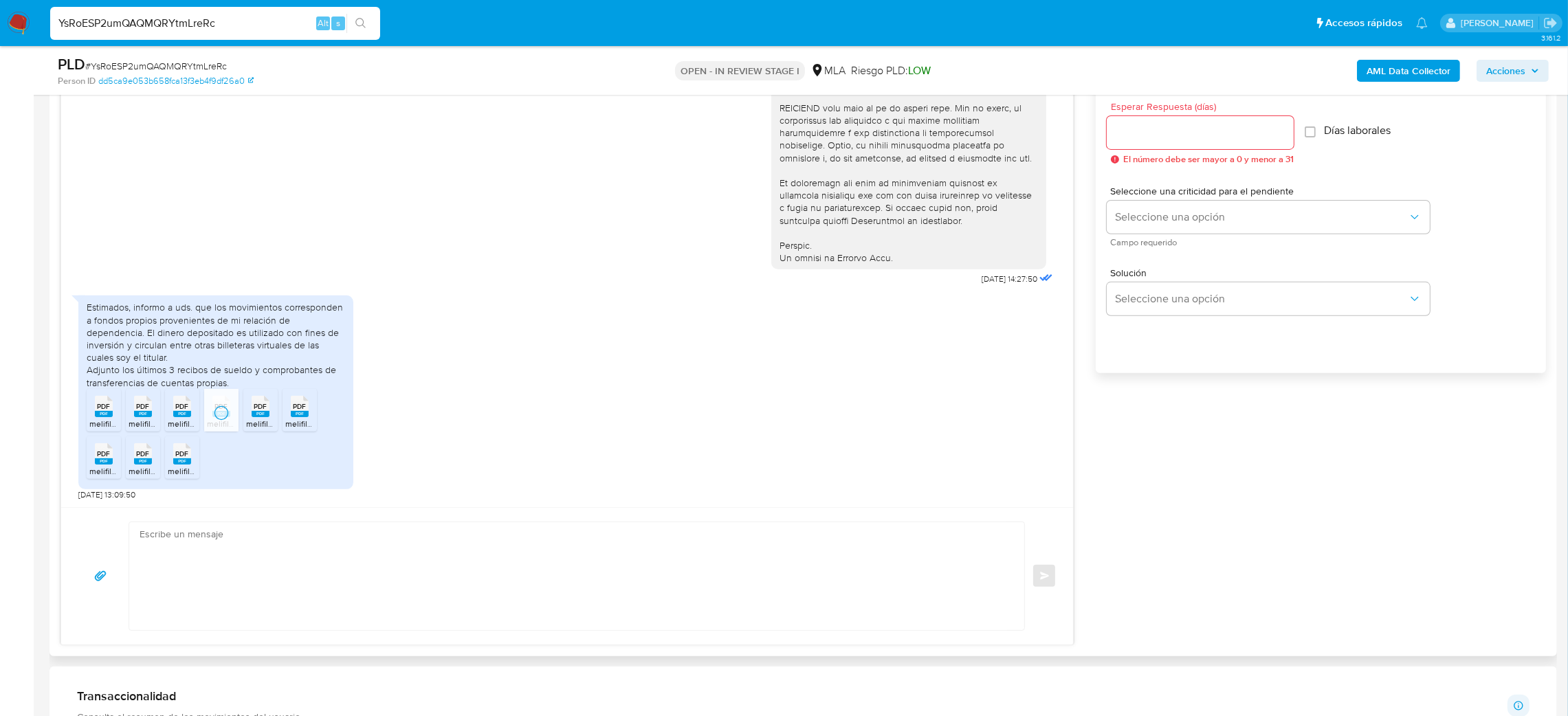
drag, startPoint x: 257, startPoint y: 412, endPoint x: 279, endPoint y: 412, distance: 22.0
click at [257, 411] on span "PDF" at bounding box center [261, 407] width 13 height 9
click at [300, 410] on span "PDF" at bounding box center [300, 407] width 13 height 9
click at [185, 472] on span "melifile5568801590100158687.pdf" at bounding box center [230, 471] width 124 height 12
drag, startPoint x: 146, startPoint y: 464, endPoint x: 118, endPoint y: 461, distance: 28.2
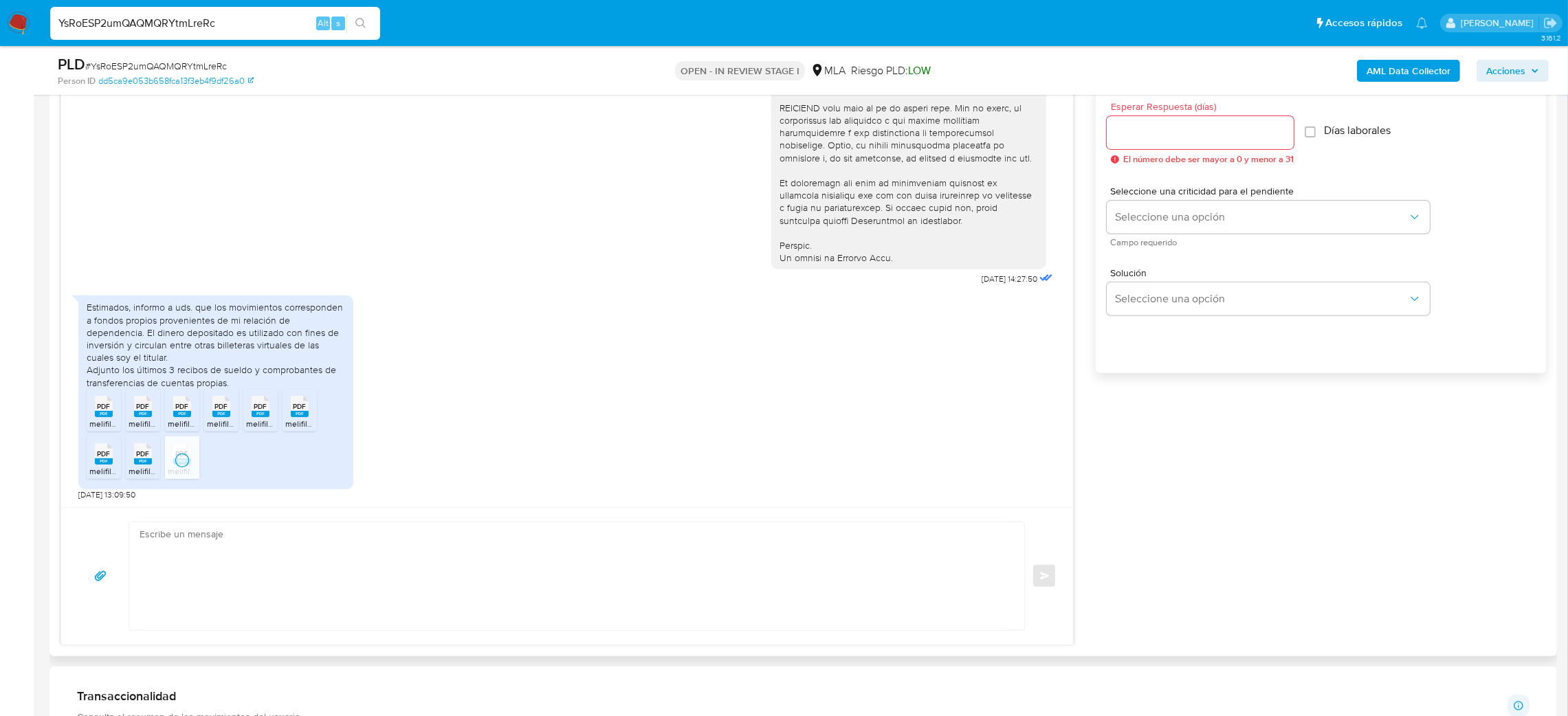
click at [146, 464] on rect at bounding box center [143, 461] width 18 height 6
click at [112, 459] on div "PDF PDF" at bounding box center [103, 453] width 29 height 27
drag, startPoint x: 262, startPoint y: 31, endPoint x: 0, endPoint y: 56, distance: 263.2
click at [0, 56] on div "Pausado Ver notificaciones YsRoESP2umQAQMQRYtmLreRc Alt s Accesos rápidos Presi…" at bounding box center [784, 643] width 1568 height 2822
paste input "IiPinXrSjnvnELEZR1uMvE6E"
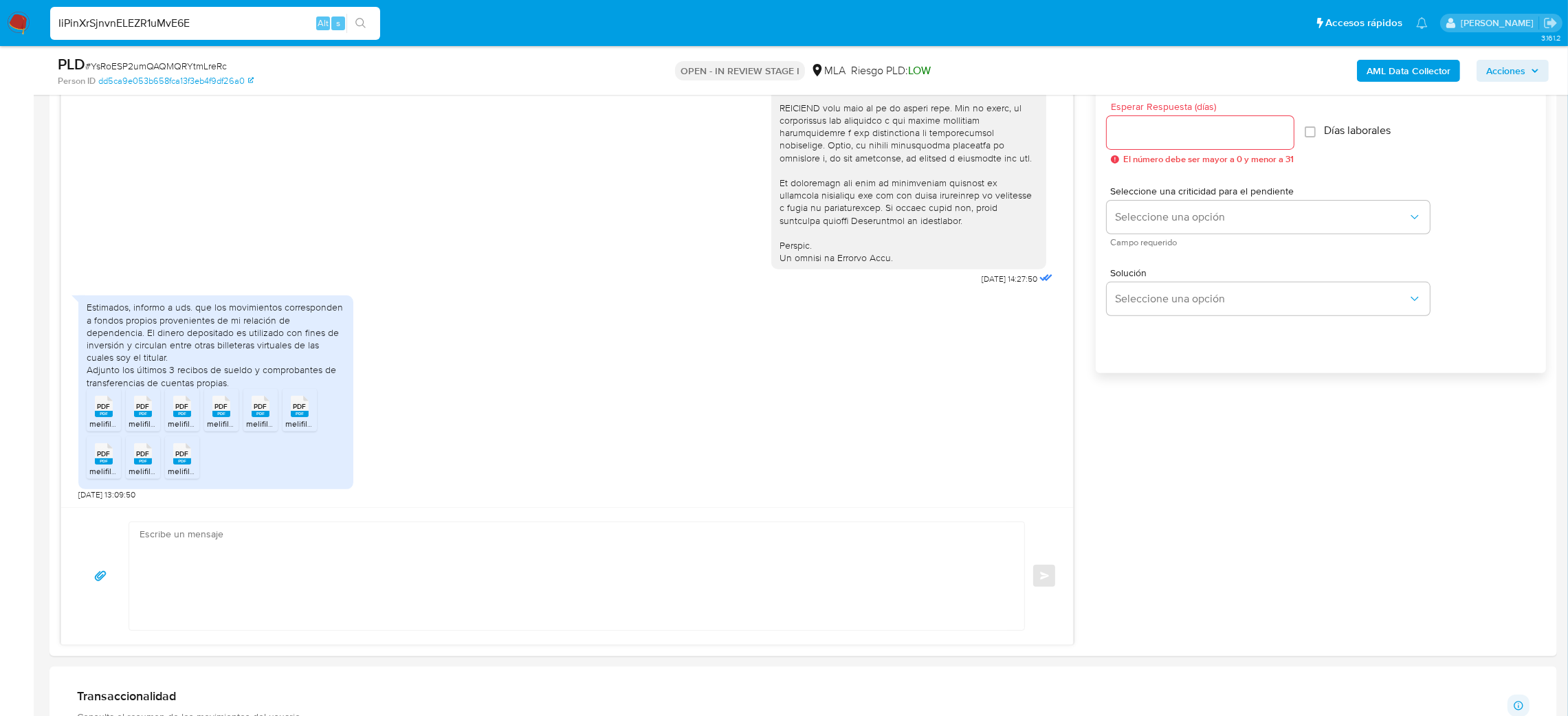
type input "IiPinXrSjnvnELEZR1uMvE6E"
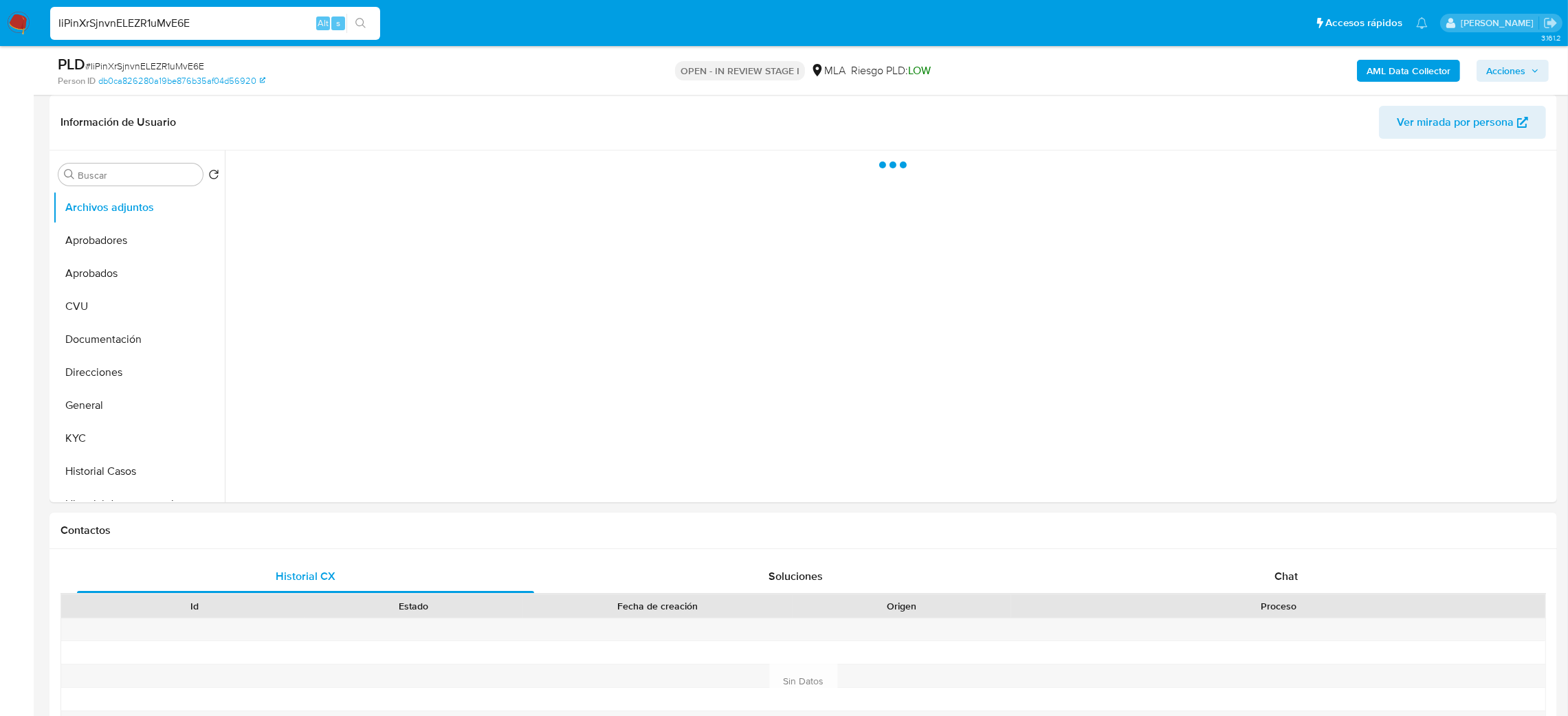
select select "10"
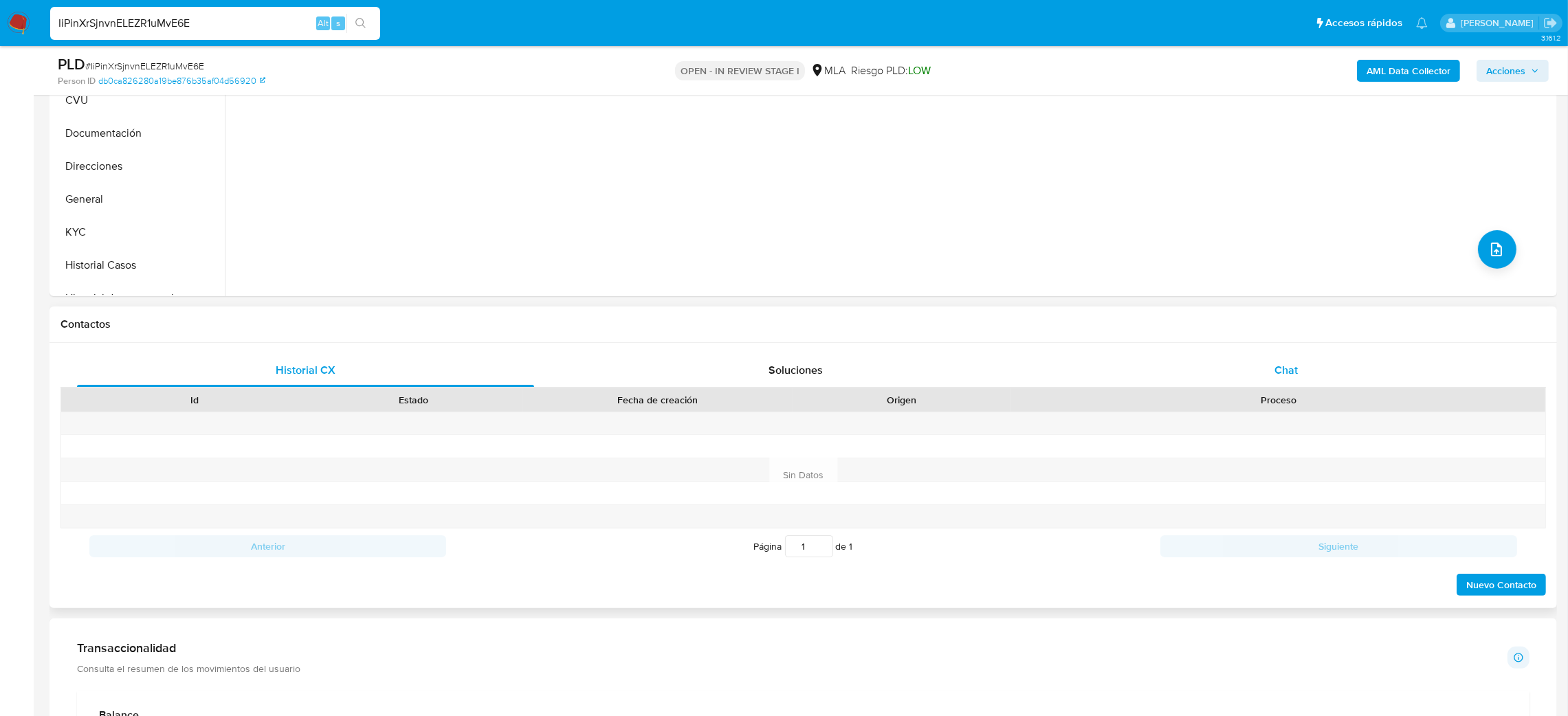
click at [1237, 374] on div "Chat" at bounding box center [1286, 370] width 457 height 33
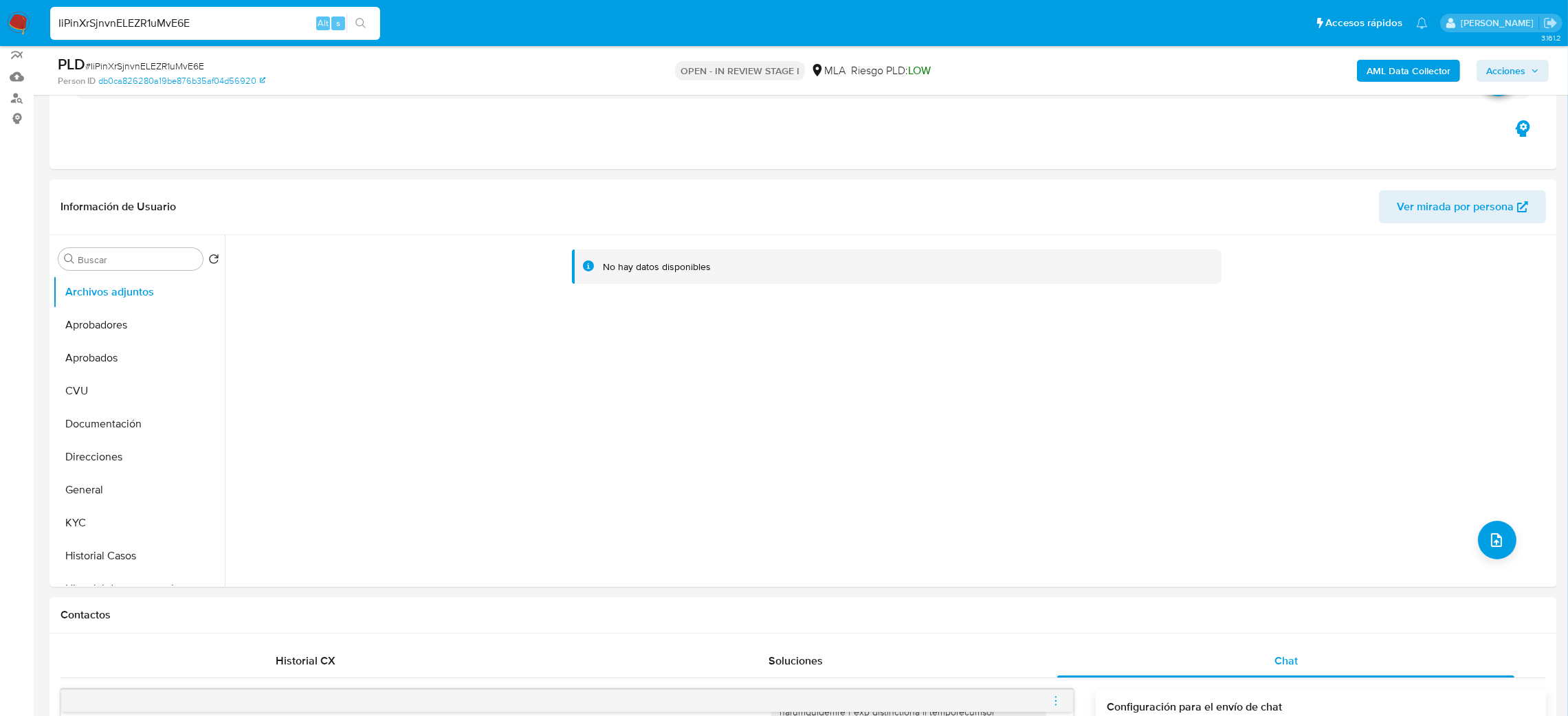
scroll to position [103, 0]
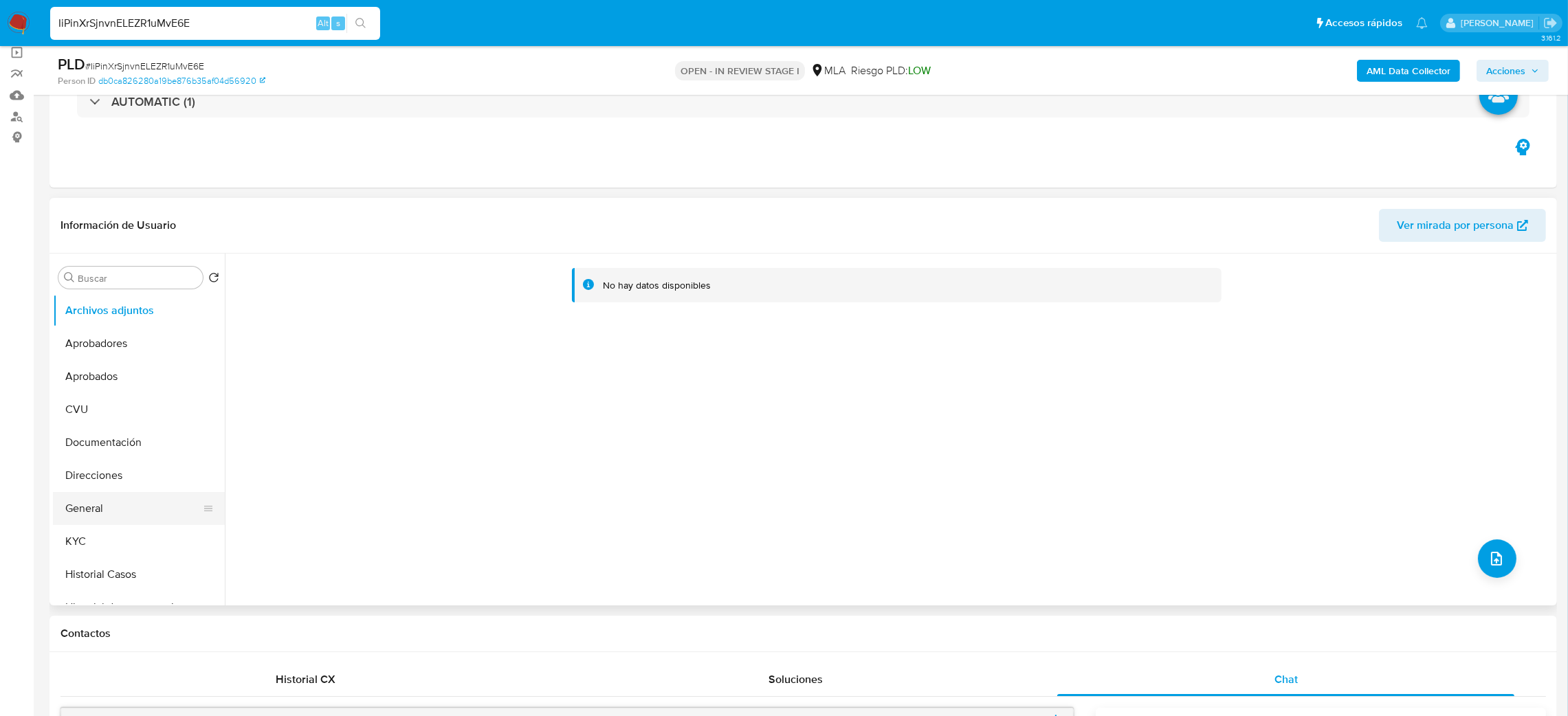
click at [118, 502] on button "General" at bounding box center [133, 508] width 161 height 33
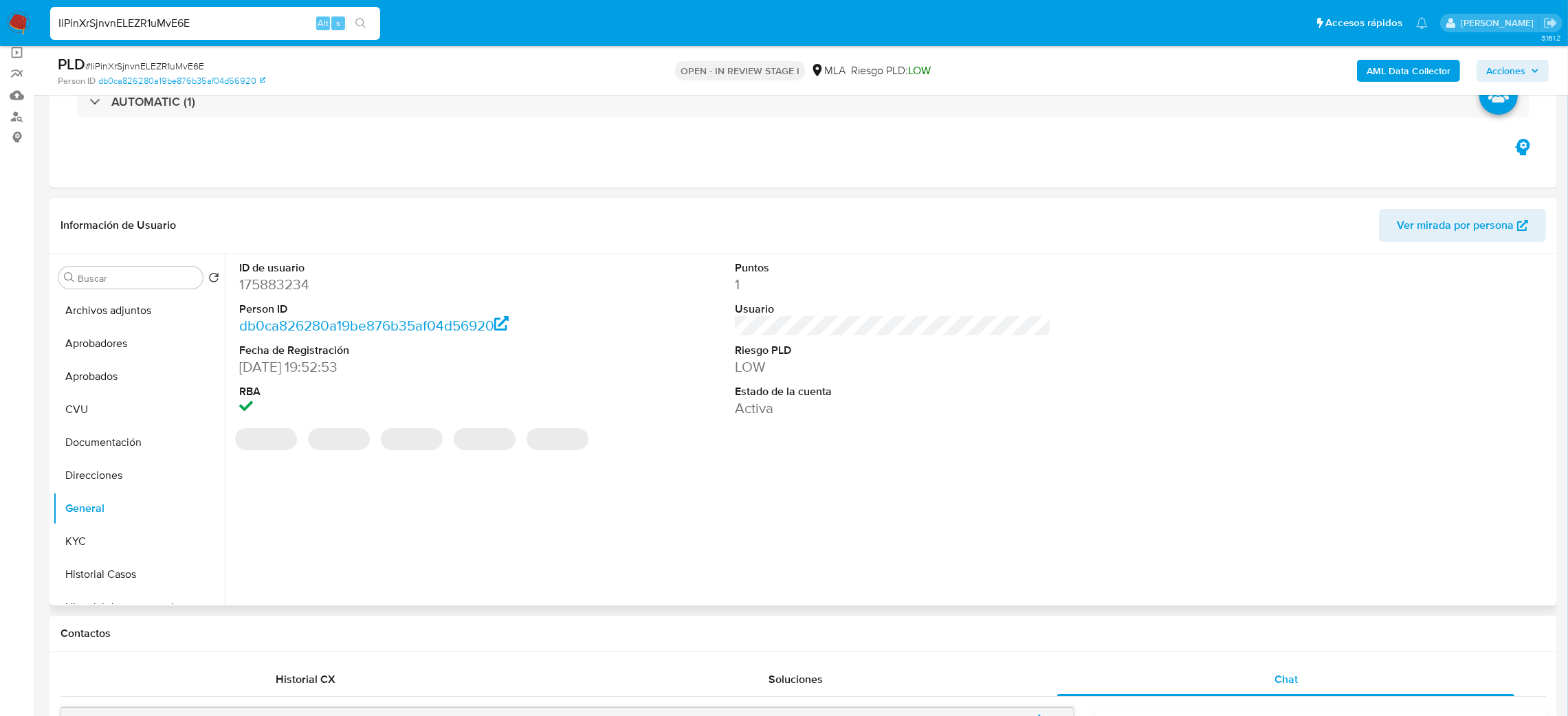
click at [252, 284] on dd "175883234" at bounding box center [397, 284] width 317 height 19
copy dd "175883234"
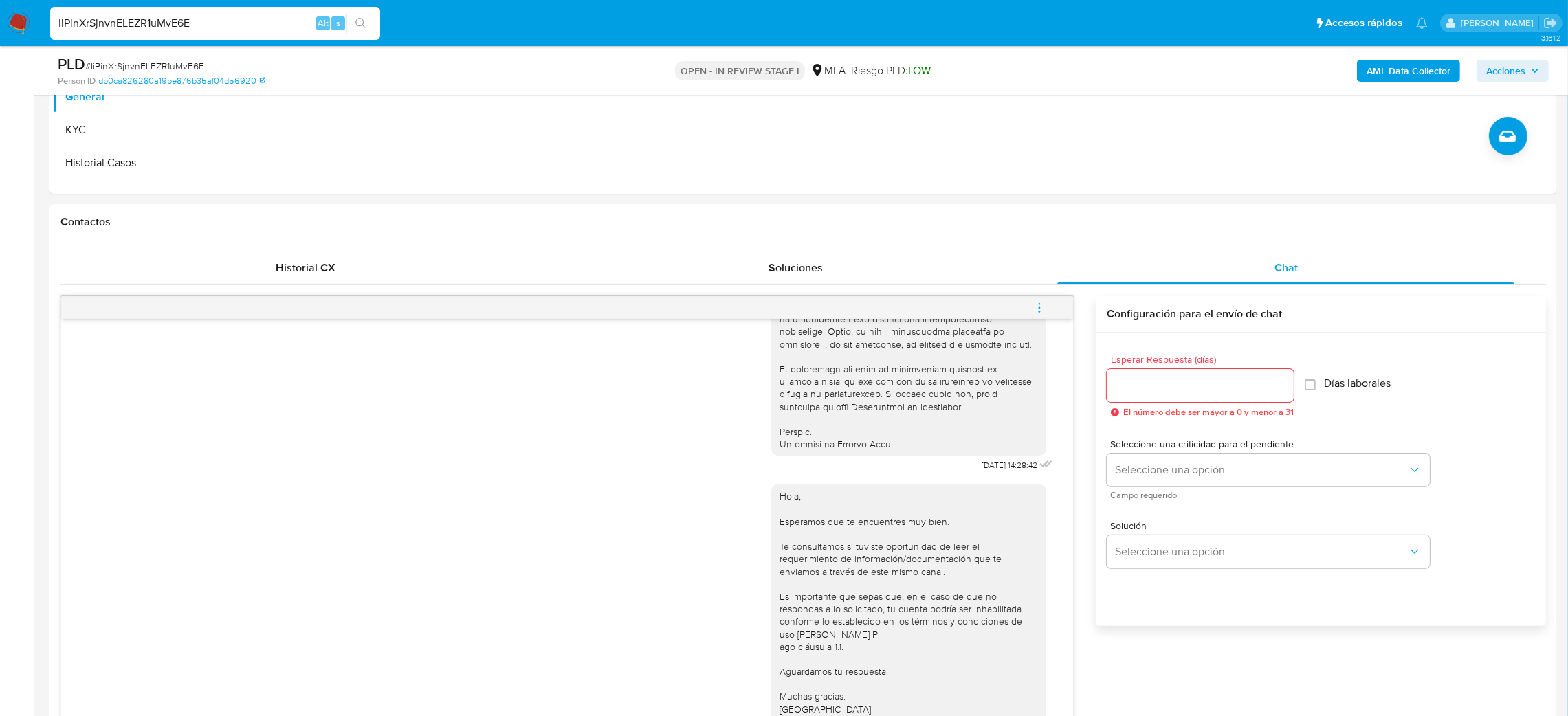
scroll to position [206, 0]
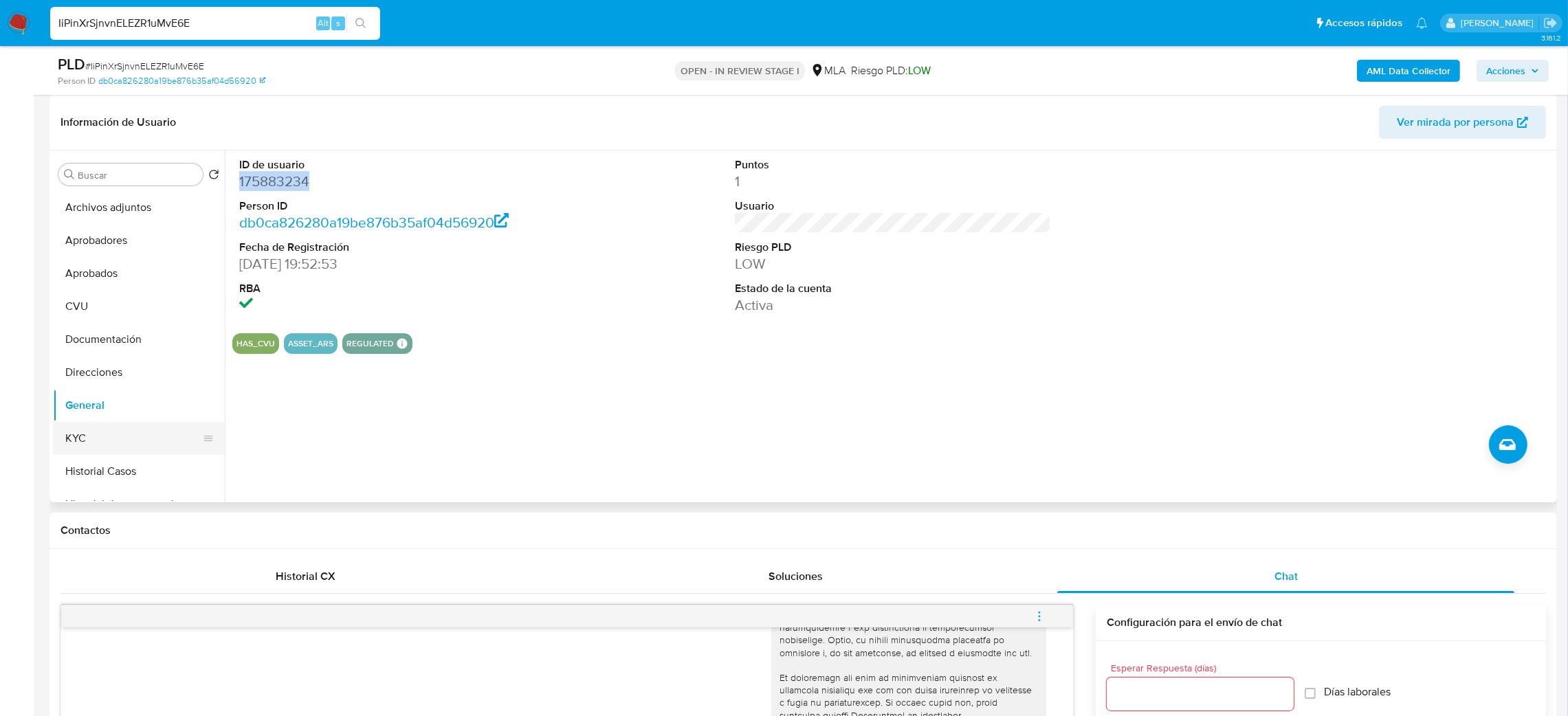
click at [99, 442] on button "KYC" at bounding box center [133, 438] width 161 height 33
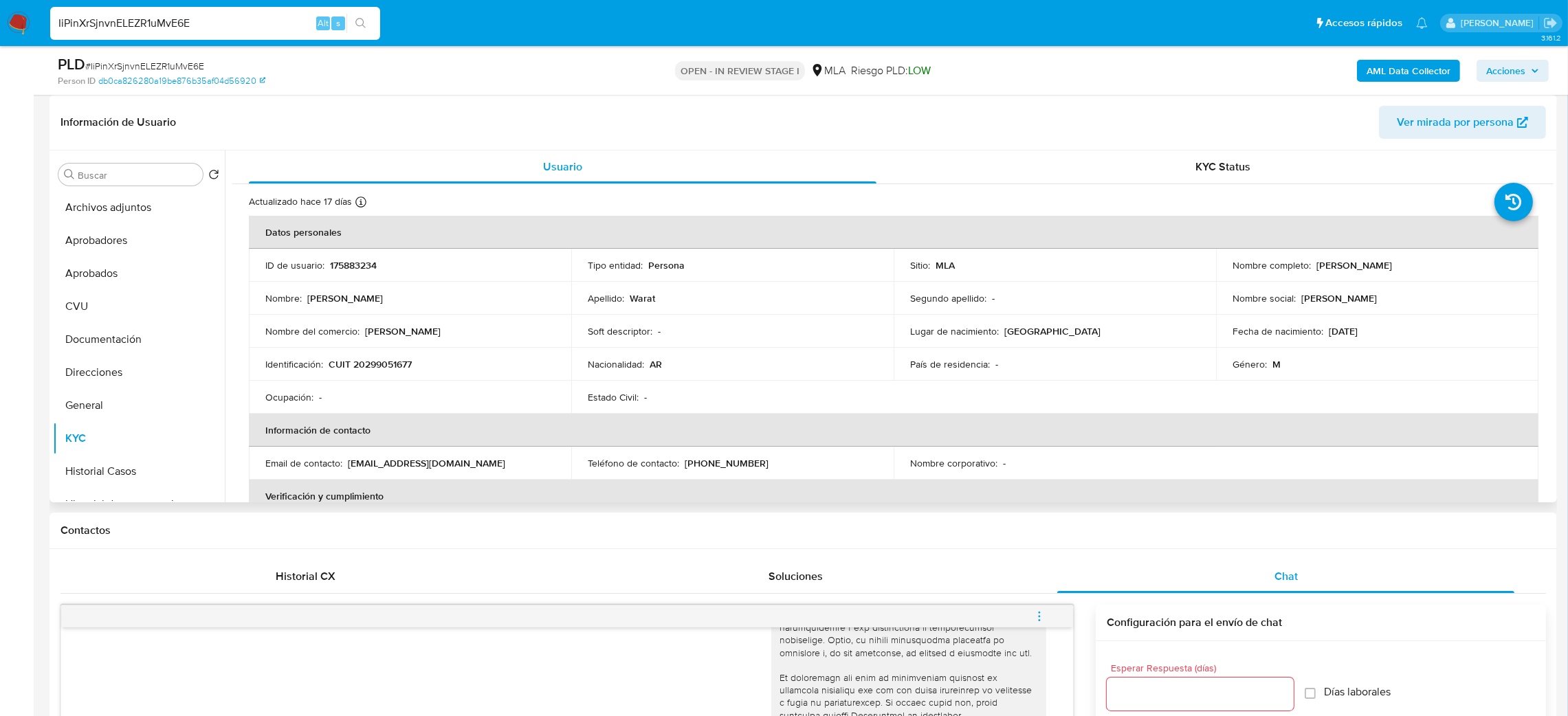
click at [390, 361] on p "CUIT 20299051677" at bounding box center [370, 364] width 83 height 12
copy p "20299051677"
drag, startPoint x: 393, startPoint y: 383, endPoint x: 372, endPoint y: 372, distance: 23.7
click at [393, 381] on td "Ocupación : -" at bounding box center [410, 397] width 323 height 33
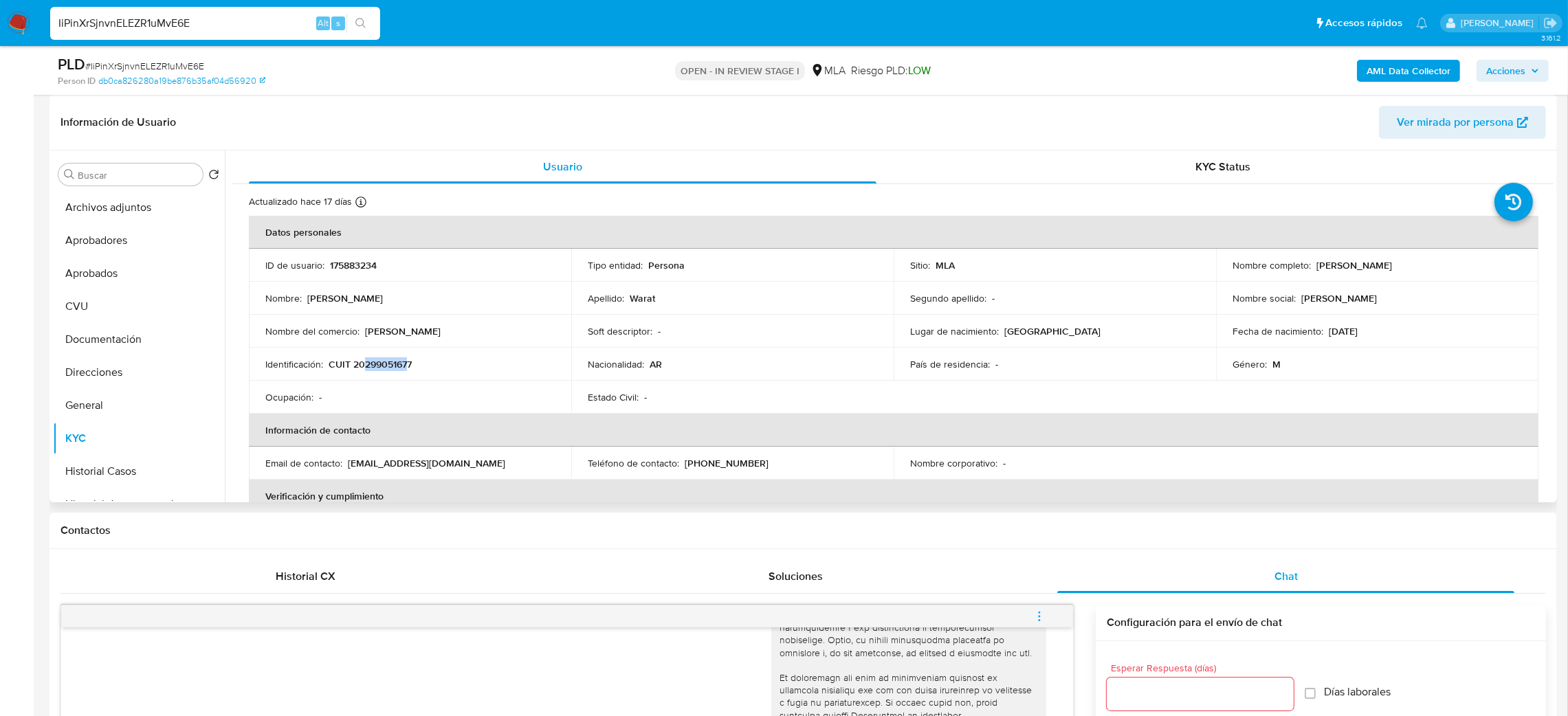
drag, startPoint x: 364, startPoint y: 369, endPoint x: 407, endPoint y: 365, distance: 43.2
click at [407, 365] on p "CUIT 20299051677" at bounding box center [370, 364] width 83 height 12
click at [80, 282] on button "Aprobados" at bounding box center [133, 274] width 161 height 33
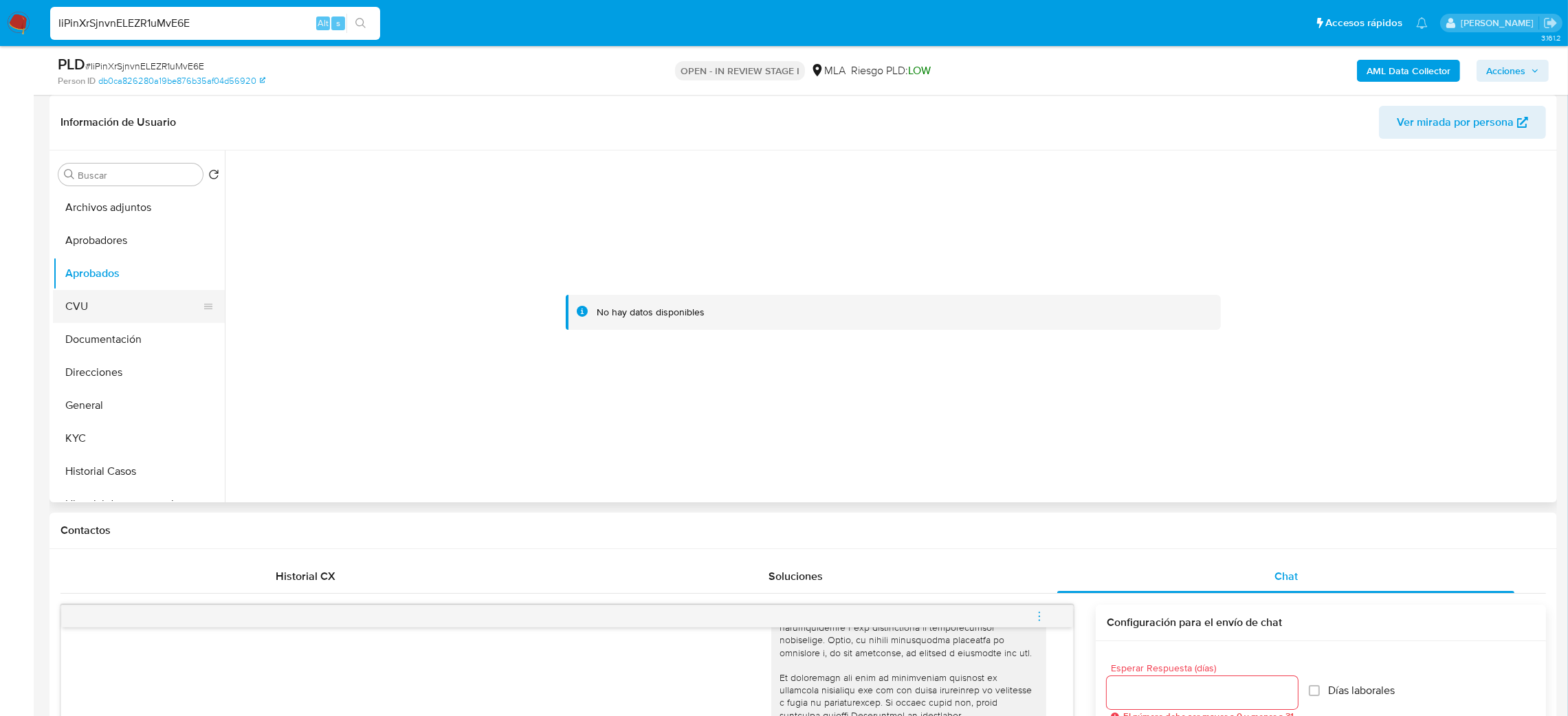
click at [110, 304] on button "CVU" at bounding box center [133, 306] width 161 height 33
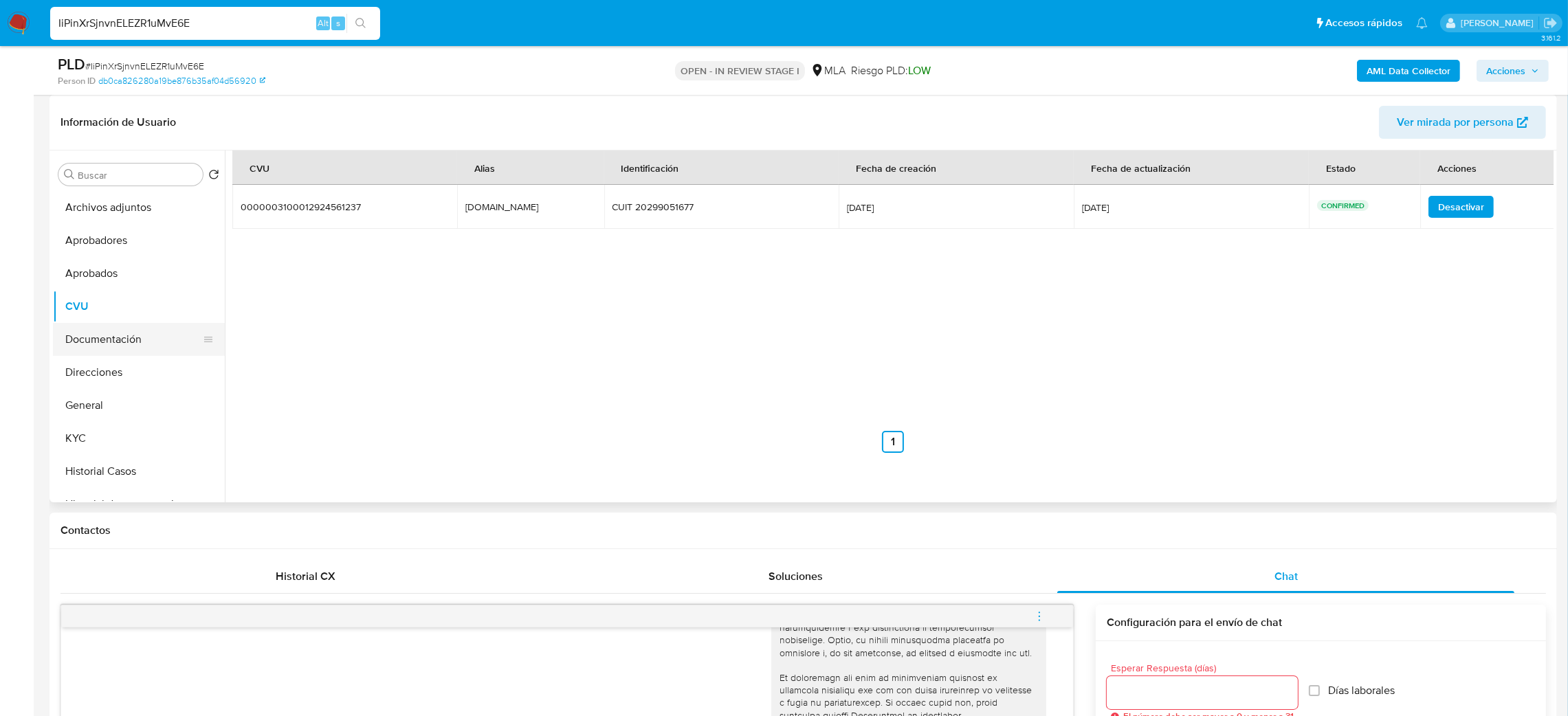
click at [121, 334] on button "Documentación" at bounding box center [133, 339] width 161 height 33
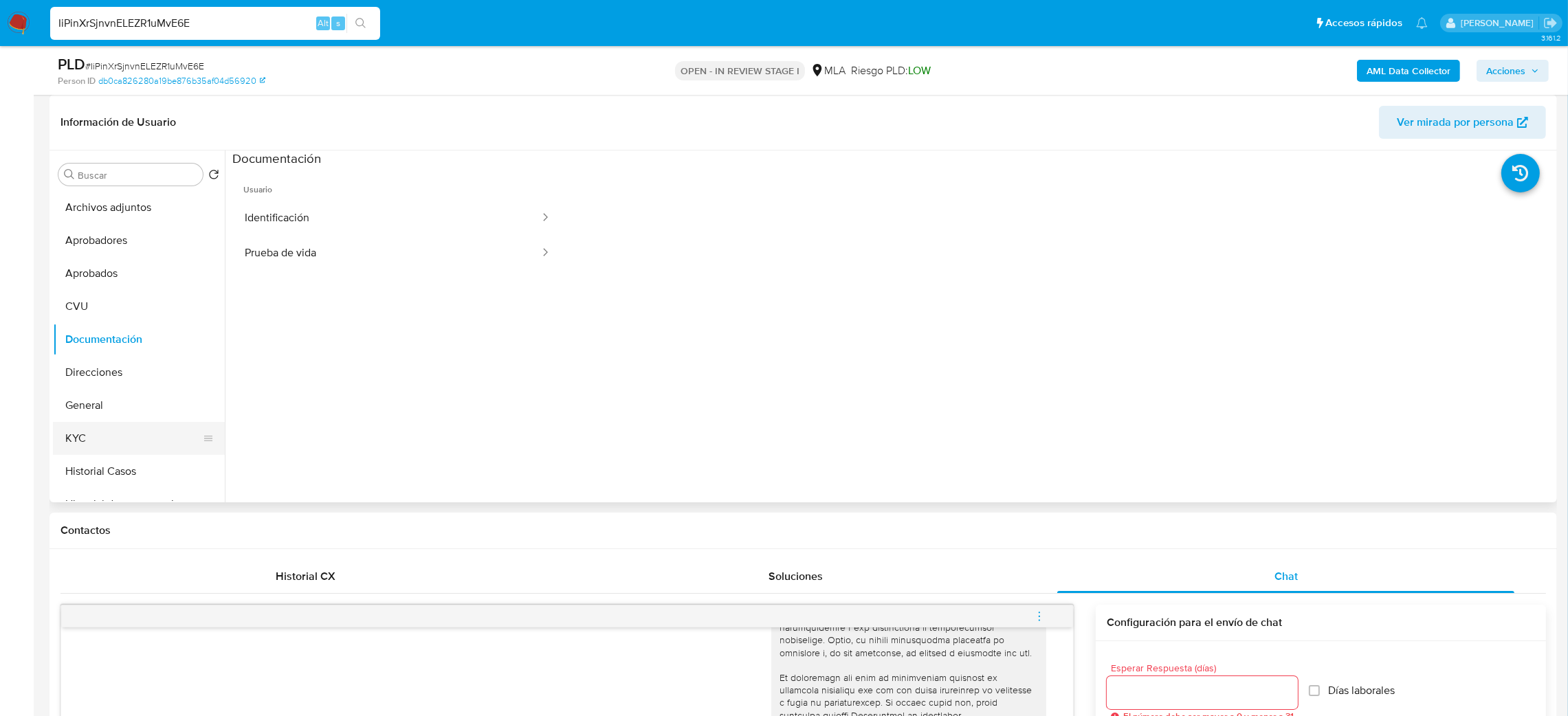
click at [99, 429] on button "KYC" at bounding box center [133, 438] width 161 height 33
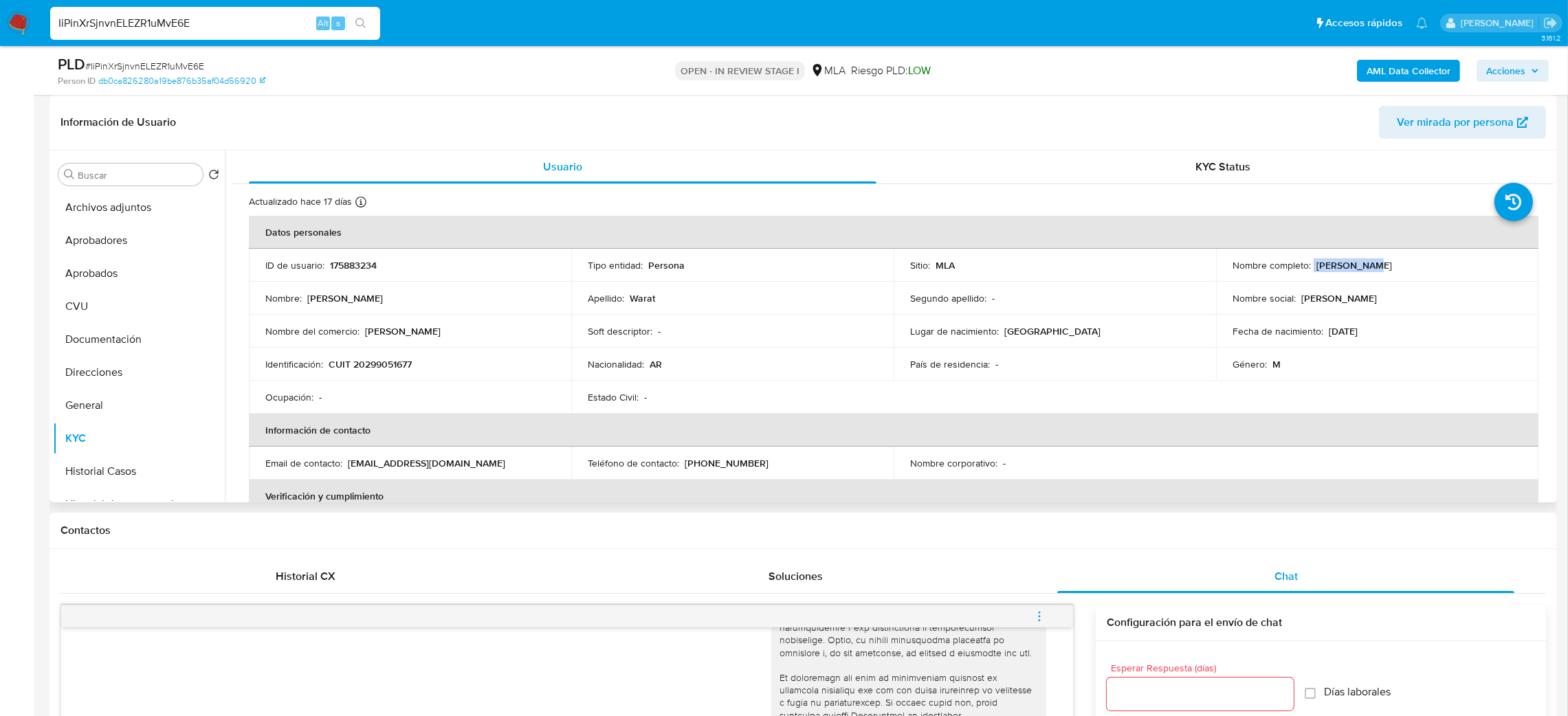
drag, startPoint x: 1310, startPoint y: 267, endPoint x: 1409, endPoint y: 265, distance: 99.0
click at [1409, 265] on div "Nombre completo : Guido Warat" at bounding box center [1377, 265] width 290 height 12
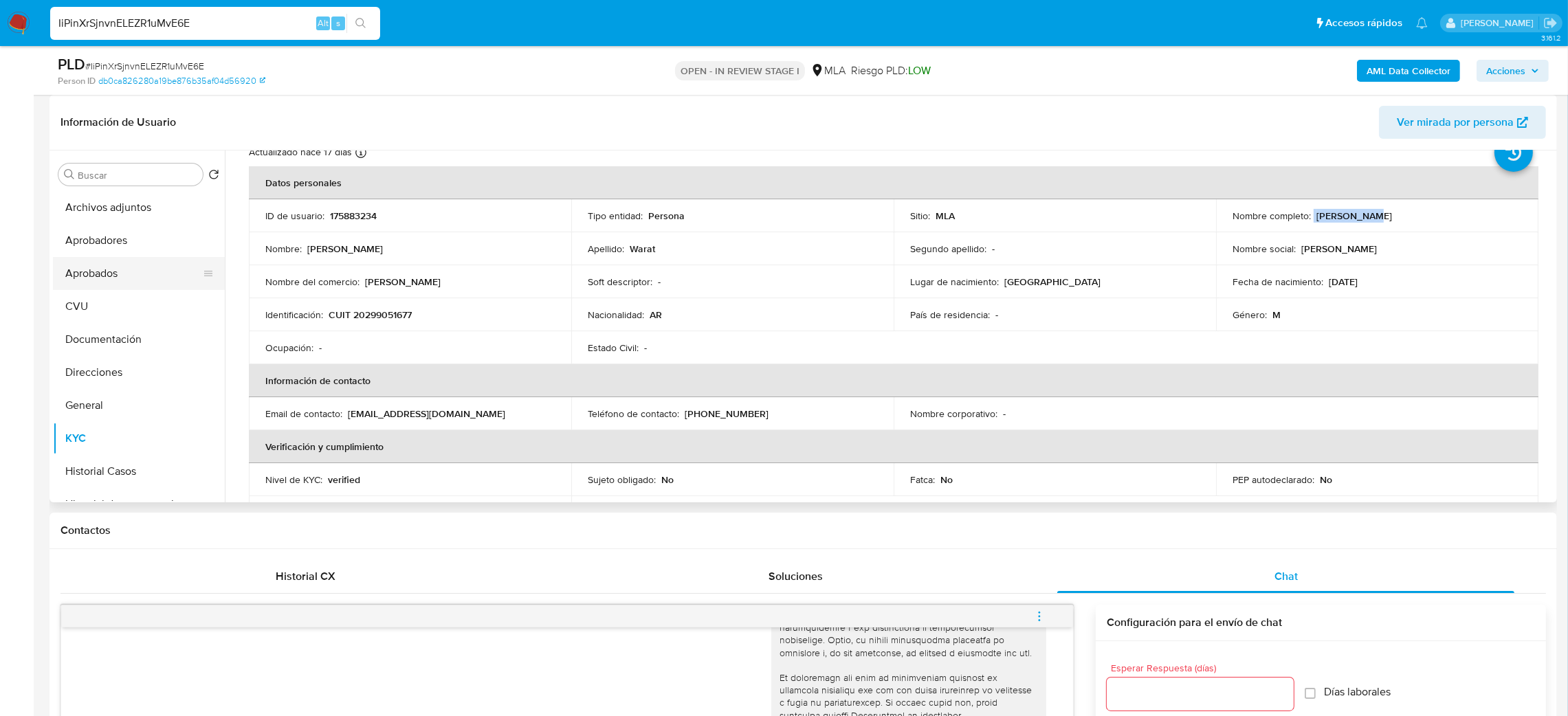
scroll to position [0, 0]
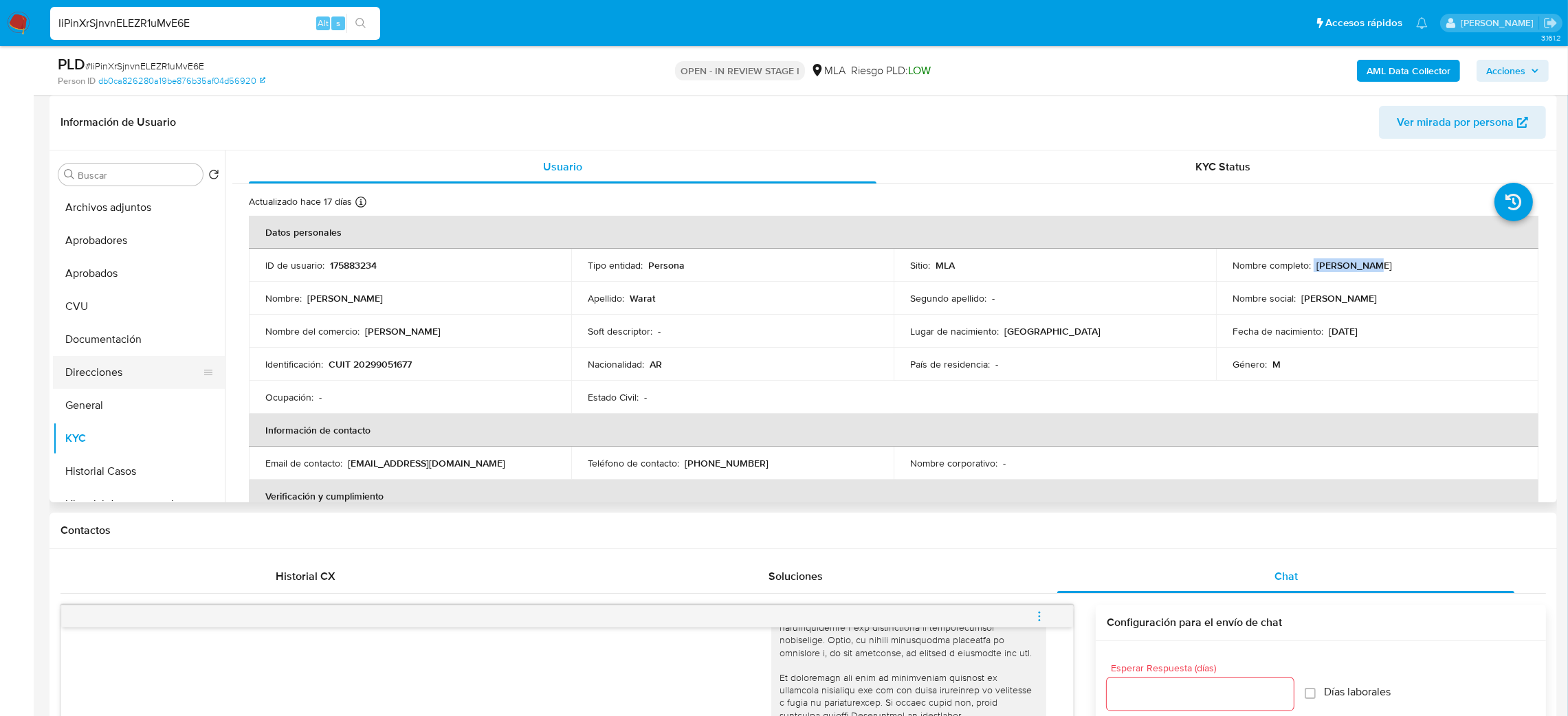
click at [116, 373] on button "Direcciones" at bounding box center [133, 372] width 161 height 33
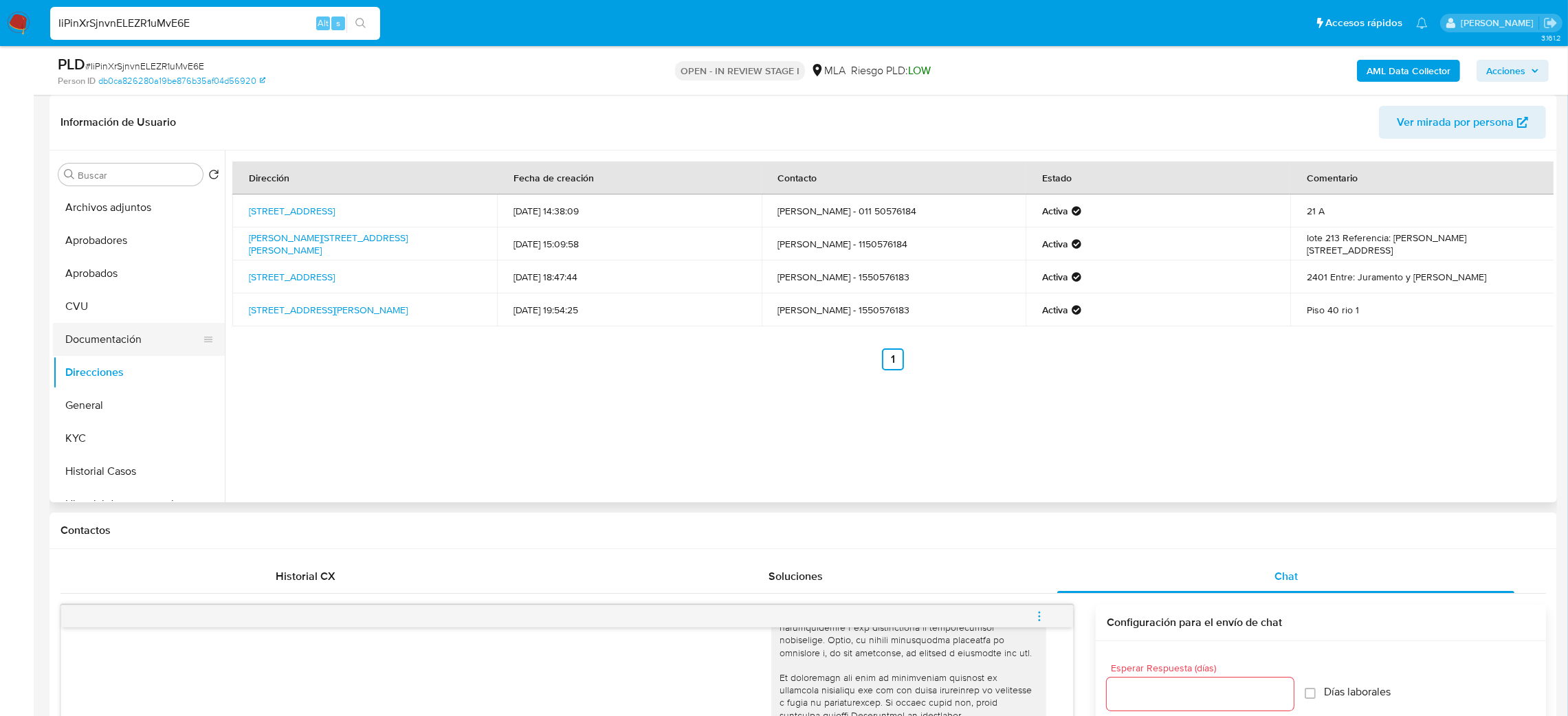
click at [118, 338] on button "Documentación" at bounding box center [133, 339] width 161 height 33
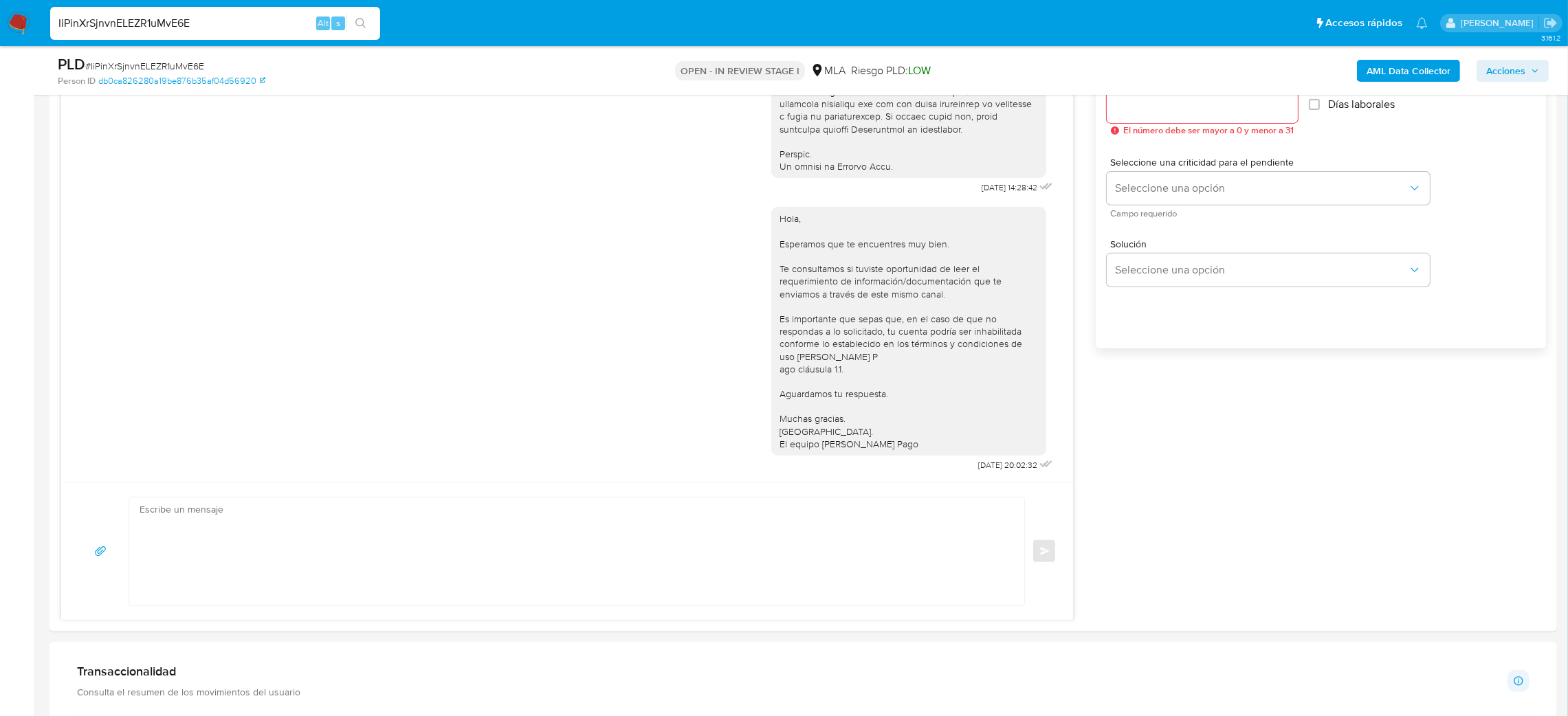
scroll to position [825, 0]
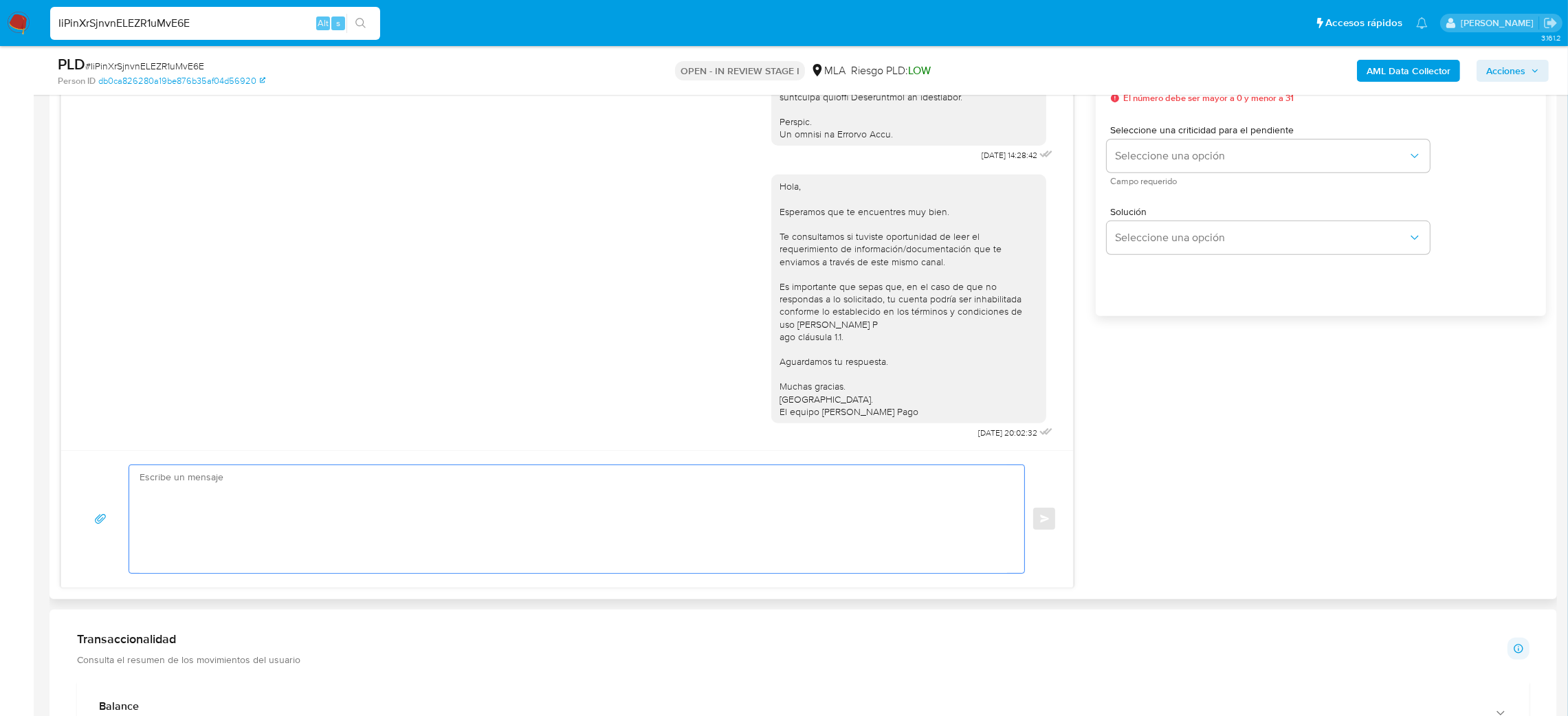
click at [269, 469] on textarea at bounding box center [573, 519] width 867 height 108
paste textarea "Hola, Esperamos que te encuentres muy bien. Te consultamos si tuviste oportunid…"
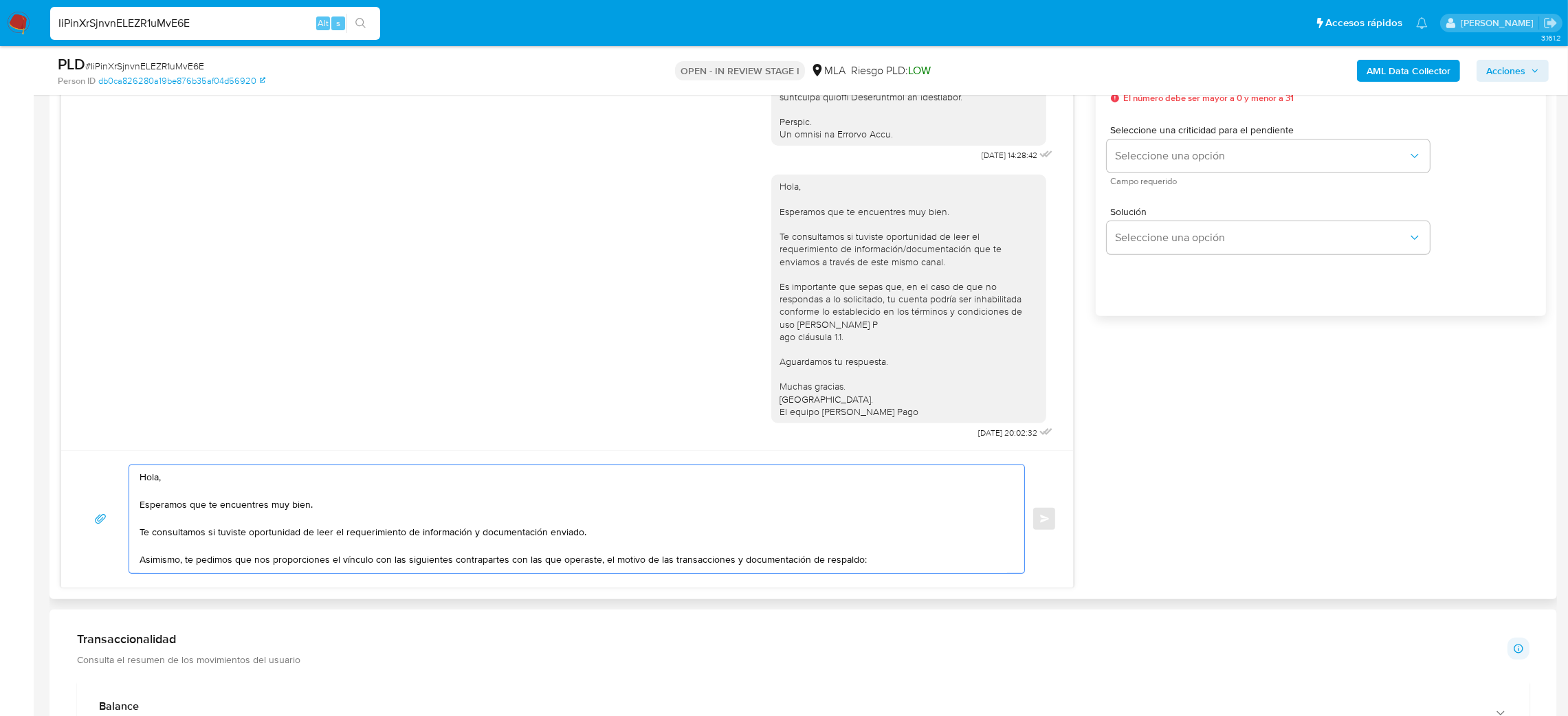
scroll to position [133, 0]
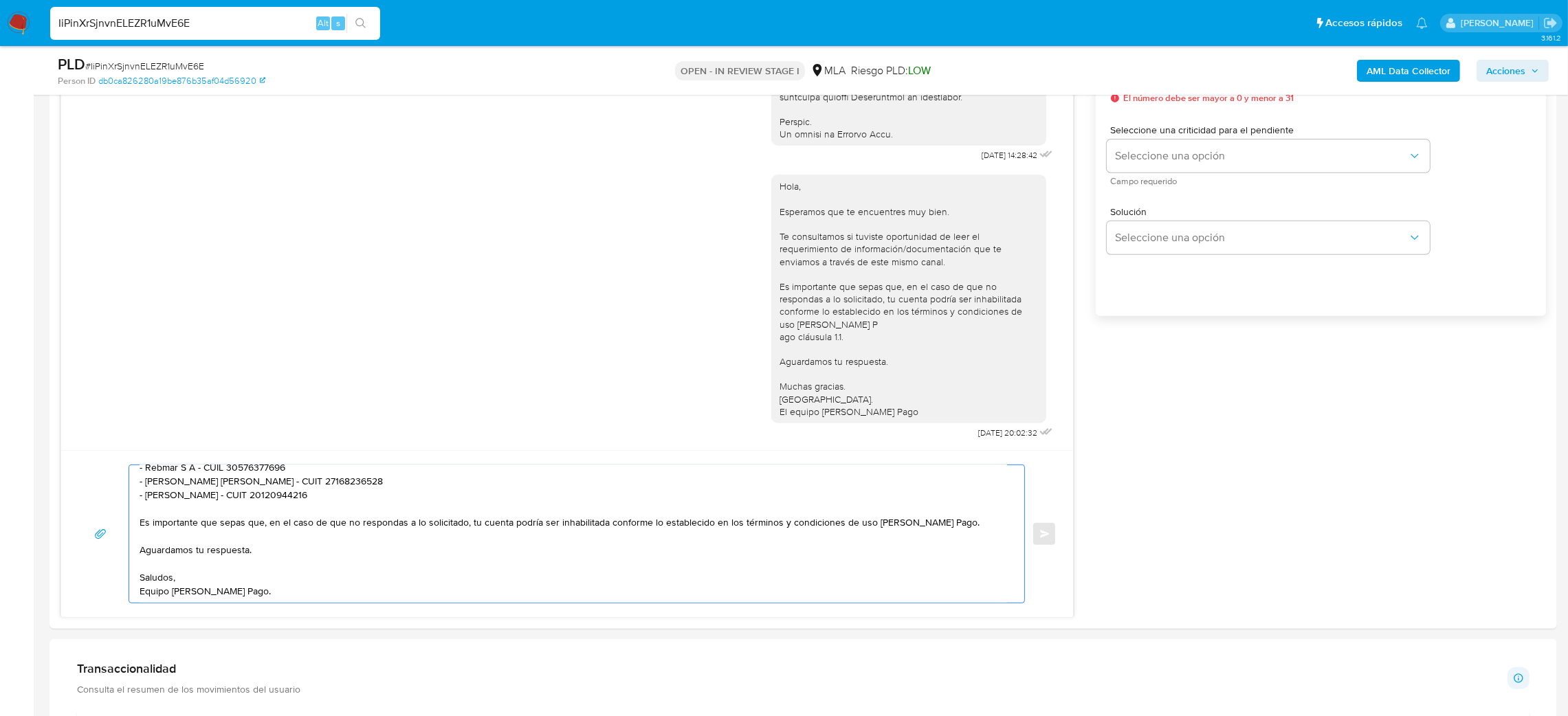
type textarea "Hola, Esperamos que te encuentres muy bien. Te consultamos si tuviste oportunid…"
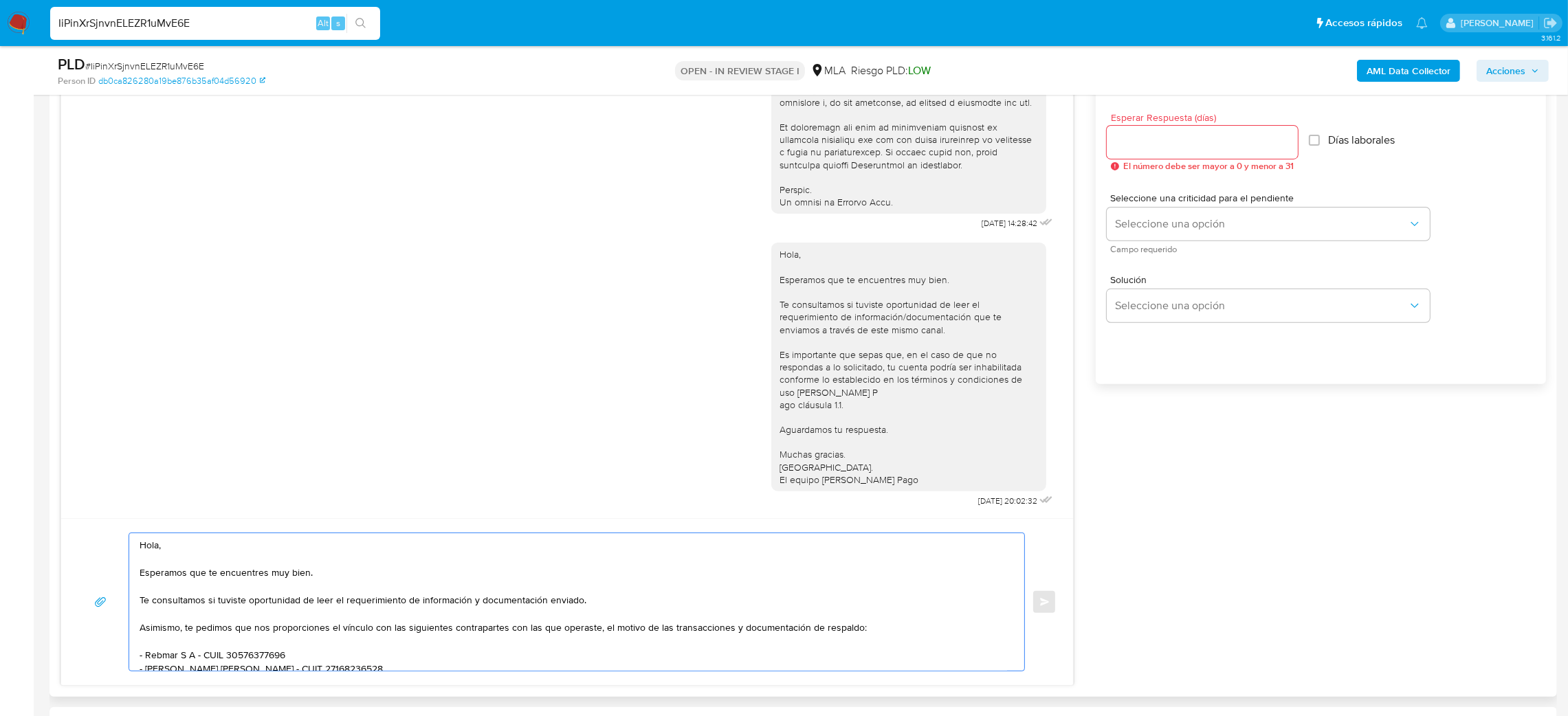
scroll to position [722, 0]
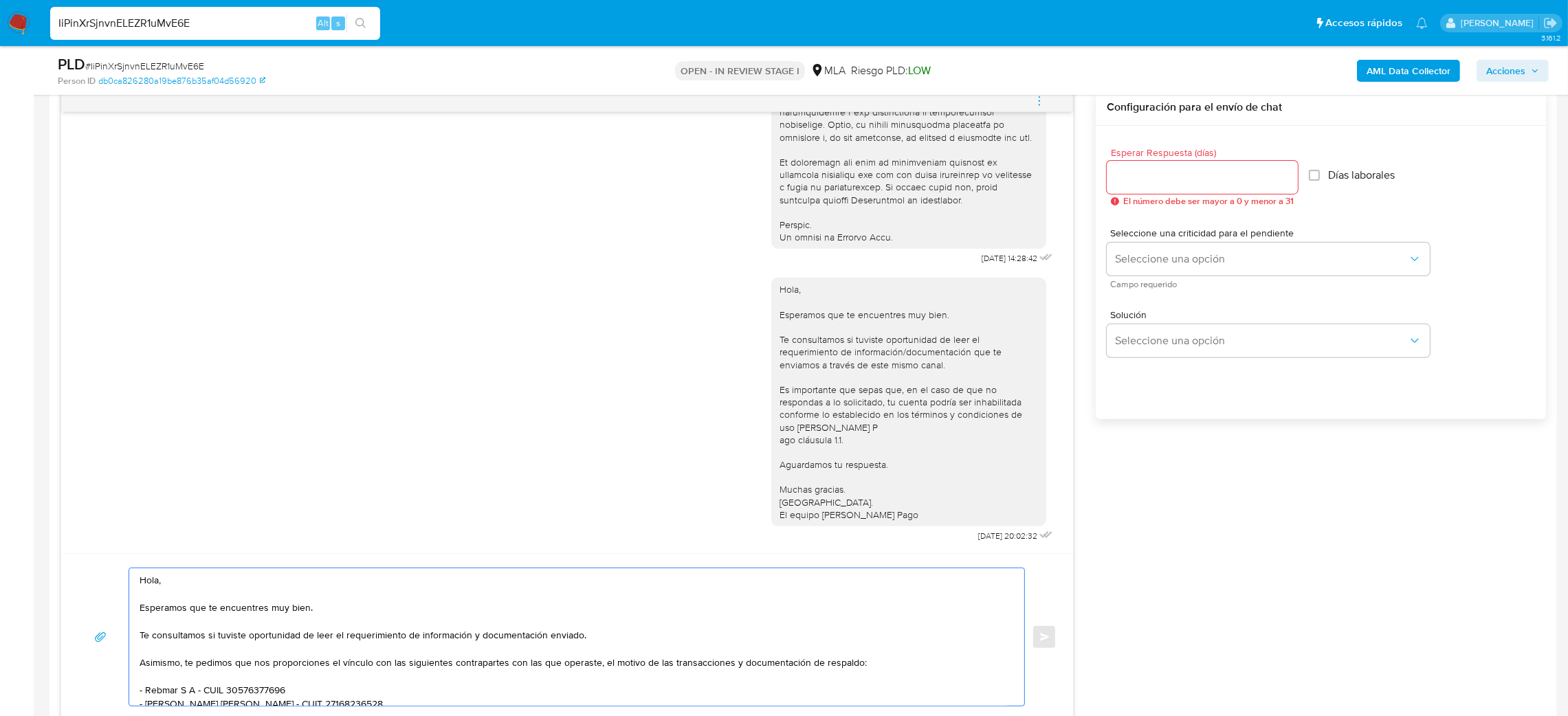
click at [1123, 176] on input "Esperar Respuesta (días)" at bounding box center [1202, 177] width 191 height 18
type input "2"
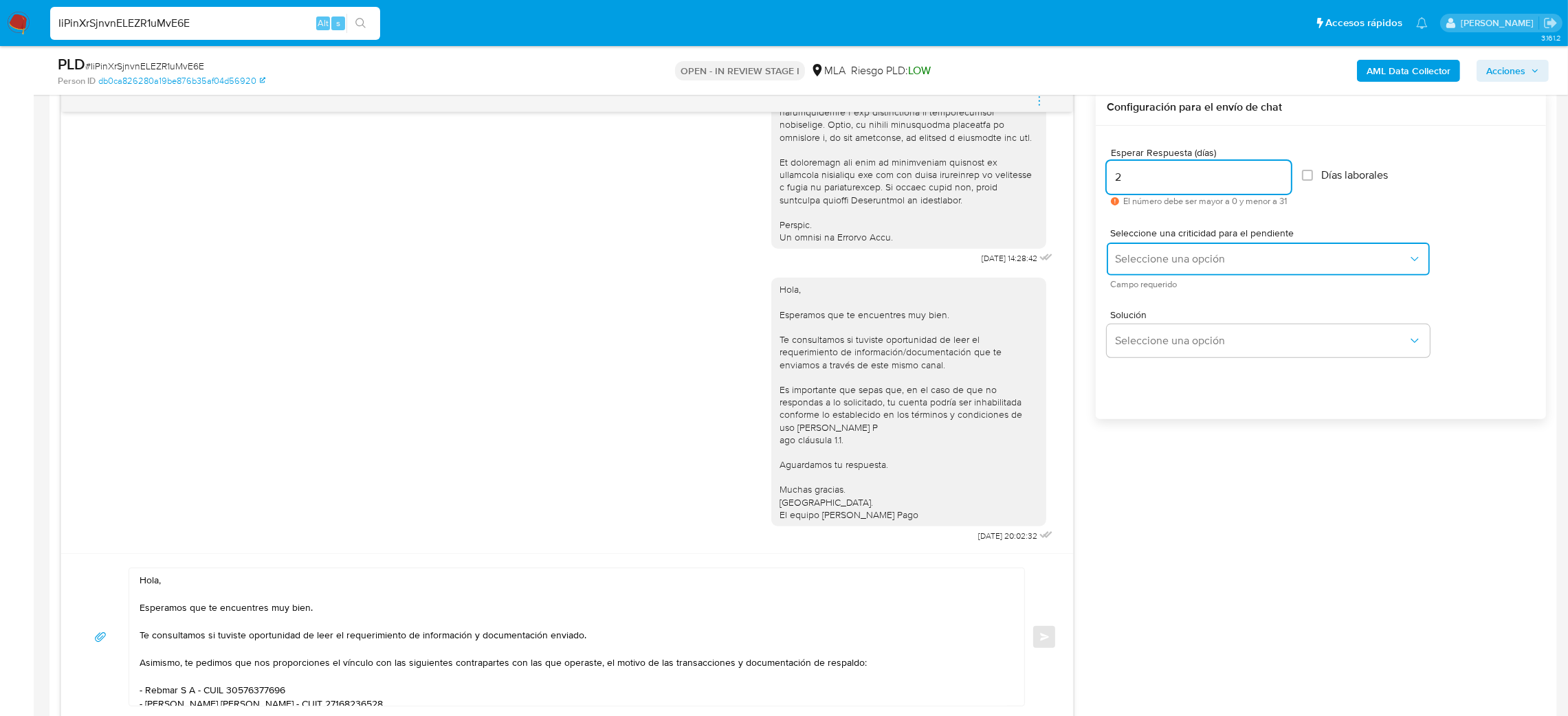
click at [1137, 260] on span "Seleccione una opción" at bounding box center [1262, 259] width 293 height 14
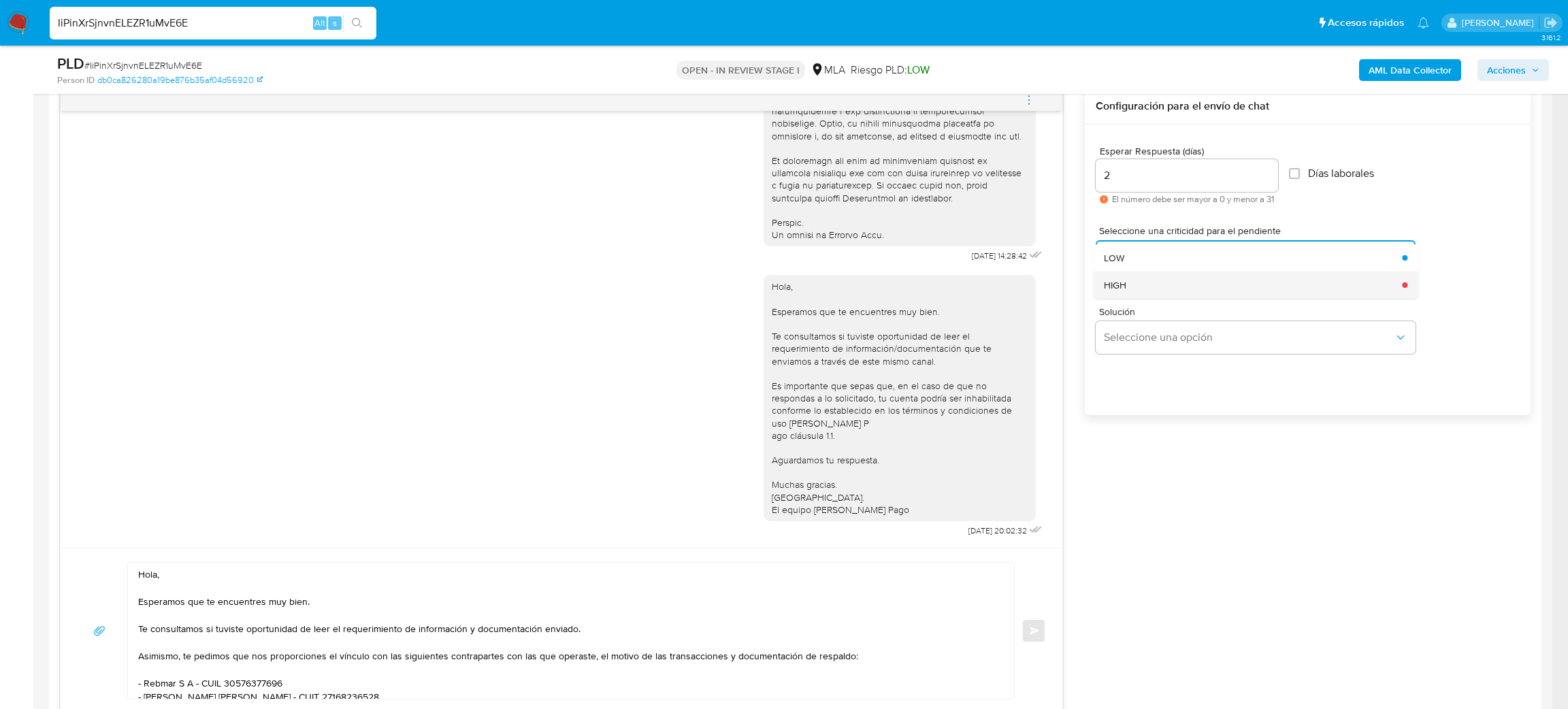
click at [1129, 291] on div "HIGH" at bounding box center [1249, 285] width 290 height 28
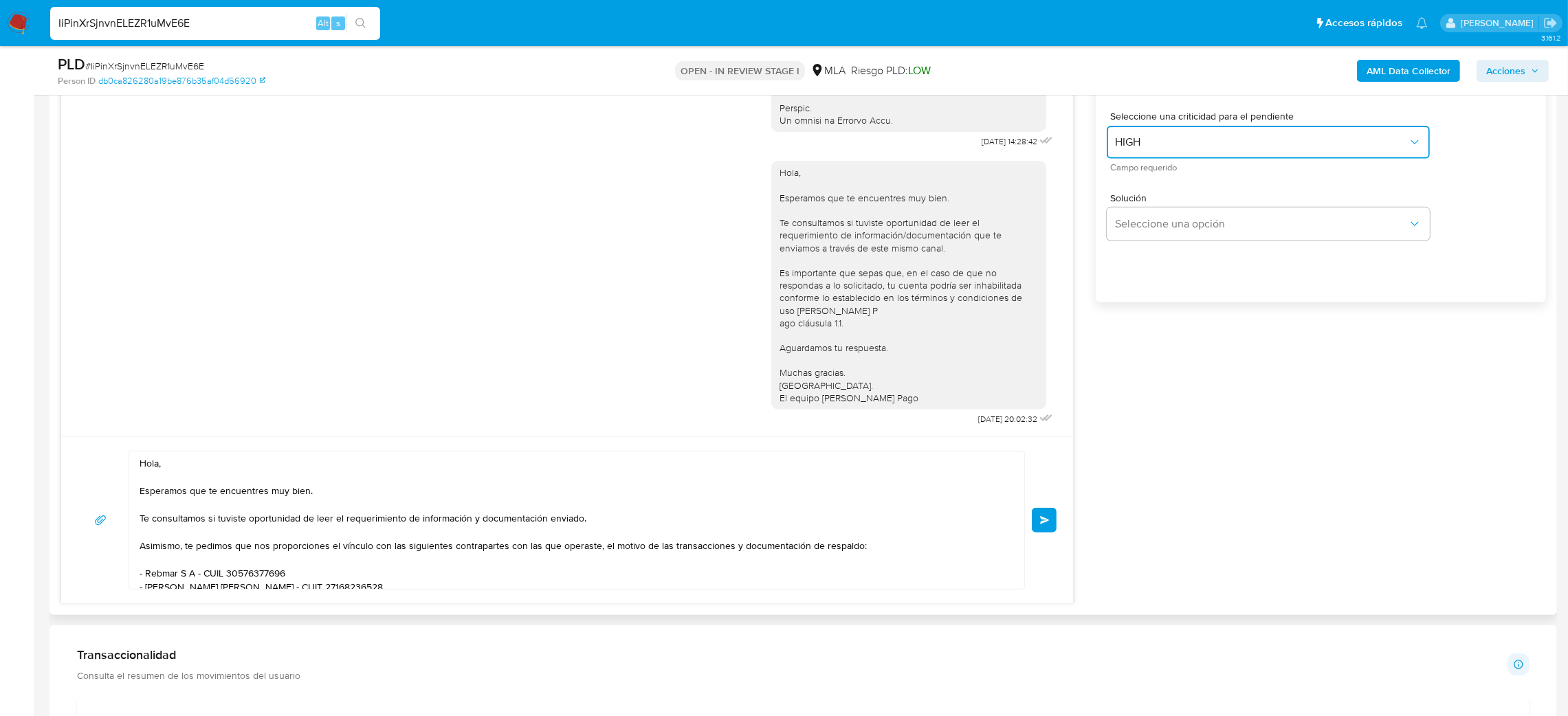
scroll to position [927, 0]
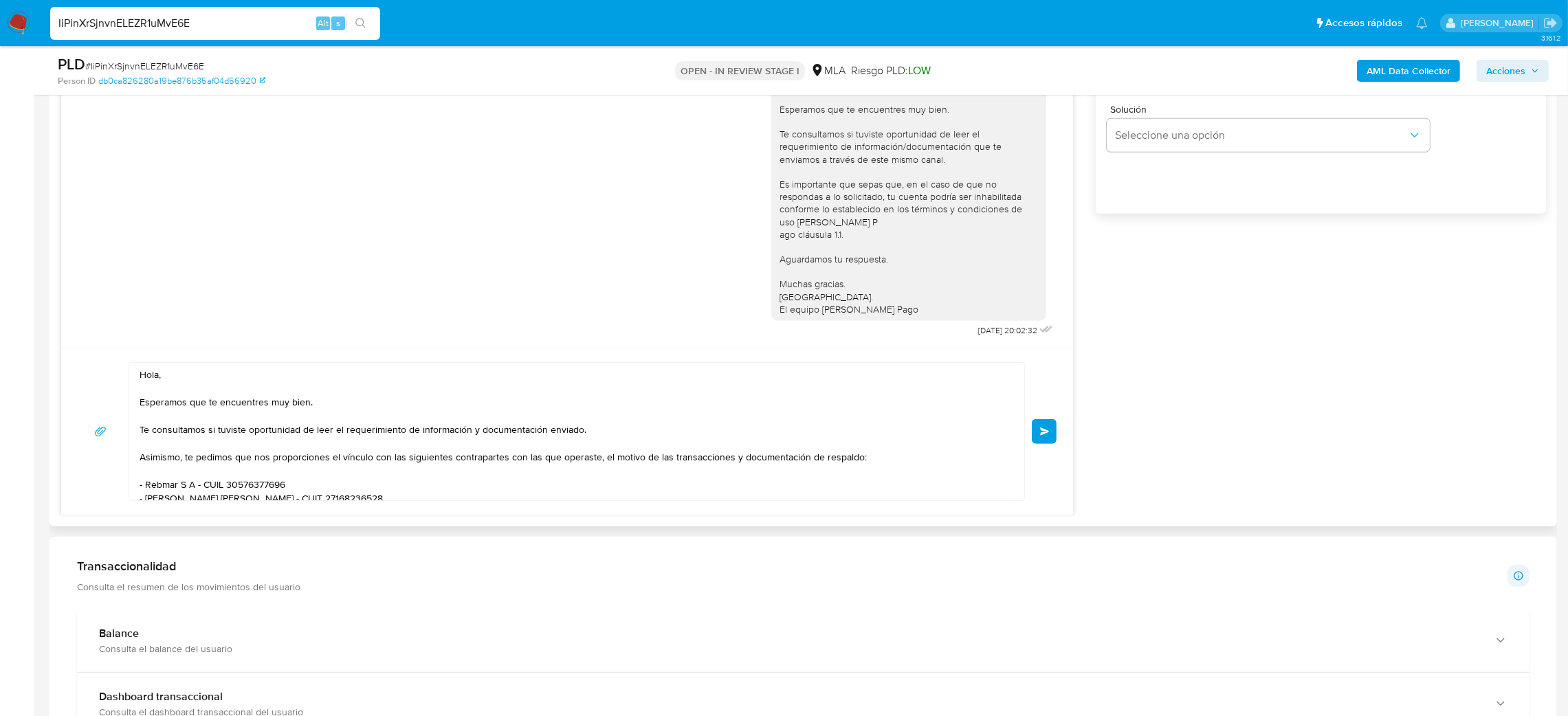
click at [1049, 431] on button "Enviar" at bounding box center [1044, 432] width 25 height 25
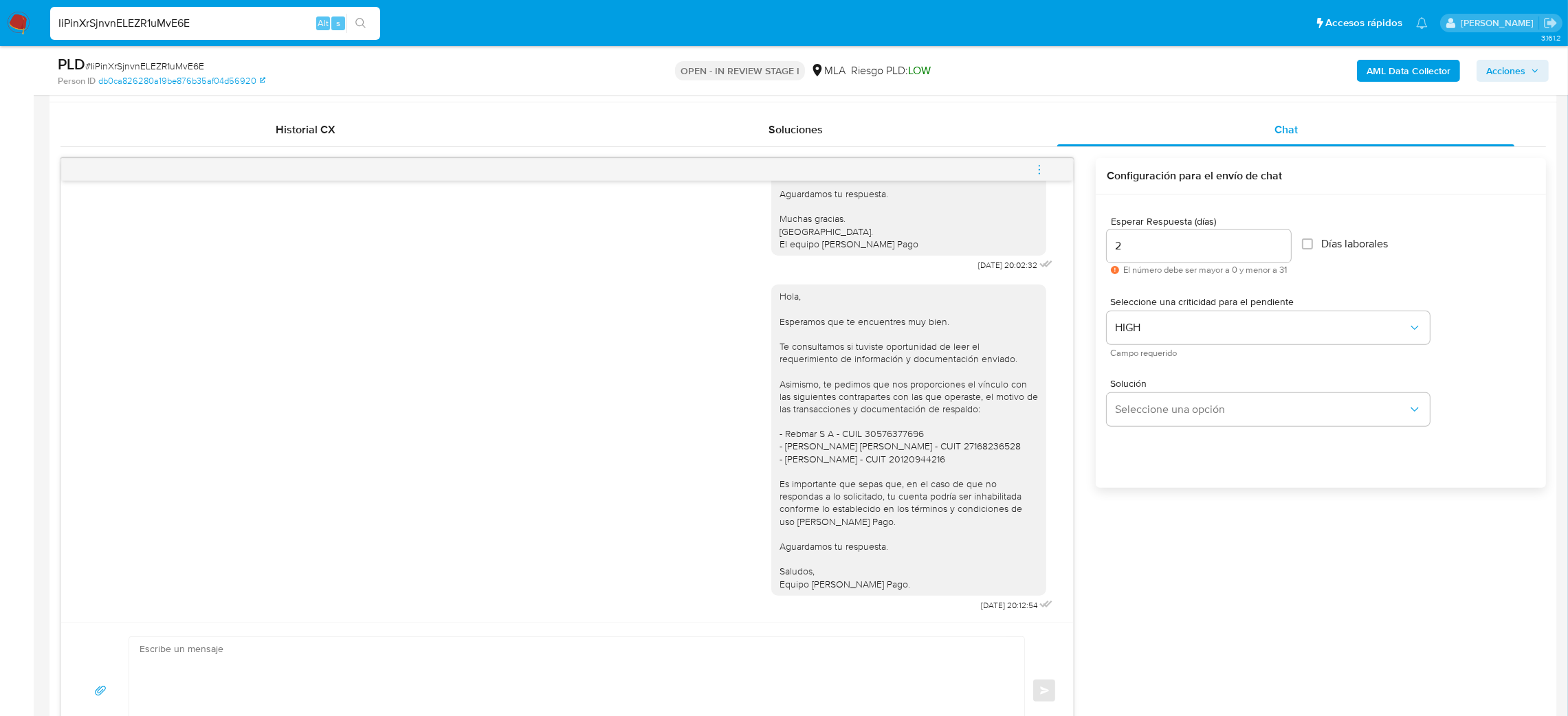
scroll to position [618, 0]
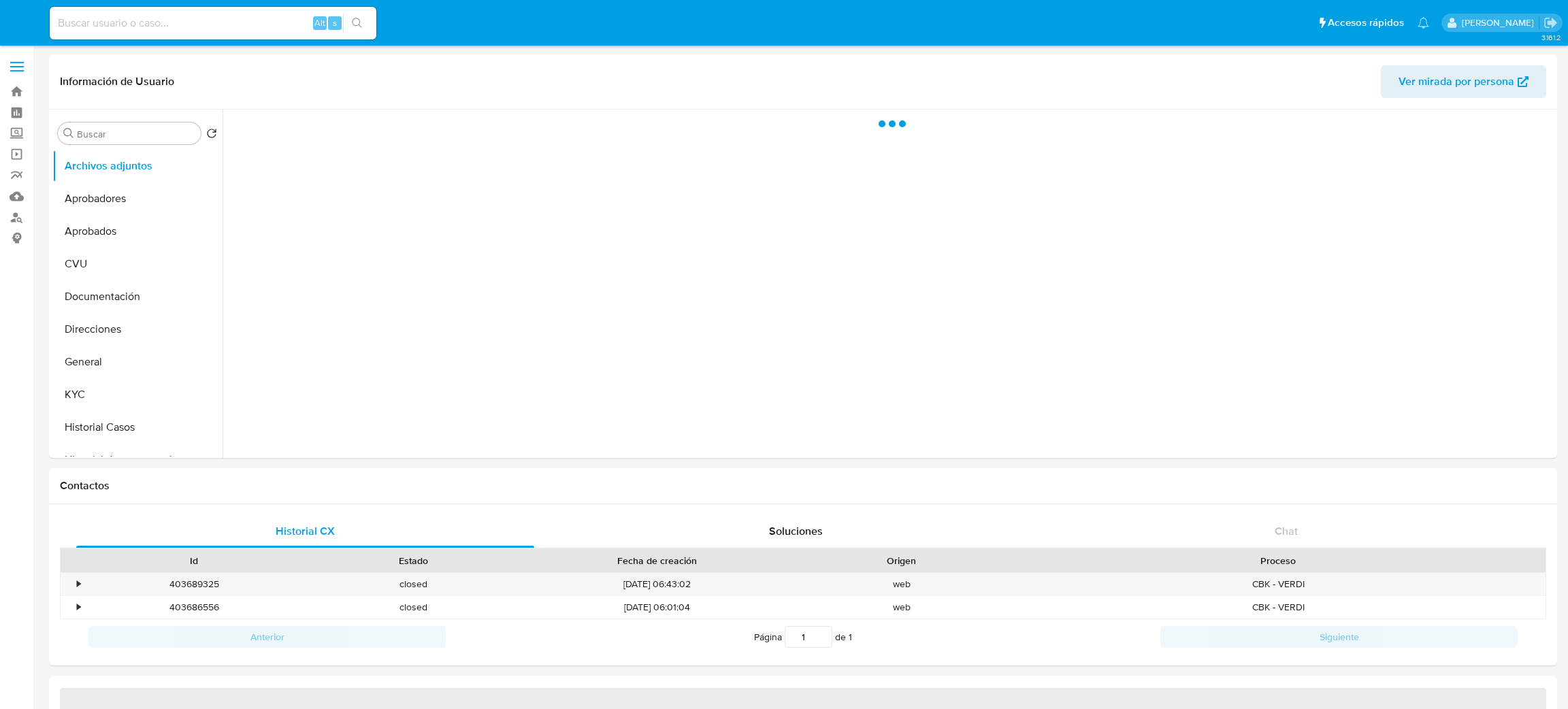
select select "10"
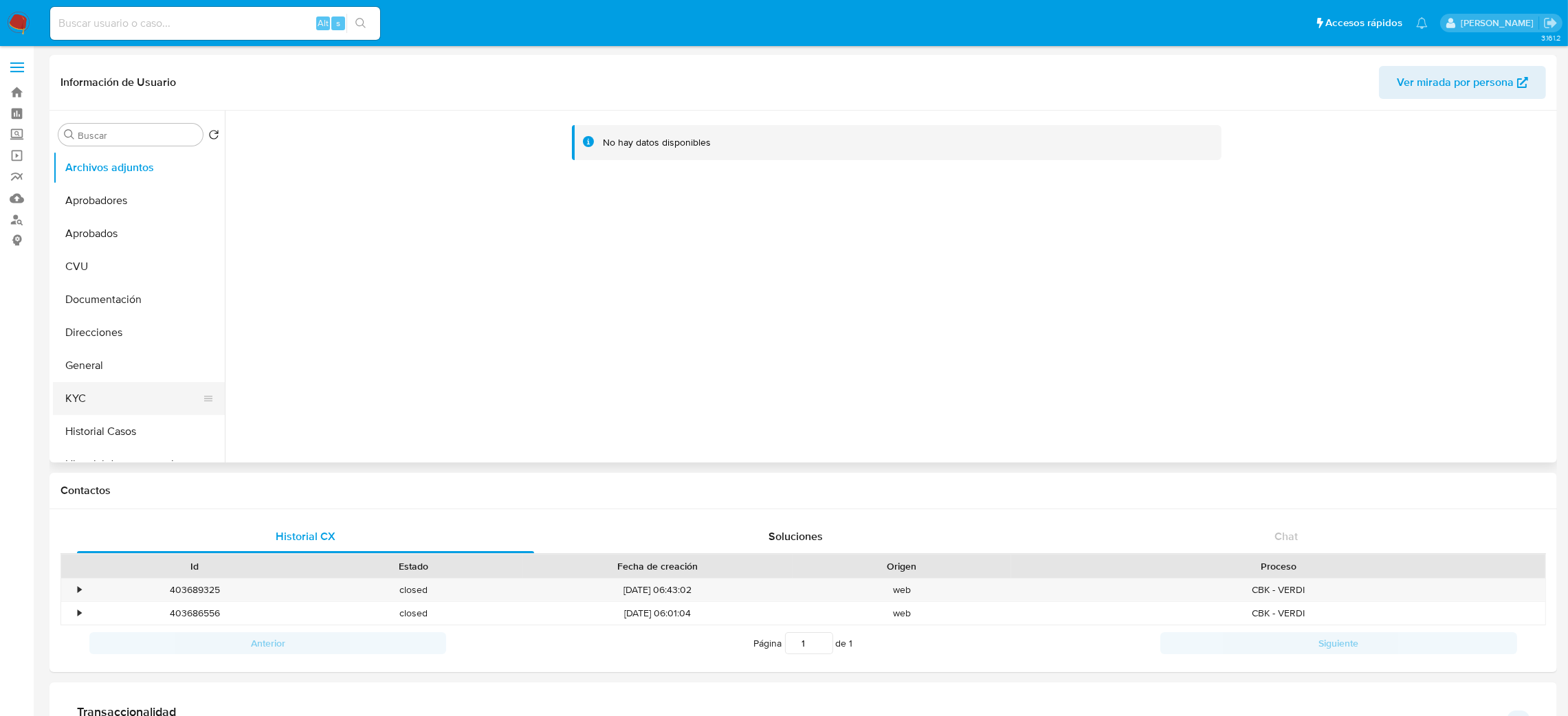
click at [159, 395] on button "KYC" at bounding box center [133, 399] width 161 height 33
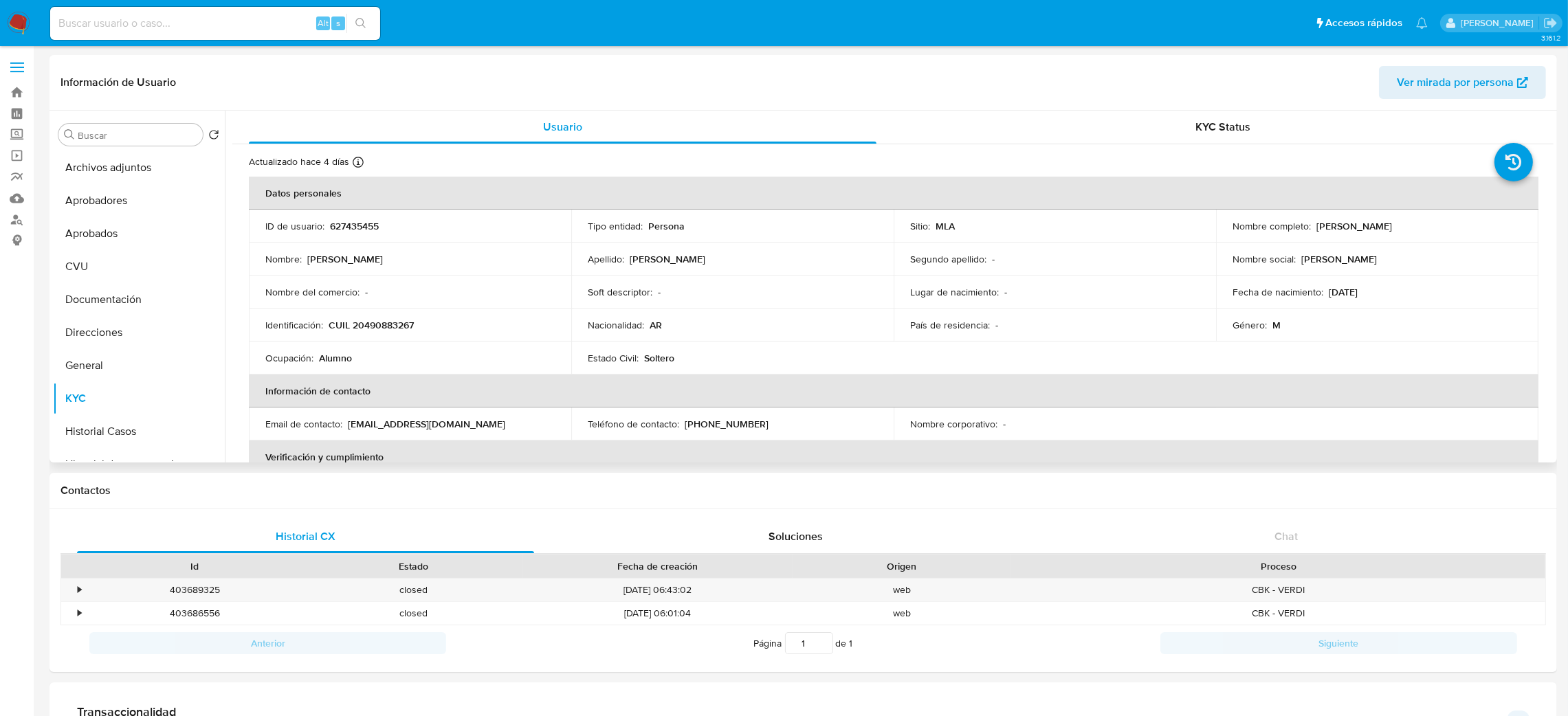
drag, startPoint x: 1312, startPoint y: 229, endPoint x: 1454, endPoint y: 227, distance: 142.0
click at [1454, 227] on div "Nombre completo : [PERSON_NAME]" at bounding box center [1377, 226] width 290 height 12
copy p "[PERSON_NAME]"
click at [398, 333] on td "Identificación : CUIL 20490883267" at bounding box center [410, 325] width 323 height 33
click at [390, 325] on p "CUIL 20490883267" at bounding box center [371, 325] width 86 height 12
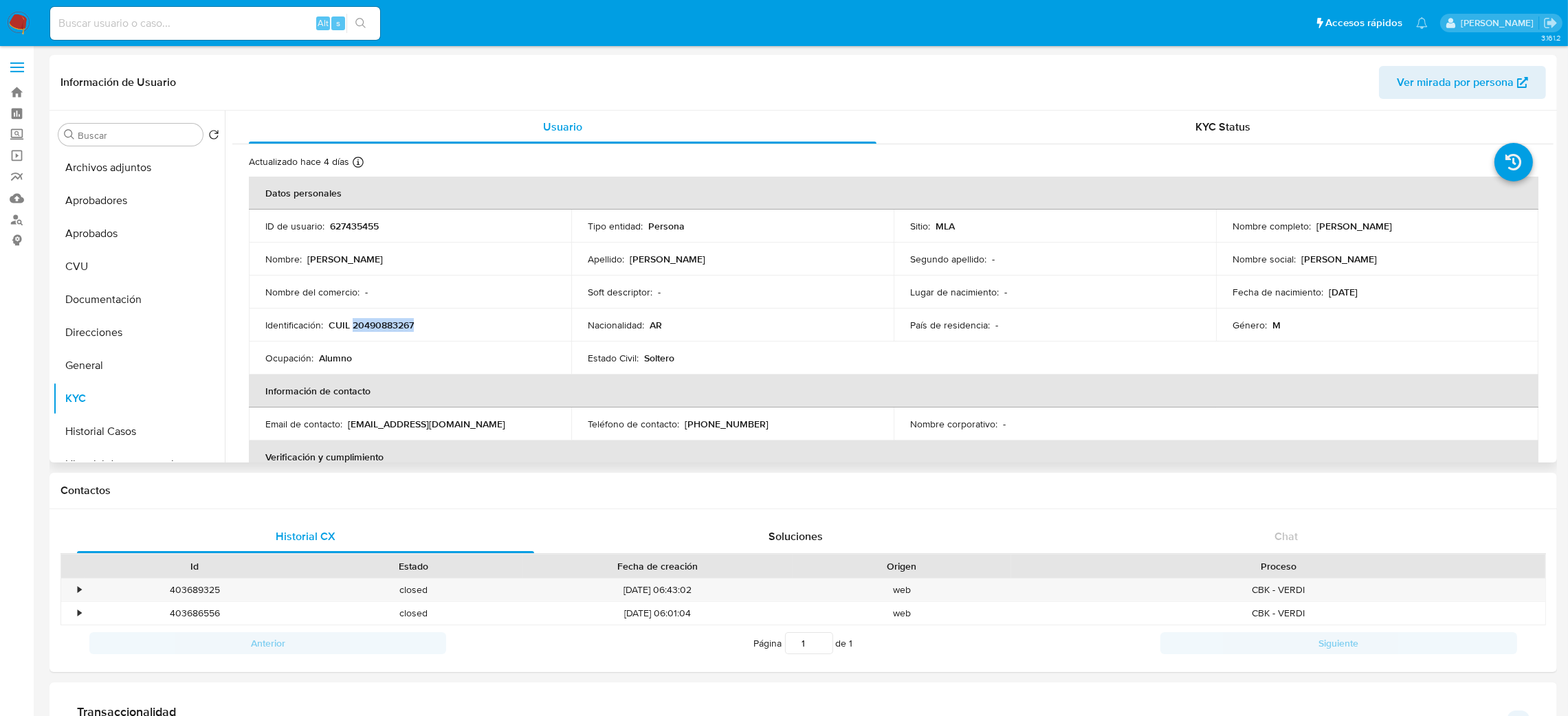
click at [390, 325] on p "CUIL 20490883267" at bounding box center [371, 325] width 86 height 12
copy p "20490883267"
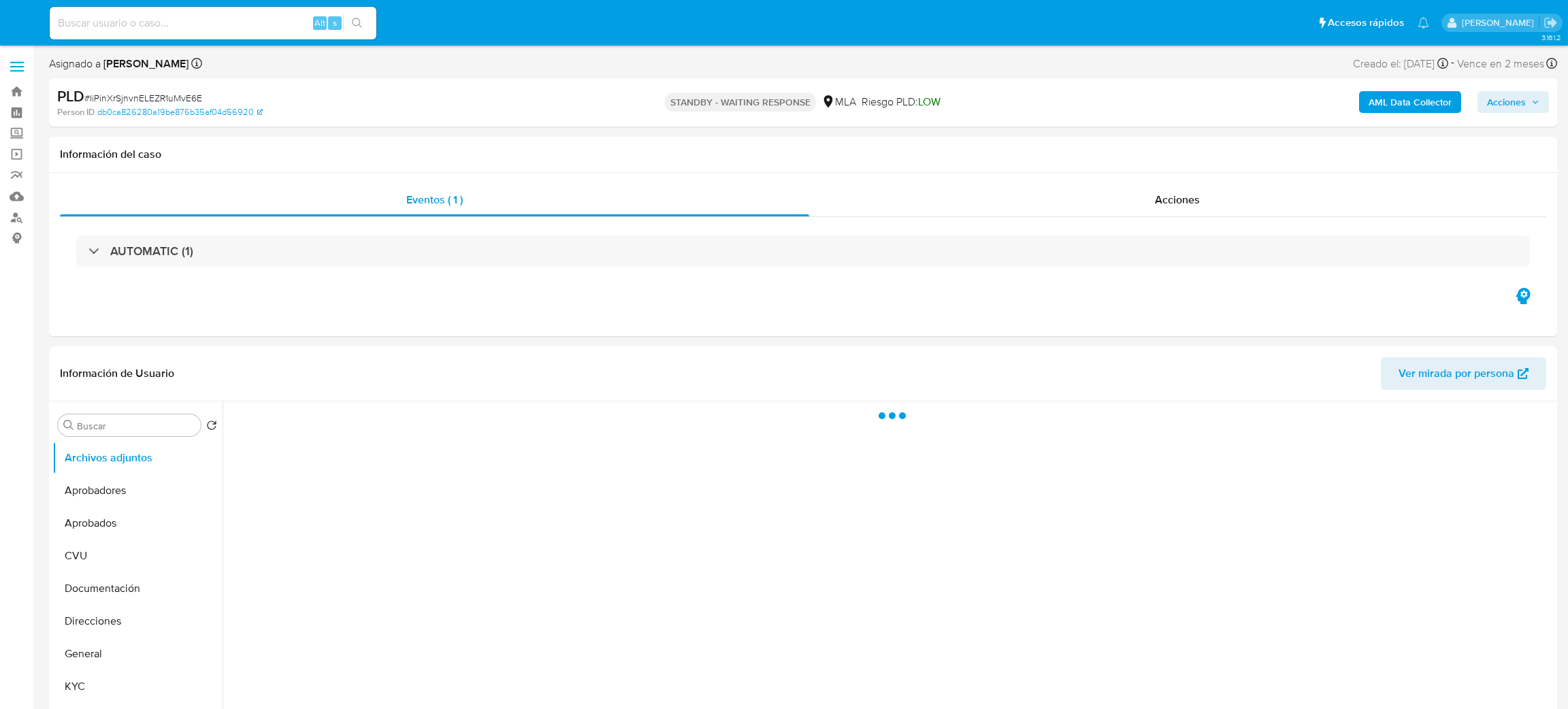
select select "10"
